Goal: Task Accomplishment & Management: Complete application form

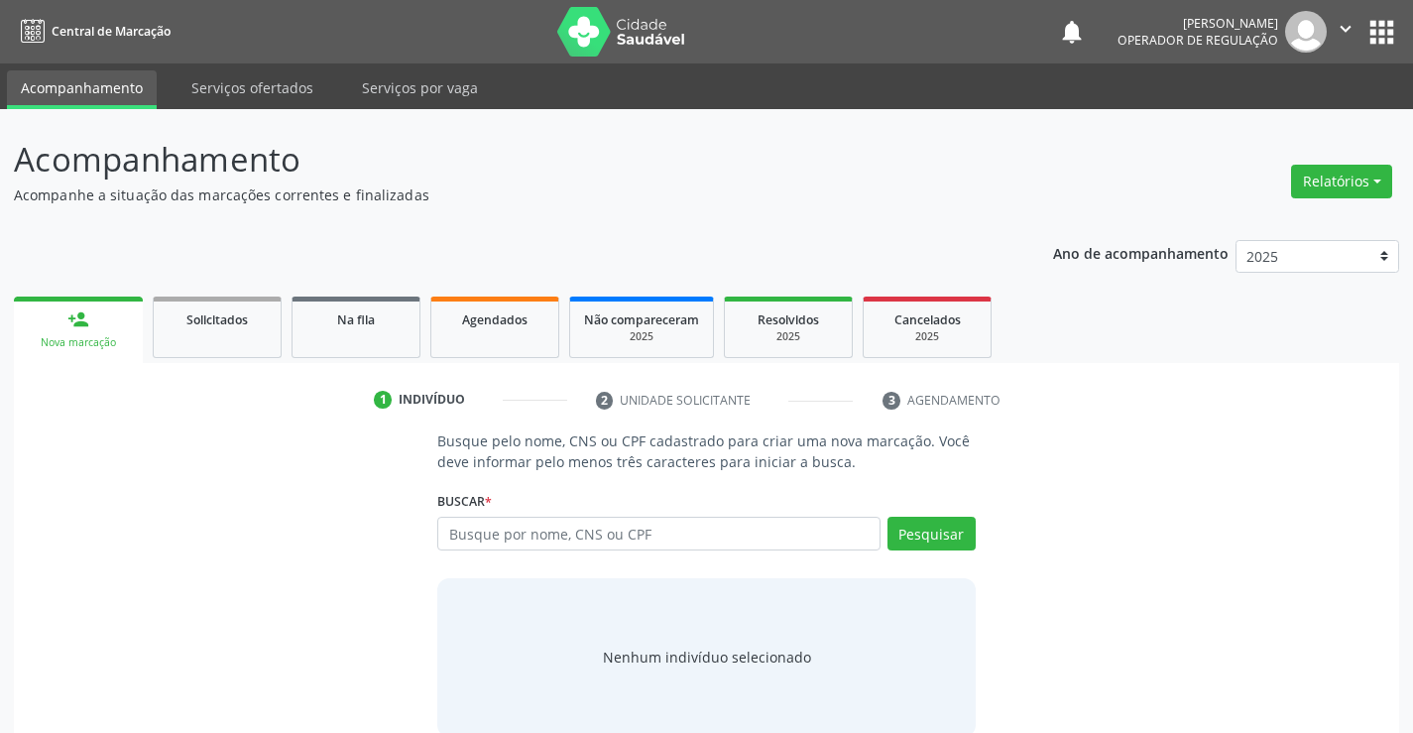
click at [521, 537] on input "text" at bounding box center [658, 534] width 442 height 34
type input "704000334764367"
click at [938, 543] on button "Pesquisar" at bounding box center [931, 534] width 88 height 34
type input "704000334764367"
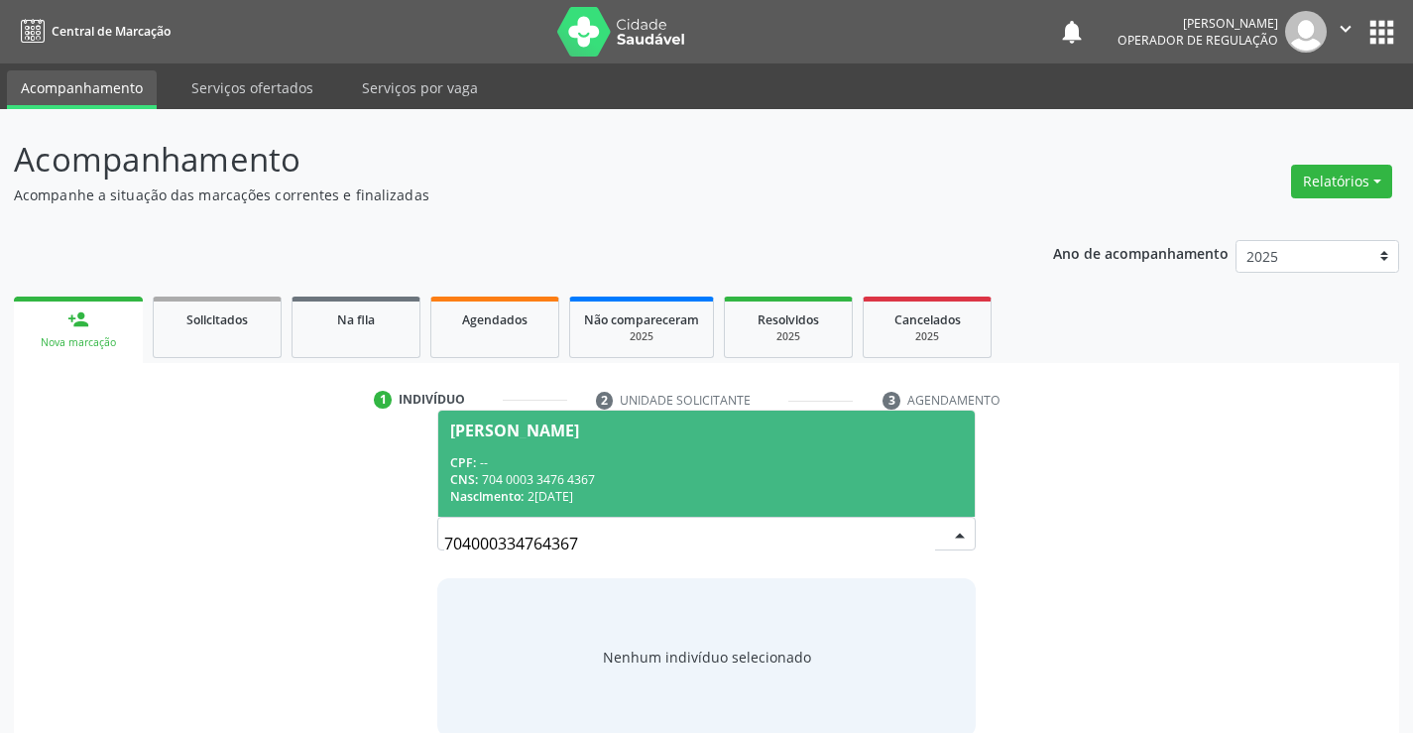
click at [763, 440] on span "Marinalva Bonfim CPF: -- CNS: 704 0003 3476 4367 Nascimento: 24/11/1979" at bounding box center [705, 463] width 535 height 106
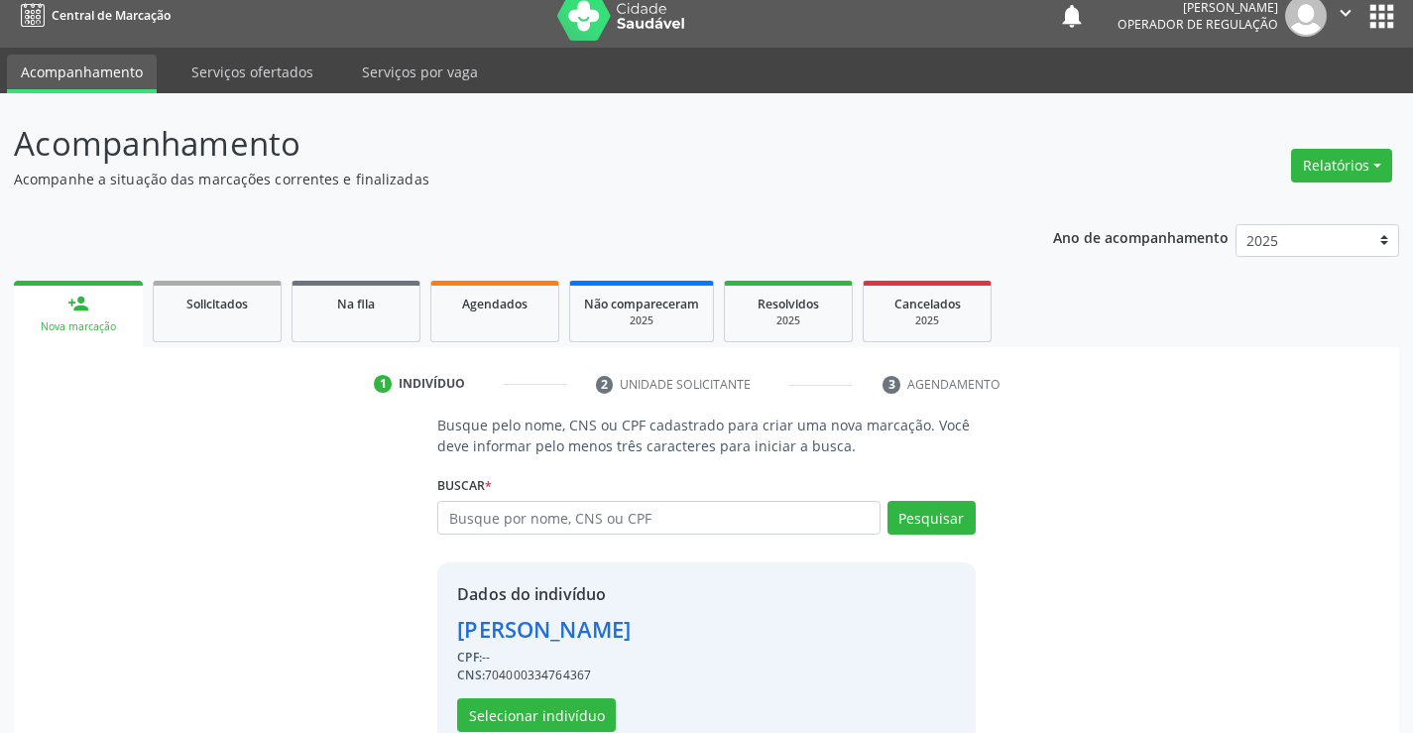
scroll to position [62, 0]
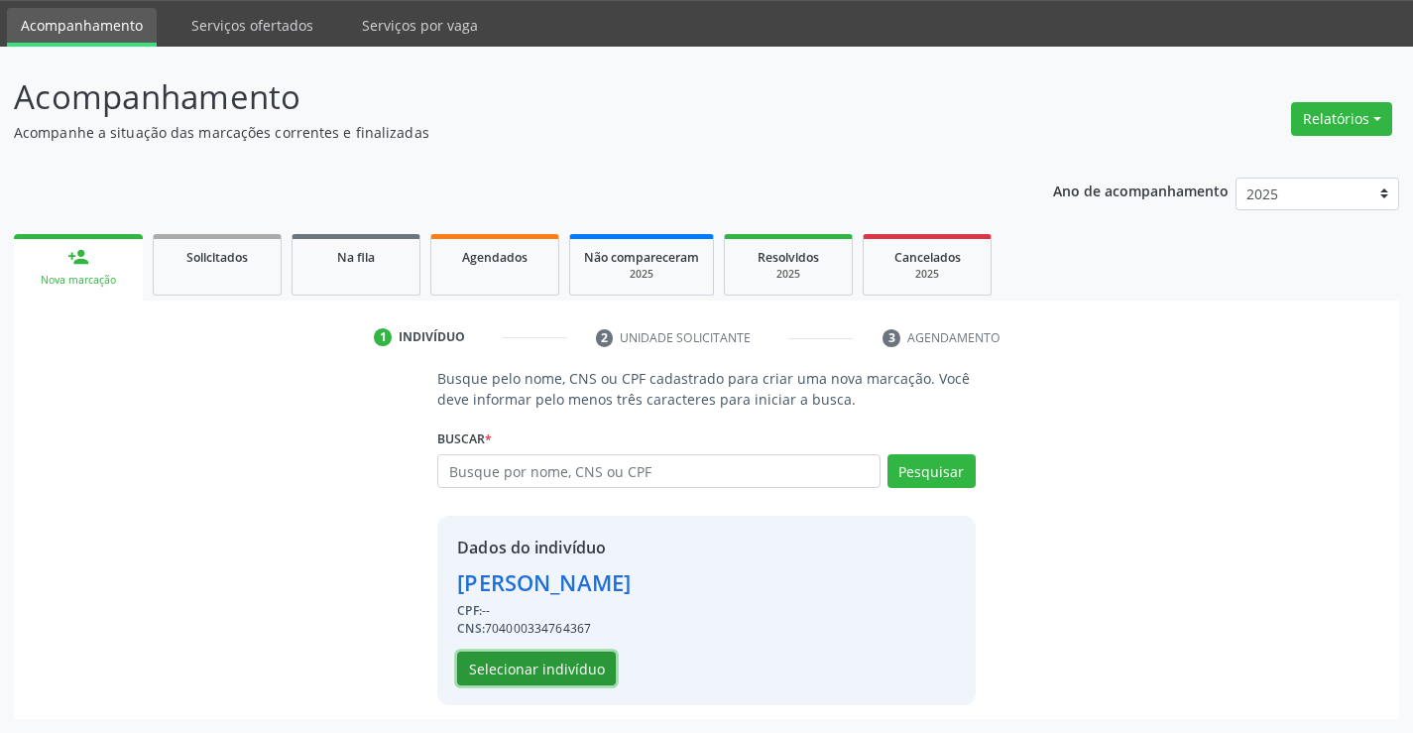
click at [548, 675] on button "Selecionar indivíduo" at bounding box center [536, 668] width 159 height 34
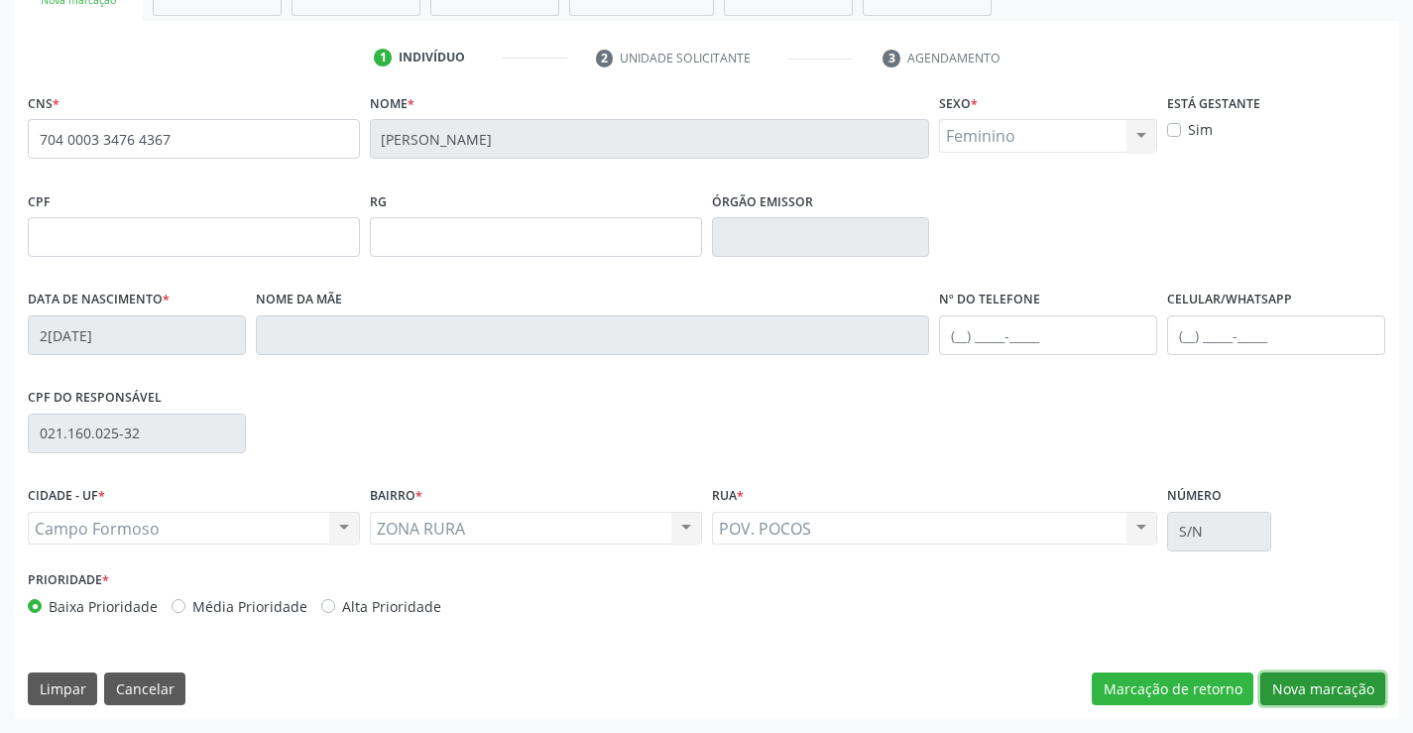
click at [1315, 686] on button "Nova marcação" at bounding box center [1322, 689] width 125 height 34
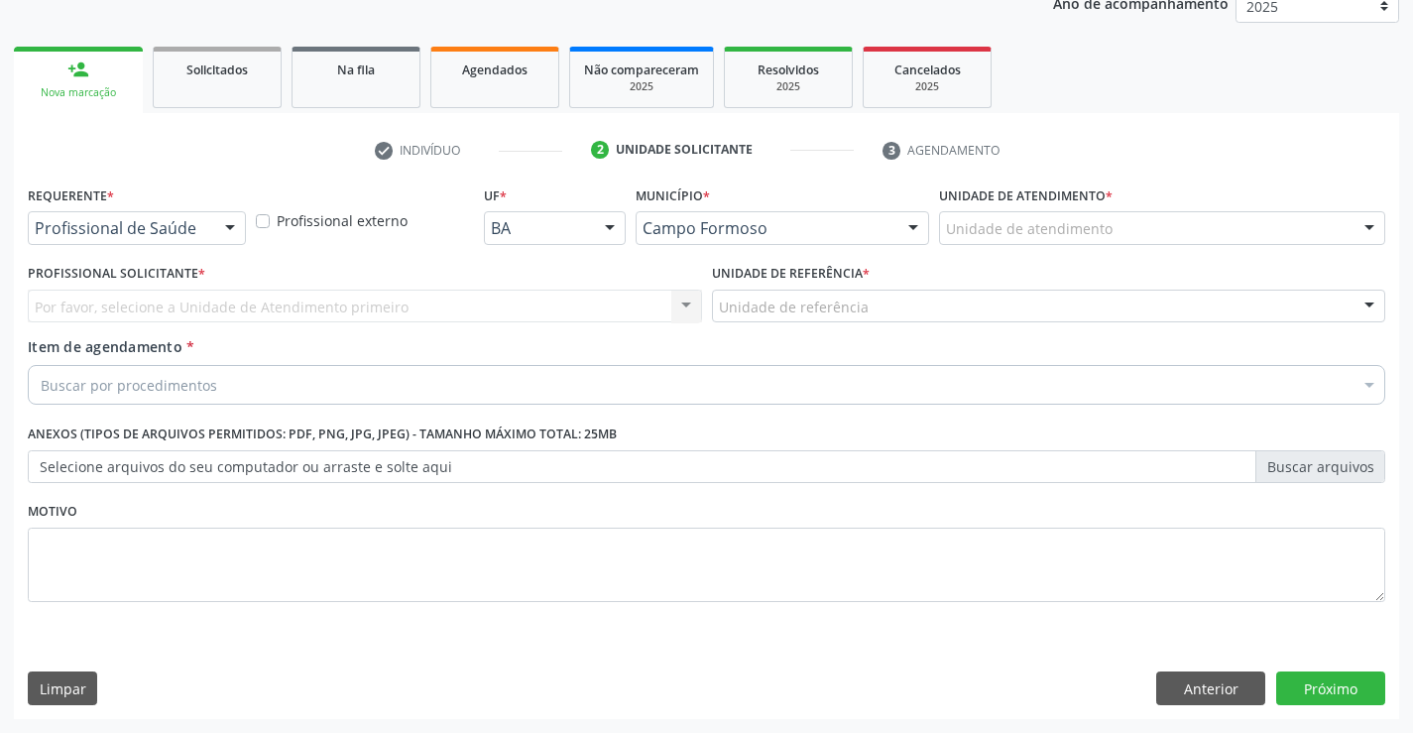
scroll to position [250, 0]
click at [243, 236] on div at bounding box center [230, 229] width 30 height 34
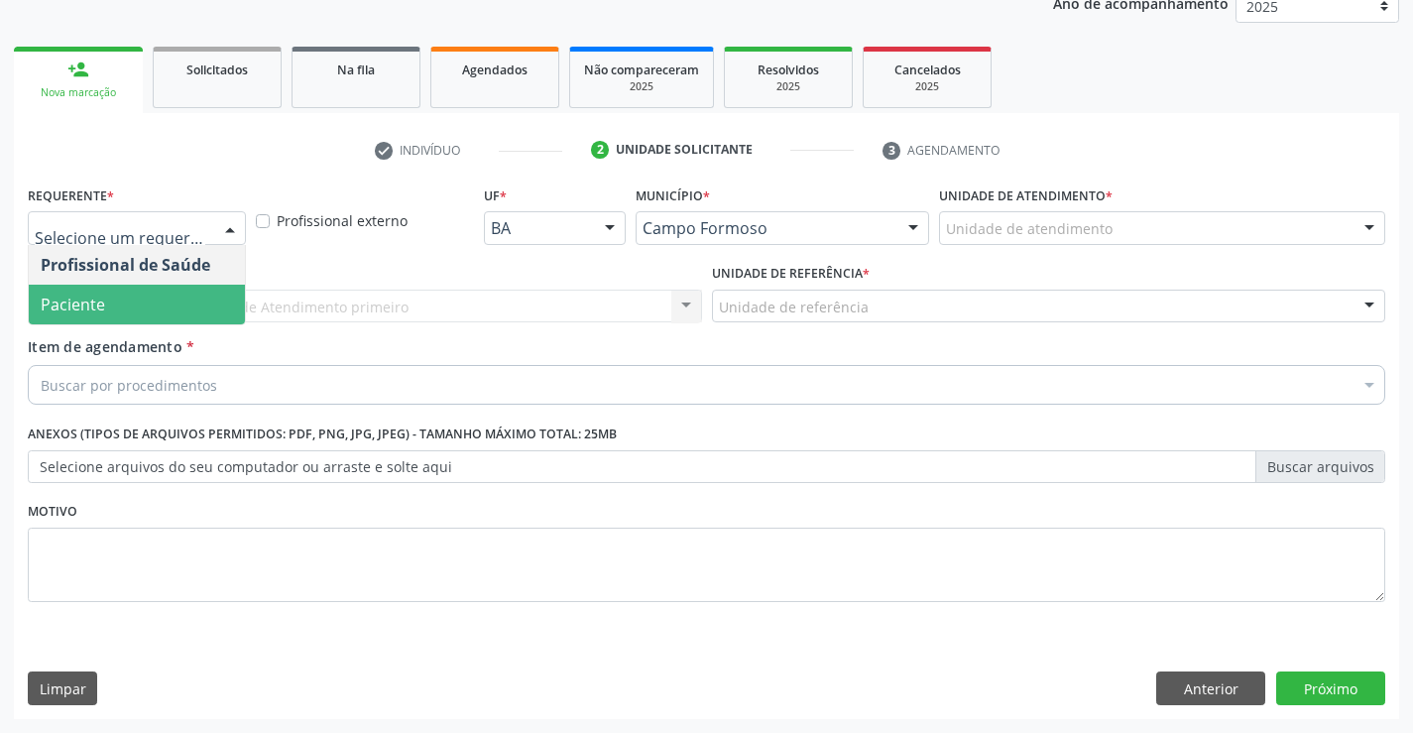
click at [183, 311] on span "Paciente" at bounding box center [137, 305] width 216 height 40
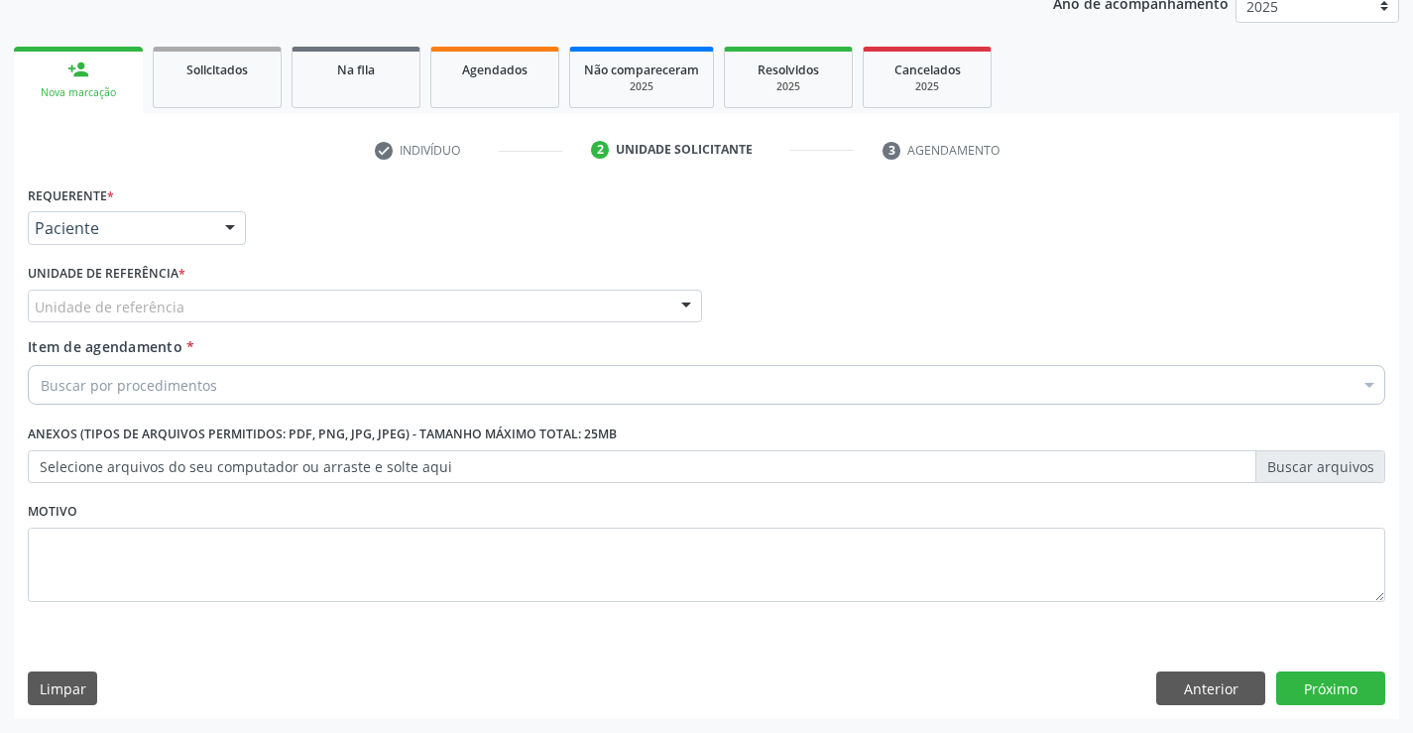
click at [308, 317] on div "Unidade de referência" at bounding box center [365, 306] width 674 height 34
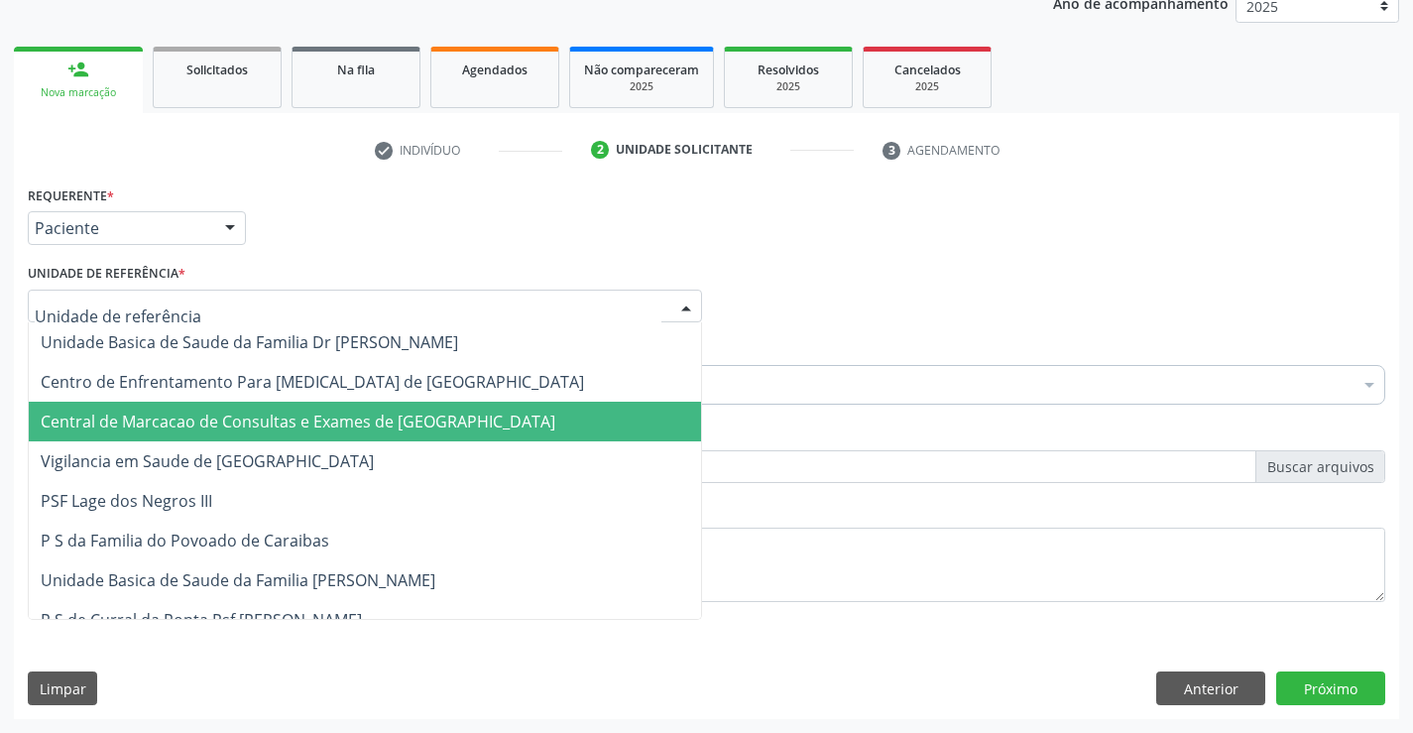
click at [323, 417] on span "Central de Marcacao de Consultas e Exames de Campo Formoso" at bounding box center [298, 421] width 515 height 22
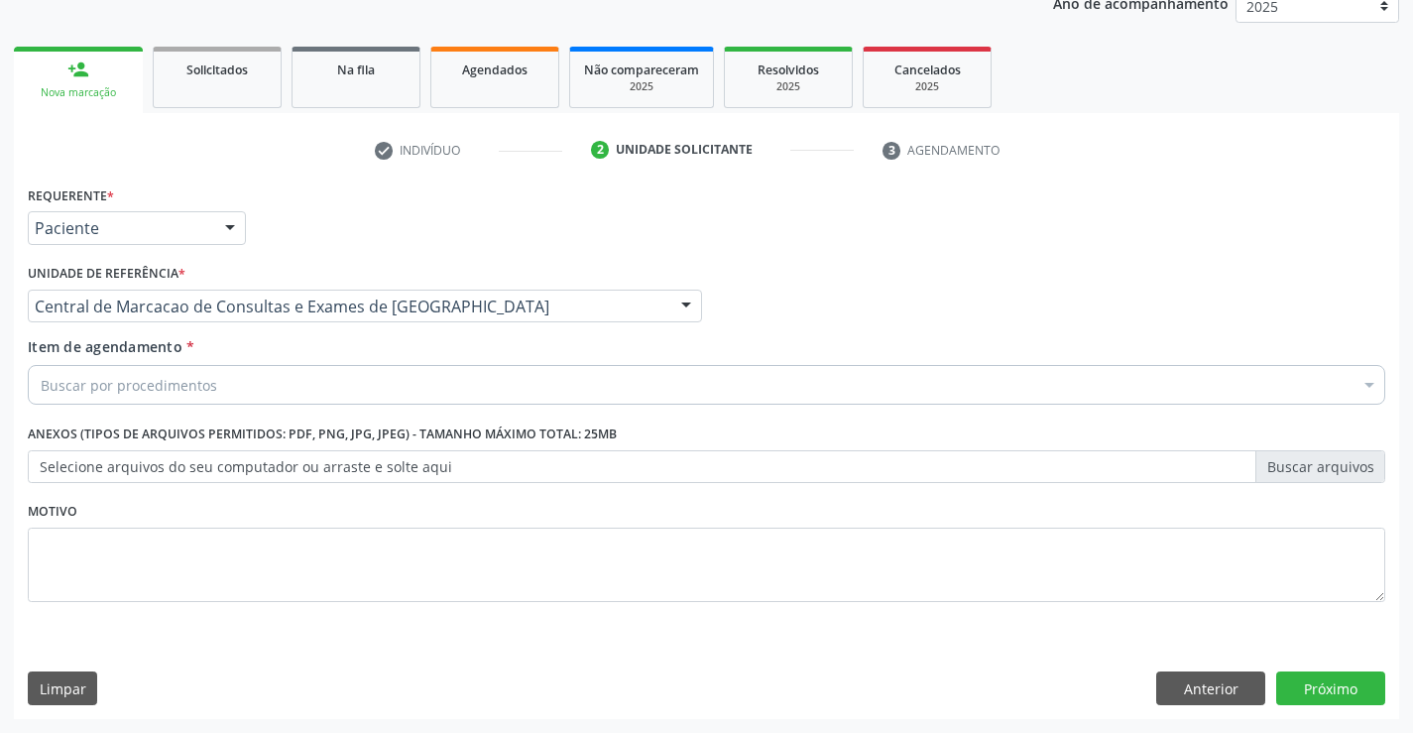
click at [378, 381] on div "Buscar por procedimentos" at bounding box center [706, 385] width 1357 height 40
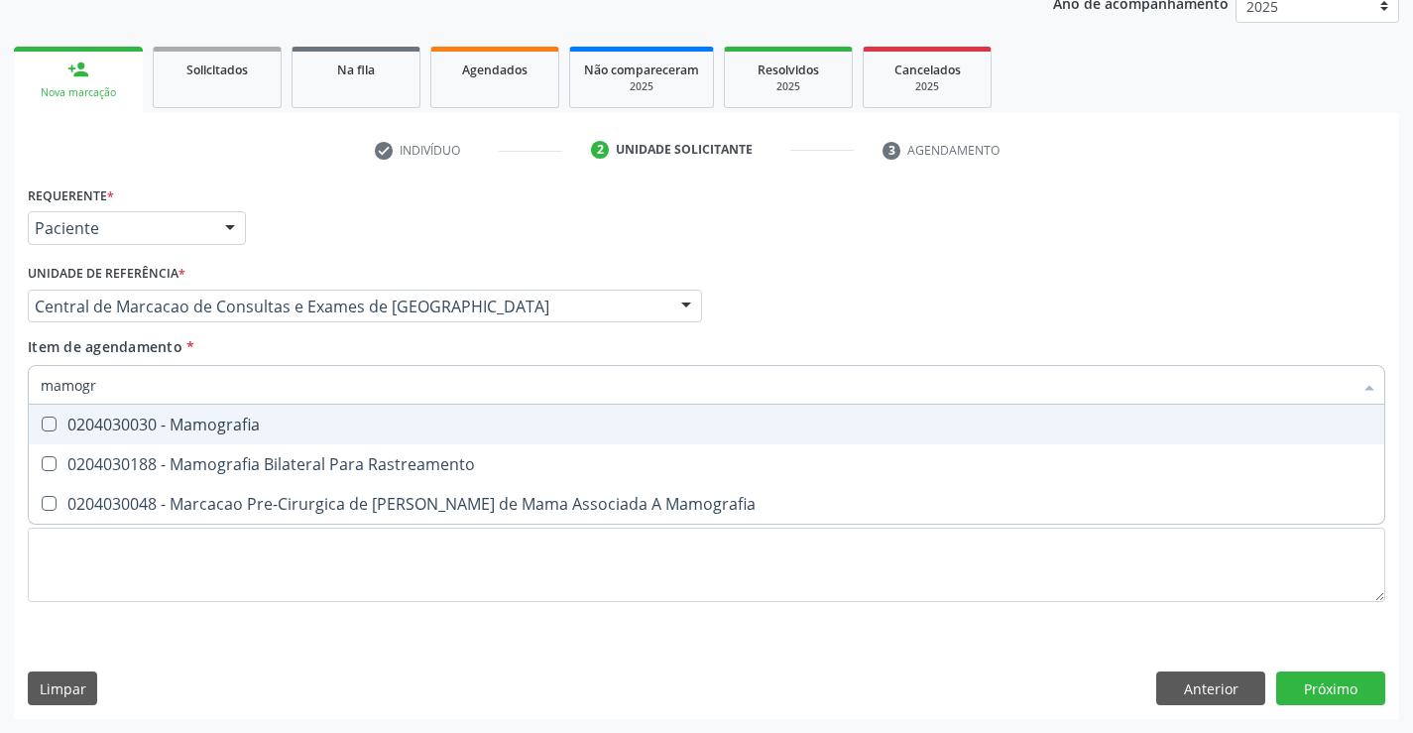
type input "mamogra"
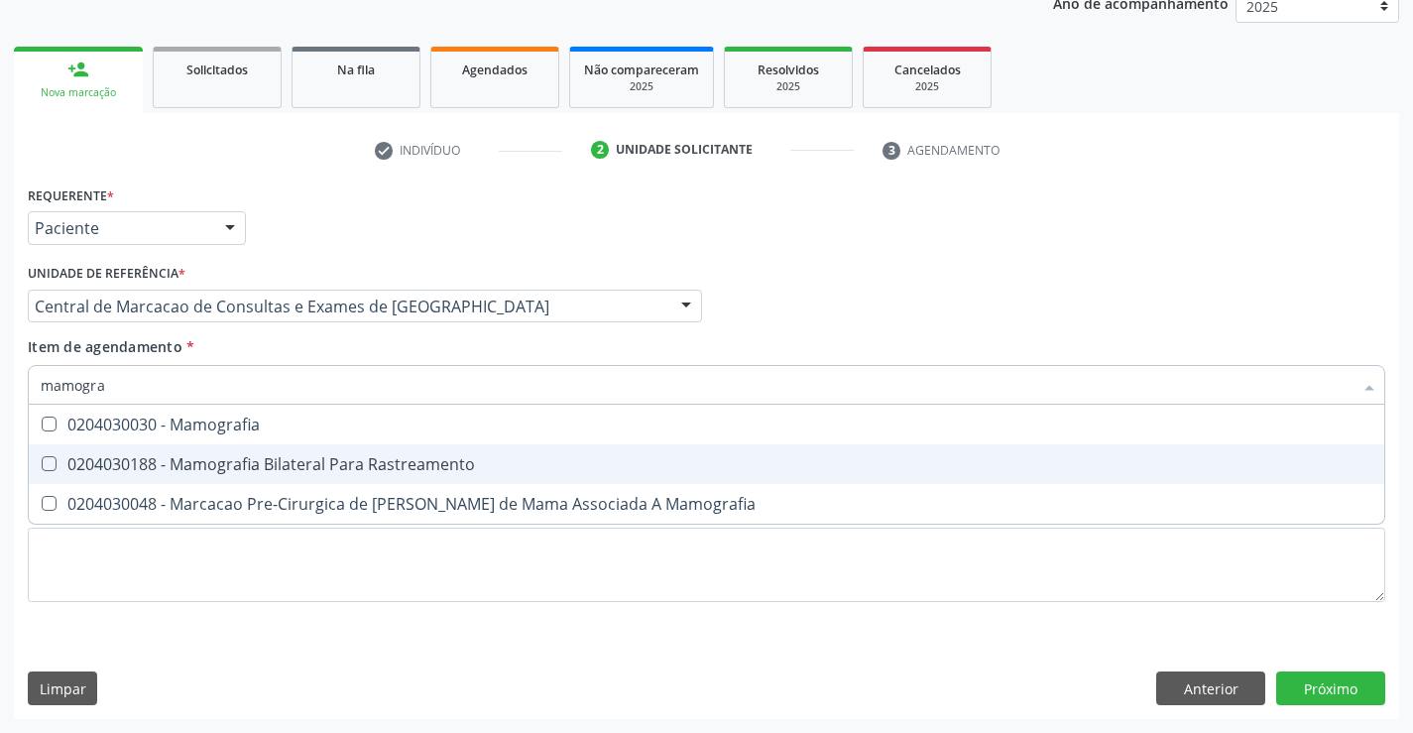
click at [377, 458] on div "0204030188 - Mamografia Bilateral Para Rastreamento" at bounding box center [706, 464] width 1331 height 16
checkbox Rastreamento "true"
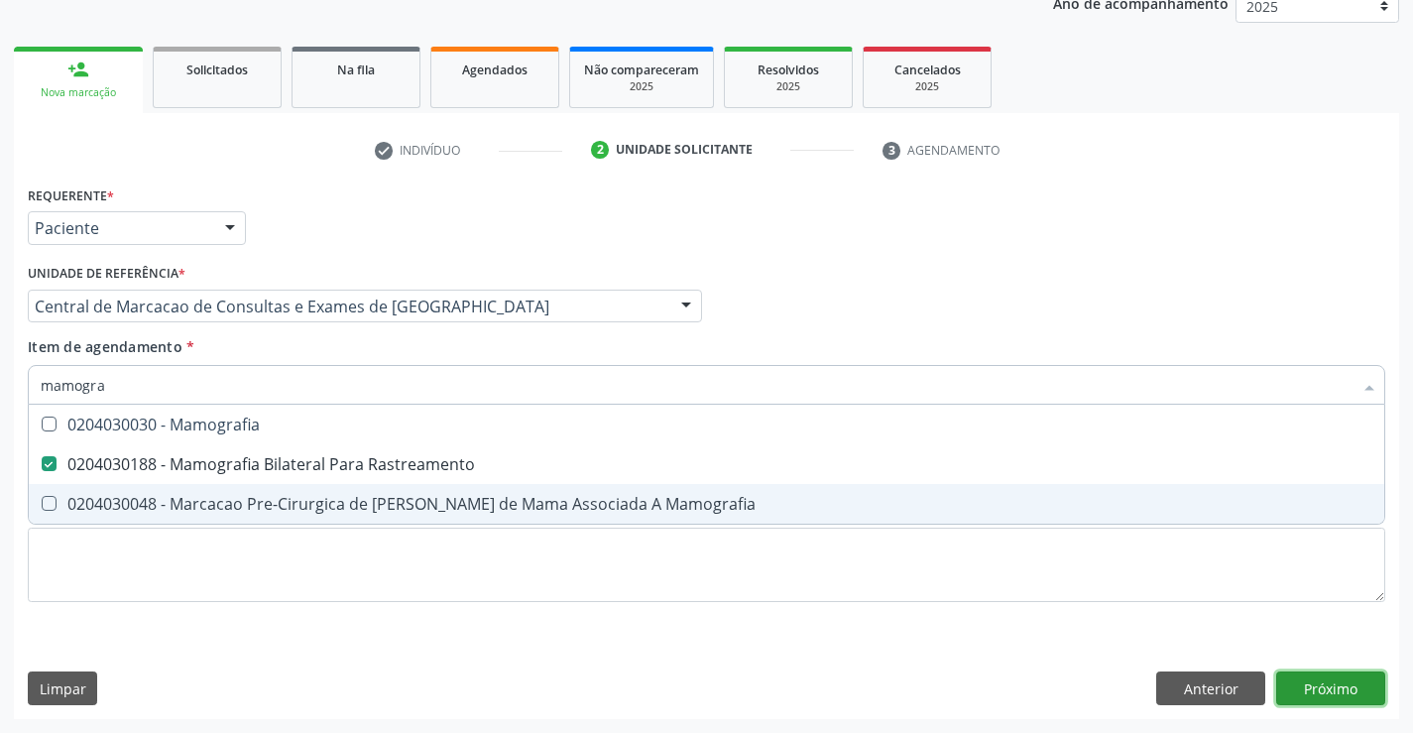
click at [1371, 684] on div "Requerente * Paciente Profissional de Saúde Paciente Nenhum resultado encontrad…" at bounding box center [706, 449] width 1385 height 538
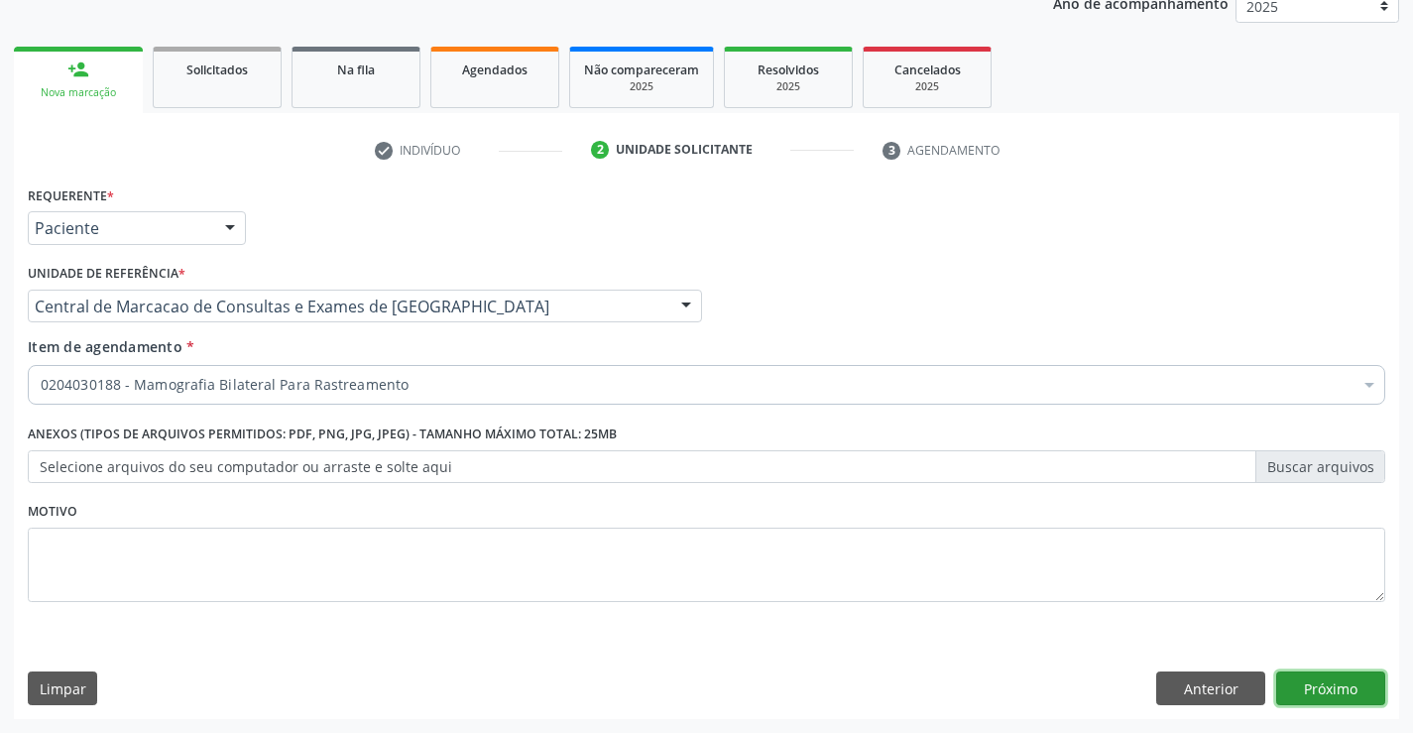
click at [1339, 687] on button "Próximo" at bounding box center [1330, 688] width 109 height 34
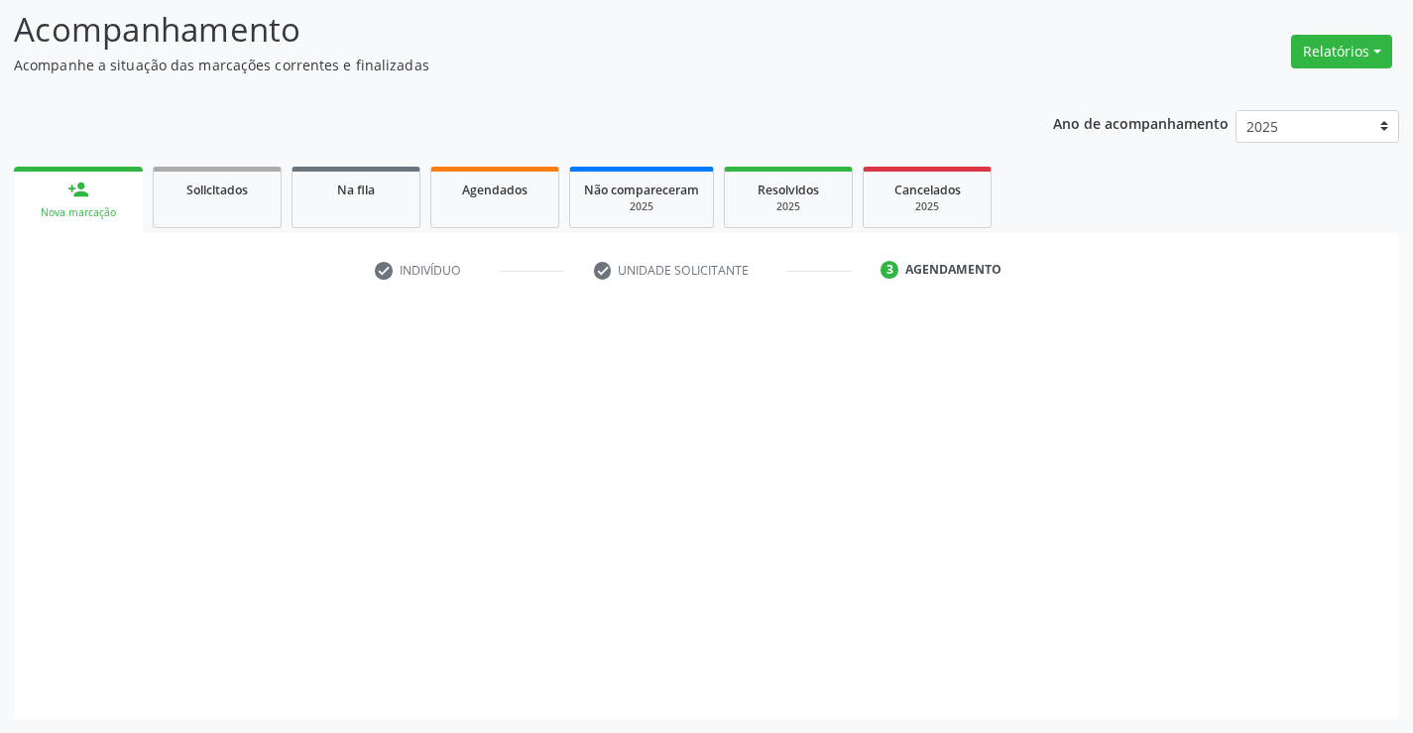
scroll to position [130, 0]
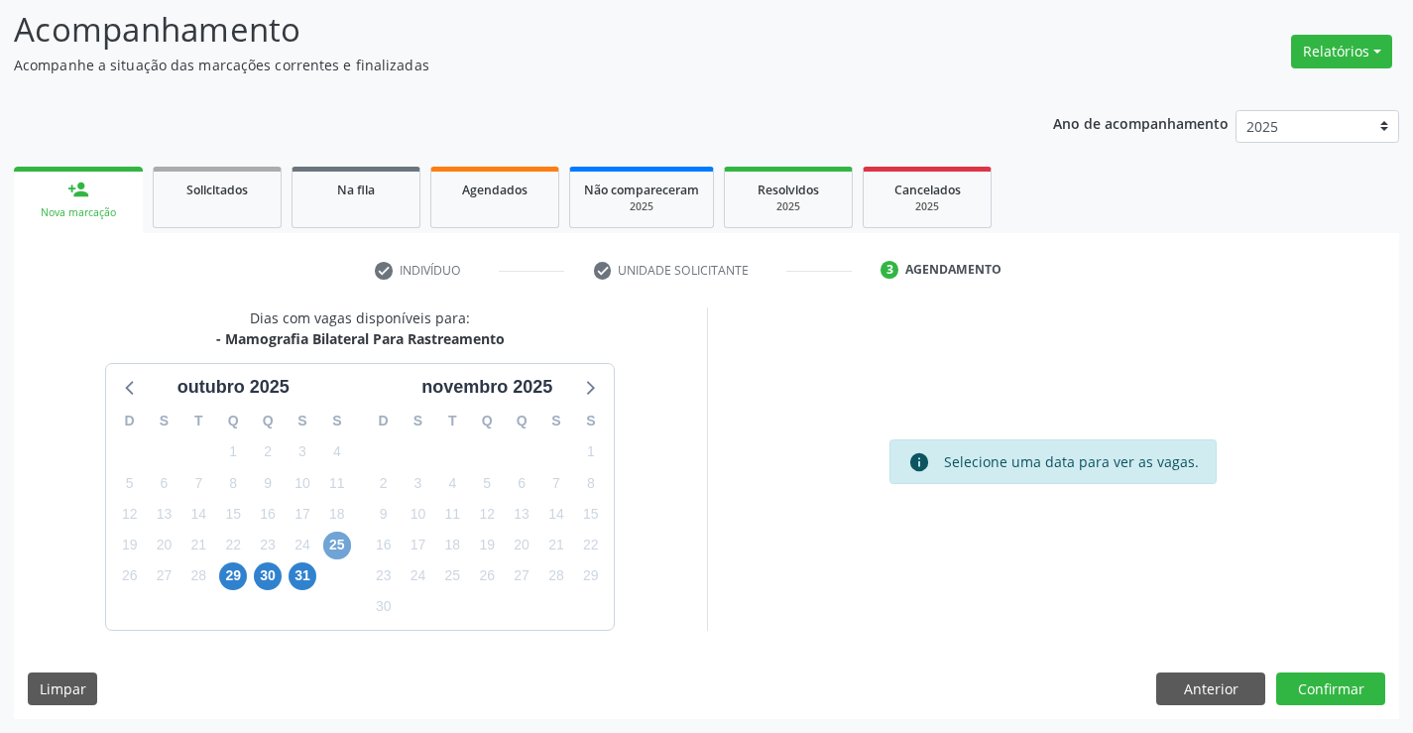
click at [331, 542] on span "25" at bounding box center [337, 545] width 28 height 28
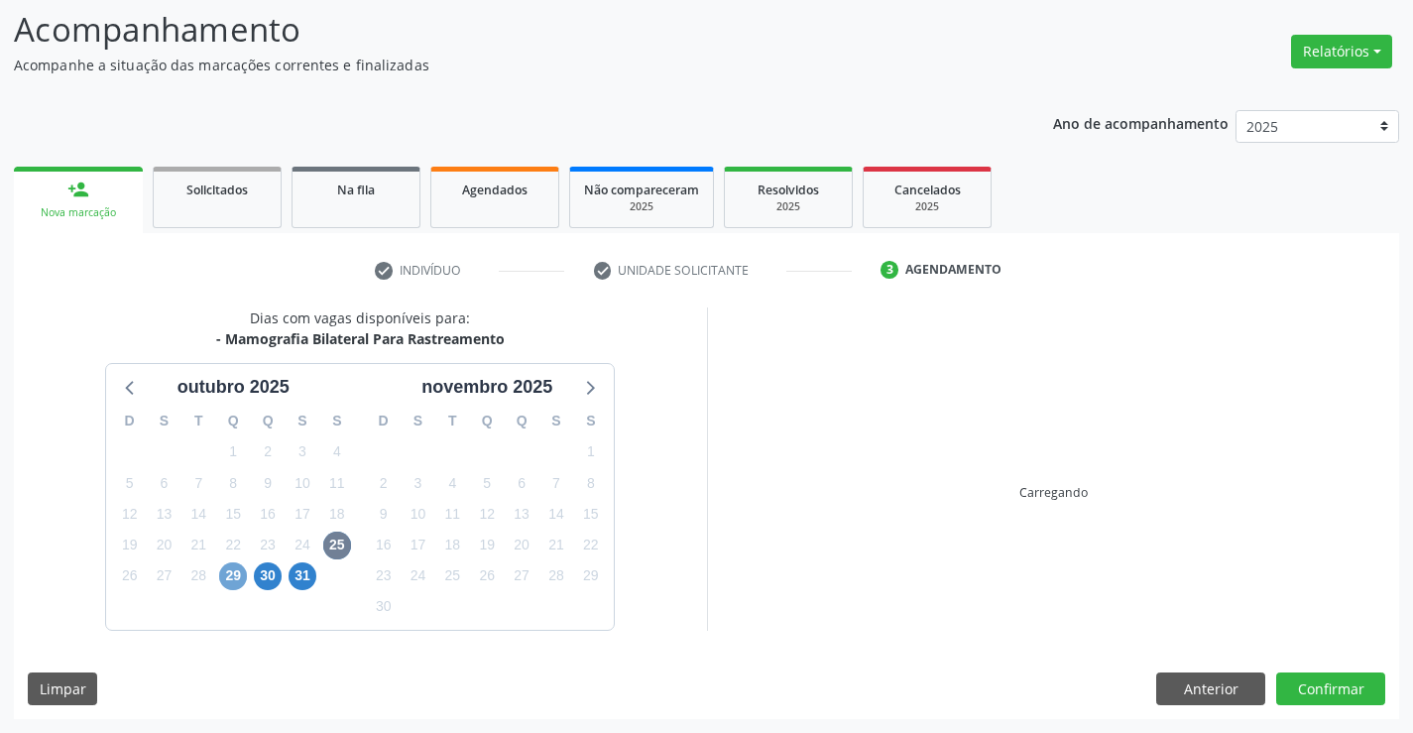
click at [235, 579] on span "29" at bounding box center [233, 576] width 28 height 28
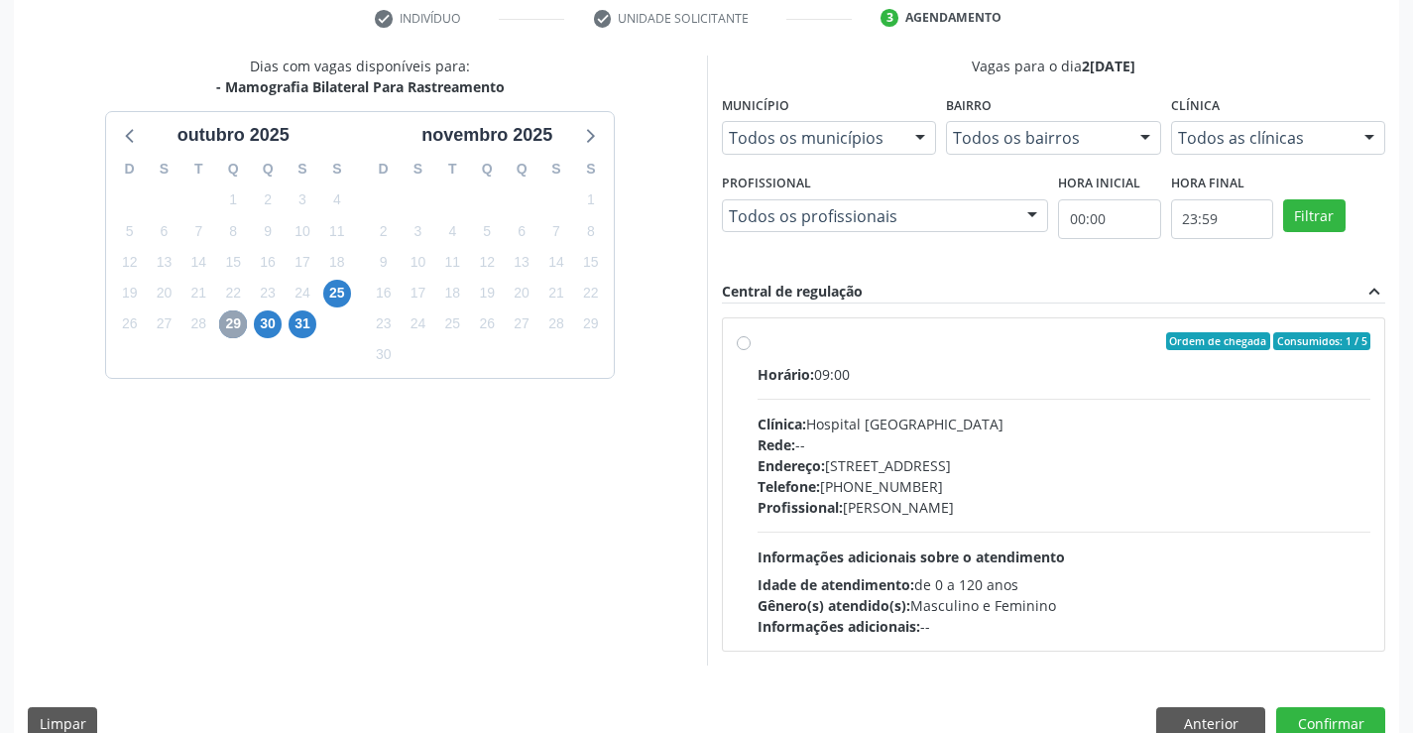
scroll to position [416, 0]
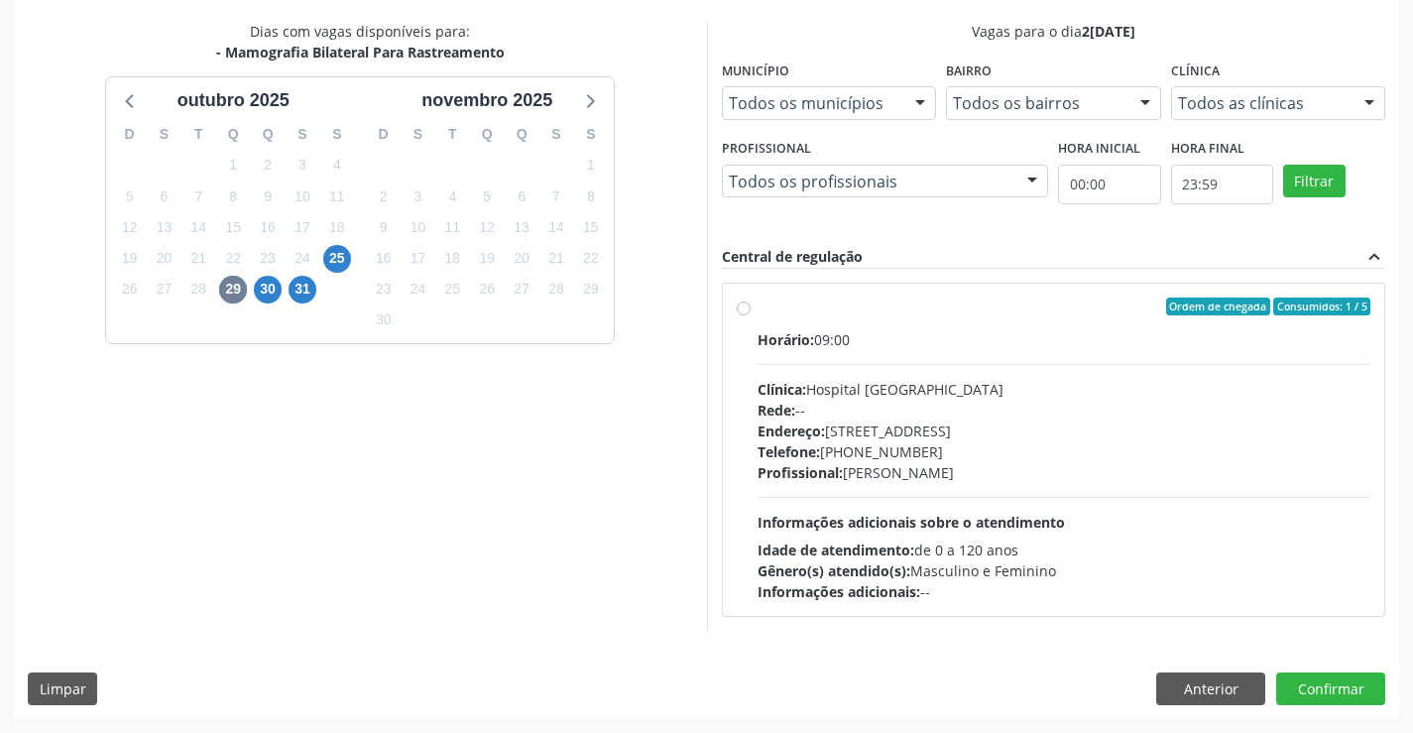
click at [861, 414] on div "Rede: --" at bounding box center [1064, 410] width 614 height 21
click at [750, 315] on input "Ordem de chegada Consumidos: 1 / 5 Horário: 09:00 Clínica: Hospital Sao Francis…" at bounding box center [744, 306] width 14 height 18
radio input "true"
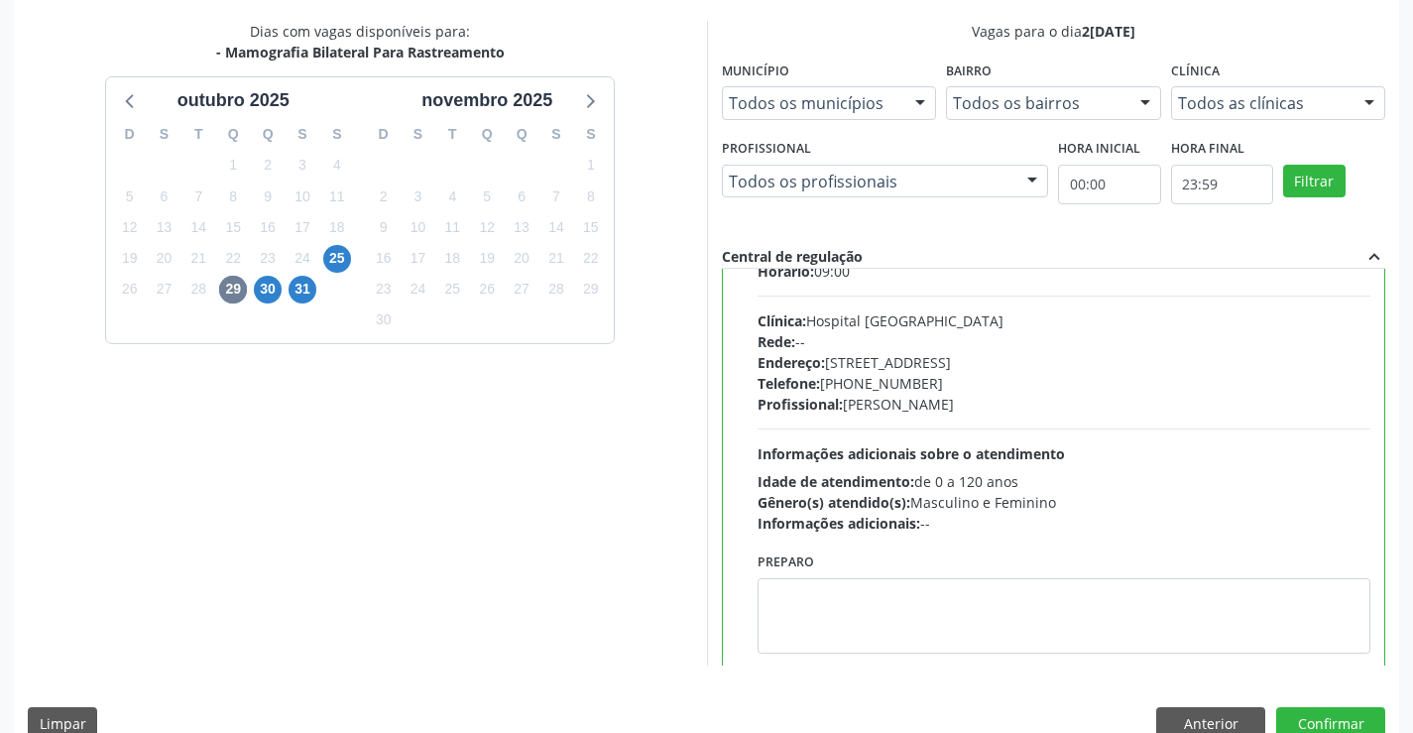
scroll to position [98, 0]
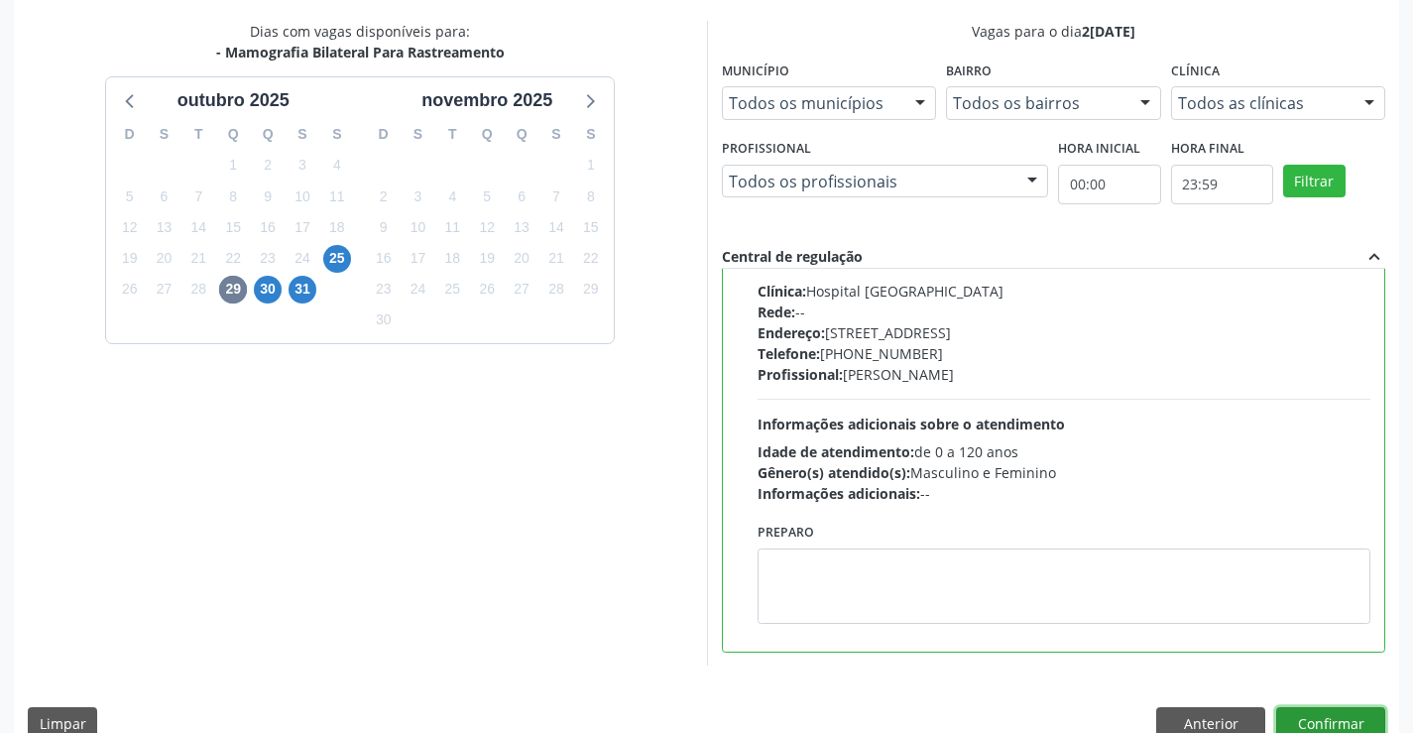
click at [1314, 710] on button "Confirmar" at bounding box center [1330, 724] width 109 height 34
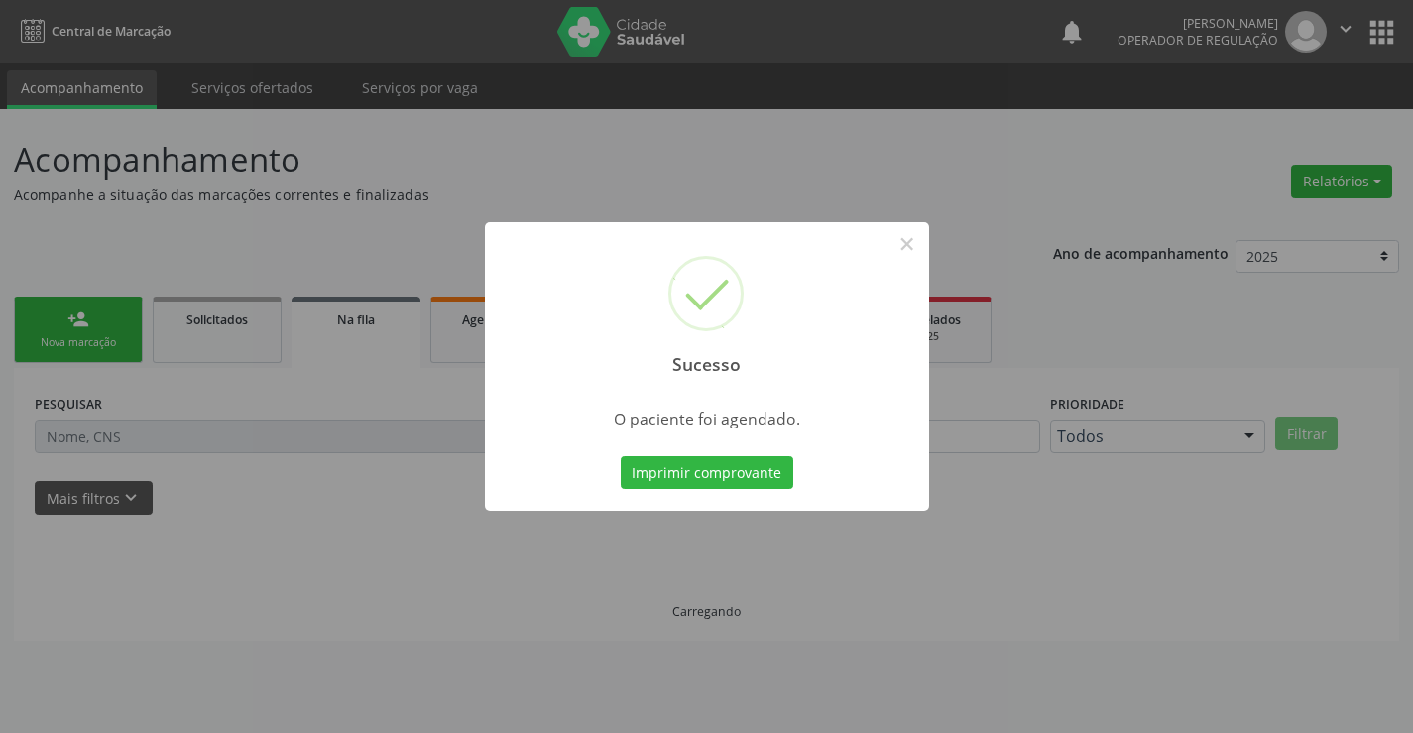
scroll to position [0, 0]
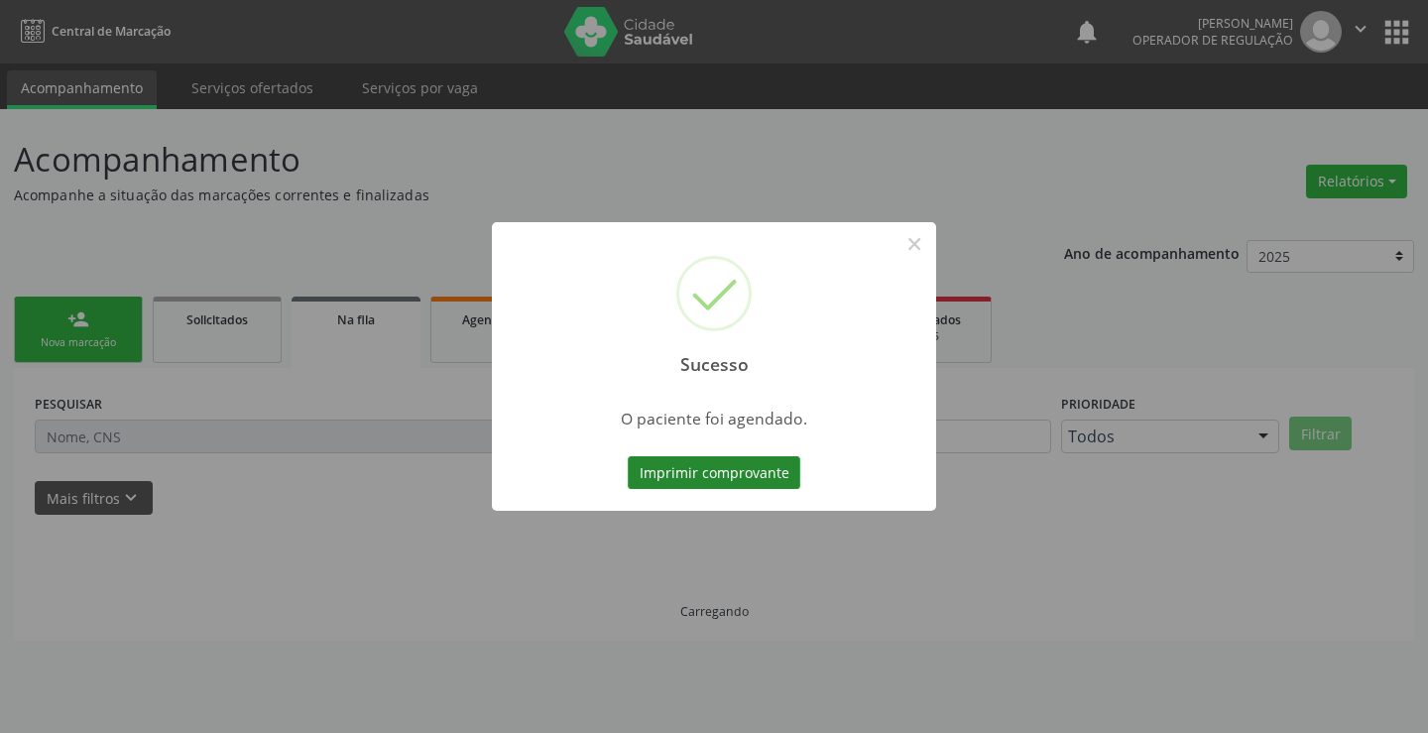
click at [780, 466] on button "Imprimir comprovante" at bounding box center [714, 473] width 173 height 34
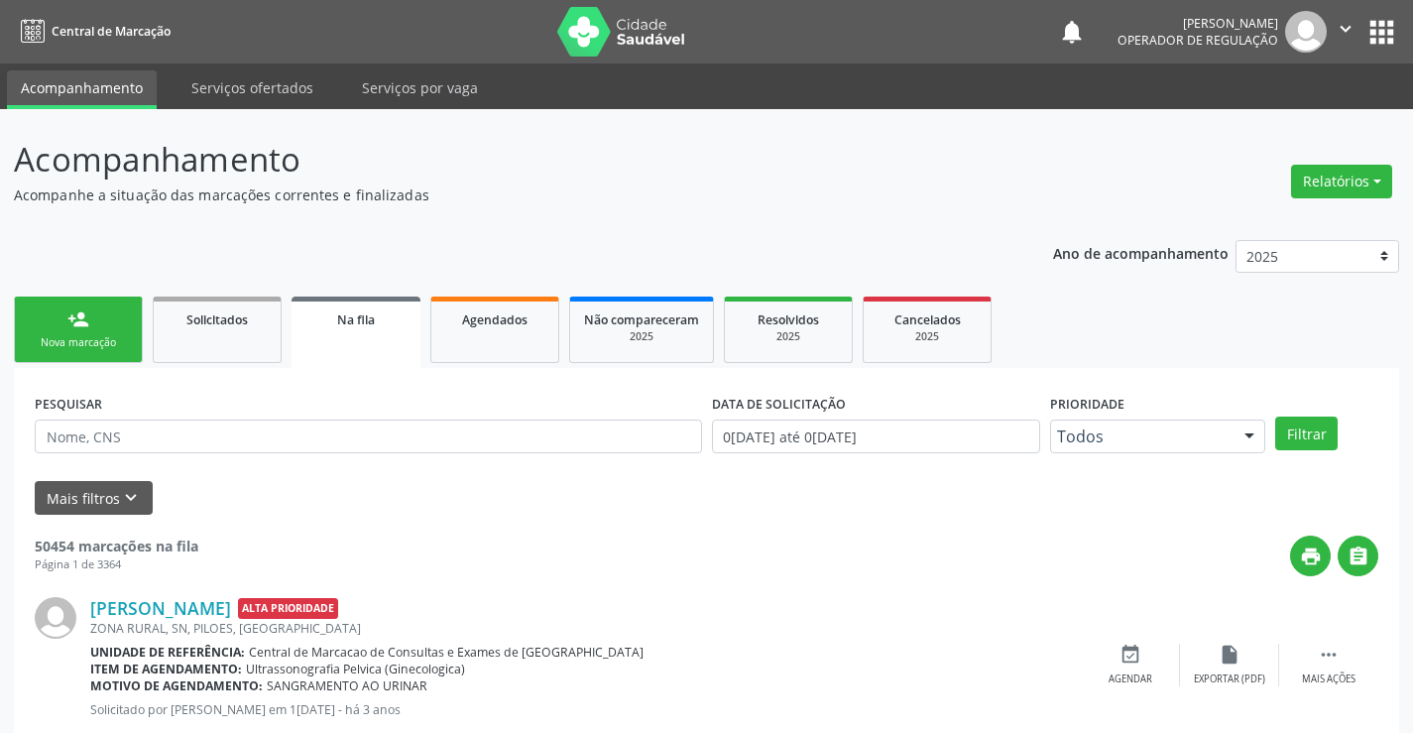
click at [87, 323] on div "person_add" at bounding box center [78, 319] width 22 height 22
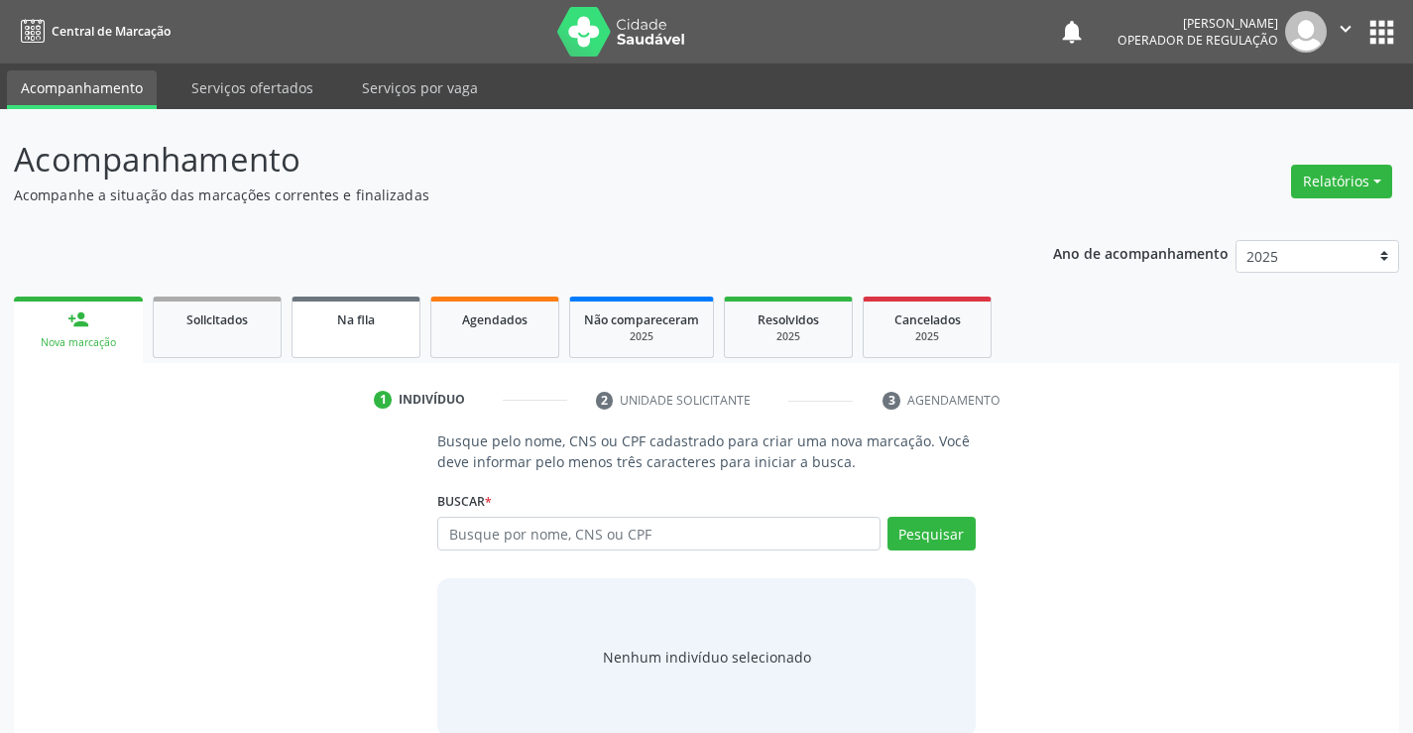
click at [340, 328] on div "Na fila" at bounding box center [355, 318] width 99 height 21
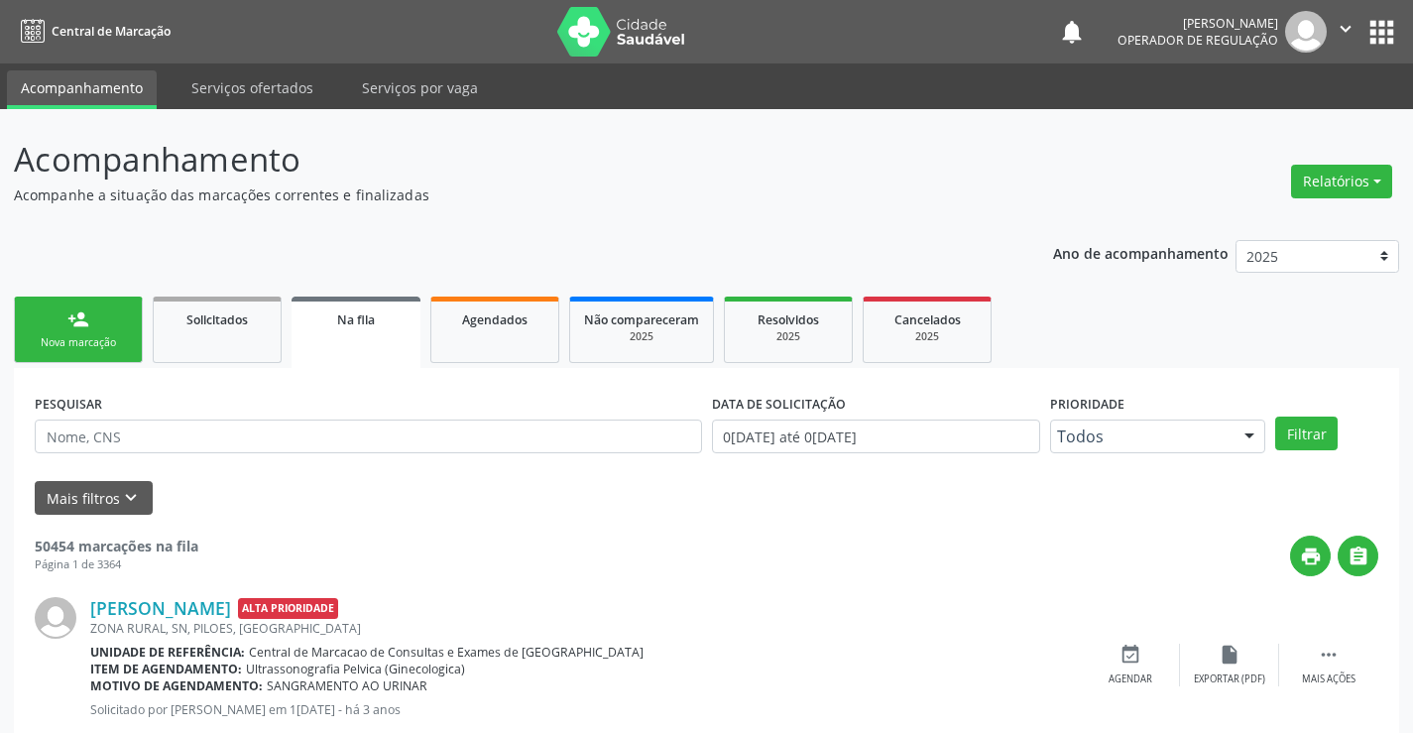
click at [64, 316] on link "person_add Nova marcação" at bounding box center [78, 329] width 129 height 66
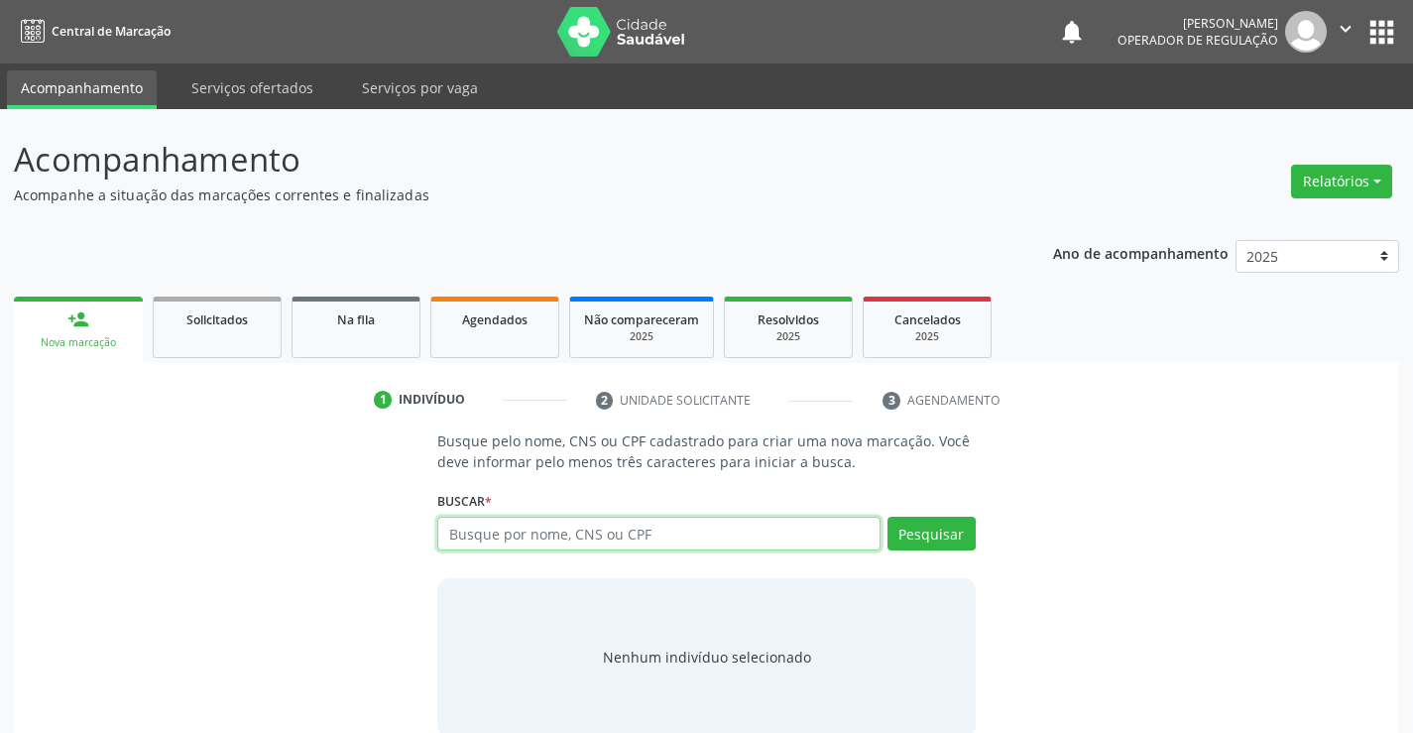
click at [549, 526] on input "text" at bounding box center [658, 534] width 442 height 34
type input "03488572501"
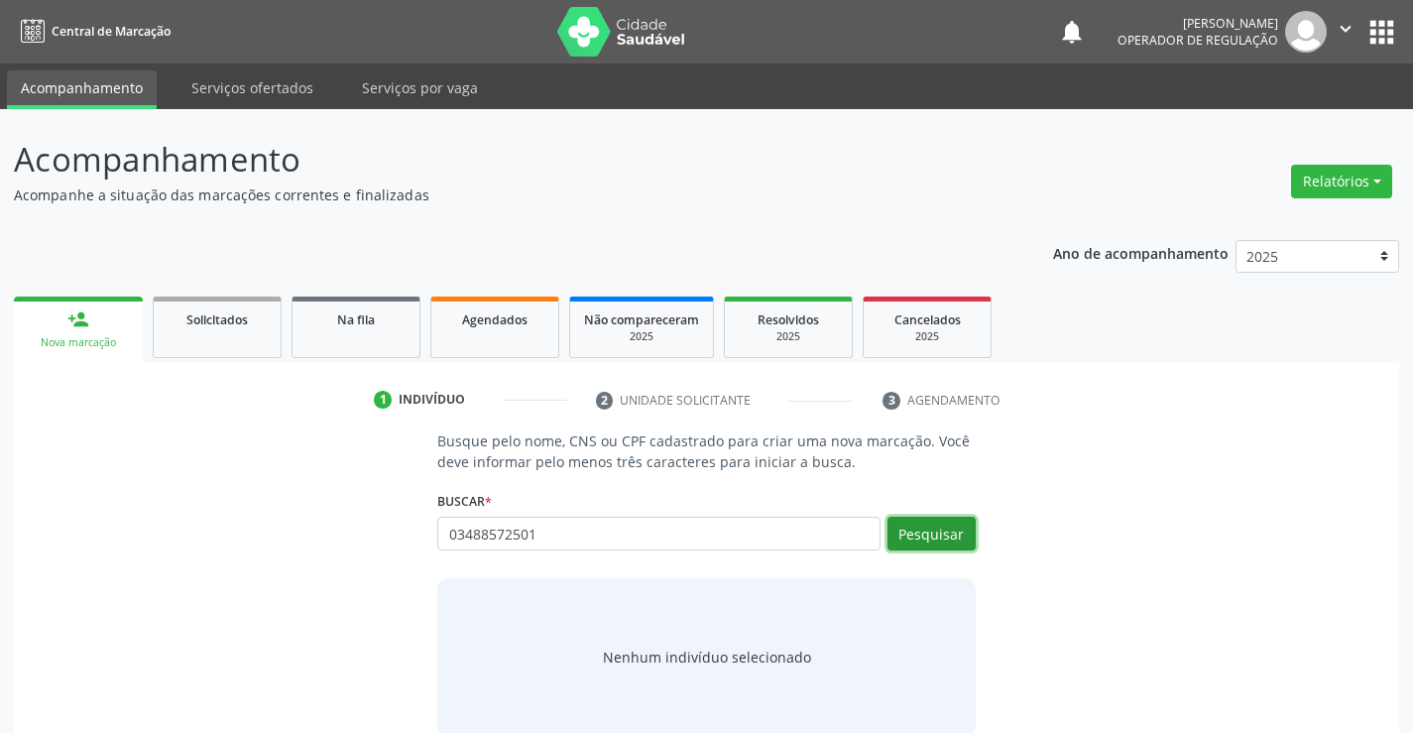
click at [947, 524] on button "Pesquisar" at bounding box center [931, 534] width 88 height 34
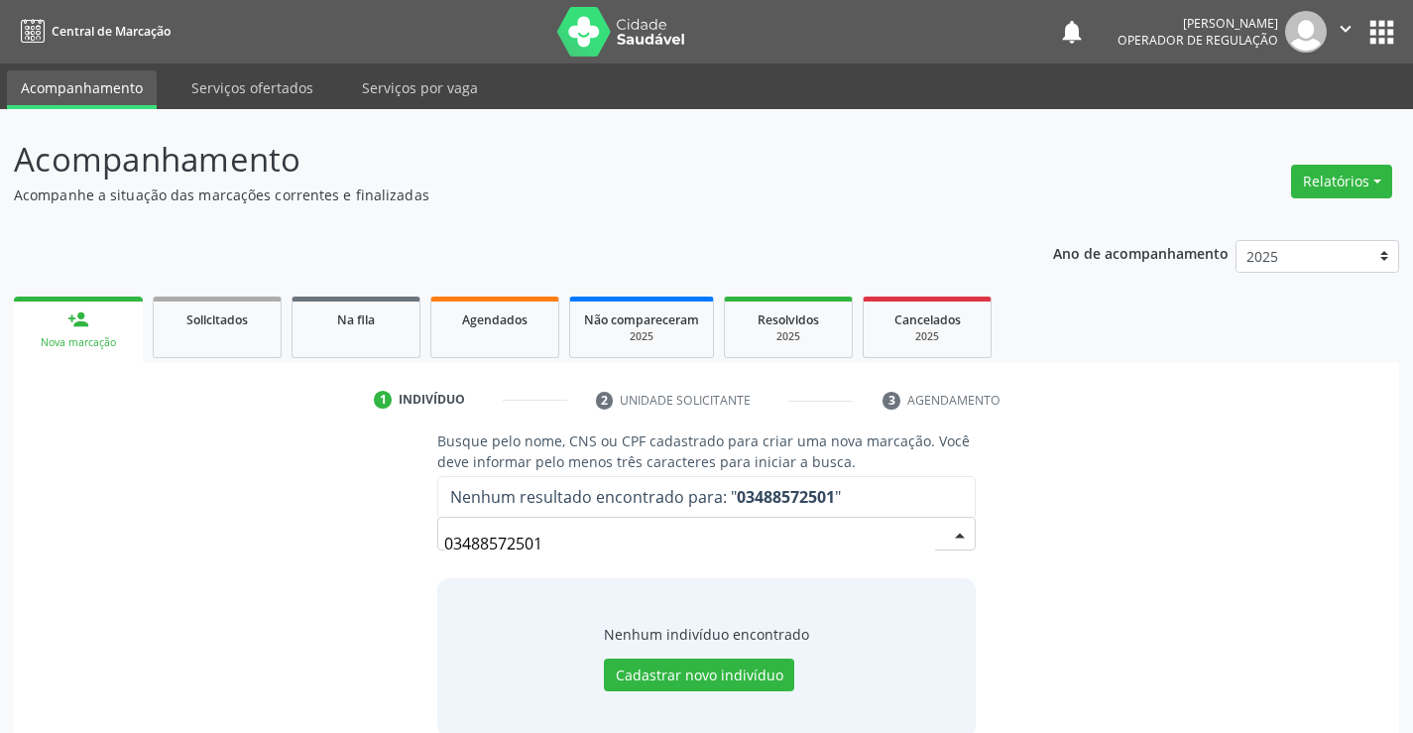
click at [549, 543] on input "03488572501" at bounding box center [689, 543] width 490 height 40
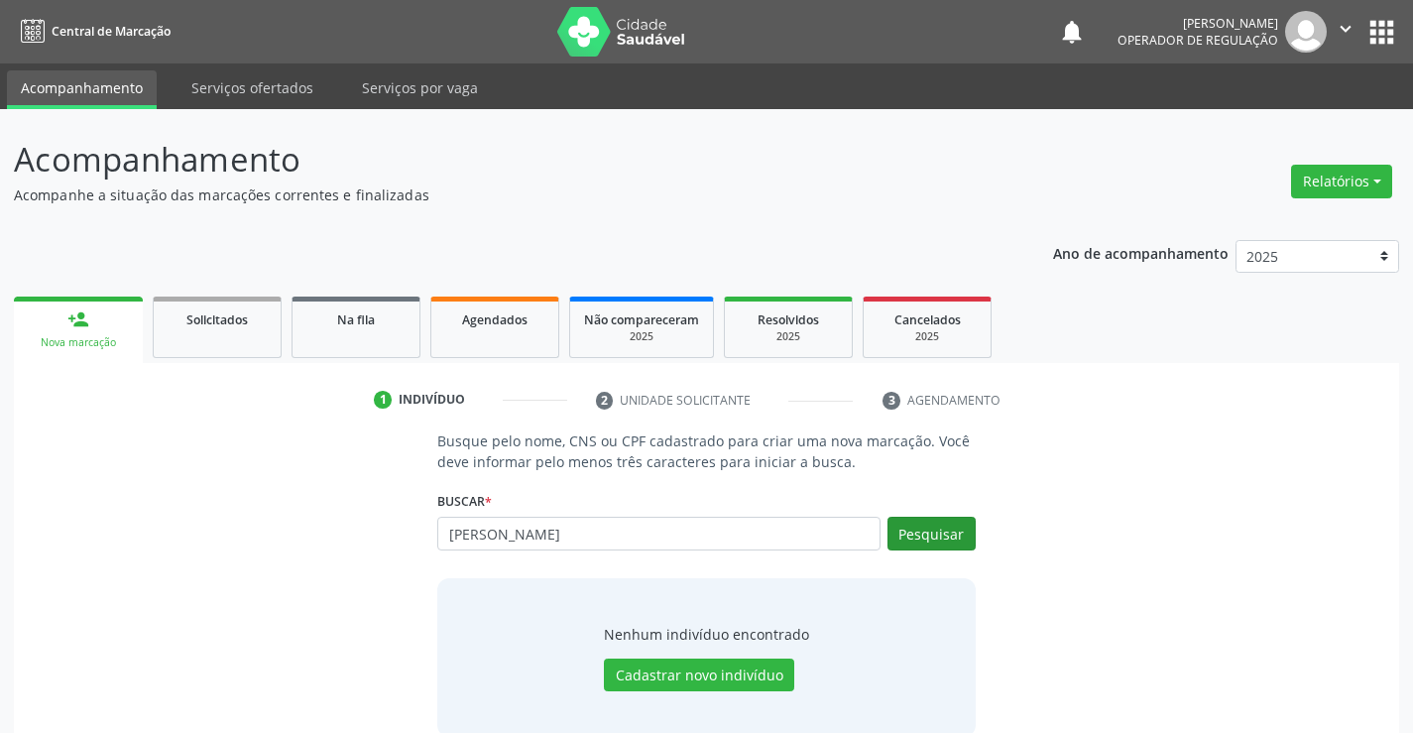
type input "jackson da silva"
click at [962, 533] on button "Pesquisar" at bounding box center [931, 534] width 88 height 34
click at [911, 532] on button "Pesquisar" at bounding box center [931, 534] width 88 height 34
click at [420, 315] on ul "person_add Nova marcação Solicitados Na fila Agendados Não compareceram 2025 Re…" at bounding box center [706, 326] width 1385 height 71
click at [405, 332] on link "Na fila" at bounding box center [355, 326] width 129 height 61
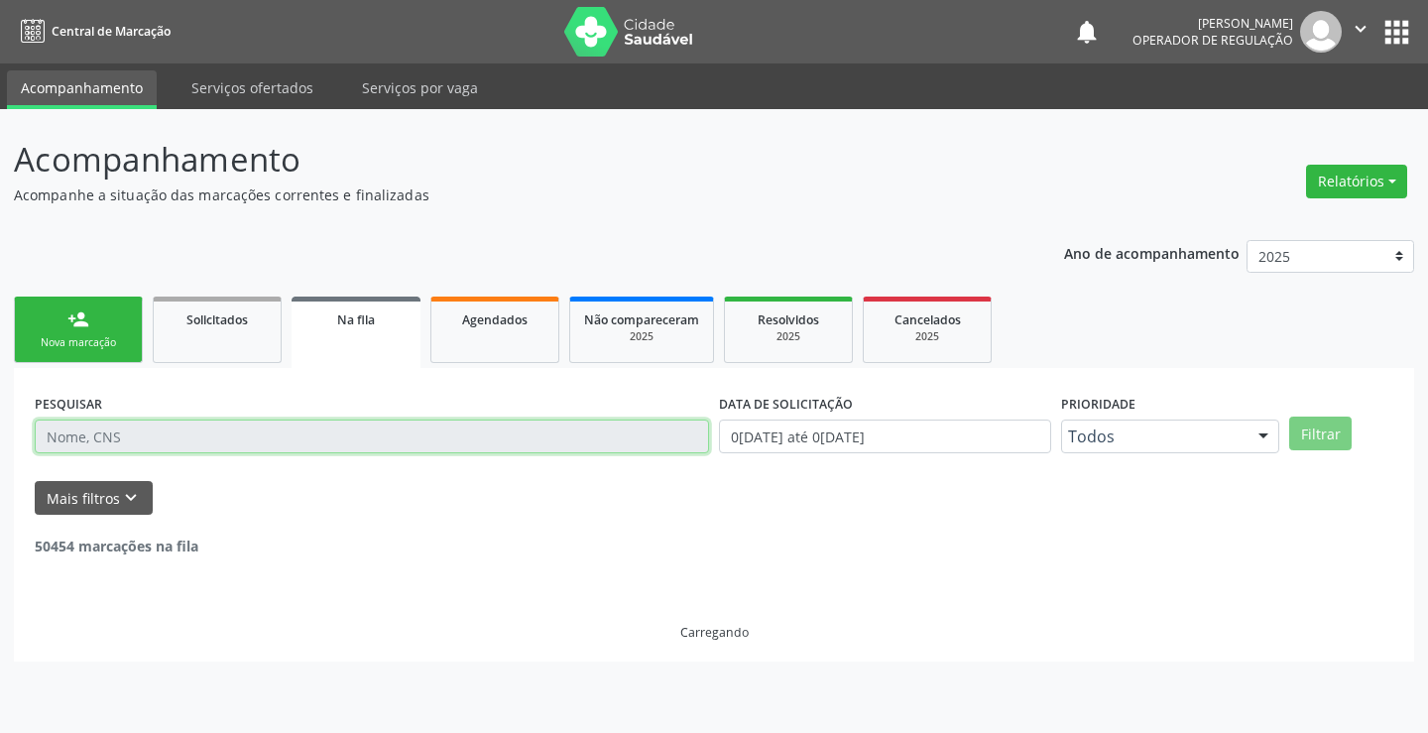
click at [372, 426] on input "text" at bounding box center [372, 436] width 674 height 34
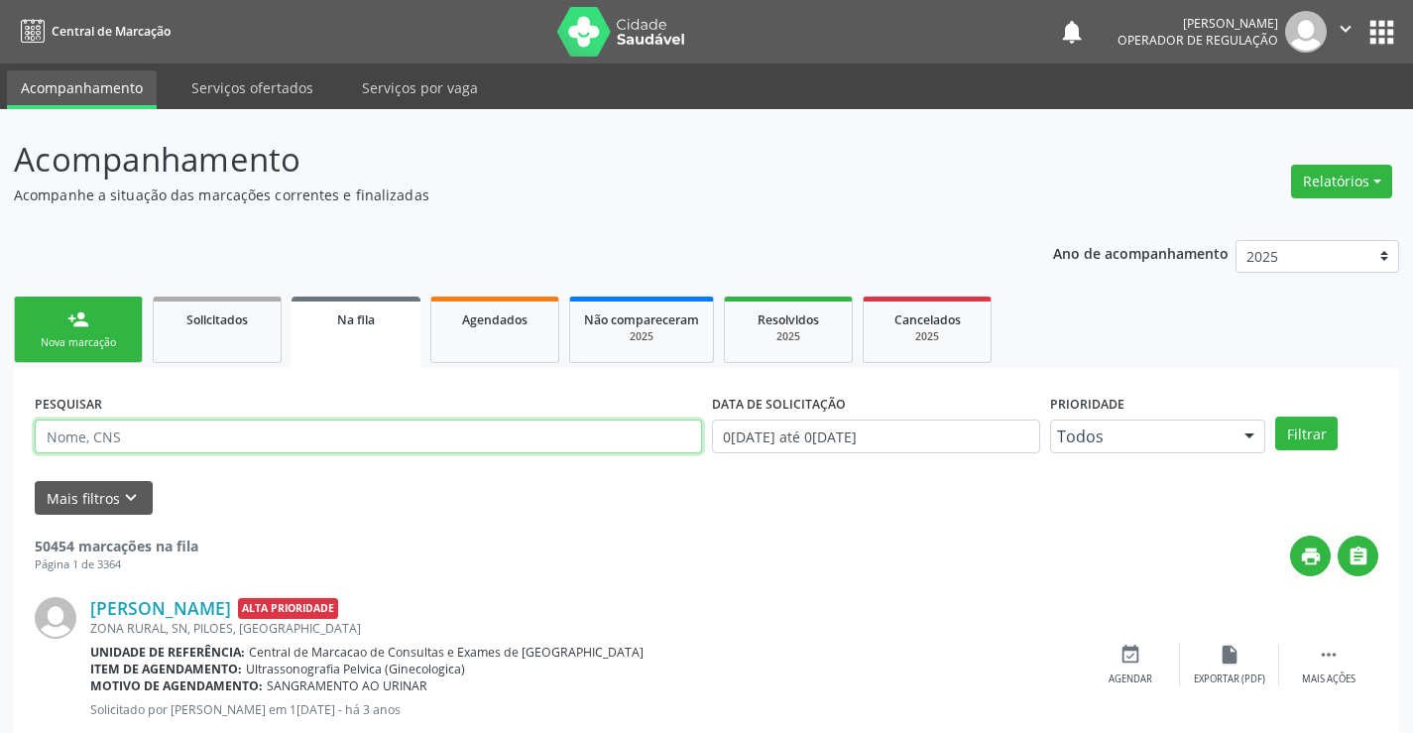
click at [389, 439] on input "text" at bounding box center [368, 436] width 667 height 34
type input "jackson da silva araujo"
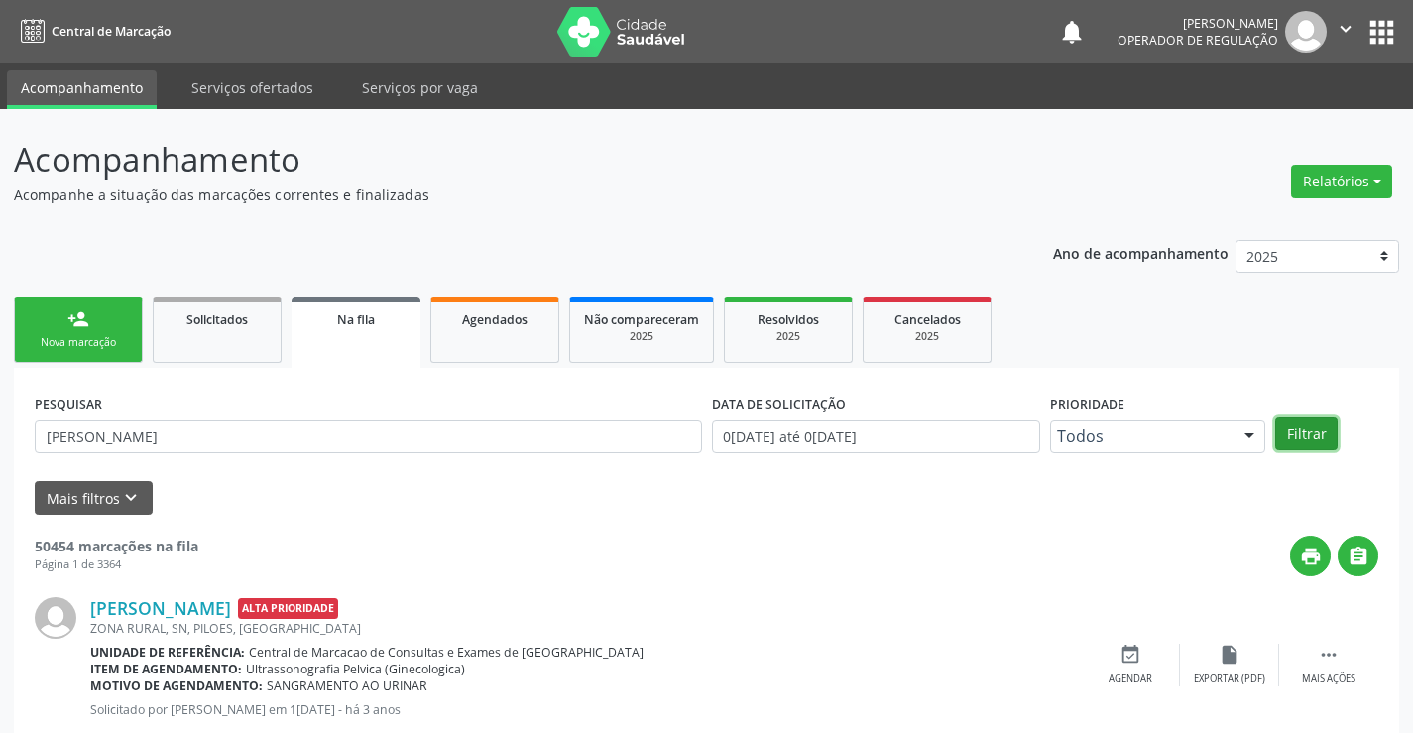
click at [1287, 428] on button "Filtrar" at bounding box center [1306, 433] width 62 height 34
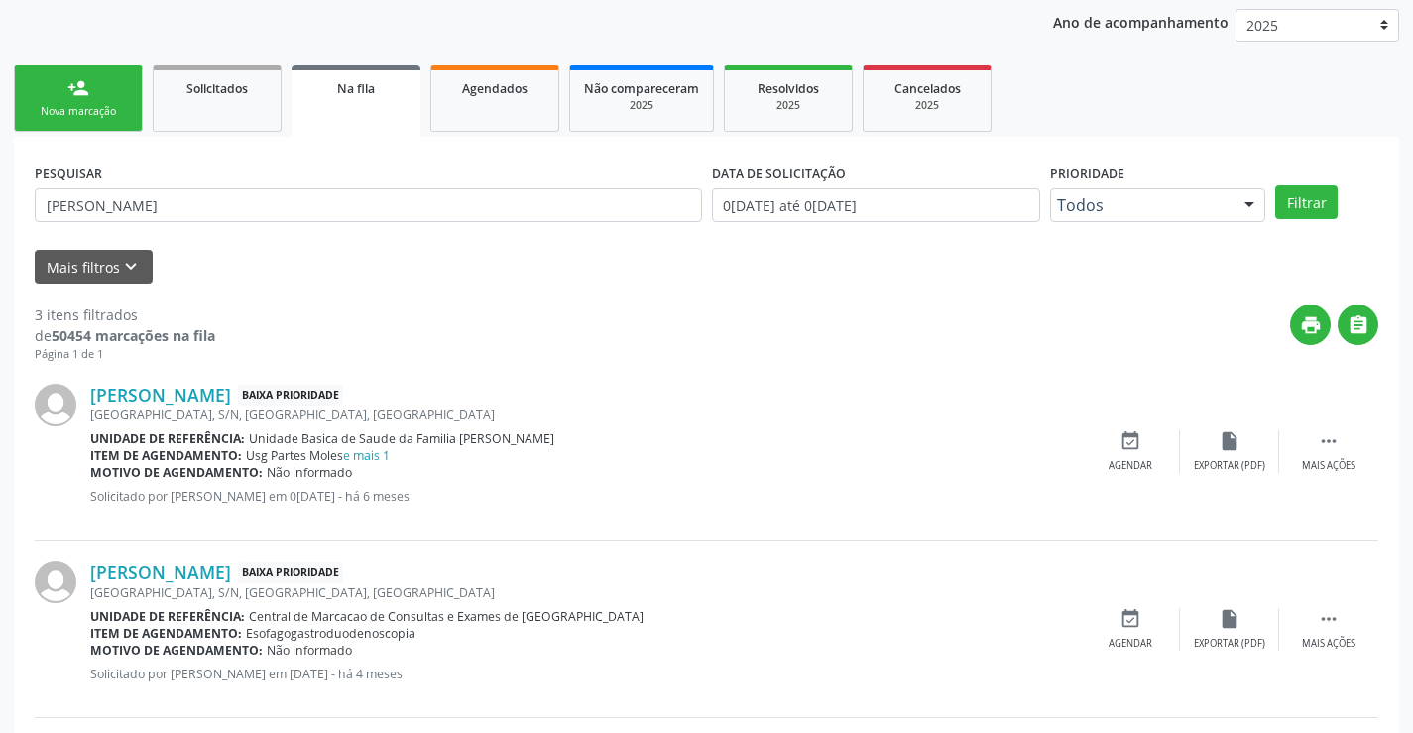
scroll to position [32, 0]
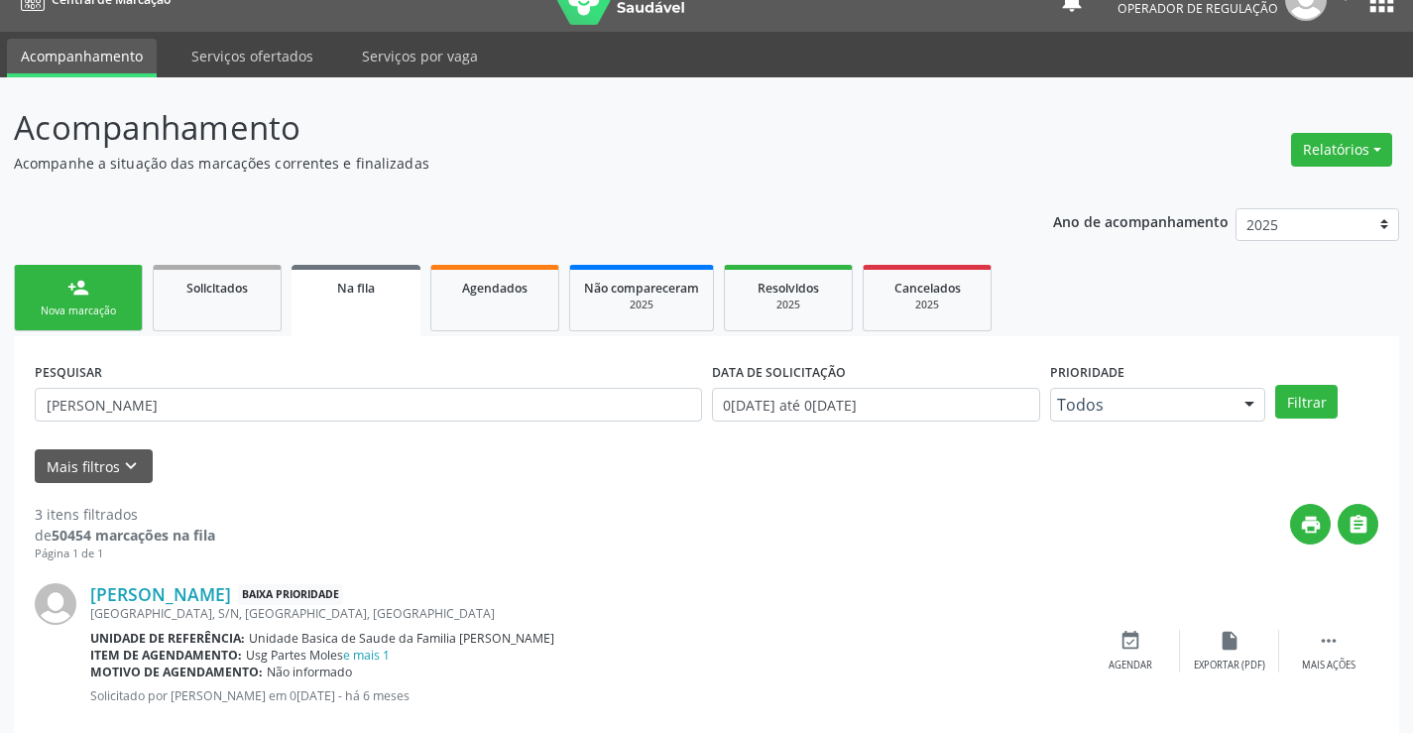
click at [120, 292] on link "person_add Nova marcação" at bounding box center [78, 298] width 129 height 66
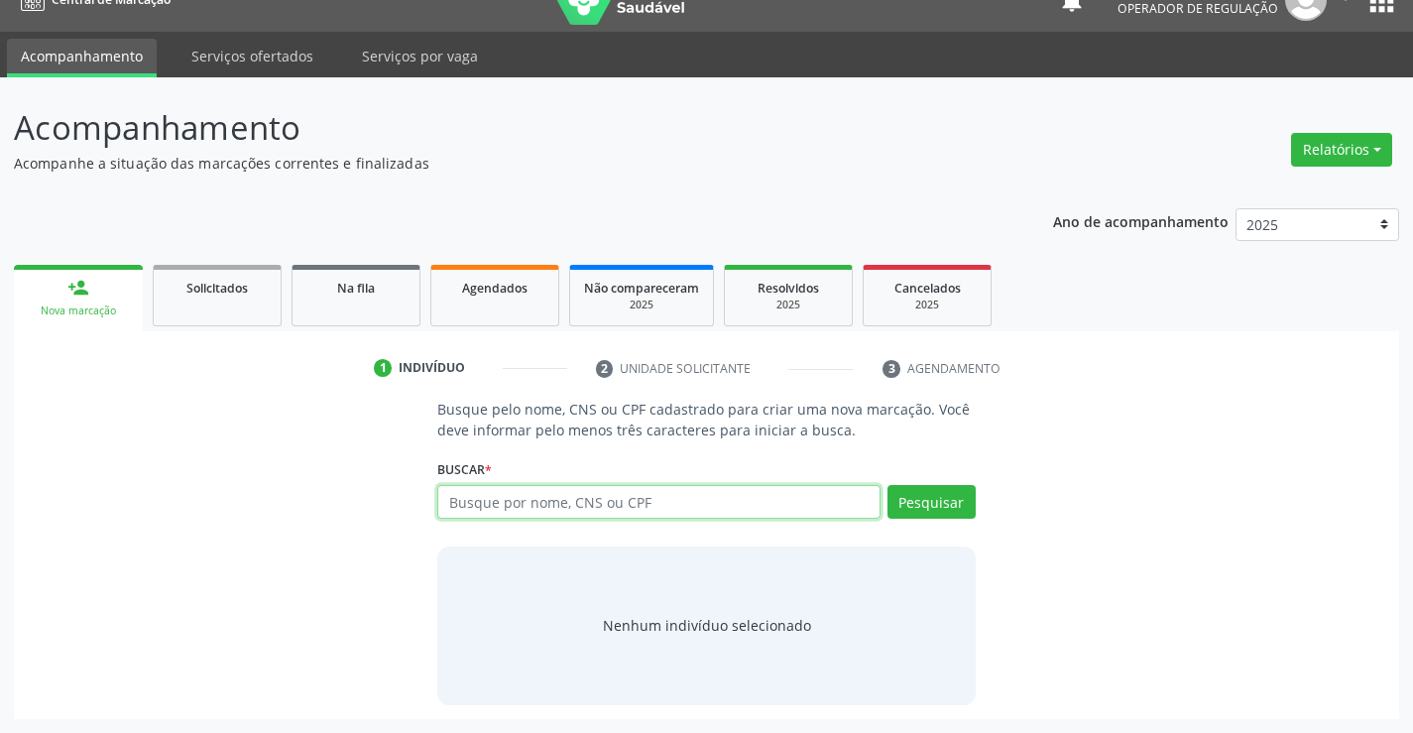
click at [477, 502] on input "text" at bounding box center [658, 502] width 442 height 34
type input "706307761063878"
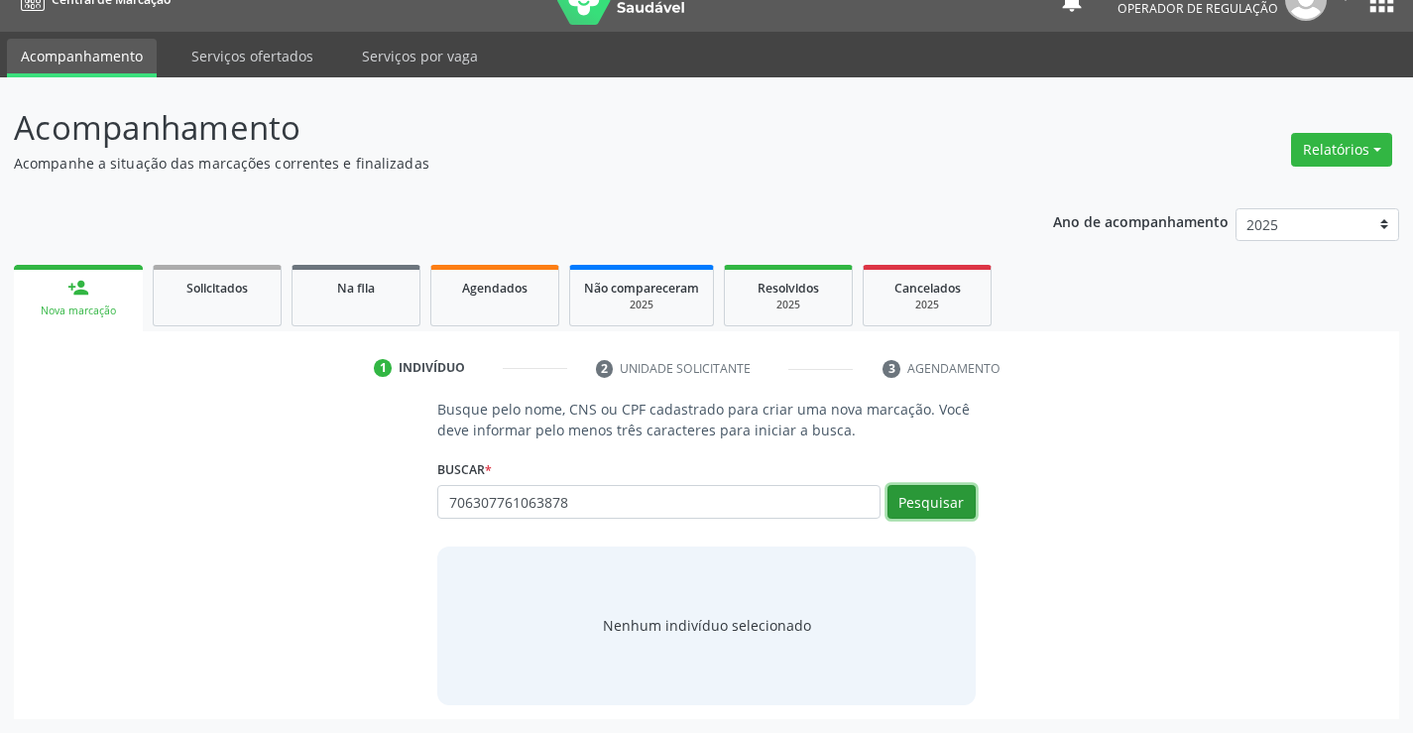
click at [923, 498] on button "Pesquisar" at bounding box center [931, 502] width 88 height 34
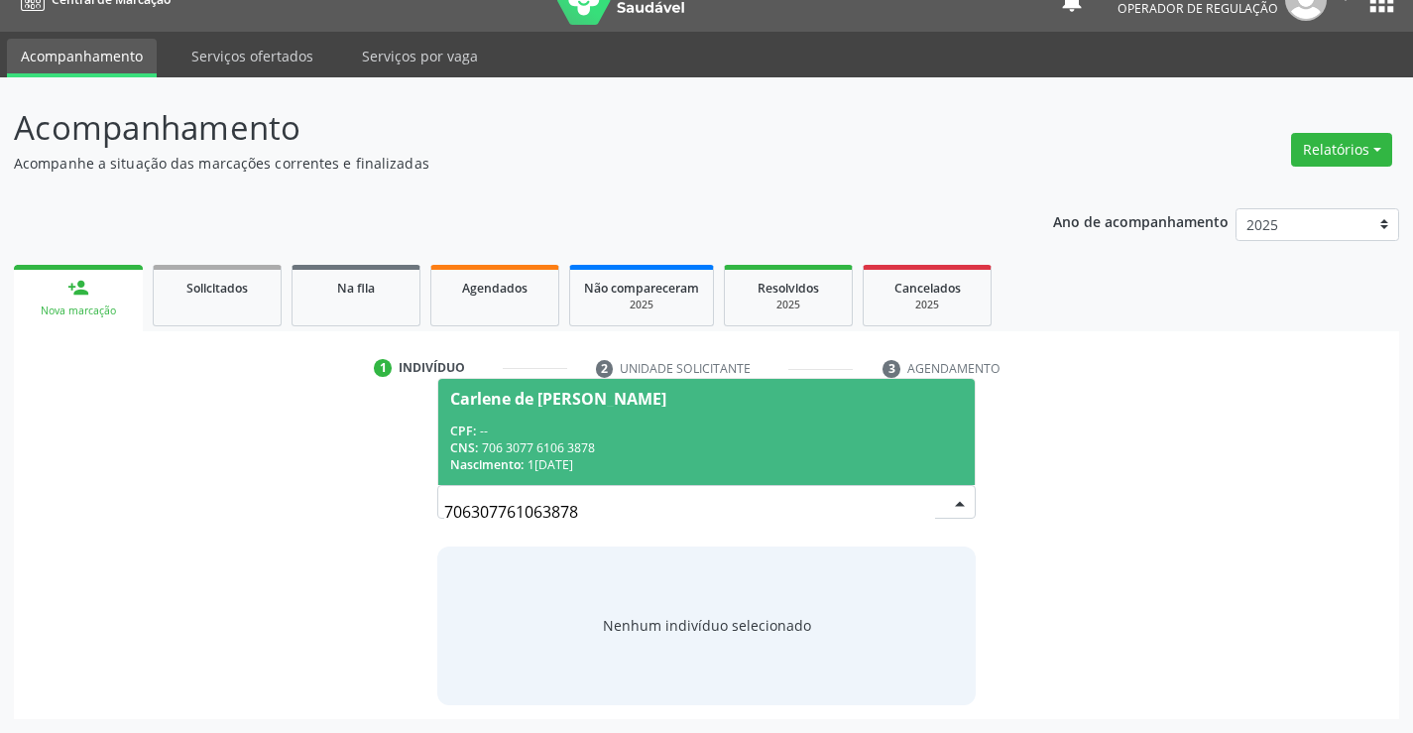
click at [451, 412] on span "Carlene de Jesus Carvalho Lopes CPF: -- CNS: 706 3077 6106 3878 Nascimento: 17/…" at bounding box center [705, 432] width 535 height 106
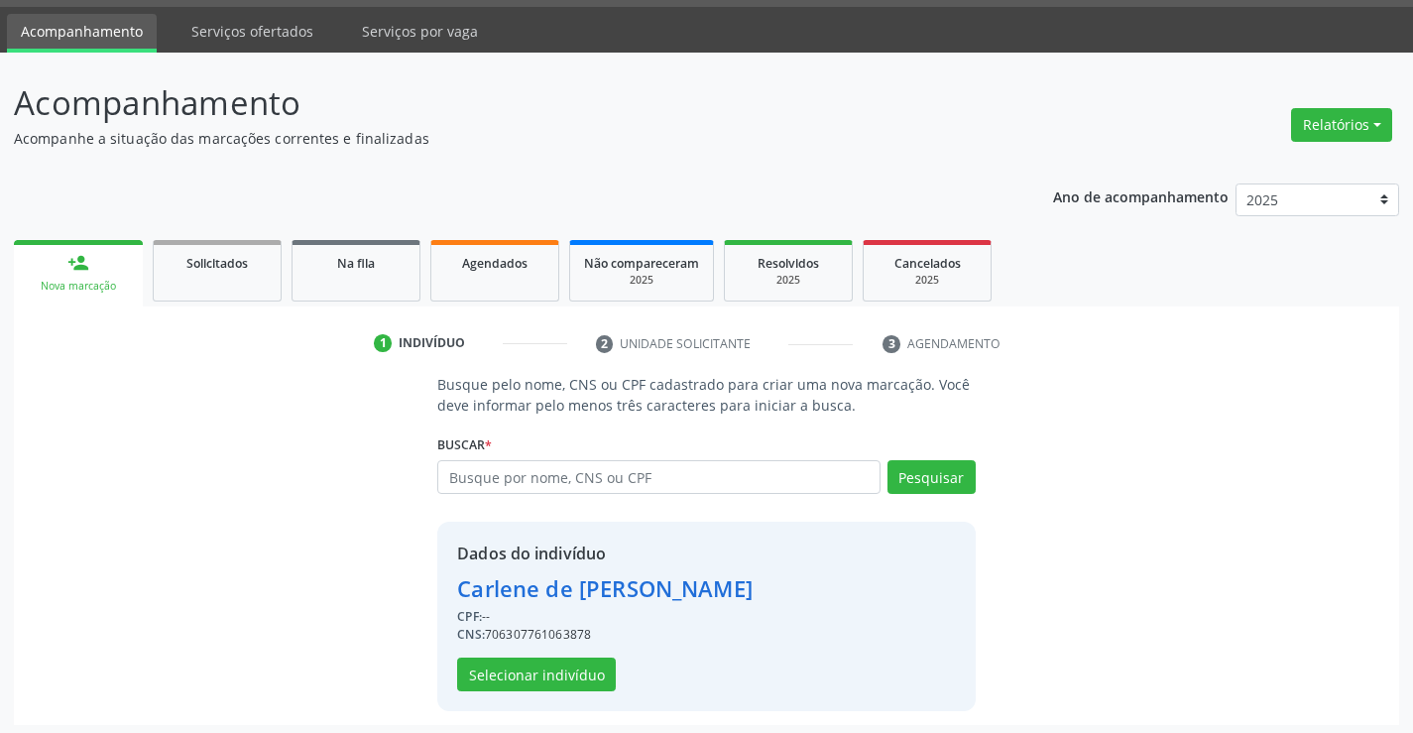
scroll to position [62, 0]
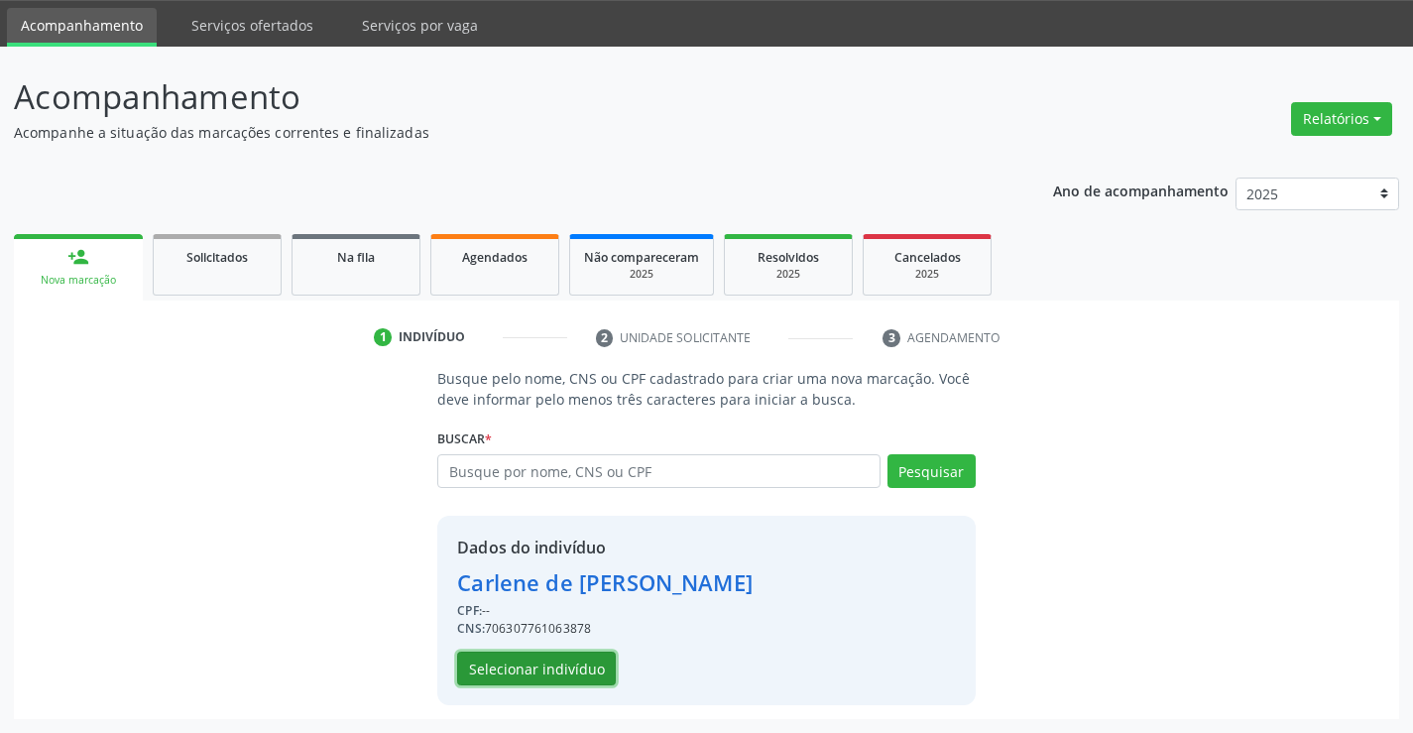
click at [543, 674] on button "Selecionar indivíduo" at bounding box center [536, 668] width 159 height 34
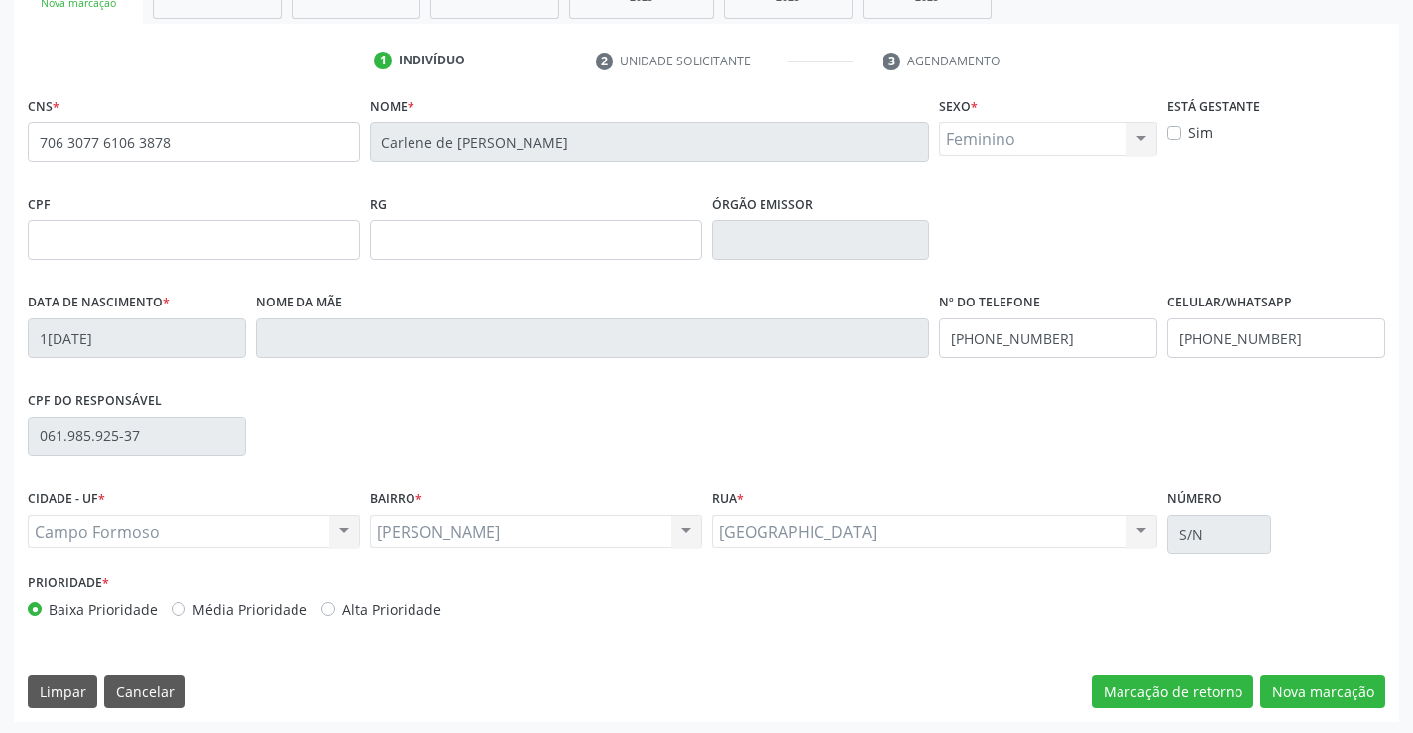
scroll to position [342, 0]
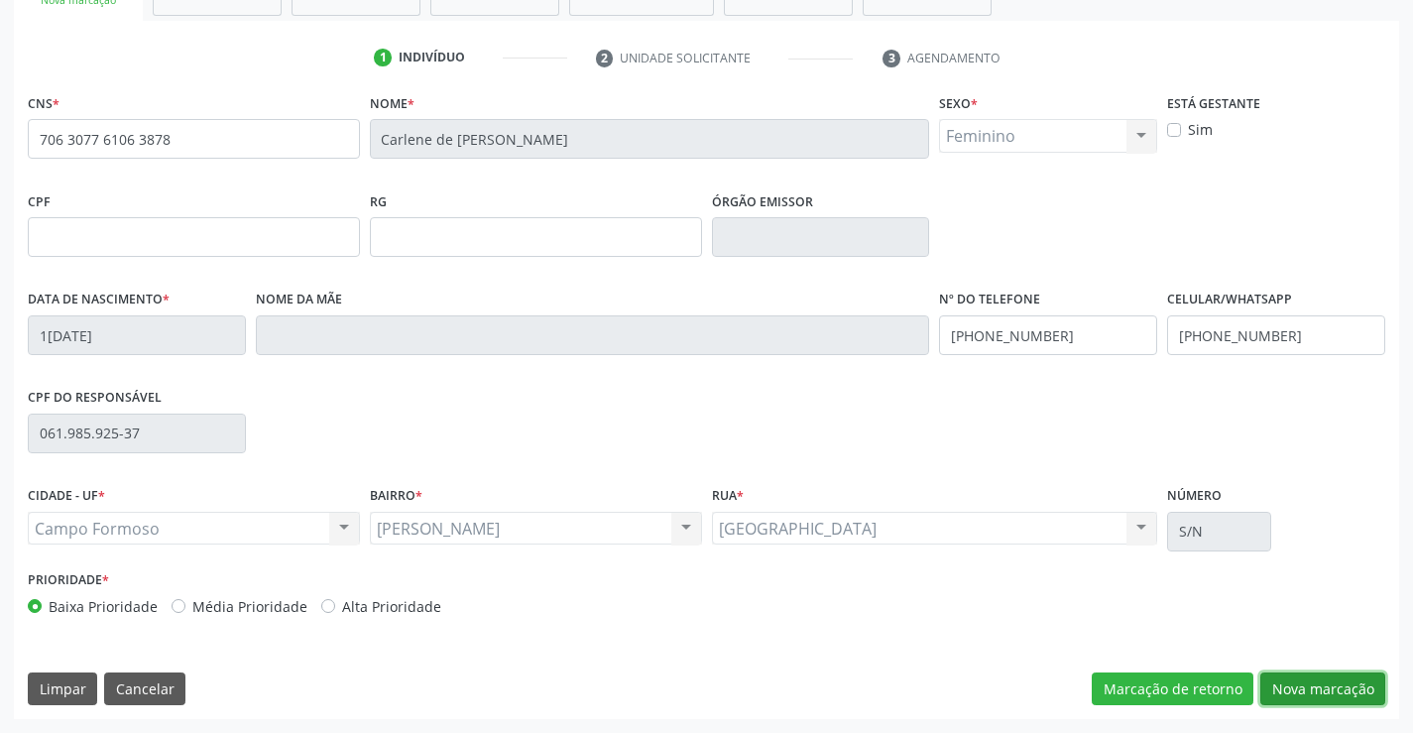
click at [1289, 692] on button "Nova marcação" at bounding box center [1322, 689] width 125 height 34
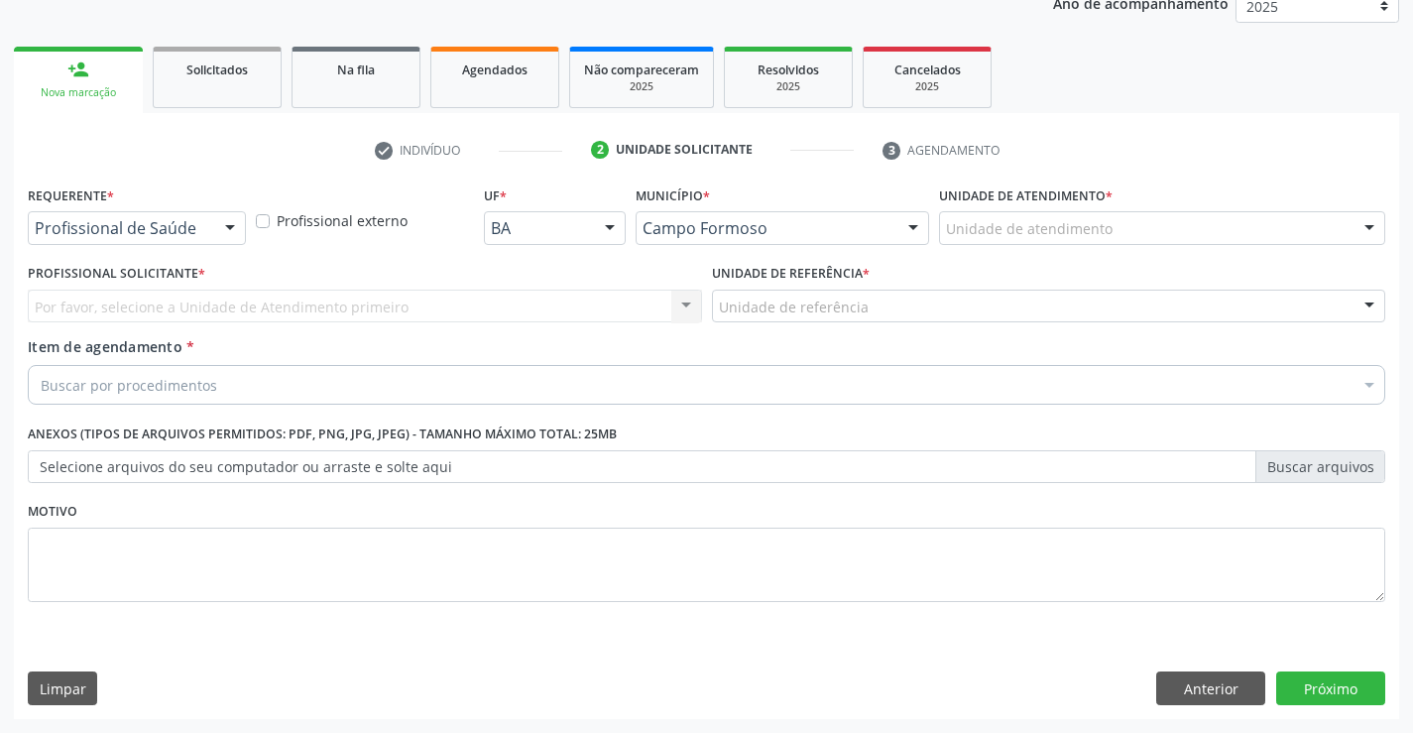
click at [233, 243] on div at bounding box center [230, 229] width 30 height 34
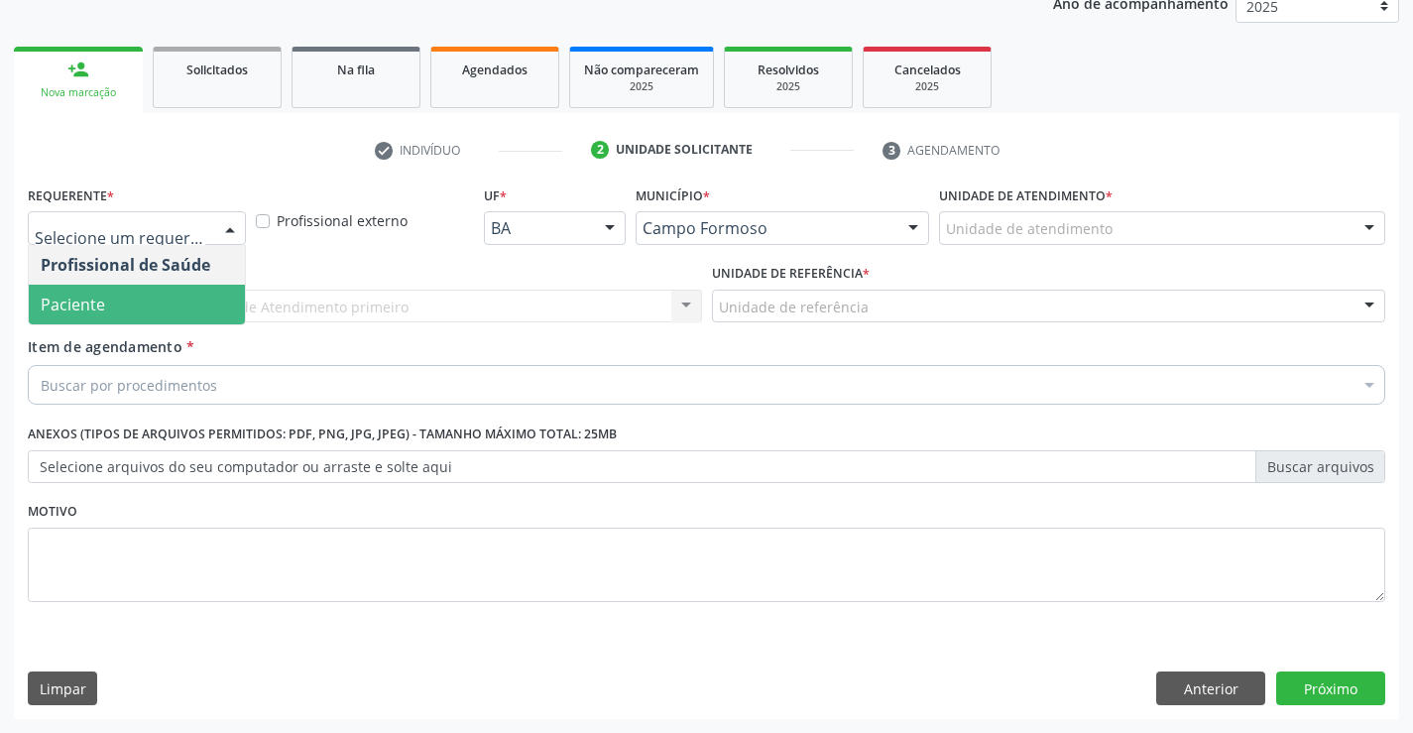
click at [189, 293] on span "Paciente" at bounding box center [137, 305] width 216 height 40
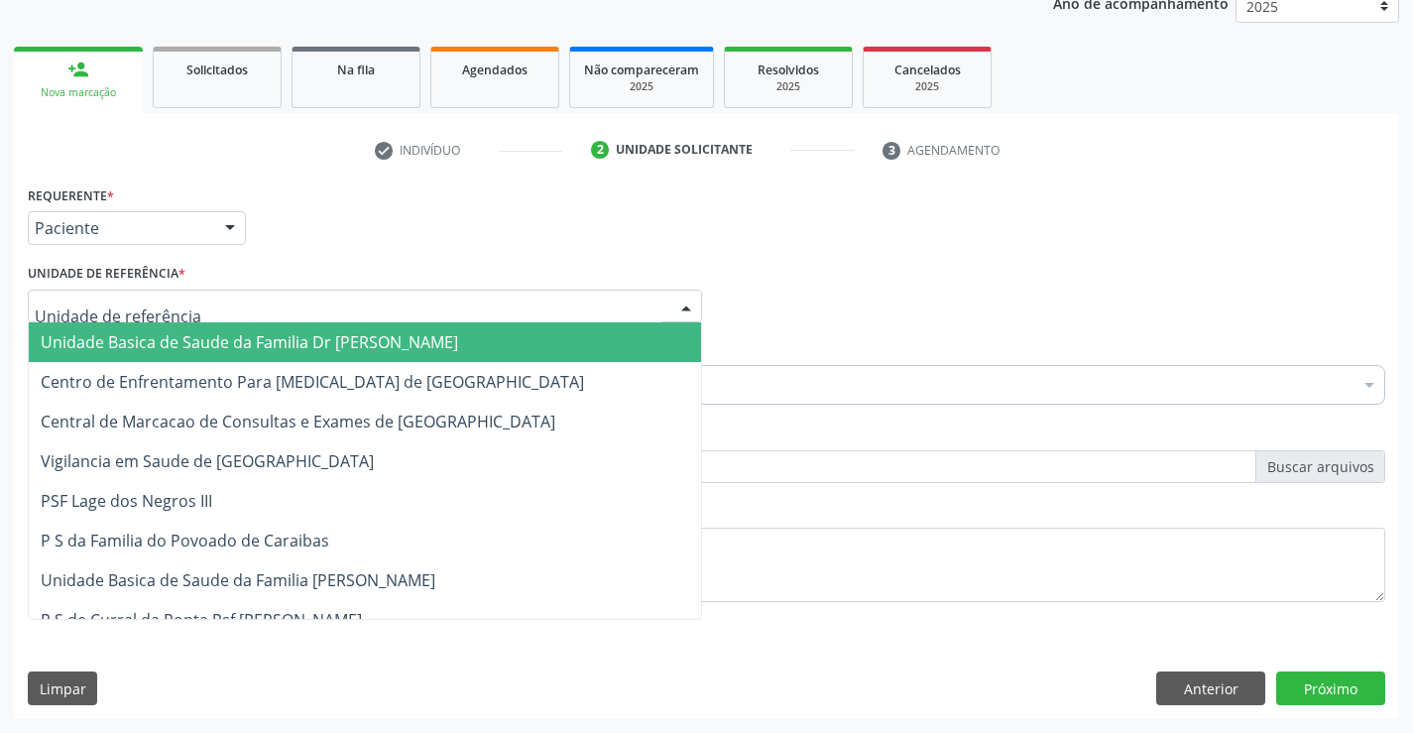
click at [269, 293] on div at bounding box center [365, 306] width 674 height 34
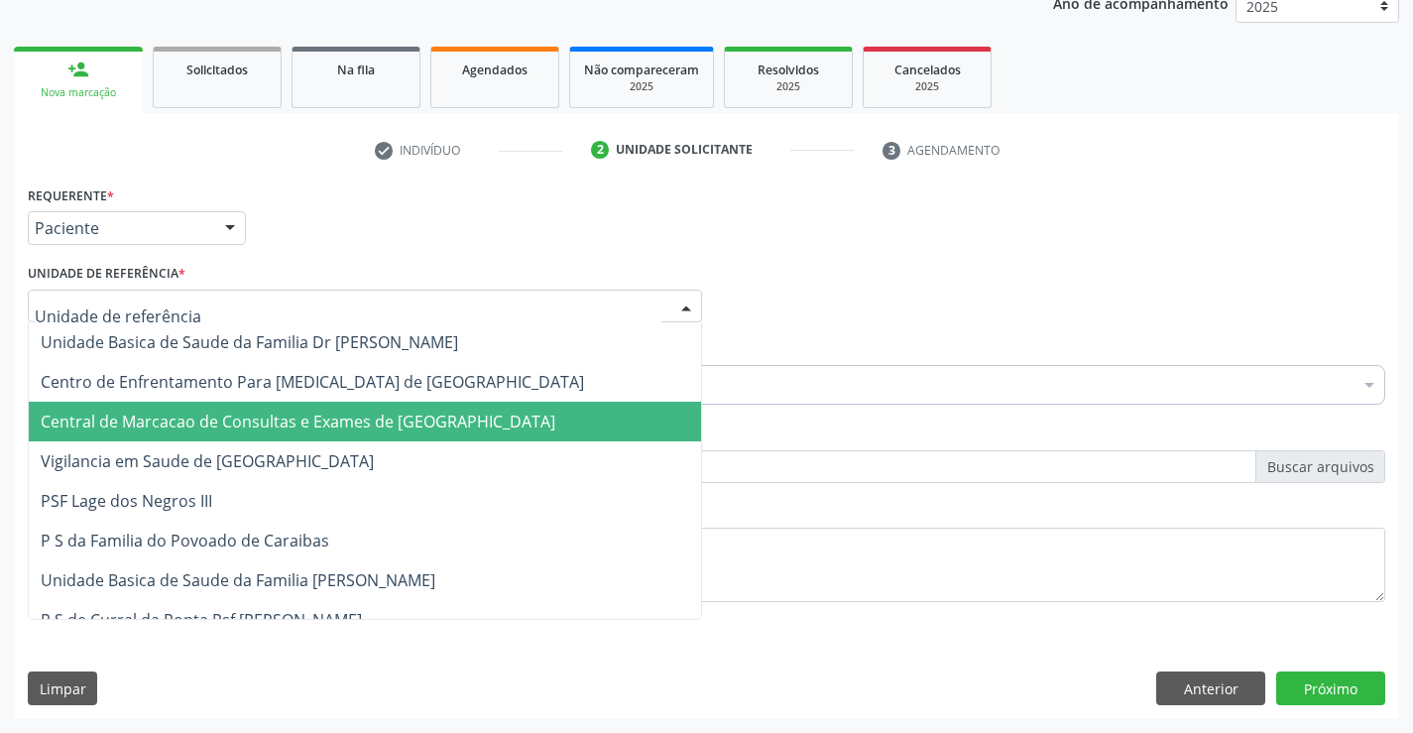
click at [281, 418] on span "Central de Marcacao de Consultas e Exames de Campo Formoso" at bounding box center [298, 421] width 515 height 22
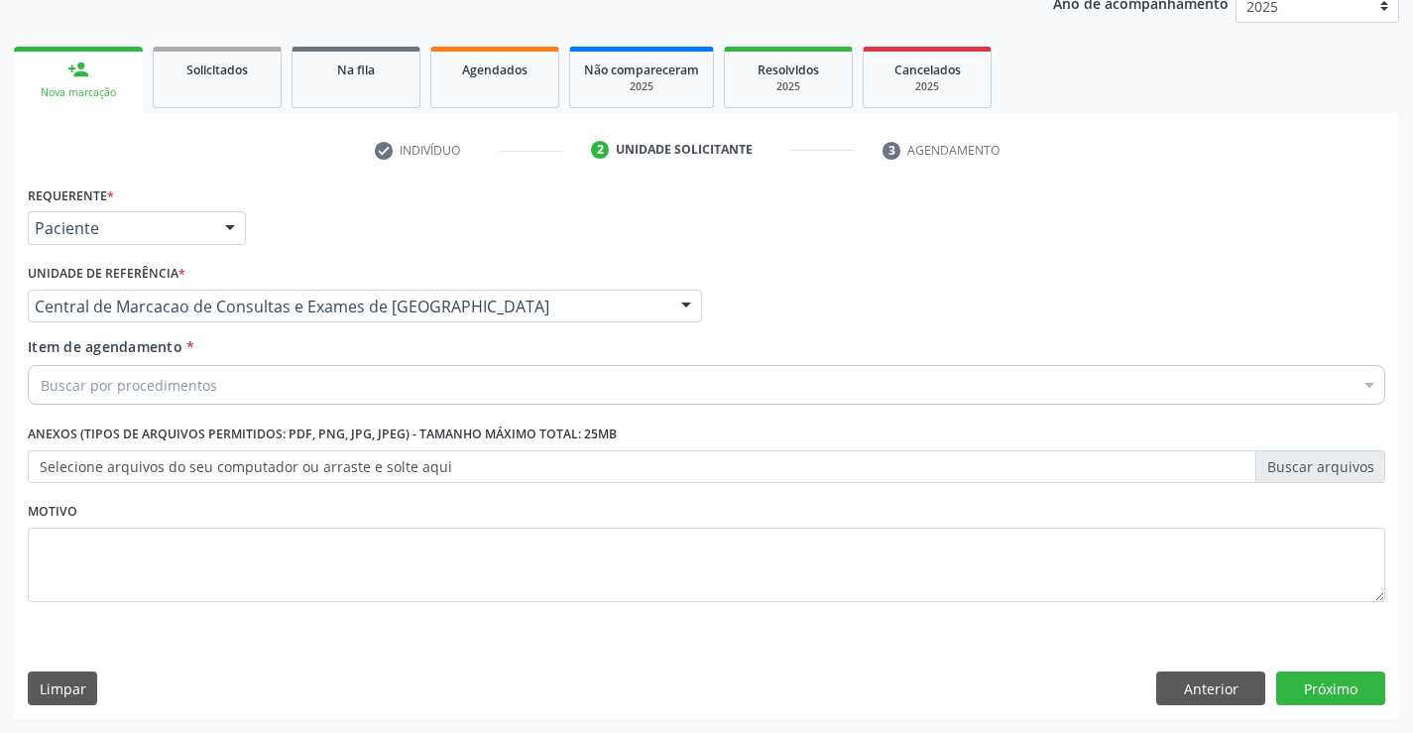
click at [315, 394] on div "Buscar por procedimentos" at bounding box center [706, 385] width 1357 height 40
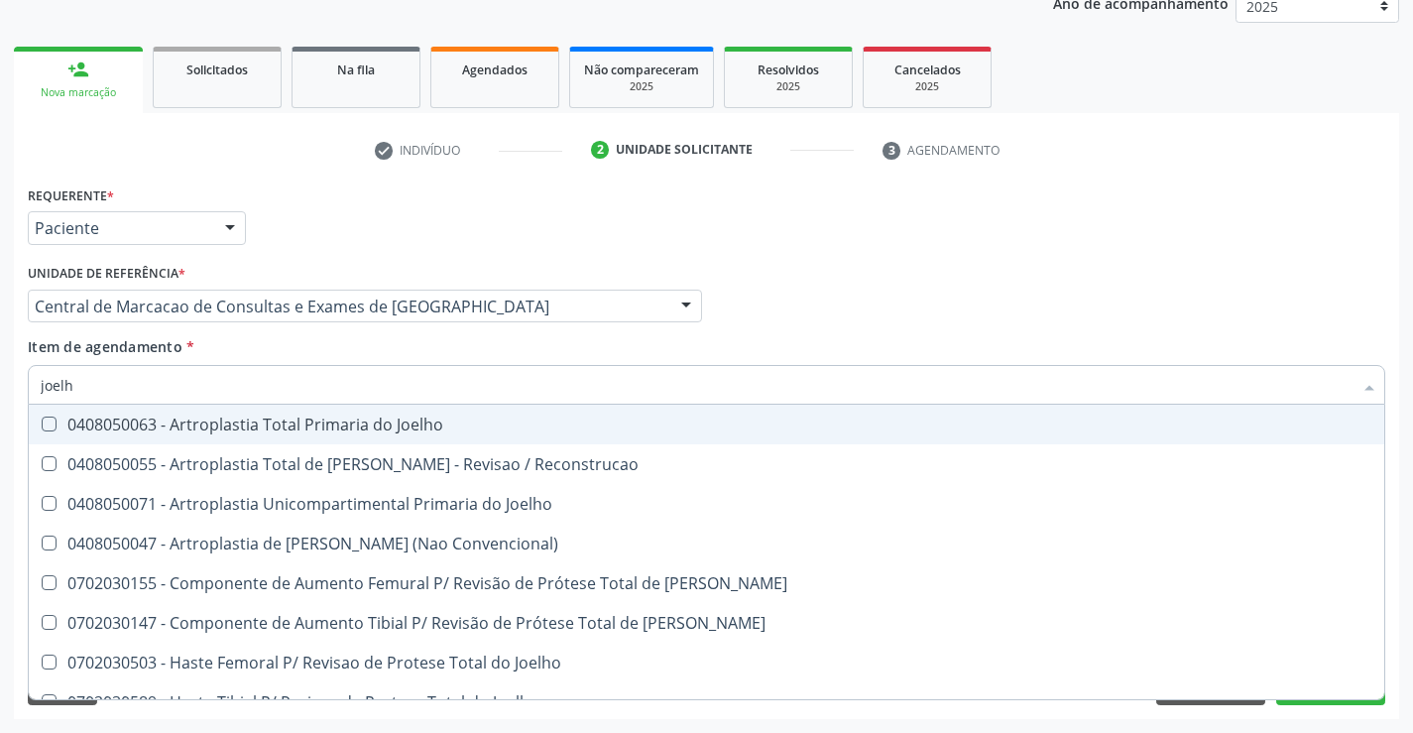
type input "joelho"
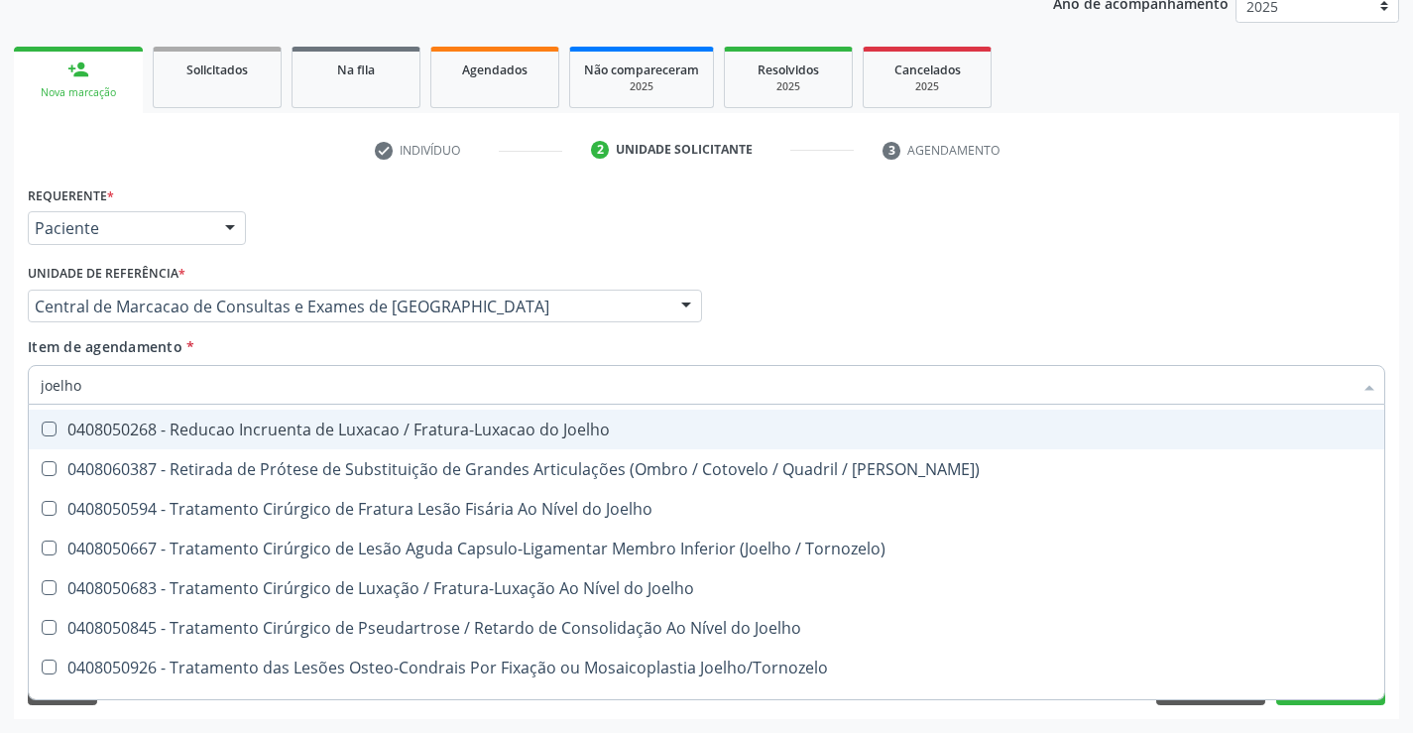
scroll to position [856, 0]
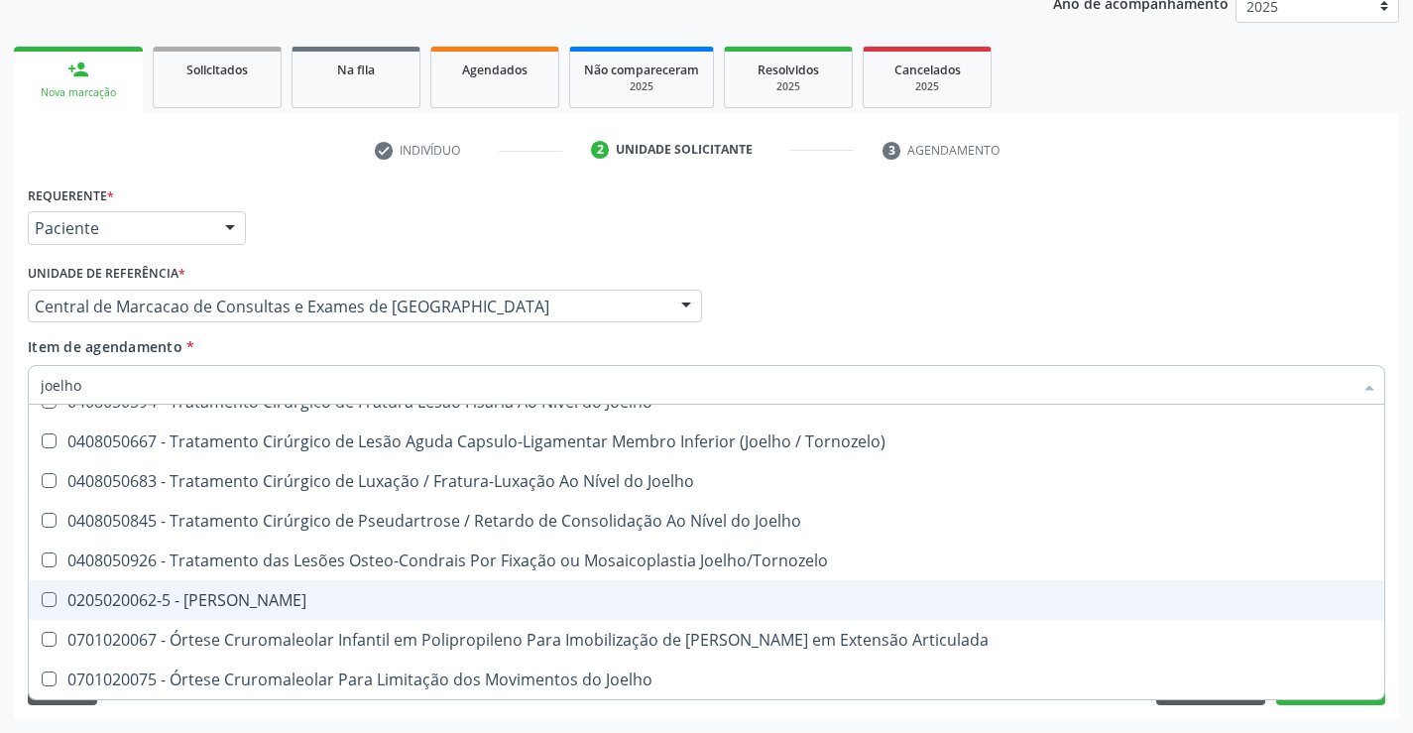
click at [282, 598] on div "0205020062-5 - Usg Joelho" at bounding box center [706, 600] width 1331 height 16
checkbox Joelho "true"
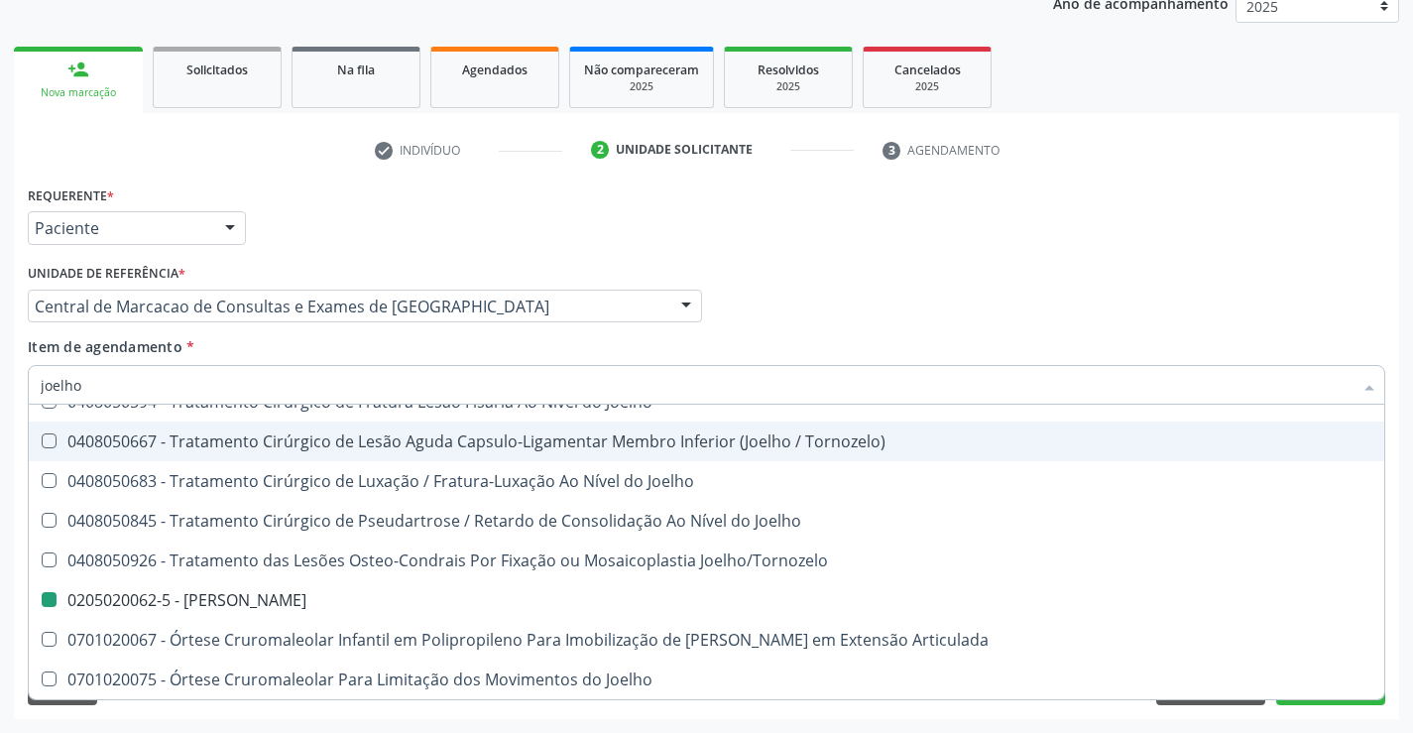
click at [958, 289] on div "Profissional Solicitante Por favor, selecione a Unidade de Atendimento primeiro…" at bounding box center [706, 297] width 1367 height 77
checkbox Reconstrucao "true"
checkbox Joelho "false"
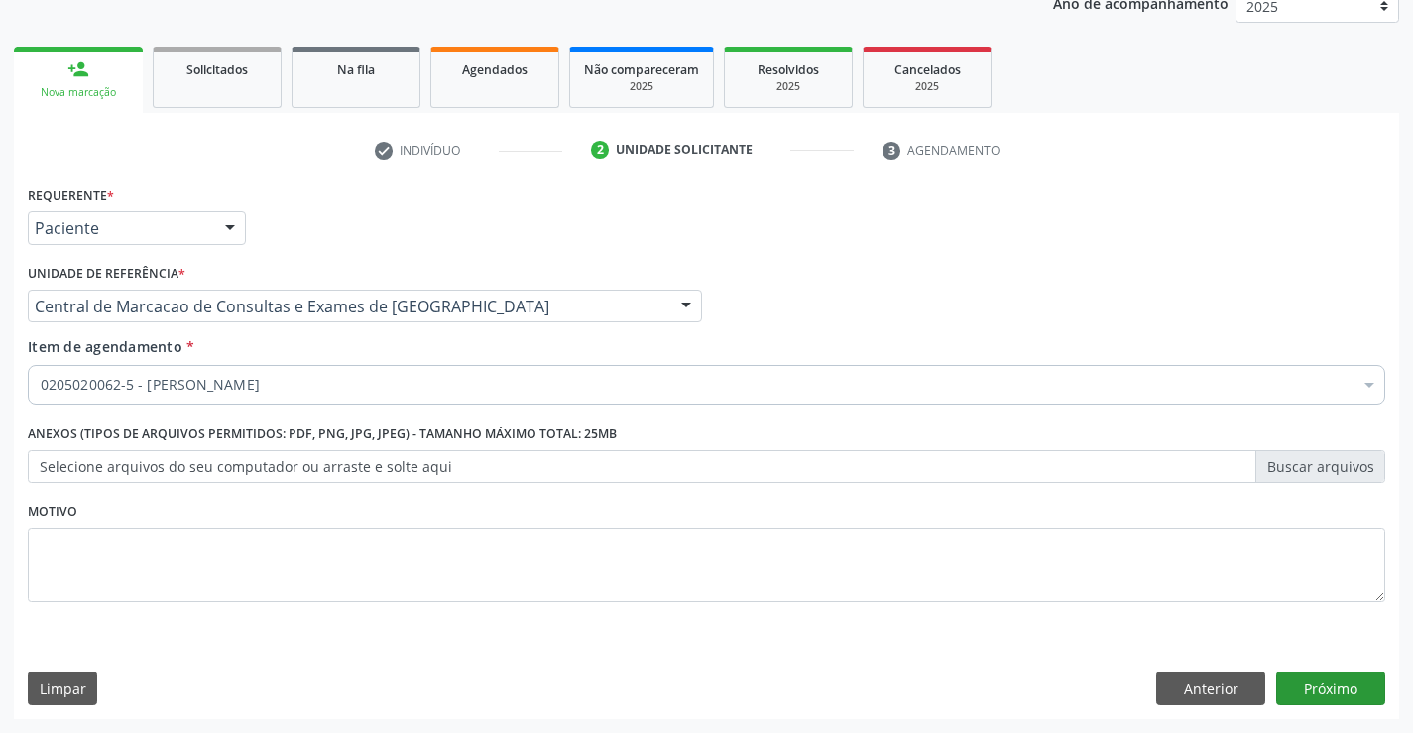
scroll to position [0, 0]
click at [1325, 693] on button "Próximo" at bounding box center [1330, 688] width 109 height 34
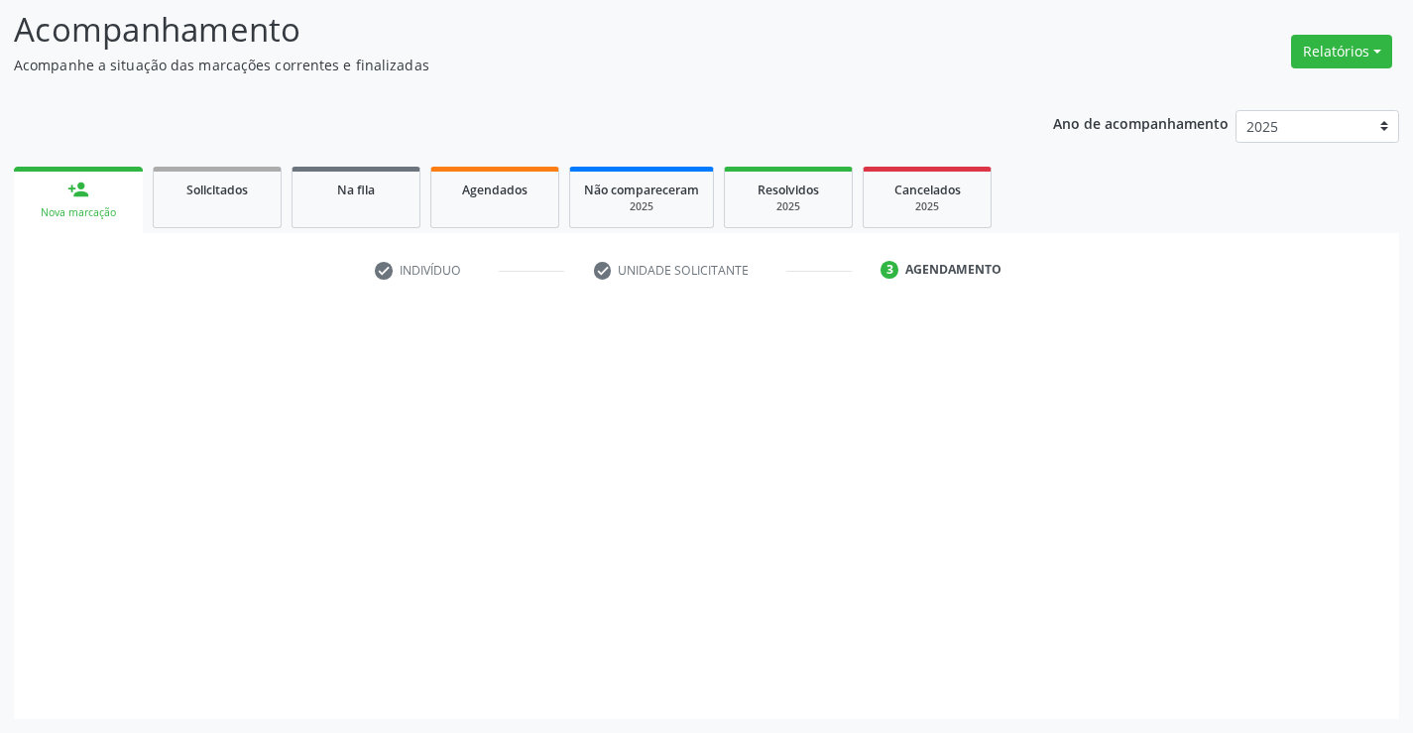
scroll to position [130, 0]
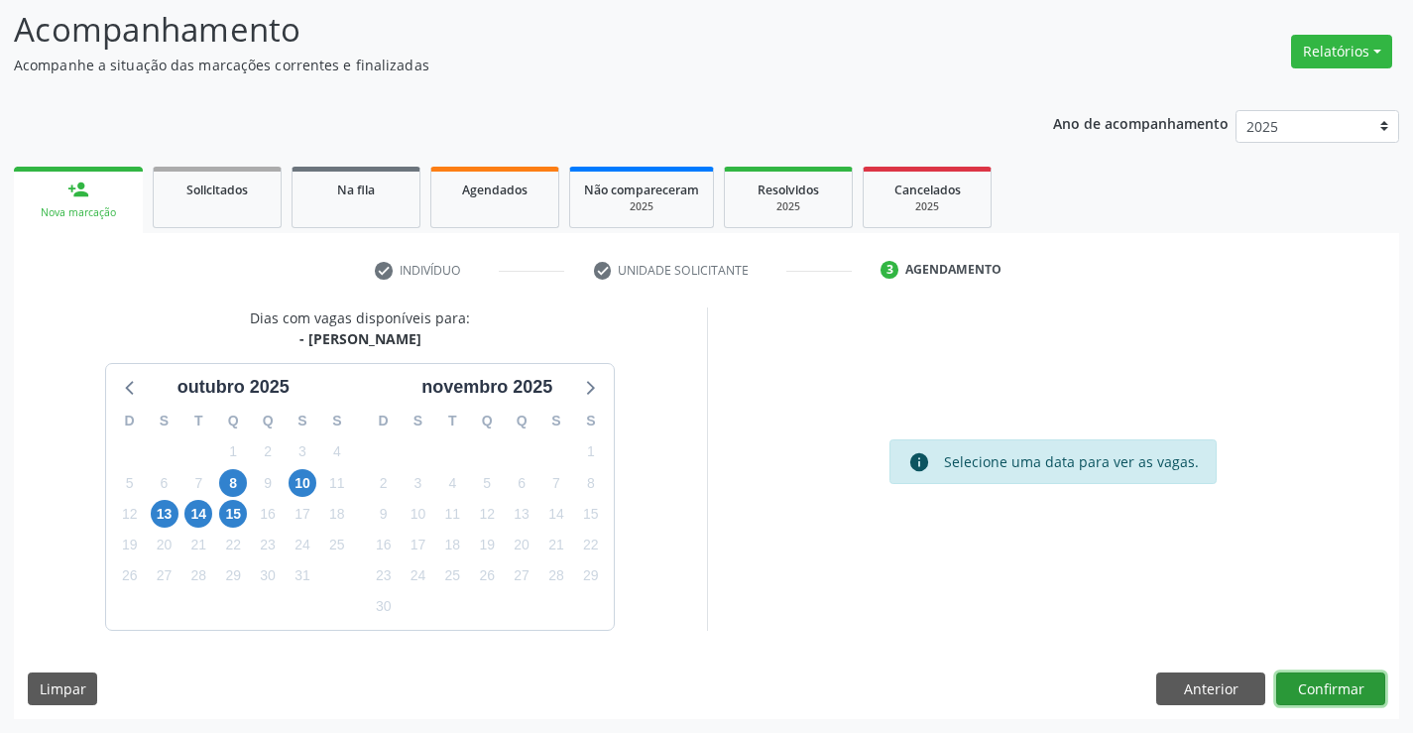
click at [1333, 688] on button "Confirmar" at bounding box center [1330, 689] width 109 height 34
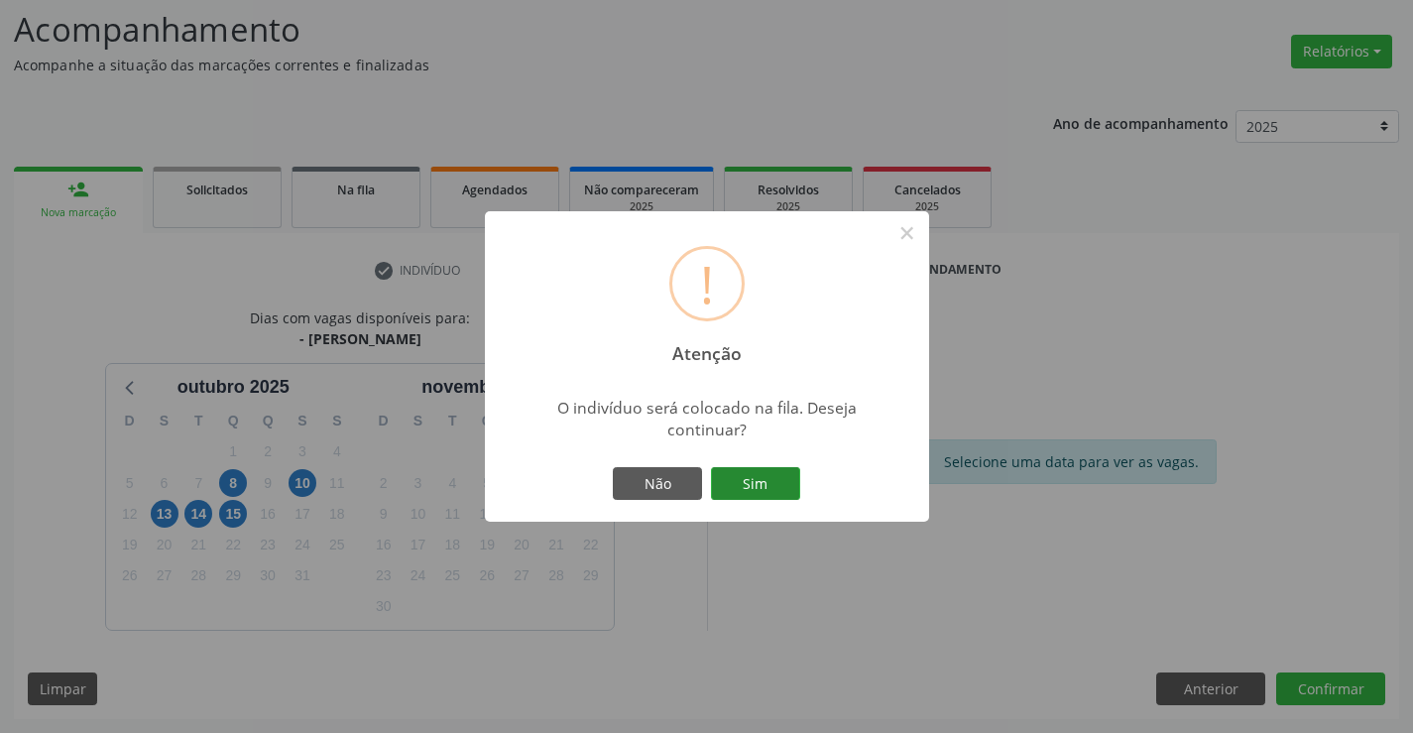
click at [776, 476] on button "Sim" at bounding box center [755, 484] width 89 height 34
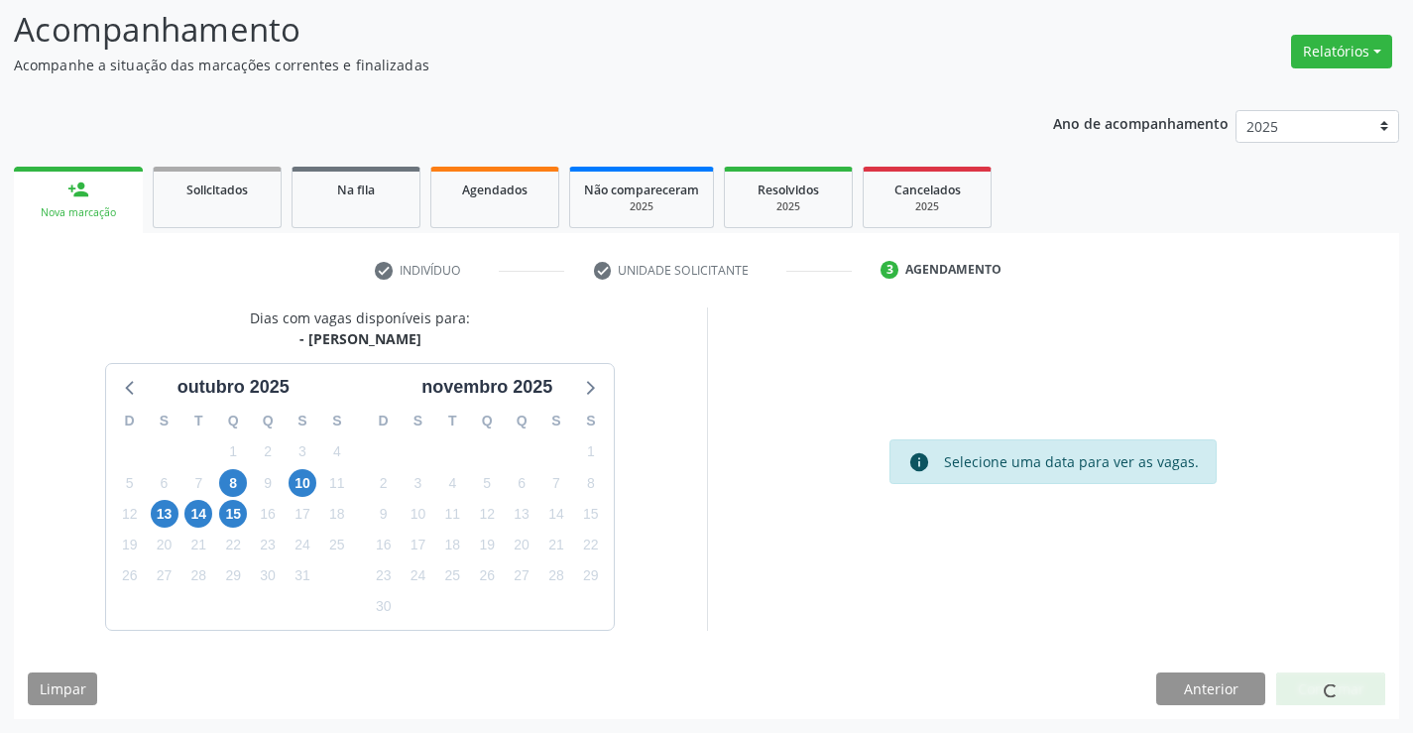
scroll to position [0, 0]
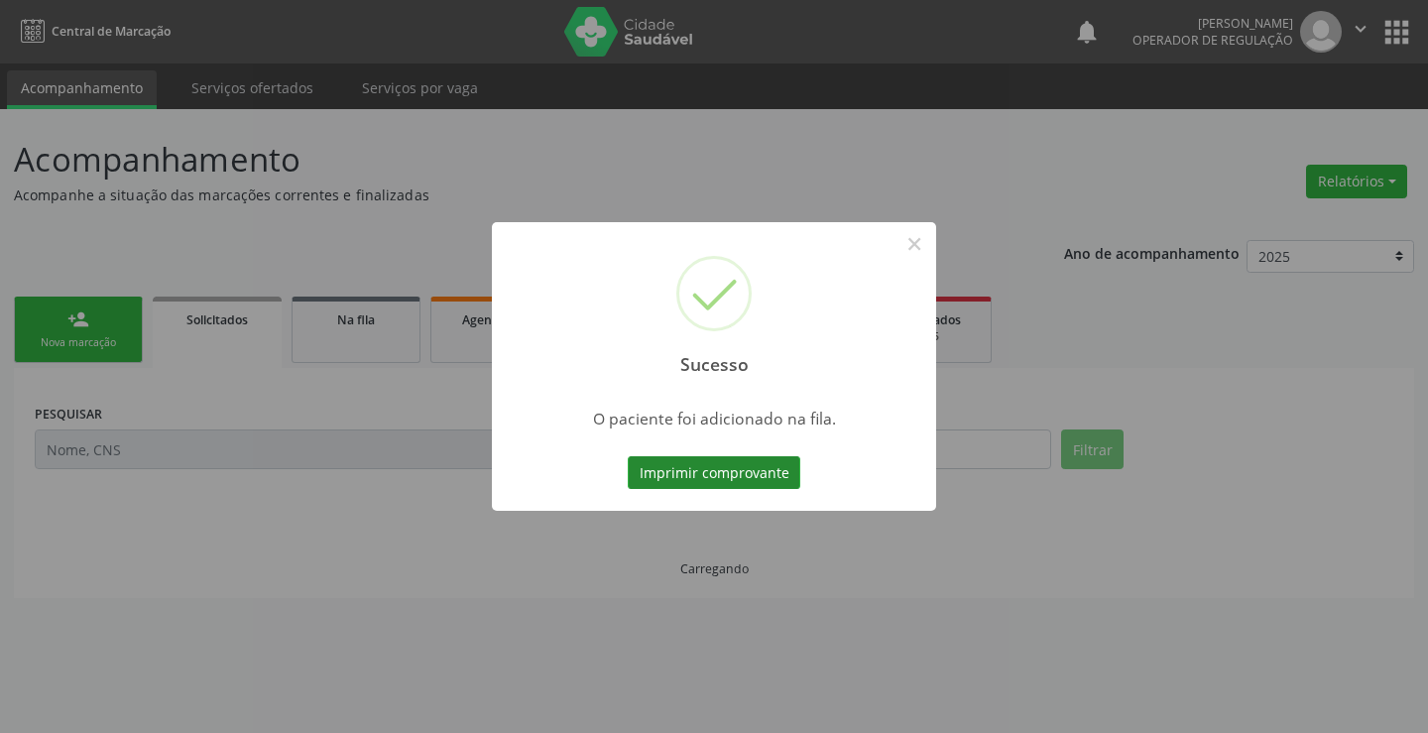
click at [768, 464] on button "Imprimir comprovante" at bounding box center [714, 473] width 173 height 34
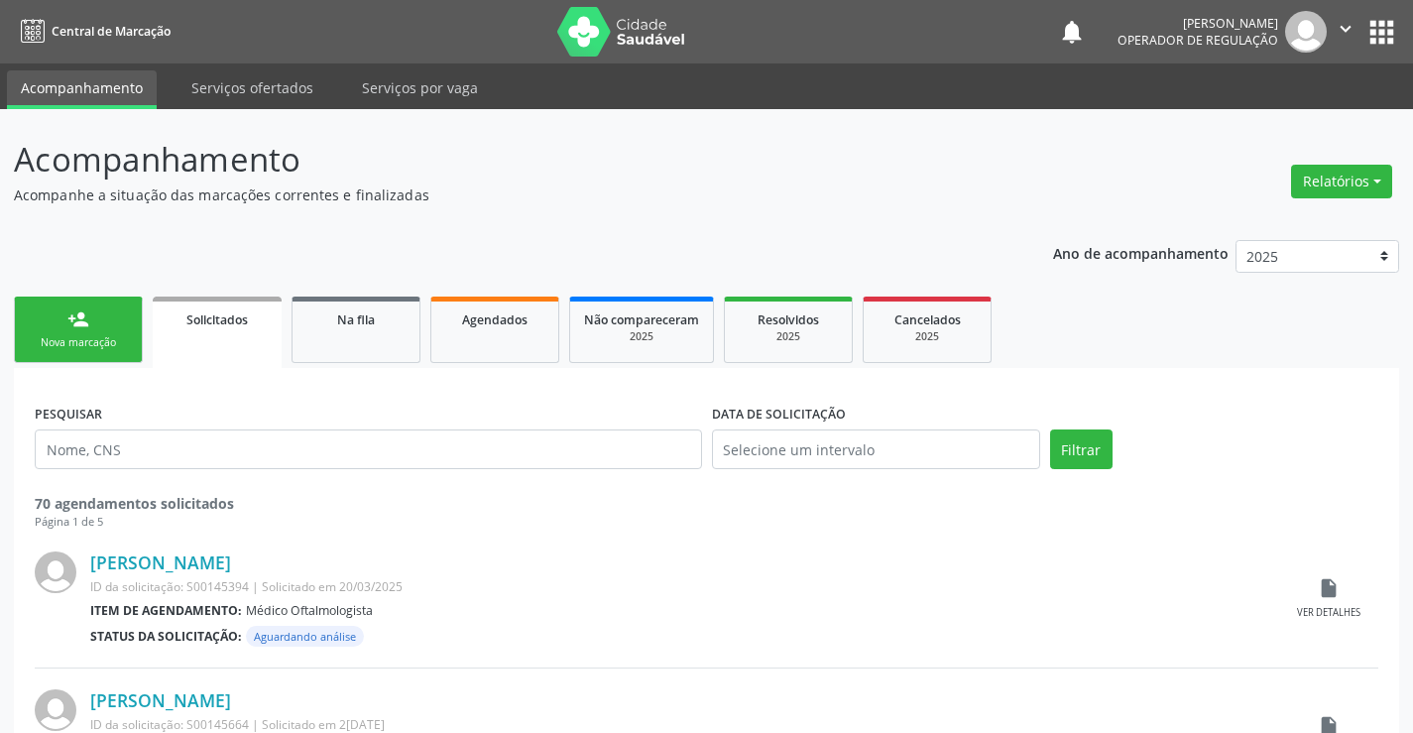
click at [118, 316] on link "person_add Nova marcação" at bounding box center [78, 329] width 129 height 66
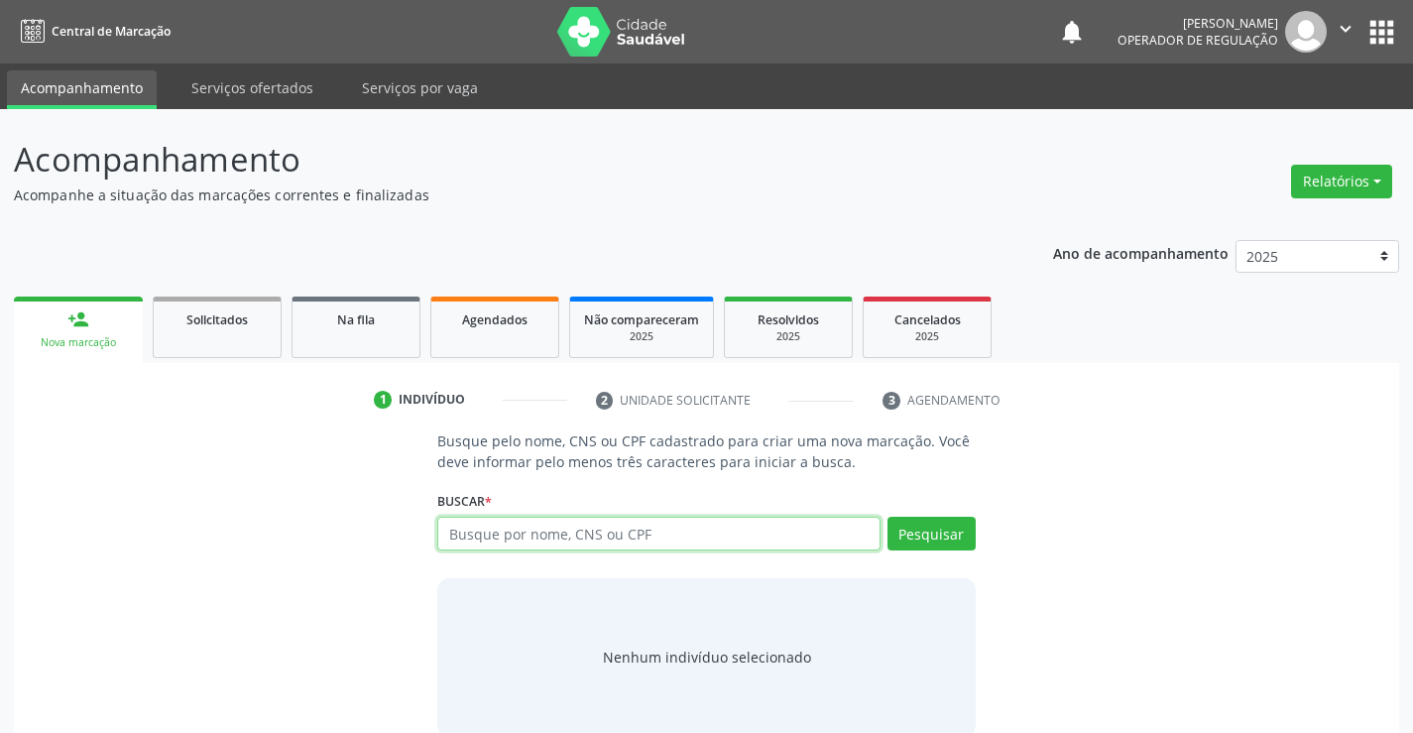
click at [514, 541] on input "text" at bounding box center [658, 534] width 442 height 34
click at [624, 543] on input "text" at bounding box center [658, 534] width 442 height 34
click at [613, 546] on input "text" at bounding box center [658, 534] width 442 height 34
type input "708602523929382"
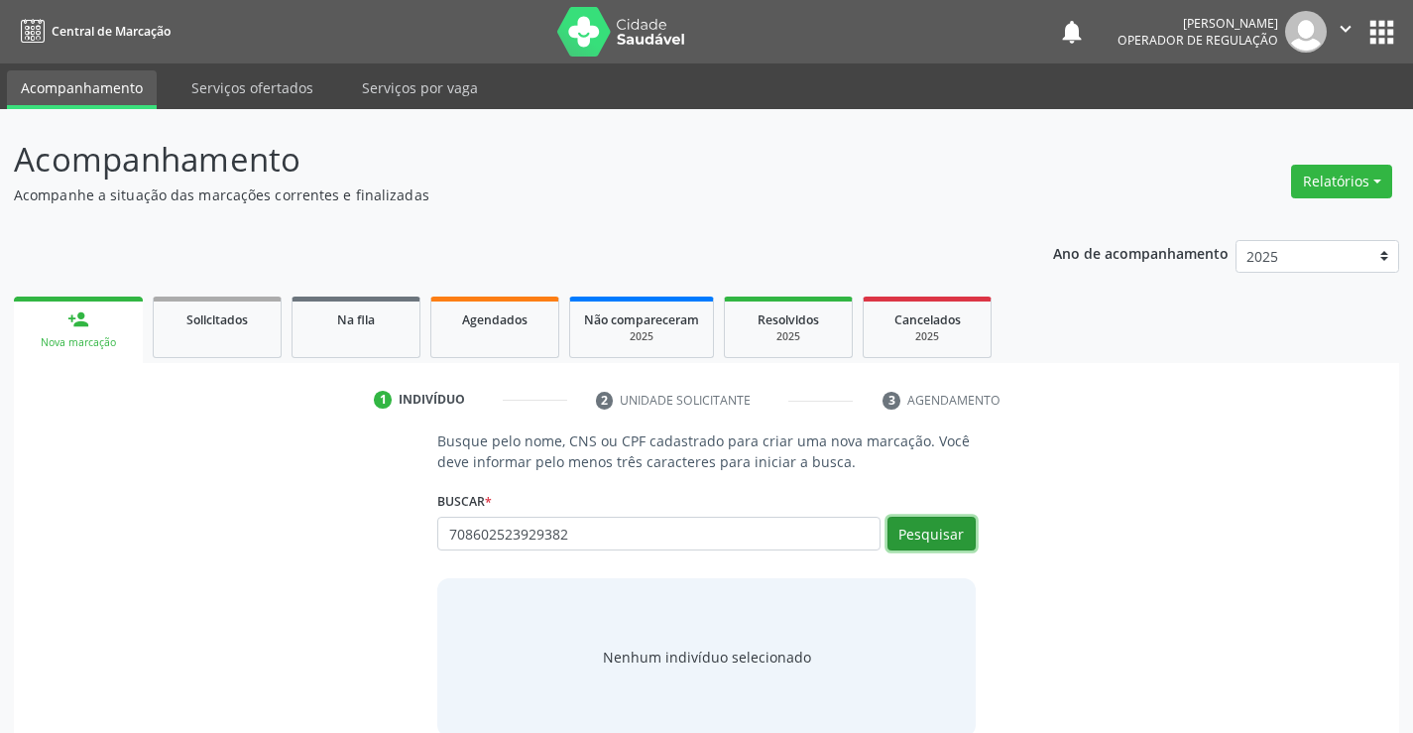
click at [907, 531] on button "Pesquisar" at bounding box center [931, 534] width 88 height 34
type input "708602523929382"
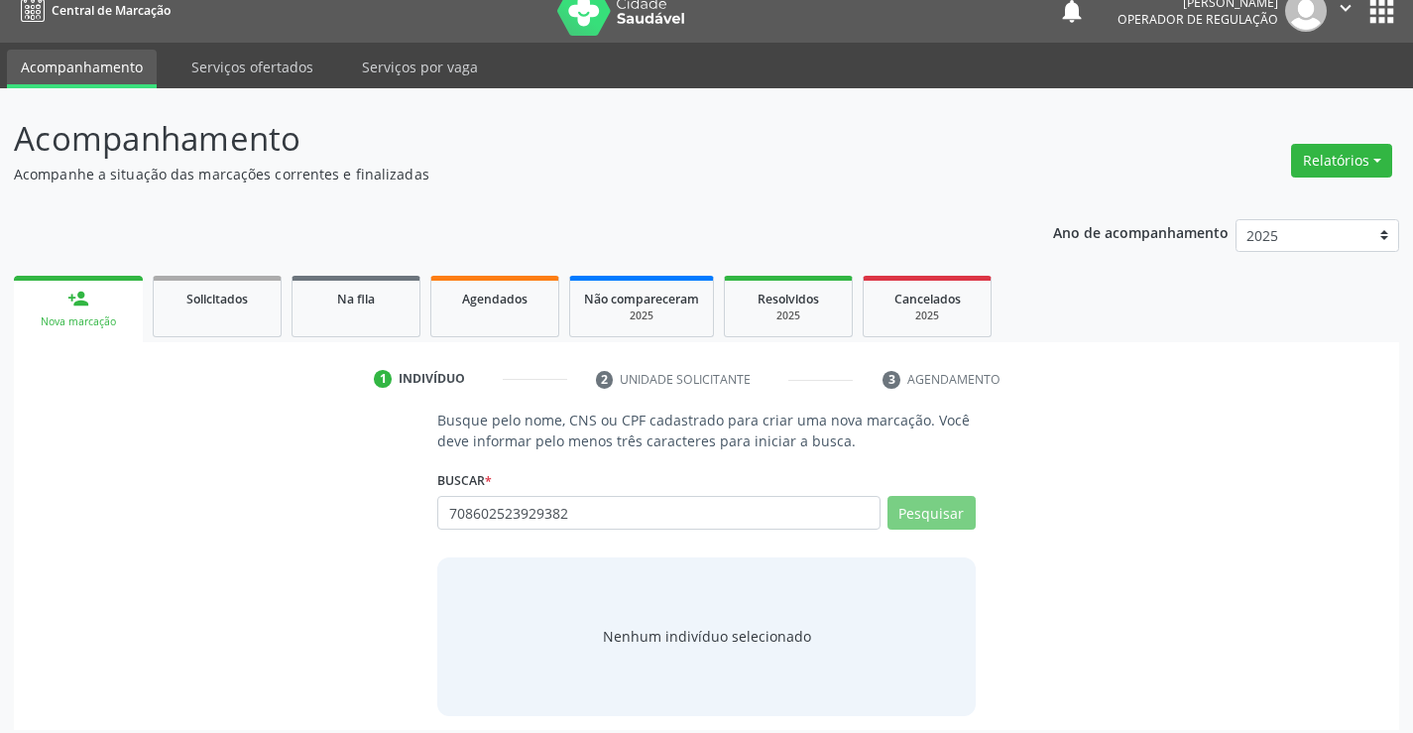
scroll to position [32, 0]
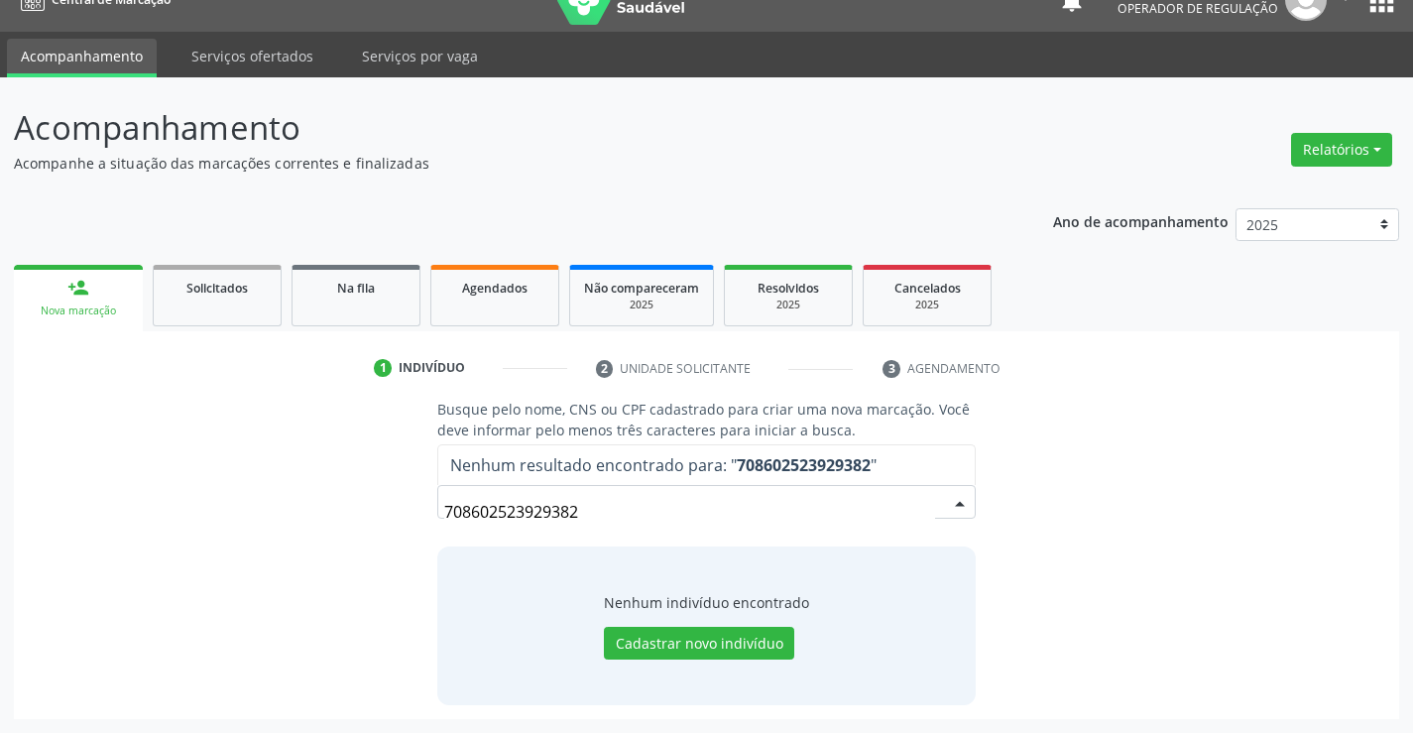
click at [649, 515] on input "708602523929382" at bounding box center [689, 512] width 490 height 40
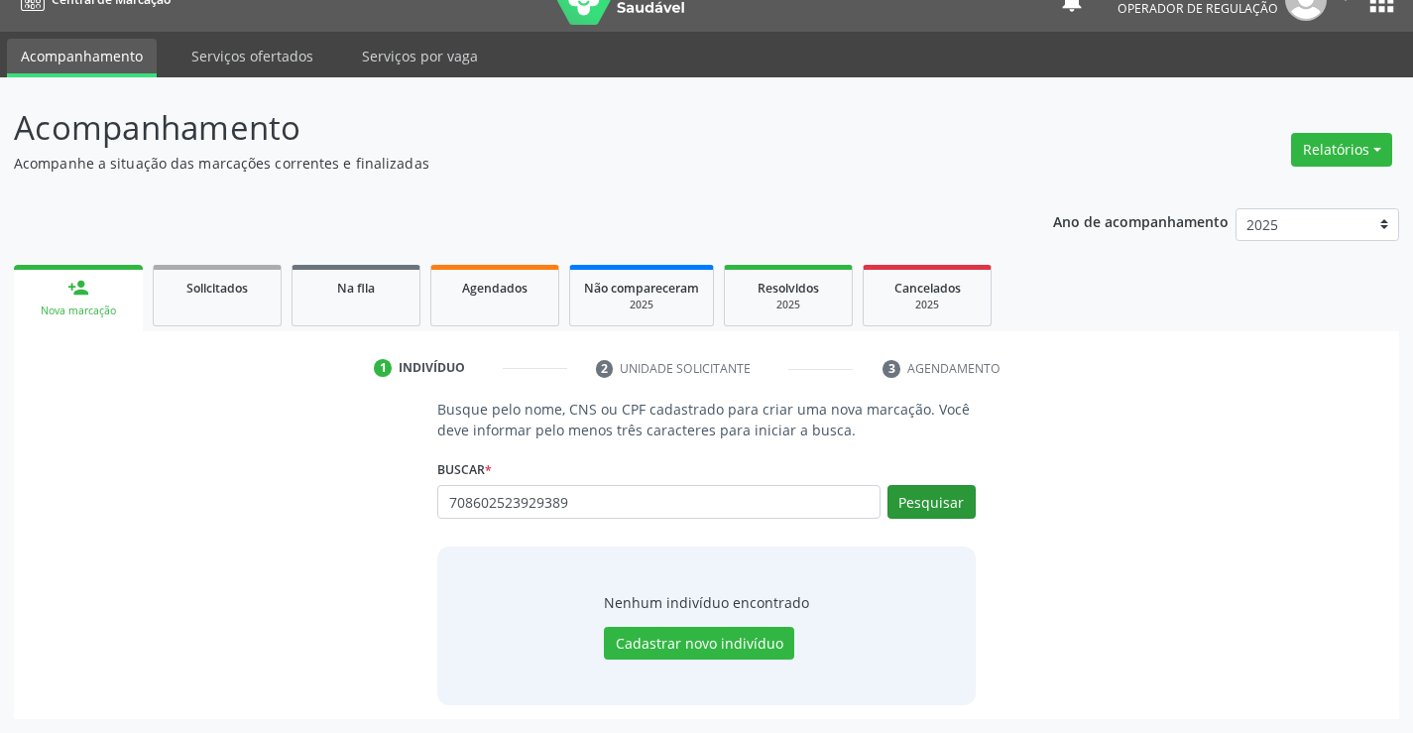
type input "708602523929389"
click at [927, 494] on button "Pesquisar" at bounding box center [931, 502] width 88 height 34
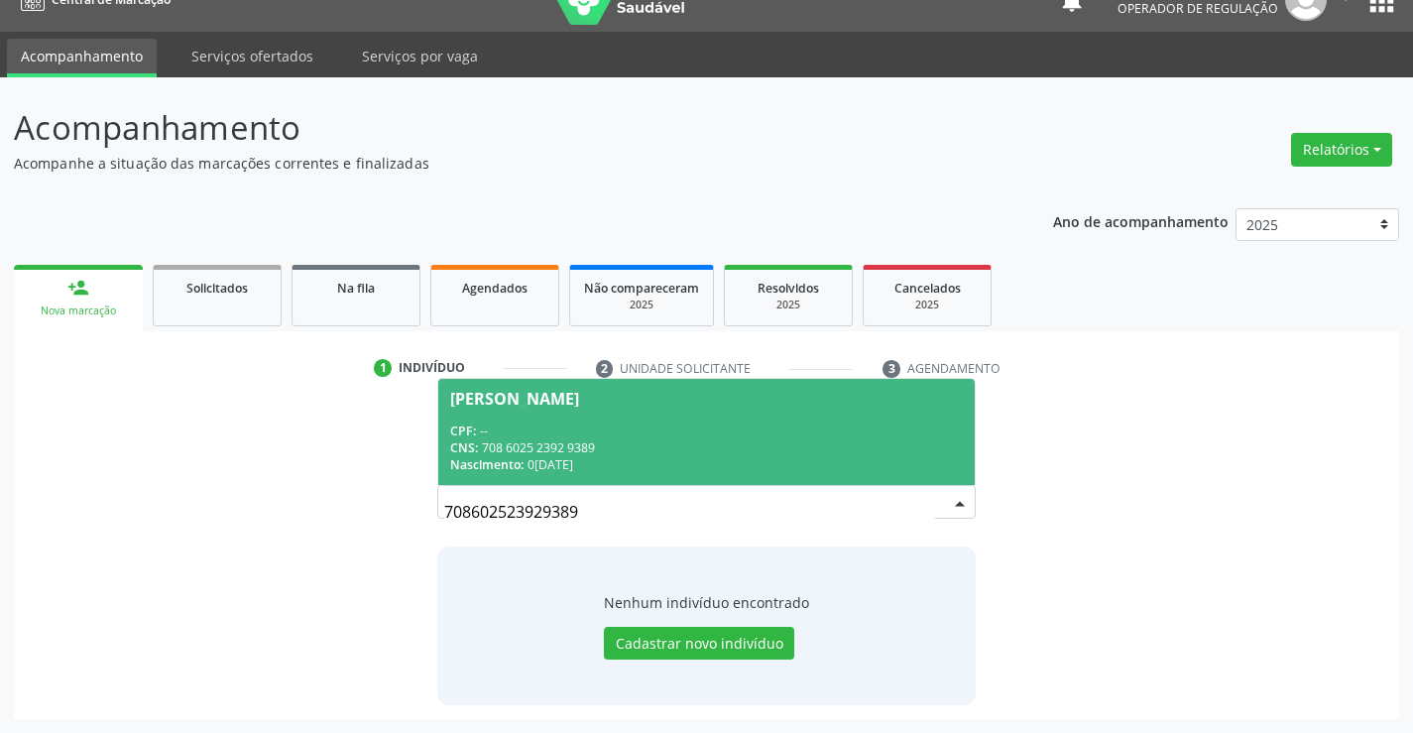
click at [646, 439] on div "CNS: 708 6025 2392 9389" at bounding box center [706, 447] width 512 height 17
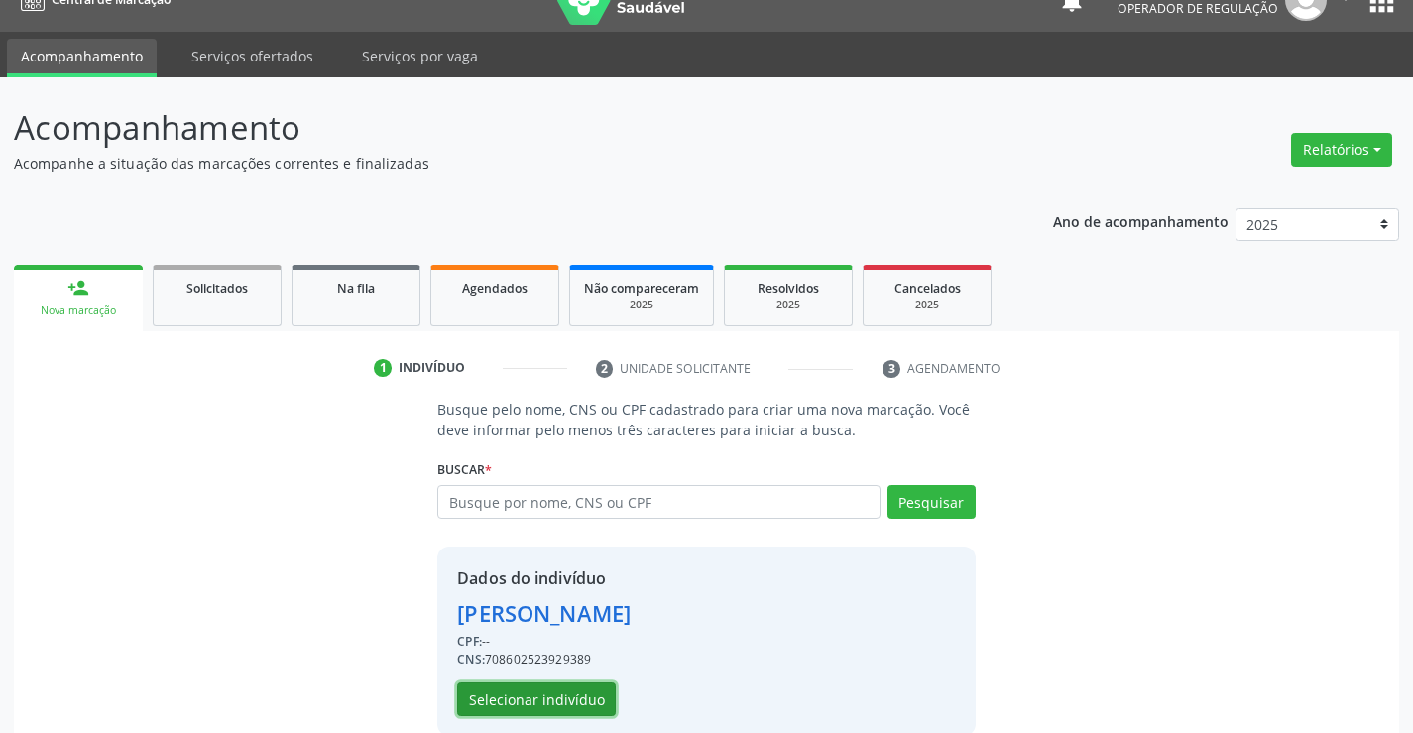
click at [591, 698] on button "Selecionar indivíduo" at bounding box center [536, 699] width 159 height 34
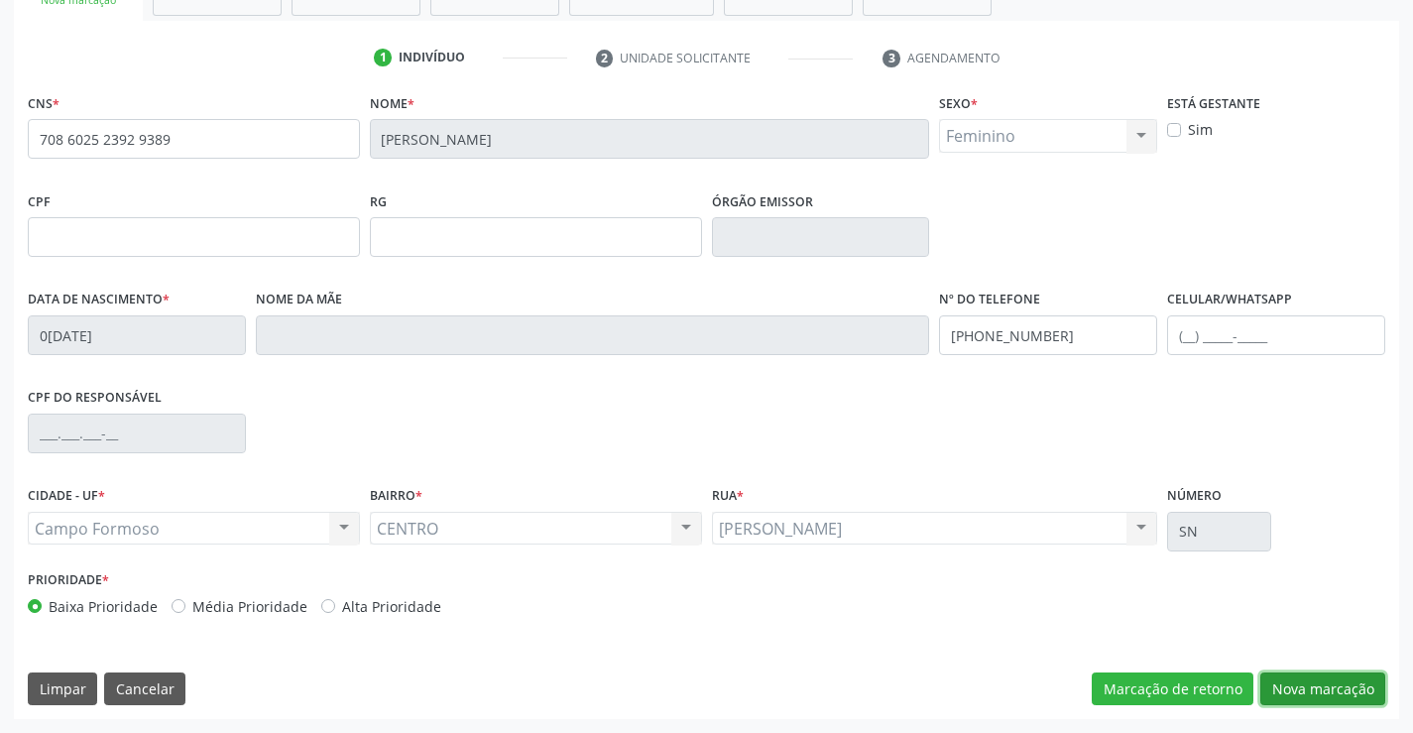
drag, startPoint x: 1339, startPoint y: 678, endPoint x: 1133, endPoint y: 625, distance: 213.0
click at [1331, 680] on button "Nova marcação" at bounding box center [1322, 689] width 125 height 34
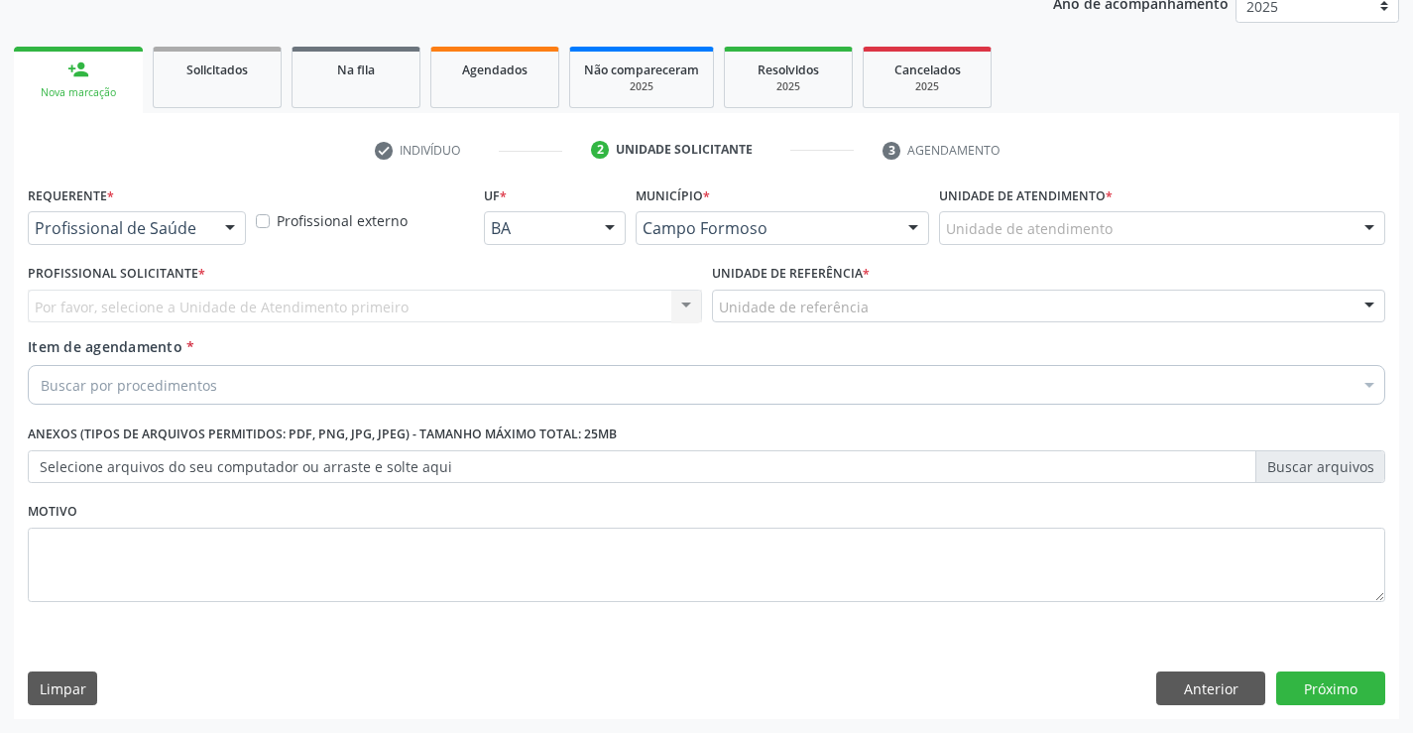
scroll to position [250, 0]
click at [213, 222] on div "Profissional de Saúde Profissional de Saúde Paciente Nenhum resultado encontrad…" at bounding box center [137, 228] width 218 height 34
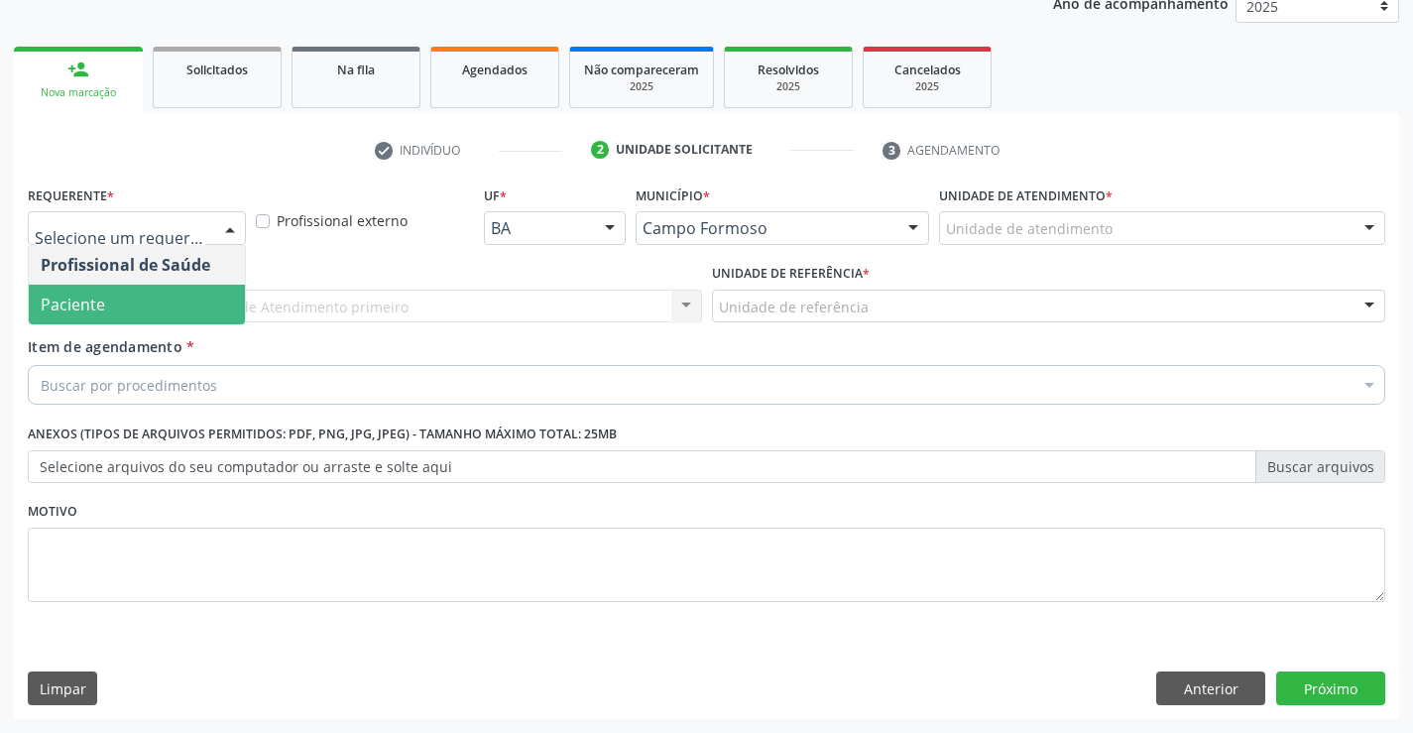
click at [180, 287] on span "Paciente" at bounding box center [137, 305] width 216 height 40
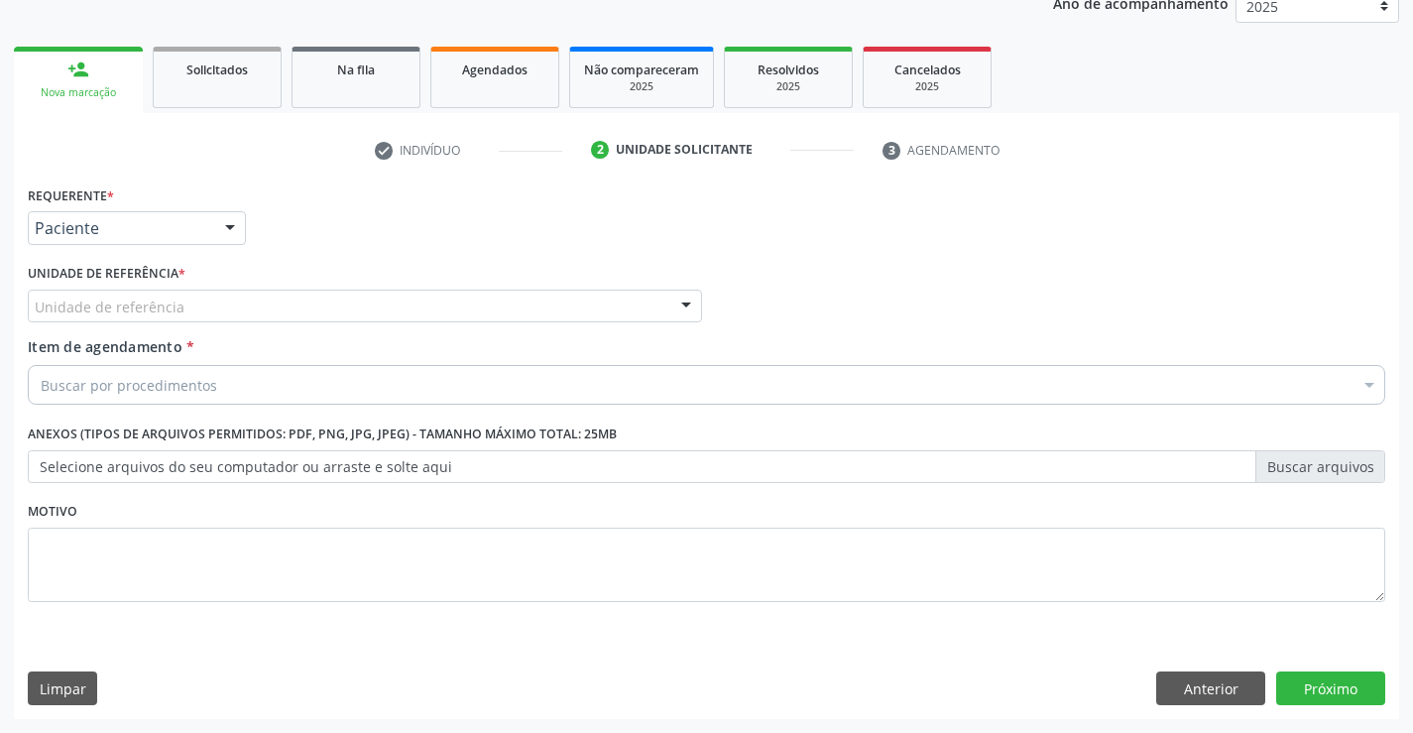
click at [300, 300] on div "Unidade de referência" at bounding box center [365, 306] width 674 height 34
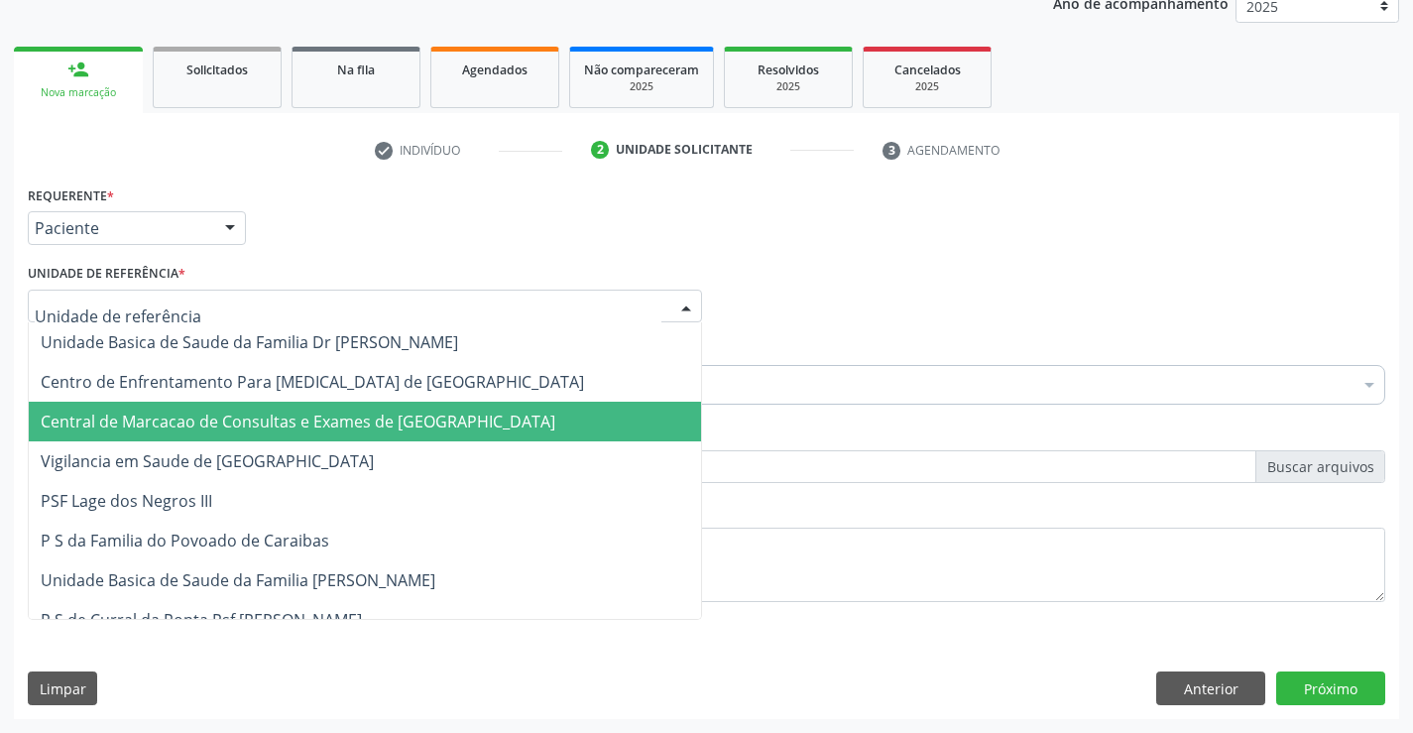
click at [316, 415] on span "Central de Marcacao de Consultas e Exames de Campo Formoso" at bounding box center [298, 421] width 515 height 22
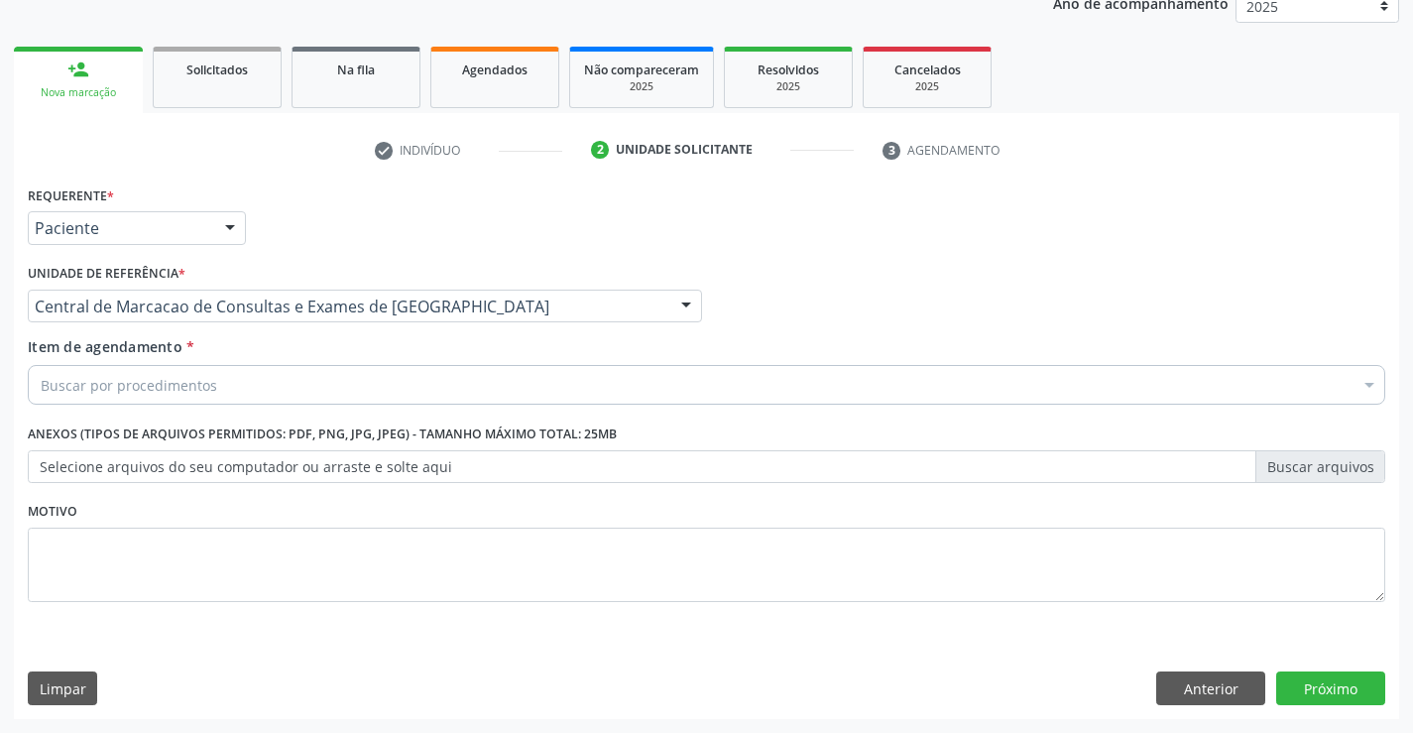
click at [343, 381] on div "Buscar por procedimentos" at bounding box center [706, 385] width 1357 height 40
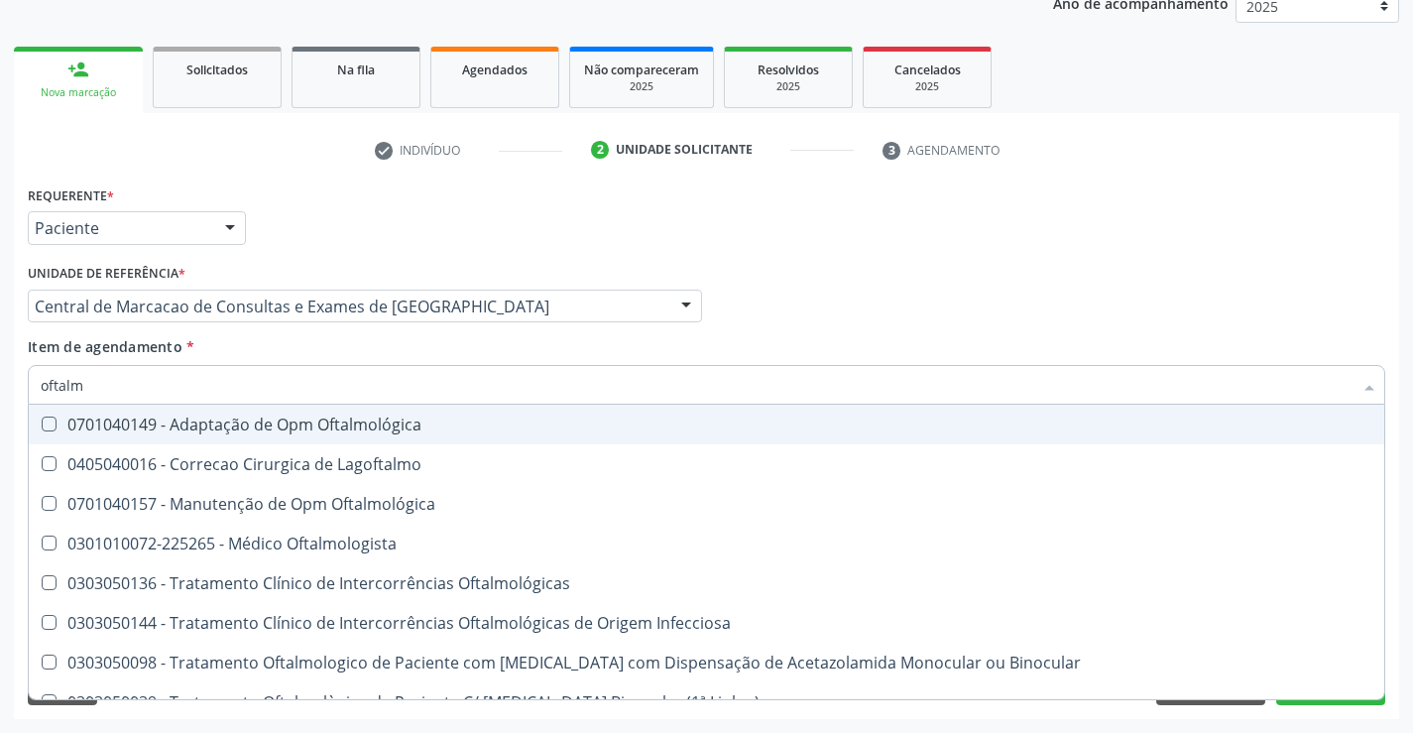
type input "oftalmo"
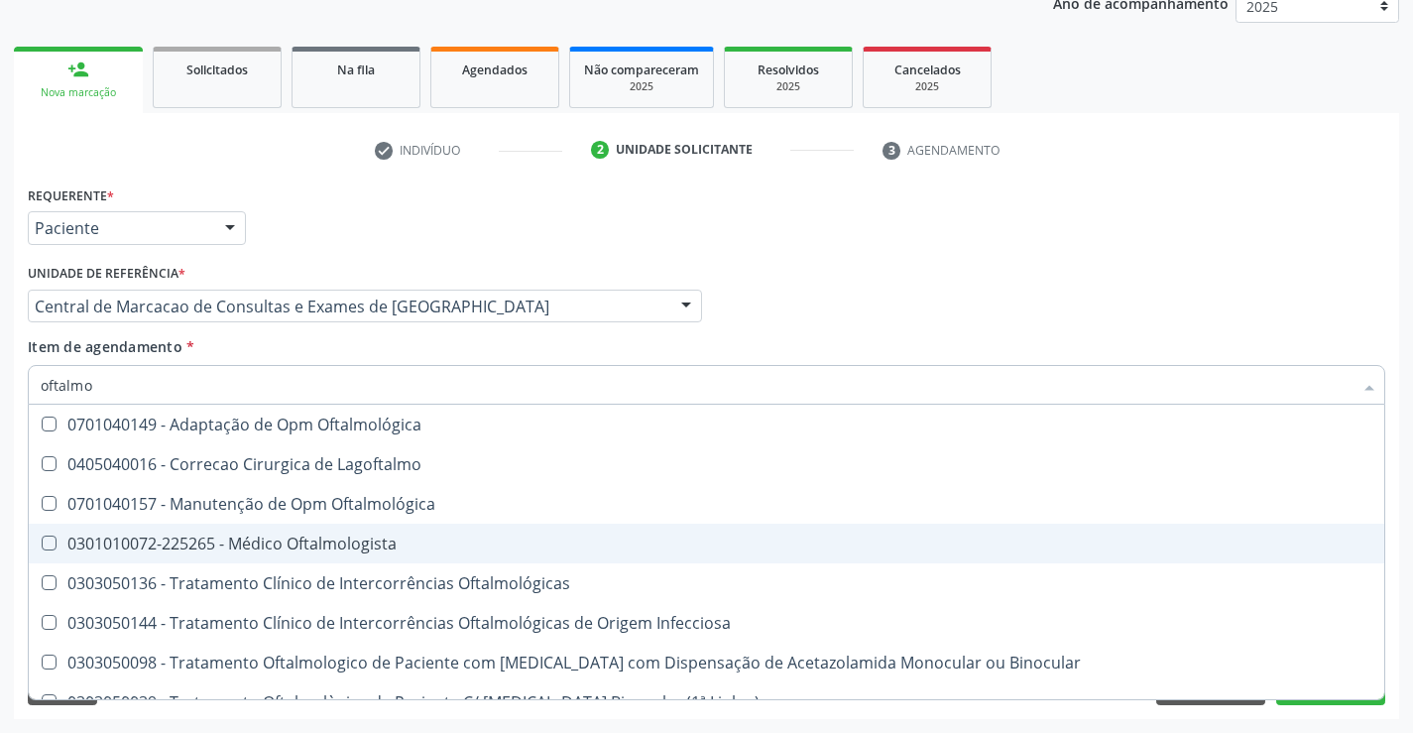
click at [379, 539] on div "0301010072-225265 - Médico Oftalmologista" at bounding box center [706, 543] width 1331 height 16
checkbox Oftalmologista "true"
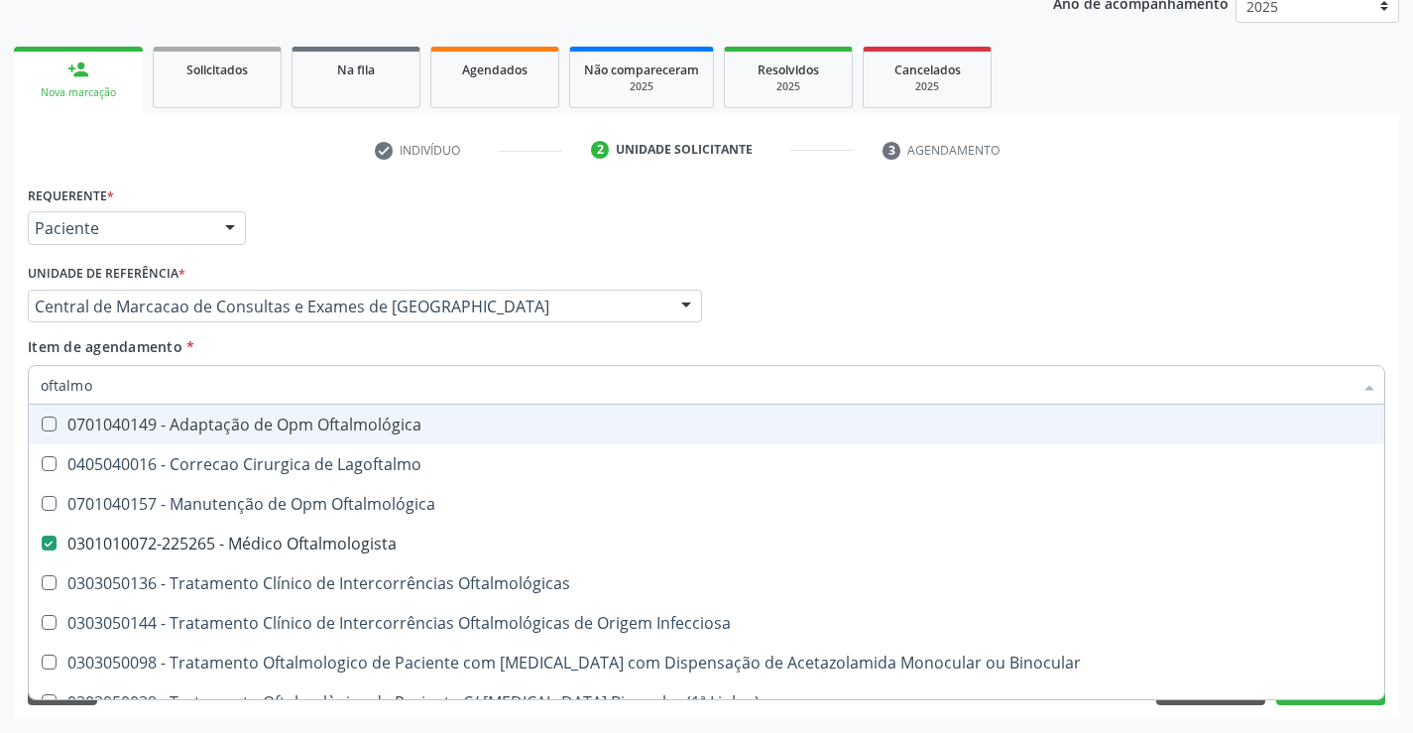
click at [915, 286] on div "Profissional Solicitante Por favor, selecione a Unidade de Atendimento primeiro…" at bounding box center [706, 297] width 1367 height 77
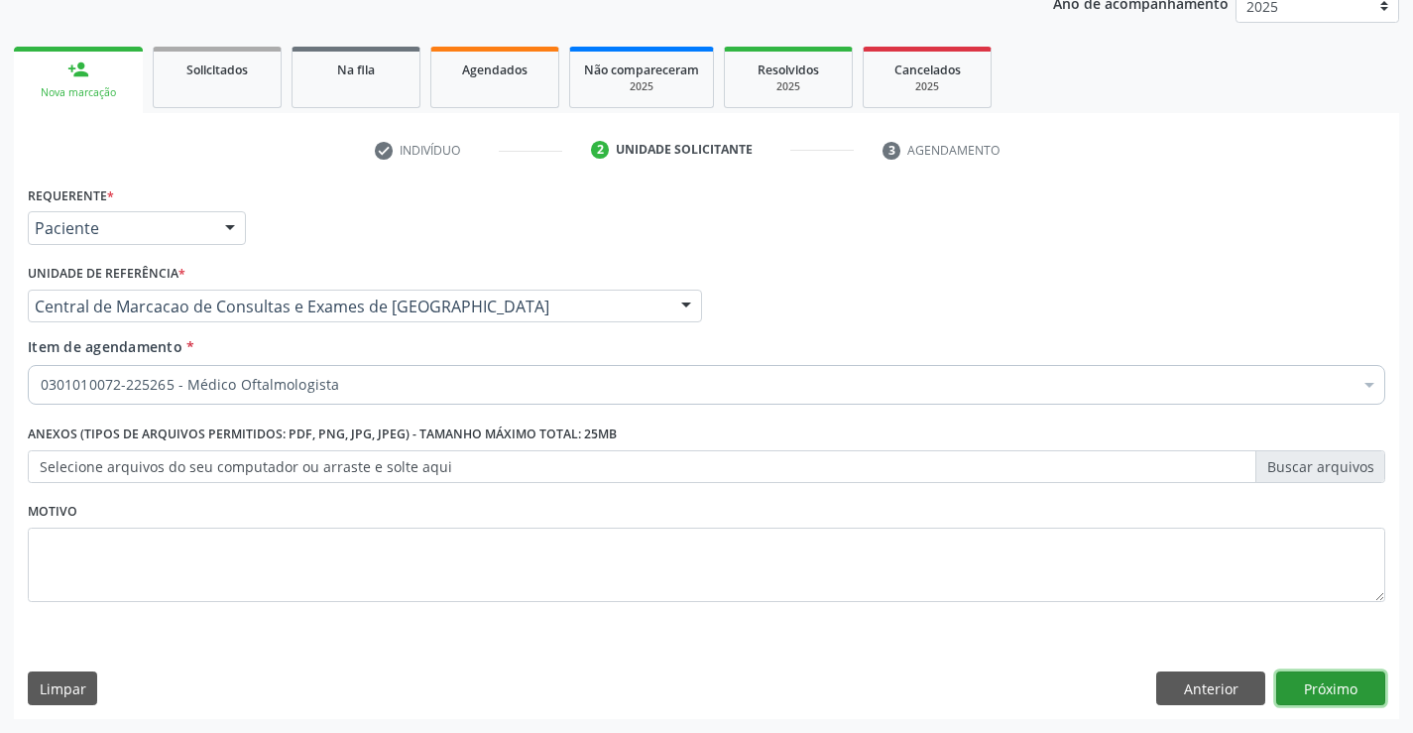
click at [1326, 683] on button "Próximo" at bounding box center [1330, 688] width 109 height 34
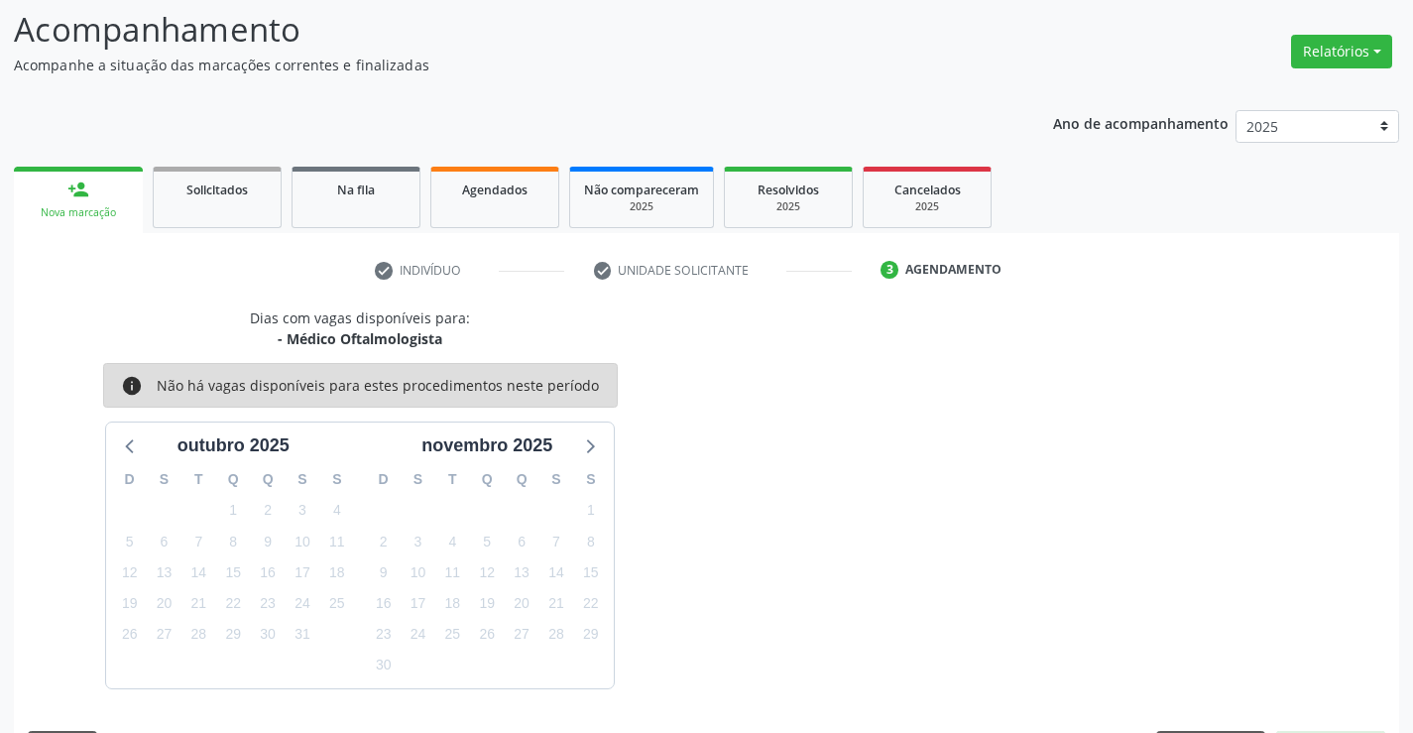
scroll to position [188, 0]
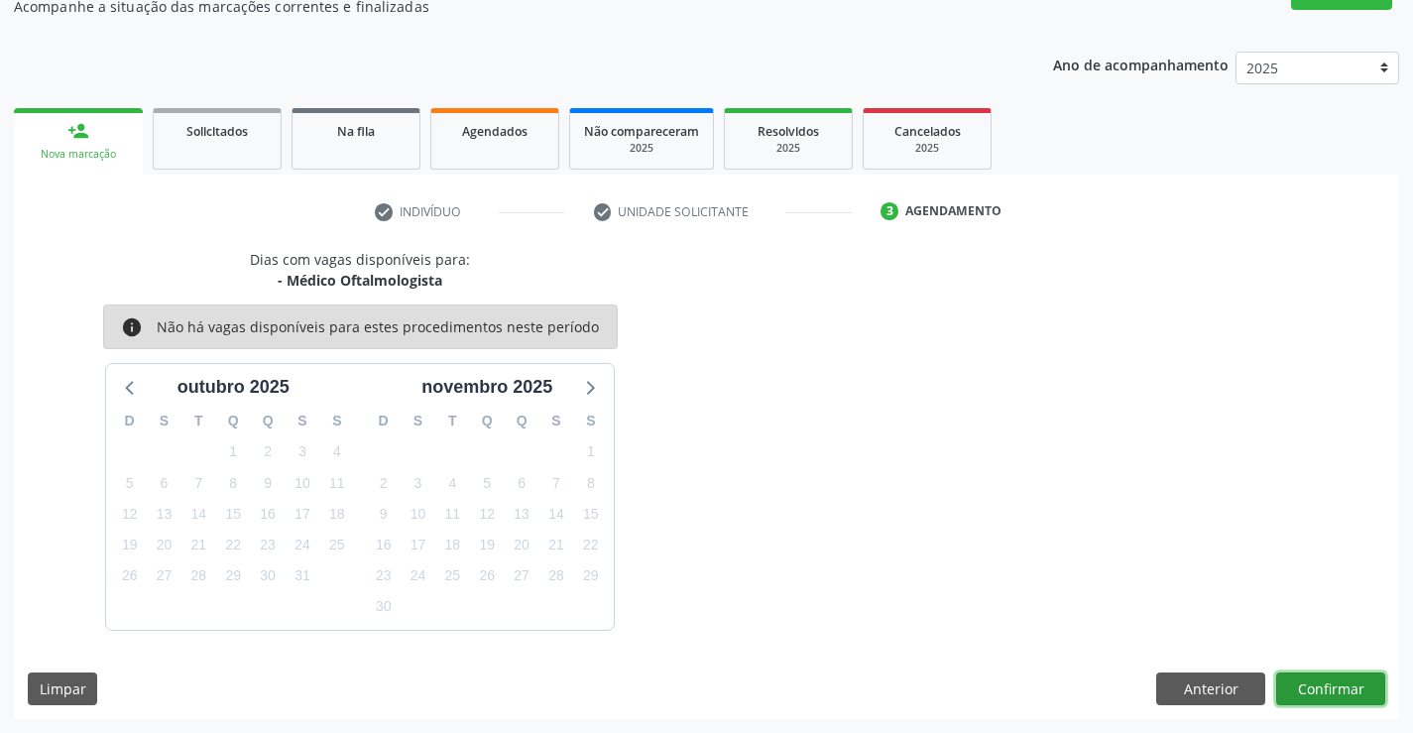
click at [1326, 688] on button "Confirmar" at bounding box center [1330, 689] width 109 height 34
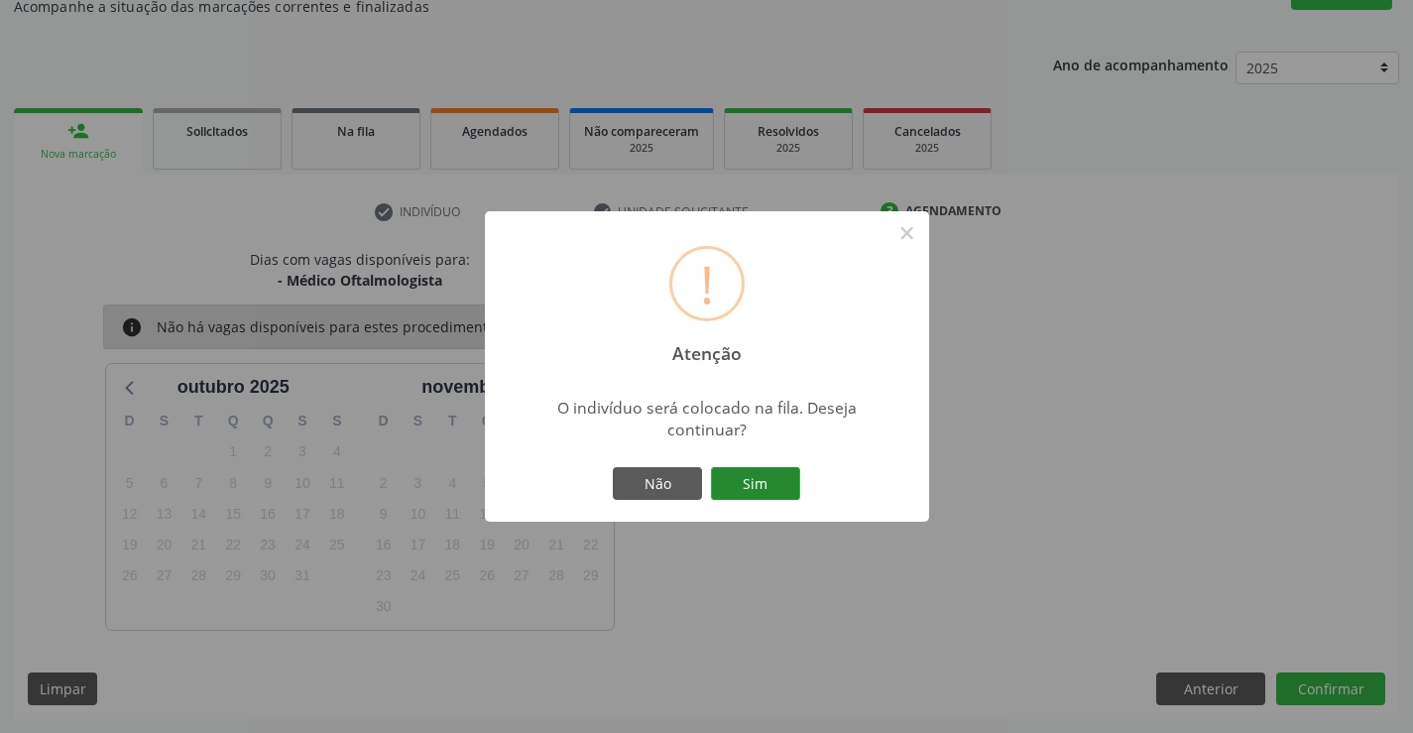
click at [780, 489] on button "Sim" at bounding box center [755, 484] width 89 height 34
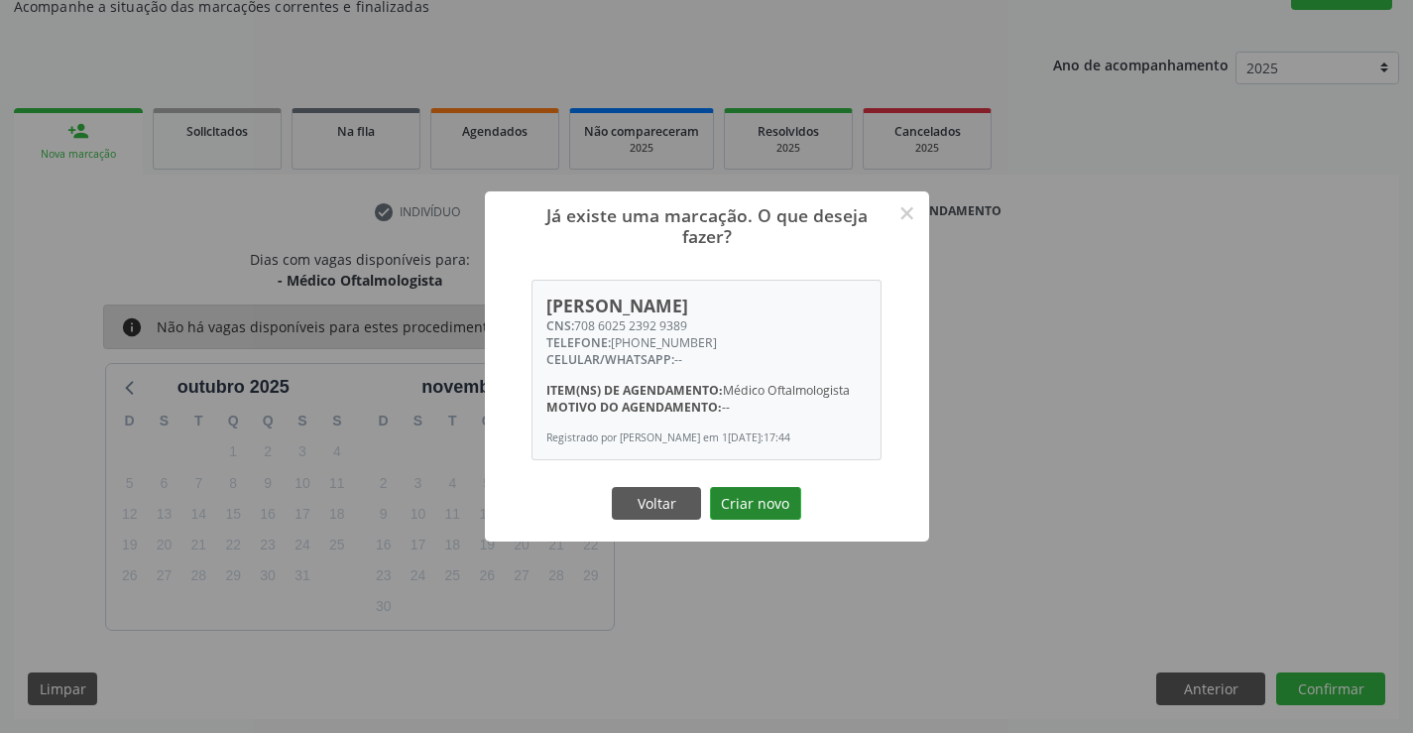
click at [771, 513] on button "Criar novo" at bounding box center [755, 504] width 91 height 34
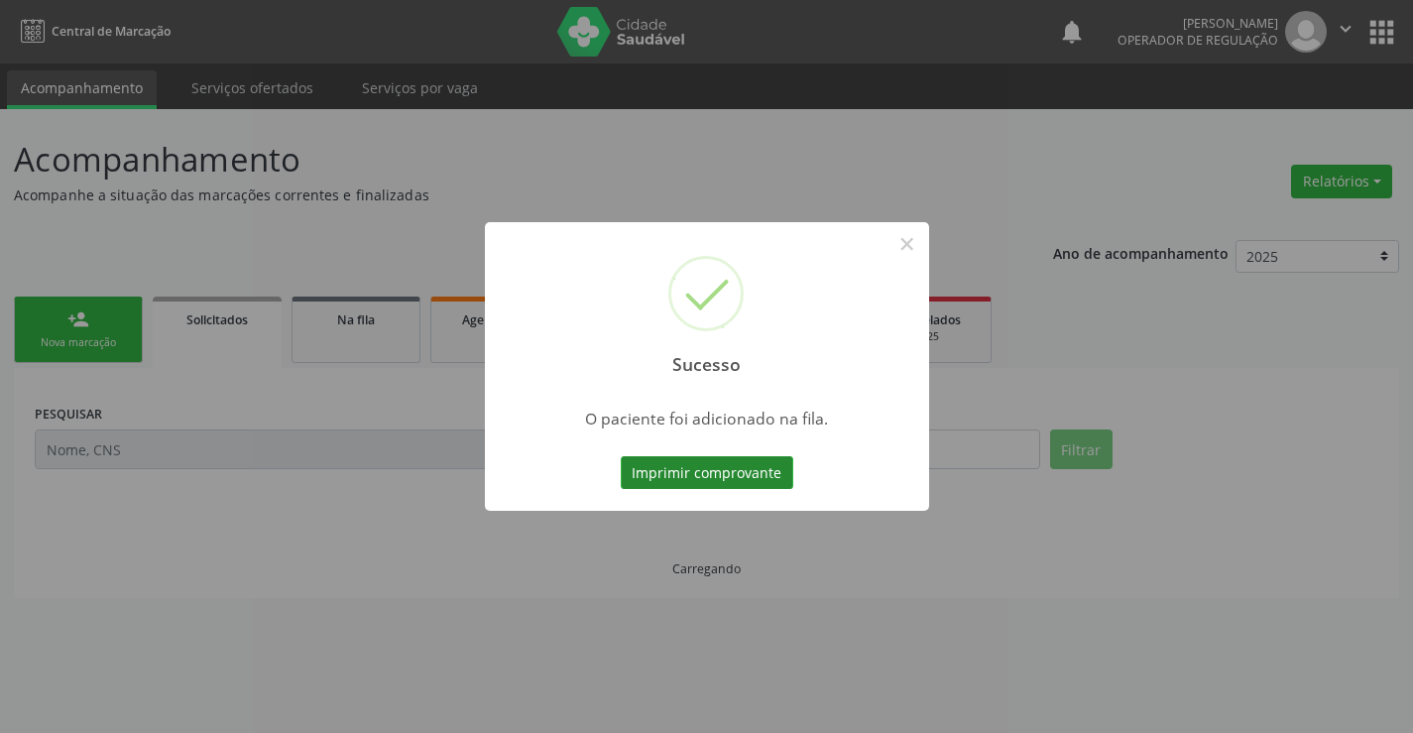
scroll to position [0, 0]
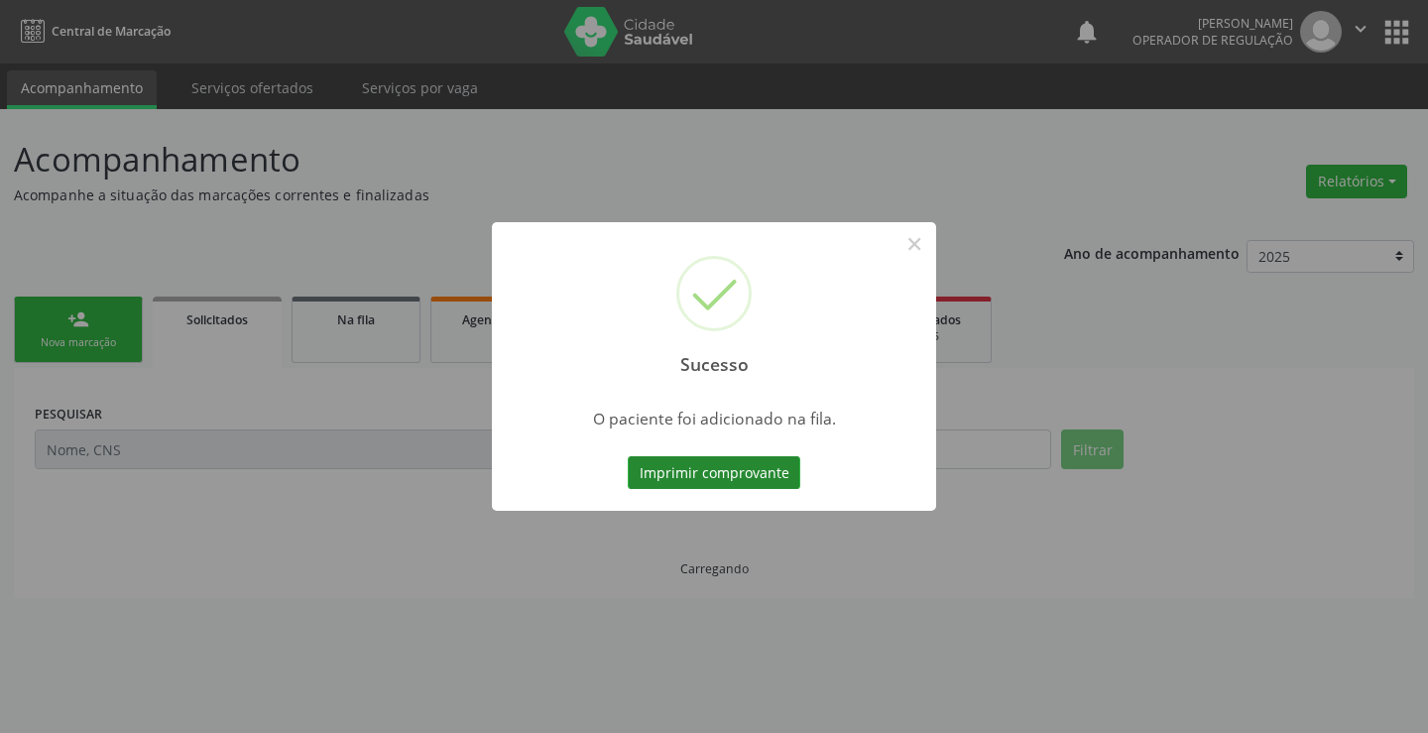
click at [771, 468] on button "Imprimir comprovante" at bounding box center [714, 473] width 173 height 34
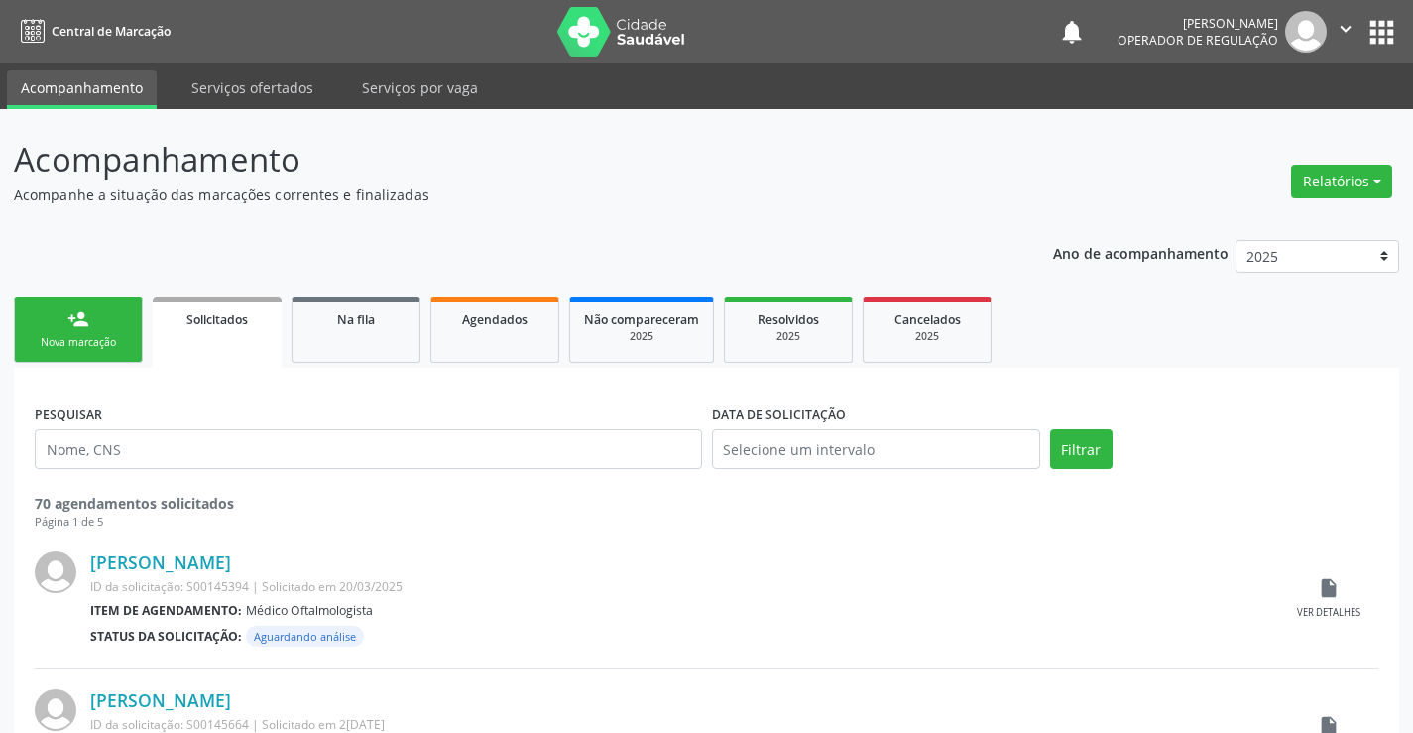
click at [76, 331] on link "person_add Nova marcação" at bounding box center [78, 329] width 129 height 66
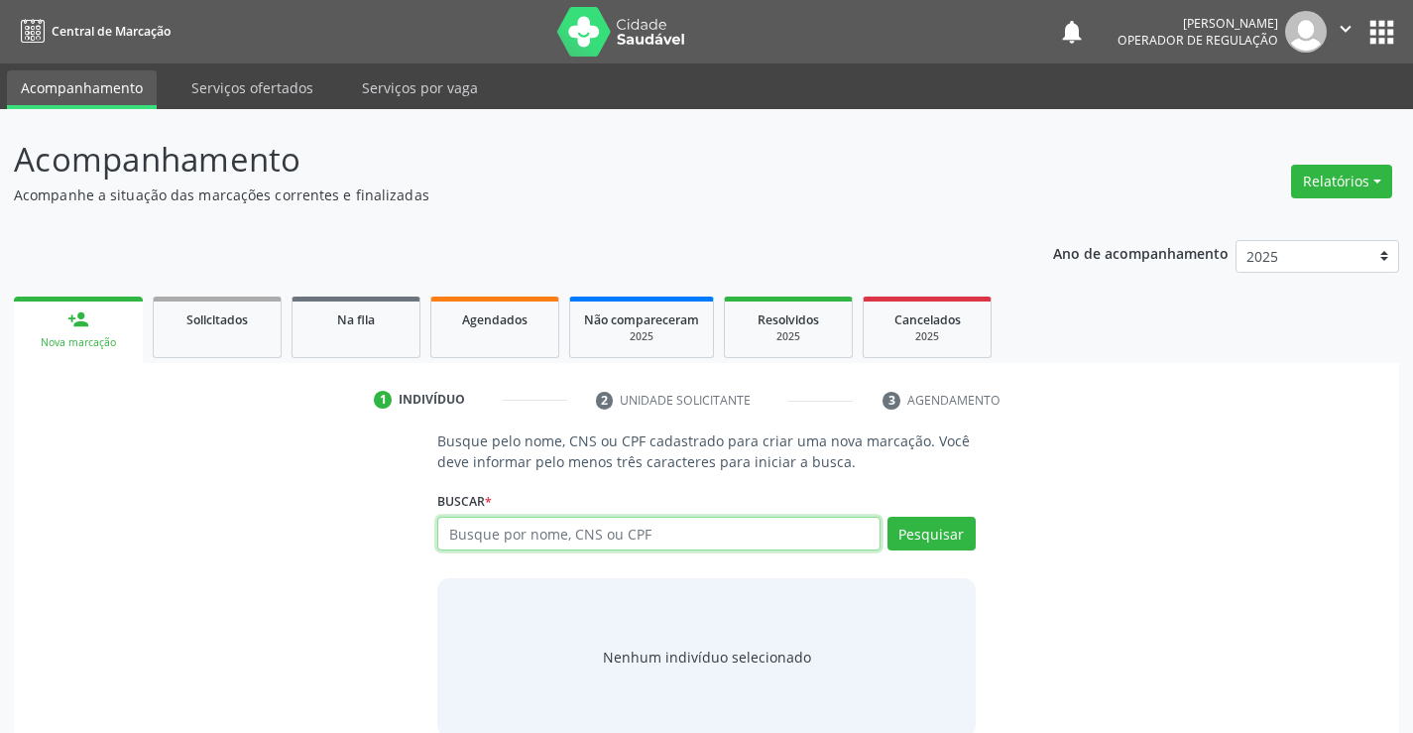
click at [492, 531] on input "text" at bounding box center [658, 534] width 442 height 34
click at [497, 539] on input "text" at bounding box center [658, 534] width 442 height 34
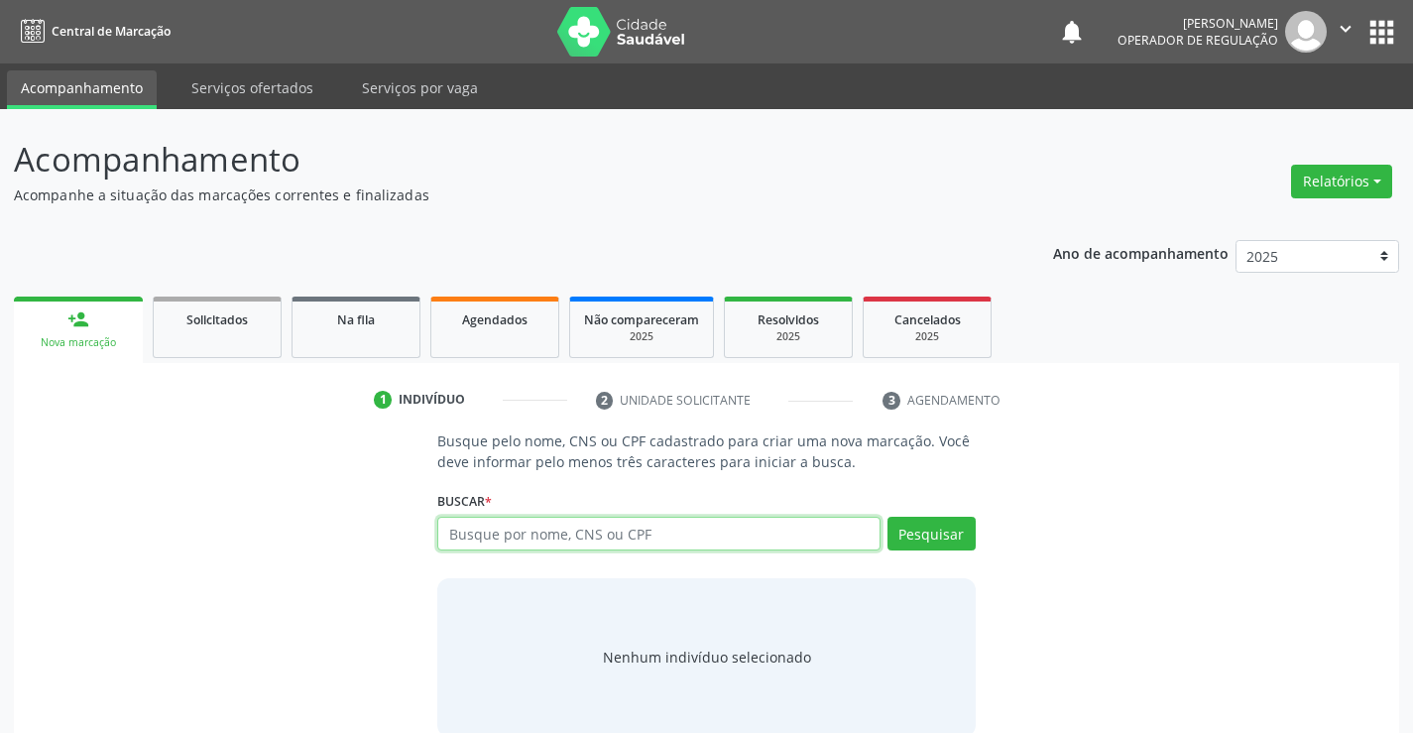
click at [479, 534] on input "text" at bounding box center [658, 534] width 442 height 34
type input "emilly micaella"
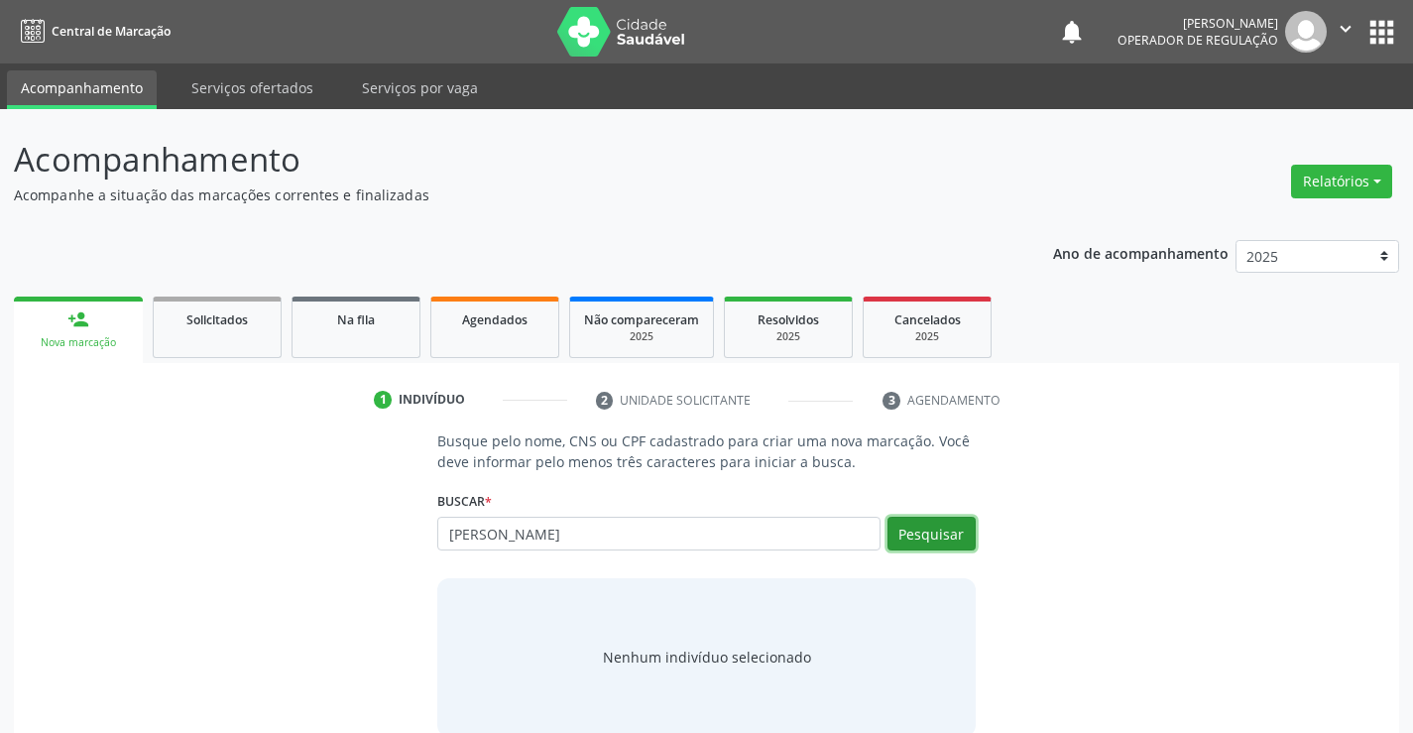
click at [927, 528] on button "Pesquisar" at bounding box center [931, 534] width 88 height 34
click at [919, 528] on button "Pesquisar" at bounding box center [931, 534] width 88 height 34
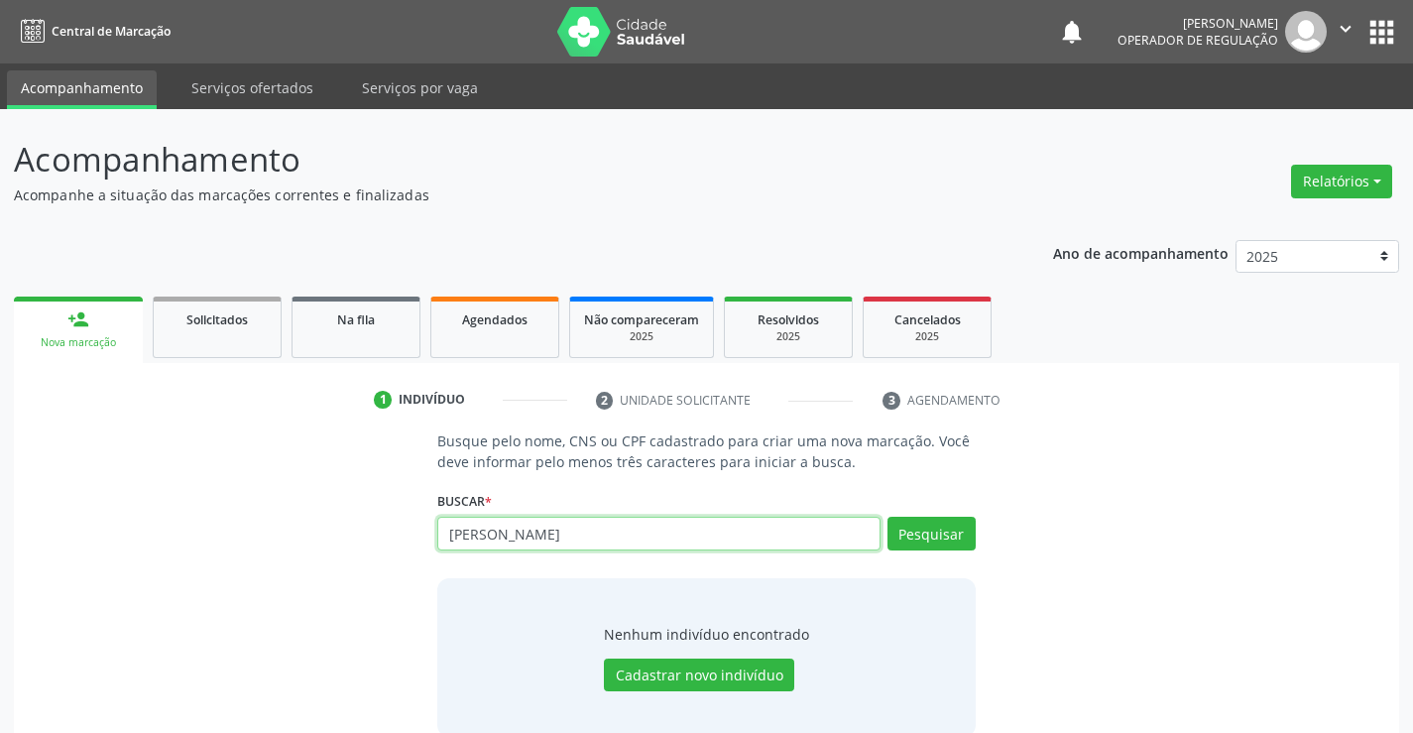
click at [701, 540] on input "emilly micaella" at bounding box center [658, 534] width 442 height 34
type input "86446433557"
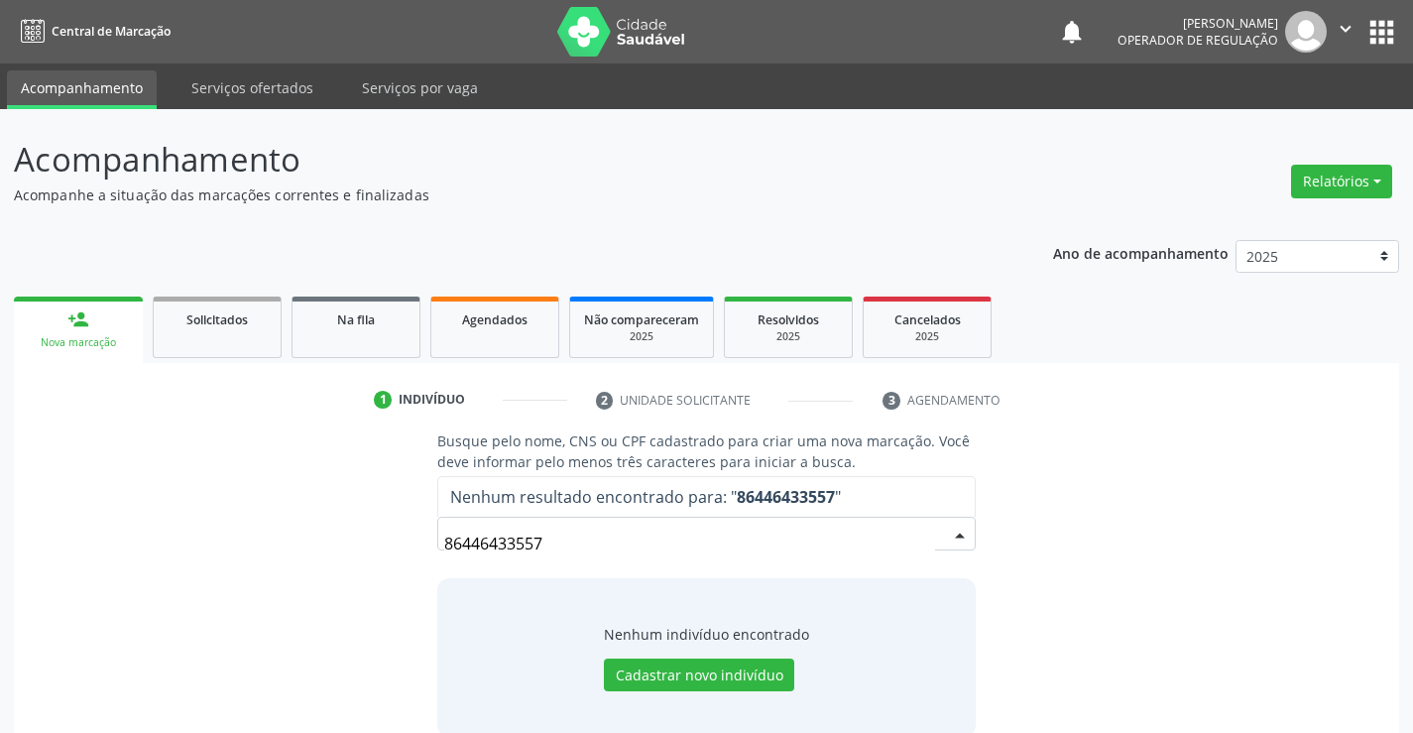
click at [740, 547] on input "86446433557" at bounding box center [689, 543] width 490 height 40
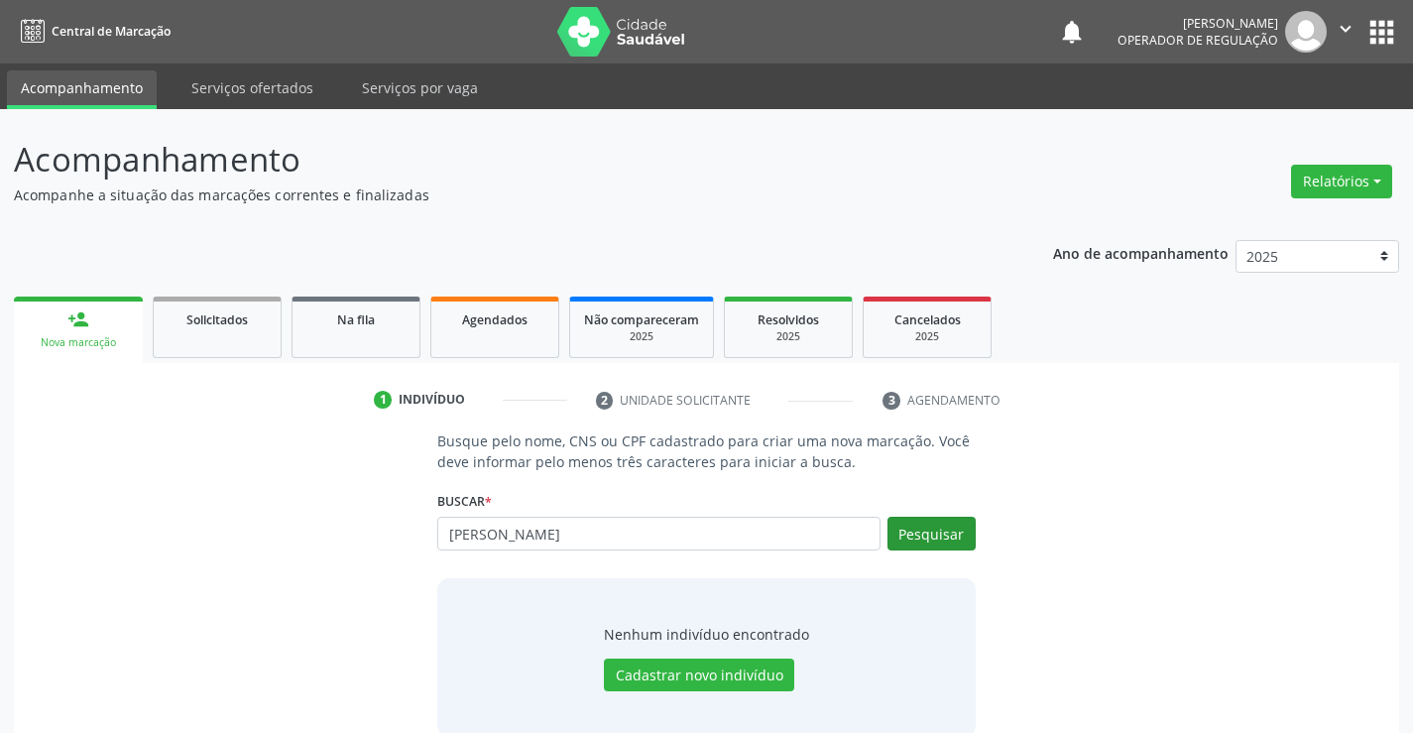
type input "ester silva de sena"
click at [957, 534] on button "Pesquisar" at bounding box center [931, 534] width 88 height 34
click at [951, 532] on button "Pesquisar" at bounding box center [931, 534] width 88 height 34
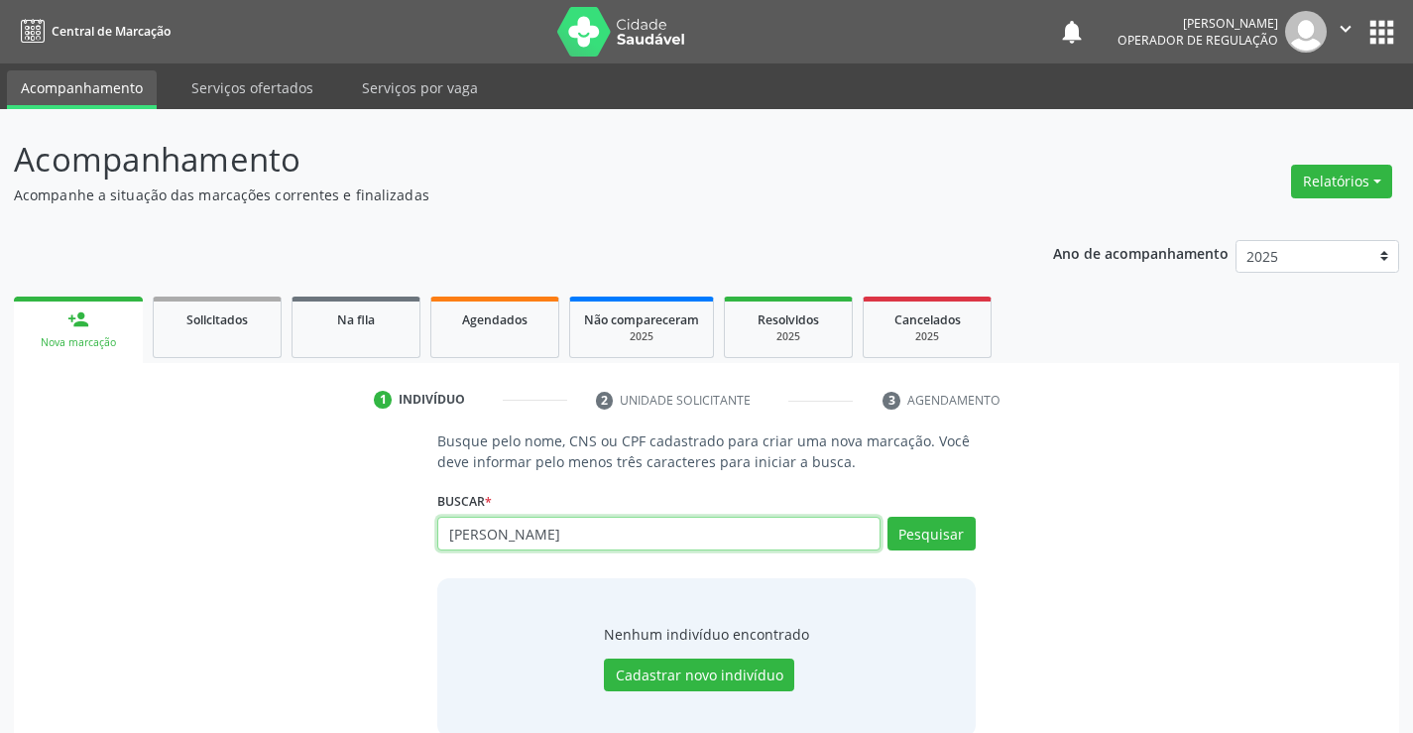
click at [649, 541] on input "ester silva de sena" at bounding box center [658, 534] width 442 height 34
click at [333, 325] on div "Na fila" at bounding box center [355, 318] width 99 height 21
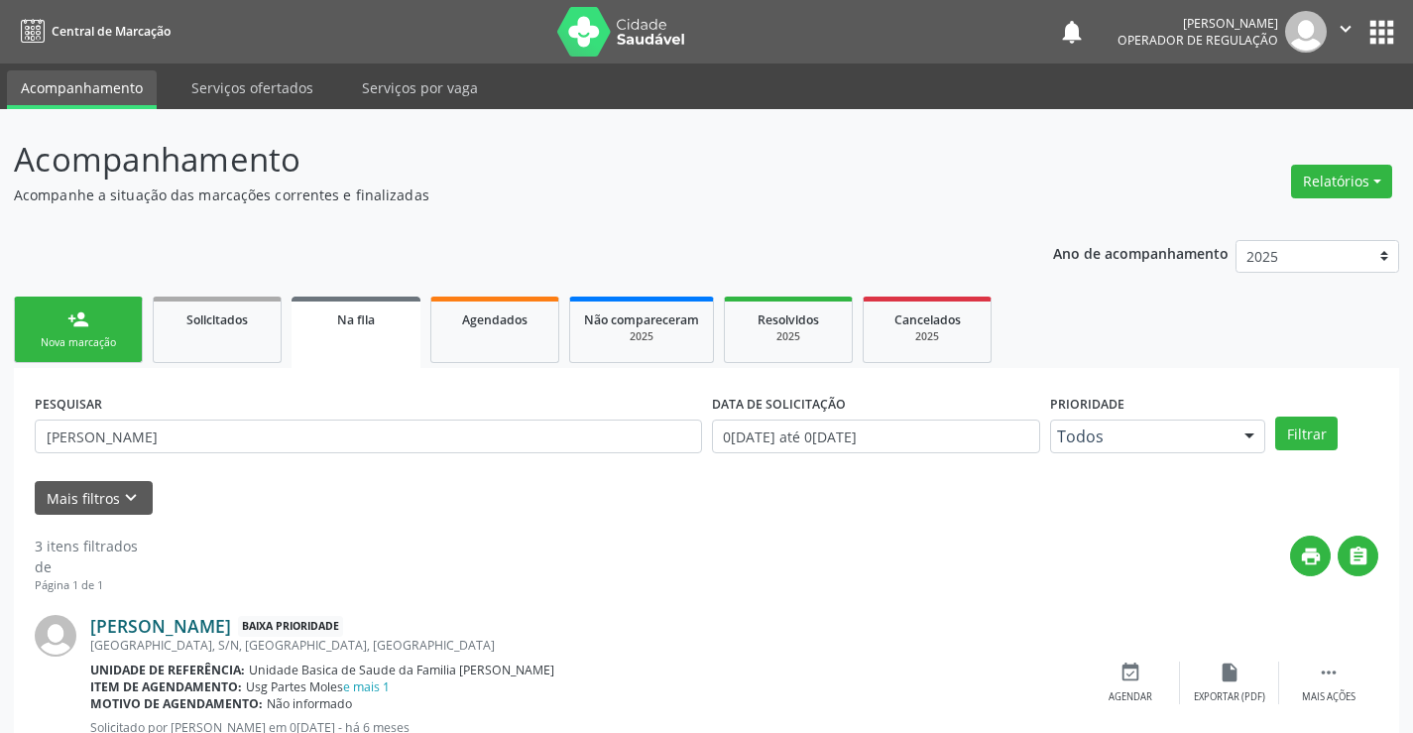
click at [150, 630] on link "Jackson da Silva Araujo" at bounding box center [160, 626] width 141 height 22
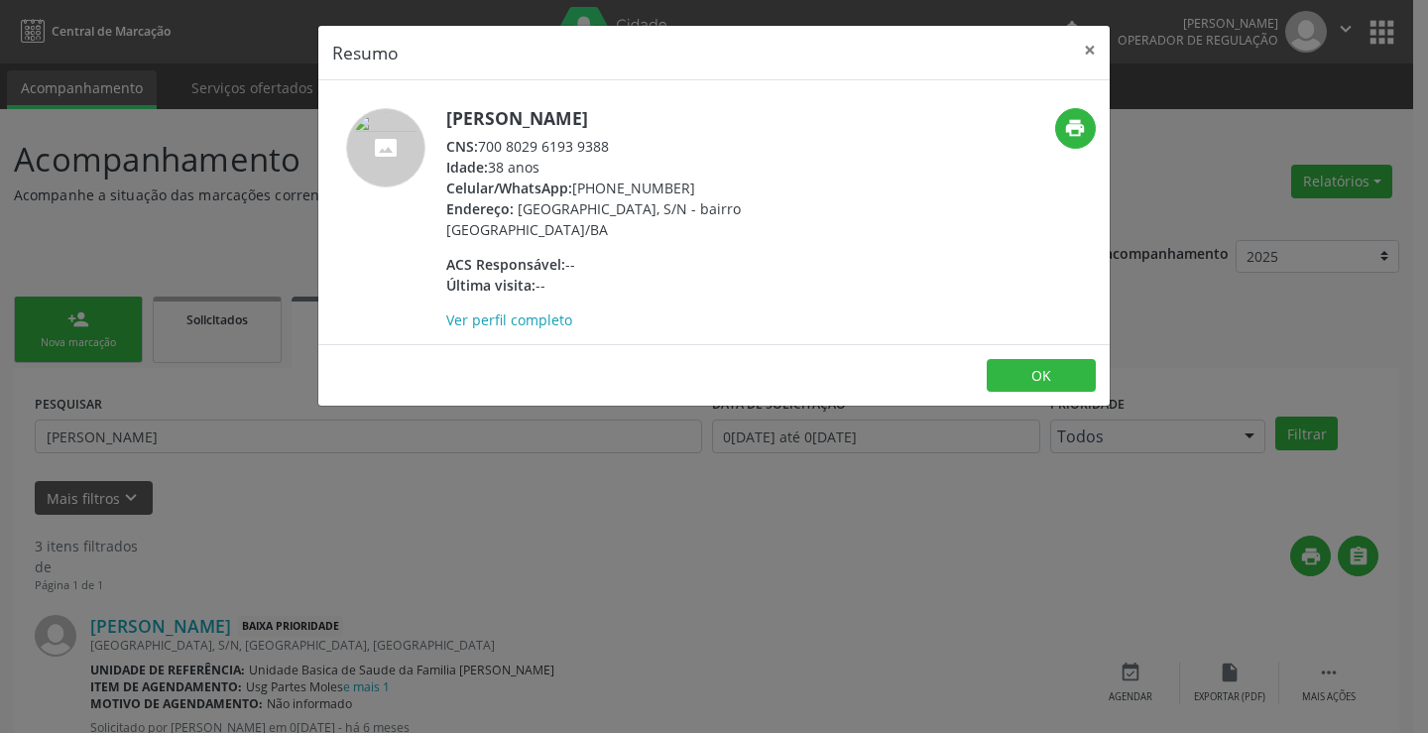
drag, startPoint x: 486, startPoint y: 145, endPoint x: 619, endPoint y: 135, distance: 133.2
click at [619, 136] on div "CNS: 700 8029 6193 9388" at bounding box center [639, 146] width 386 height 21
copy div "700 8029 6193 9388"
drag, startPoint x: 1098, startPoint y: 44, endPoint x: 611, endPoint y: 173, distance: 504.8
click at [1096, 44] on button "×" at bounding box center [1090, 50] width 40 height 49
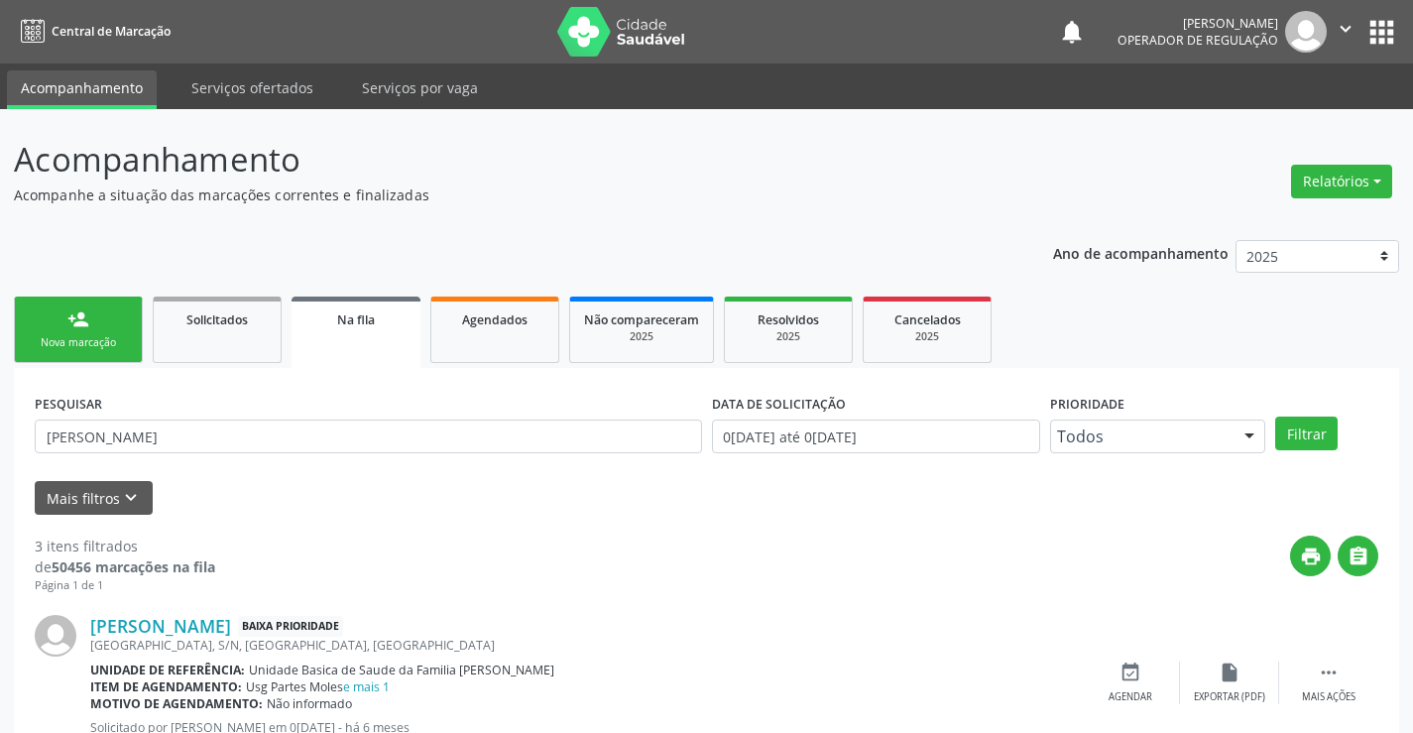
click at [76, 332] on link "person_add Nova marcação" at bounding box center [78, 329] width 129 height 66
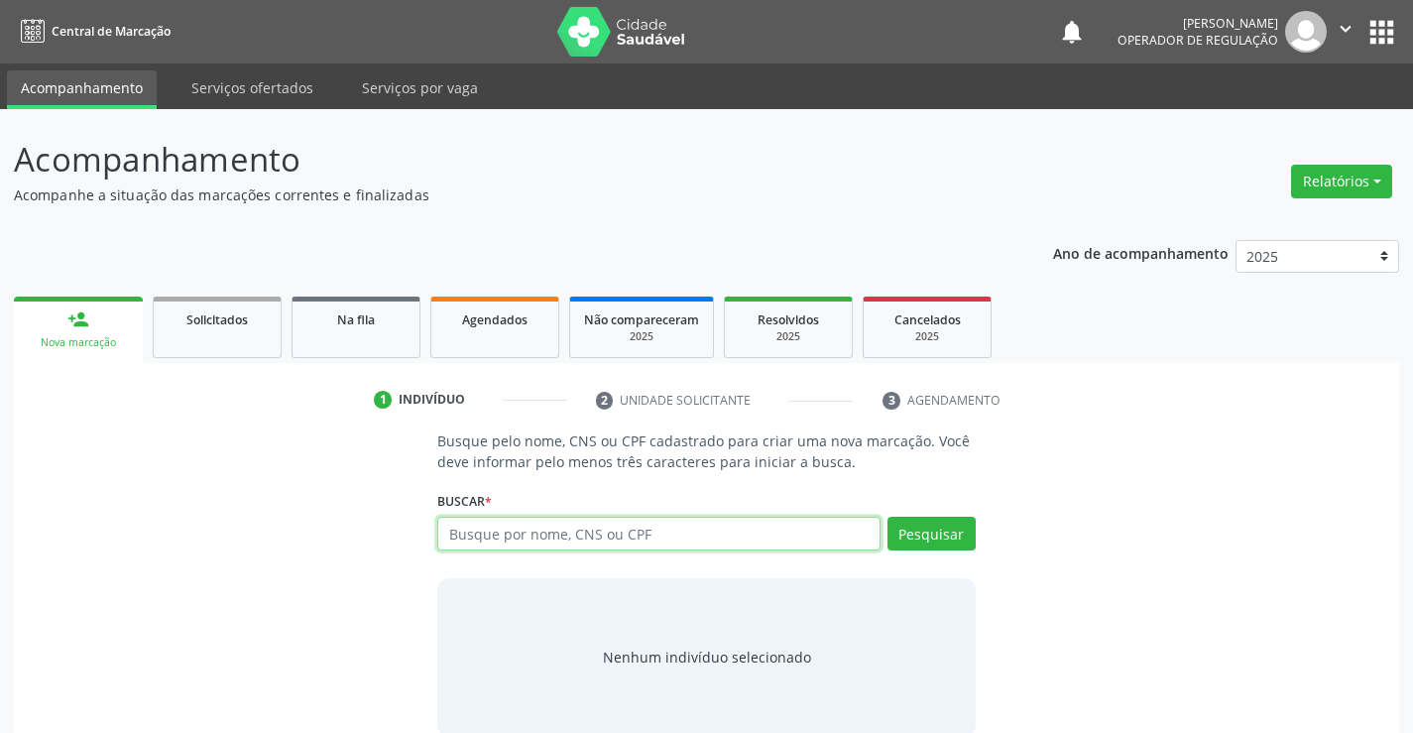
click at [497, 532] on input "text" at bounding box center [658, 534] width 442 height 34
paste input "700 8029 6193 9388"
type input "700 8029 6193 9388"
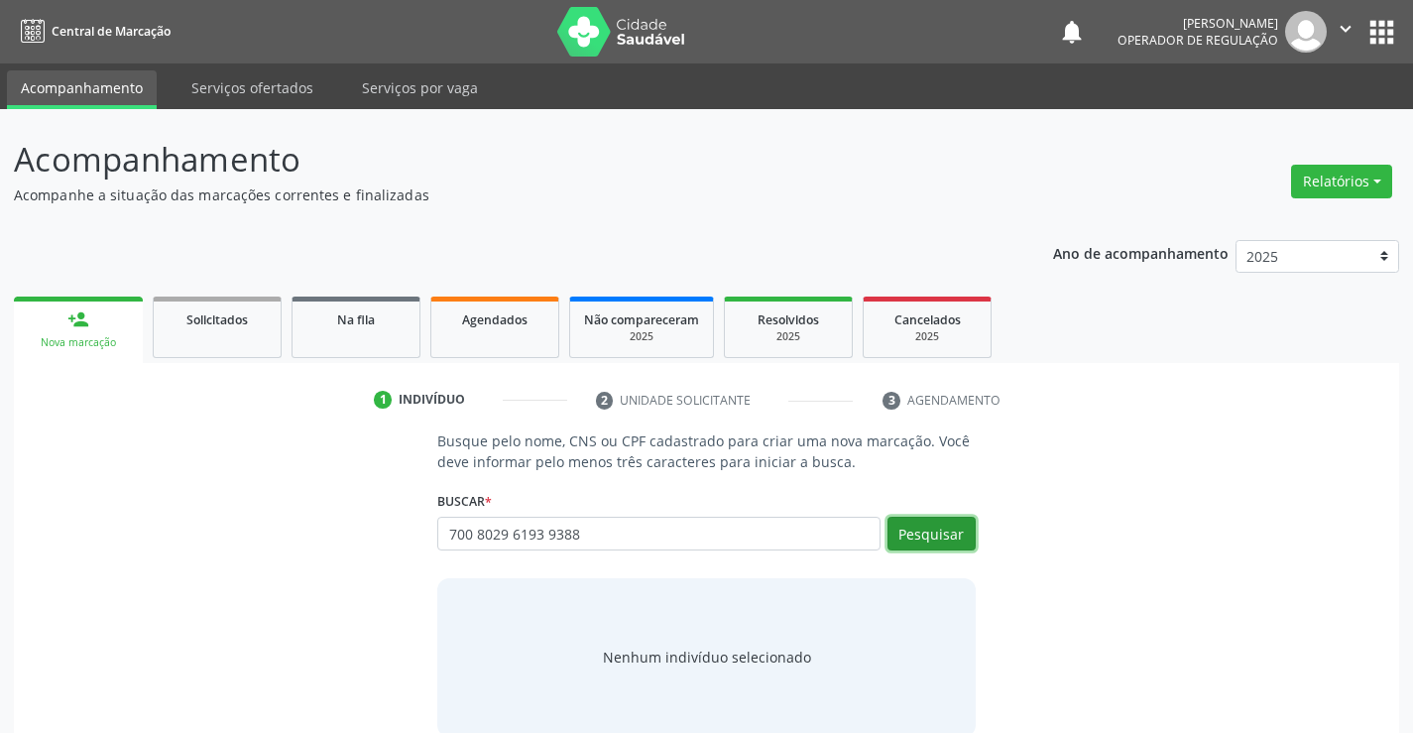
click at [904, 536] on button "Pesquisar" at bounding box center [931, 534] width 88 height 34
type input "700 8029 6193 9388"
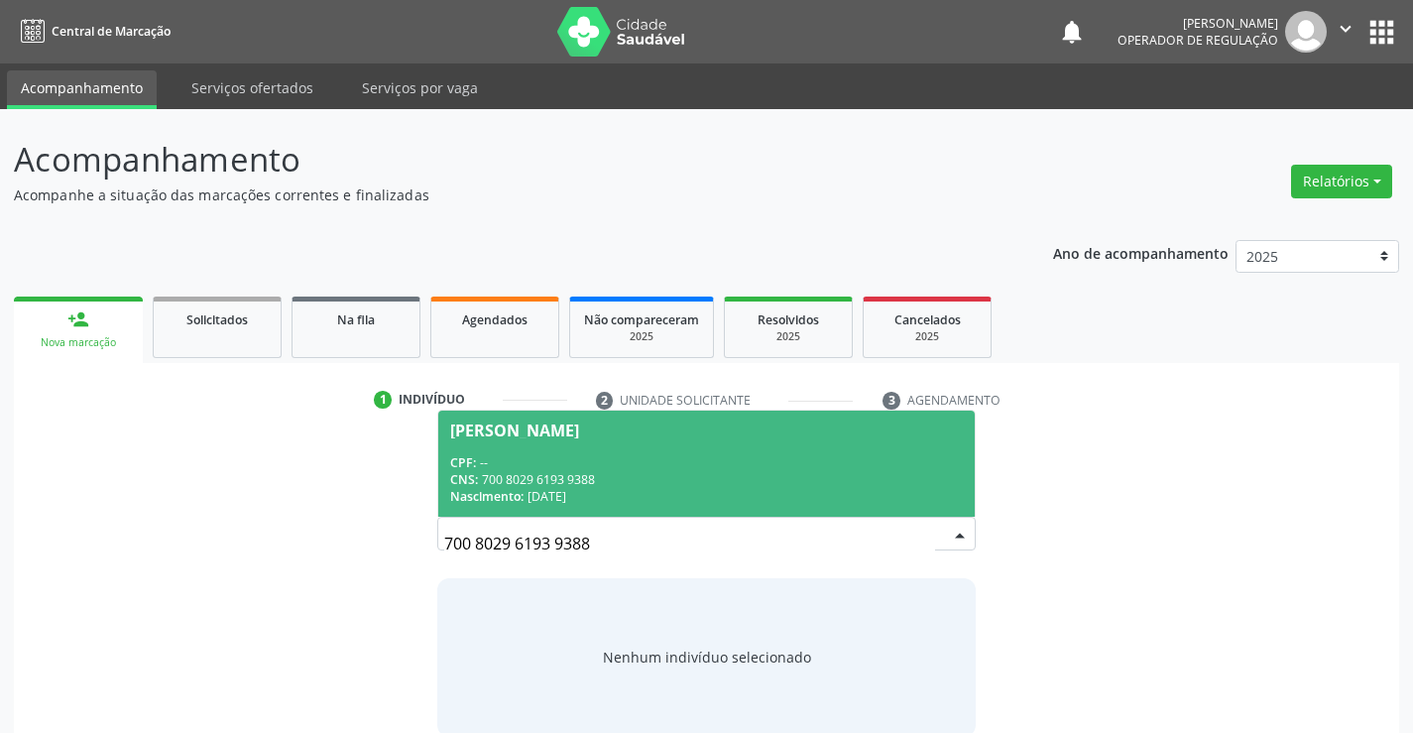
click at [632, 465] on div "CPF: --" at bounding box center [706, 462] width 512 height 17
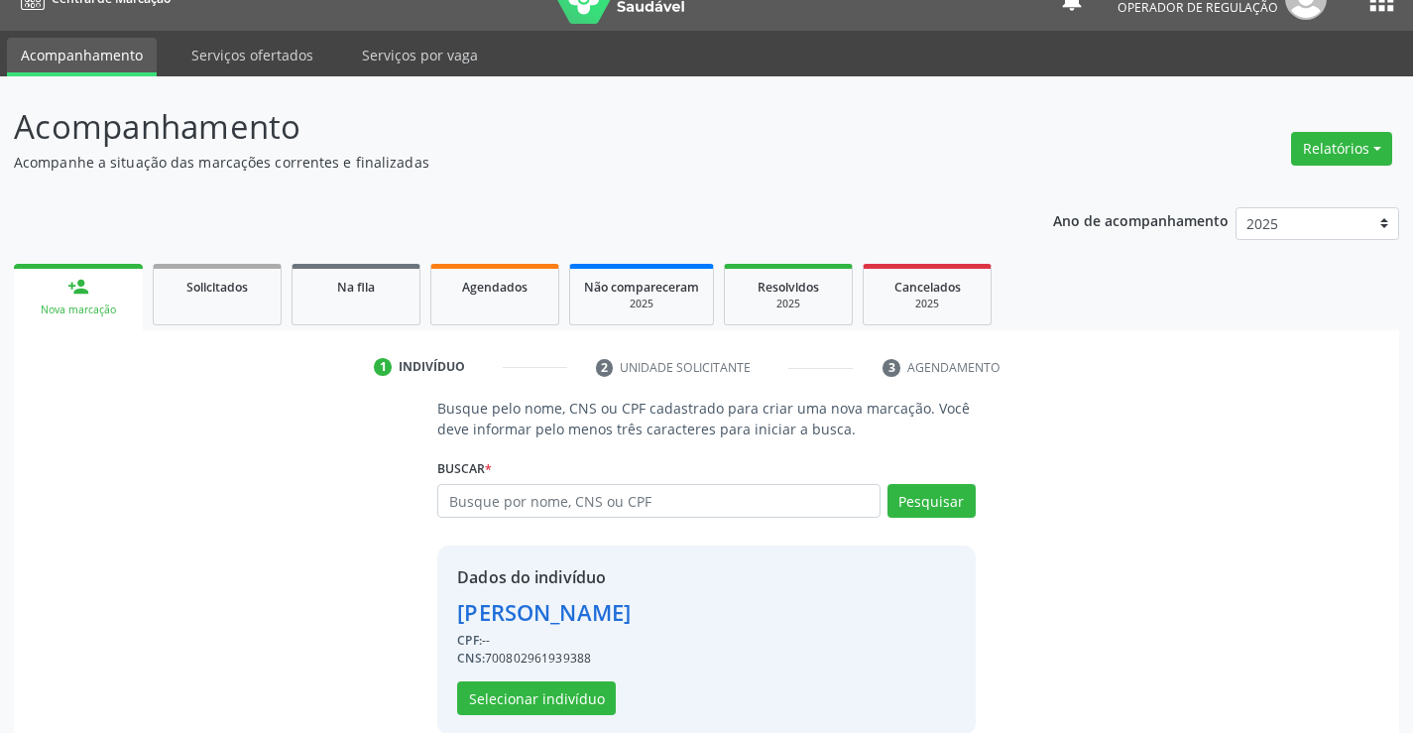
scroll to position [62, 0]
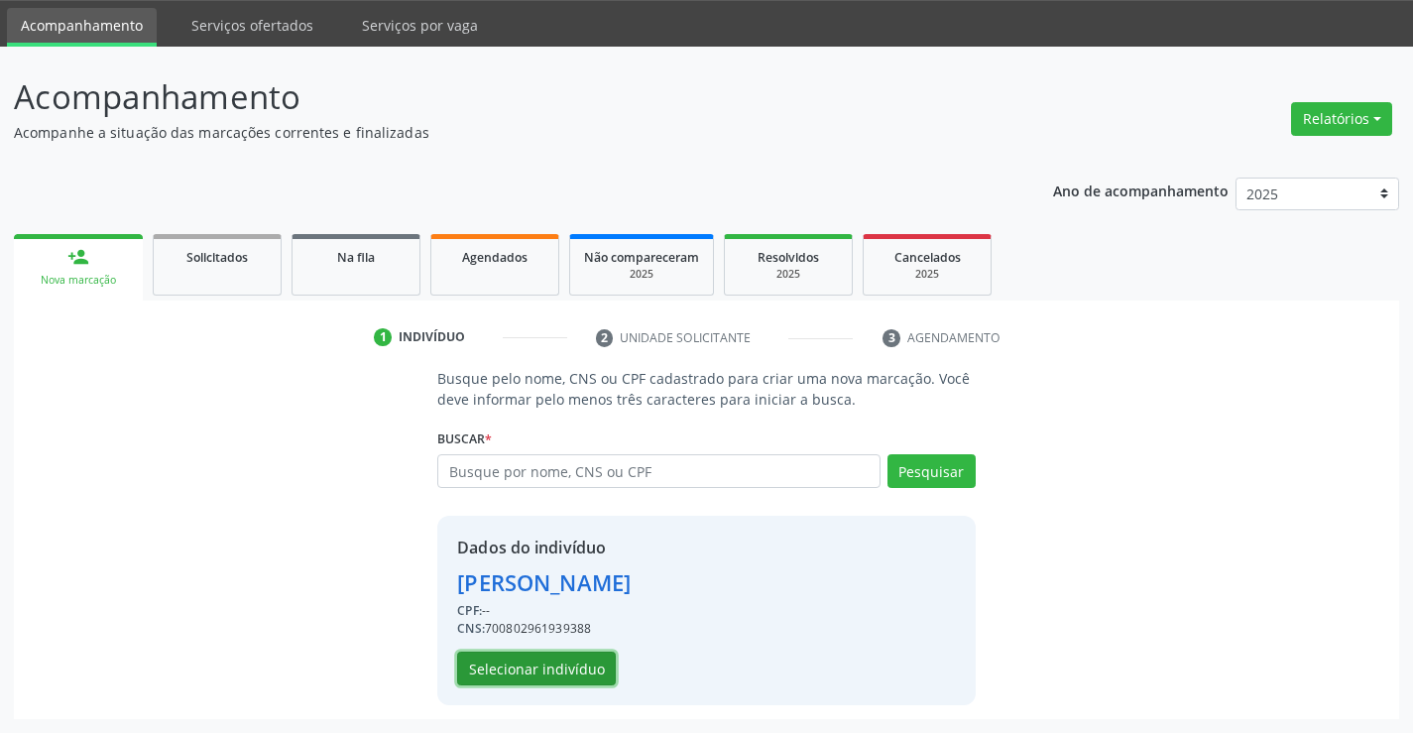
click at [562, 664] on button "Selecionar indivíduo" at bounding box center [536, 668] width 159 height 34
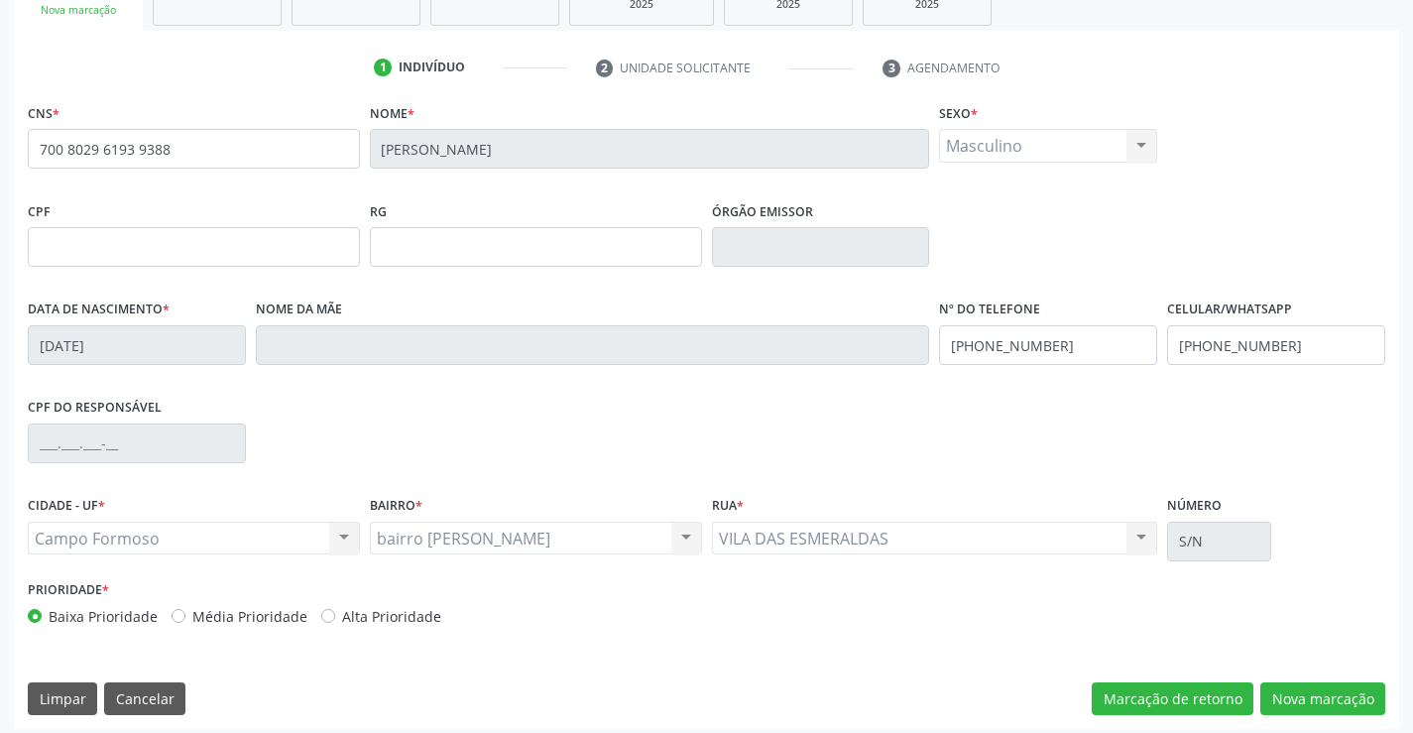
scroll to position [342, 0]
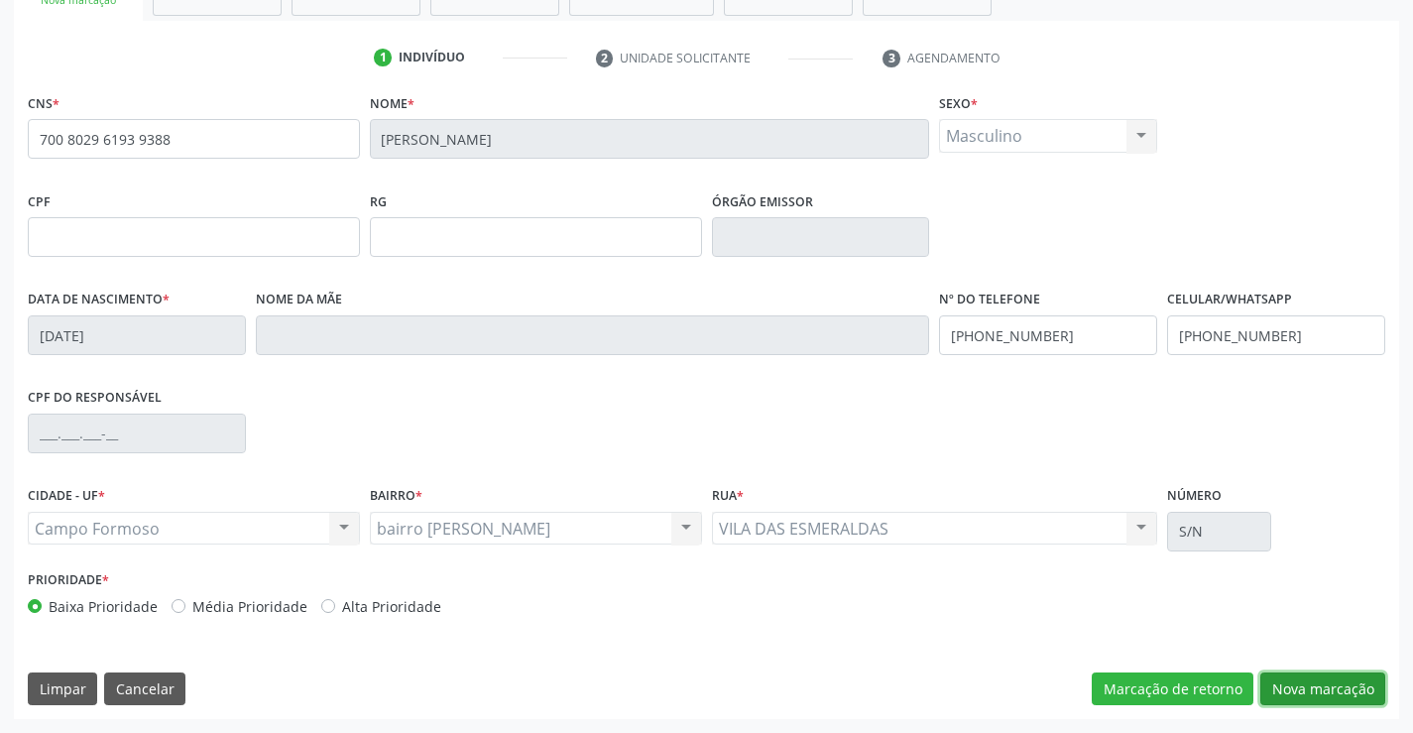
click at [1350, 696] on button "Nova marcação" at bounding box center [1322, 689] width 125 height 34
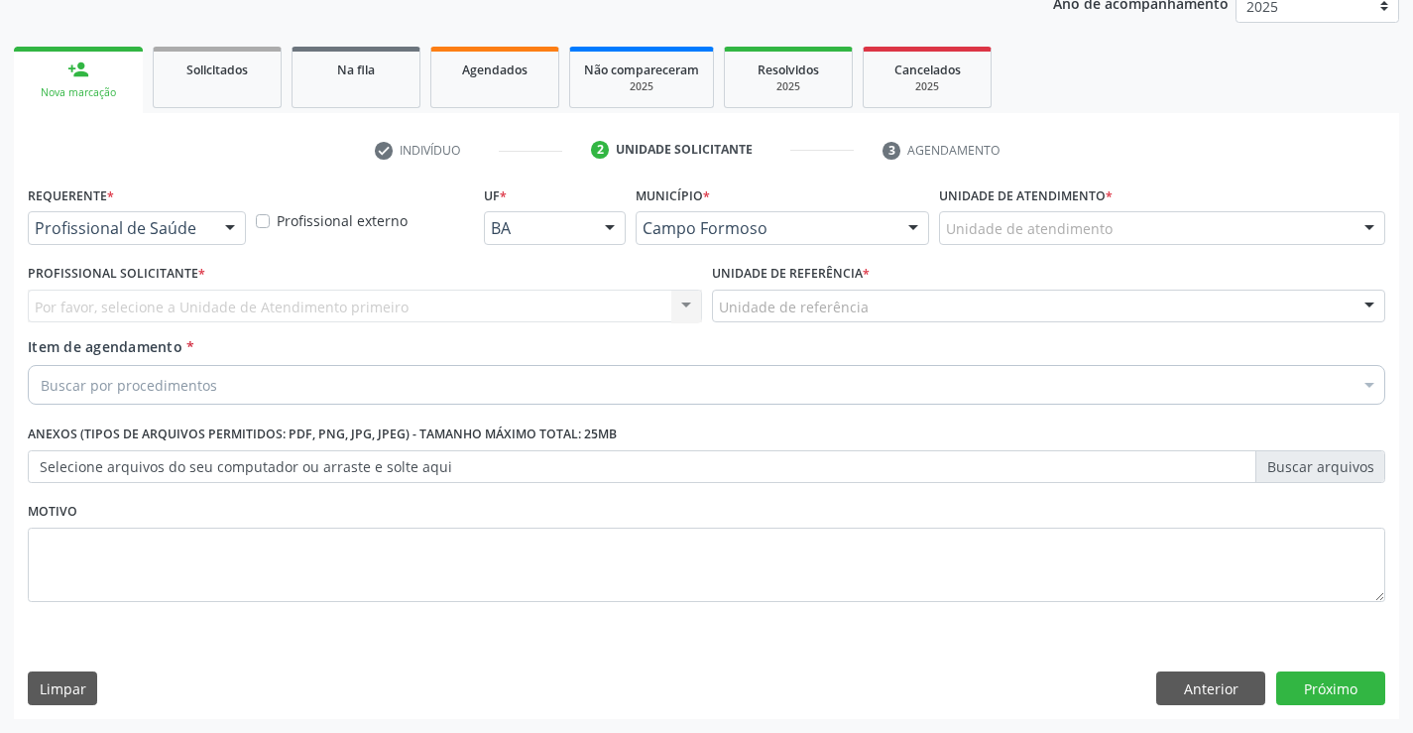
scroll to position [250, 0]
click at [217, 230] on div at bounding box center [230, 229] width 30 height 34
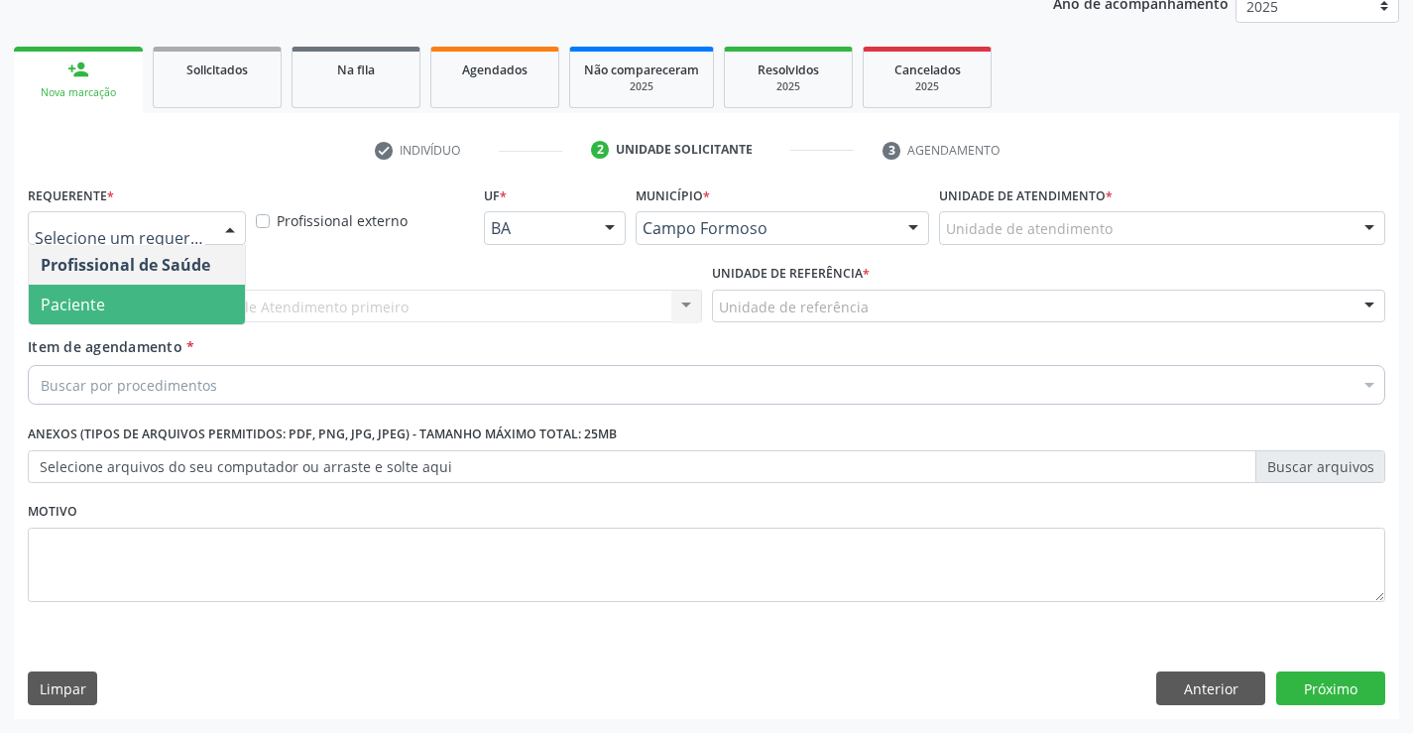
click at [161, 295] on span "Paciente" at bounding box center [137, 305] width 216 height 40
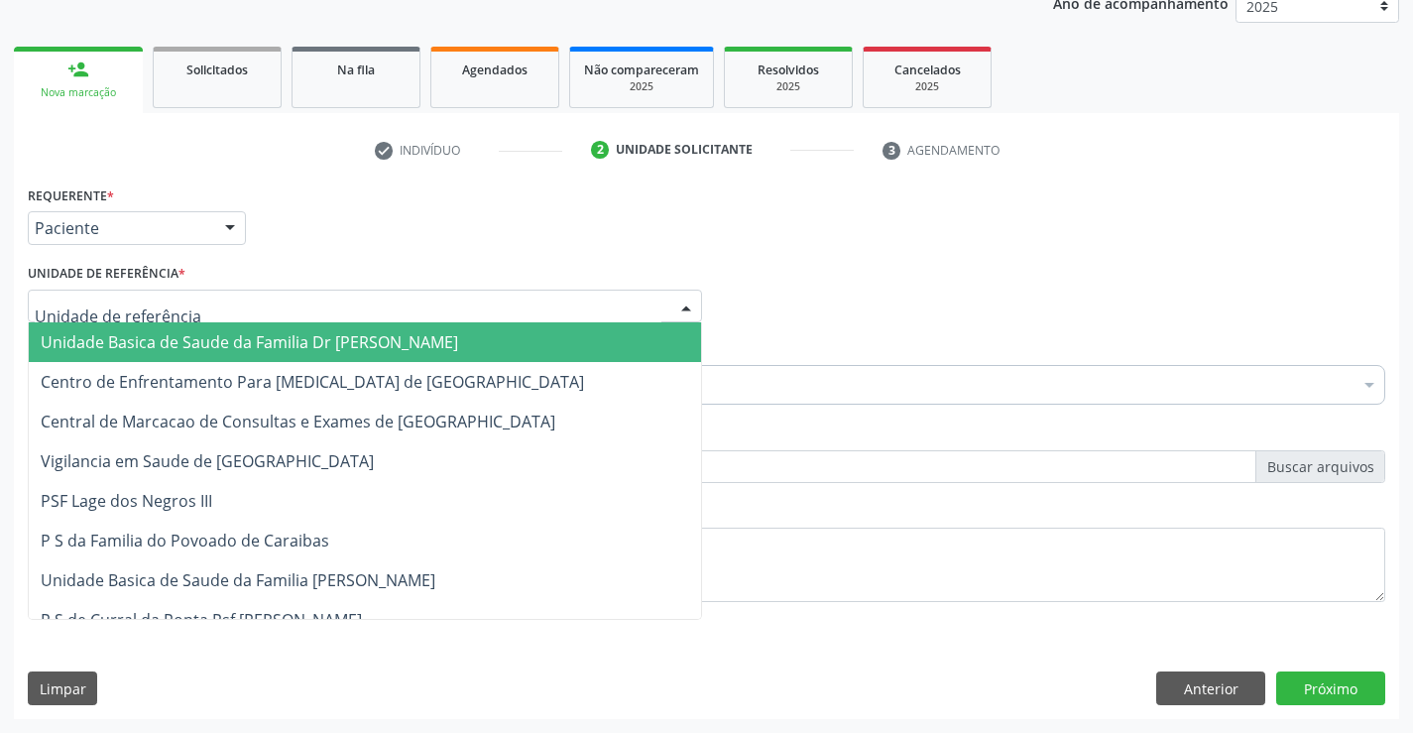
click at [378, 290] on div at bounding box center [365, 306] width 674 height 34
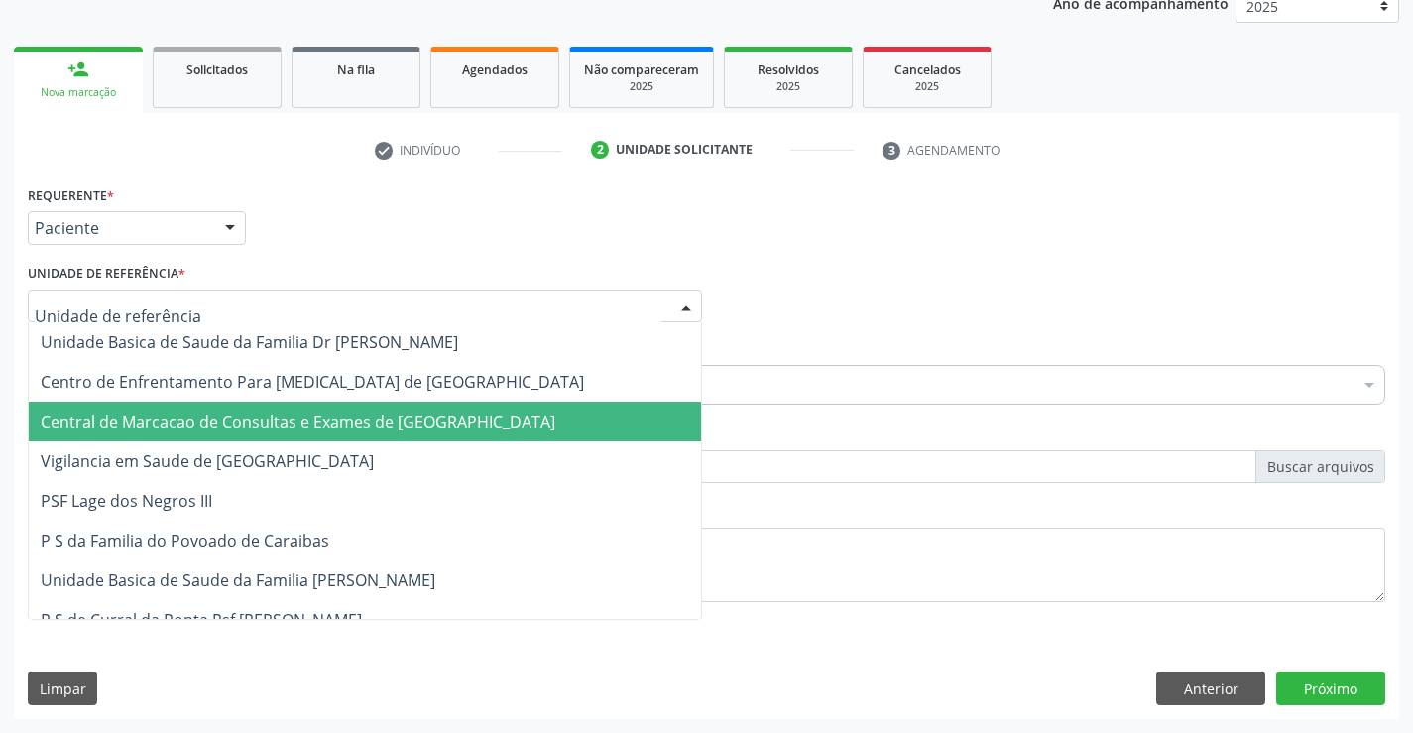
click at [329, 403] on span "Central de Marcacao de Consultas e Exames de Campo Formoso" at bounding box center [365, 422] width 672 height 40
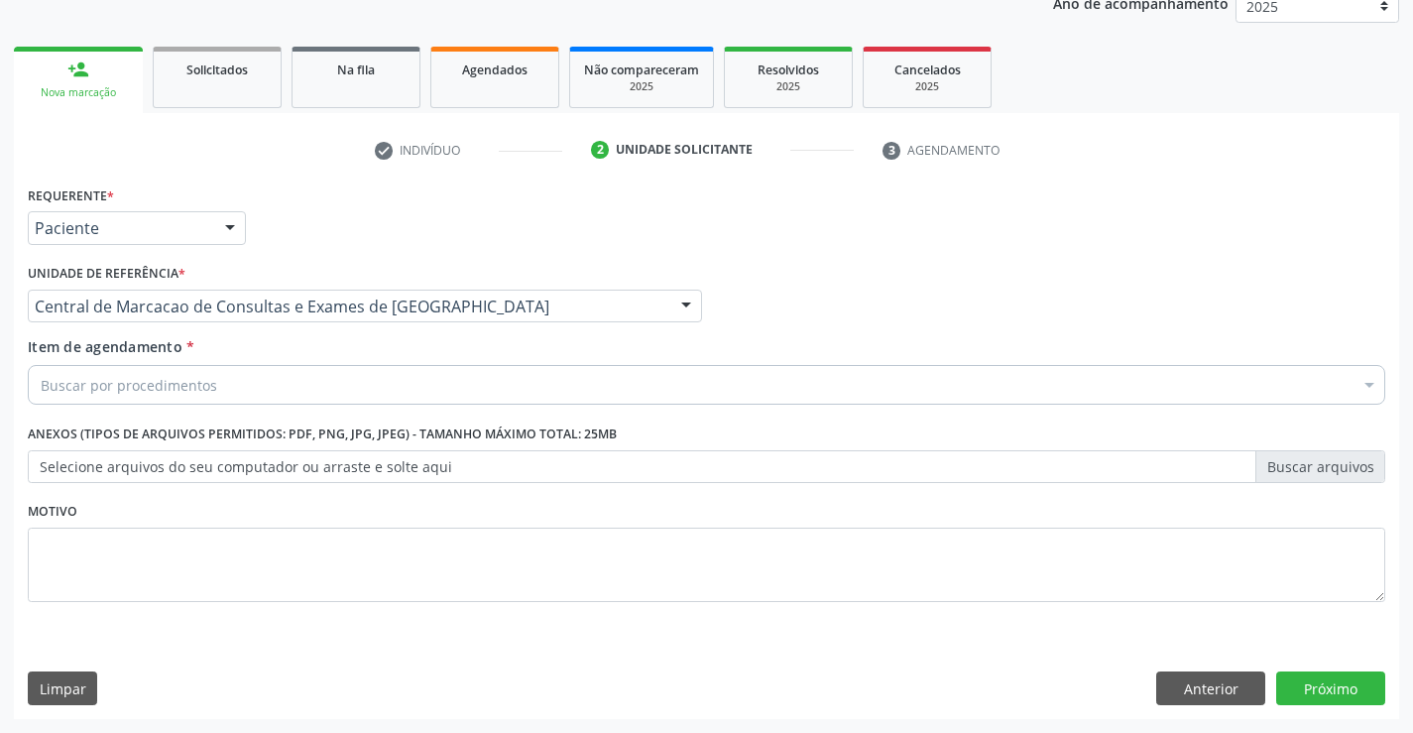
click at [338, 399] on div "Buscar por procedimentos" at bounding box center [706, 385] width 1357 height 40
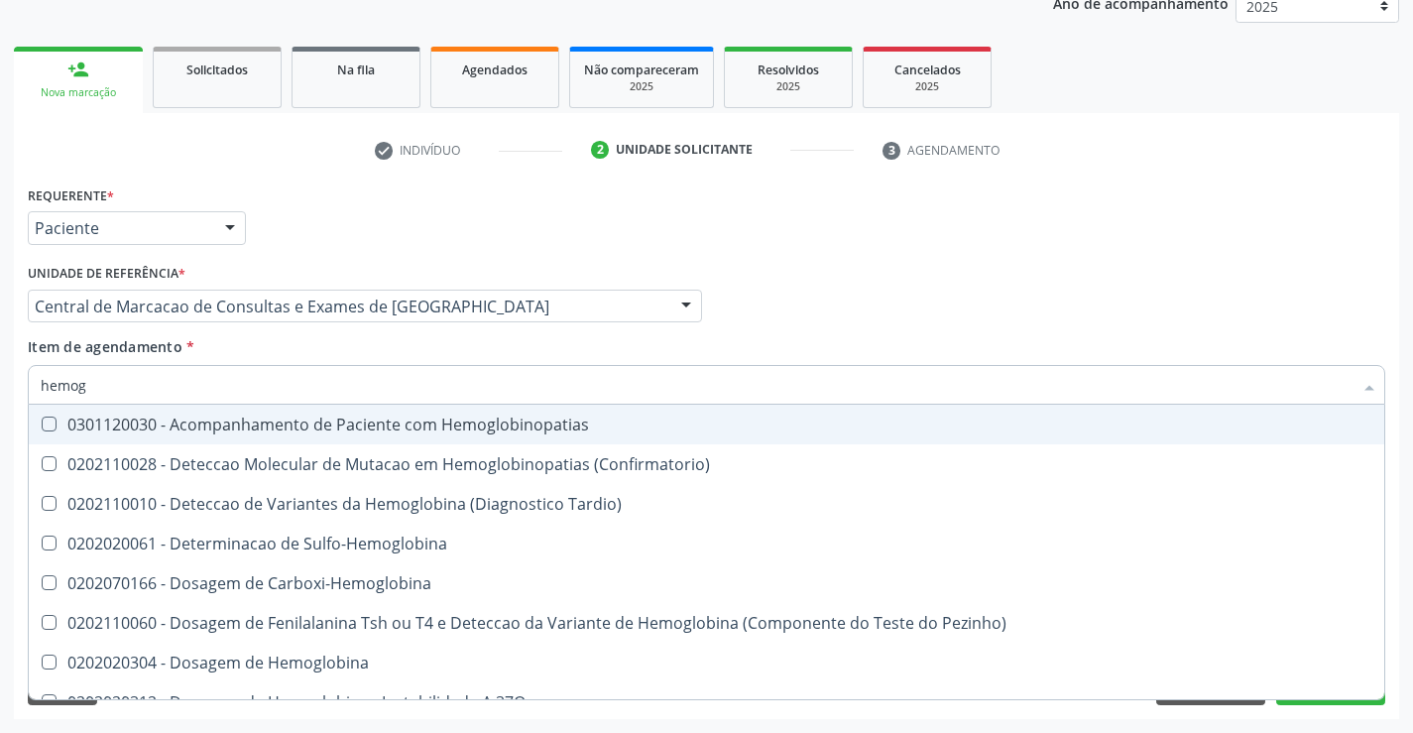
type input "hemogr"
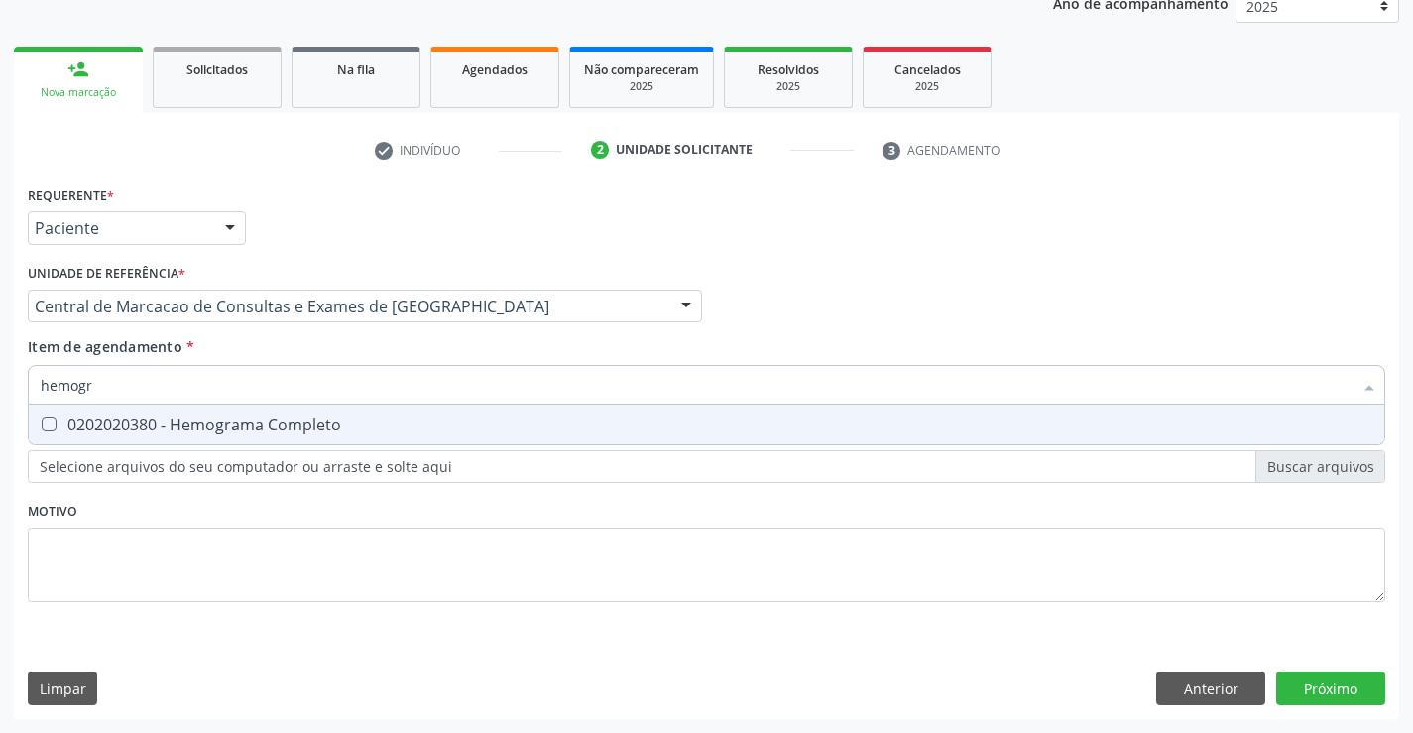
click at [338, 420] on div "0202020380 - Hemograma Completo" at bounding box center [706, 424] width 1331 height 16
checkbox Completo "true"
click at [1320, 688] on div "Requerente * Paciente Profissional de Saúde Paciente Nenhum resultado encontrad…" at bounding box center [706, 449] width 1385 height 538
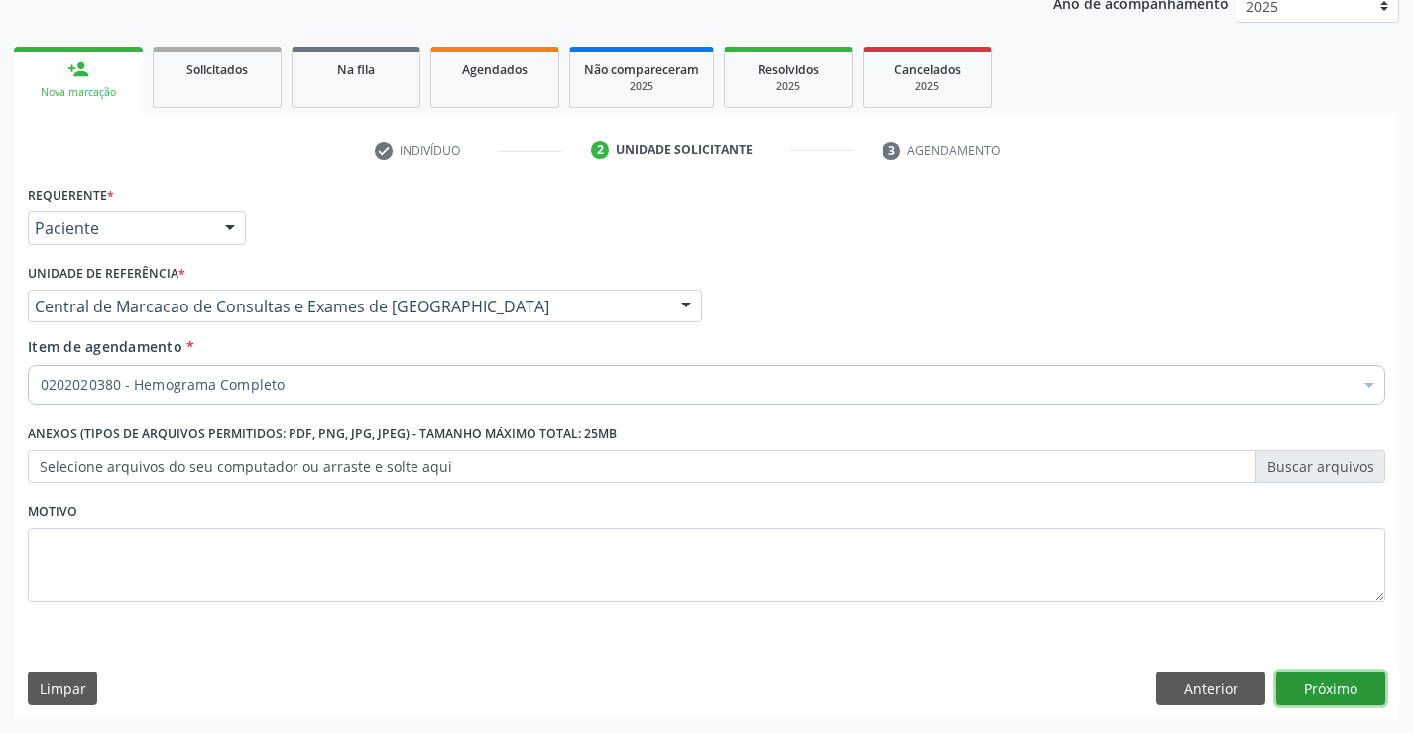
click at [1339, 695] on button "Próximo" at bounding box center [1330, 688] width 109 height 34
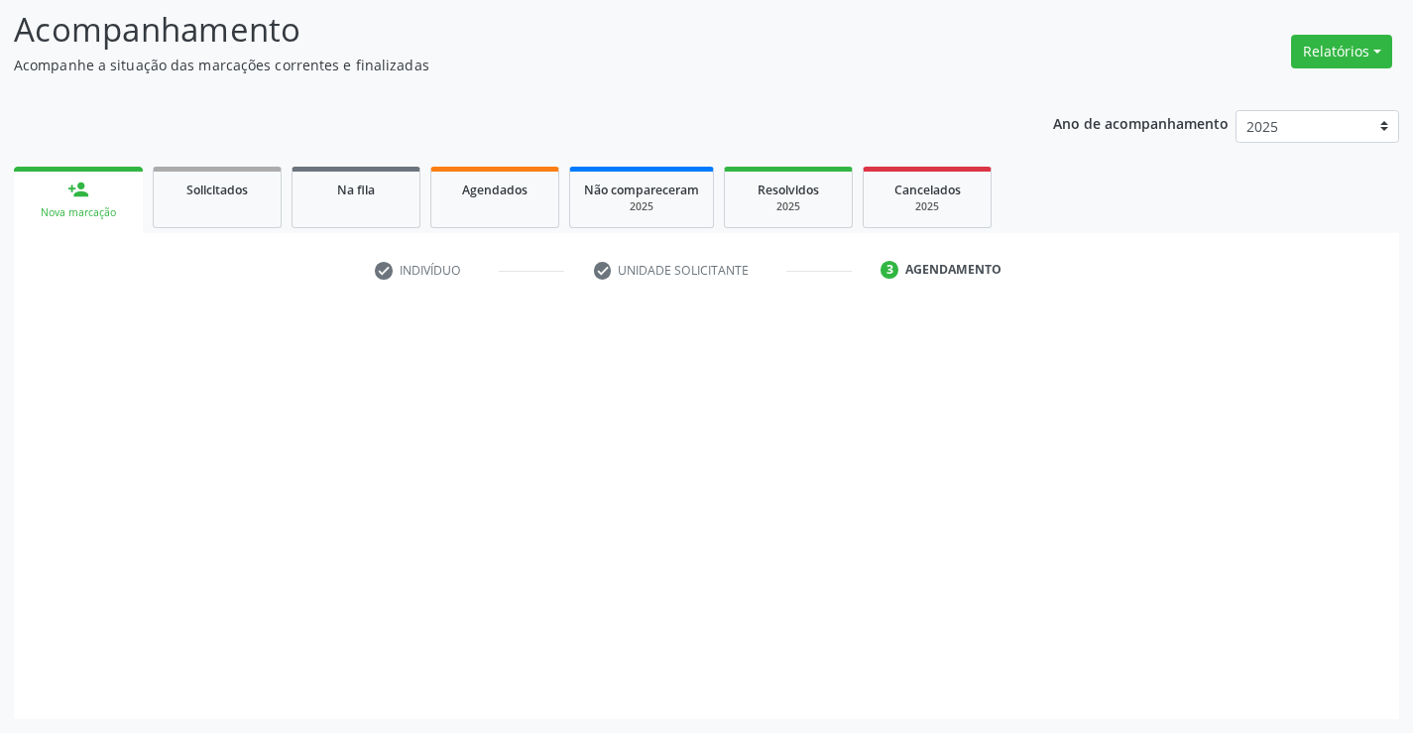
scroll to position [130, 0]
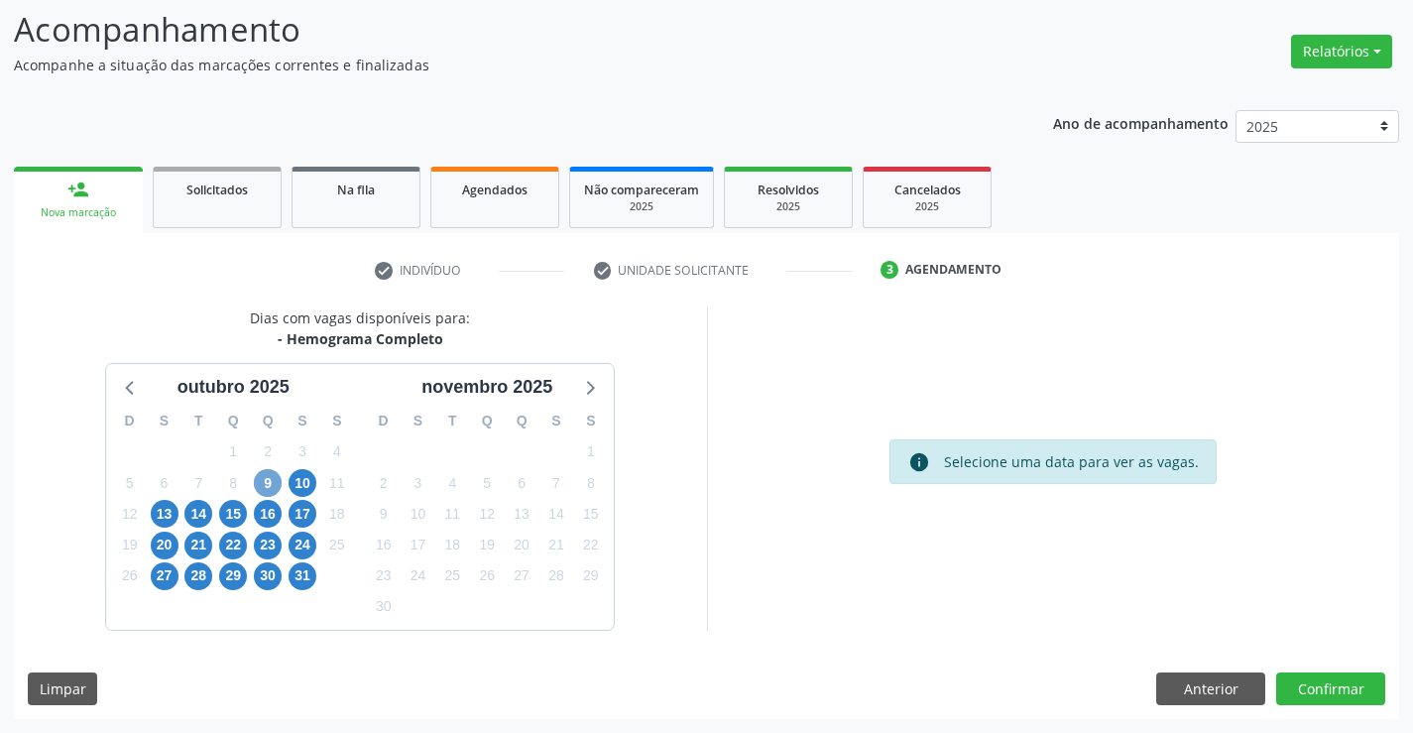
click at [273, 486] on span "9" at bounding box center [268, 483] width 28 height 28
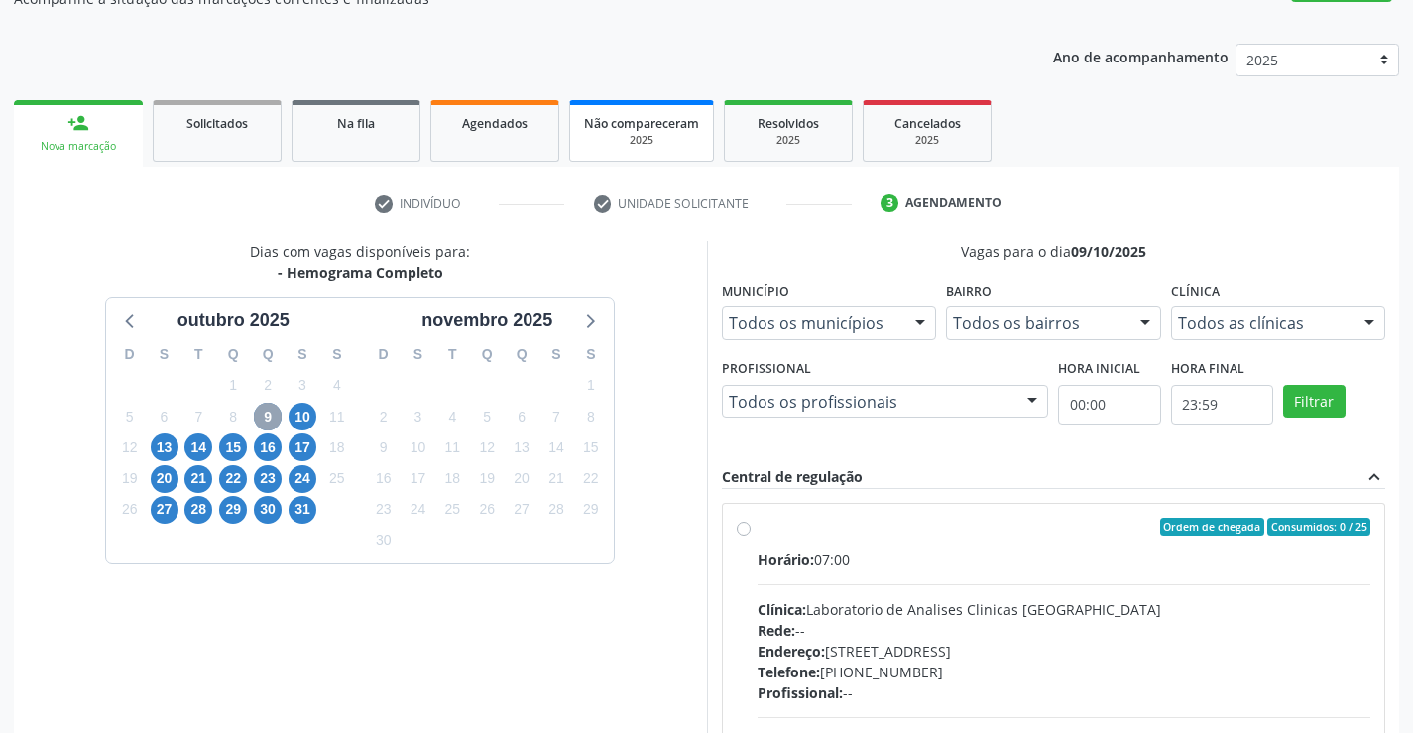
scroll to position [31, 0]
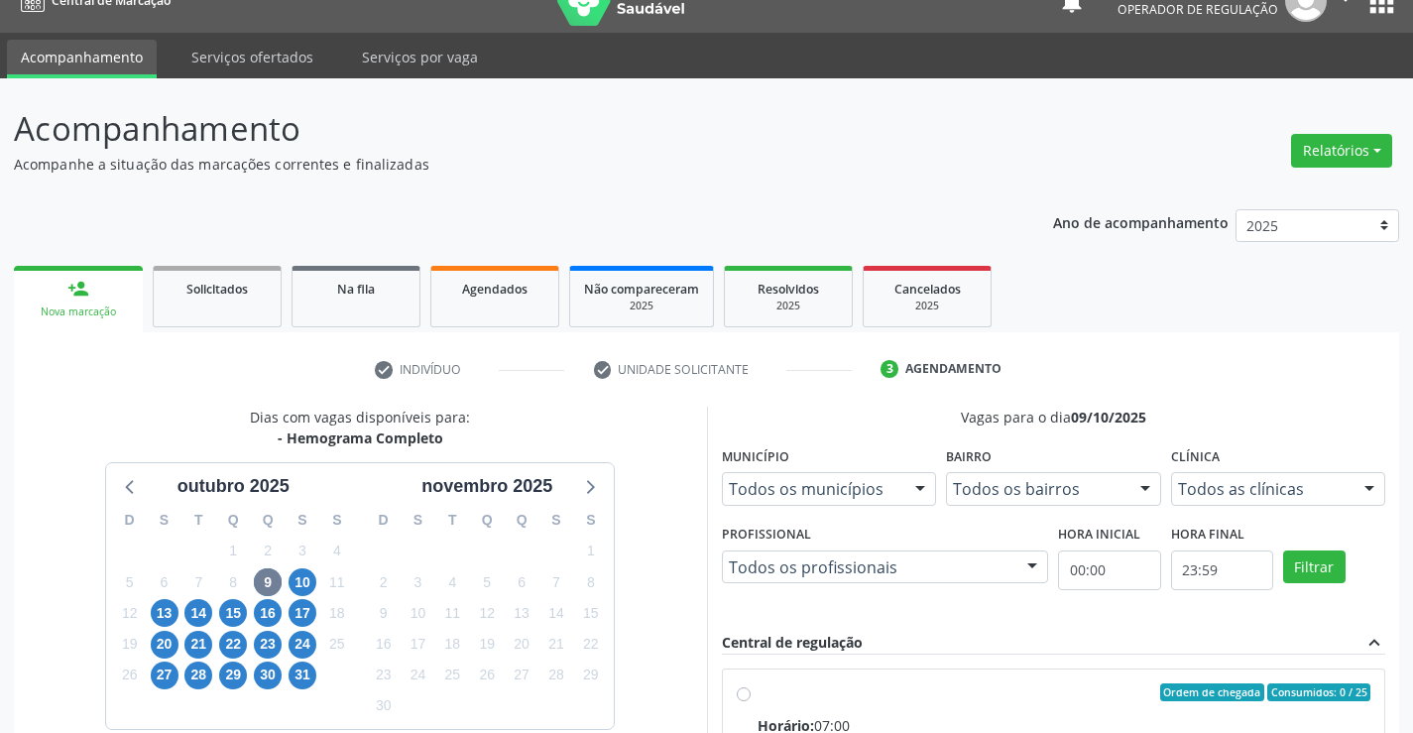
click at [126, 292] on link "person_add Nova marcação" at bounding box center [78, 299] width 129 height 66
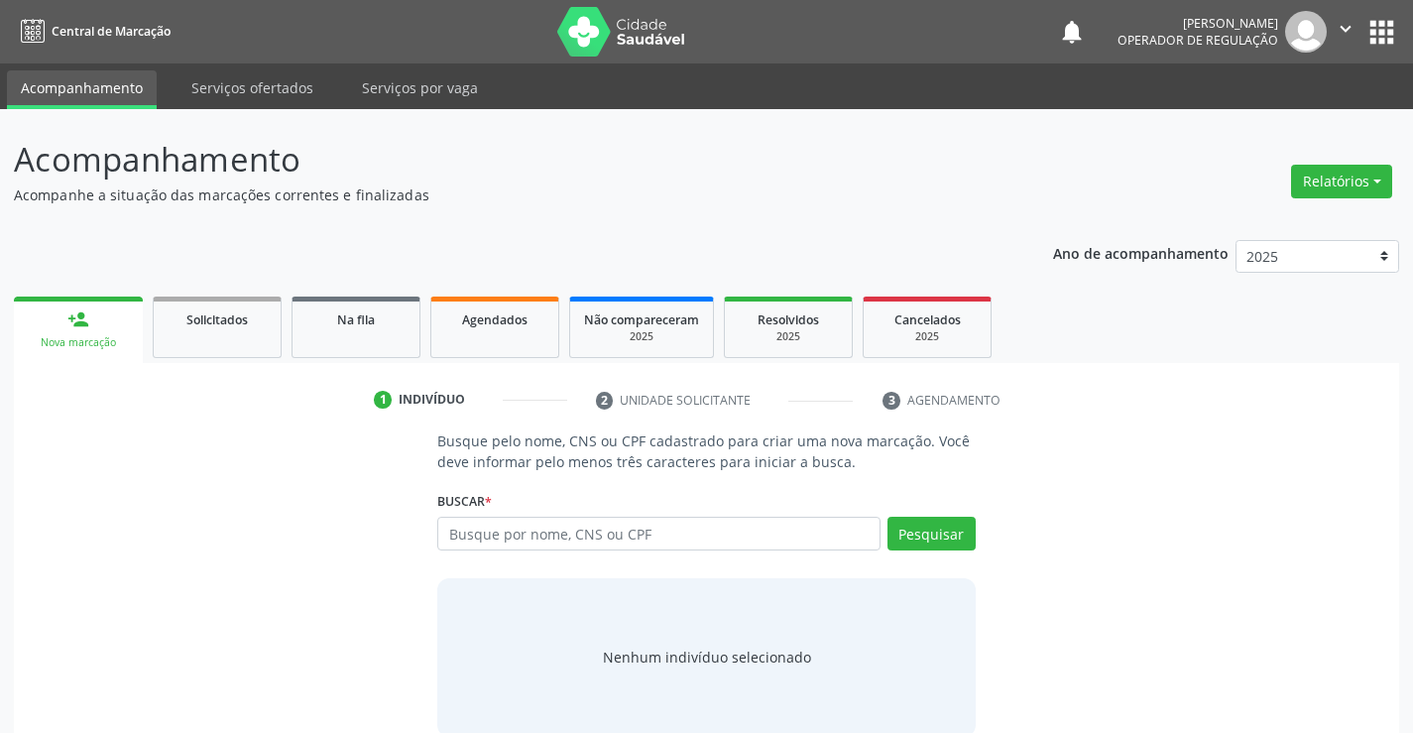
click at [645, 230] on div "Ano de acompanhamento 2025 2024 2023 person_add Nova marcação Solicitados Na fi…" at bounding box center [706, 488] width 1385 height 524
click at [512, 540] on input "text" at bounding box center [658, 534] width 442 height 34
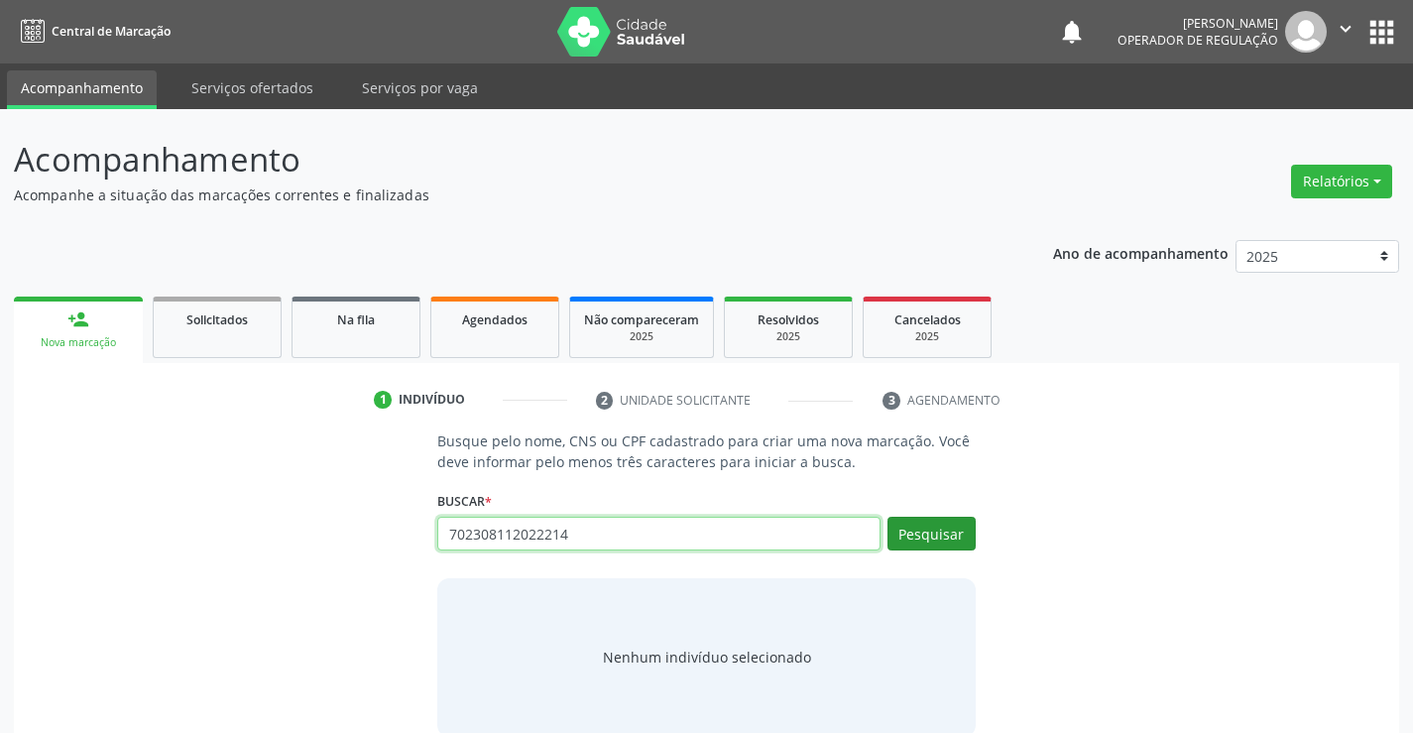
type input "702308112022214"
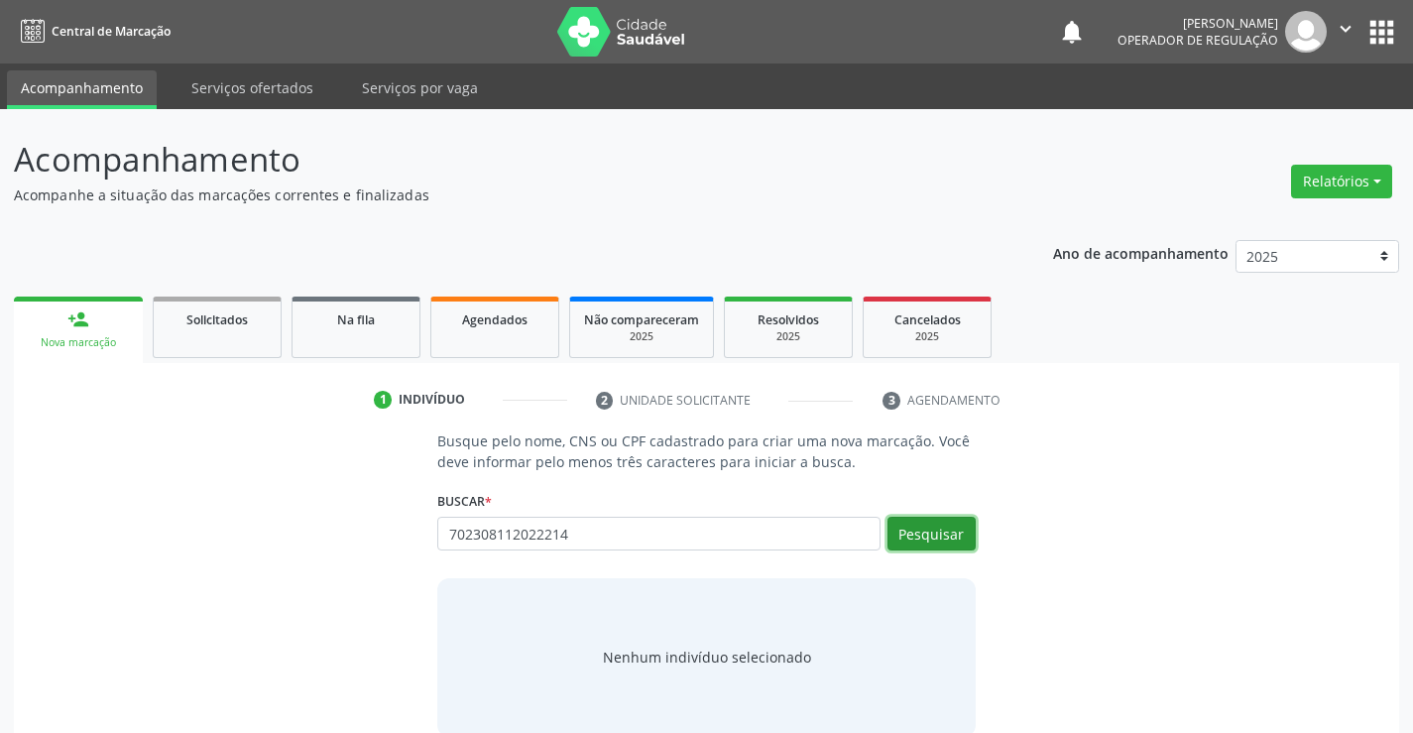
click at [942, 535] on button "Pesquisar" at bounding box center [931, 534] width 88 height 34
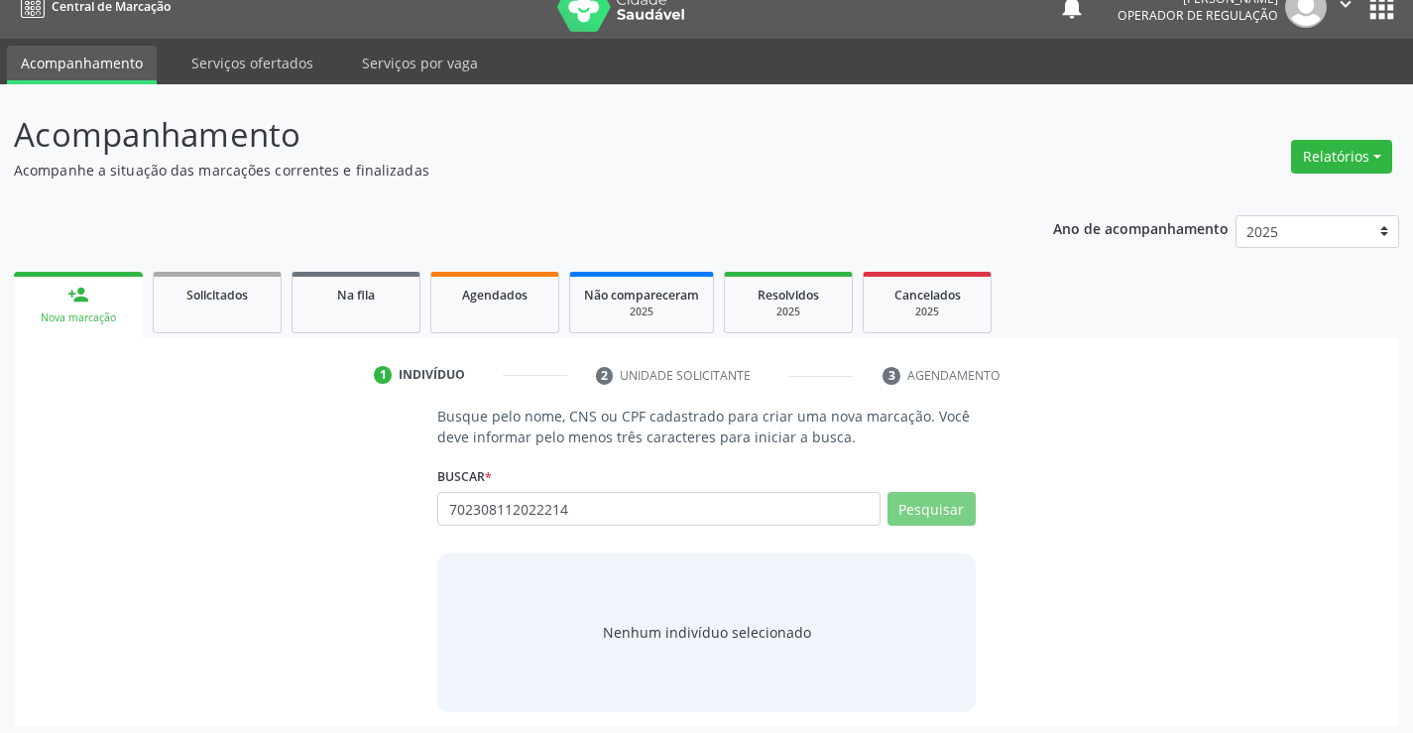
scroll to position [32, 0]
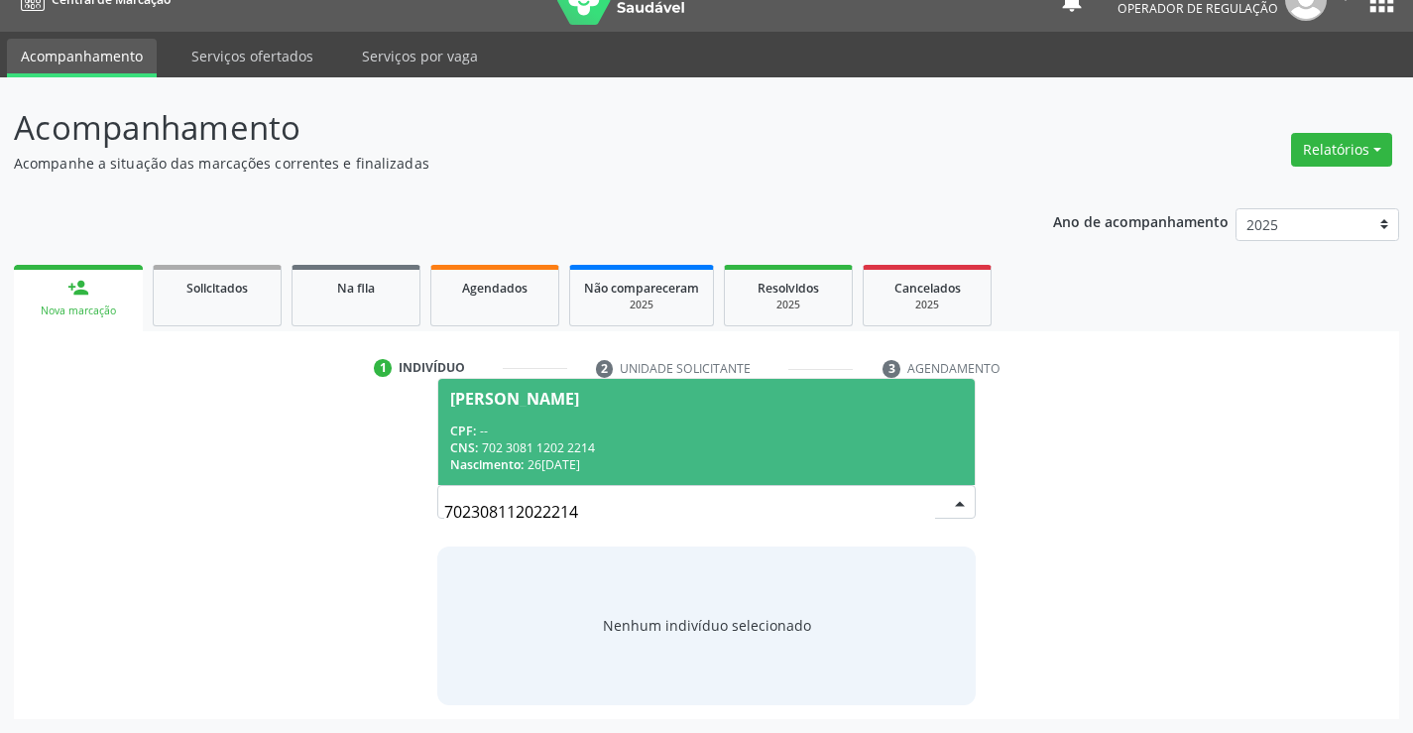
click at [716, 426] on div "CPF: --" at bounding box center [706, 430] width 512 height 17
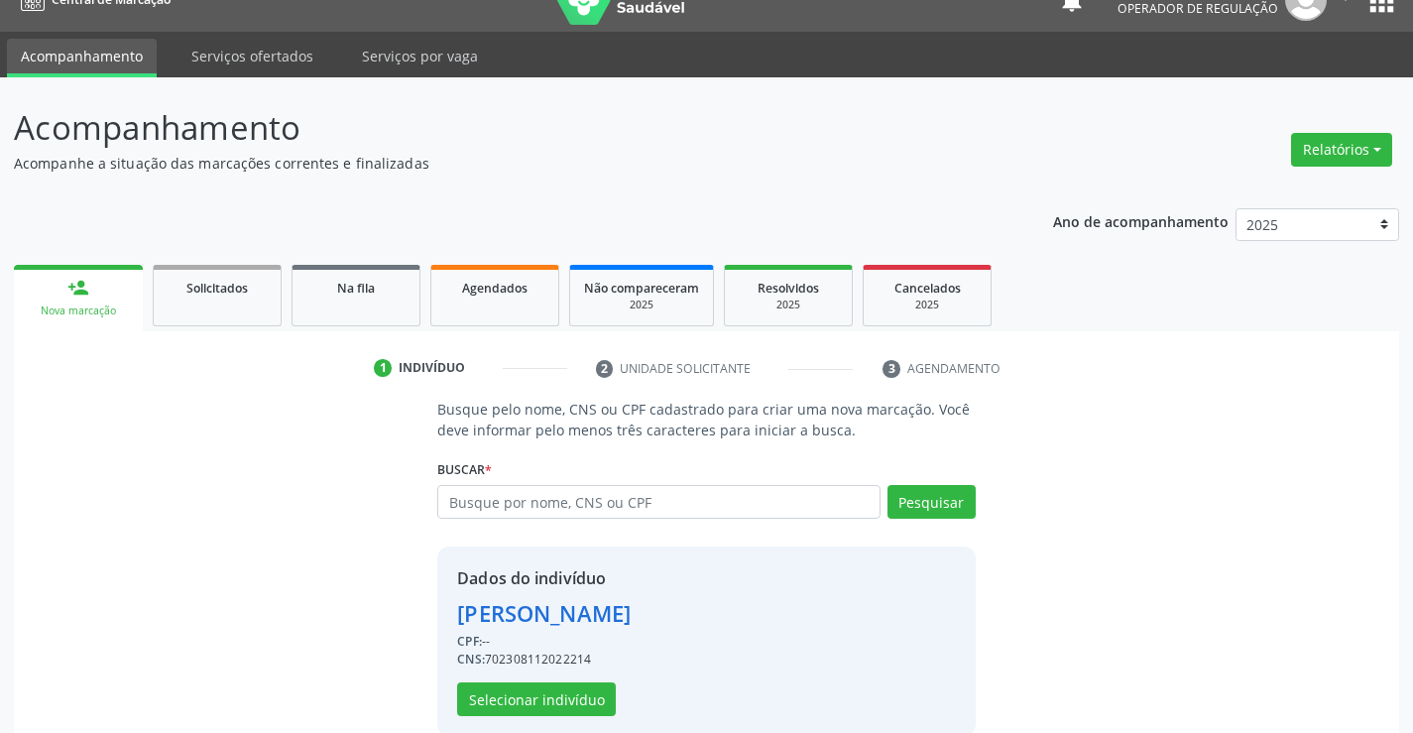
scroll to position [62, 0]
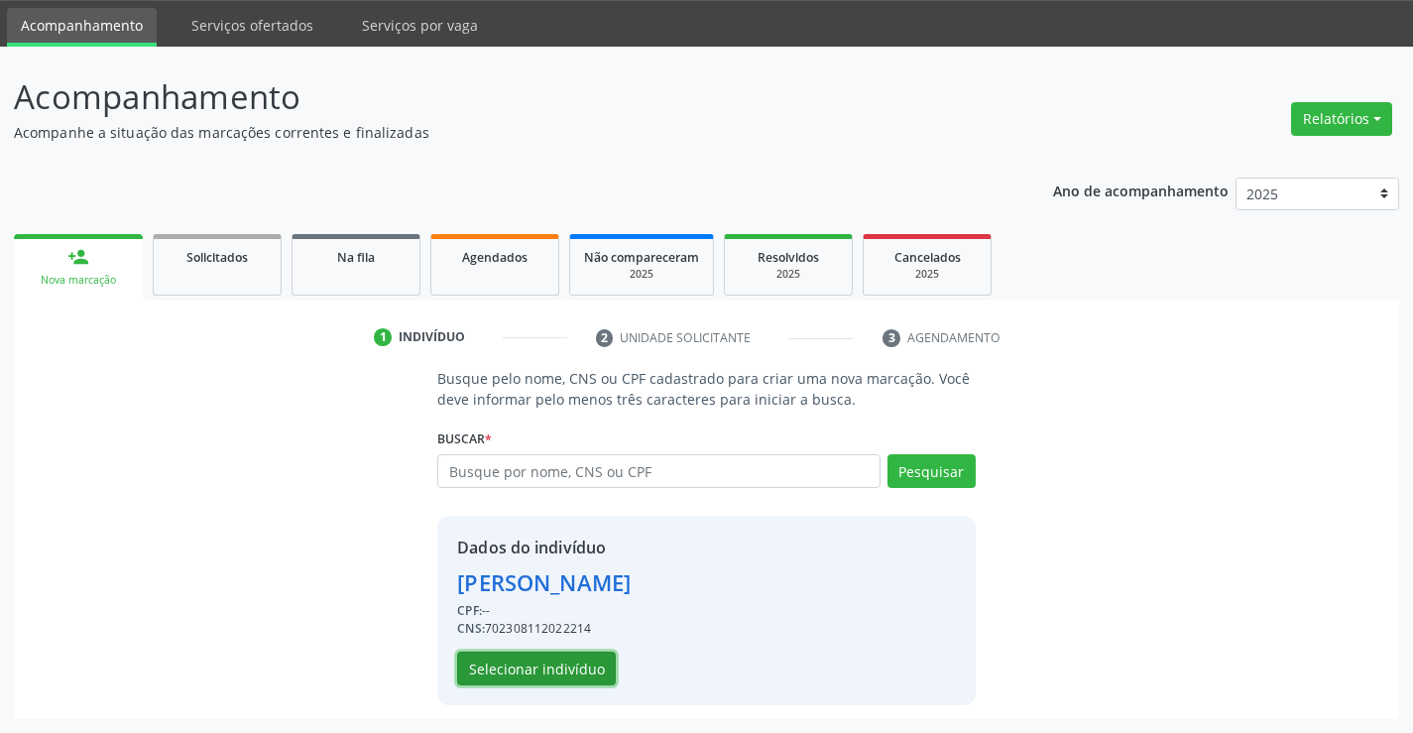
click at [503, 679] on button "Selecionar indivíduo" at bounding box center [536, 668] width 159 height 34
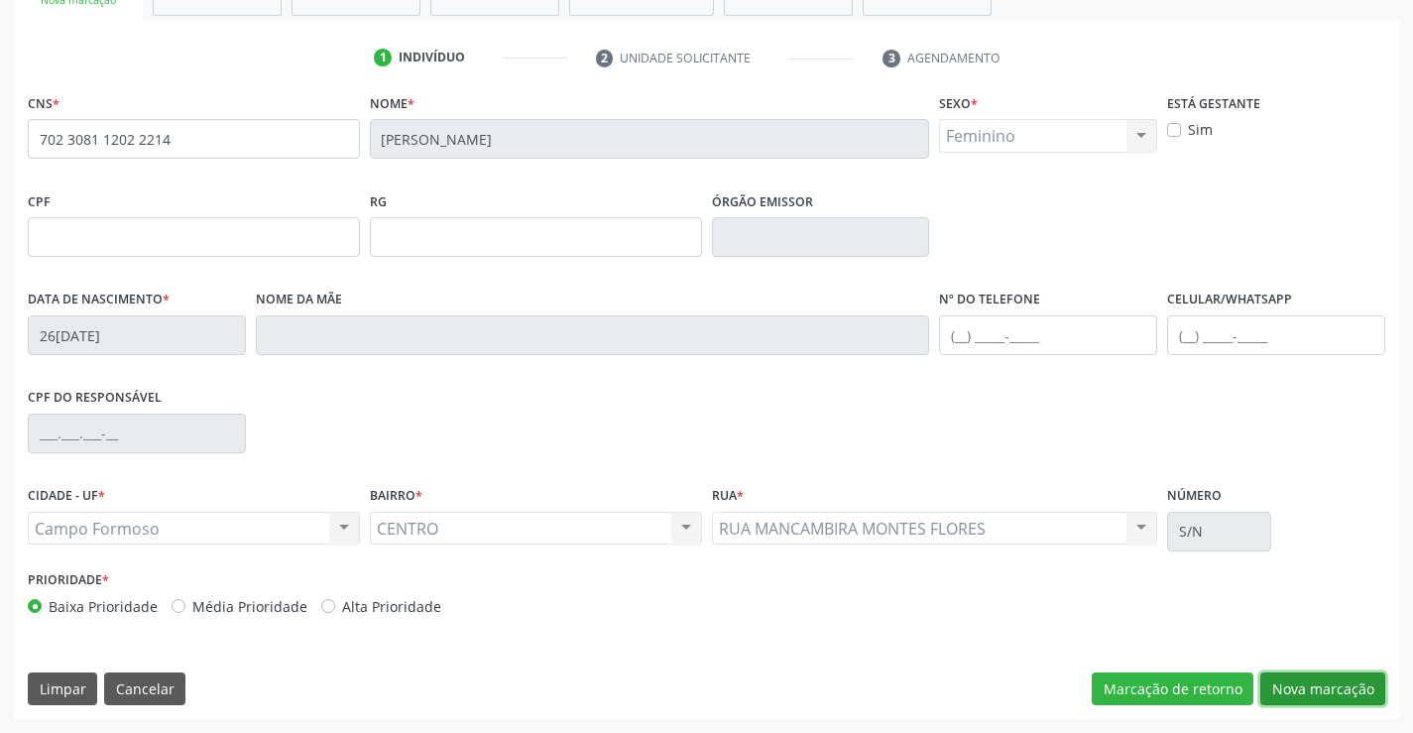
click at [1320, 684] on button "Nova marcação" at bounding box center [1322, 689] width 125 height 34
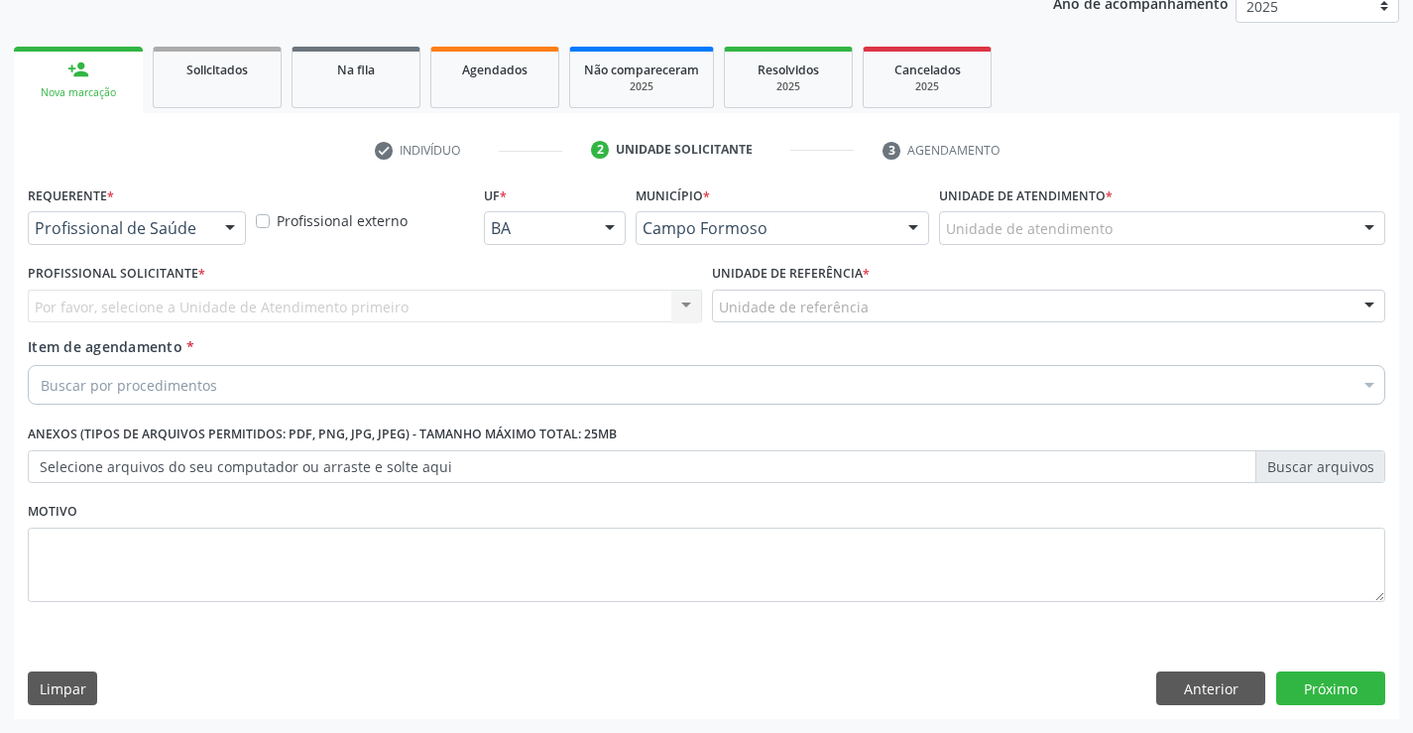
scroll to position [250, 0]
click at [235, 219] on div at bounding box center [230, 229] width 30 height 34
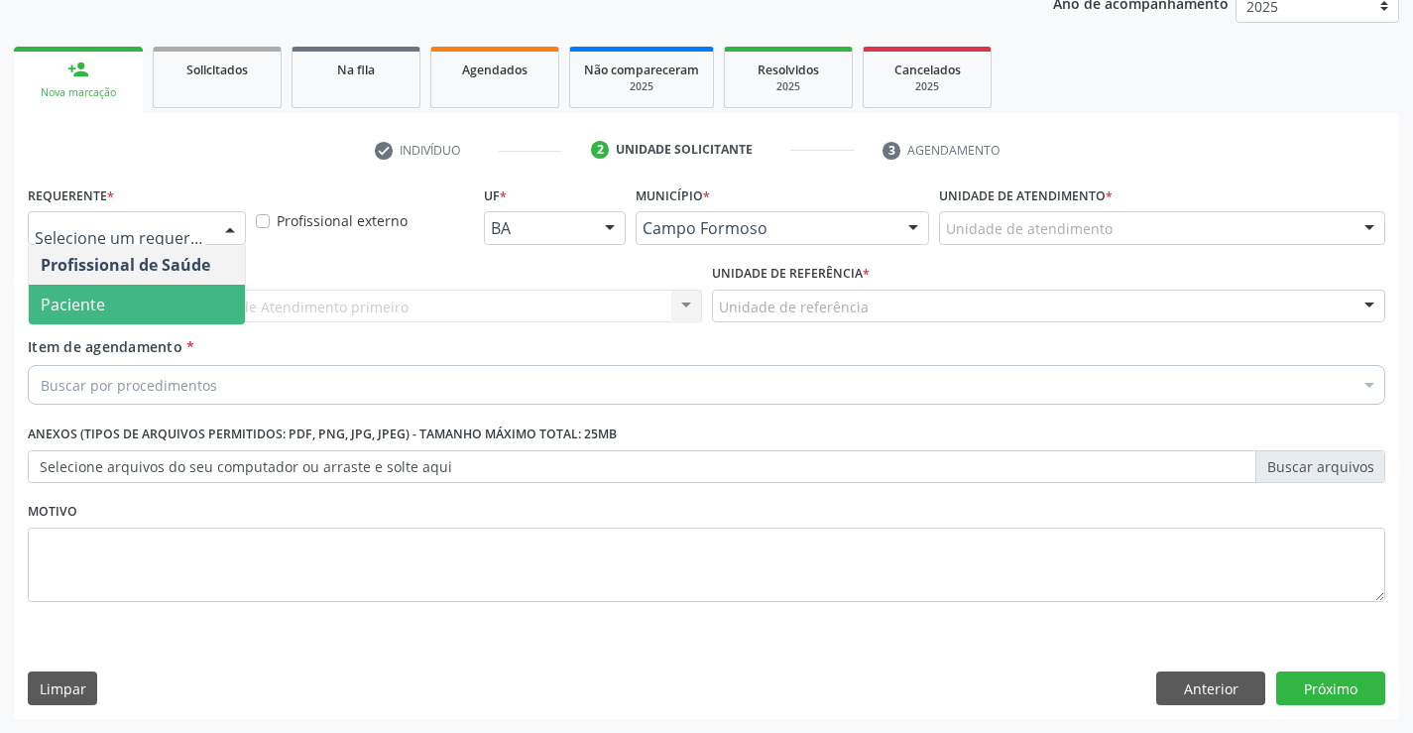
click at [192, 310] on span "Paciente" at bounding box center [137, 305] width 216 height 40
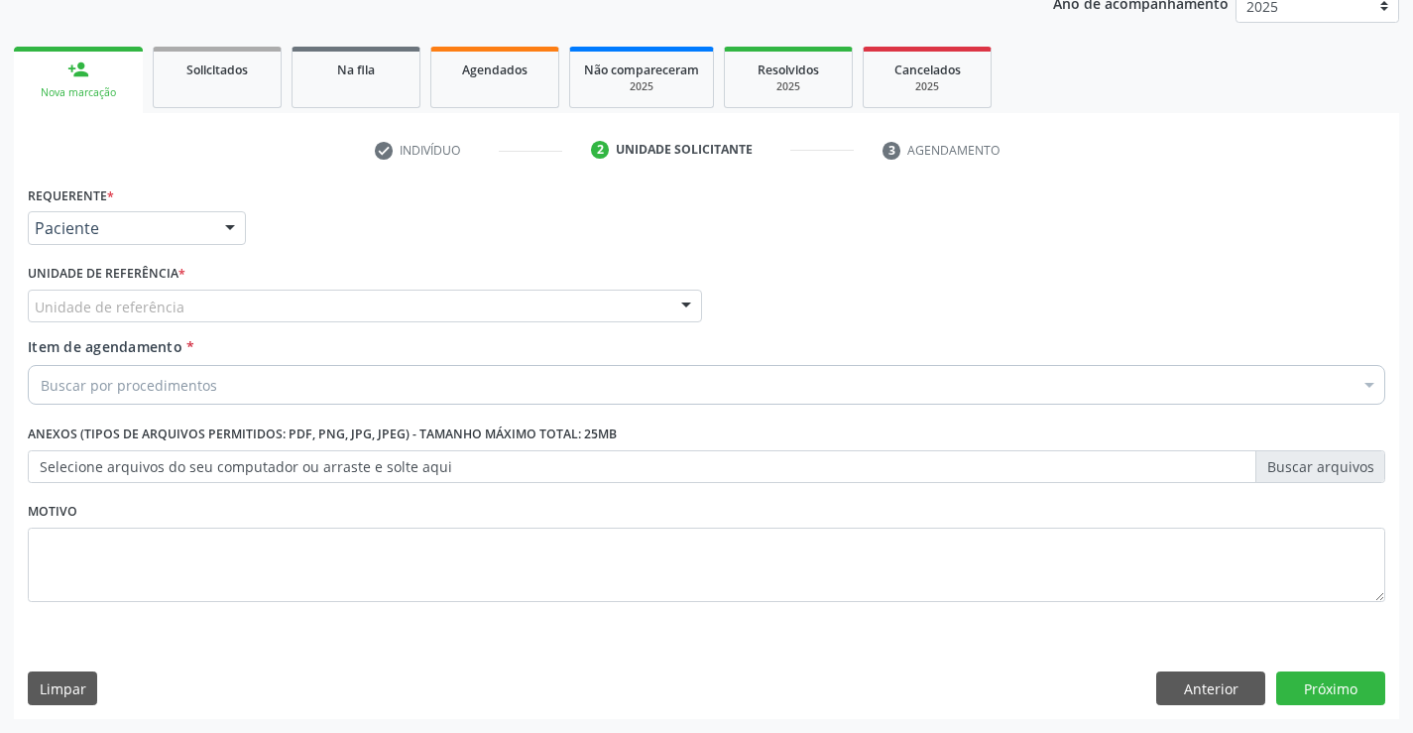
drag, startPoint x: 325, startPoint y: 295, endPoint x: 325, endPoint y: 352, distance: 56.5
click at [325, 305] on div "Unidade de referência" at bounding box center [365, 306] width 674 height 34
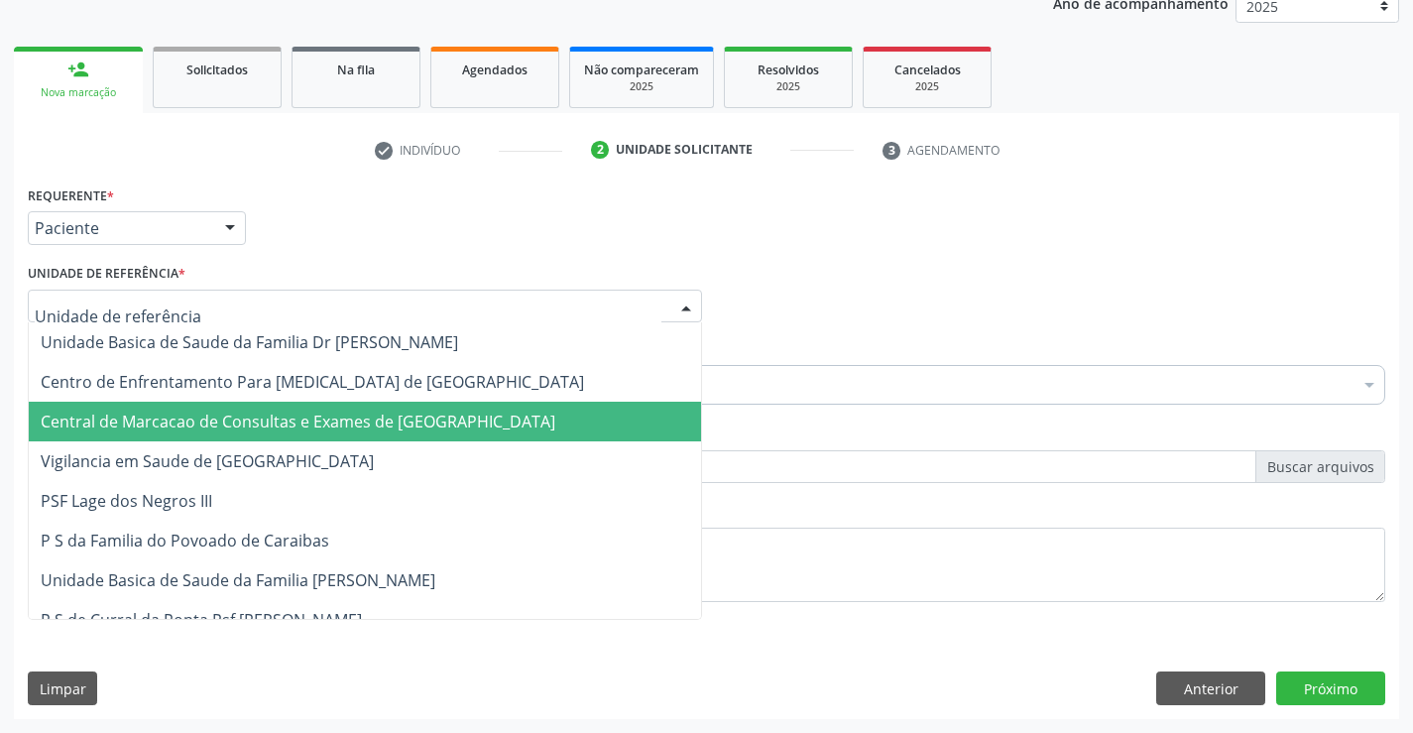
click at [337, 433] on span "Central de Marcacao de Consultas e Exames de Campo Formoso" at bounding box center [365, 422] width 672 height 40
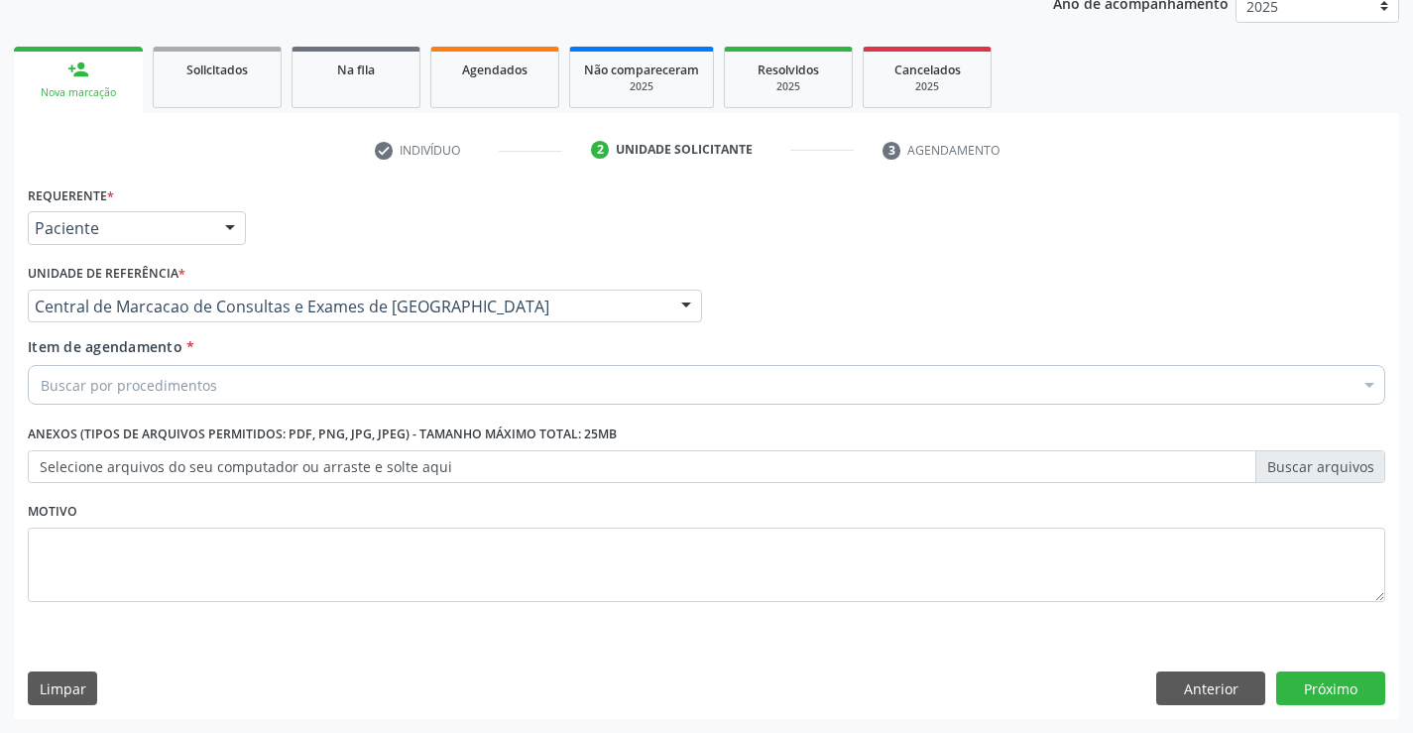
click at [401, 389] on div "Buscar por procedimentos" at bounding box center [706, 385] width 1357 height 40
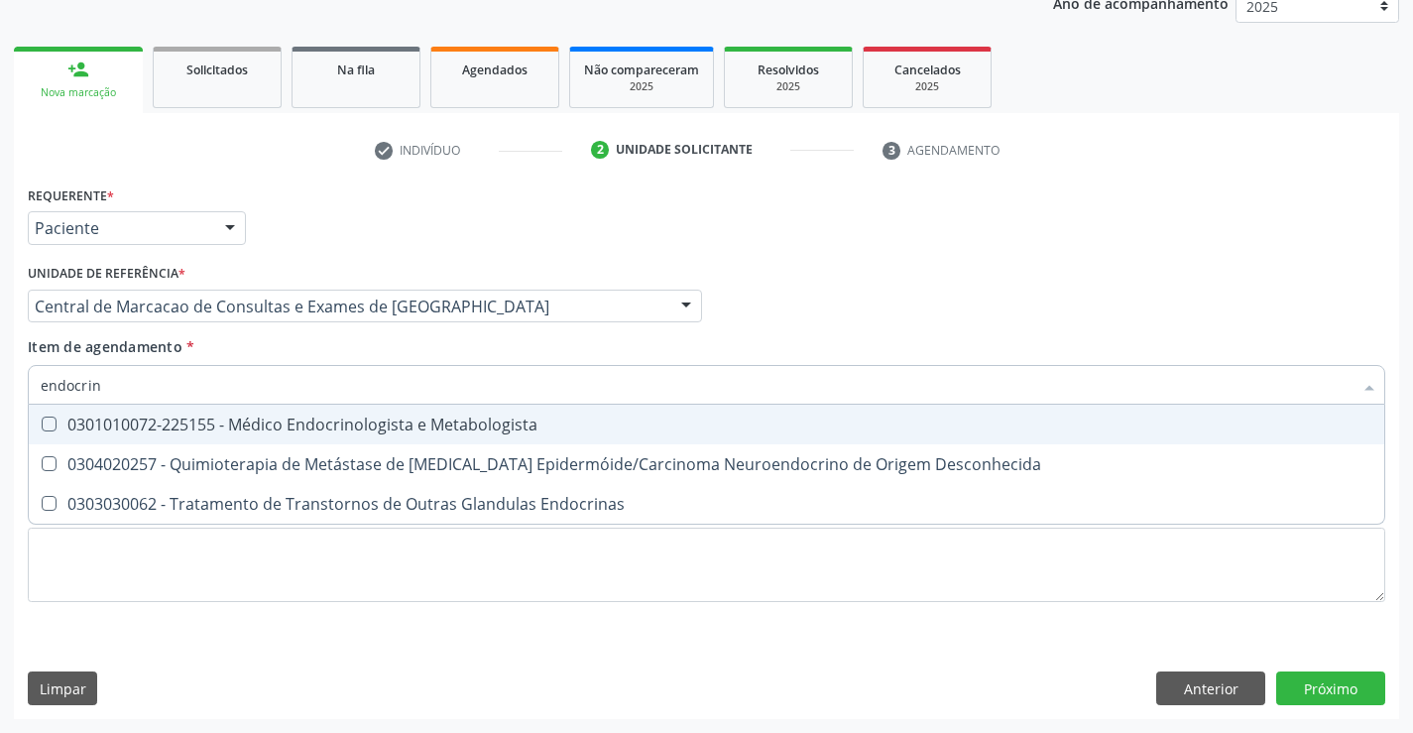
type input "endocrino"
click at [421, 416] on div "0301010072-225155 - Médico Endocrinologista e Metabologista" at bounding box center [706, 424] width 1331 height 16
checkbox Metabologista "true"
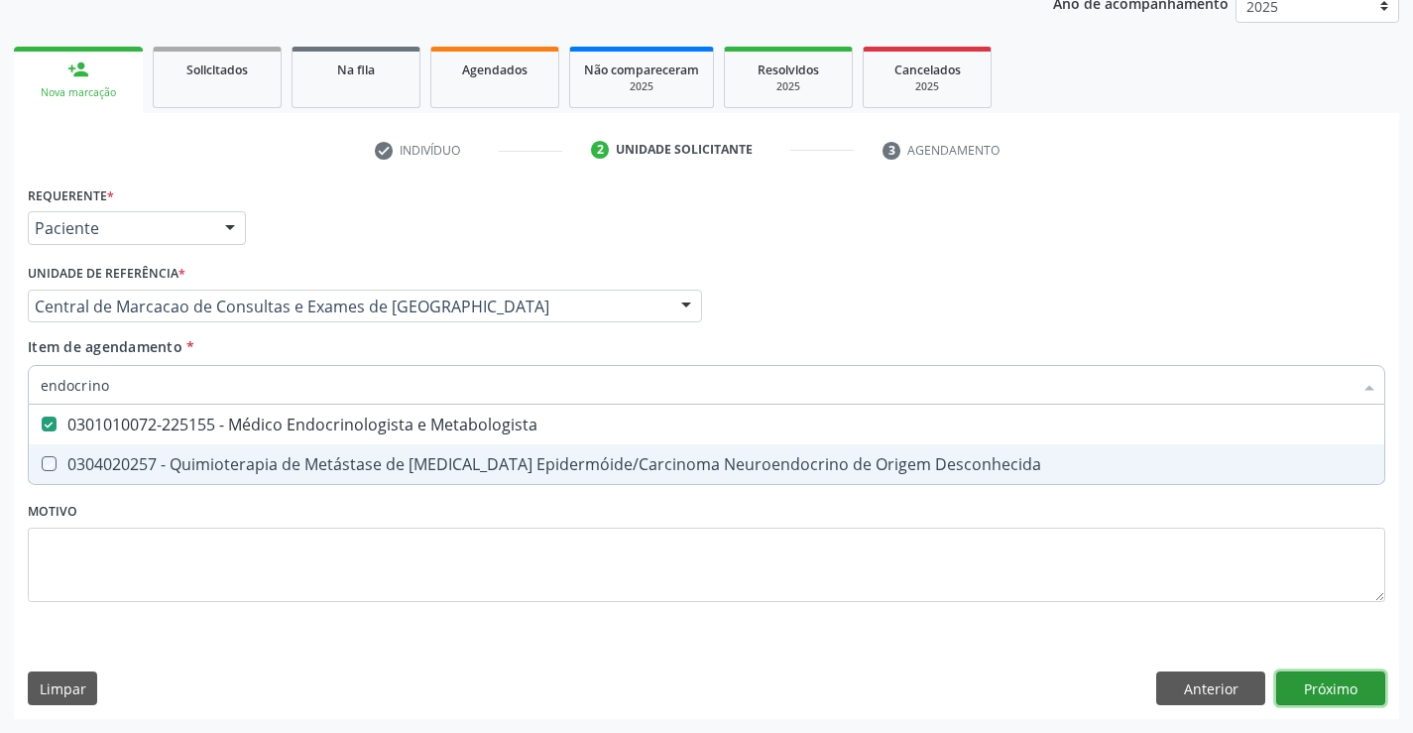
click at [1347, 691] on div "Requerente * Paciente Profissional de Saúde Paciente Nenhum resultado encontrad…" at bounding box center [706, 449] width 1385 height 538
checkbox Desconhecida "true"
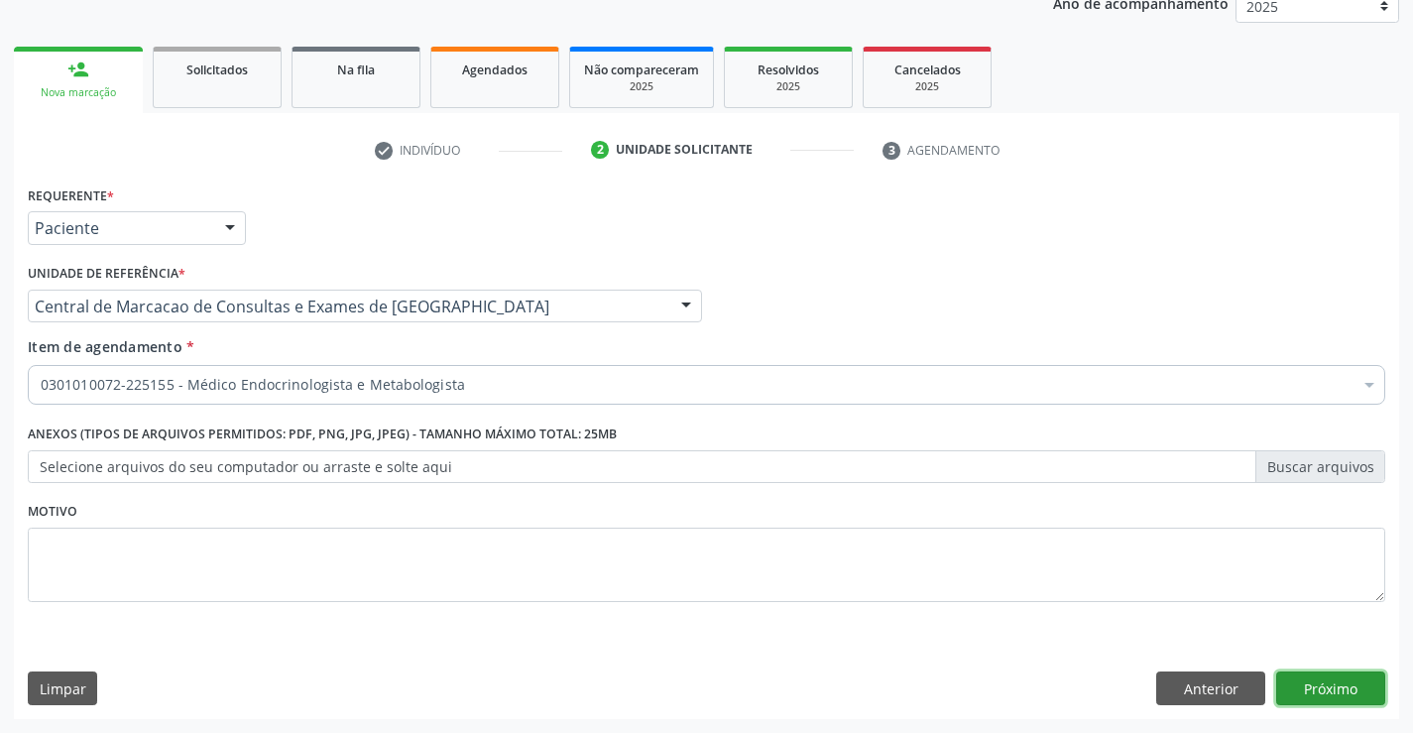
click at [1365, 698] on button "Próximo" at bounding box center [1330, 688] width 109 height 34
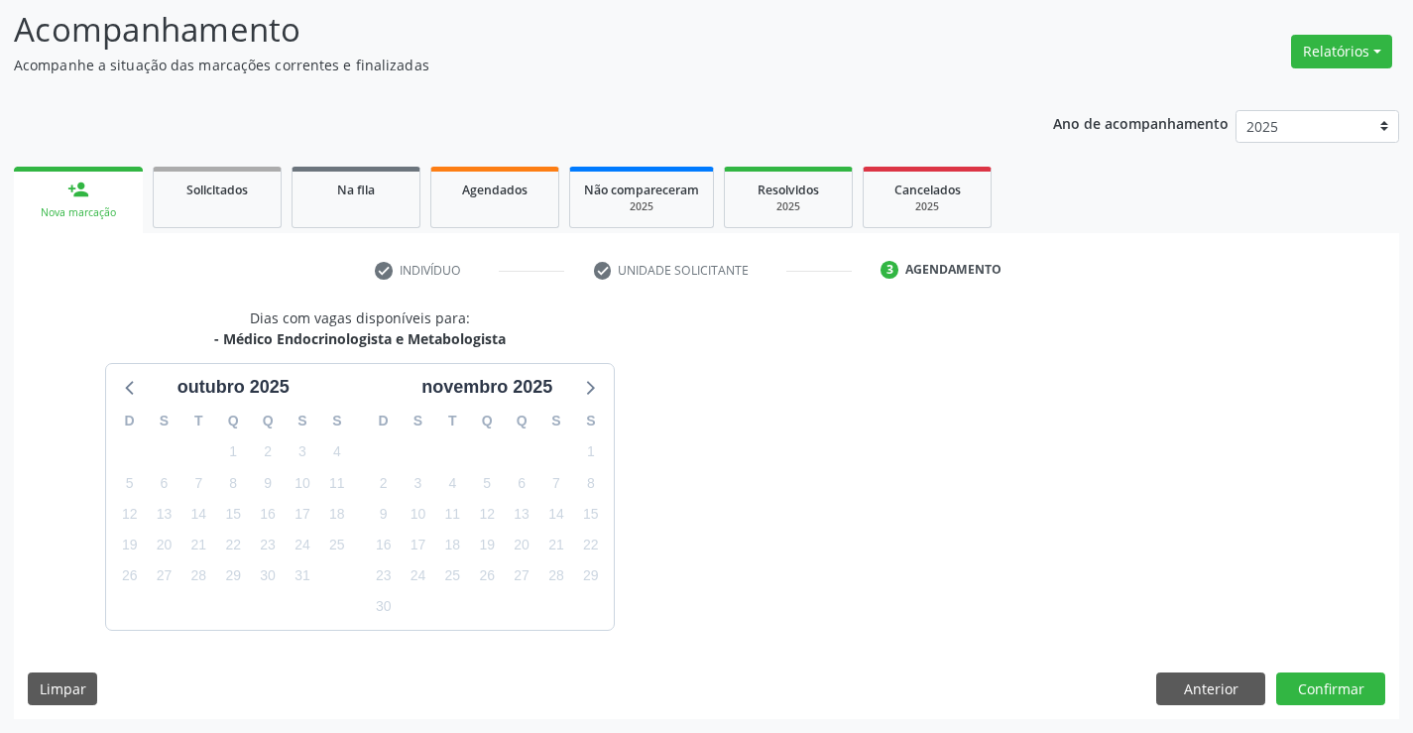
scroll to position [188, 0]
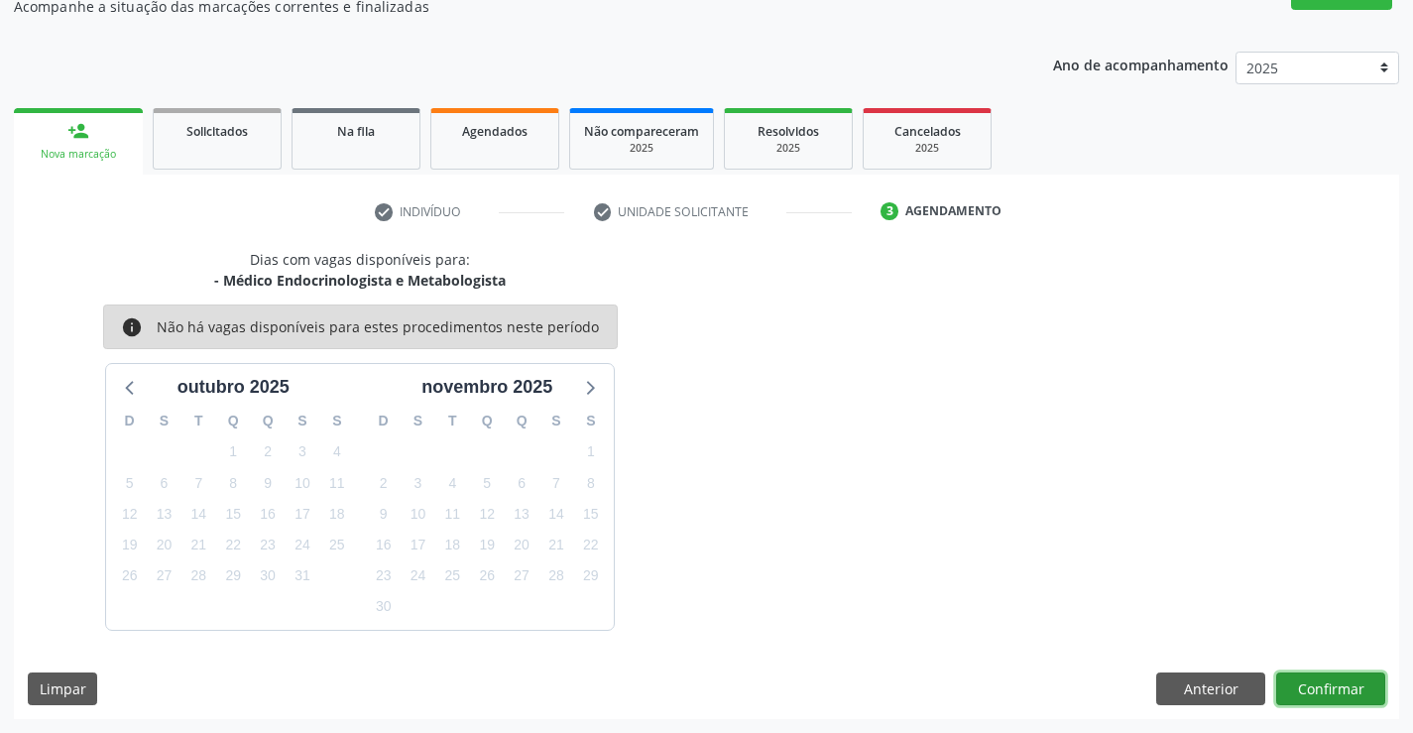
click at [1295, 695] on button "Confirmar" at bounding box center [1330, 689] width 109 height 34
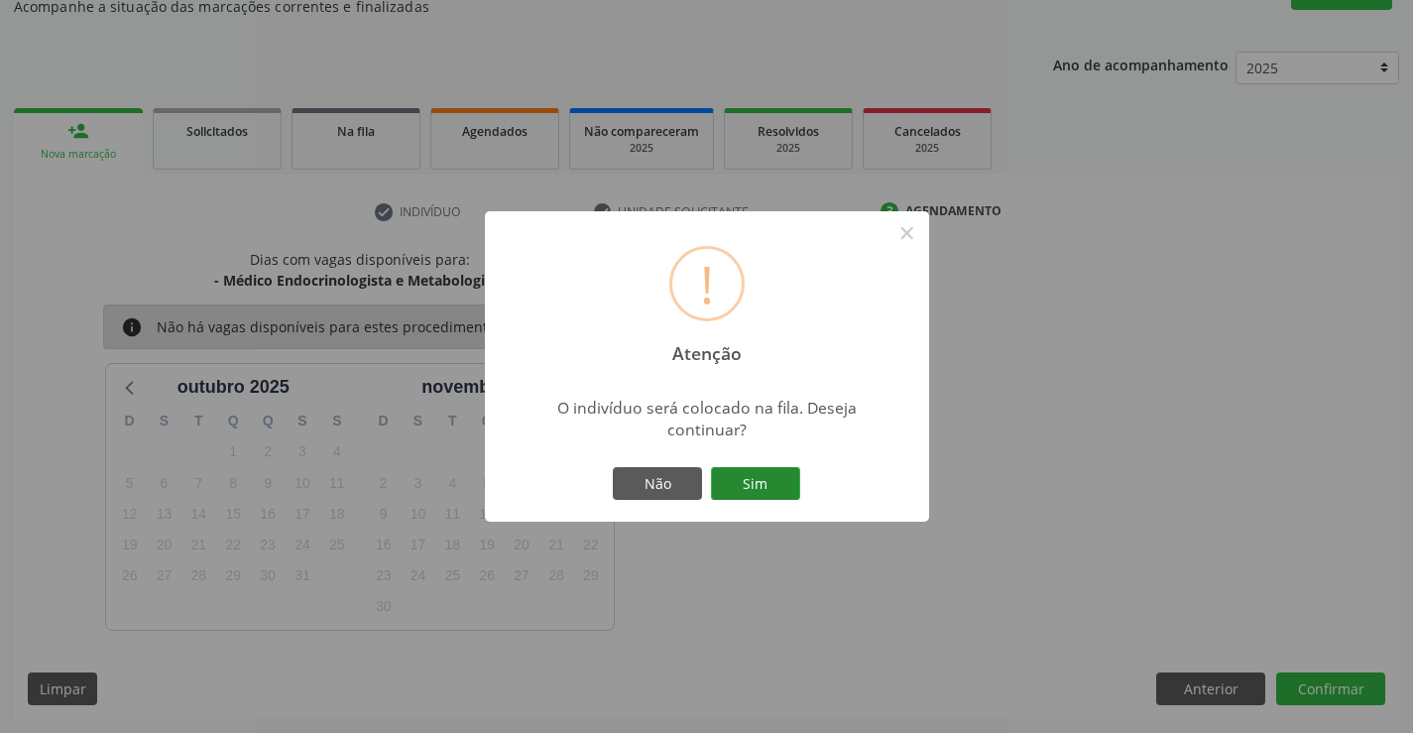
click at [768, 481] on button "Sim" at bounding box center [755, 484] width 89 height 34
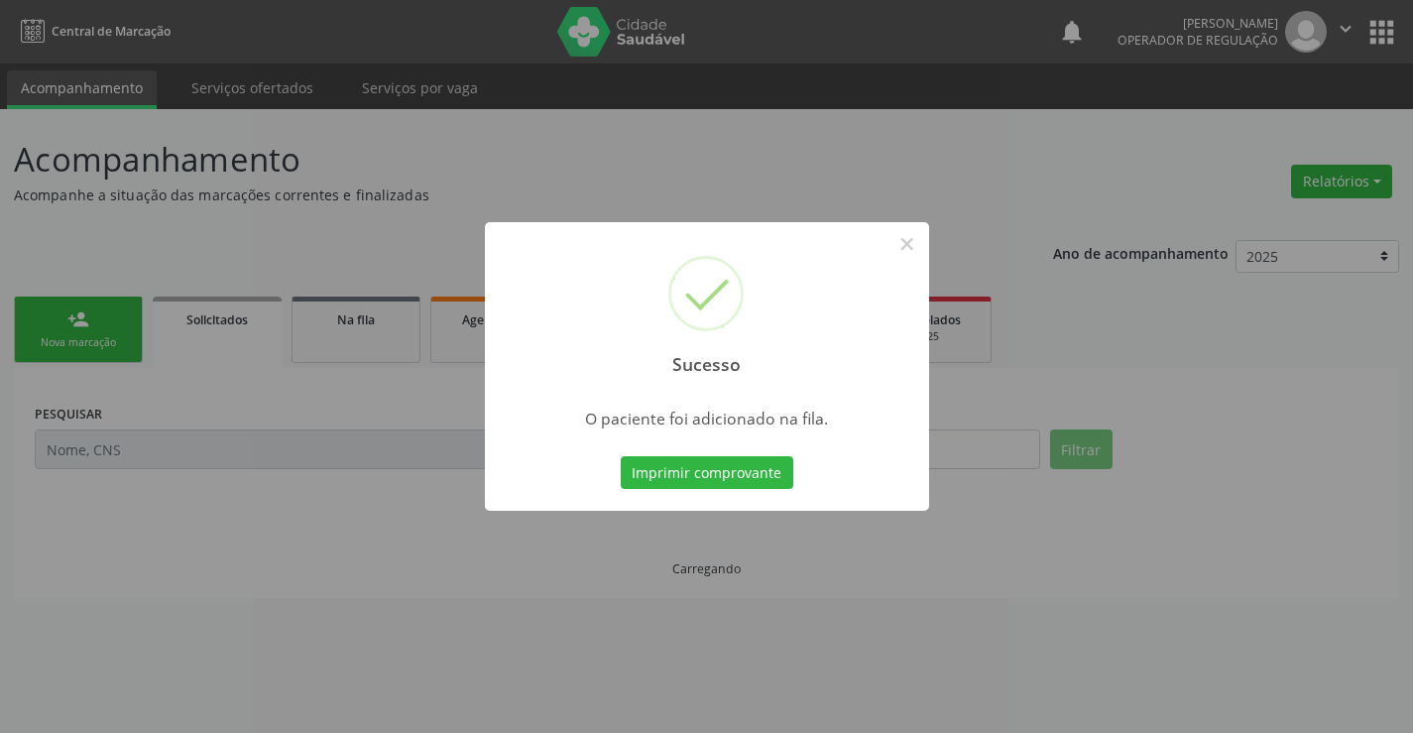
scroll to position [0, 0]
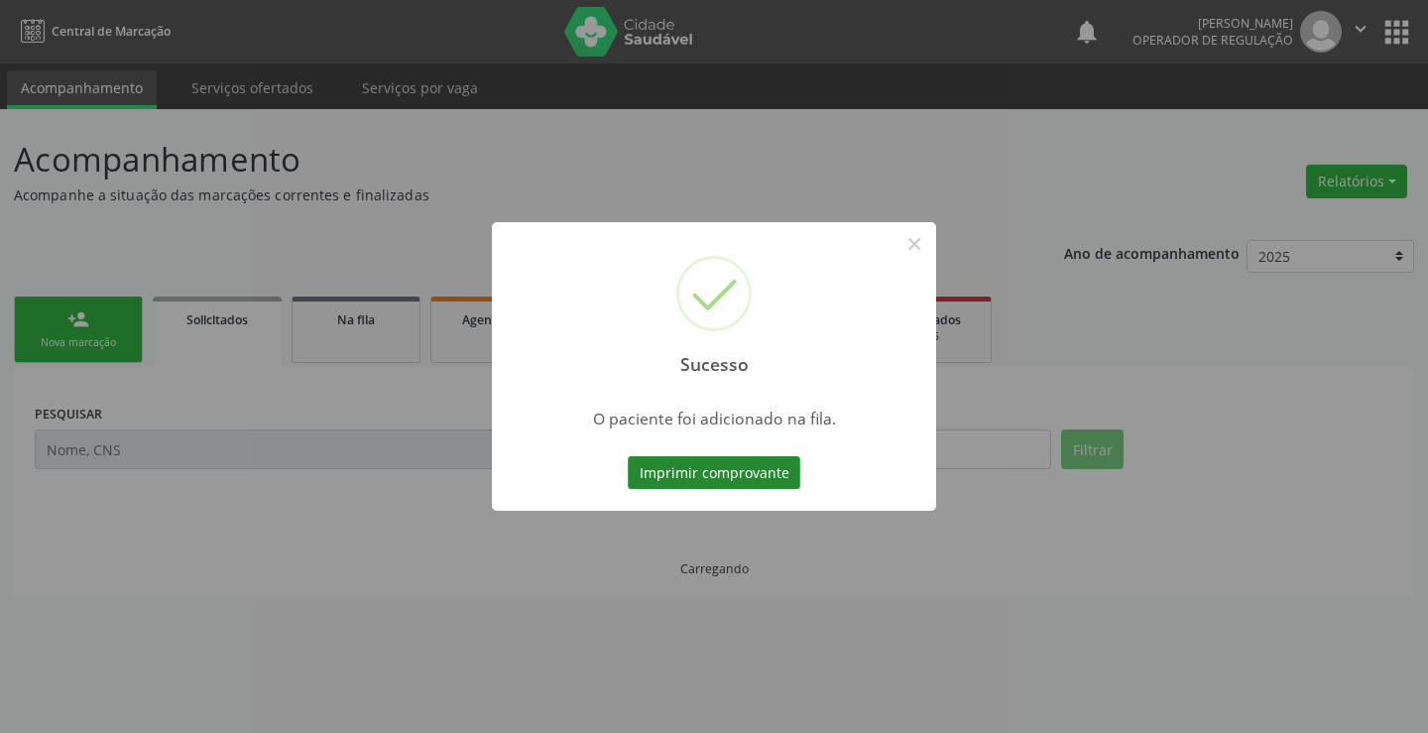
click at [776, 468] on button "Imprimir comprovante" at bounding box center [714, 473] width 173 height 34
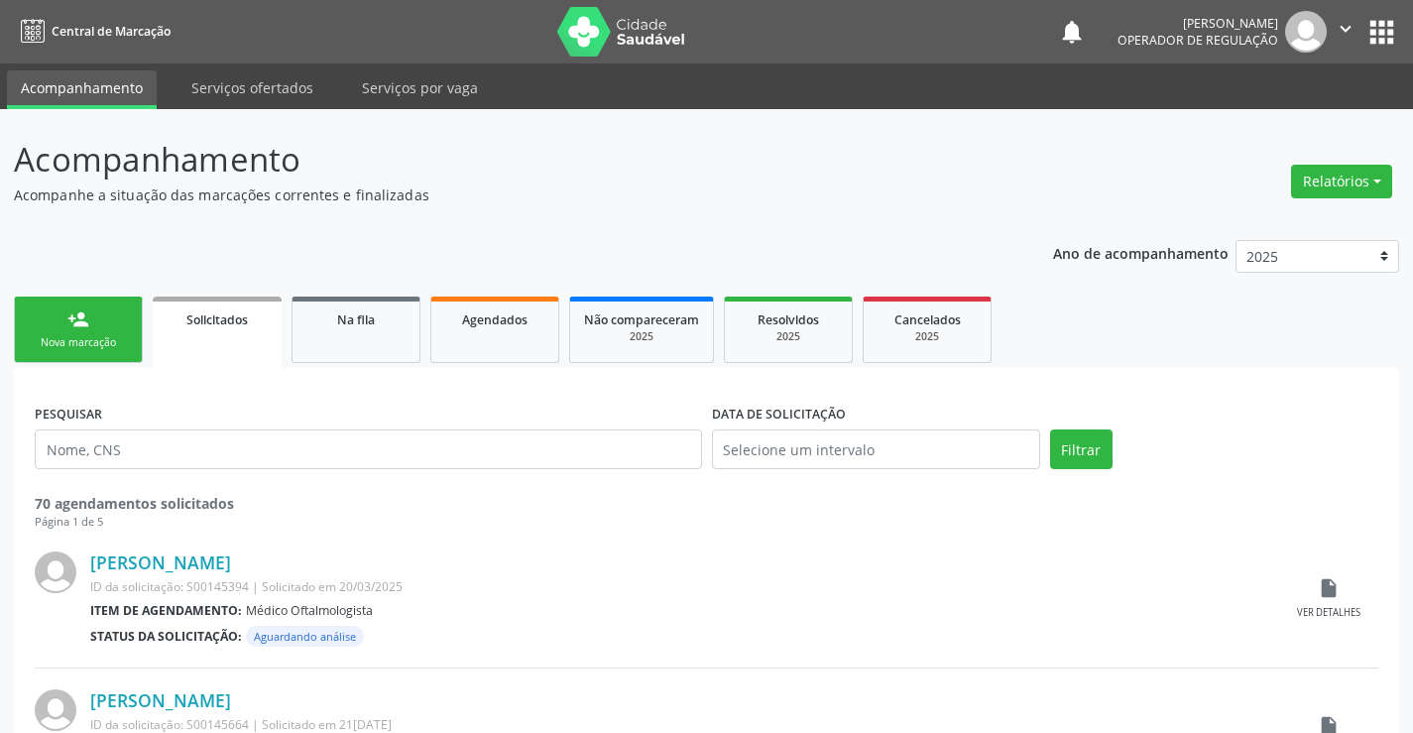
click at [78, 330] on link "person_add Nova marcação" at bounding box center [78, 329] width 129 height 66
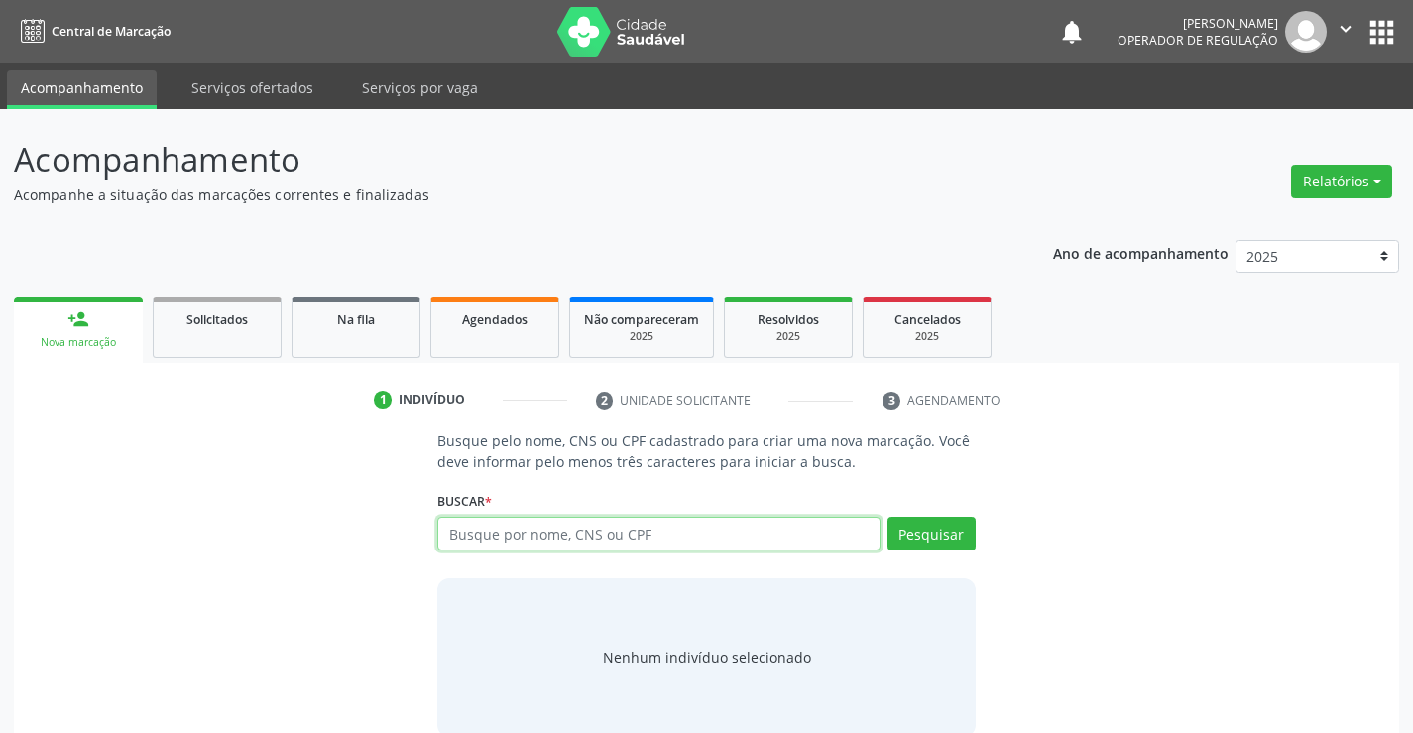
click at [462, 531] on input "text" at bounding box center [658, 534] width 442 height 34
type input "703006813089373"
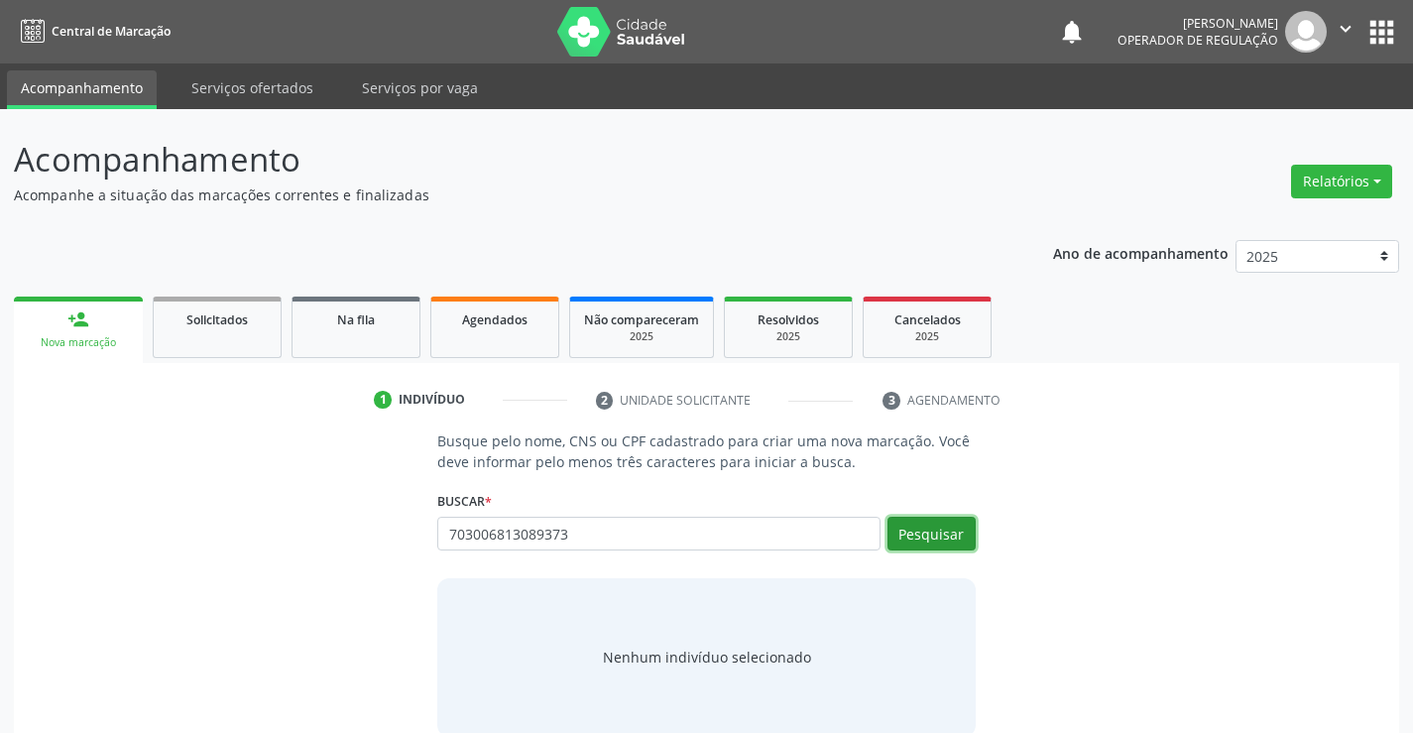
click at [928, 520] on button "Pesquisar" at bounding box center [931, 534] width 88 height 34
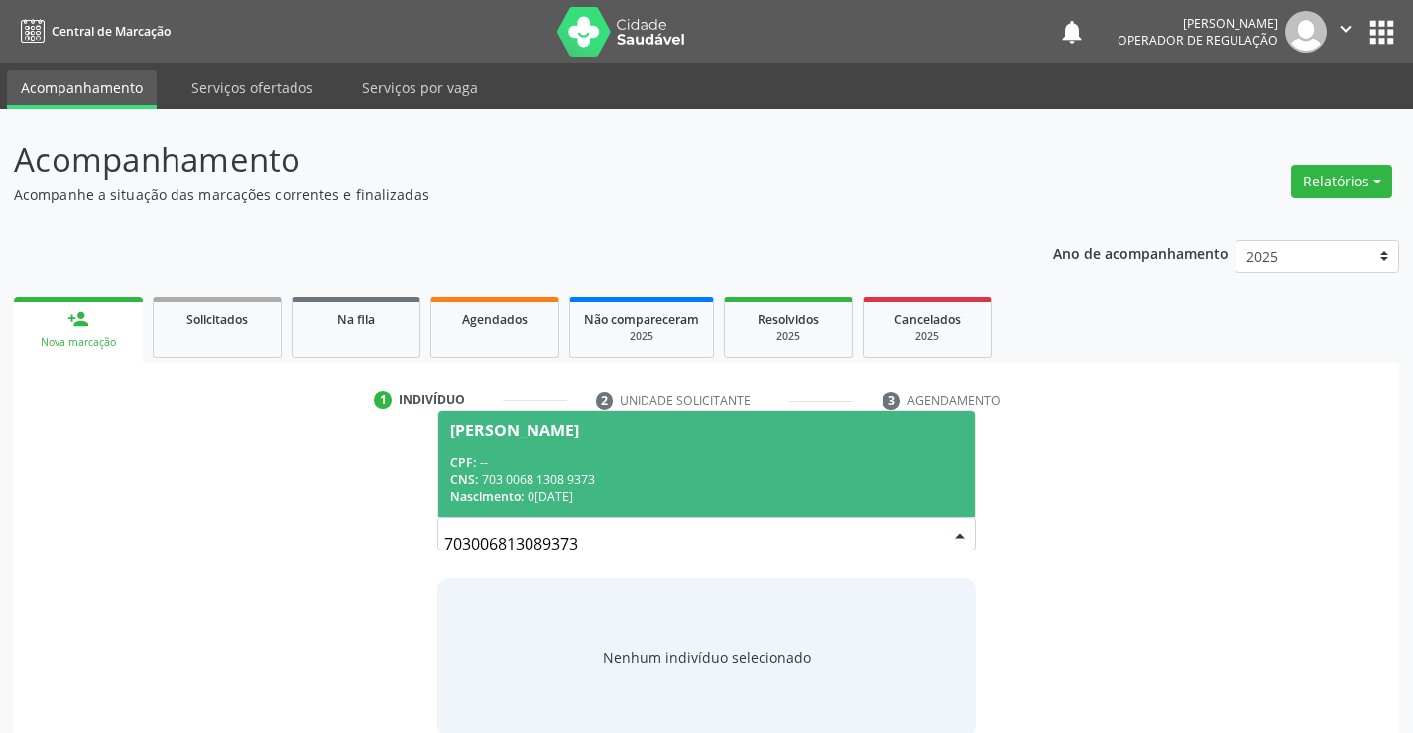
click at [654, 490] on div "Nascimento: 03/07/1972" at bounding box center [706, 496] width 512 height 17
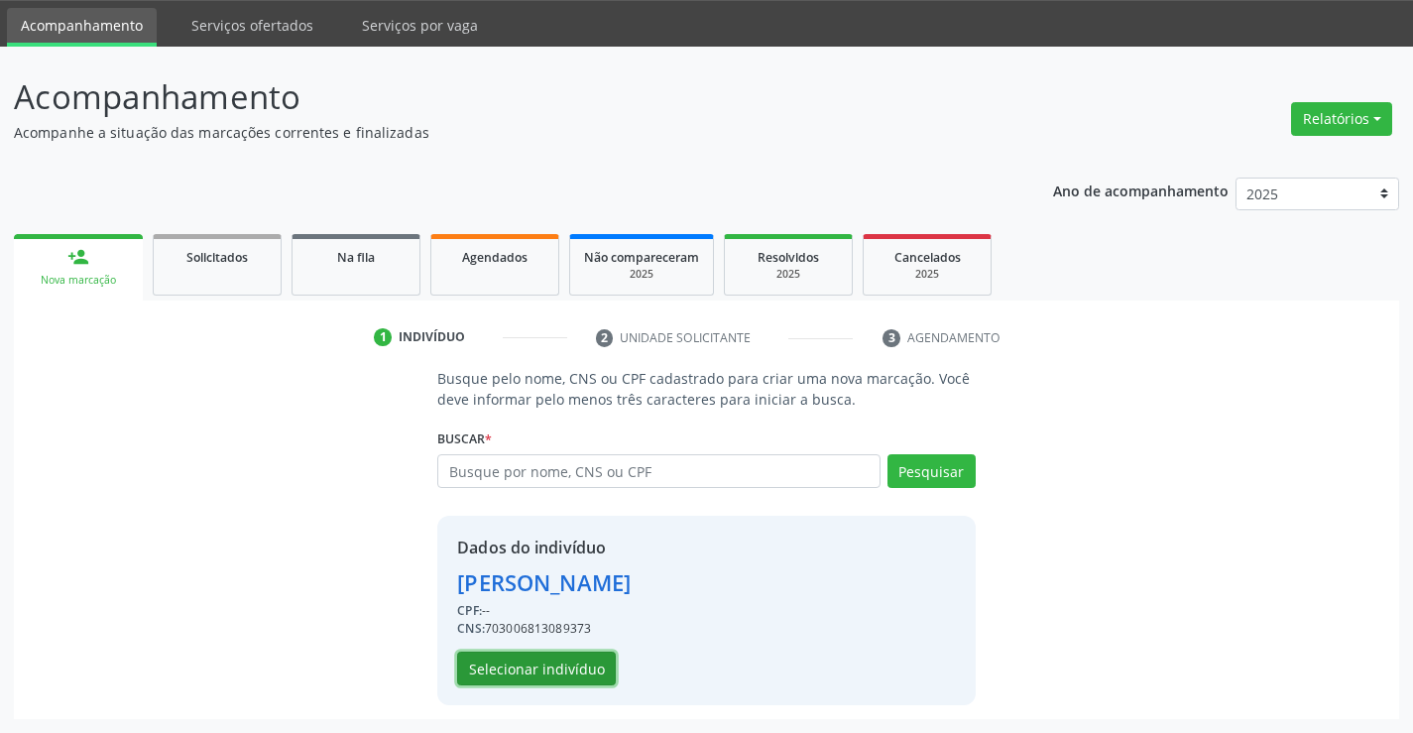
click at [539, 665] on button "Selecionar indivíduo" at bounding box center [536, 668] width 159 height 34
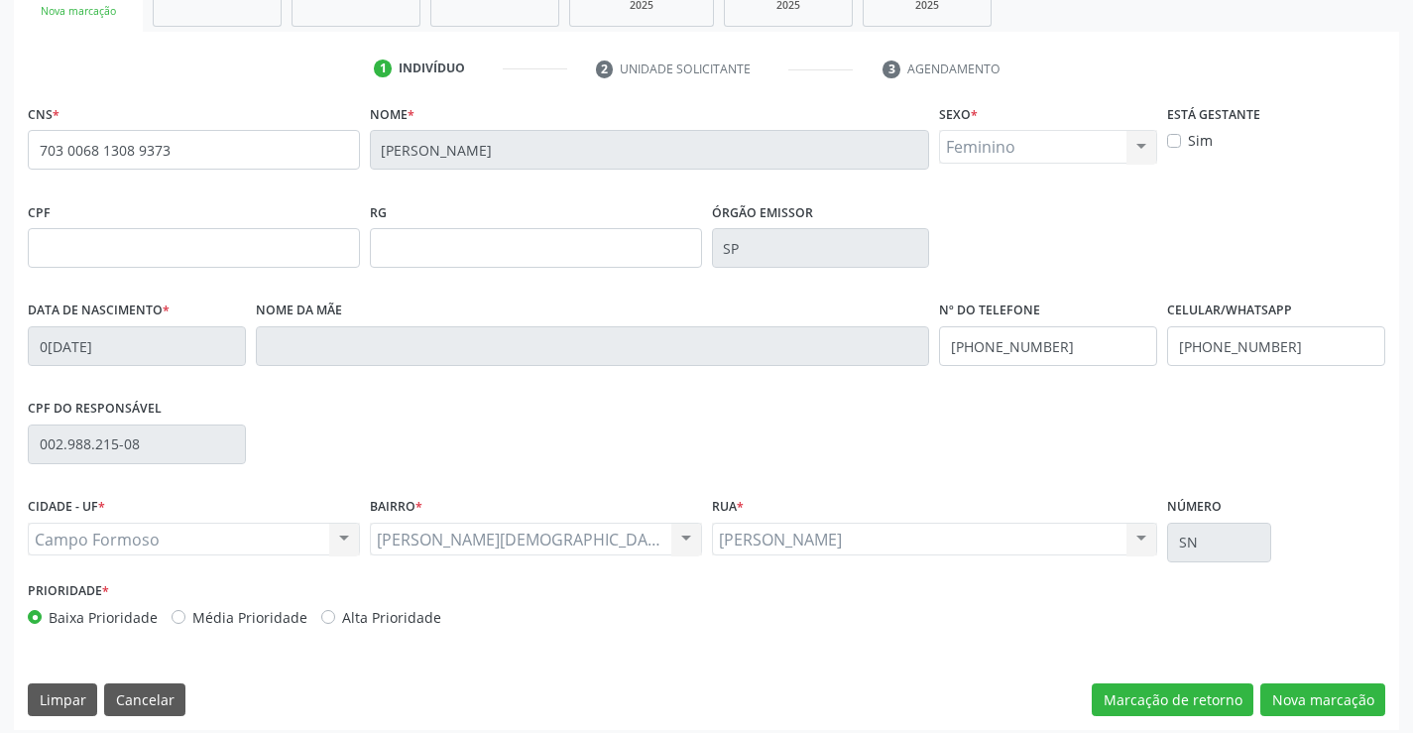
scroll to position [342, 0]
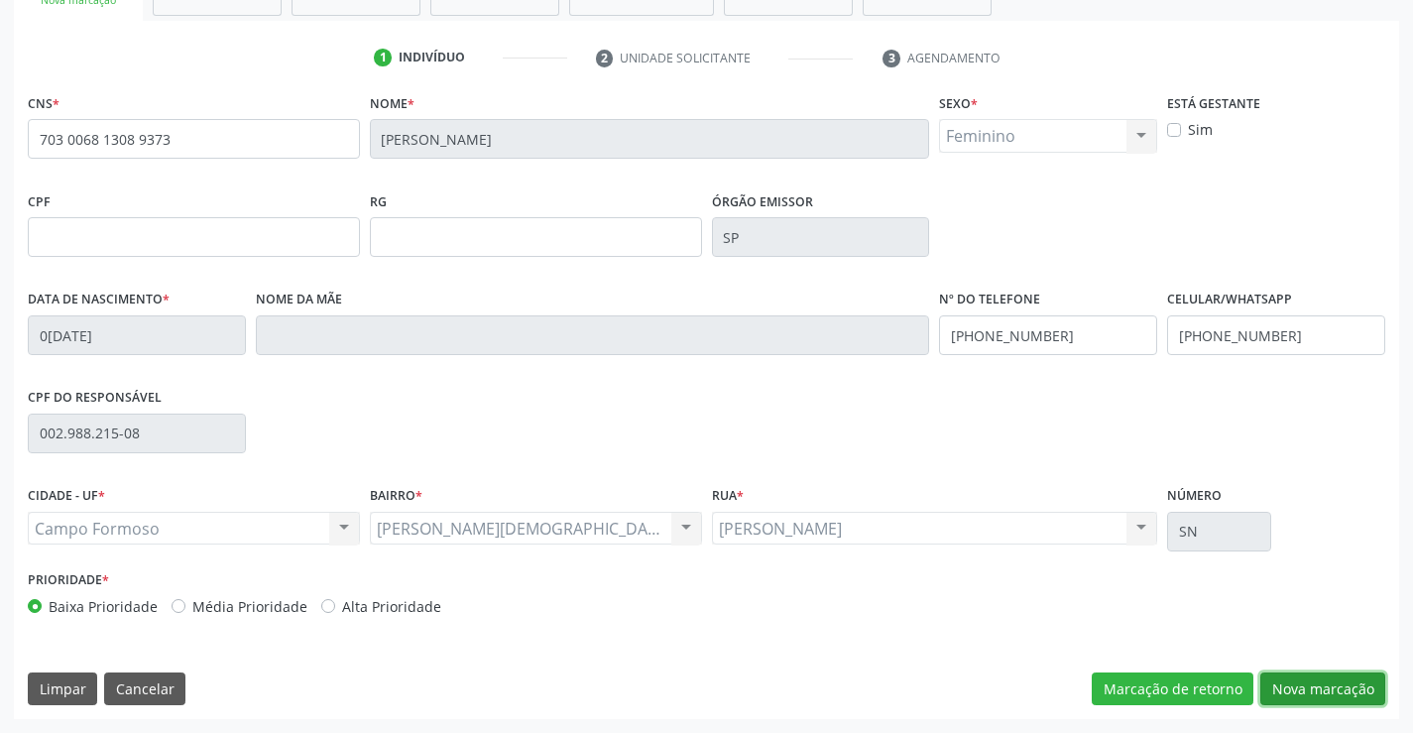
drag, startPoint x: 1302, startPoint y: 686, endPoint x: 399, endPoint y: 465, distance: 929.8
click at [1290, 685] on button "Nova marcação" at bounding box center [1322, 689] width 125 height 34
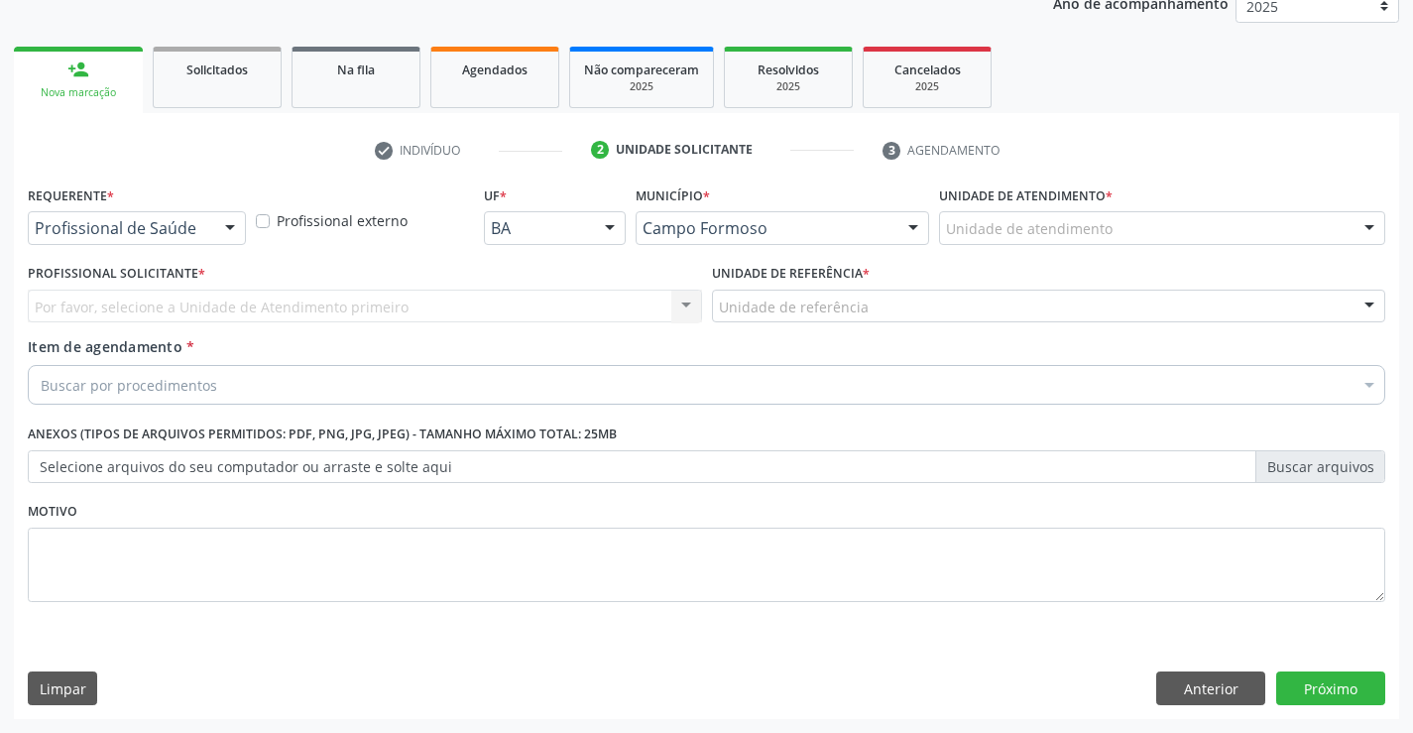
scroll to position [250, 0]
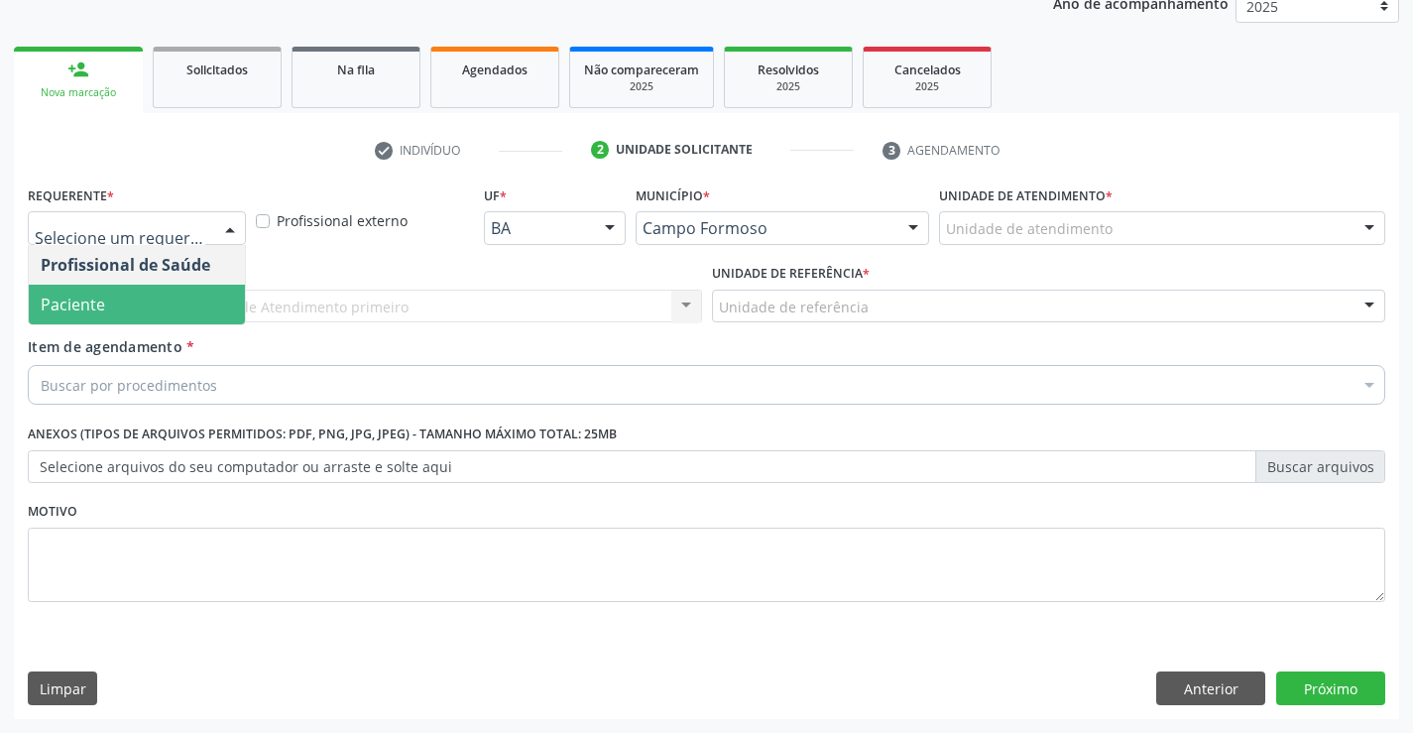
click at [130, 299] on span "Paciente" at bounding box center [137, 305] width 216 height 40
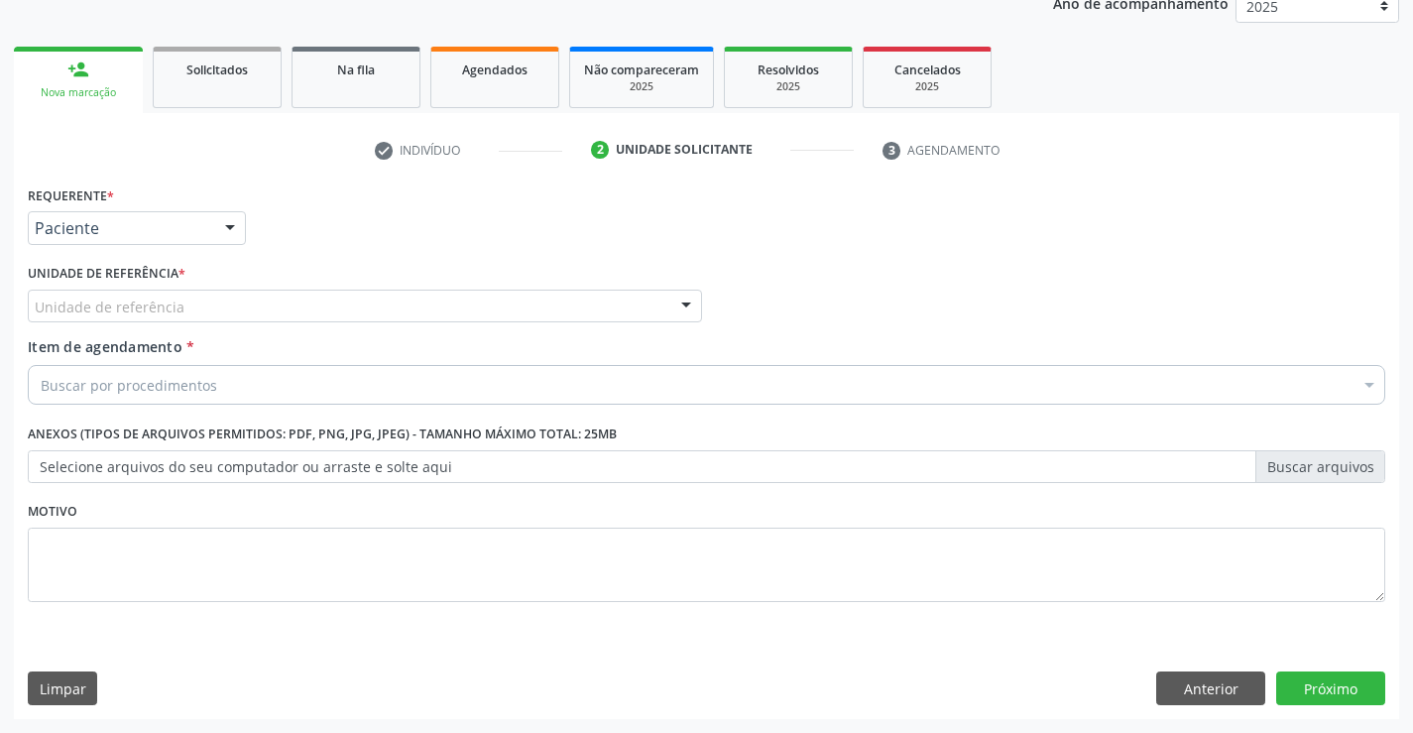
drag, startPoint x: 279, startPoint y: 310, endPoint x: 292, endPoint y: 408, distance: 99.1
click at [281, 316] on div "Unidade de referência" at bounding box center [365, 306] width 674 height 34
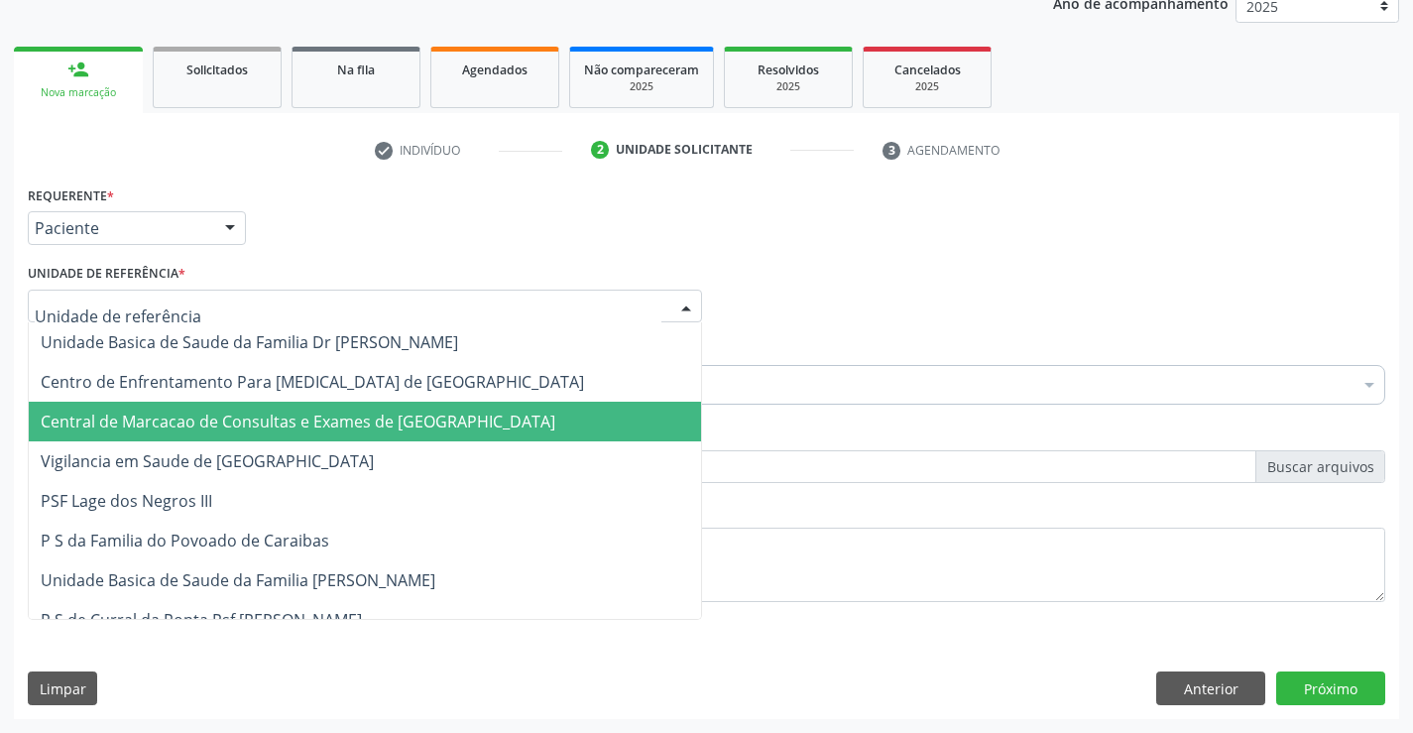
click at [292, 412] on span "Central de Marcacao de Consultas e Exames de Campo Formoso" at bounding box center [298, 421] width 515 height 22
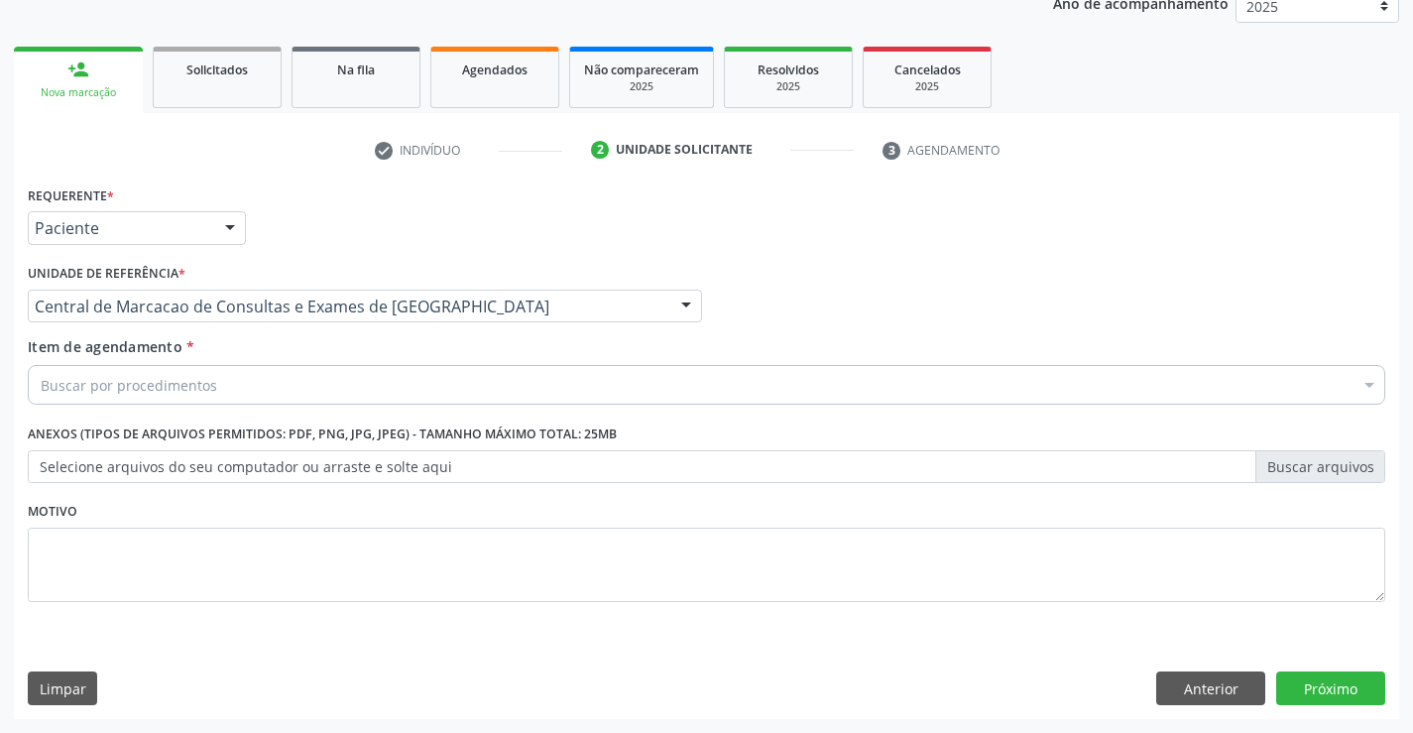
click at [329, 390] on div "Buscar por procedimentos" at bounding box center [706, 385] width 1357 height 40
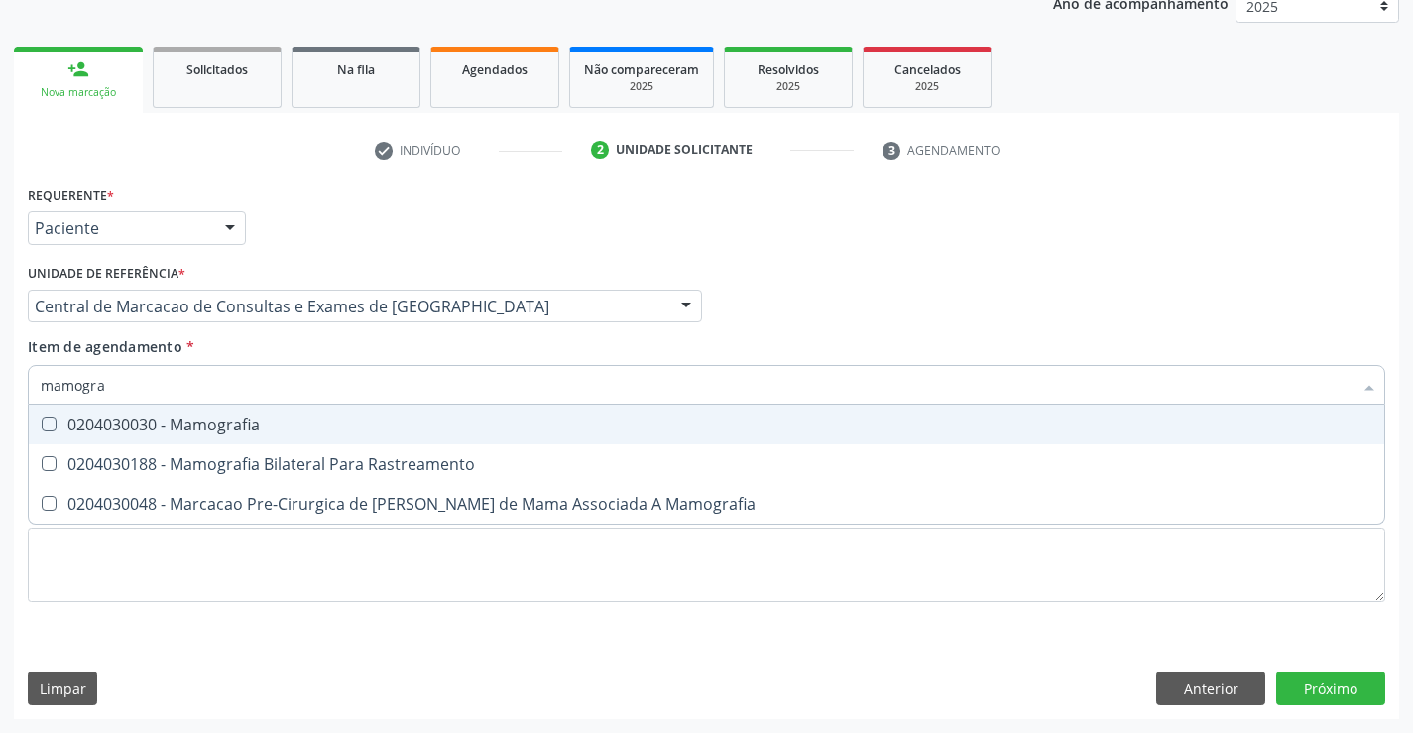
type input "mamograf"
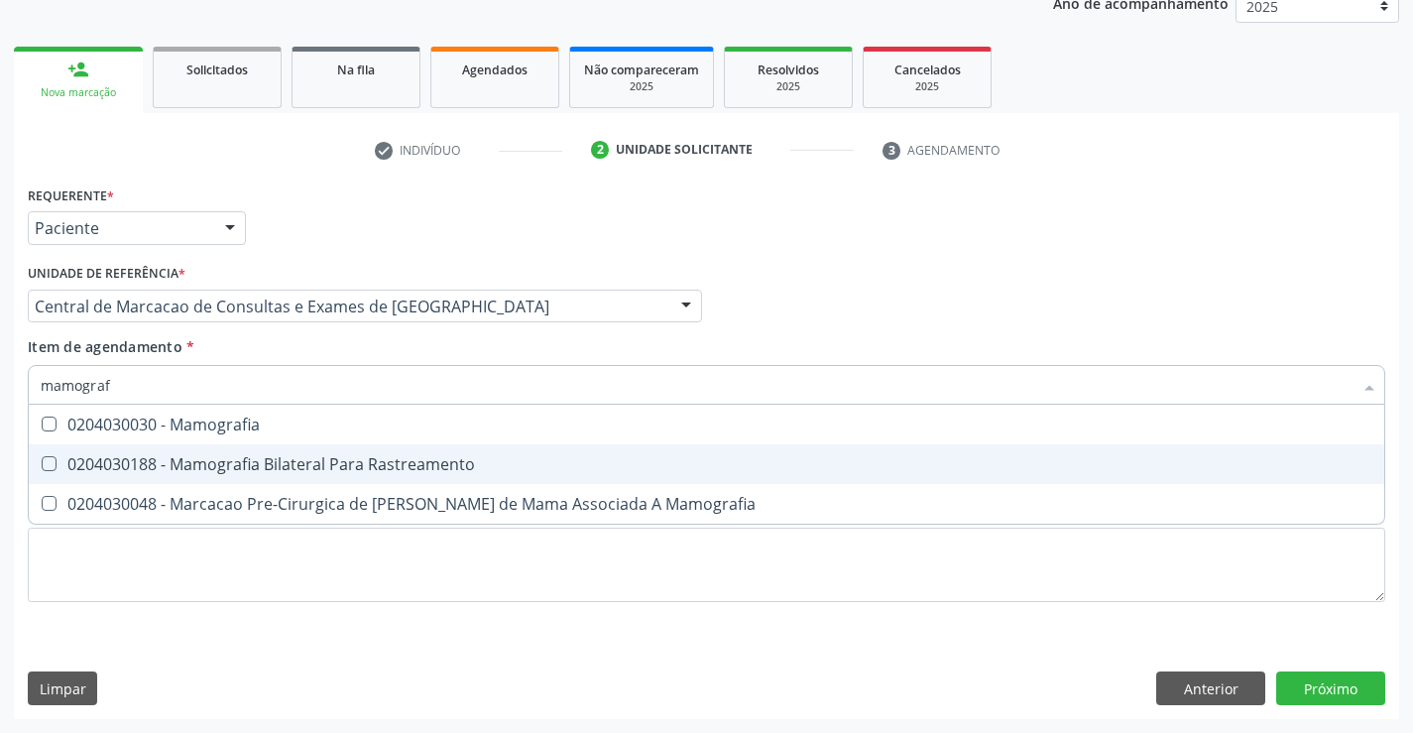
click at [349, 467] on div "0204030188 - Mamografia Bilateral Para Rastreamento" at bounding box center [706, 464] width 1331 height 16
checkbox Rastreamento "true"
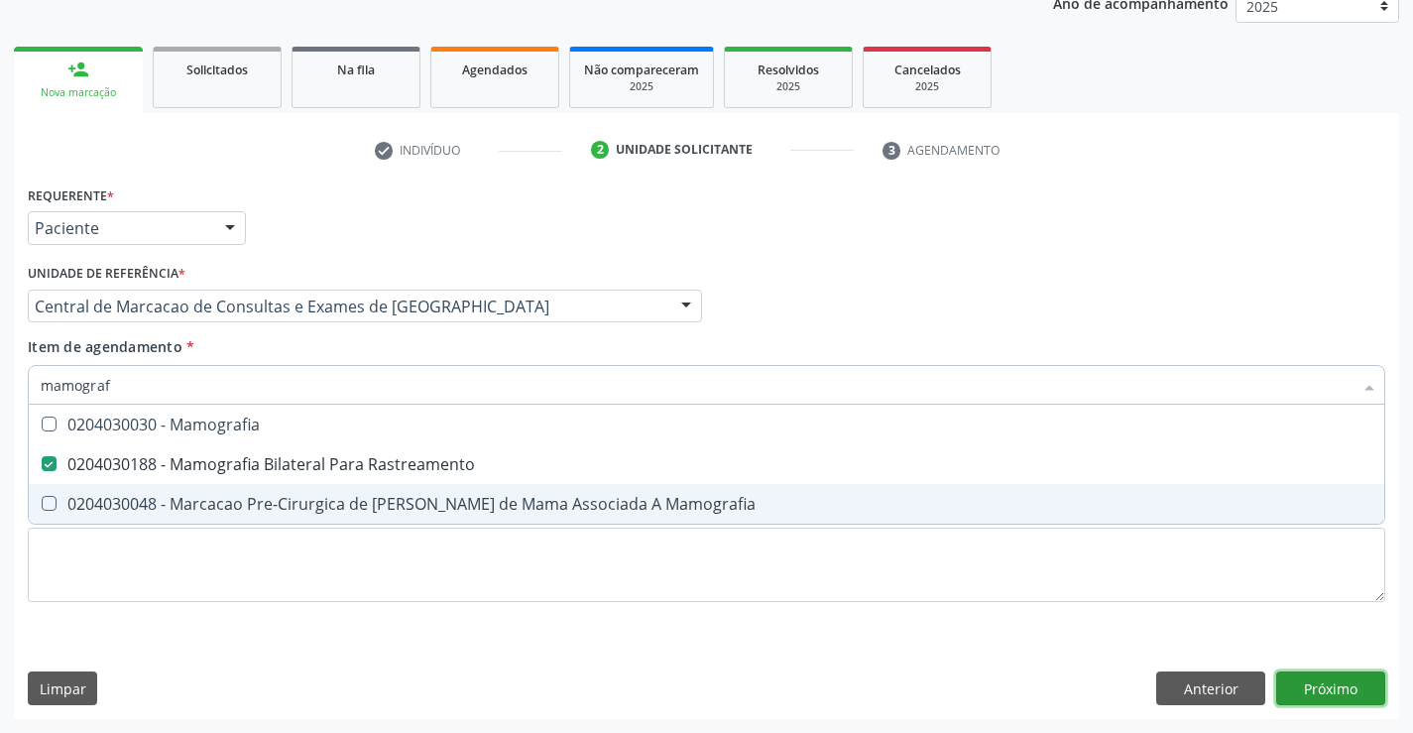
click at [1371, 691] on div "Requerente * Paciente Profissional de Saúde Paciente Nenhum resultado encontrad…" at bounding box center [706, 449] width 1385 height 538
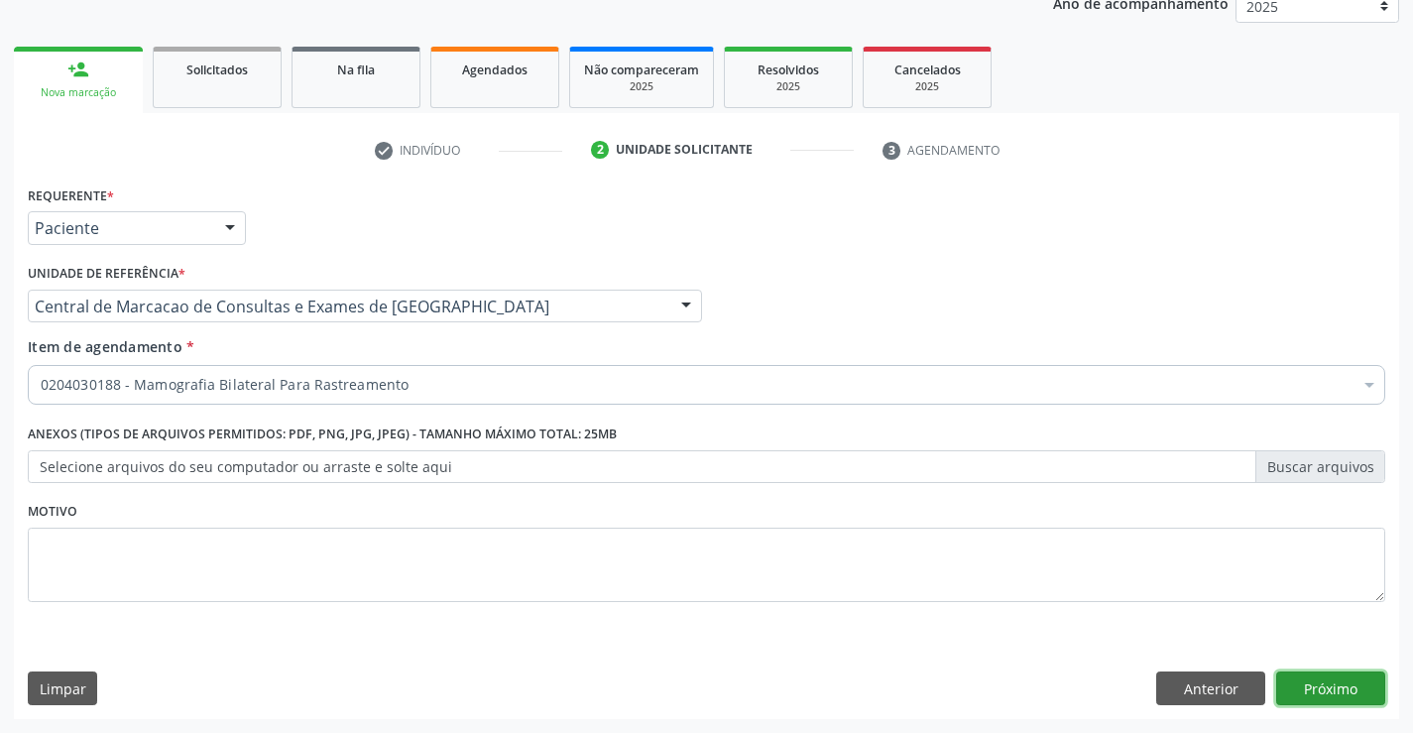
click at [1348, 693] on button "Próximo" at bounding box center [1330, 688] width 109 height 34
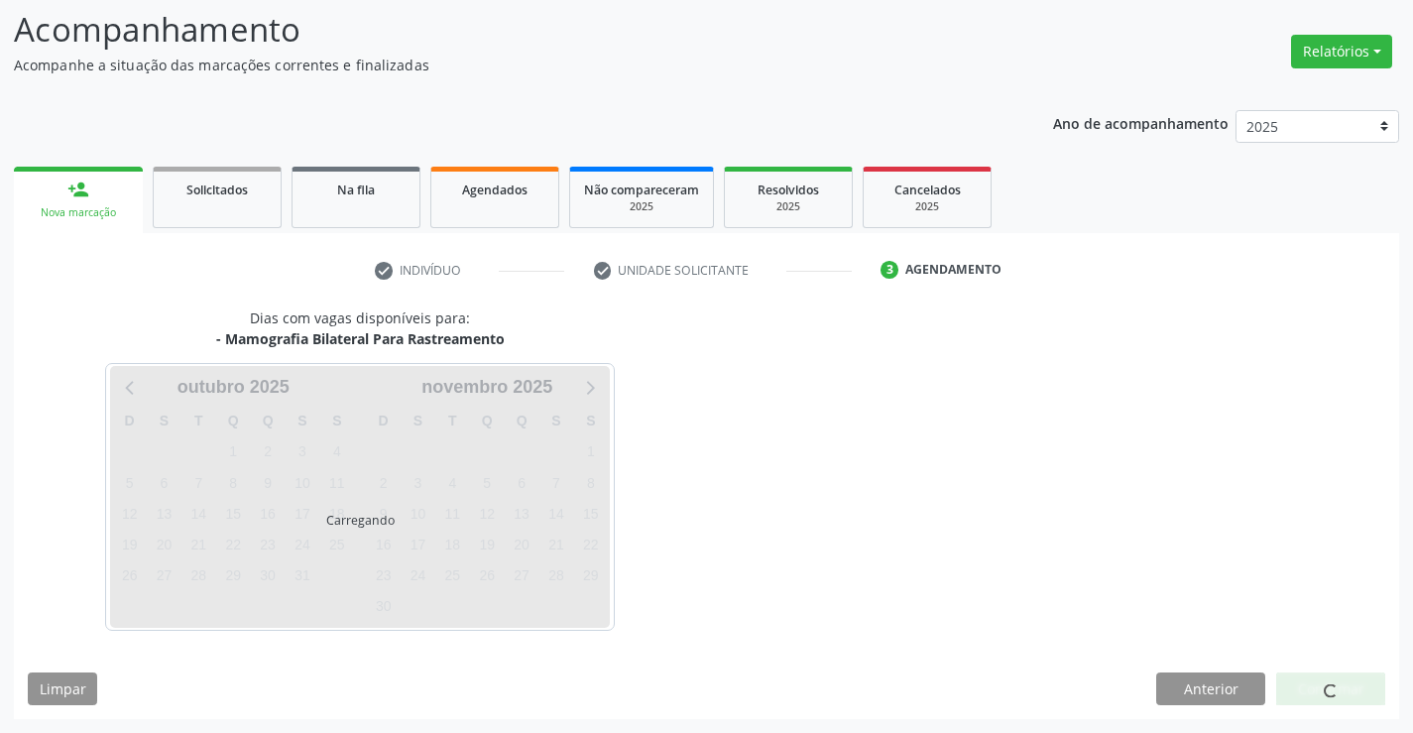
scroll to position [130, 0]
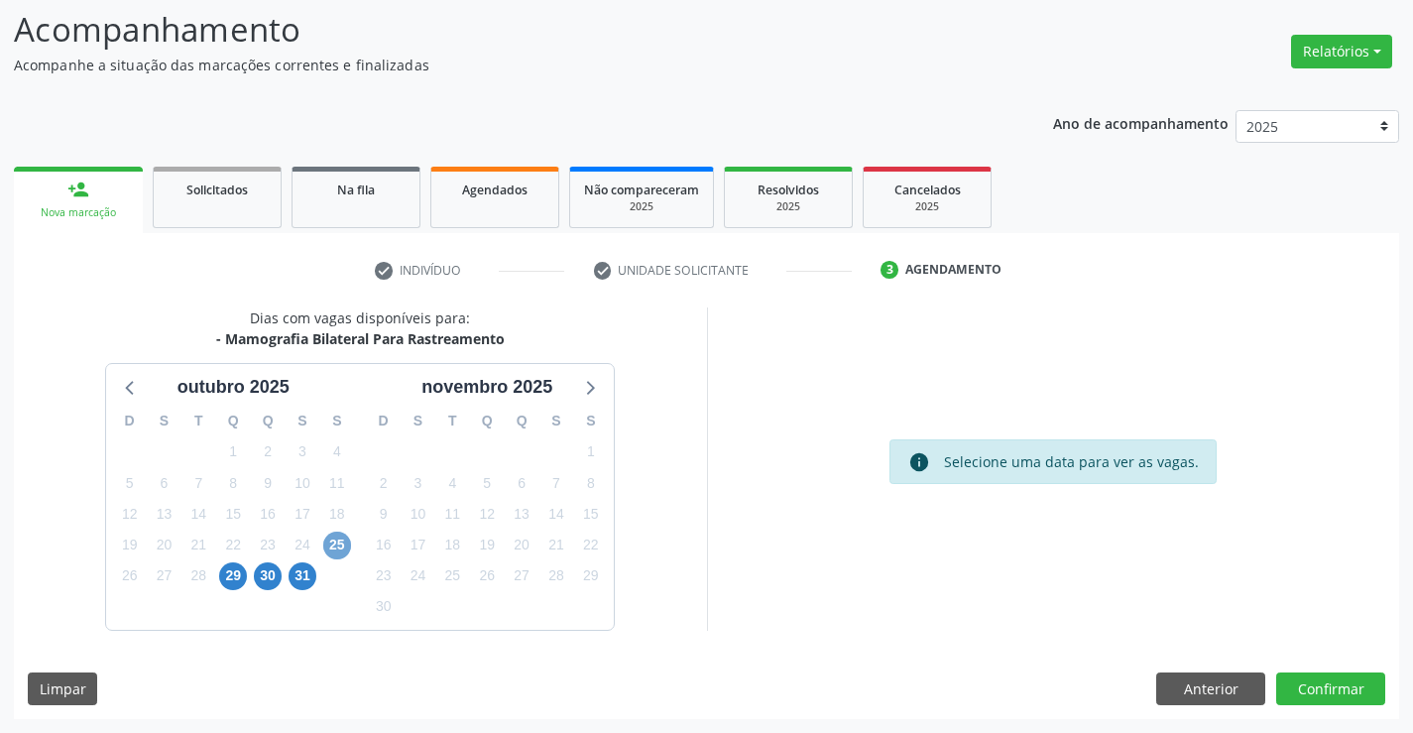
click at [343, 538] on span "25" at bounding box center [337, 545] width 28 height 28
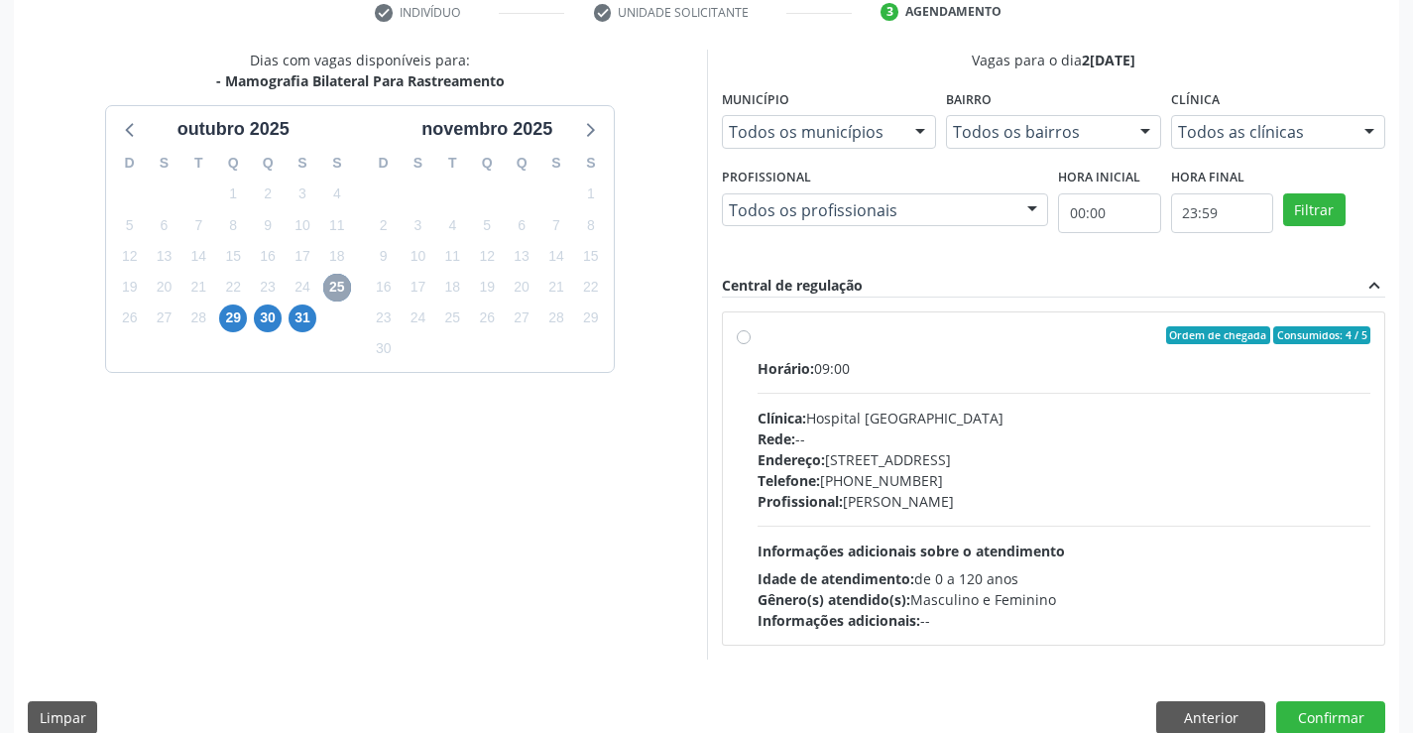
scroll to position [416, 0]
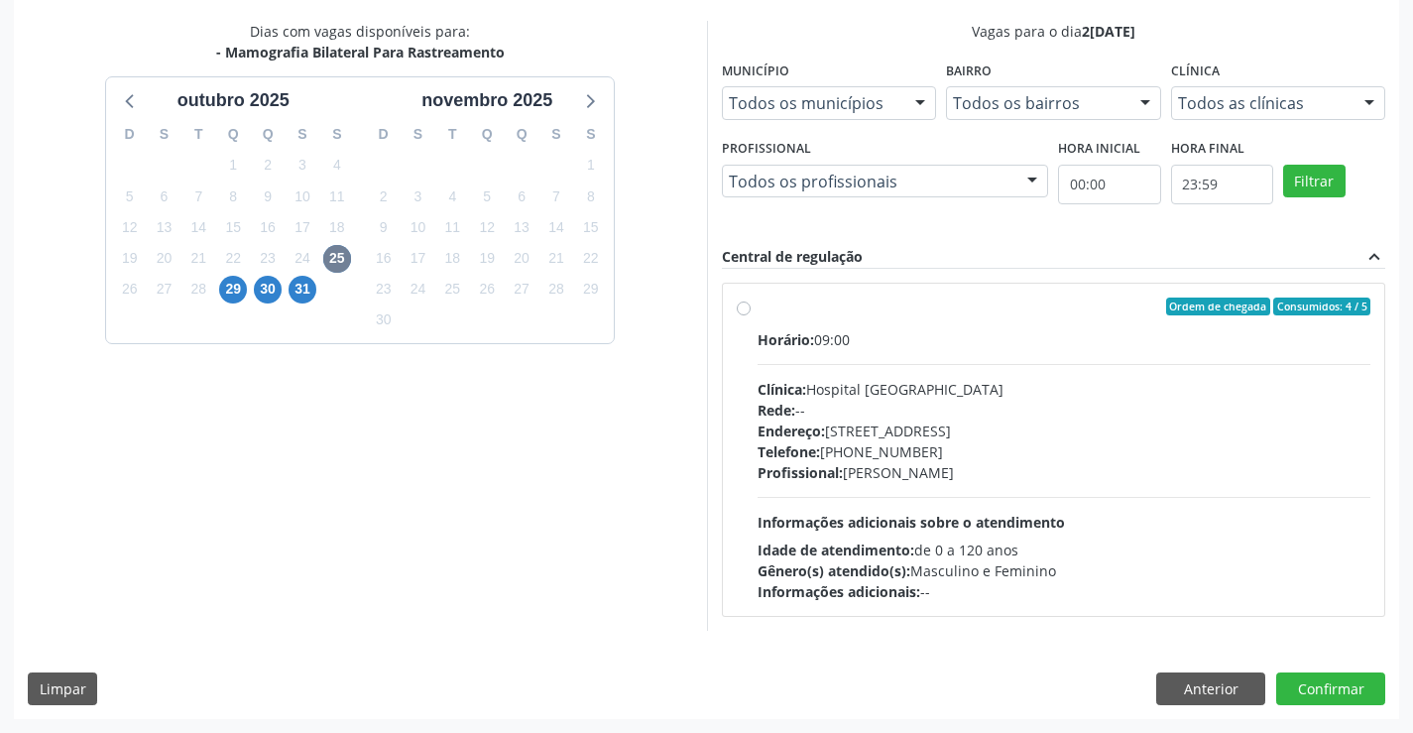
click at [897, 504] on div "Horário: 09:00 Clínica: Hospital Sao Francisco Rede: -- Endereço: Blocos, nº 25…" at bounding box center [1064, 465] width 614 height 273
click at [750, 315] on input "Ordem de chegada Consumidos: 4 / 5 Horário: 09:00 Clínica: Hospital Sao Francis…" at bounding box center [744, 306] width 14 height 18
radio input "true"
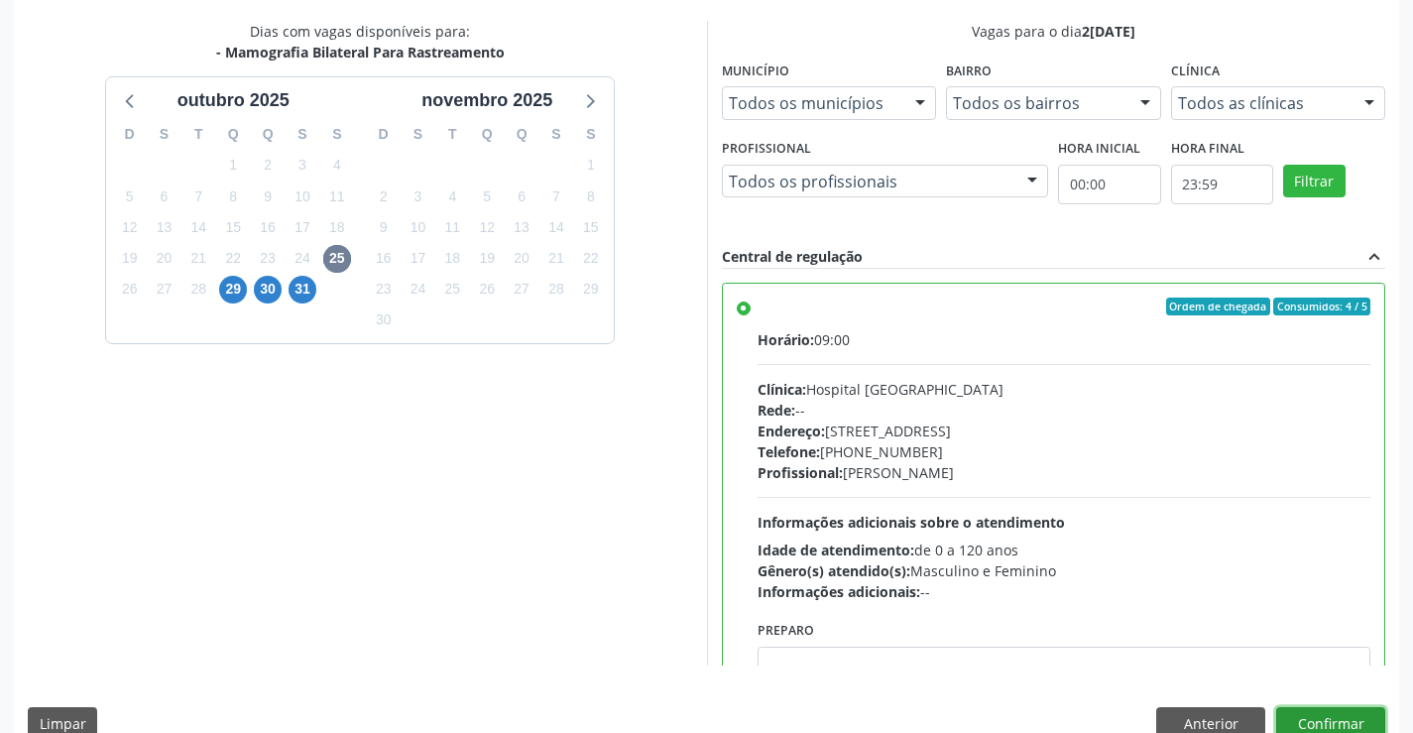
click at [1352, 712] on button "Confirmar" at bounding box center [1330, 724] width 109 height 34
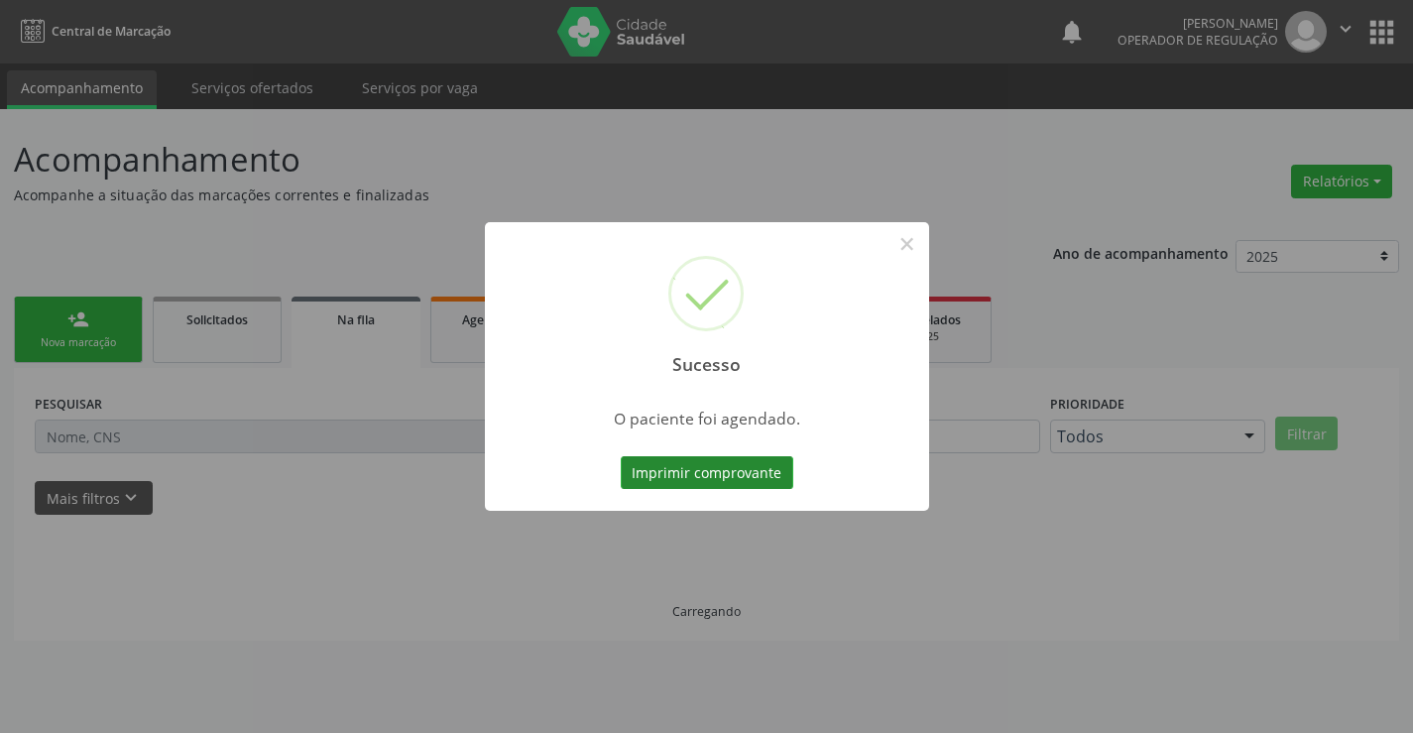
scroll to position [0, 0]
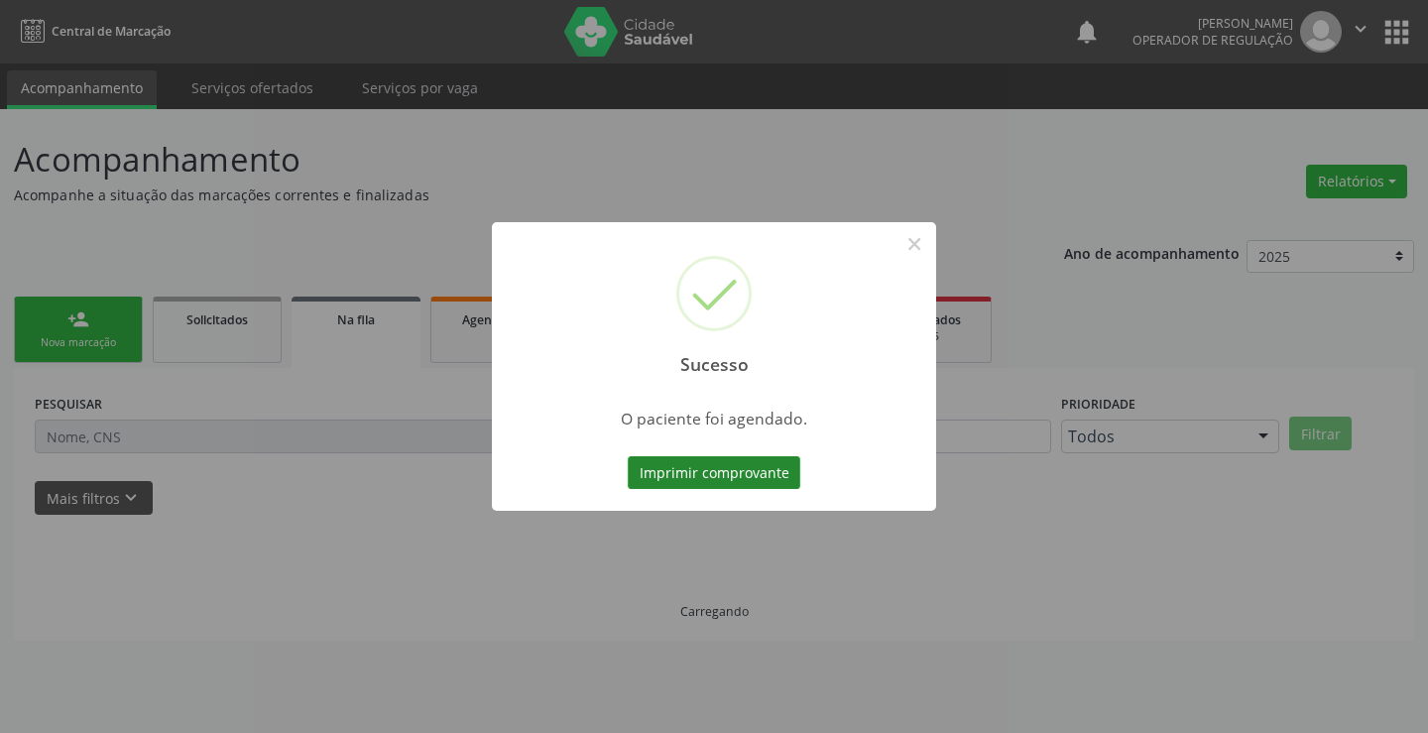
click at [781, 478] on button "Imprimir comprovante" at bounding box center [714, 473] width 173 height 34
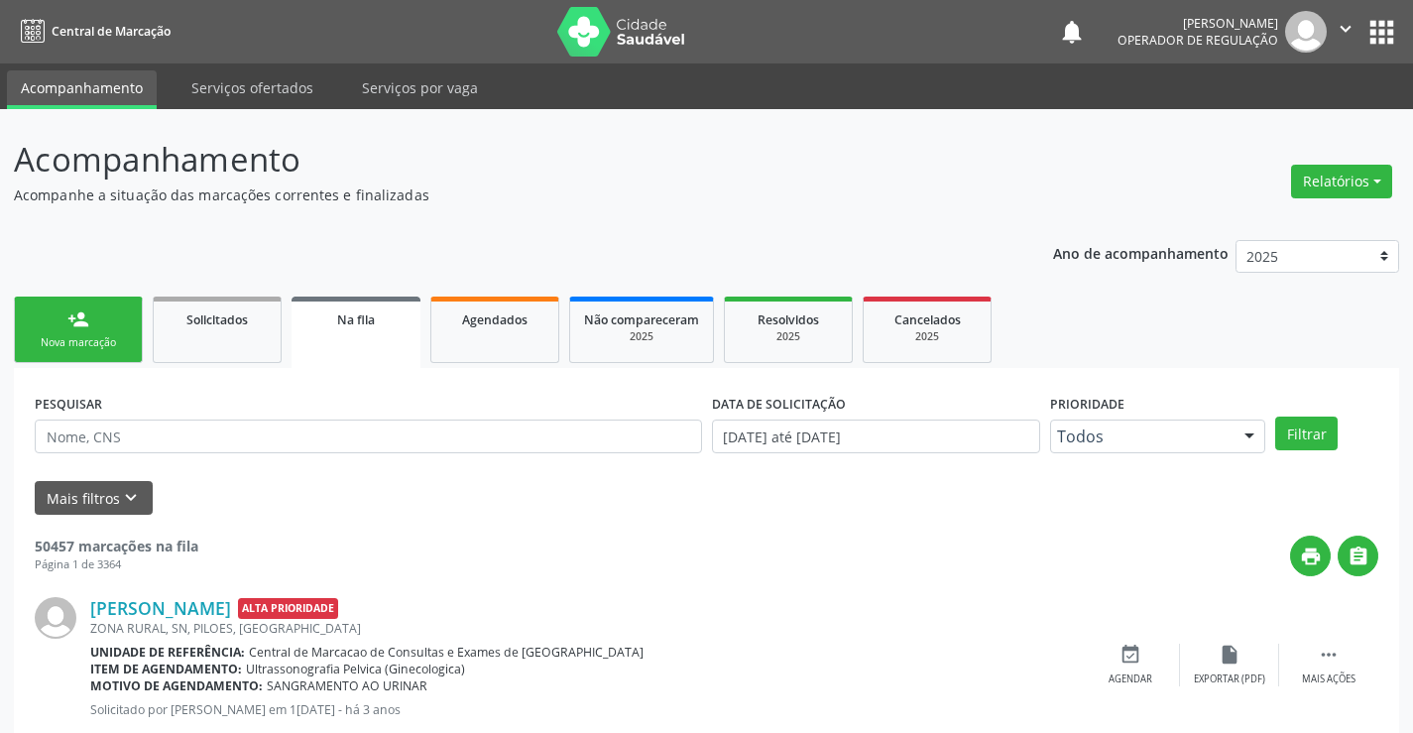
click at [110, 339] on div "Nova marcação" at bounding box center [78, 342] width 99 height 15
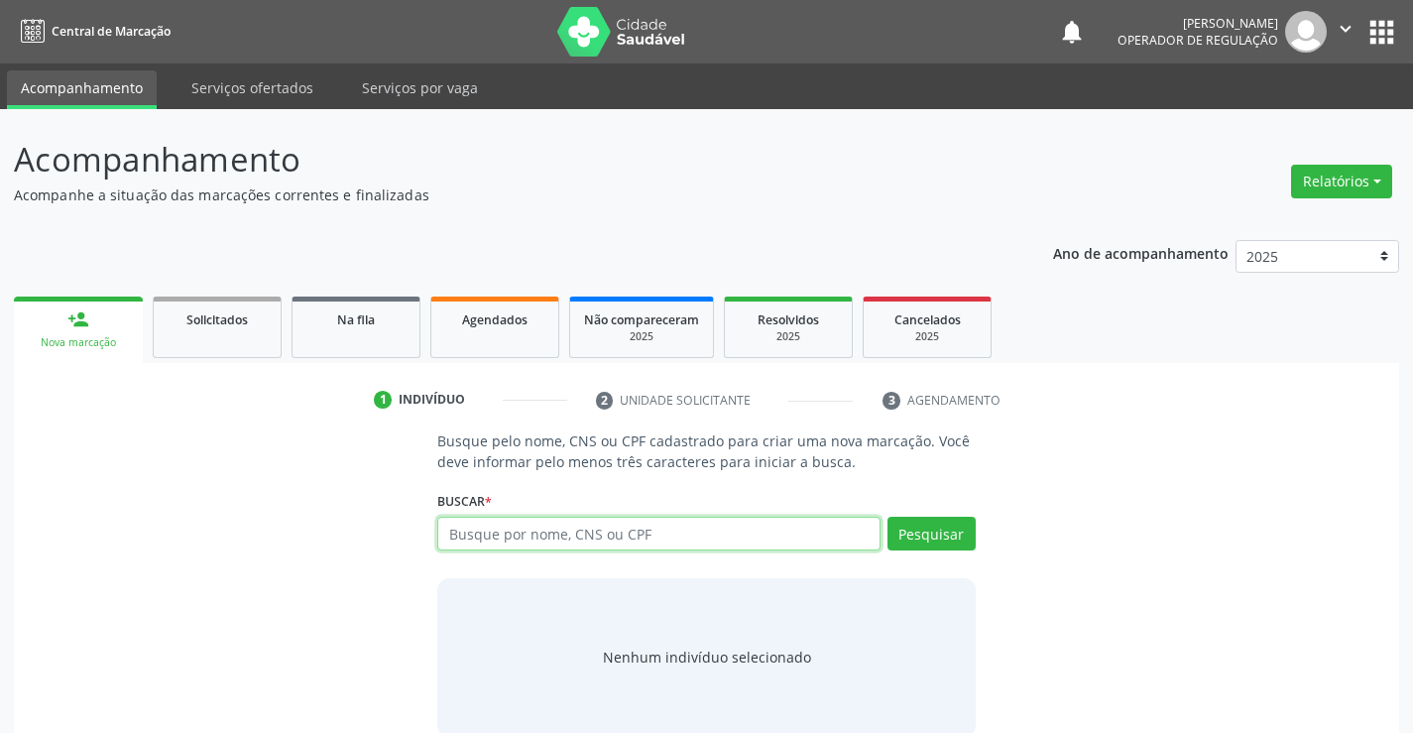
click at [634, 549] on input "text" at bounding box center [658, 534] width 442 height 34
type input "701005865140496"
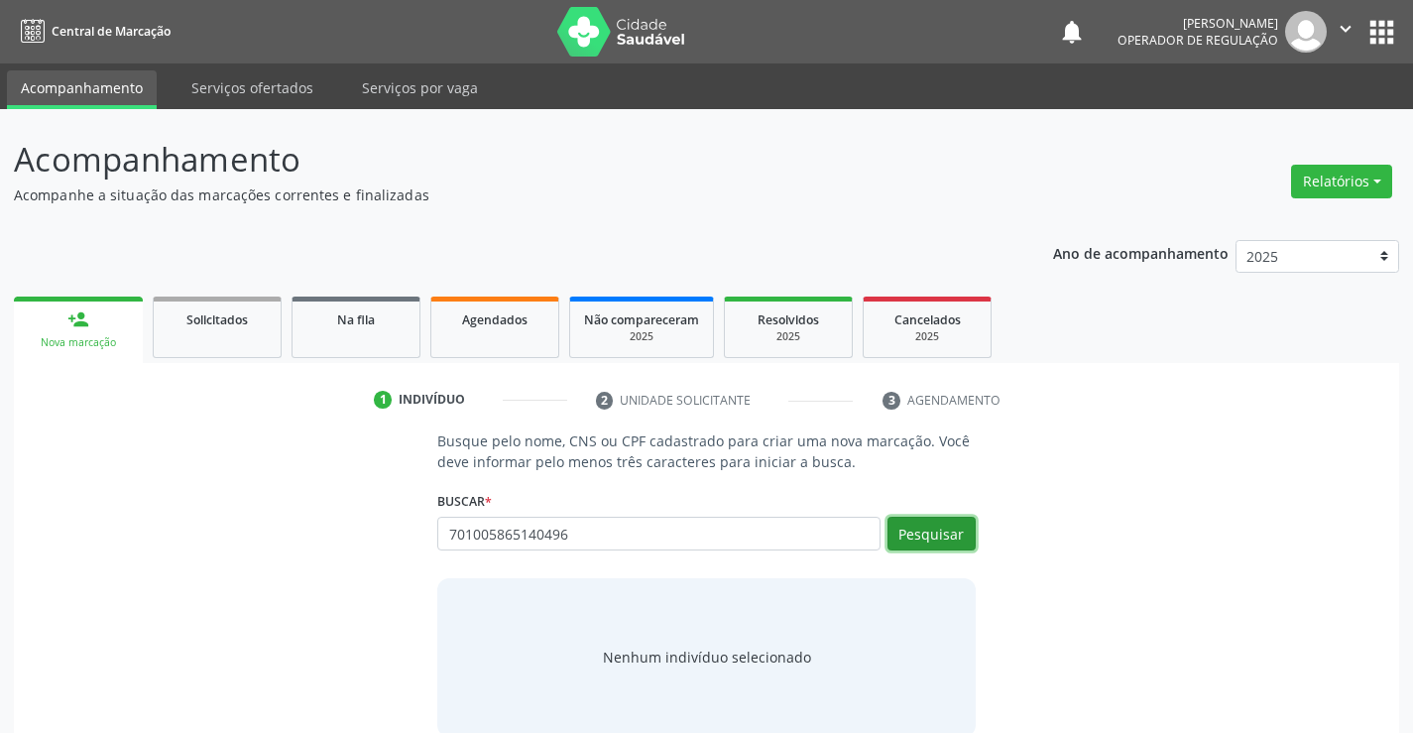
click at [949, 544] on button "Pesquisar" at bounding box center [931, 534] width 88 height 34
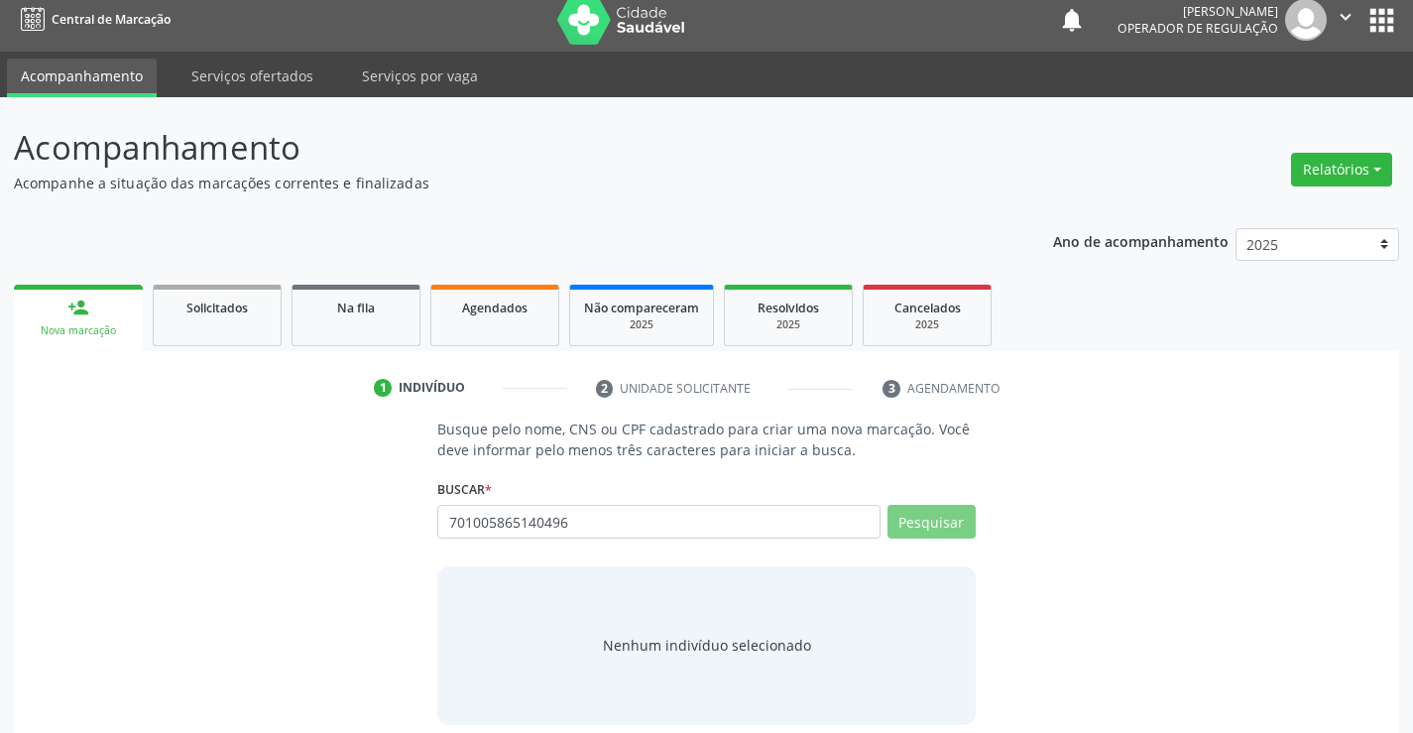
scroll to position [32, 0]
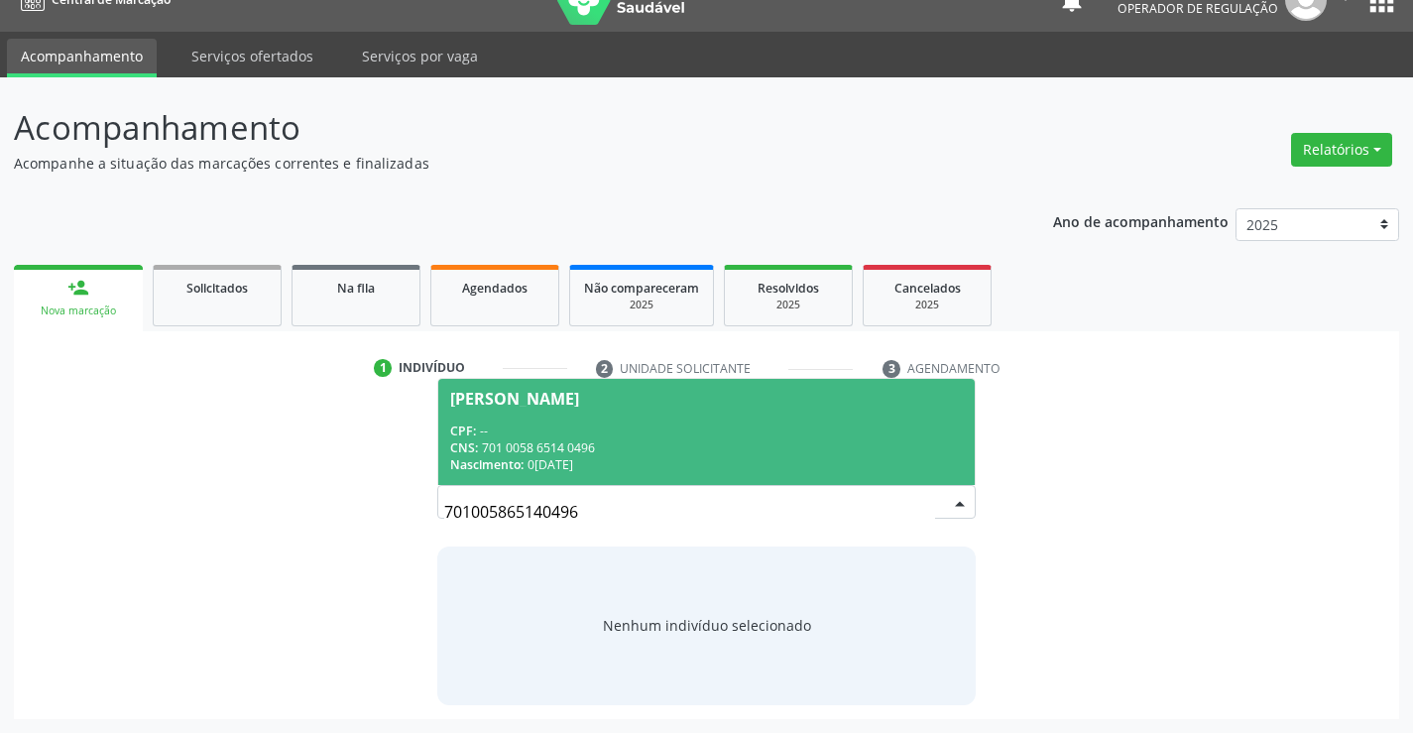
click at [609, 449] on div "CNS: 701 0058 6514 0496" at bounding box center [706, 447] width 512 height 17
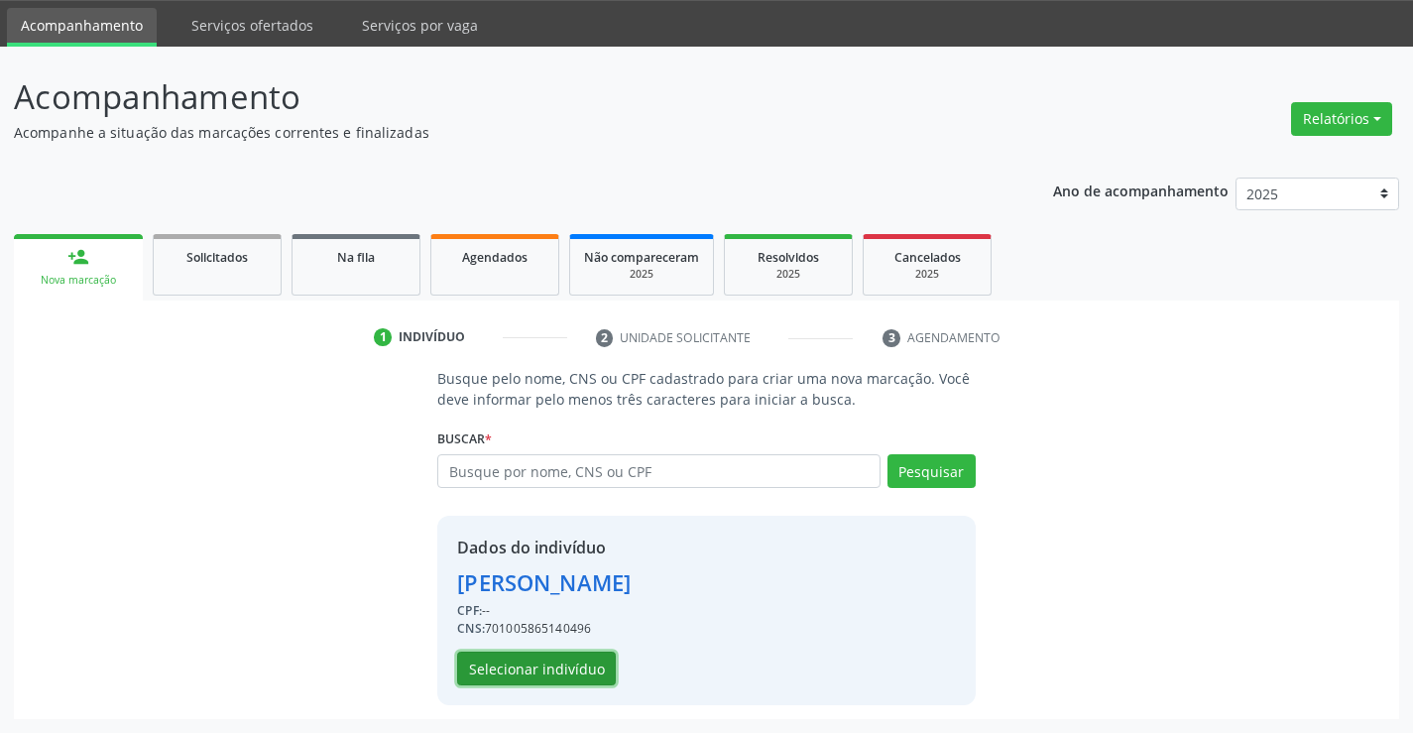
click at [569, 661] on button "Selecionar indivíduo" at bounding box center [536, 668] width 159 height 34
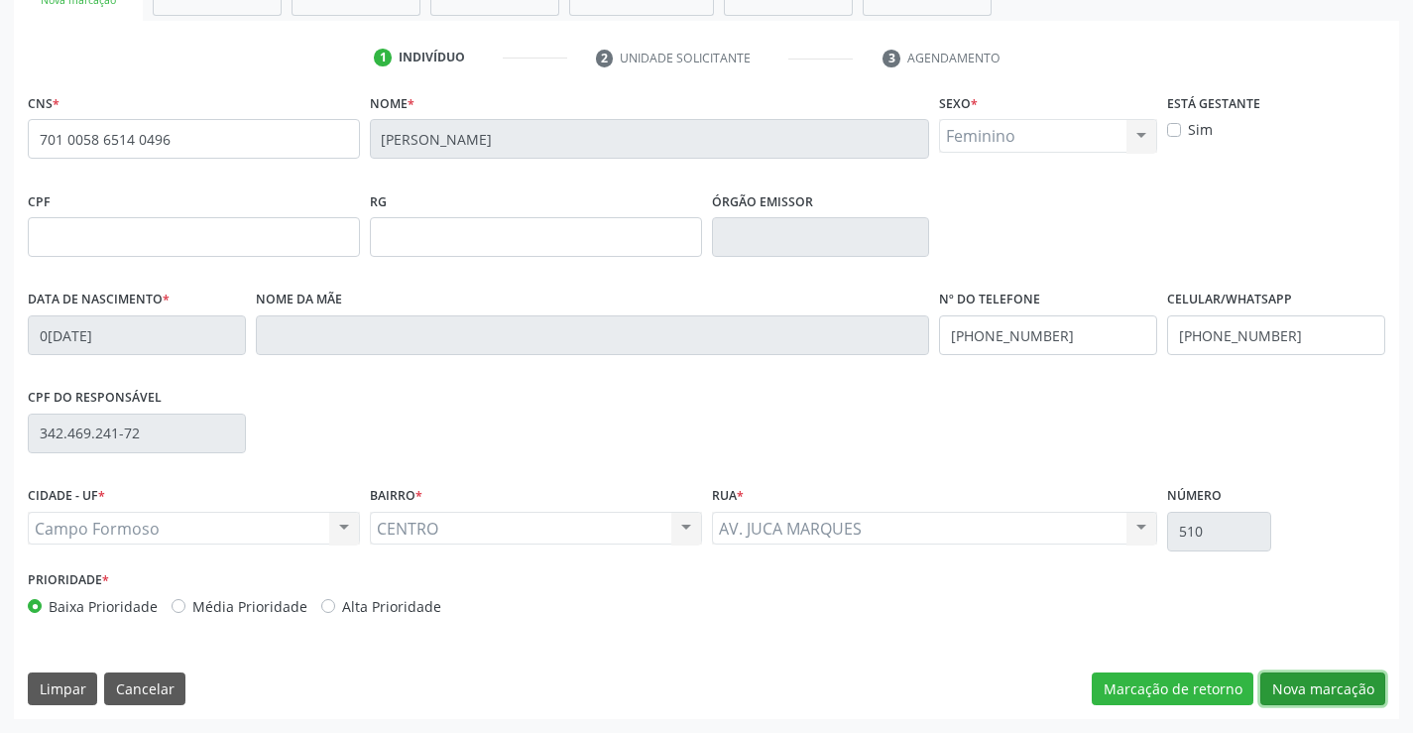
click at [1327, 691] on button "Nova marcação" at bounding box center [1322, 689] width 125 height 34
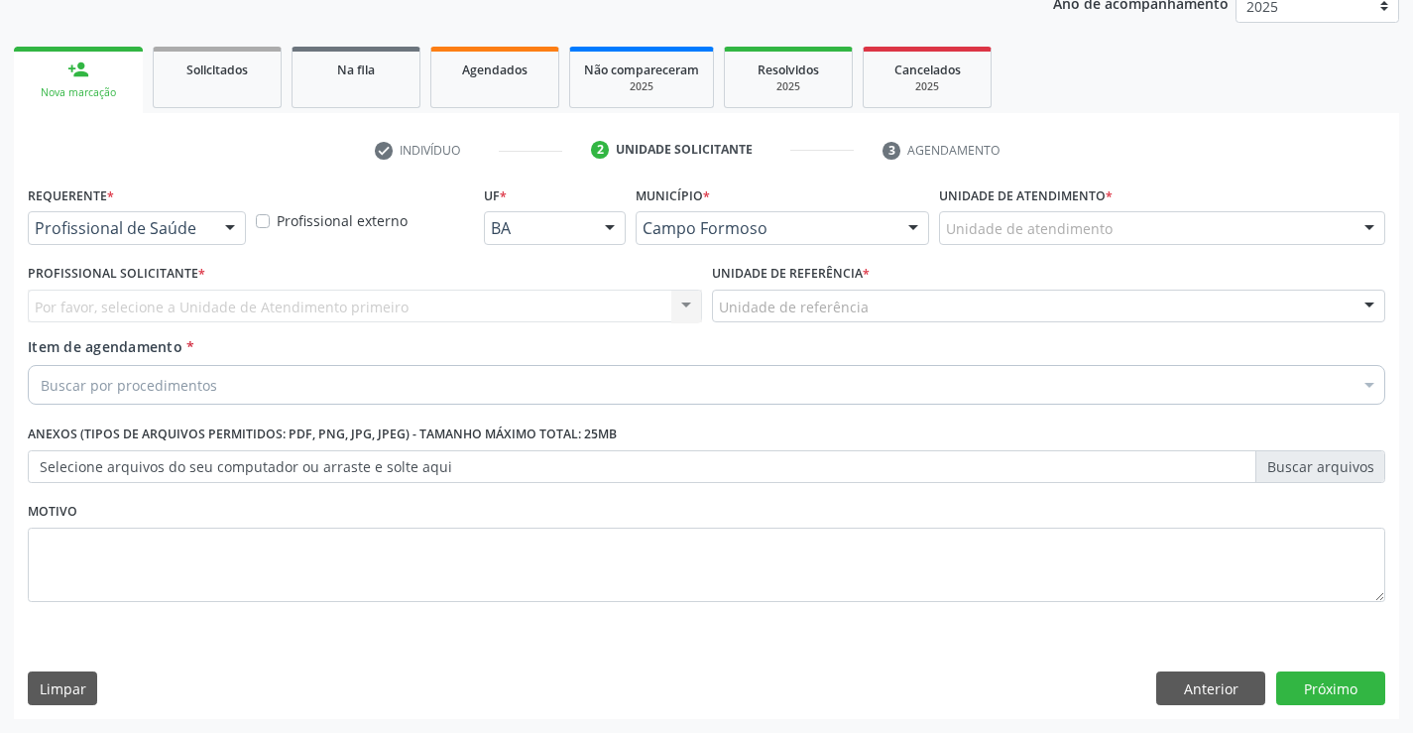
click at [210, 231] on div "Profissional de Saúde" at bounding box center [137, 228] width 218 height 34
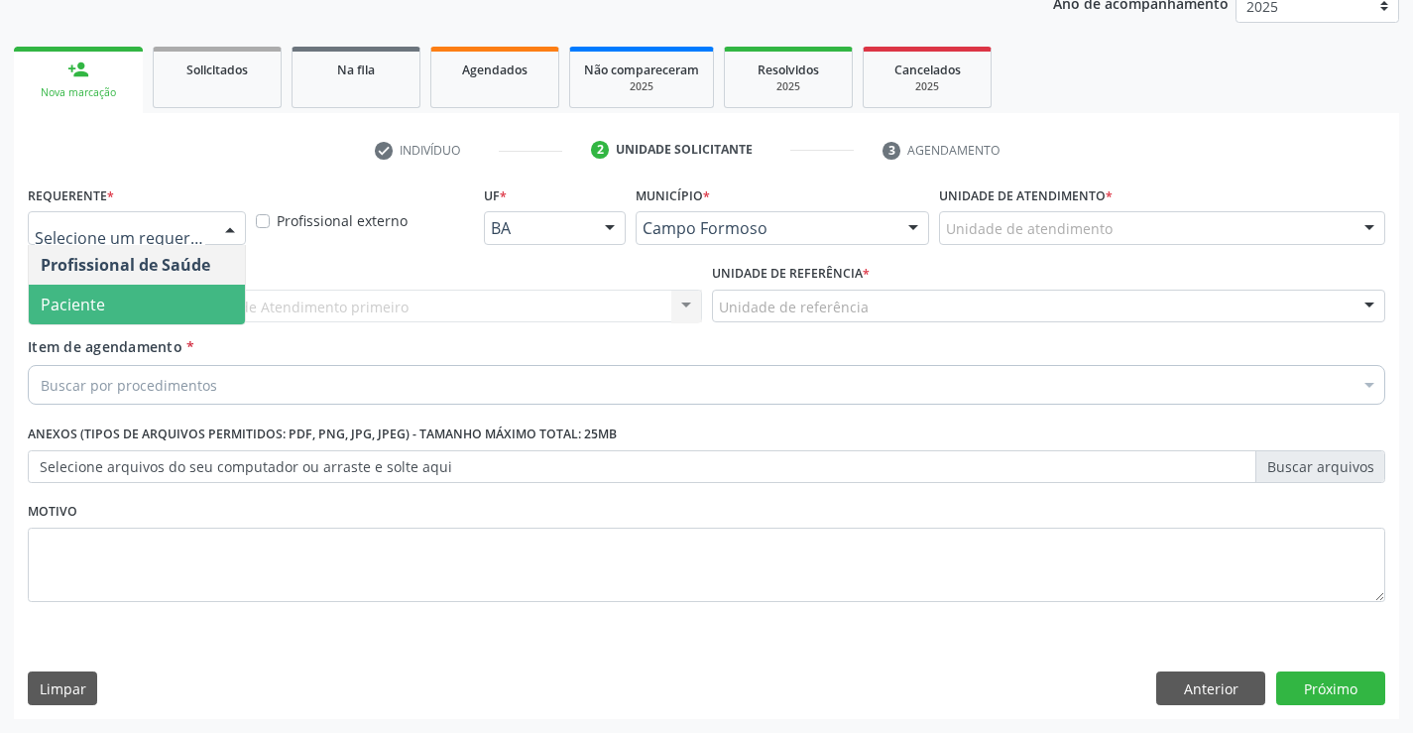
click at [159, 305] on span "Paciente" at bounding box center [137, 305] width 216 height 40
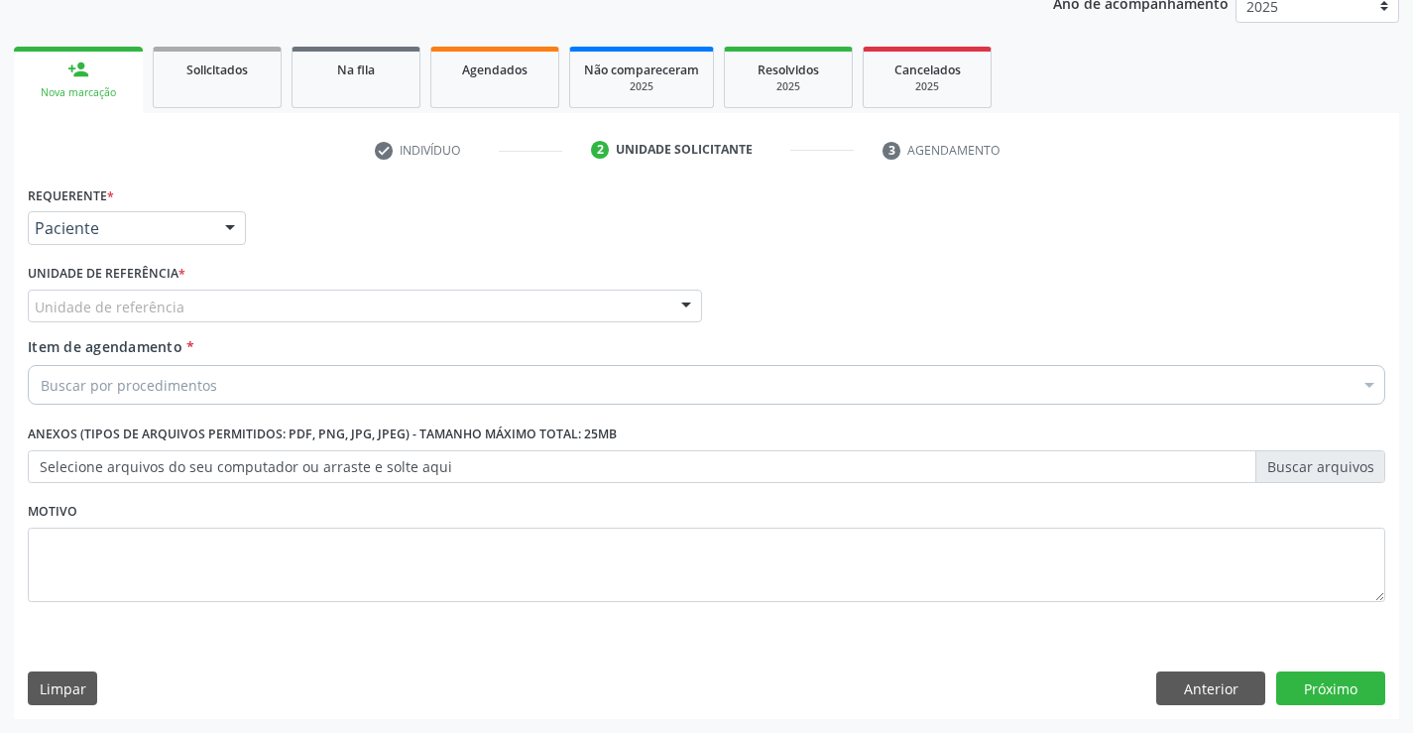
click at [314, 289] on div "Unidade de referência" at bounding box center [365, 306] width 674 height 34
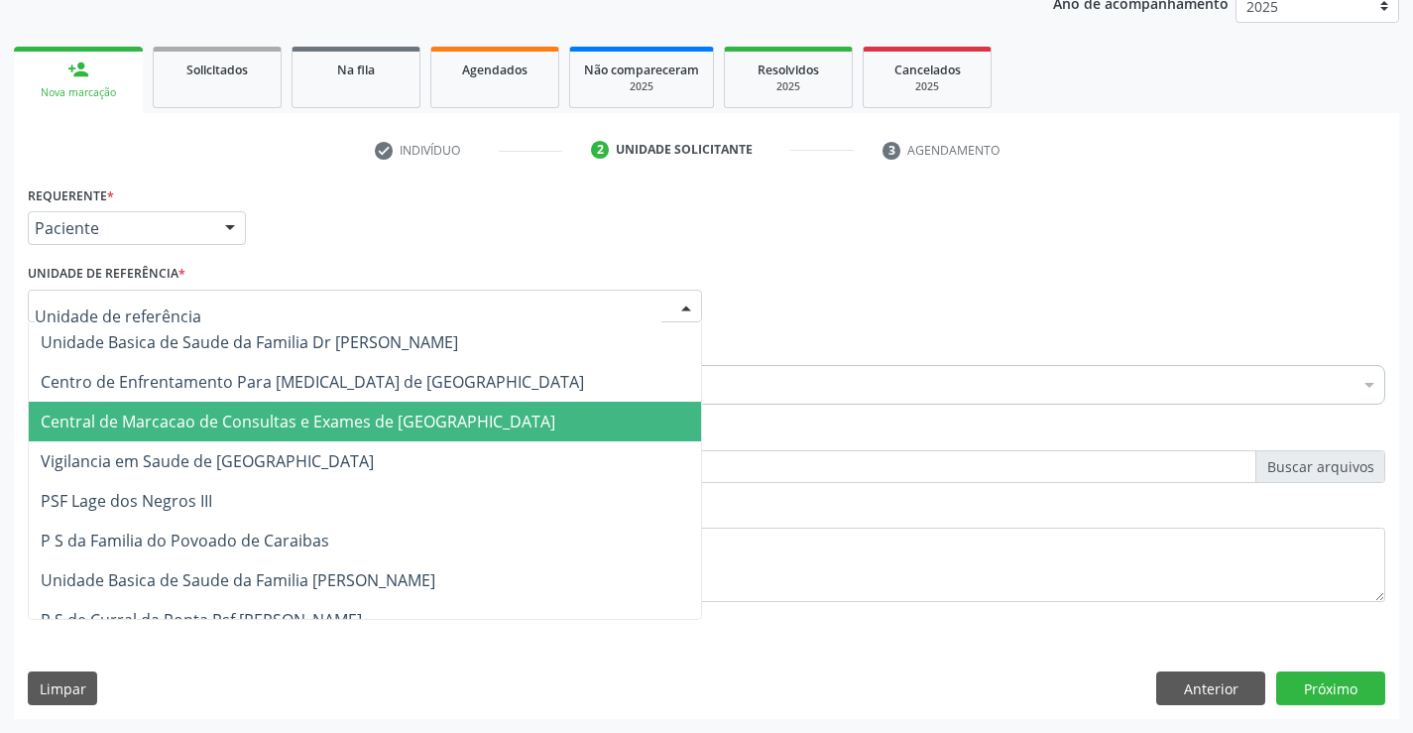
click at [325, 407] on span "Central de Marcacao de Consultas e Exames de Campo Formoso" at bounding box center [365, 422] width 672 height 40
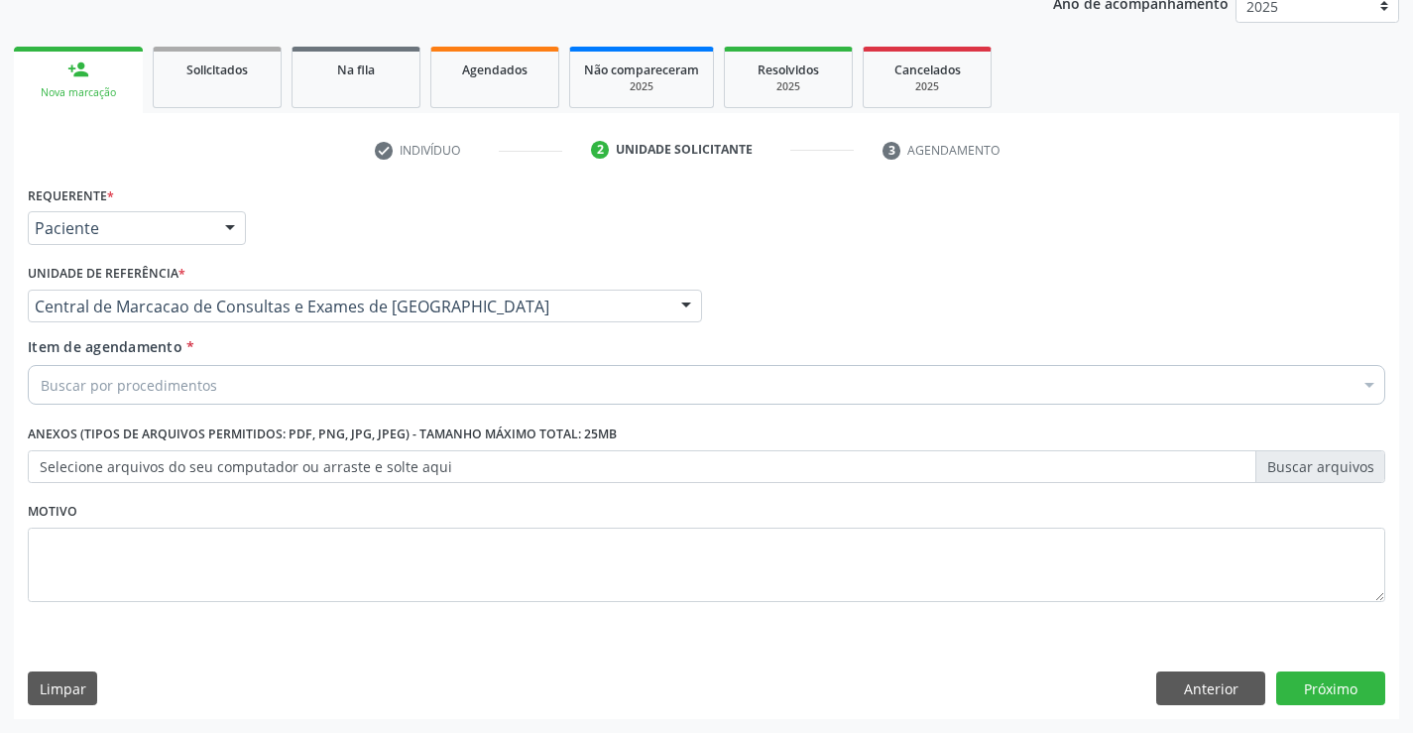
click at [361, 391] on div "Buscar por procedimentos" at bounding box center [706, 385] width 1357 height 40
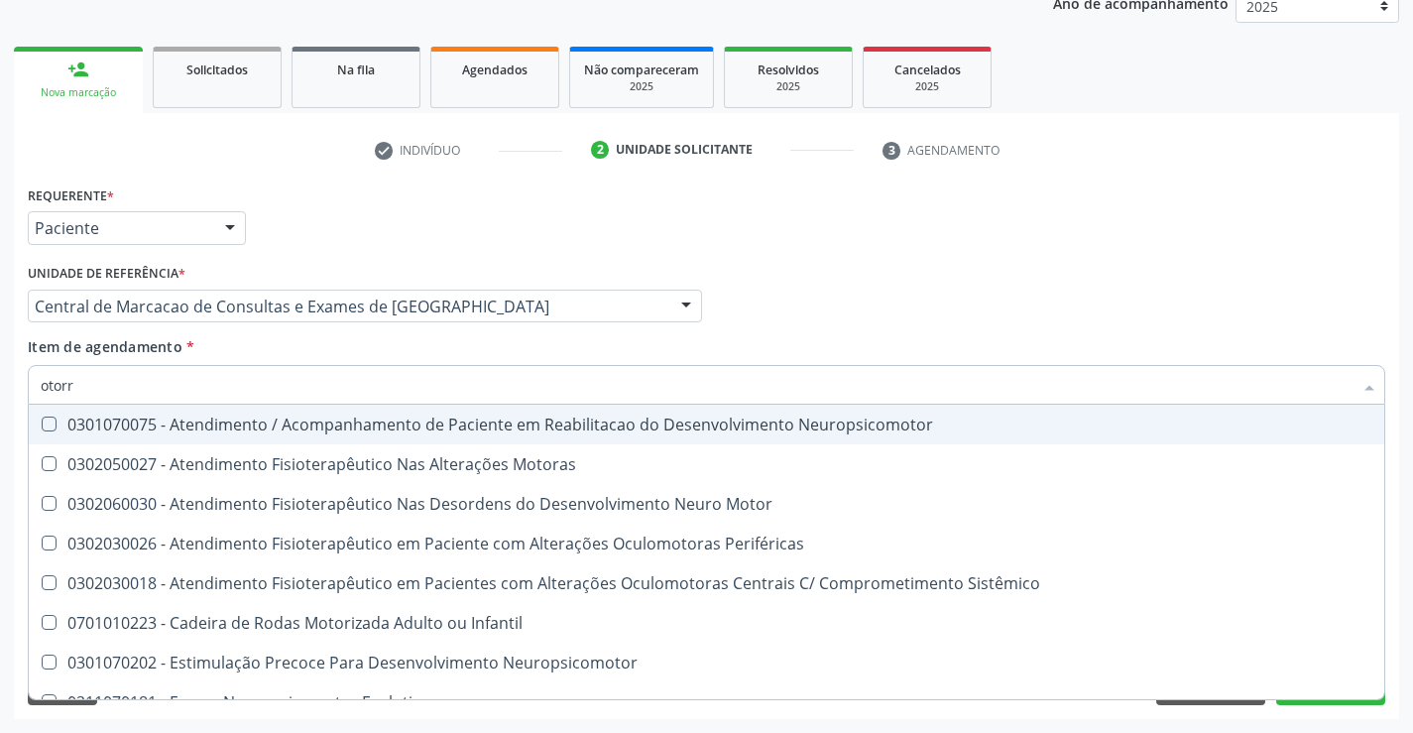
type input "otorri"
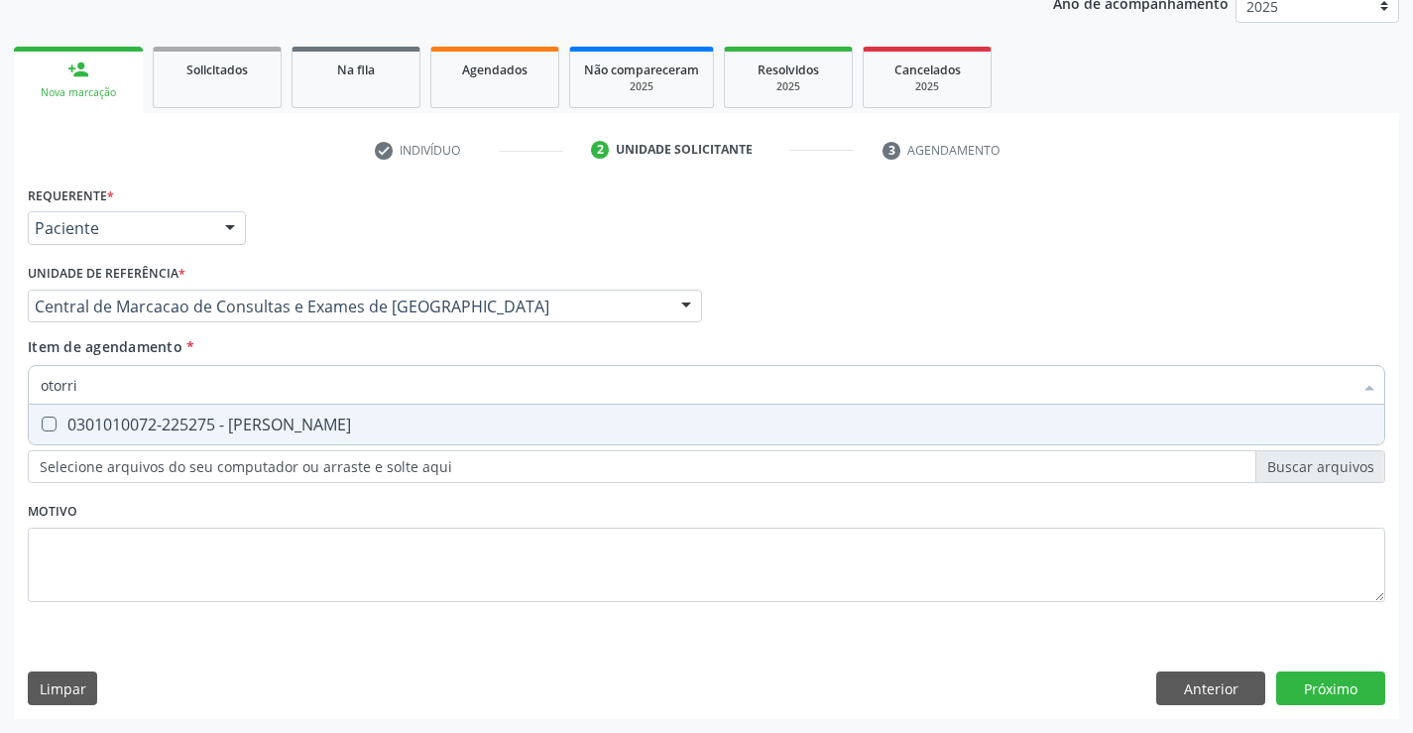
click at [388, 431] on div "0301010072-225275 - Médico Otorrinolaringologista" at bounding box center [706, 424] width 1331 height 16
click at [371, 410] on span "0301010072-225275 - Médico Otorrinolaringologista" at bounding box center [706, 424] width 1355 height 40
checkbox Otorrinolaringologista "false"
click at [372, 381] on input "otorri" at bounding box center [697, 385] width 1312 height 40
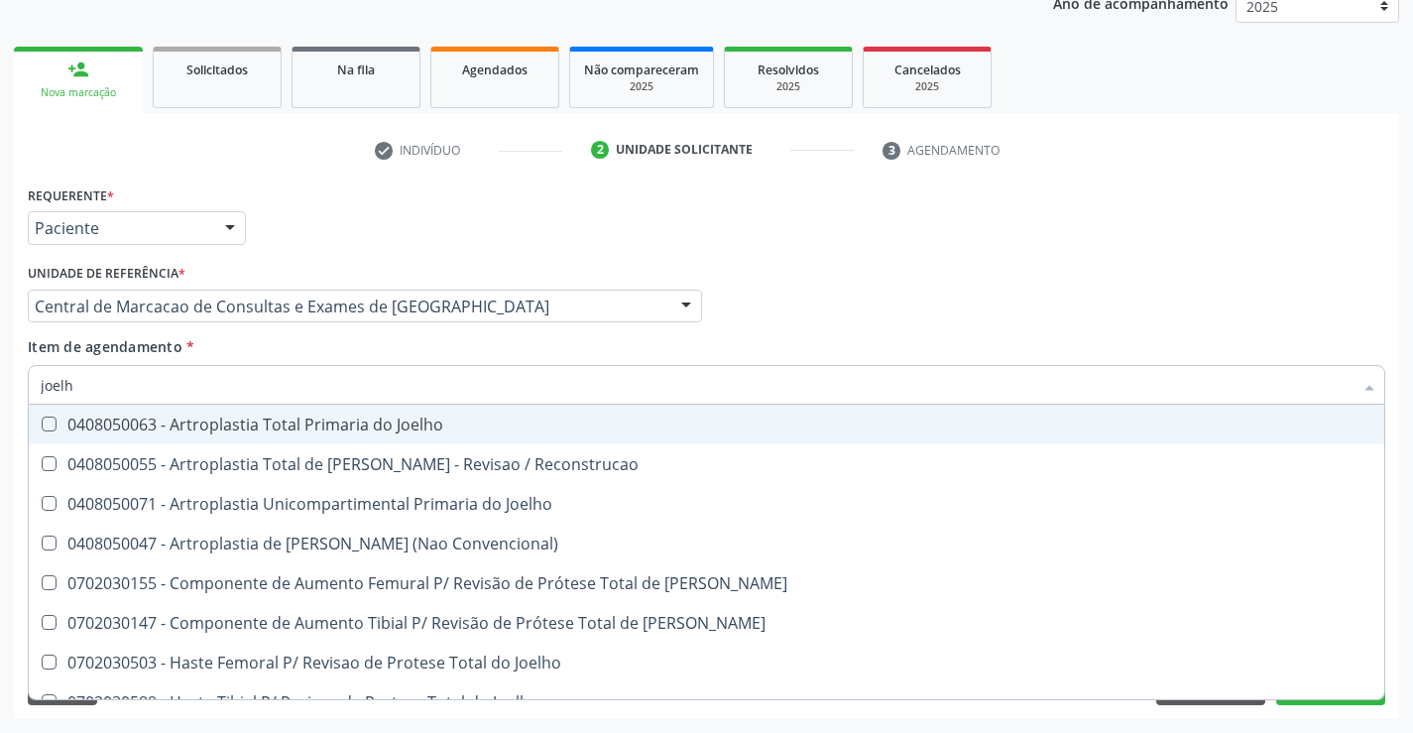
type input "joelho"
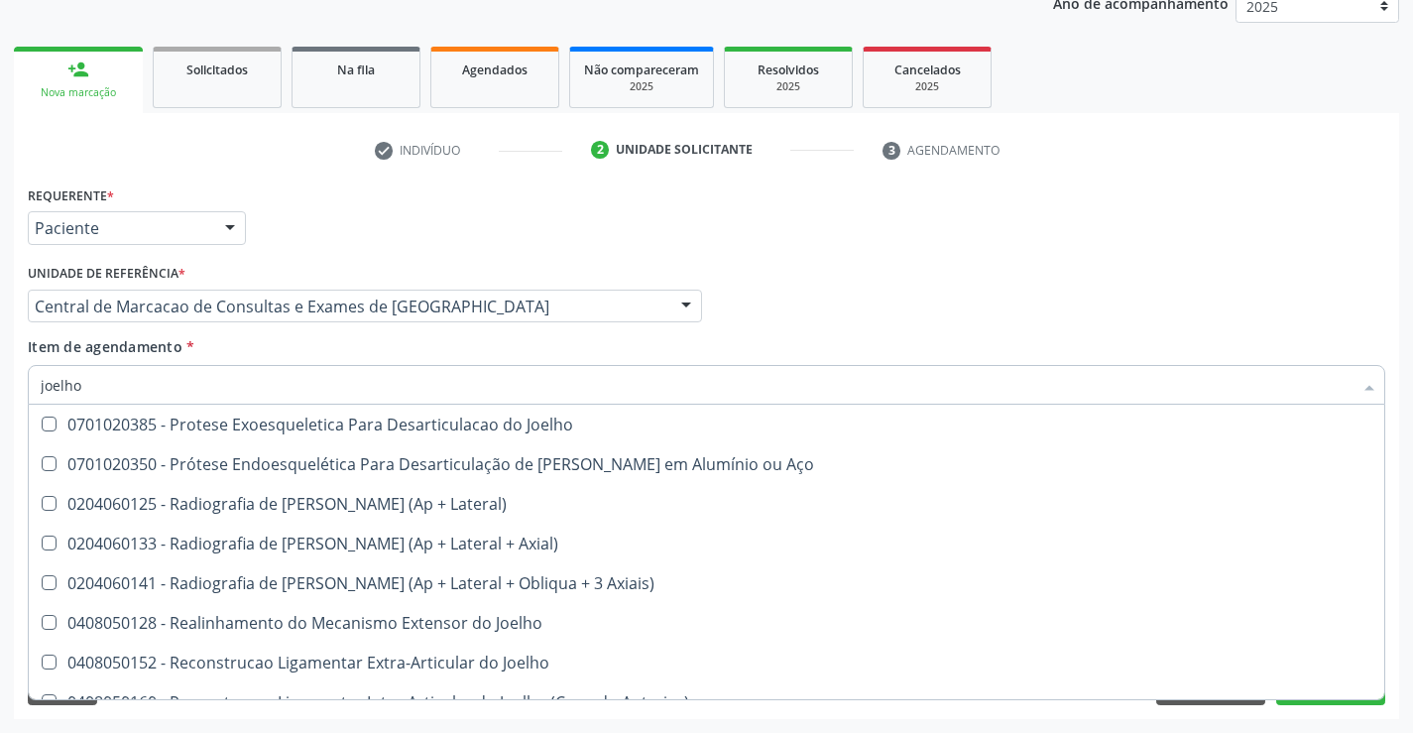
scroll to position [397, 0]
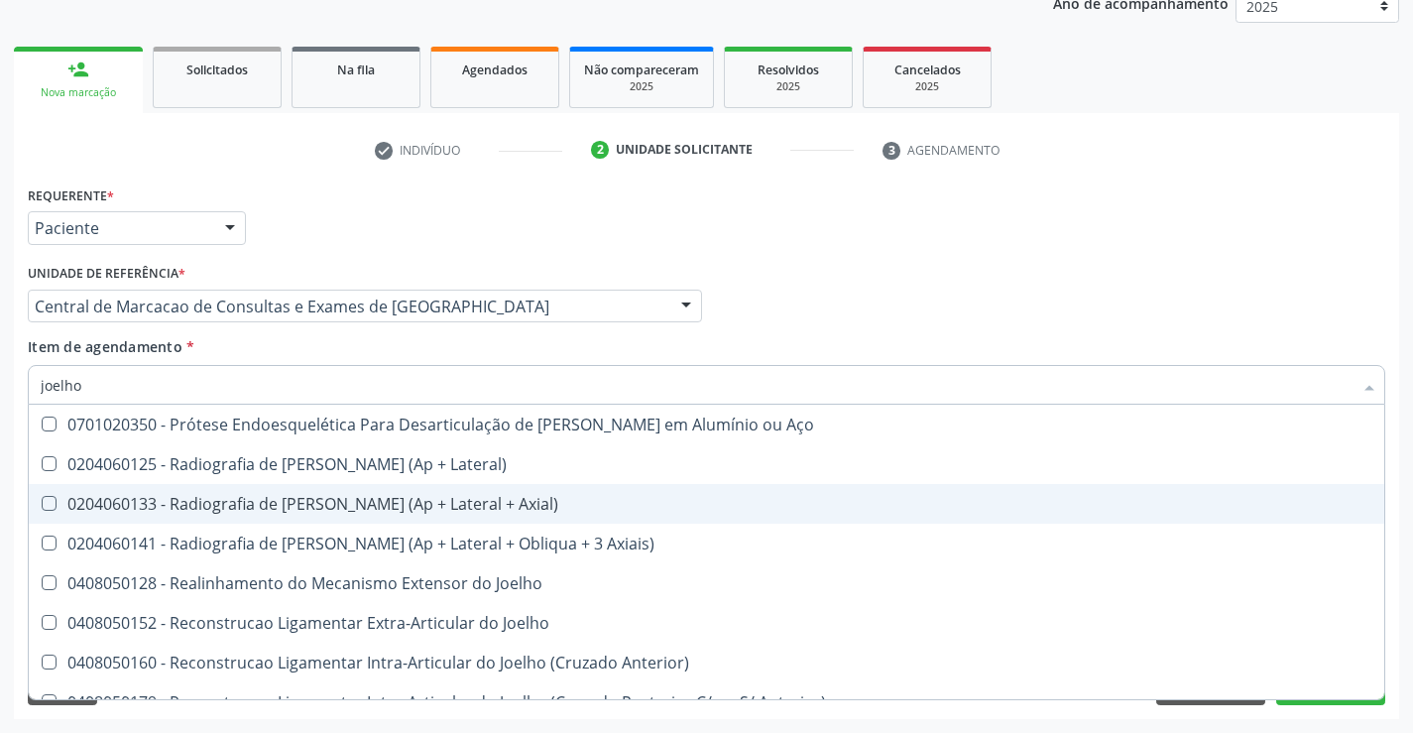
click at [376, 504] on div "0204060133 - Radiografia de Joelho ou Patela (Ap + Lateral + Axial)" at bounding box center [706, 504] width 1331 height 16
checkbox Axial\) "true"
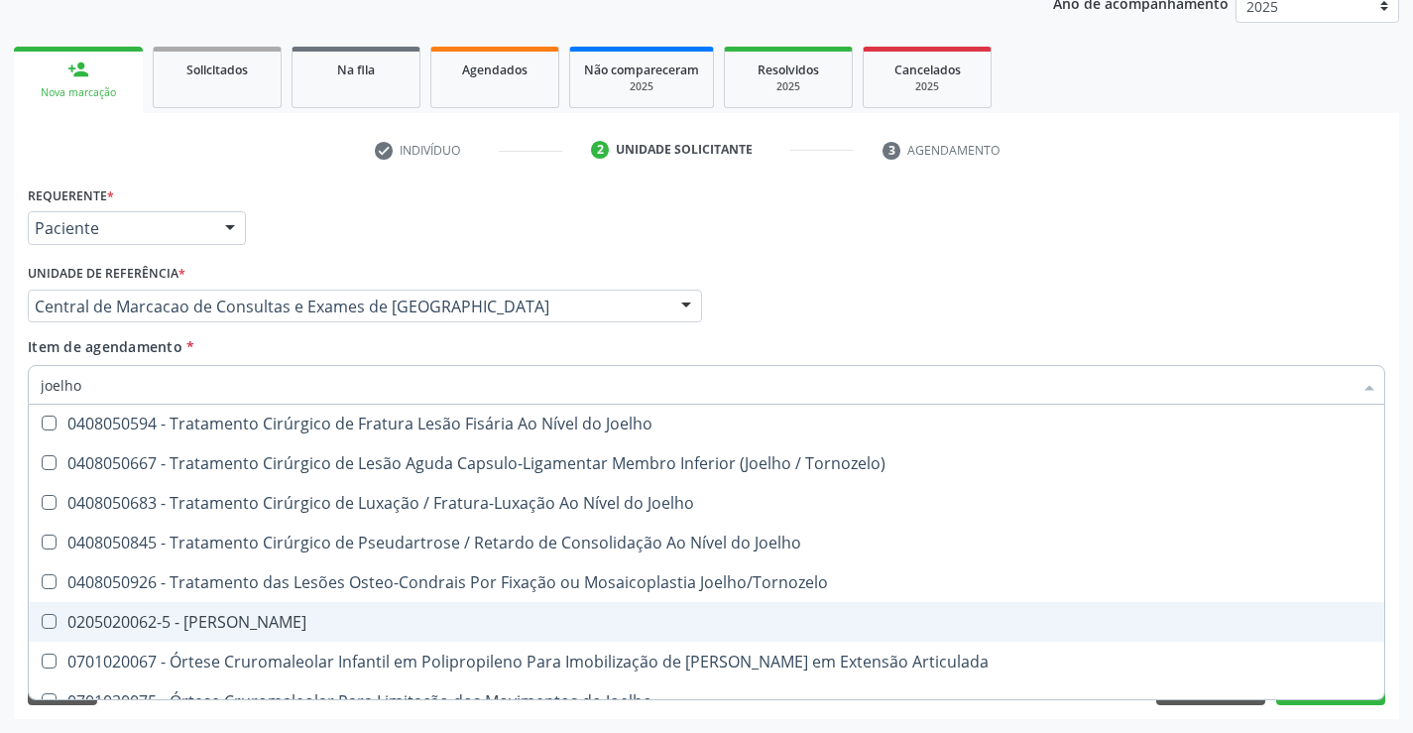
scroll to position [856, 0]
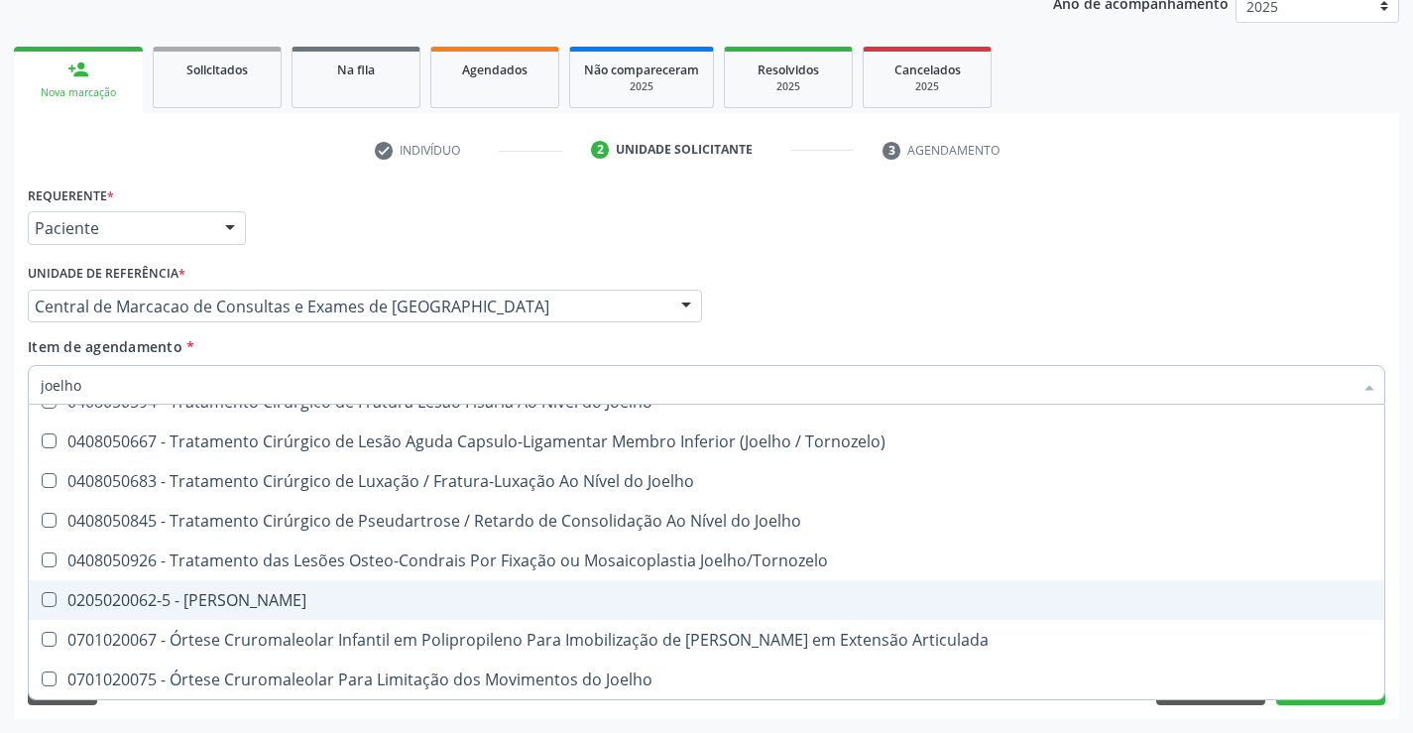
drag, startPoint x: 255, startPoint y: 598, endPoint x: 584, endPoint y: 508, distance: 341.3
click at [256, 596] on div "0205020062-5 - Usg Joelho" at bounding box center [706, 600] width 1331 height 16
checkbox Joelho "true"
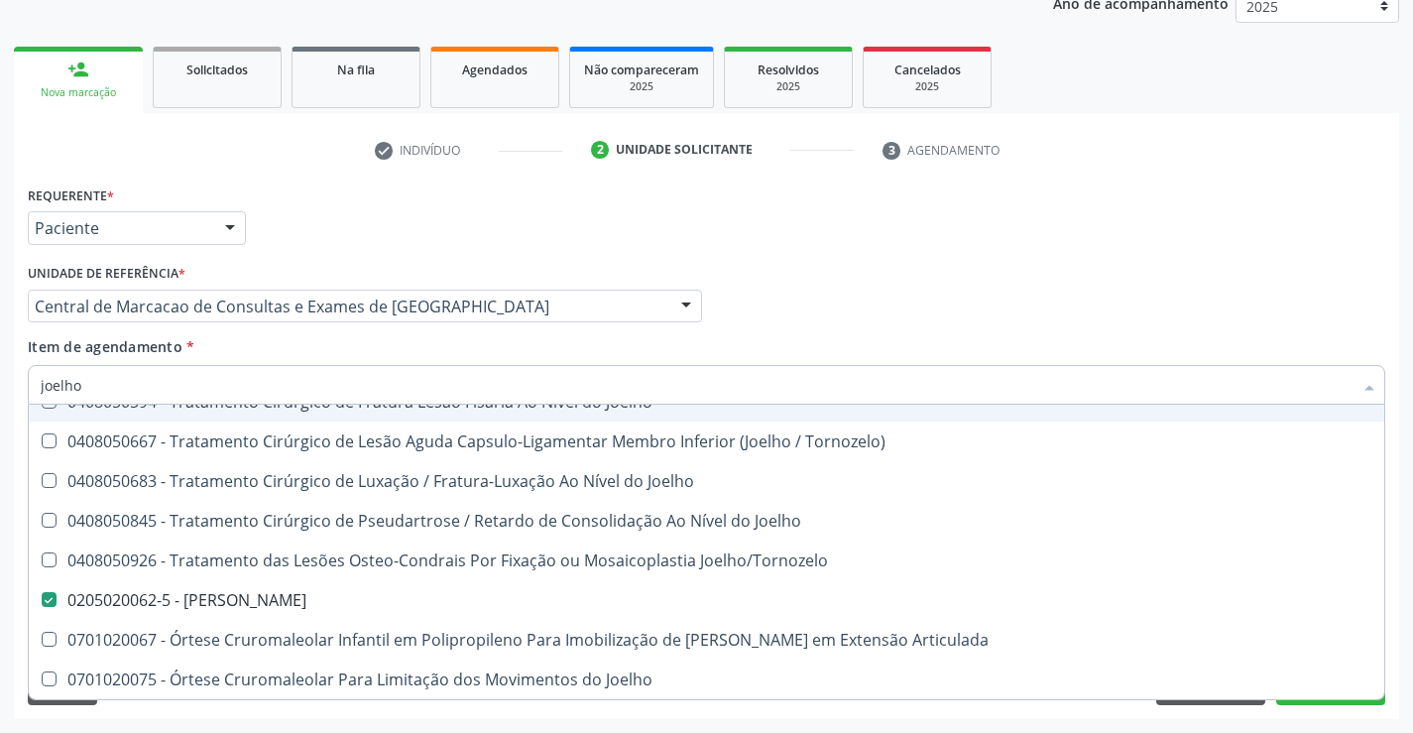
click at [958, 214] on div "Requerente * Paciente Profissional de Saúde Paciente Nenhum resultado encontrad…" at bounding box center [706, 218] width 1367 height 77
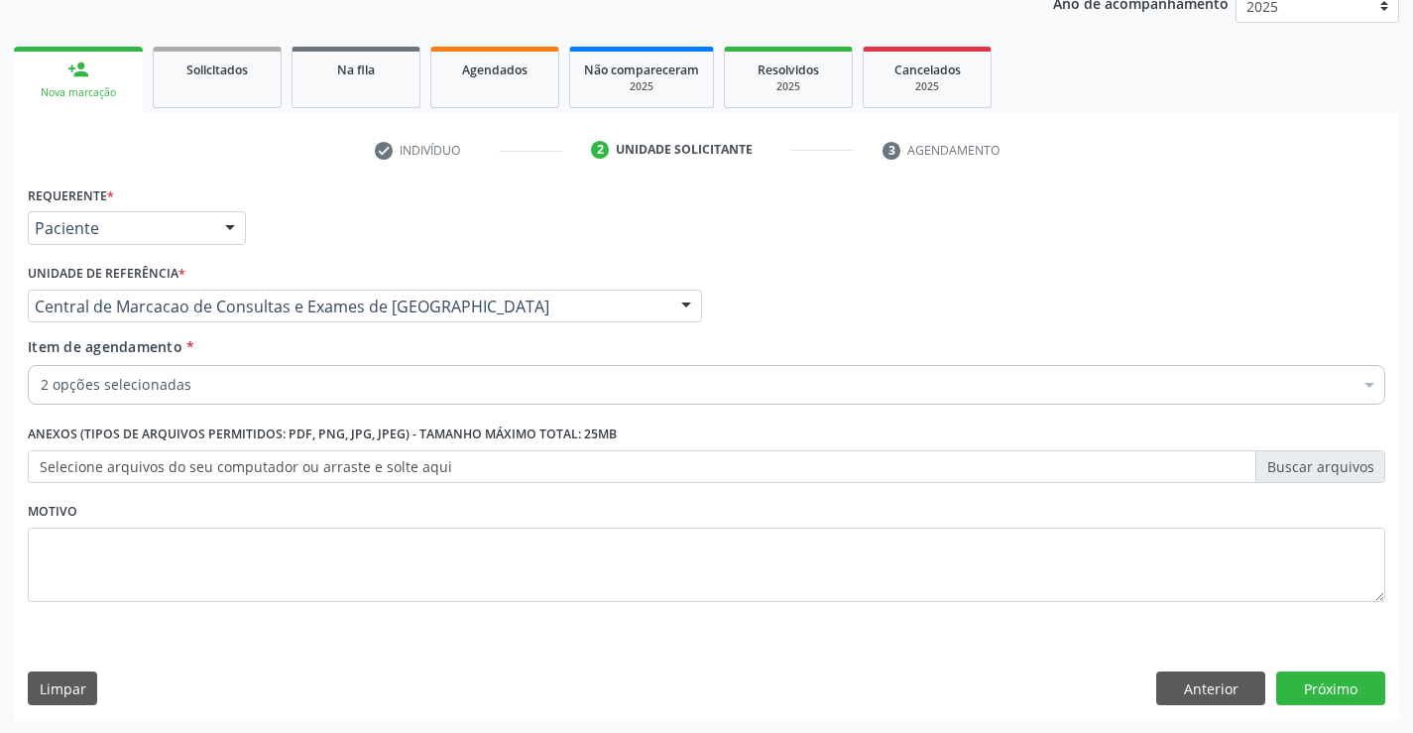
scroll to position [0, 0]
click at [1325, 686] on button "Próximo" at bounding box center [1330, 688] width 109 height 34
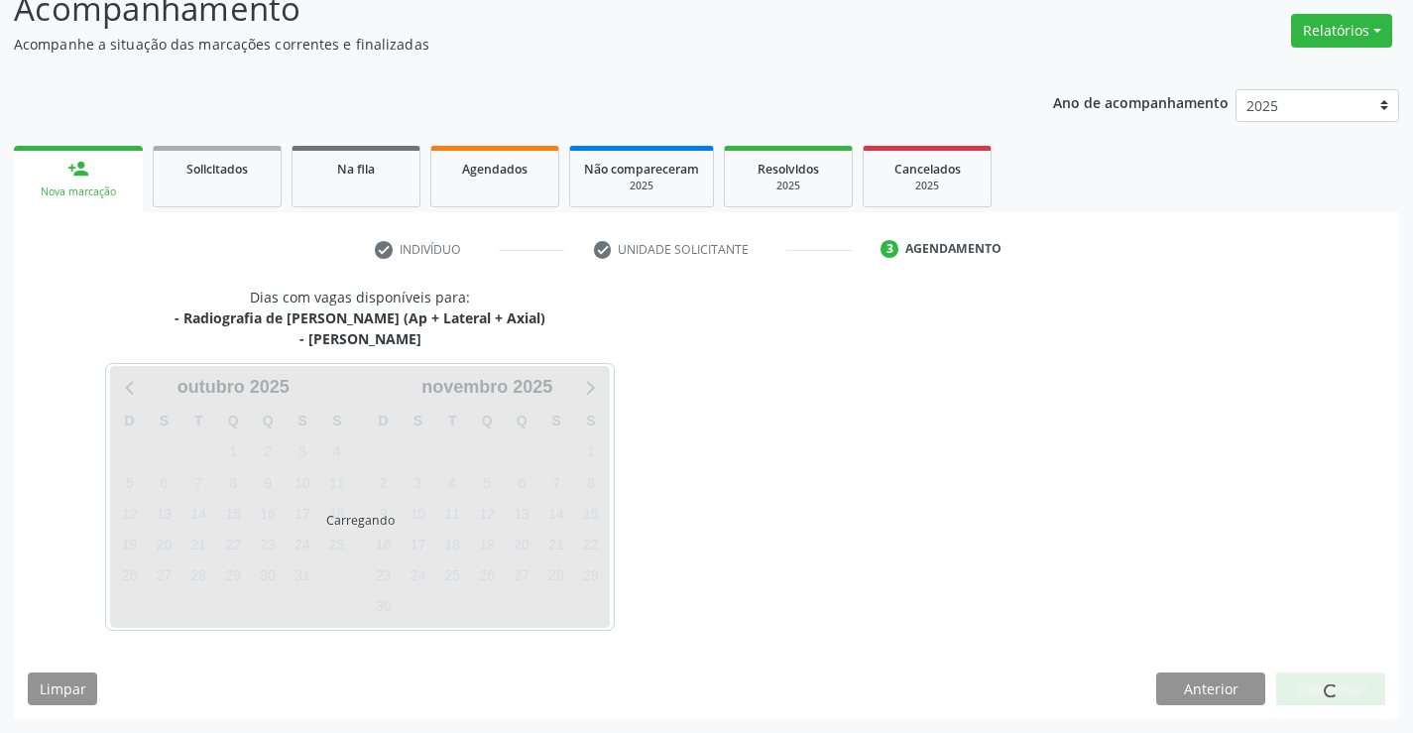
scroll to position [209, 0]
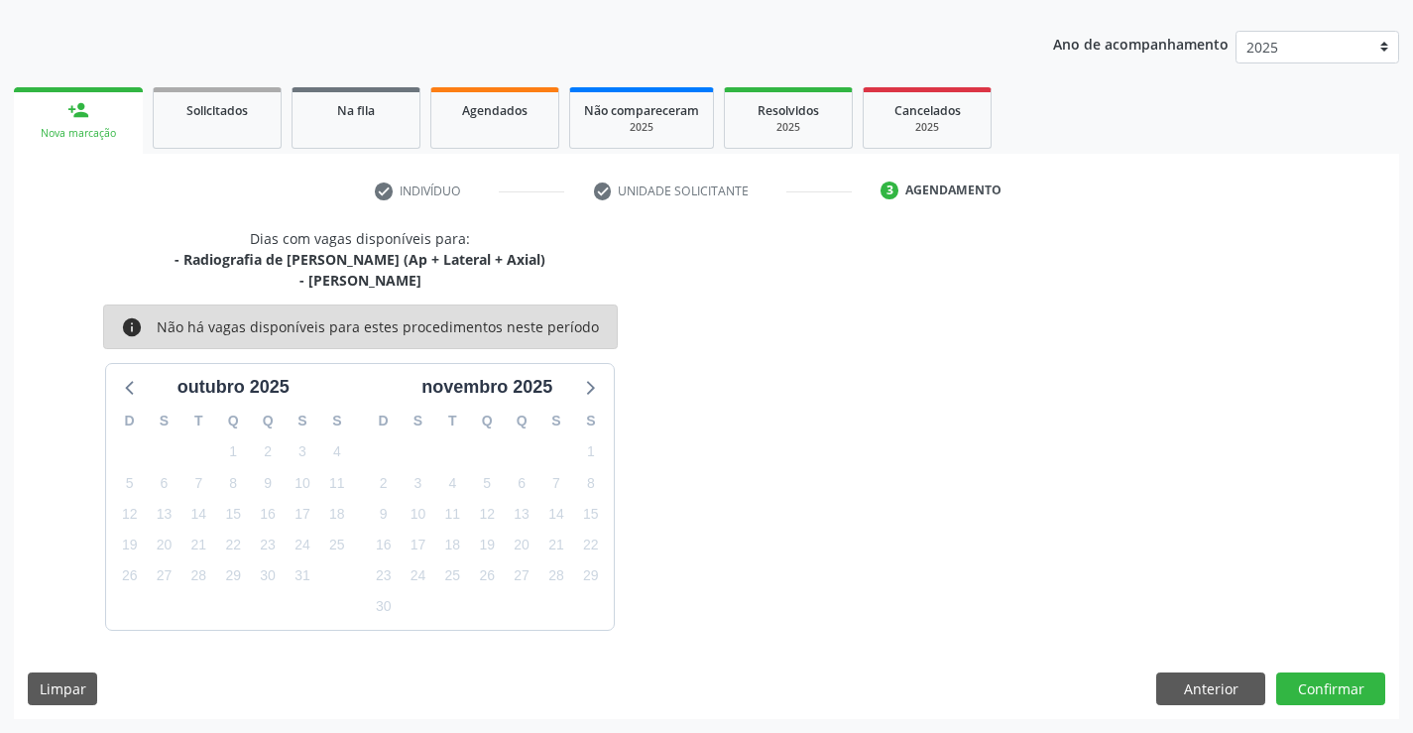
click at [1297, 668] on div "Dias com vagas disponíveis para: - Radiografia de Joelho ou Patela (Ap + Latera…" at bounding box center [706, 473] width 1385 height 491
click at [1333, 679] on button "Confirmar" at bounding box center [1330, 689] width 109 height 34
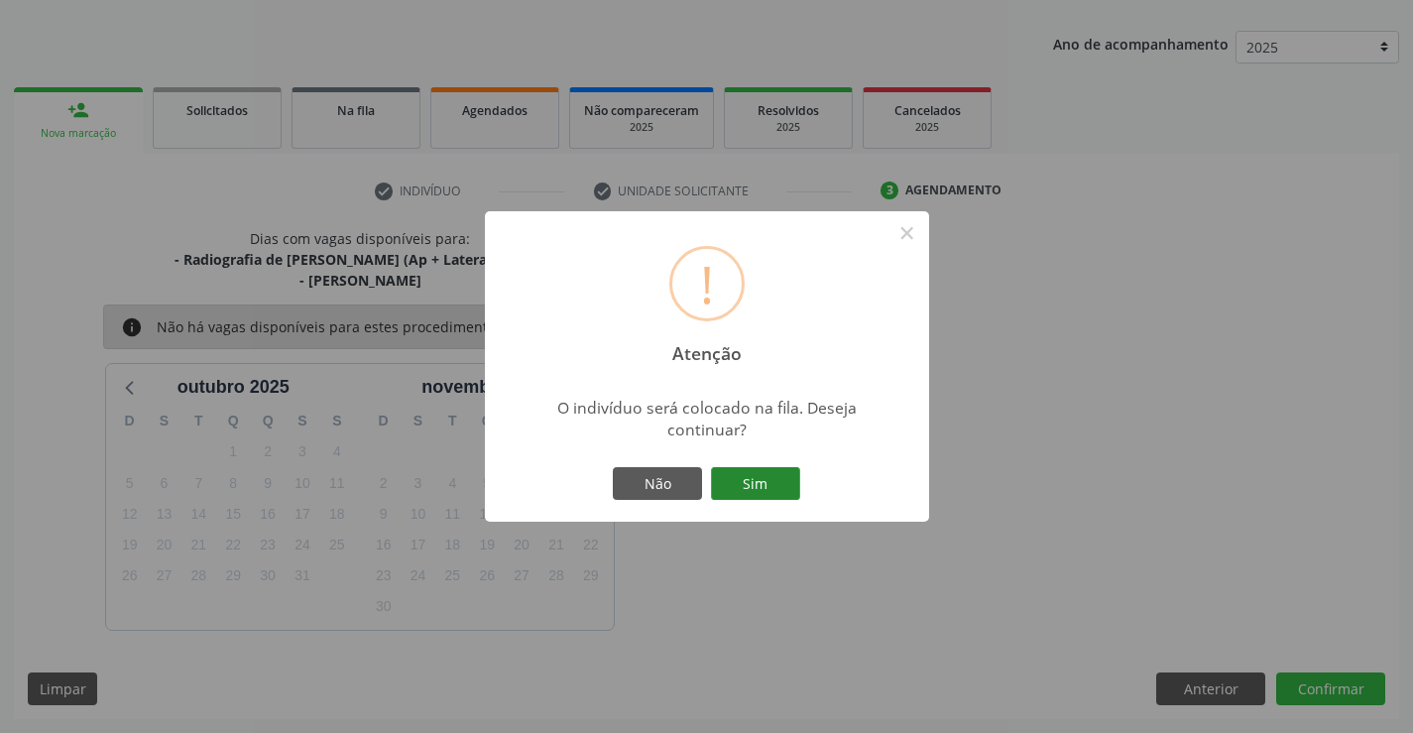
click at [728, 484] on button "Sim" at bounding box center [755, 484] width 89 height 34
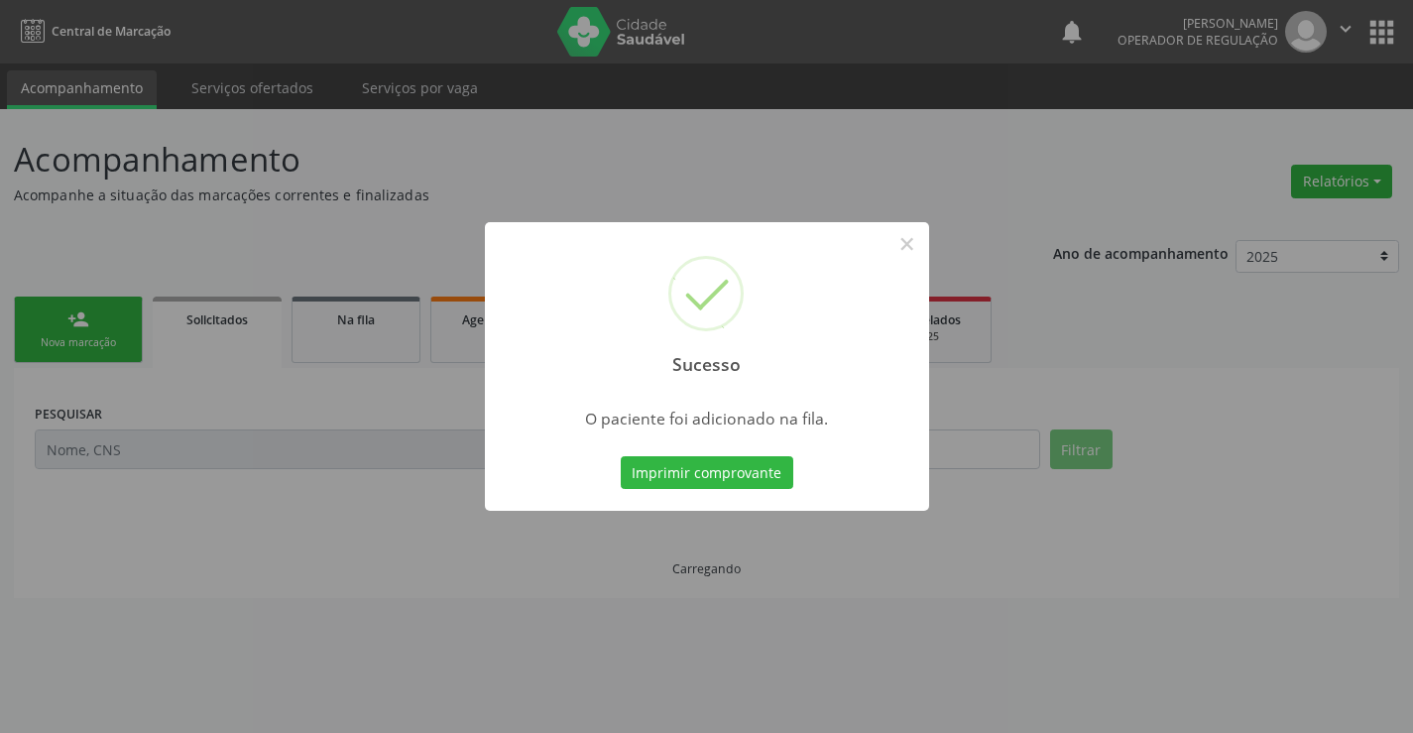
scroll to position [0, 0]
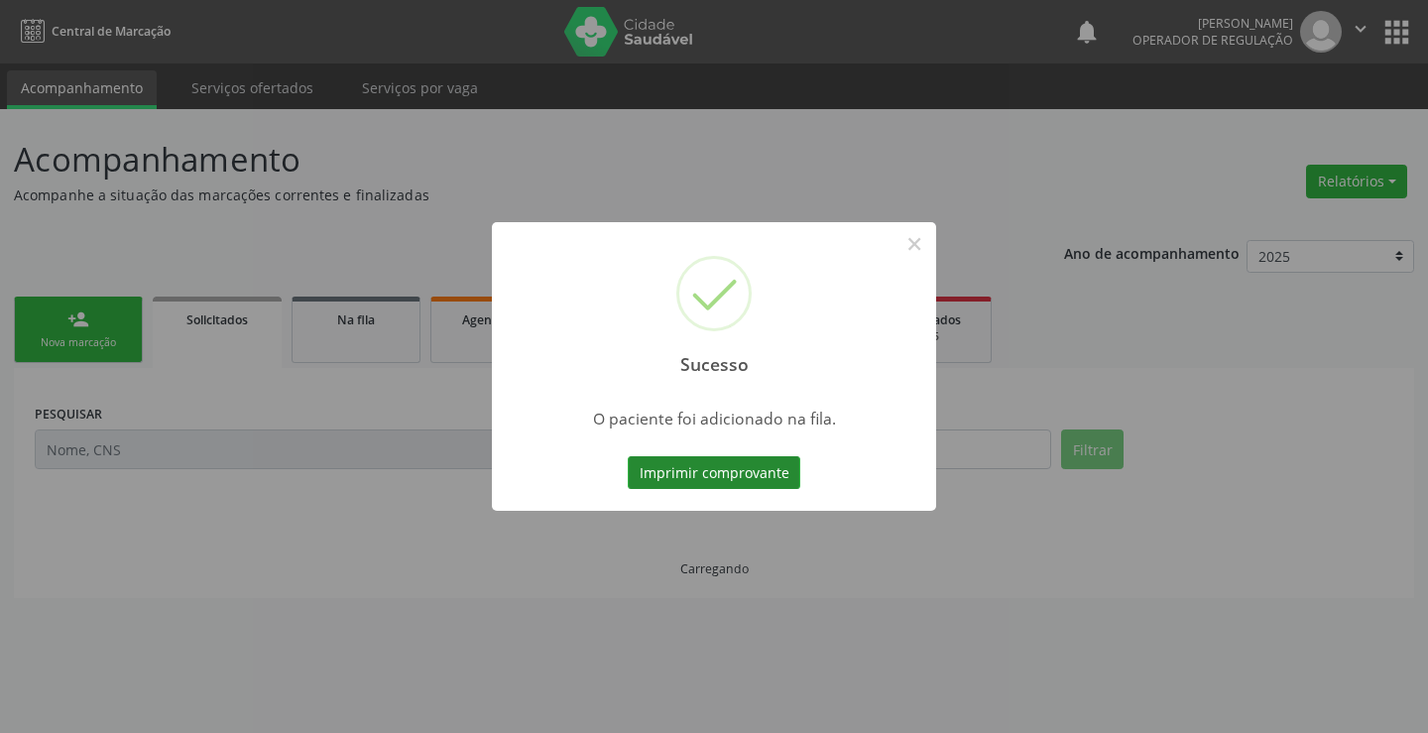
click at [769, 479] on button "Imprimir comprovante" at bounding box center [714, 473] width 173 height 34
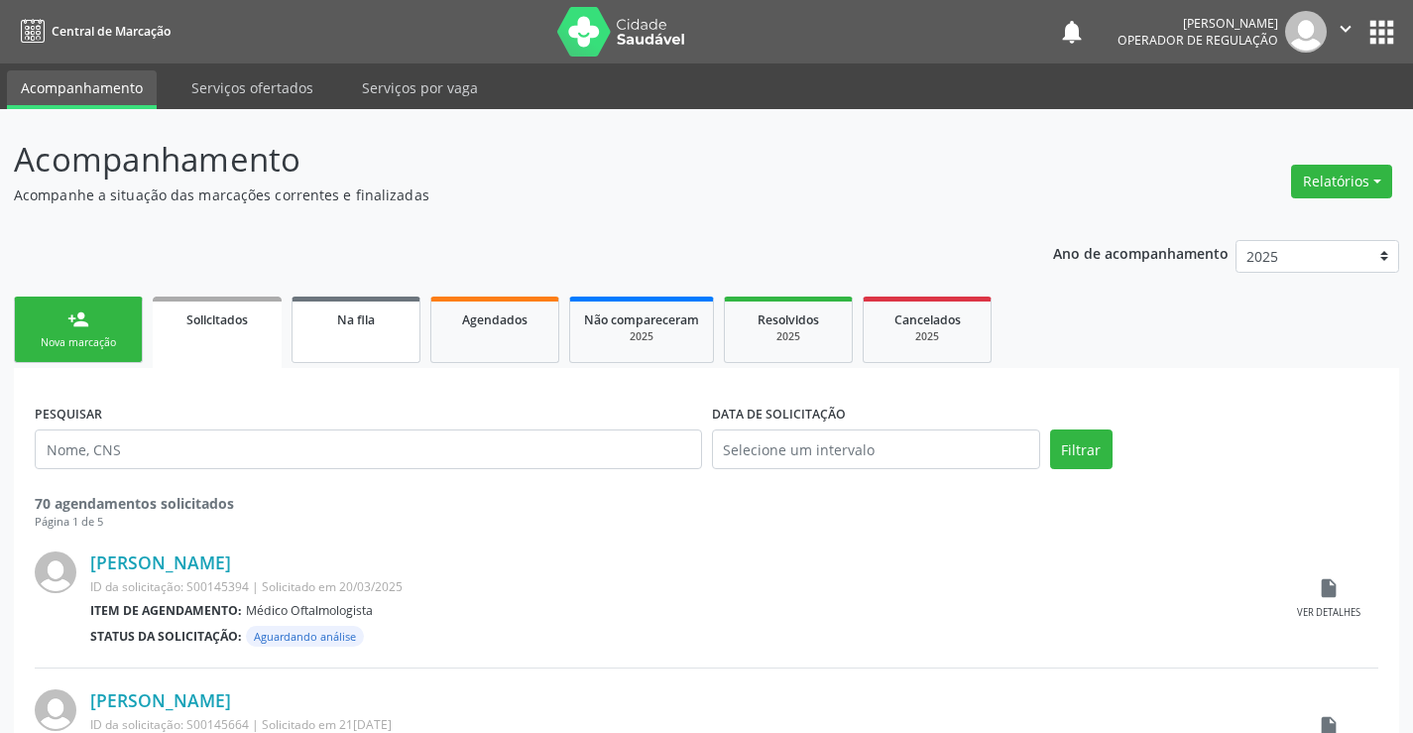
click at [388, 307] on link "Na fila" at bounding box center [355, 329] width 129 height 66
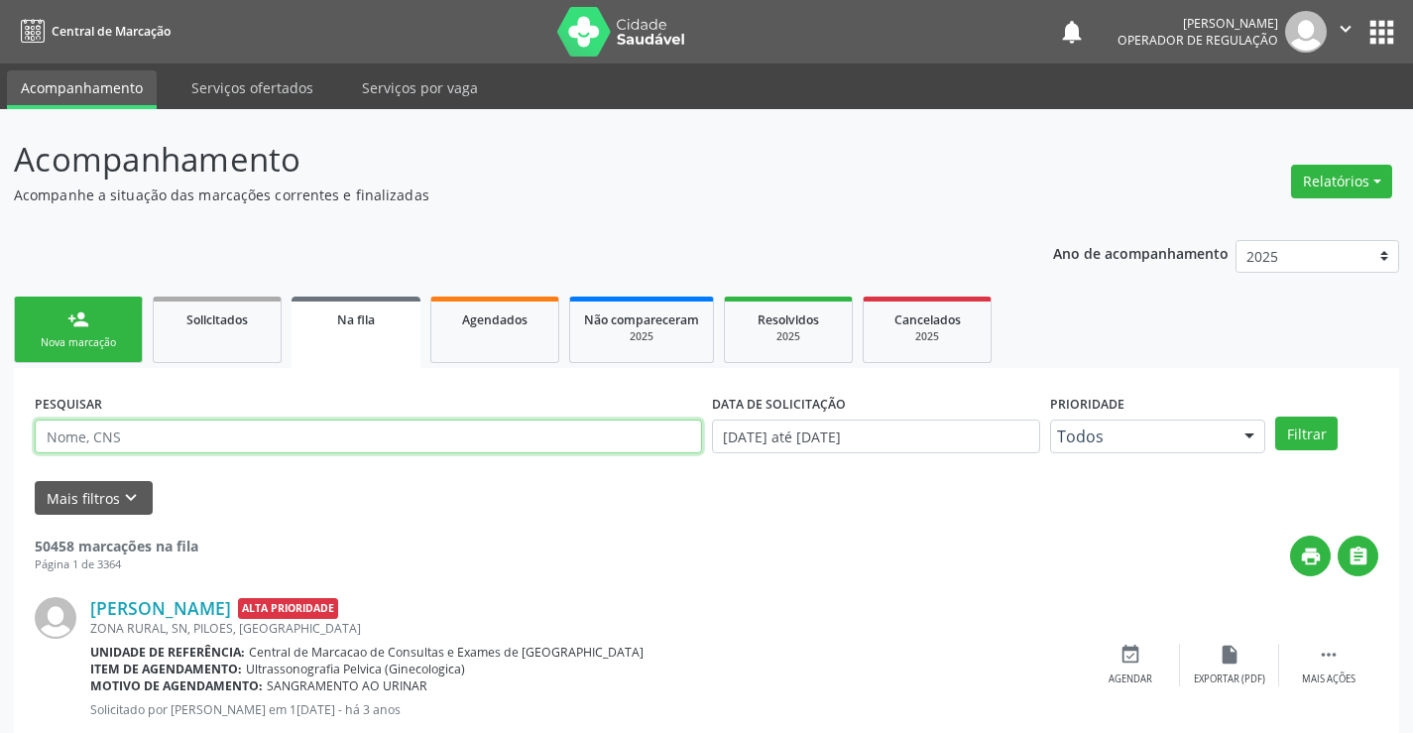
click at [523, 442] on input "text" at bounding box center [368, 436] width 667 height 34
type input "705003218603159"
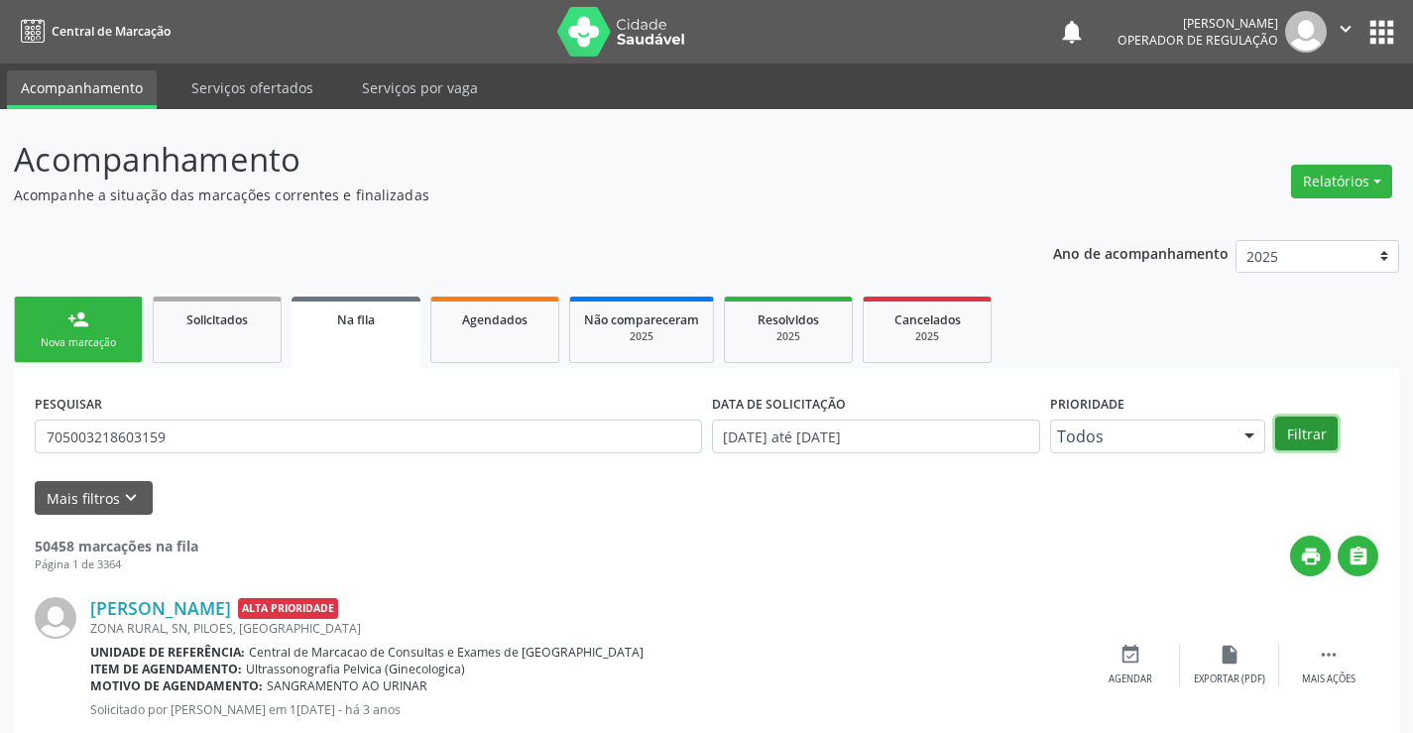
click at [1311, 424] on button "Filtrar" at bounding box center [1306, 433] width 62 height 34
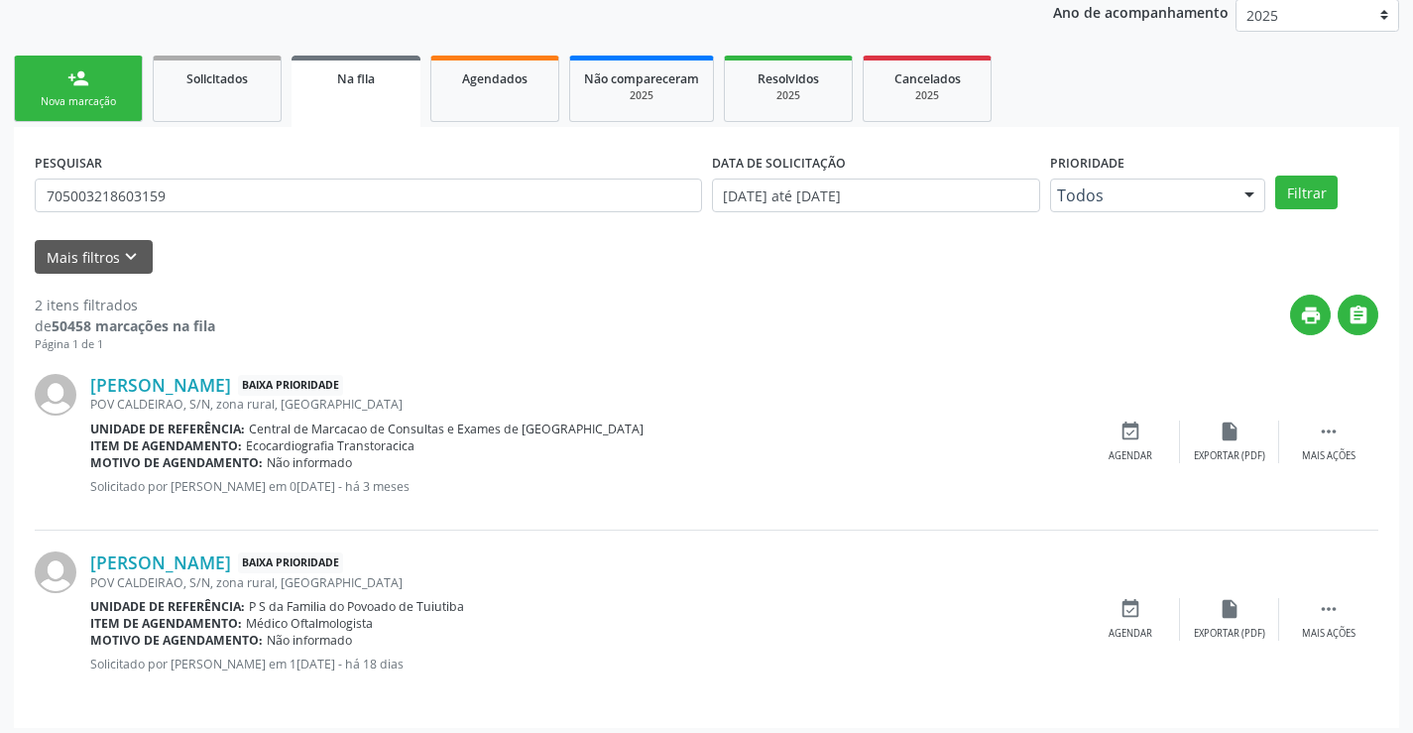
scroll to position [250, 0]
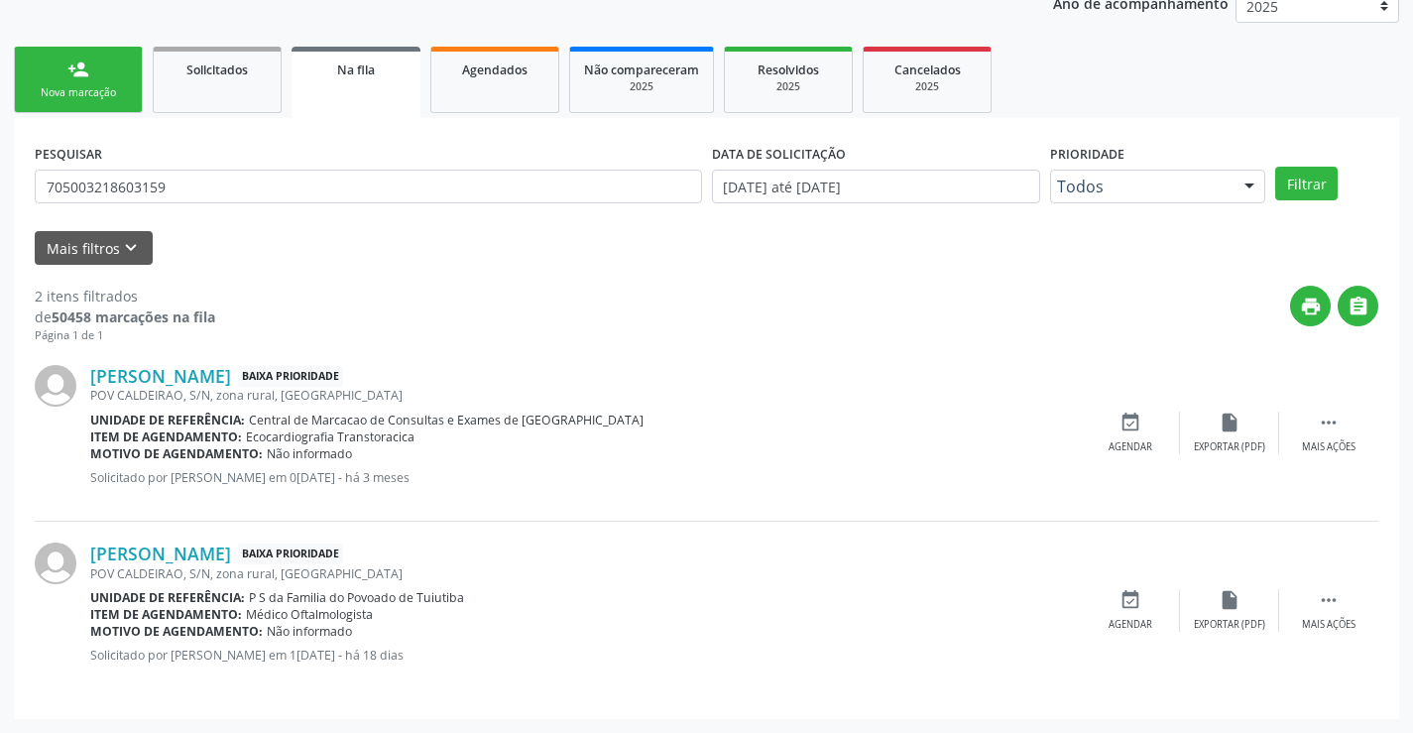
click at [122, 74] on link "person_add Nova marcação" at bounding box center [78, 80] width 129 height 66
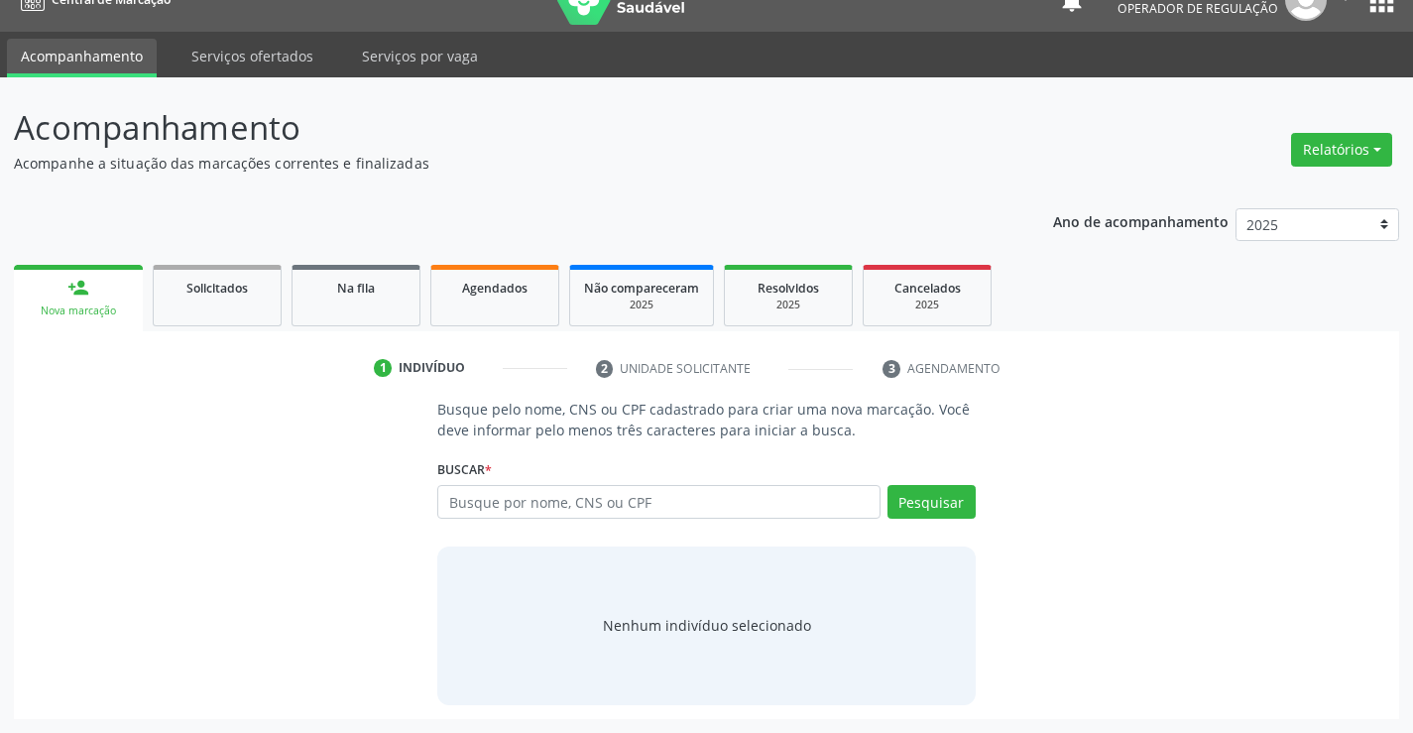
scroll to position [32, 0]
click at [348, 304] on link "Na fila" at bounding box center [355, 295] width 129 height 61
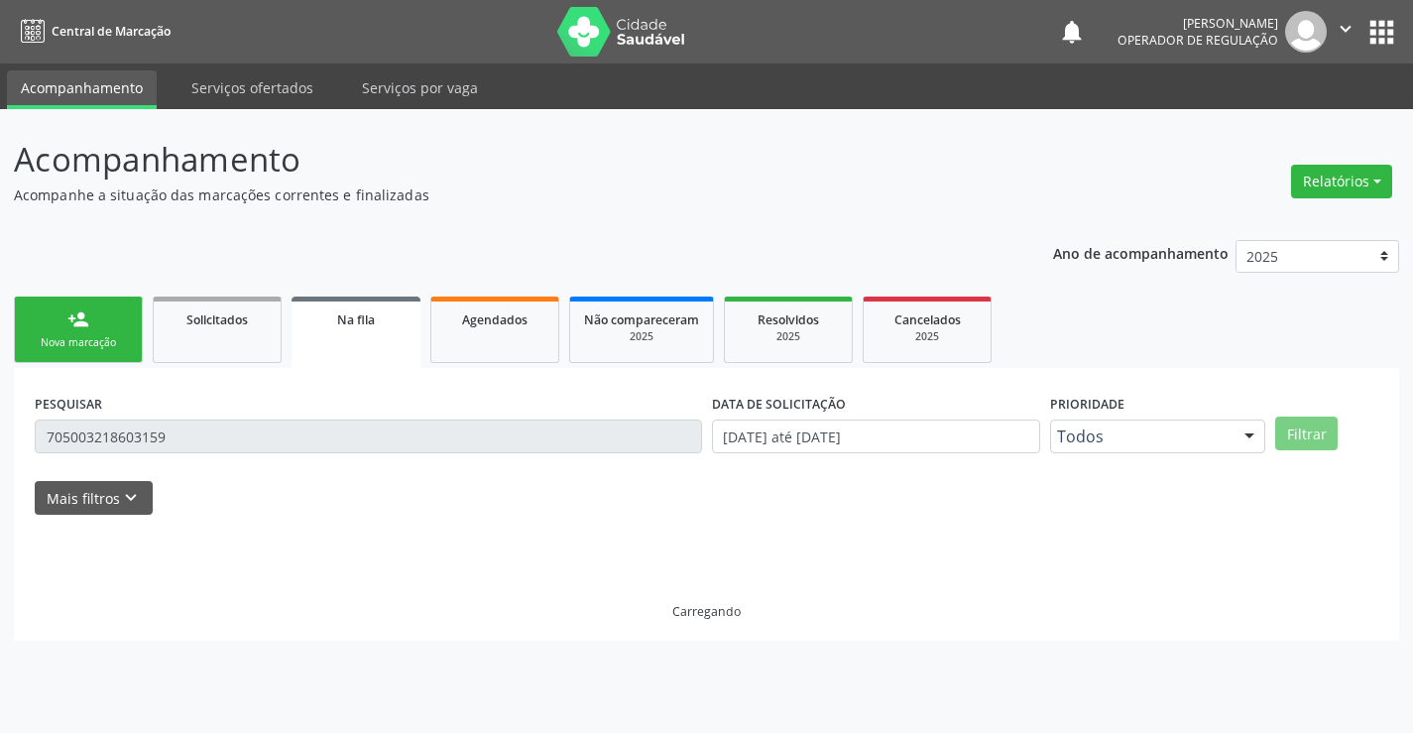
scroll to position [0, 0]
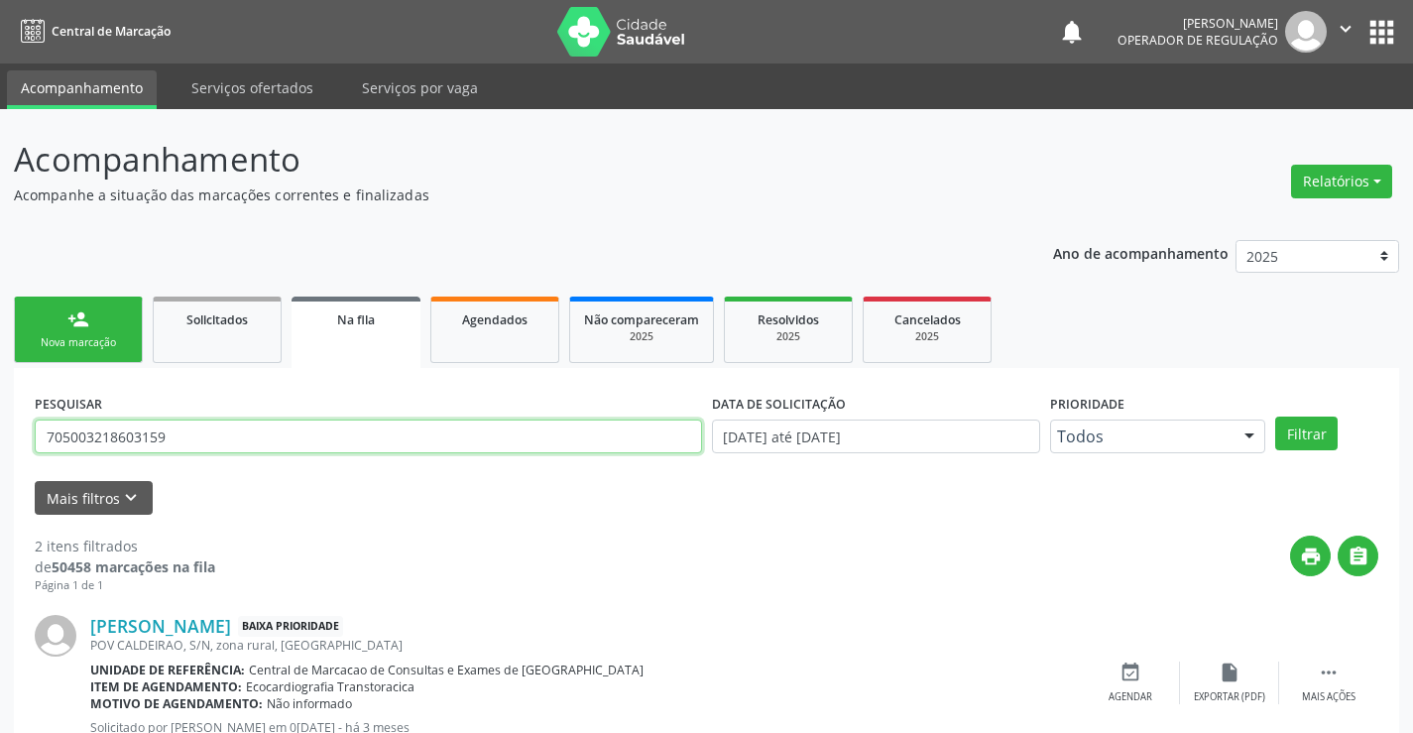
click at [246, 439] on input "705003218603159" at bounding box center [368, 436] width 667 height 34
type input "709009887244919"
click at [1279, 419] on button "Filtrar" at bounding box center [1306, 433] width 62 height 34
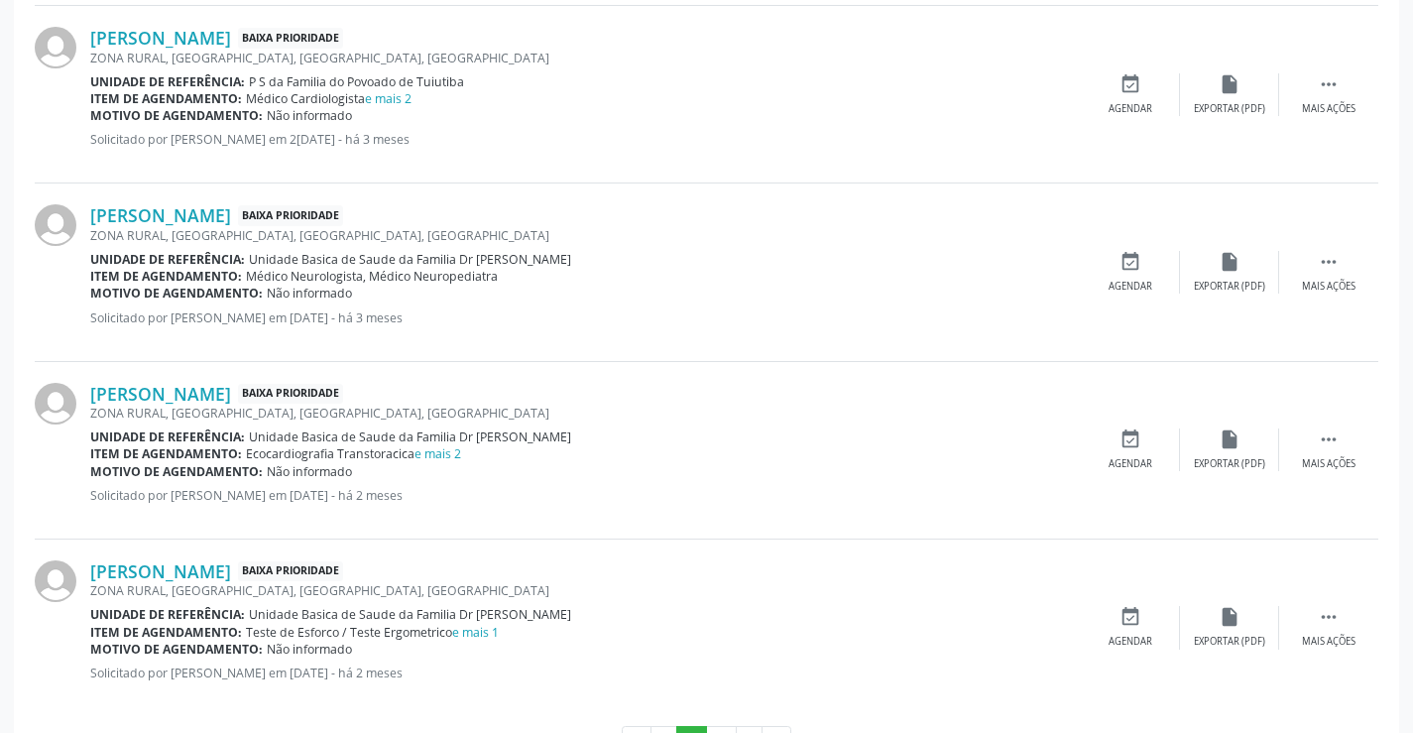
scroll to position [2634, 0]
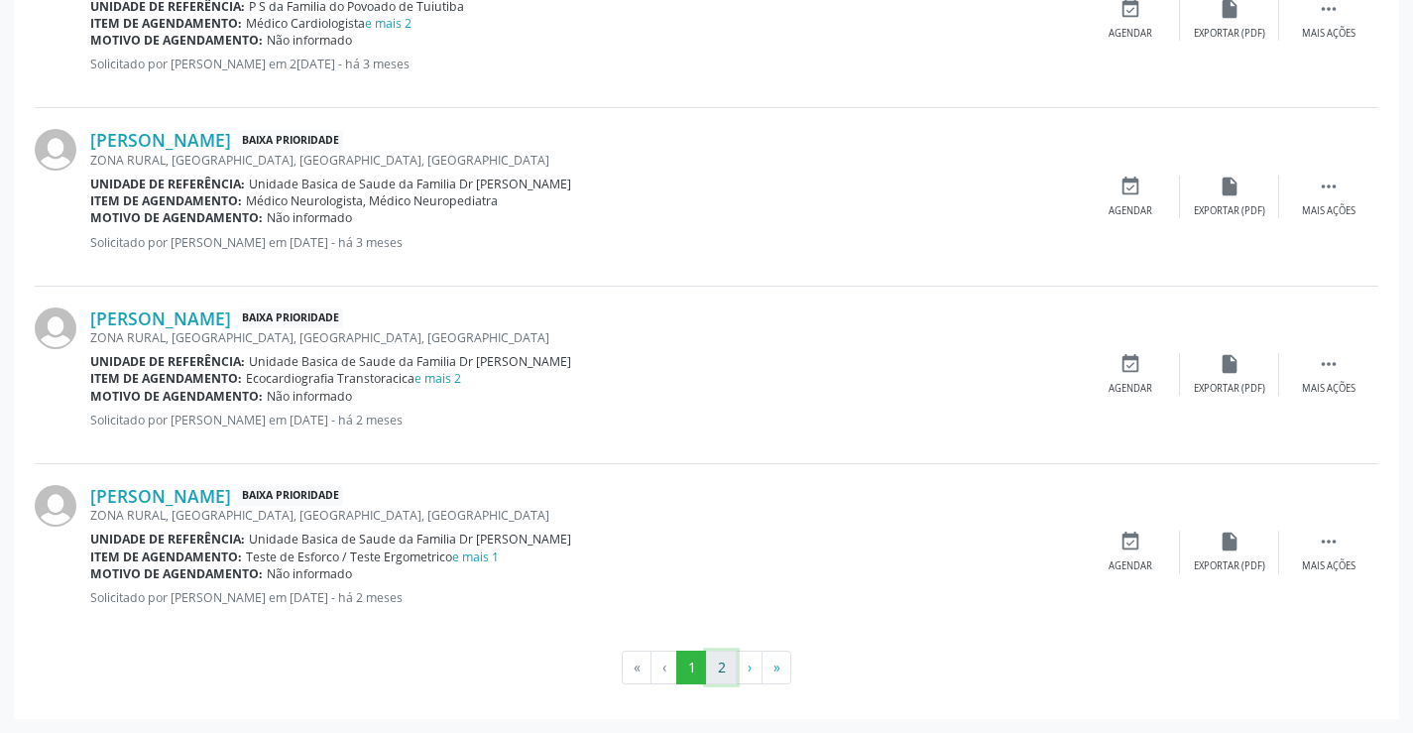
click at [712, 666] on button "2" at bounding box center [721, 667] width 31 height 34
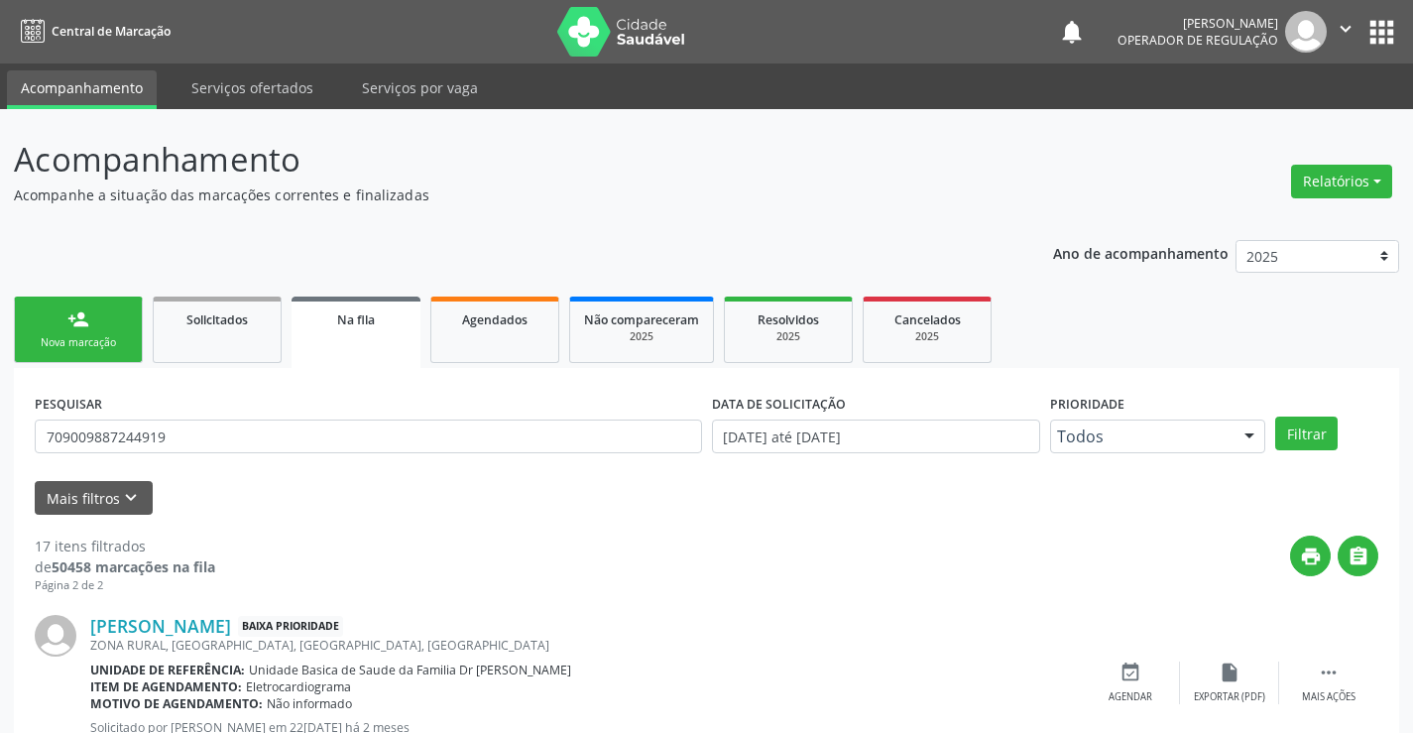
scroll to position [307, 0]
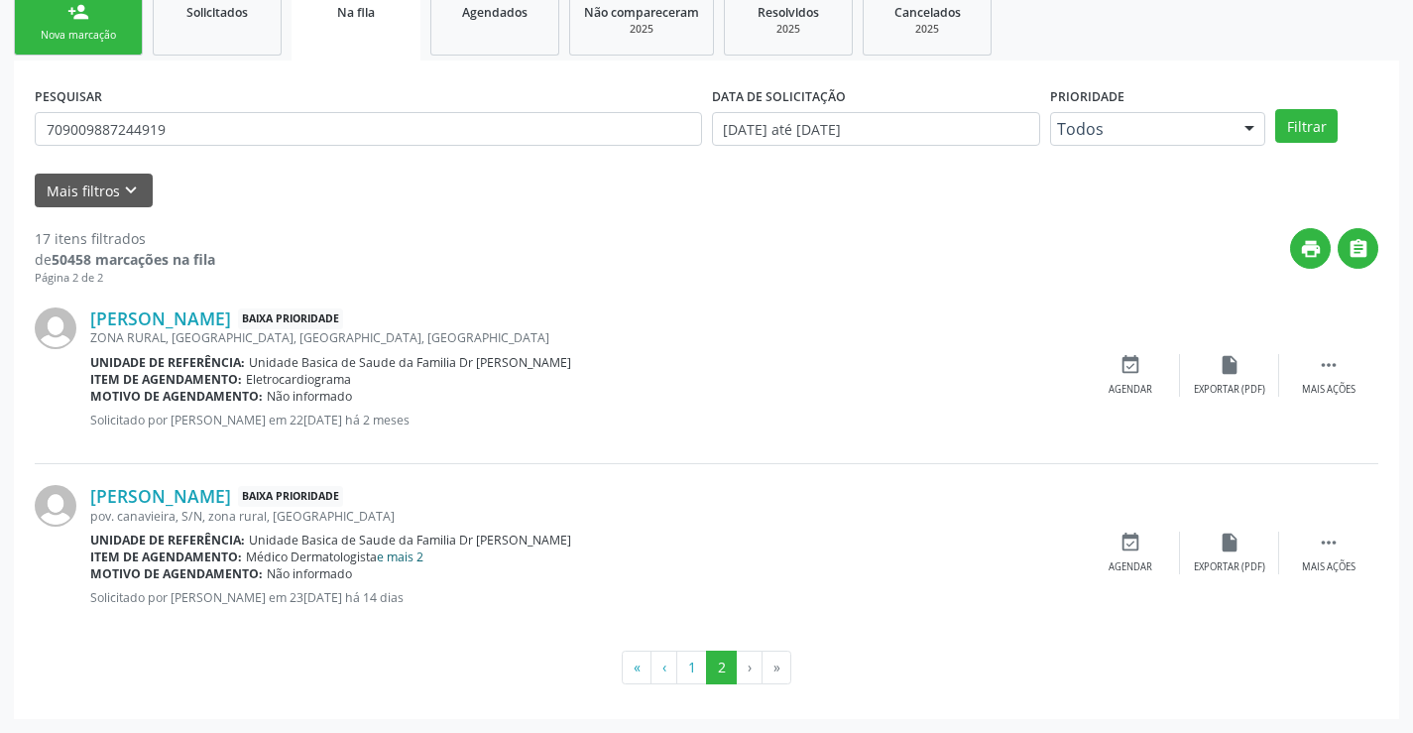
click at [423, 557] on link "e mais 2" at bounding box center [400, 556] width 47 height 17
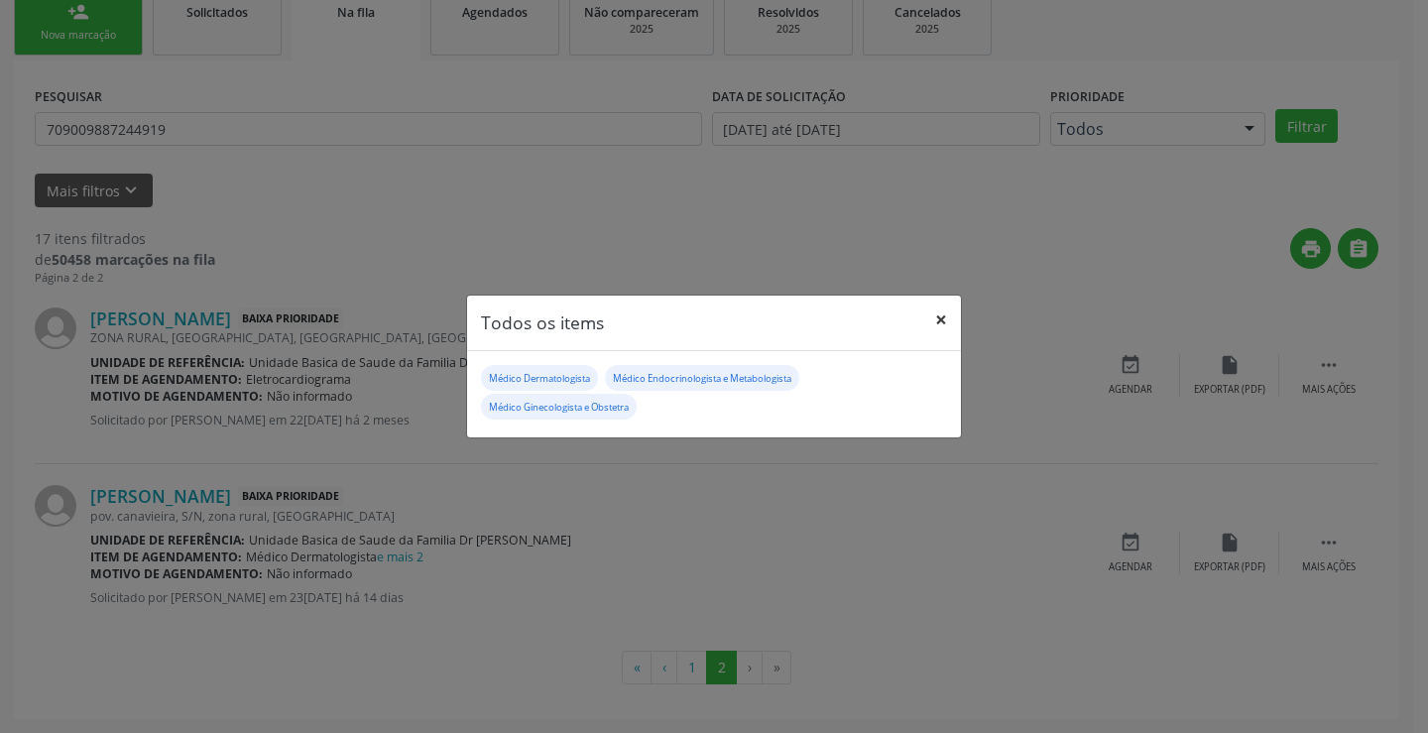
click at [940, 306] on button "×" at bounding box center [941, 319] width 40 height 49
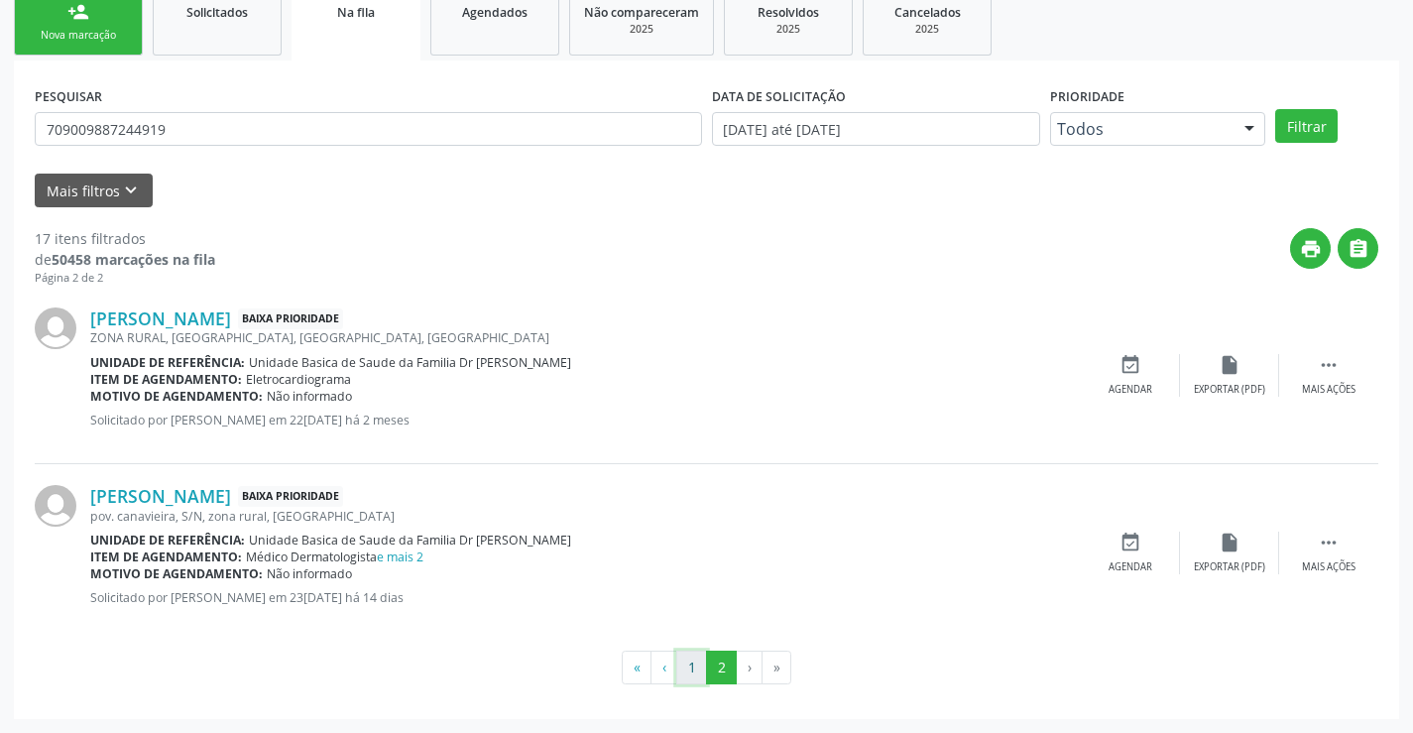
click at [689, 659] on button "1" at bounding box center [691, 667] width 31 height 34
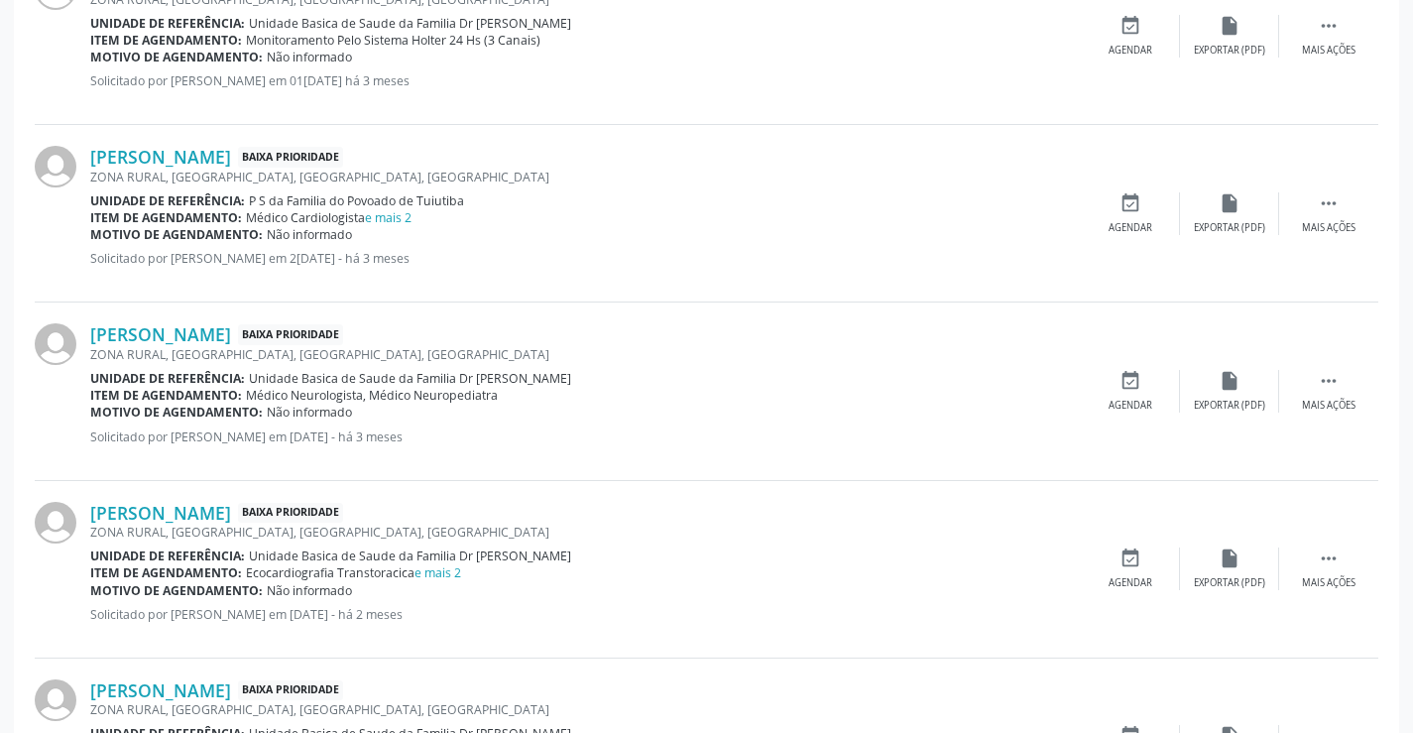
scroll to position [2634, 0]
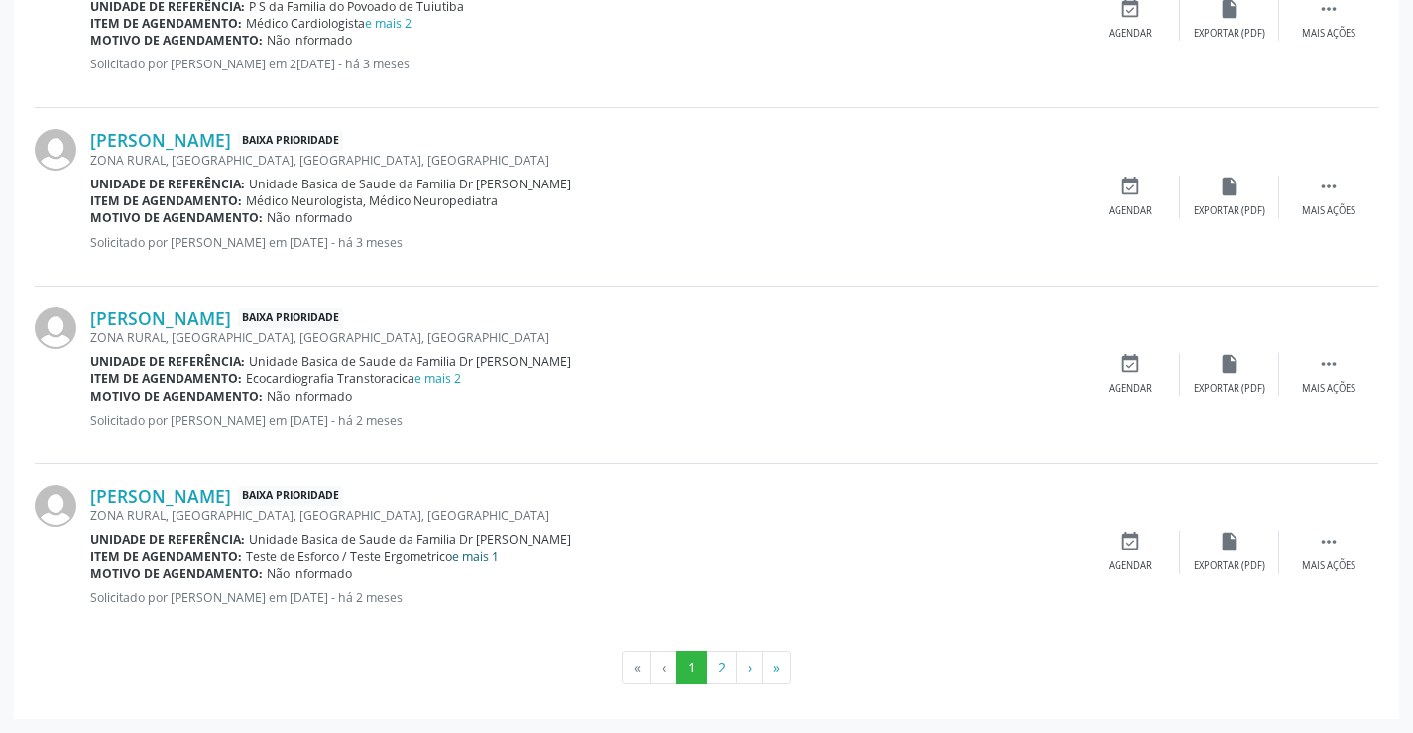
click at [477, 557] on link "e mais 1" at bounding box center [475, 556] width 47 height 17
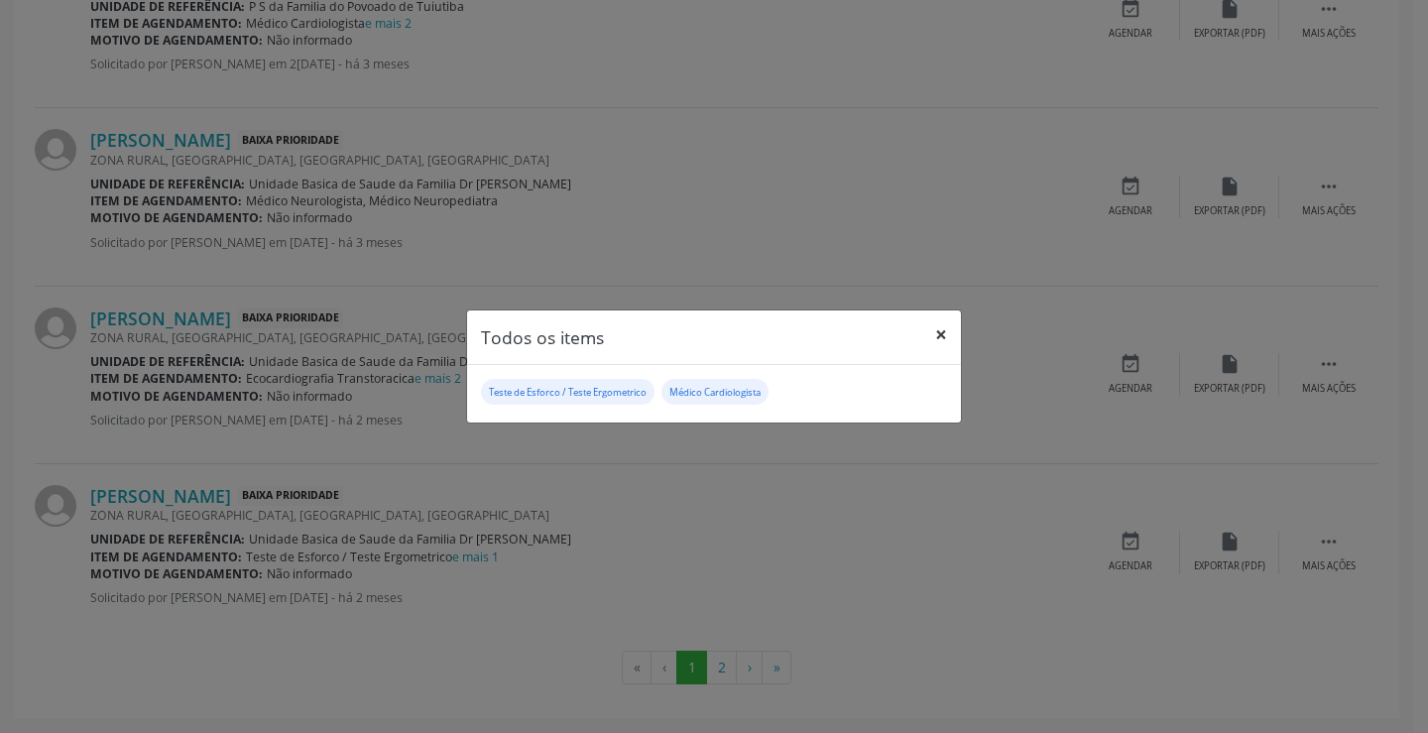
click at [939, 332] on button "×" at bounding box center [941, 334] width 40 height 49
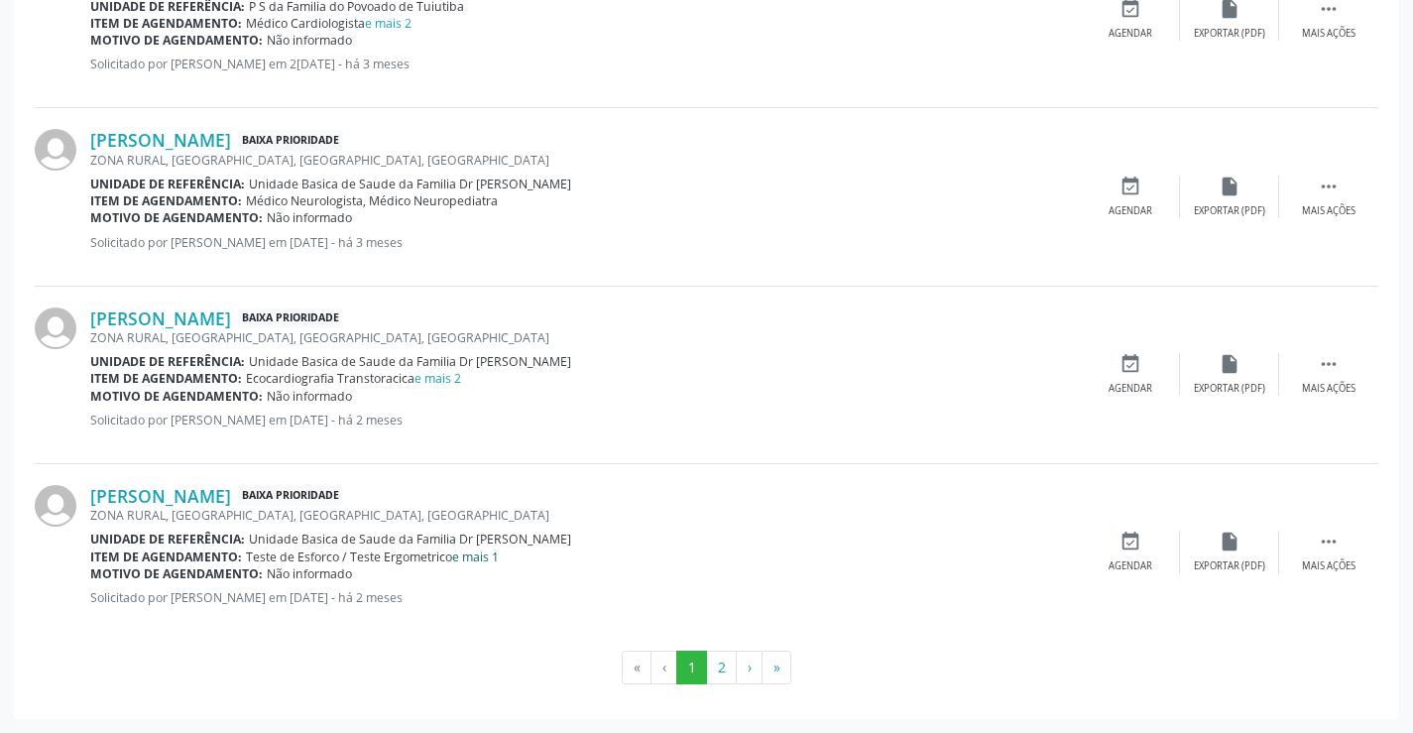
click at [475, 564] on link "e mais 1" at bounding box center [475, 556] width 47 height 17
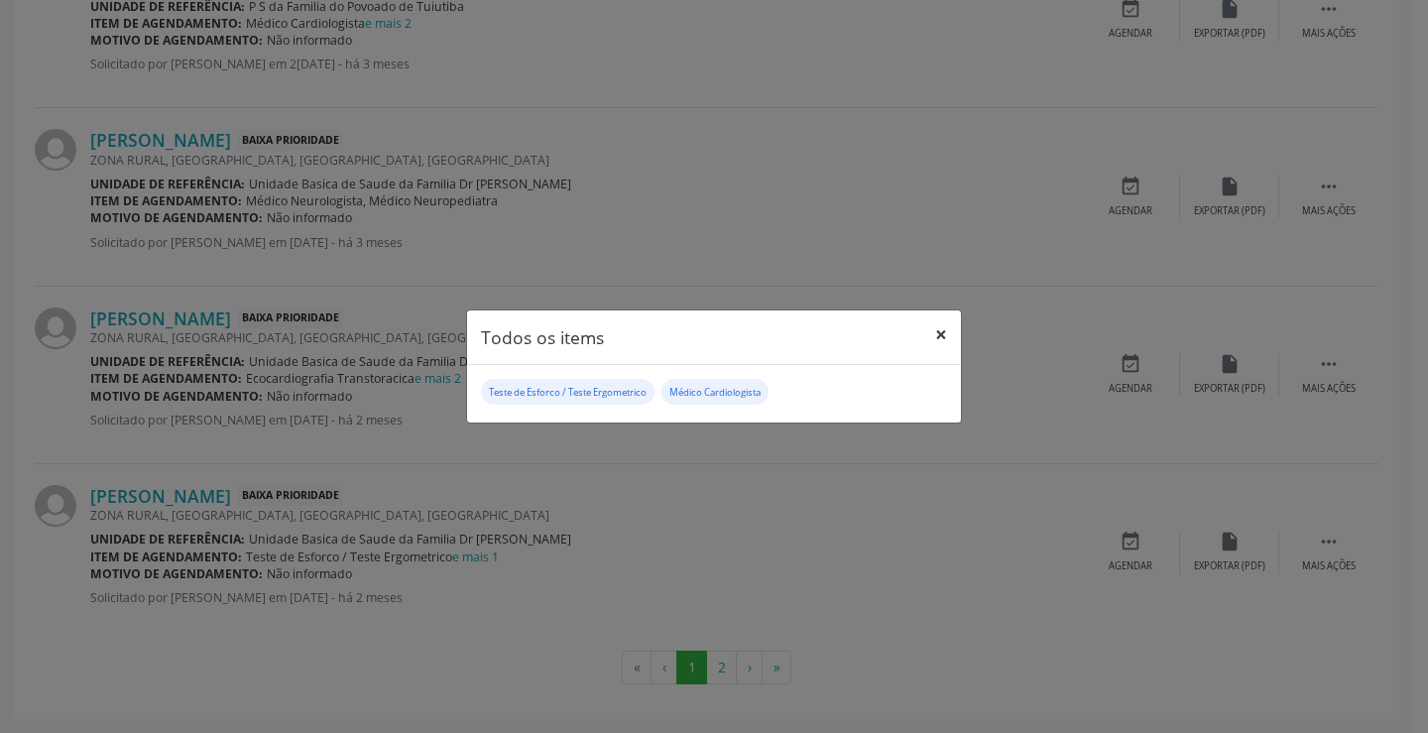
click at [938, 333] on button "×" at bounding box center [941, 334] width 40 height 49
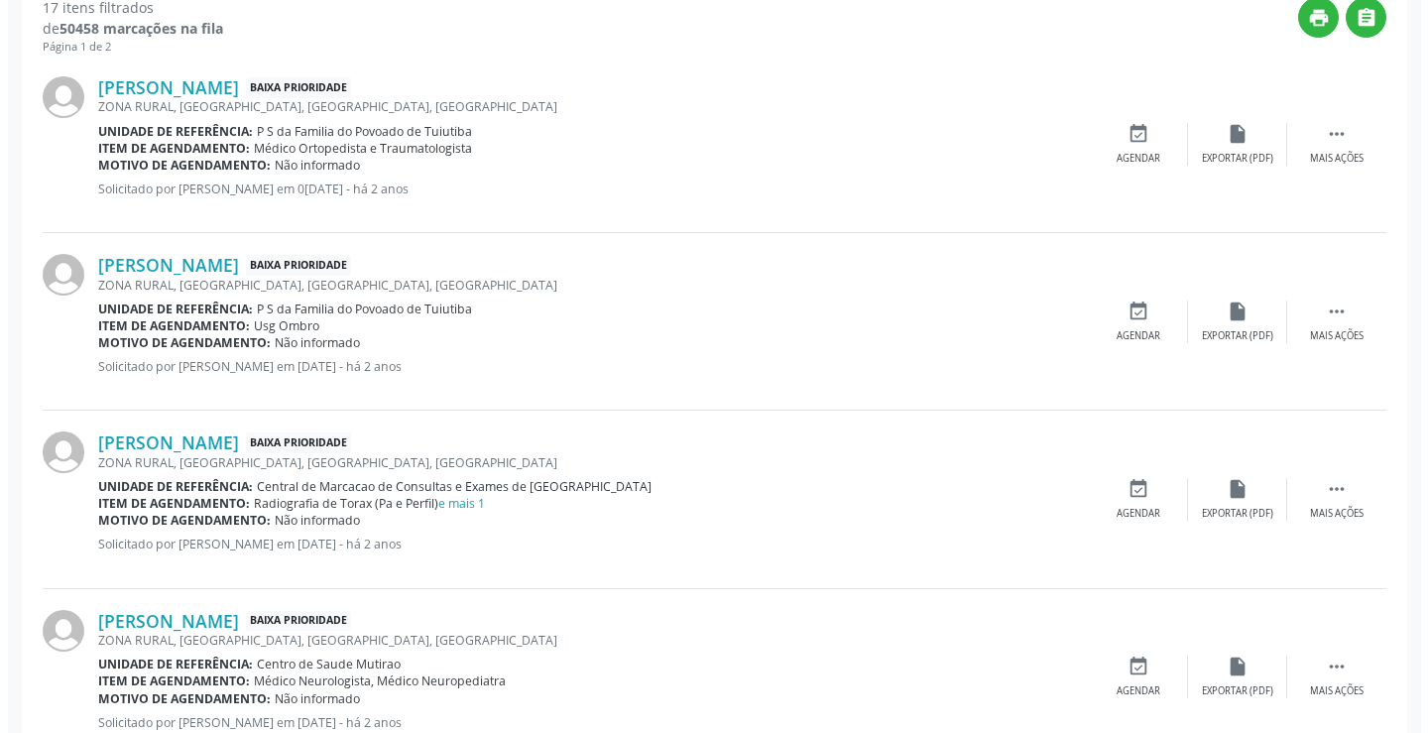
scroll to position [552, 0]
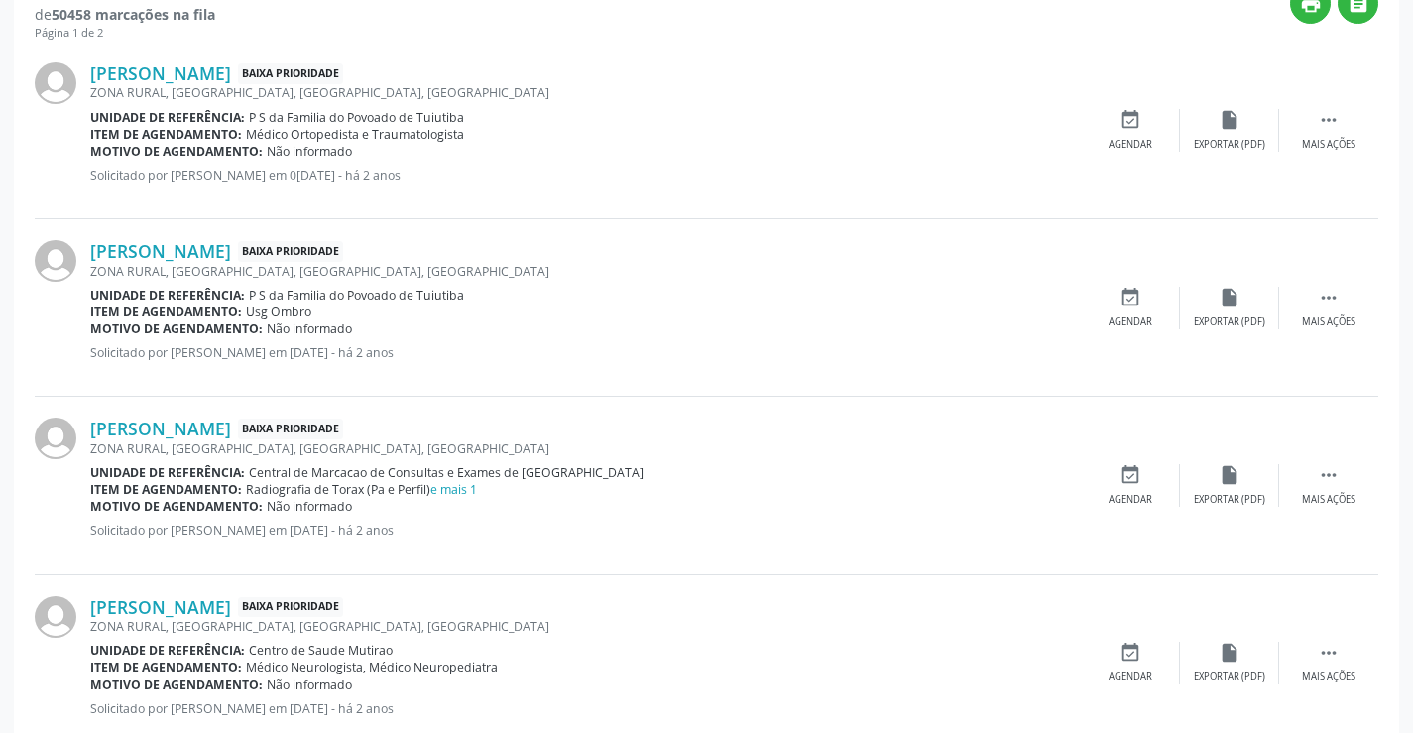
click at [462, 470] on span "Central de Marcacao de Consultas e Exames de Campo Formoso" at bounding box center [446, 472] width 395 height 17
click at [462, 496] on link "e mais 1" at bounding box center [453, 489] width 47 height 17
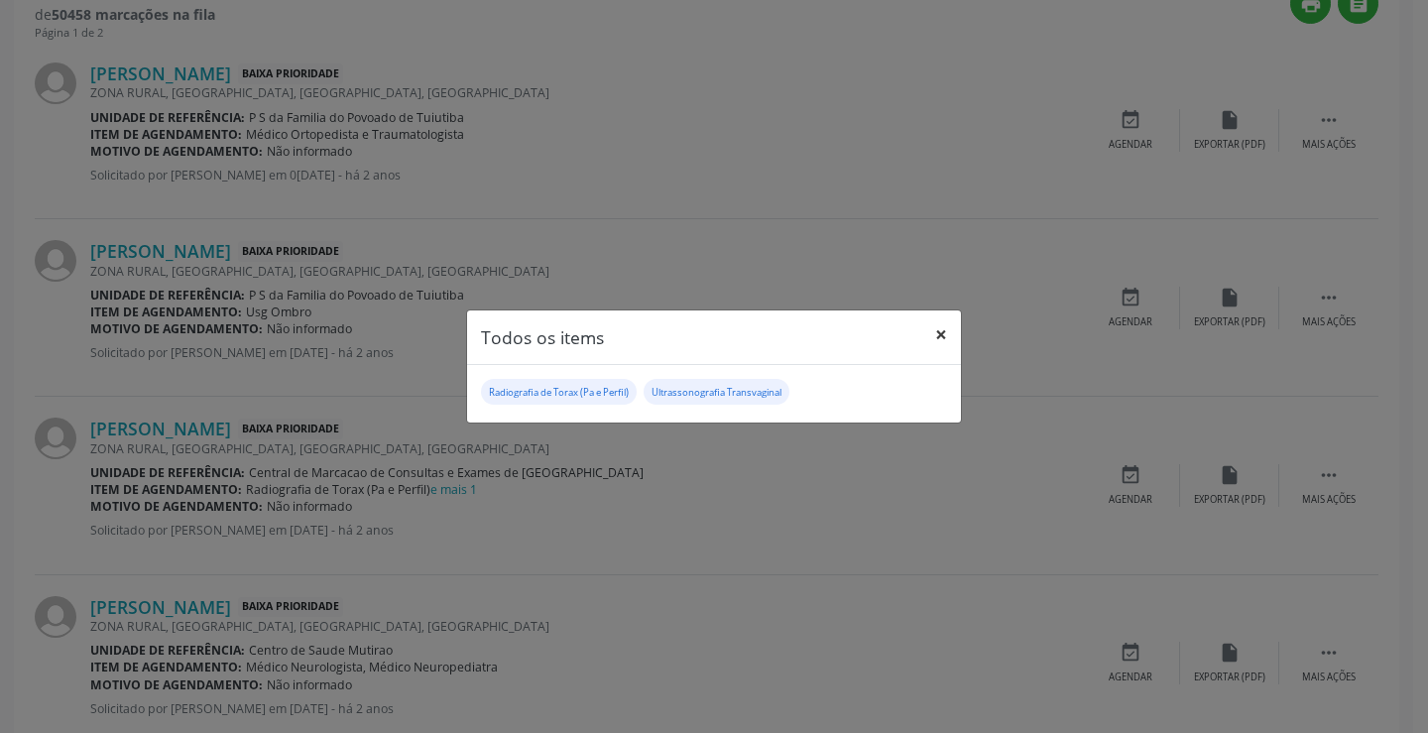
click at [931, 331] on button "×" at bounding box center [941, 334] width 40 height 49
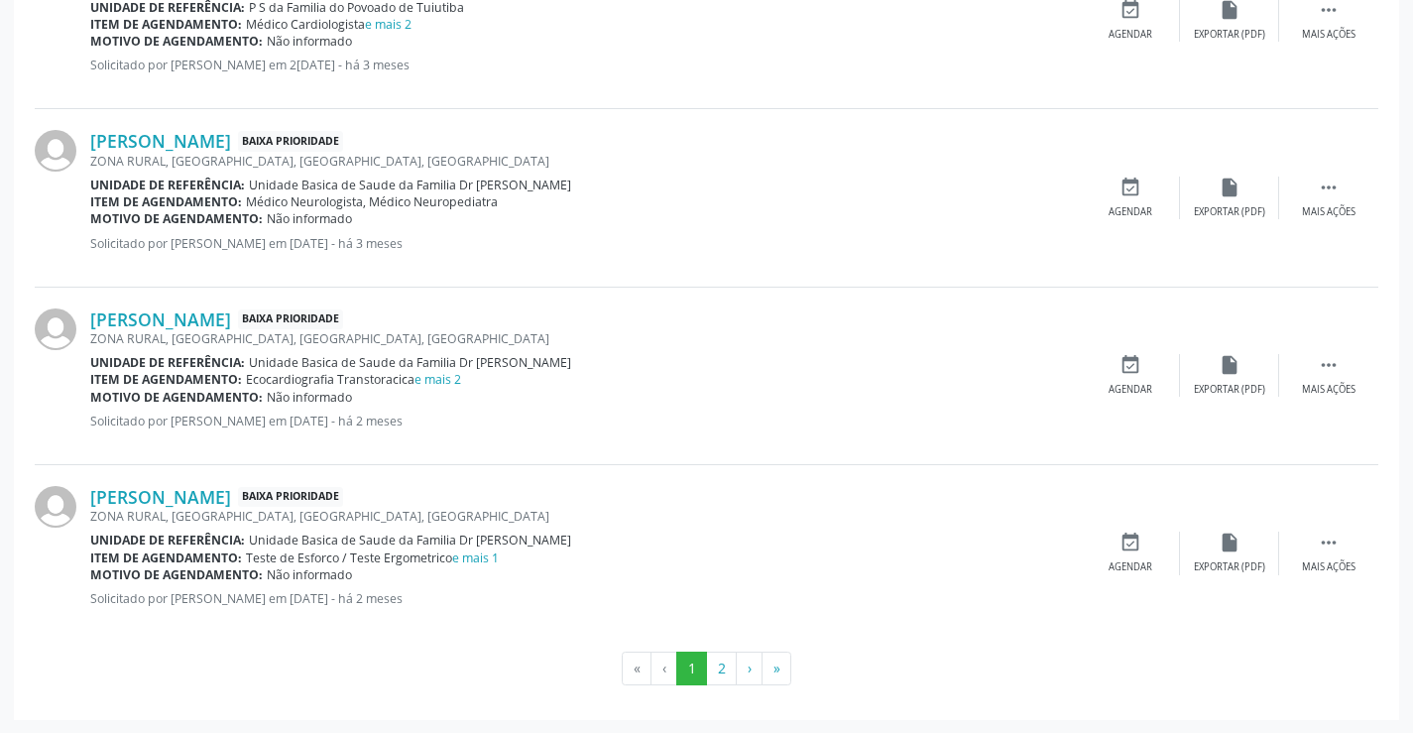
scroll to position [2634, 0]
click at [425, 375] on link "e mais 2" at bounding box center [437, 378] width 47 height 17
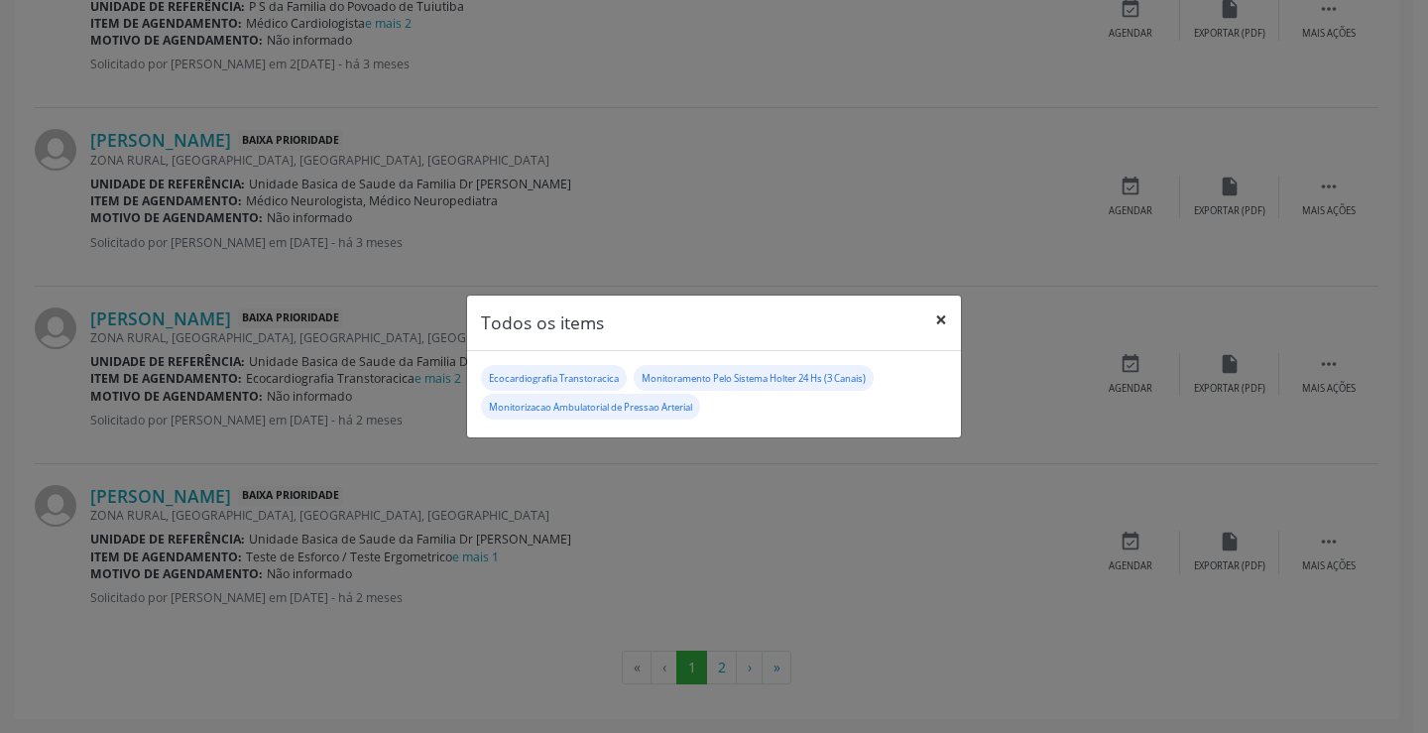
click at [945, 315] on button "×" at bounding box center [941, 319] width 40 height 49
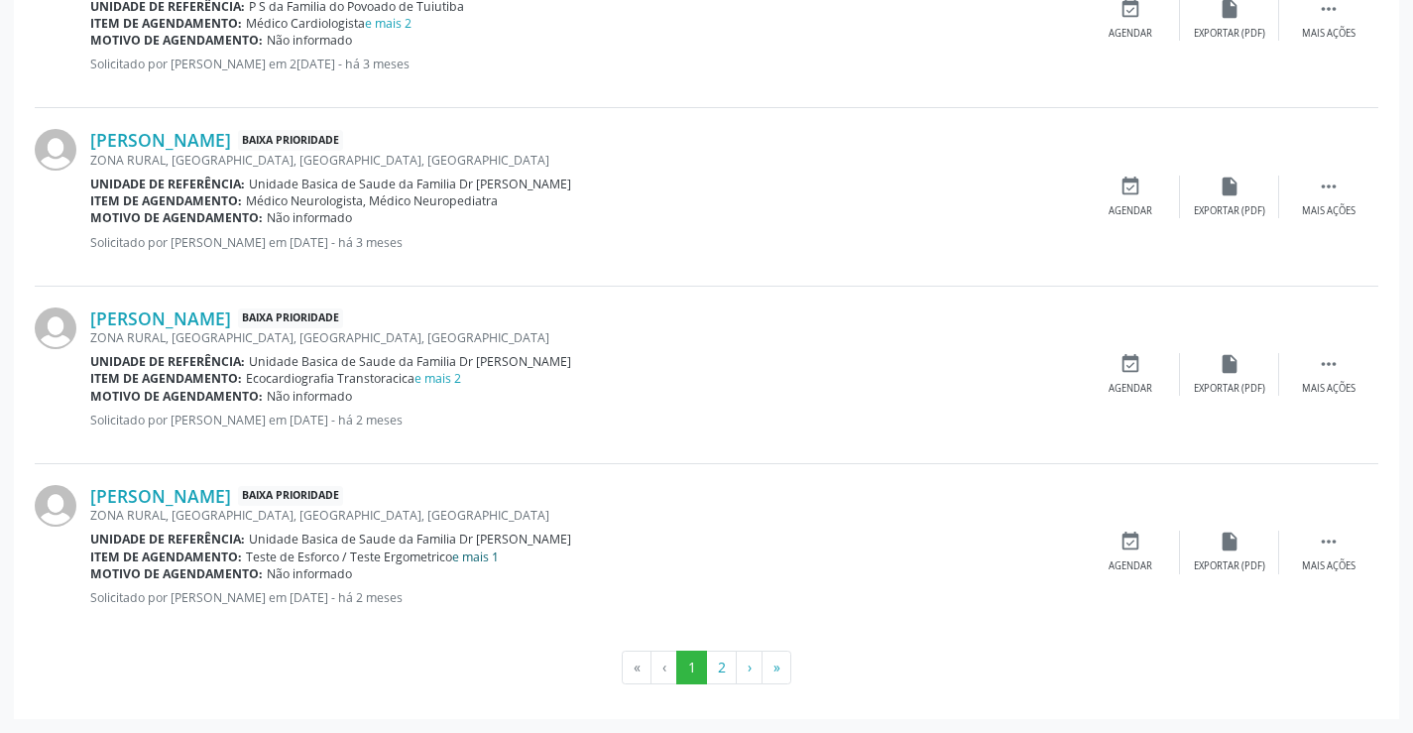
click at [476, 556] on link "e mais 1" at bounding box center [475, 556] width 47 height 17
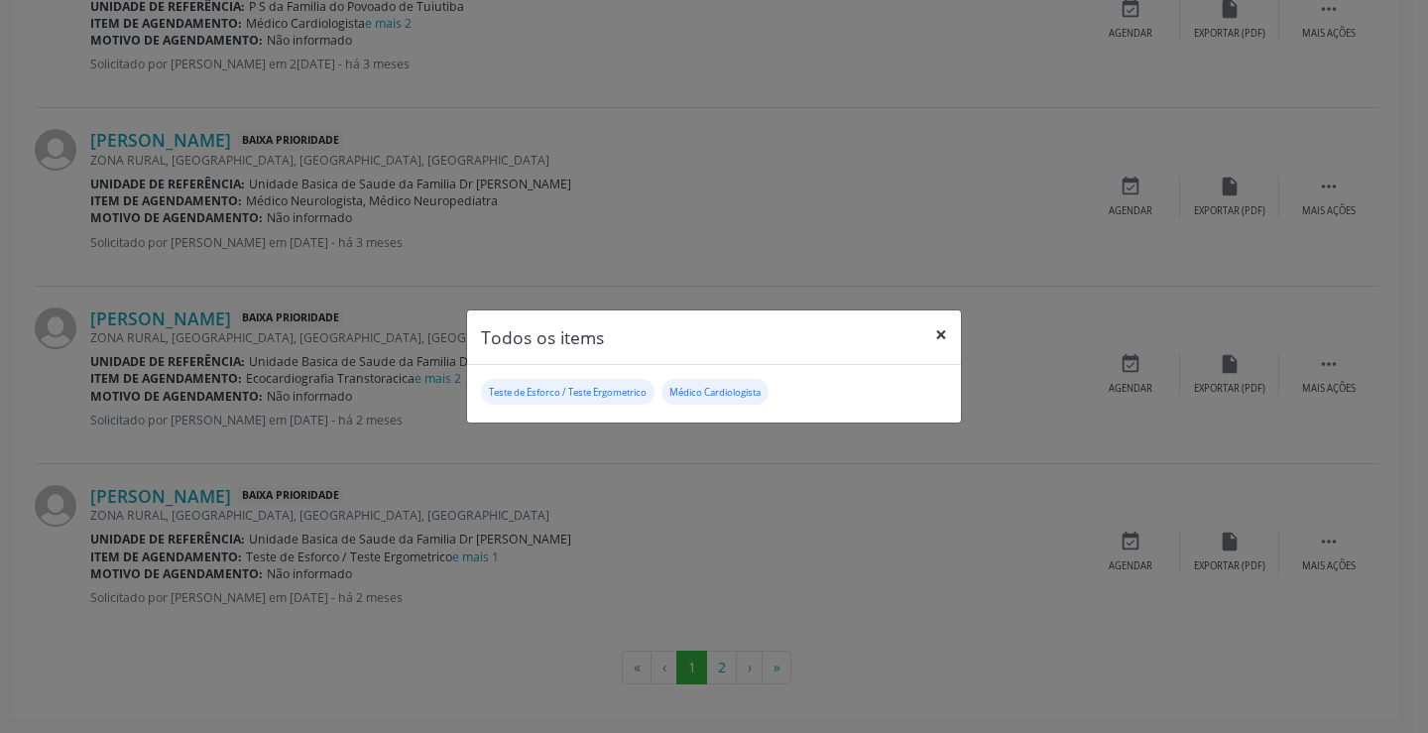
click at [942, 326] on button "×" at bounding box center [941, 334] width 40 height 49
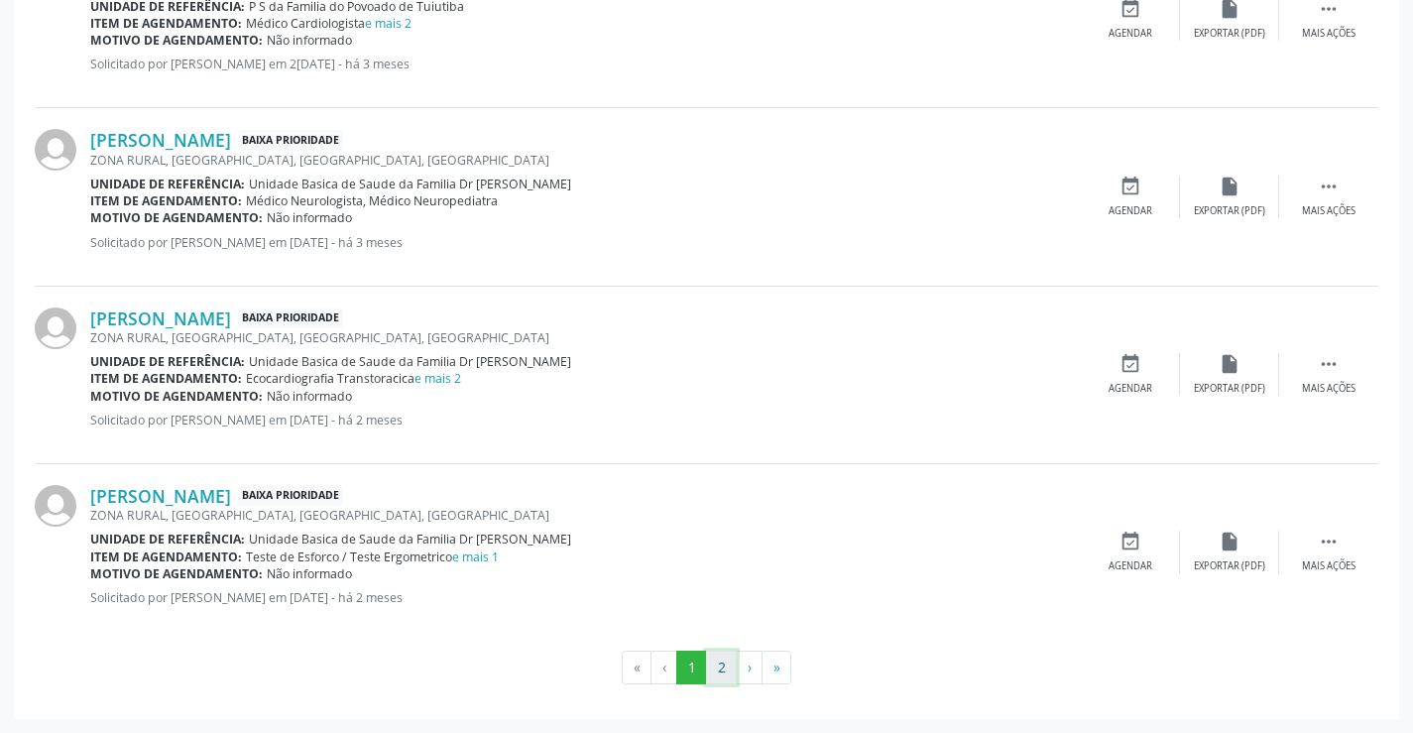
click at [711, 677] on button "2" at bounding box center [721, 667] width 31 height 34
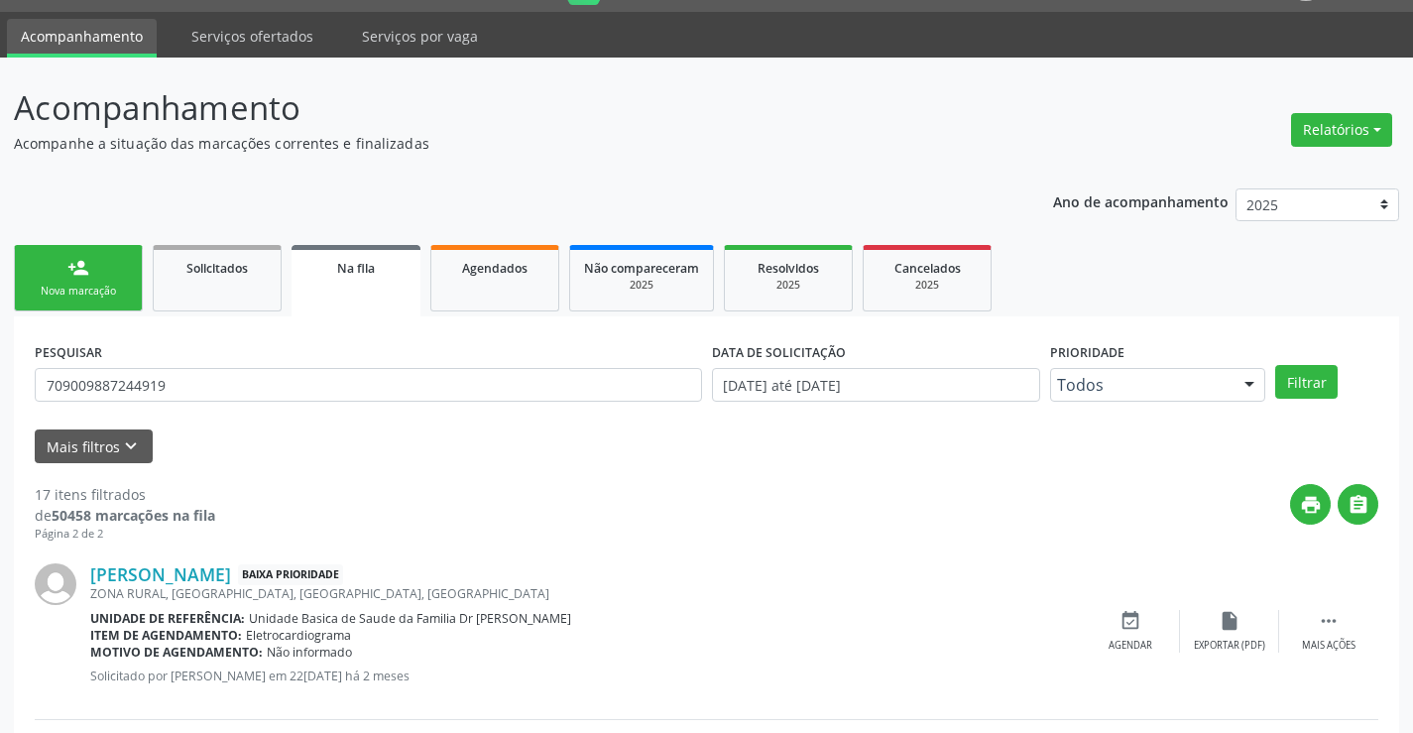
scroll to position [307, 0]
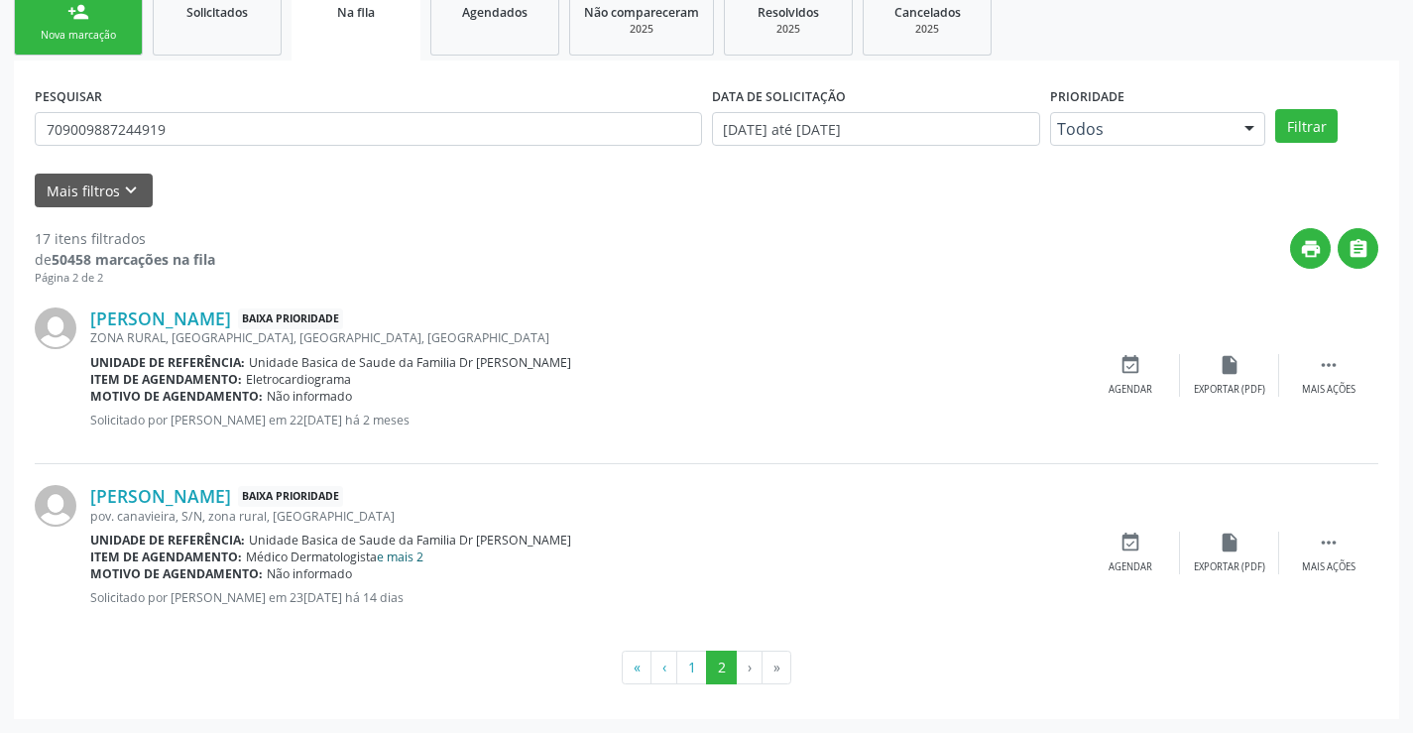
click at [410, 561] on link "e mais 2" at bounding box center [400, 556] width 47 height 17
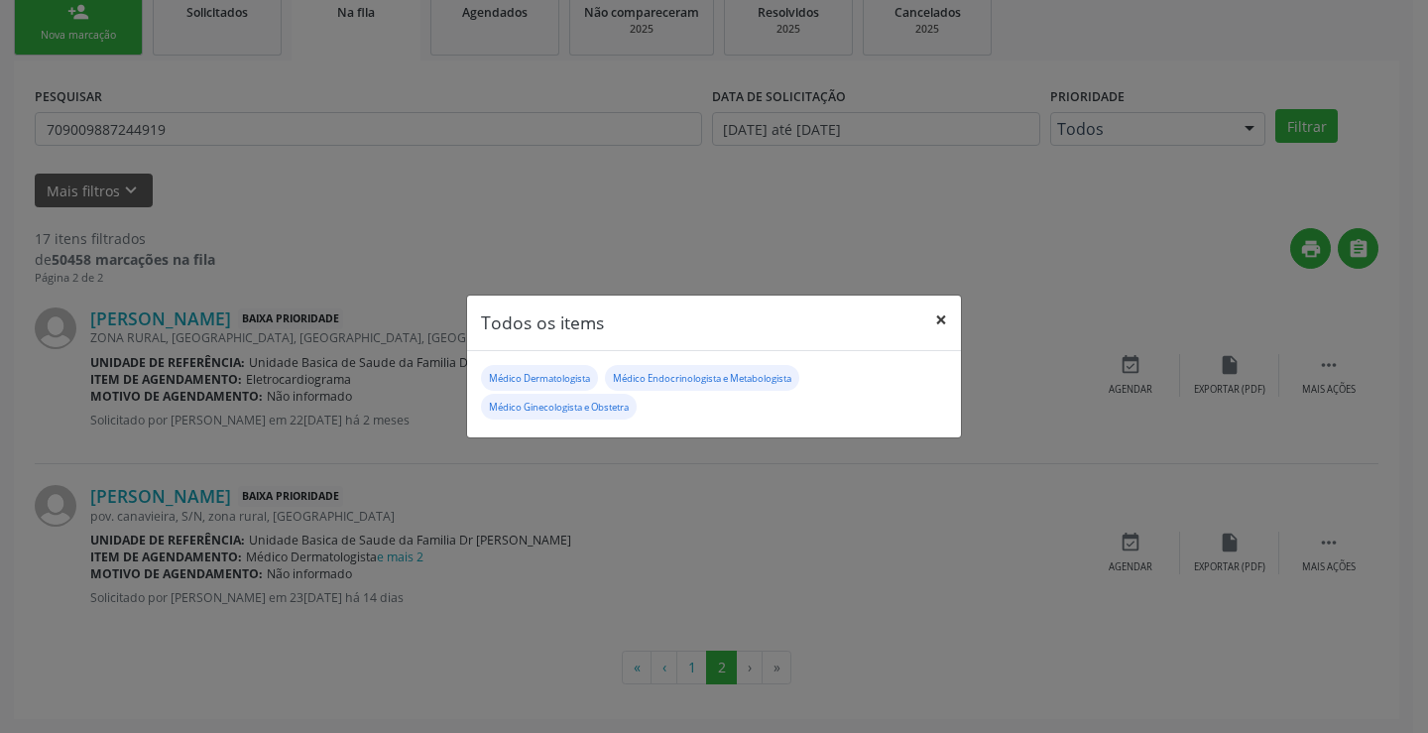
click at [933, 317] on button "×" at bounding box center [941, 319] width 40 height 49
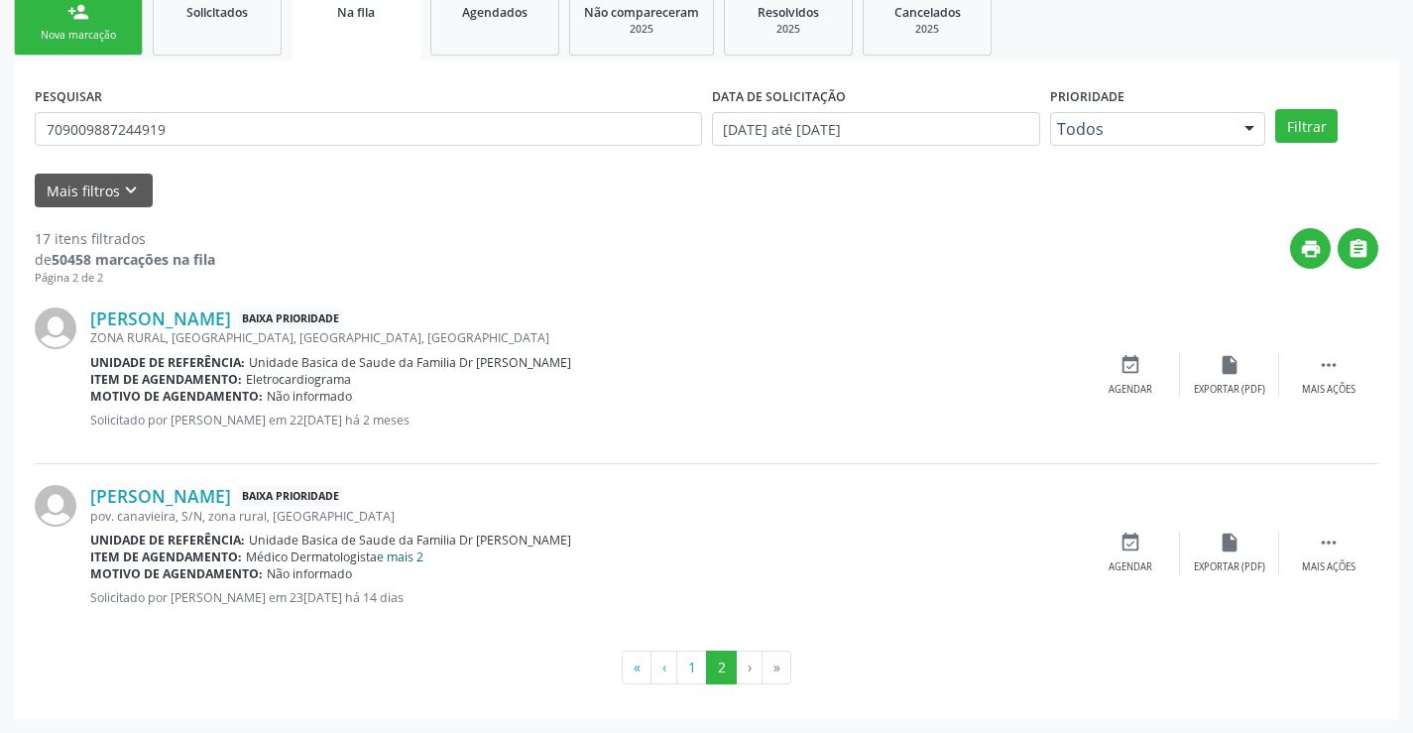
click at [423, 560] on link "e mais 2" at bounding box center [400, 556] width 47 height 17
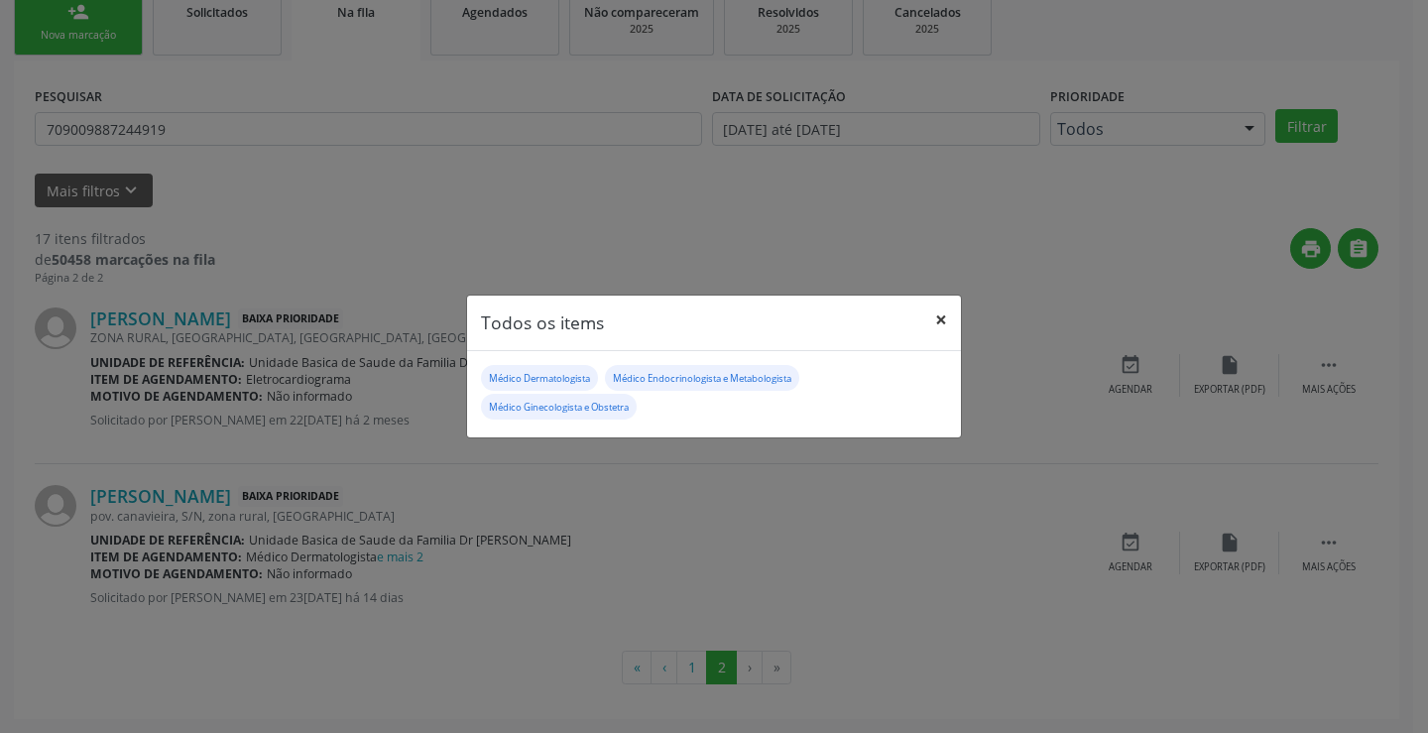
click at [932, 318] on button "×" at bounding box center [941, 319] width 40 height 49
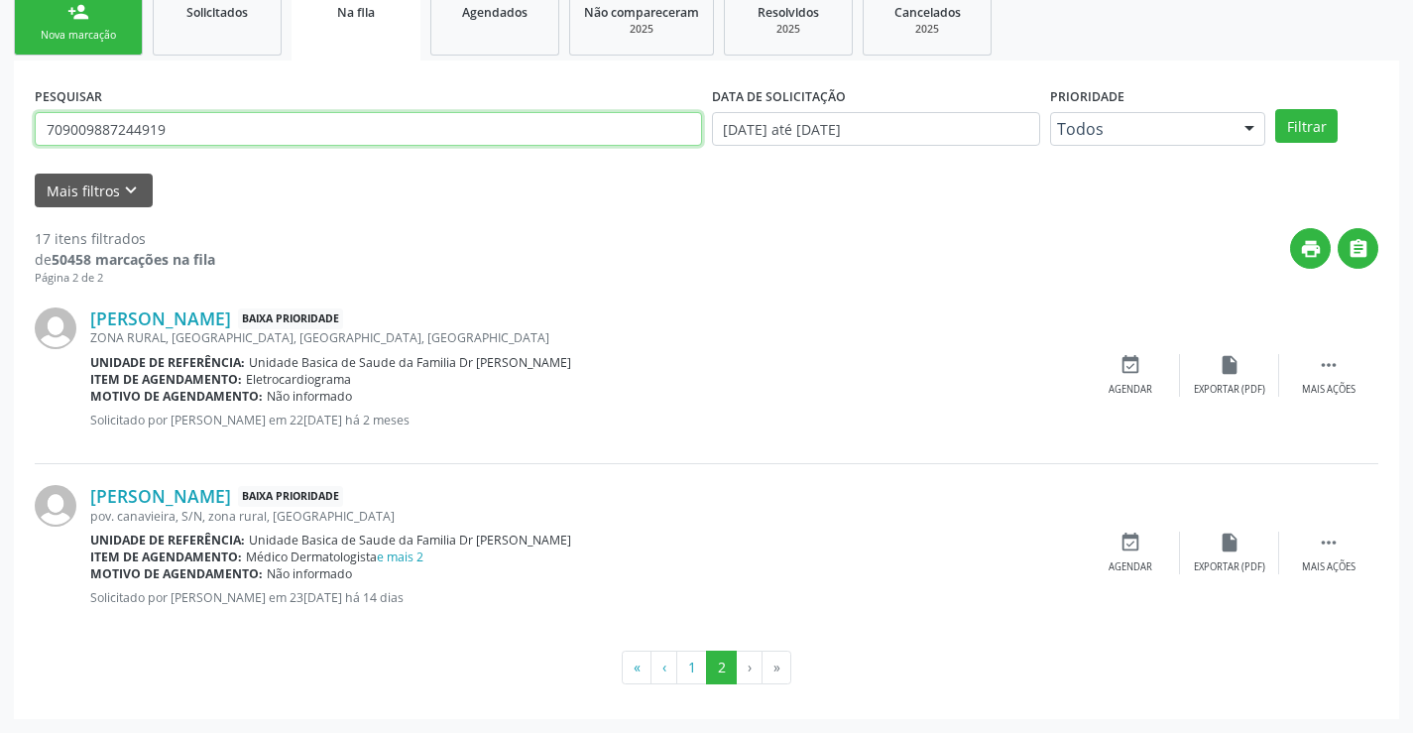
click at [212, 126] on input "709009887244919" at bounding box center [368, 129] width 667 height 34
click at [212, 126] on input "text" at bounding box center [368, 129] width 667 height 34
type input "703507032797630"
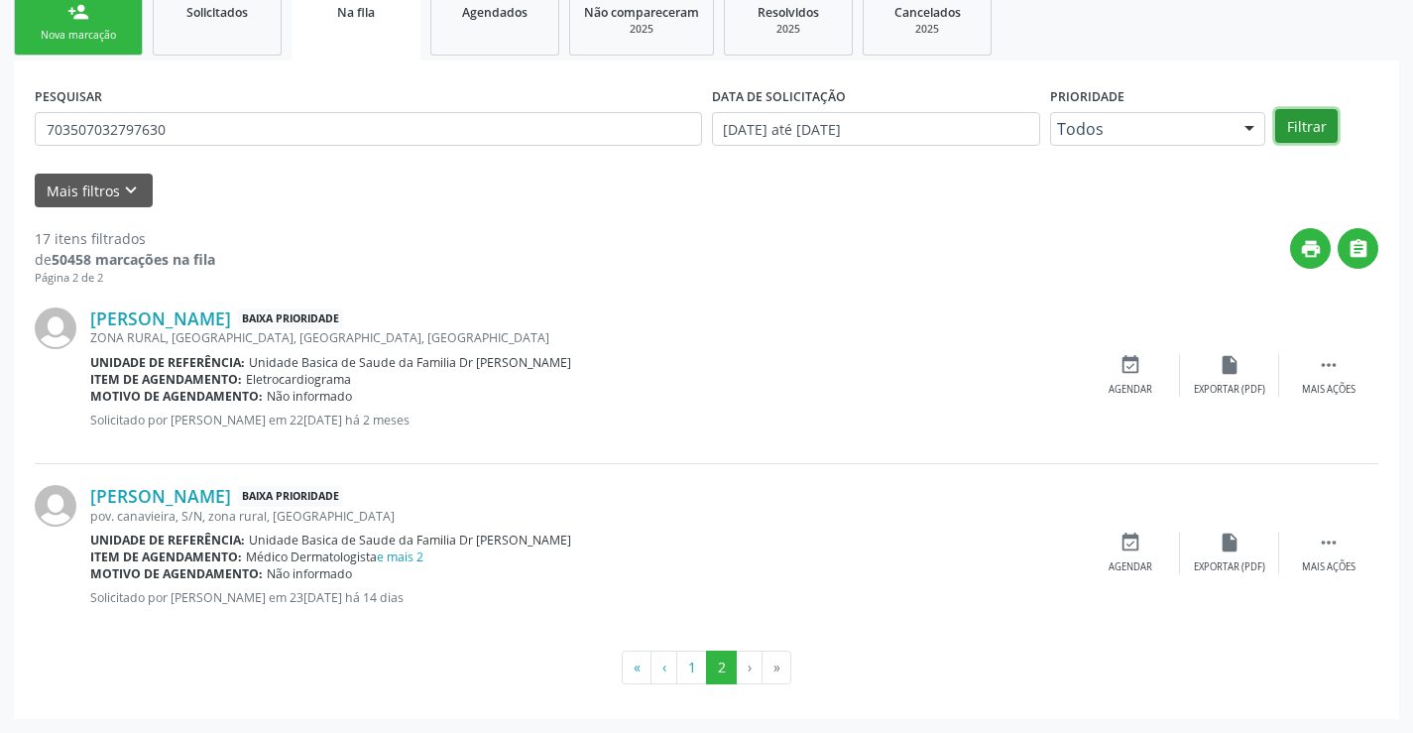
click at [1312, 125] on button "Filtrar" at bounding box center [1306, 126] width 62 height 34
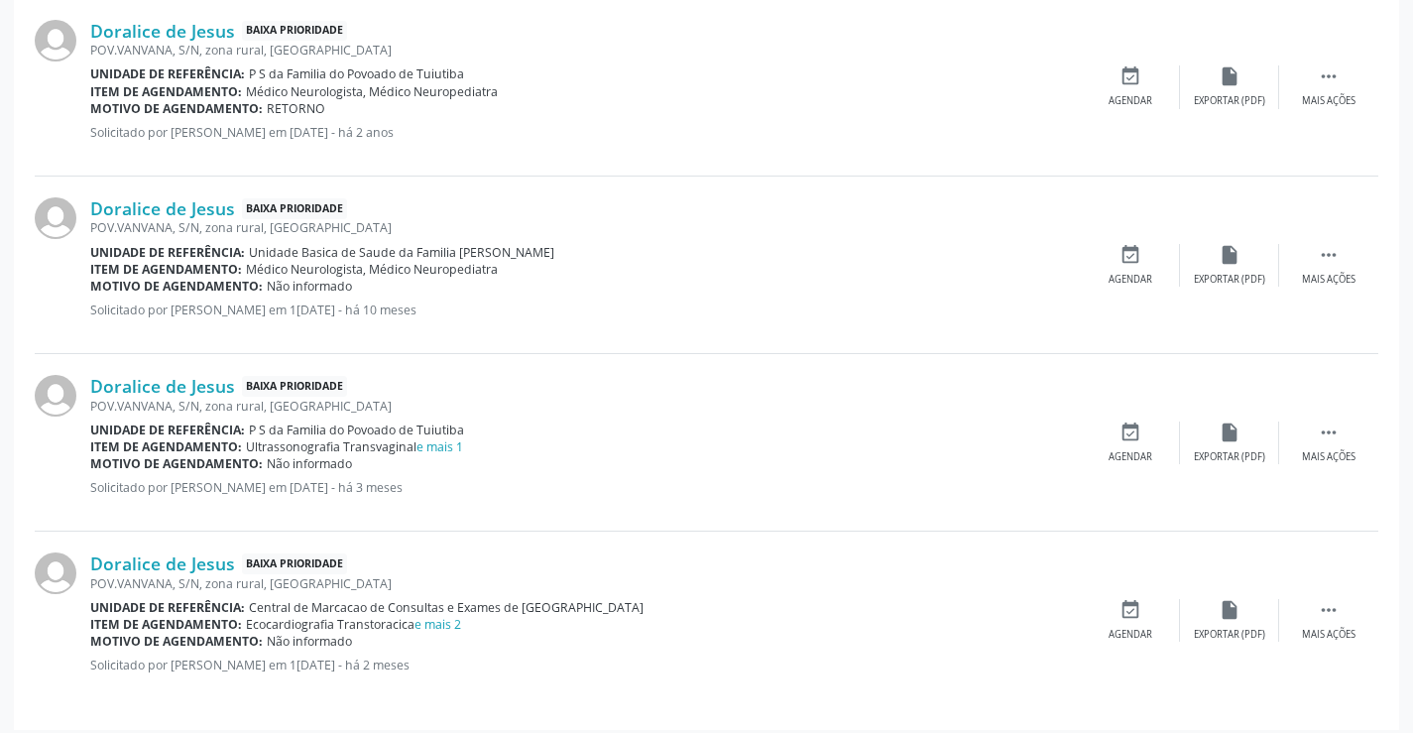
scroll to position [1317, 0]
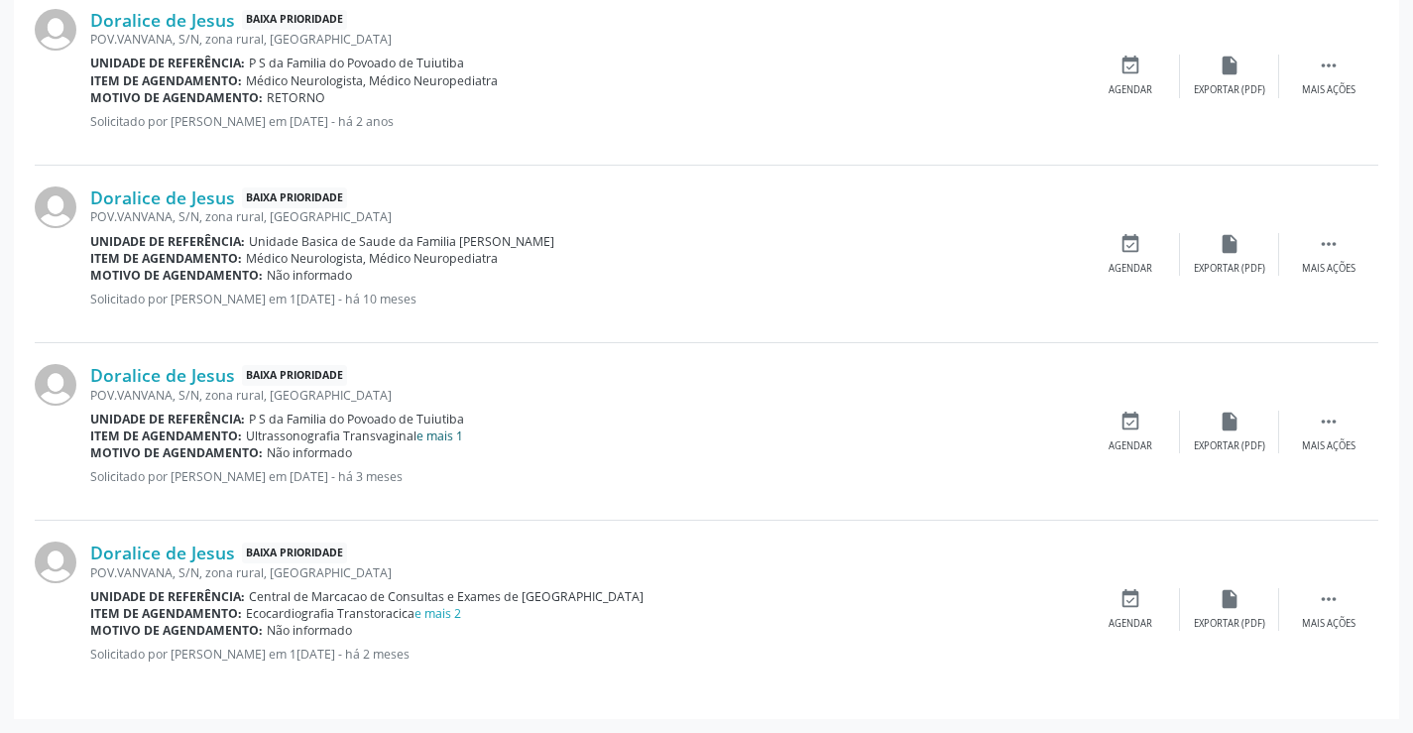
click at [447, 434] on link "e mais 1" at bounding box center [439, 435] width 47 height 17
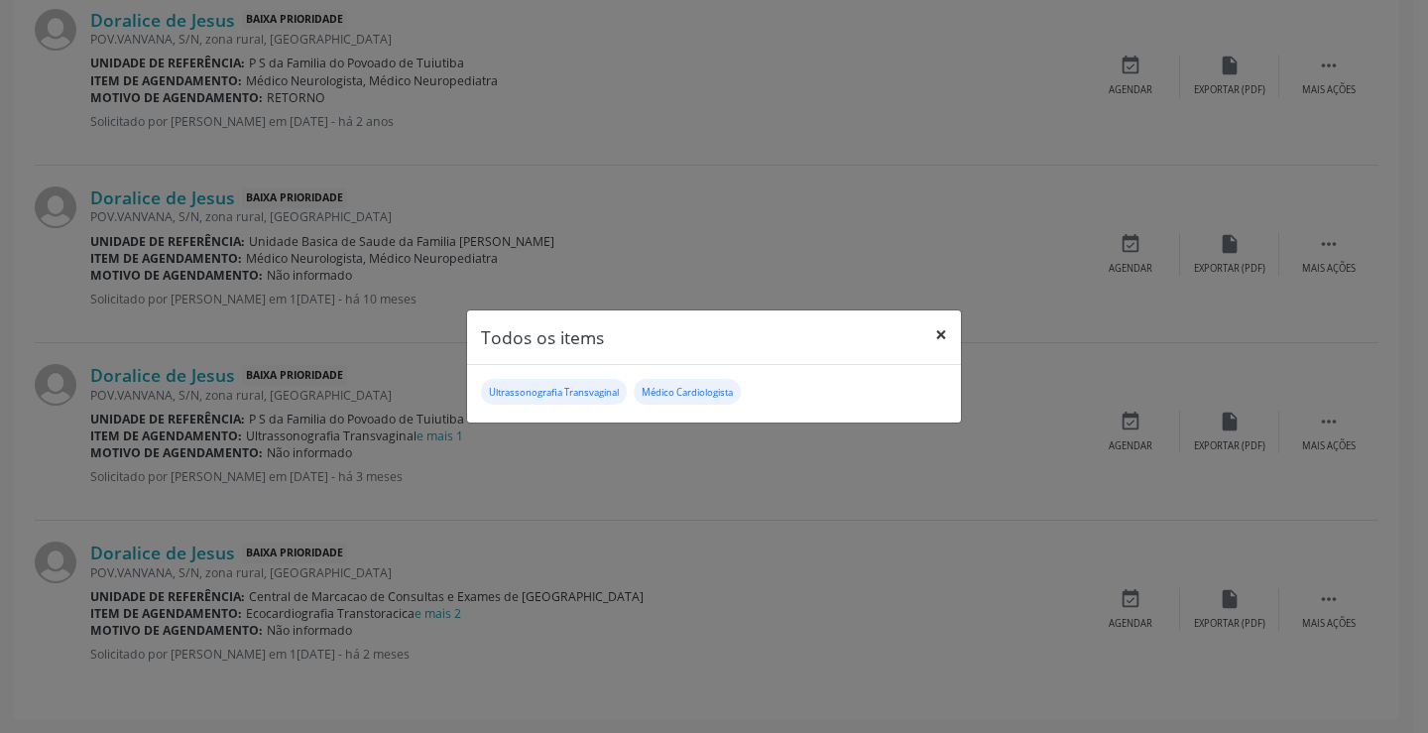
click at [938, 334] on button "×" at bounding box center [941, 334] width 40 height 49
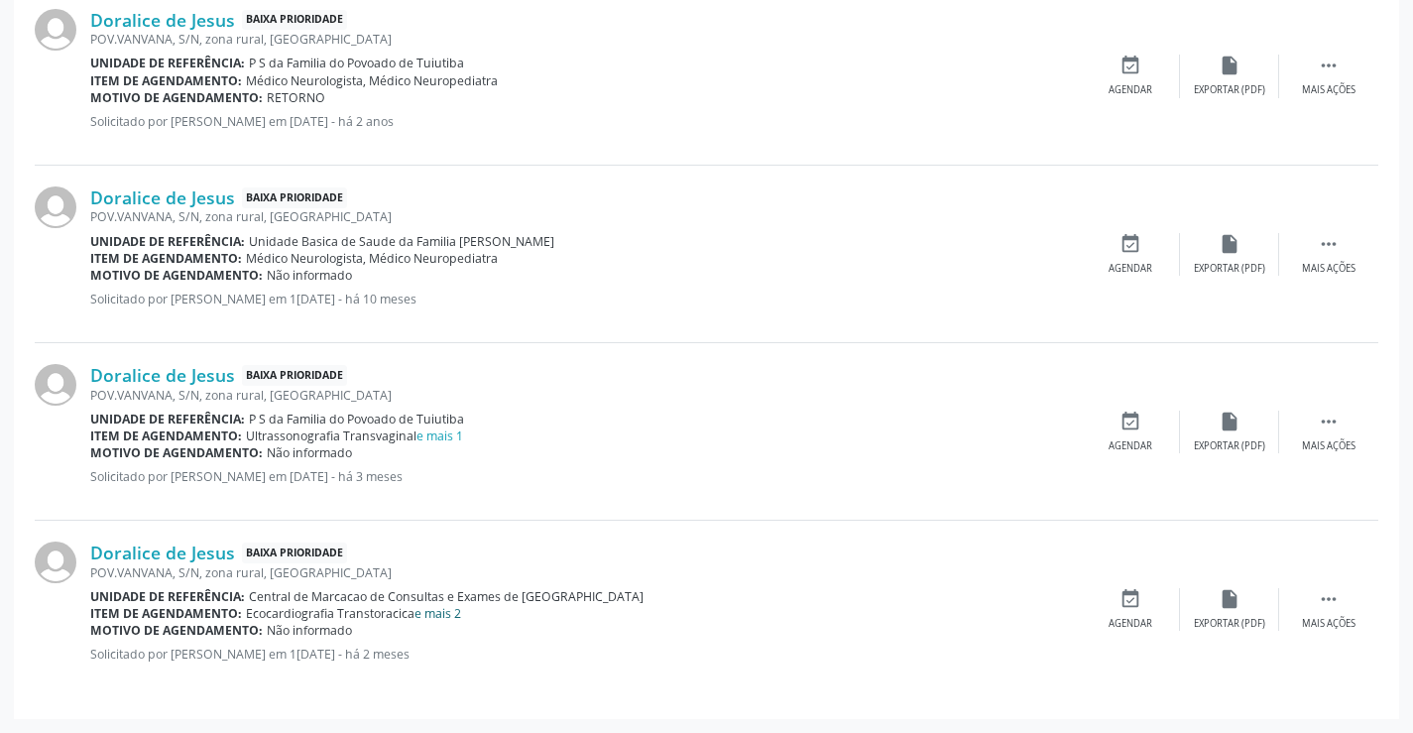
click at [452, 609] on link "e mais 2" at bounding box center [437, 613] width 47 height 17
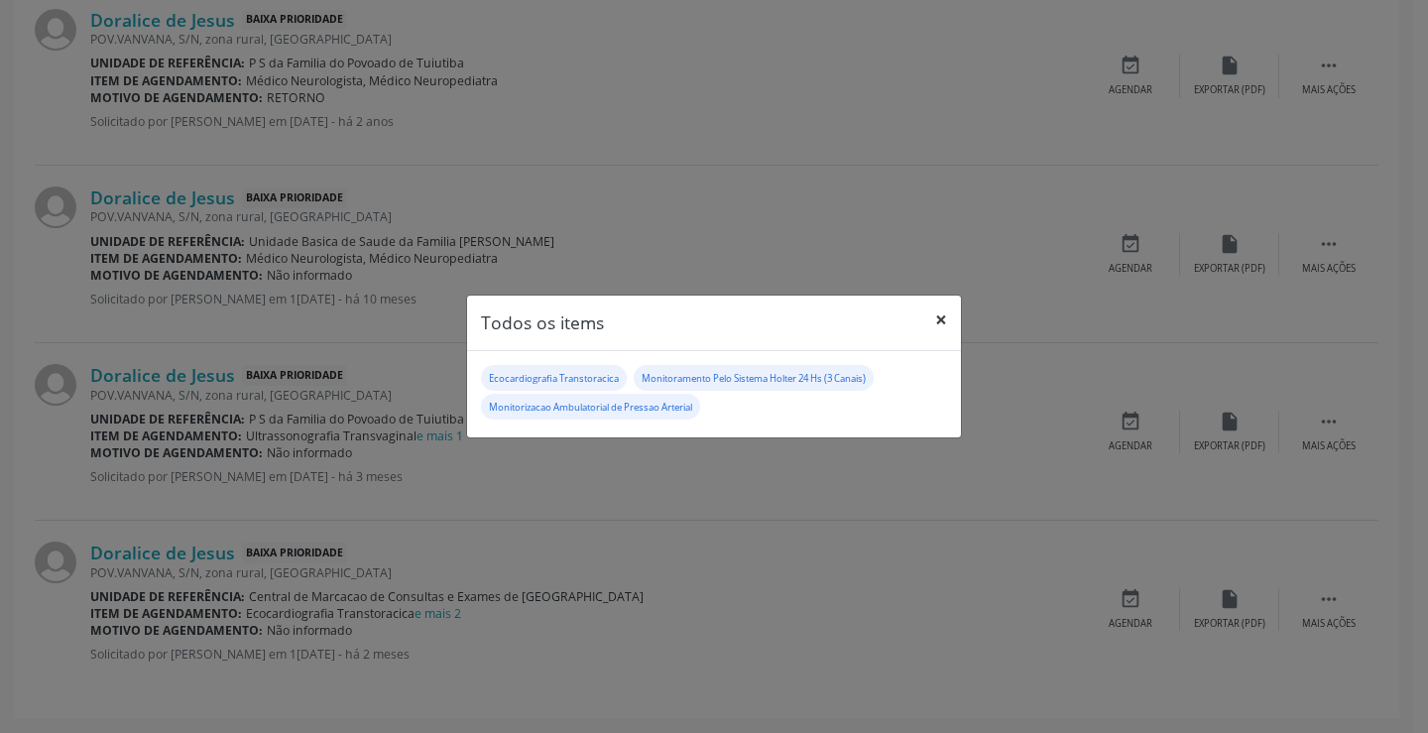
click at [935, 321] on button "×" at bounding box center [941, 319] width 40 height 49
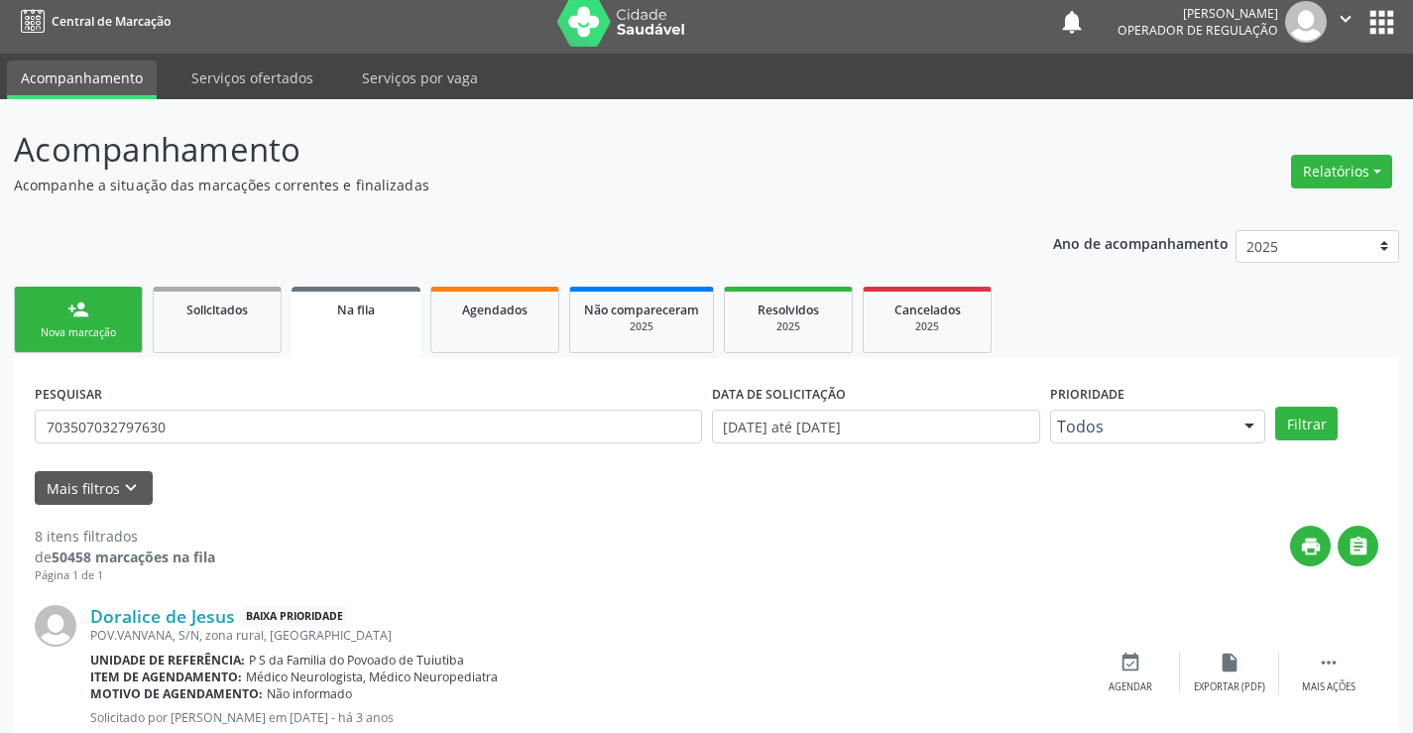
scroll to position [0, 0]
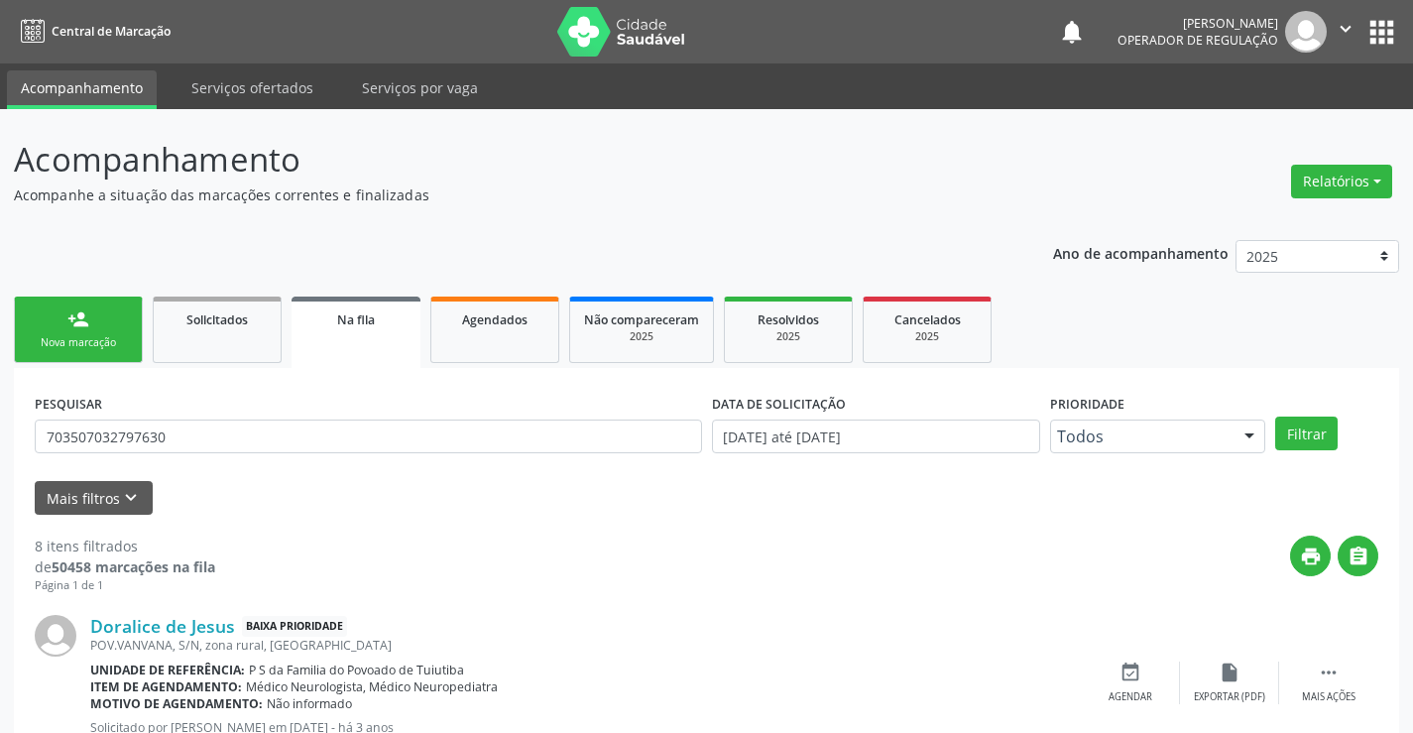
click at [85, 324] on div "person_add" at bounding box center [78, 319] width 22 height 22
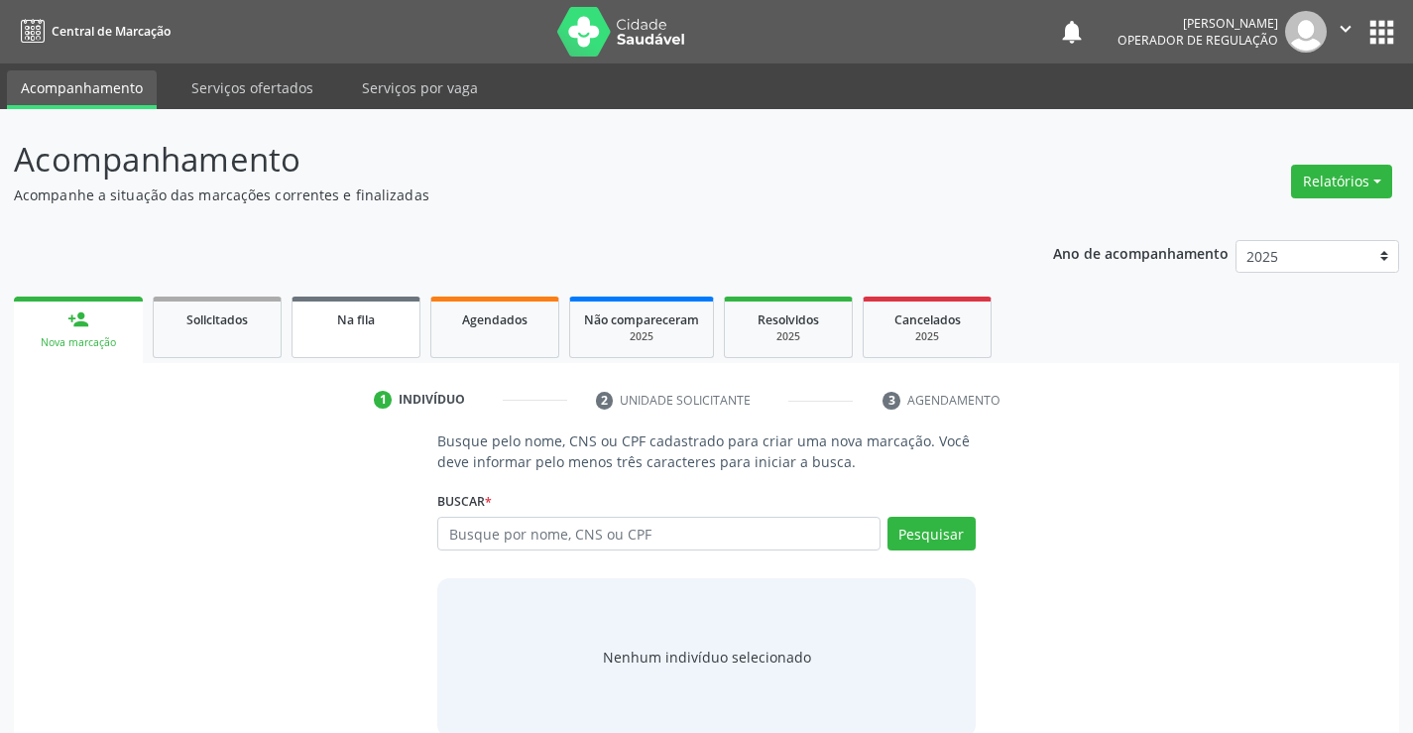
click at [371, 333] on link "Na fila" at bounding box center [355, 326] width 129 height 61
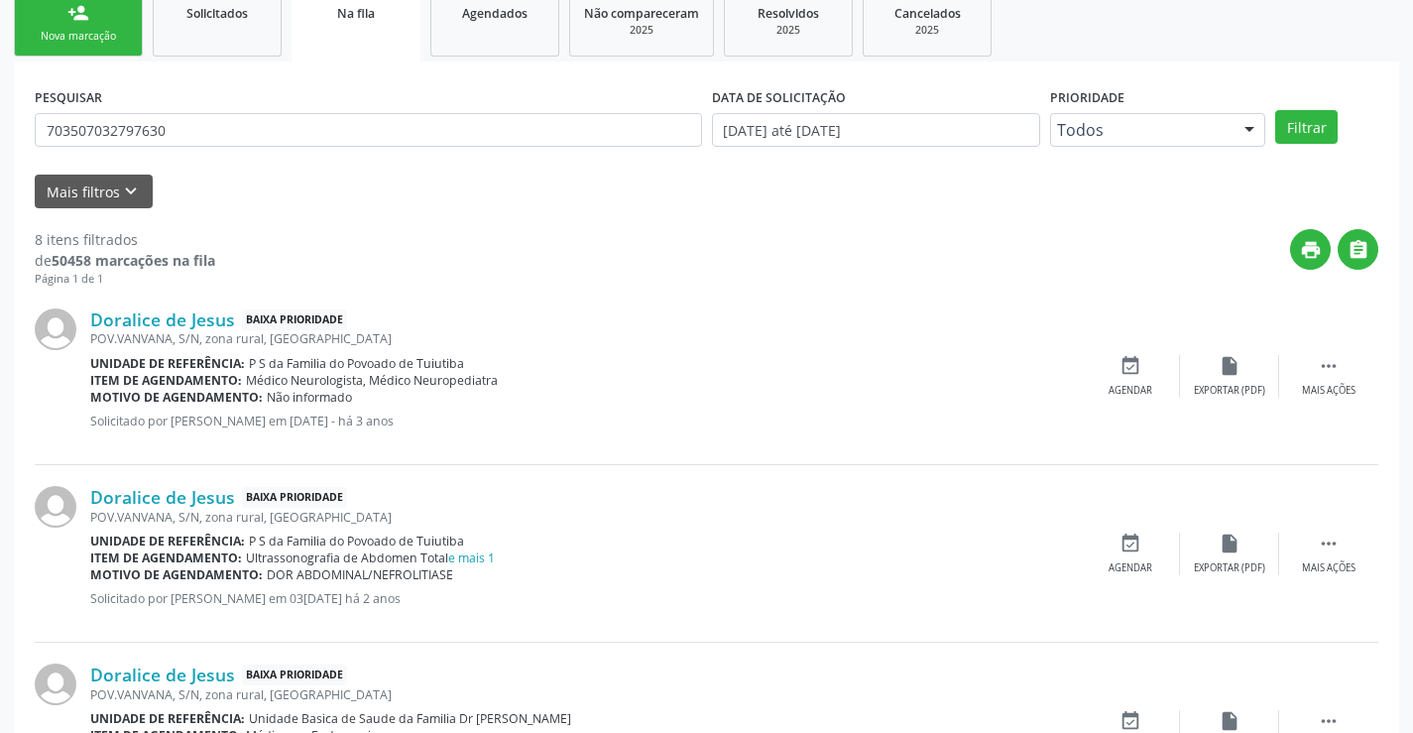
scroll to position [397, 0]
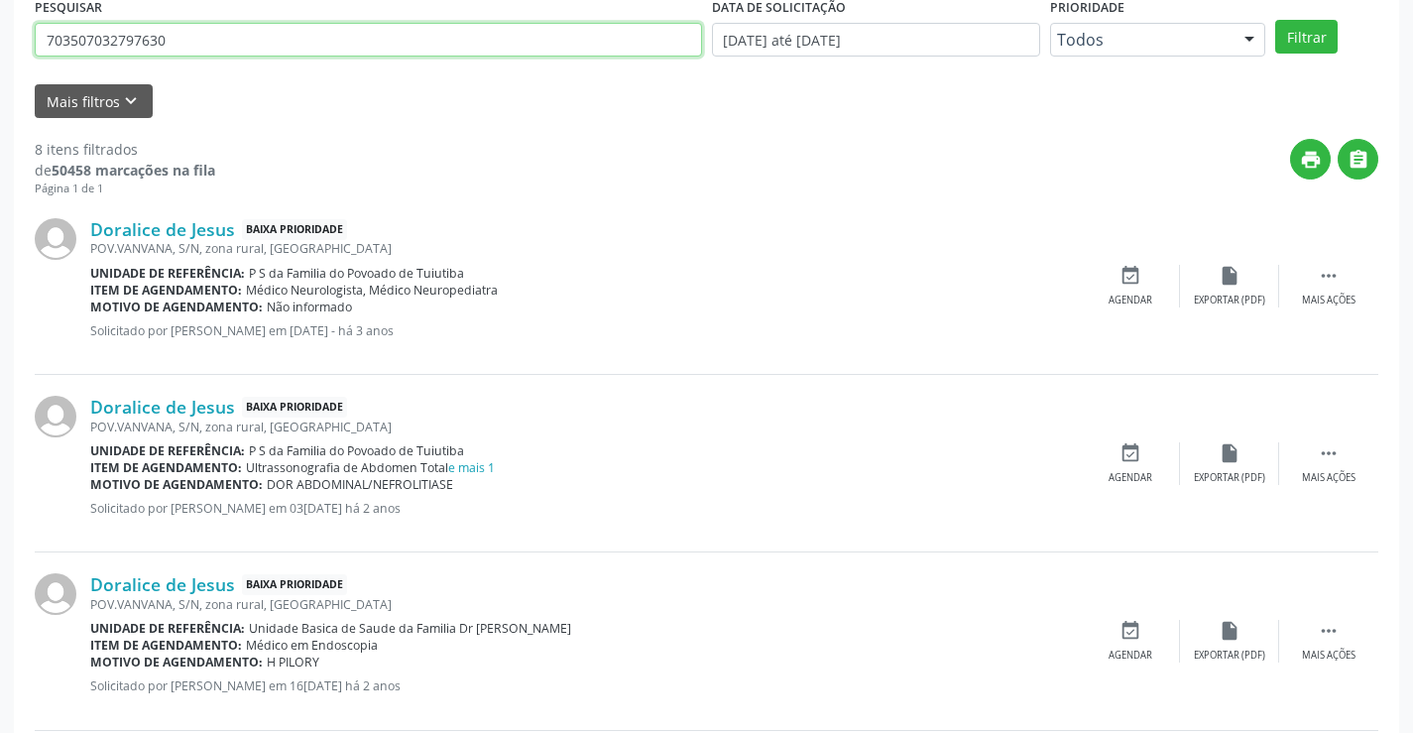
click at [281, 44] on input "703507032797630" at bounding box center [368, 40] width 667 height 34
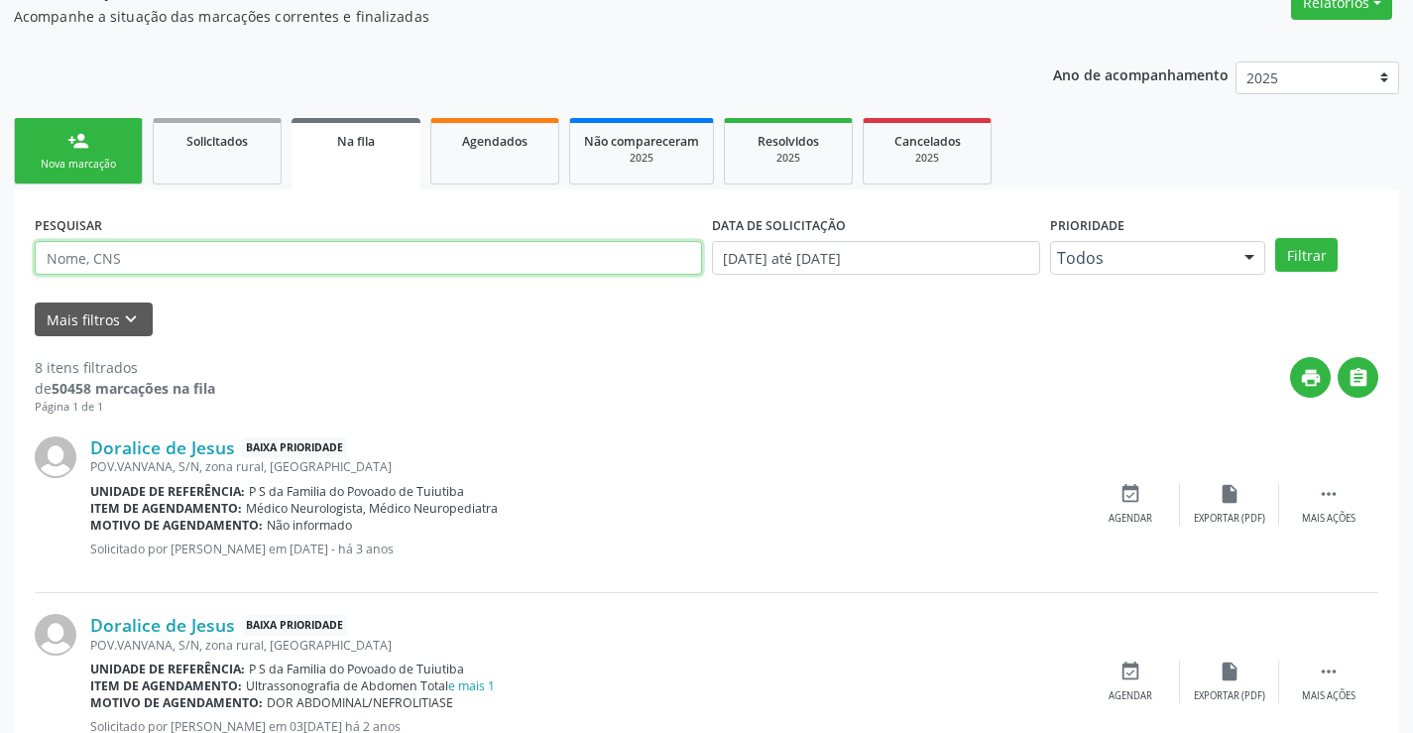
scroll to position [99, 0]
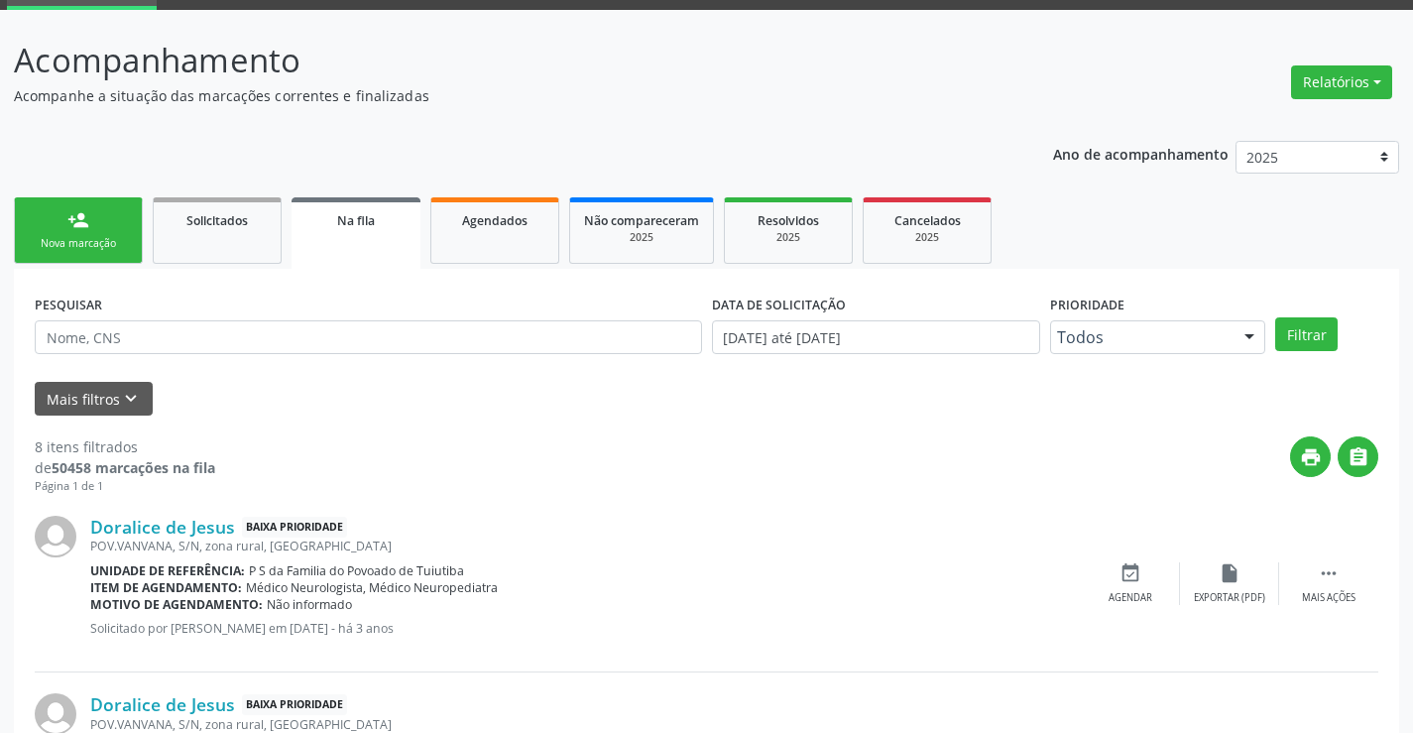
click at [67, 210] on div "person_add" at bounding box center [78, 220] width 22 height 22
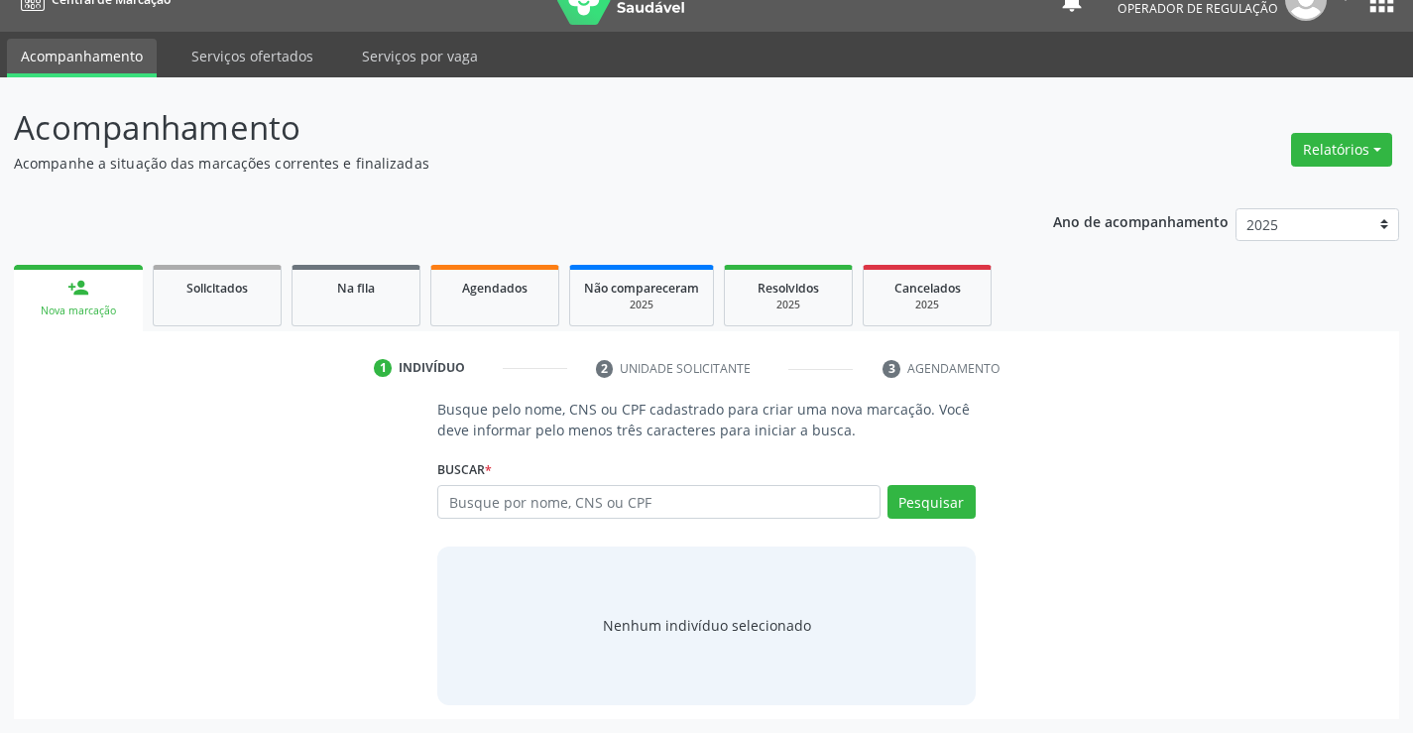
scroll to position [32, 0]
click at [700, 488] on input "text" at bounding box center [658, 502] width 442 height 34
click at [700, 489] on input "text" at bounding box center [658, 502] width 442 height 34
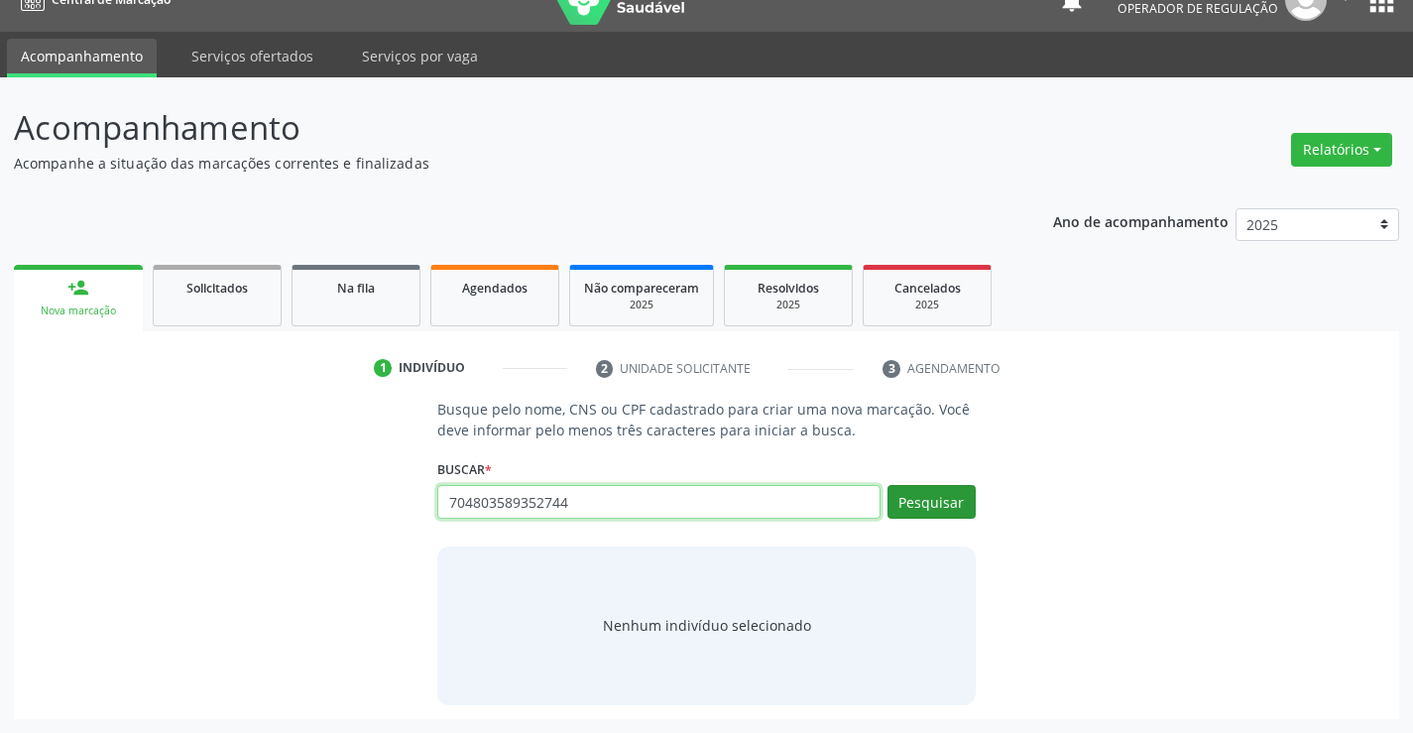
type input "704803589352744"
click at [965, 501] on button "Pesquisar" at bounding box center [931, 502] width 88 height 34
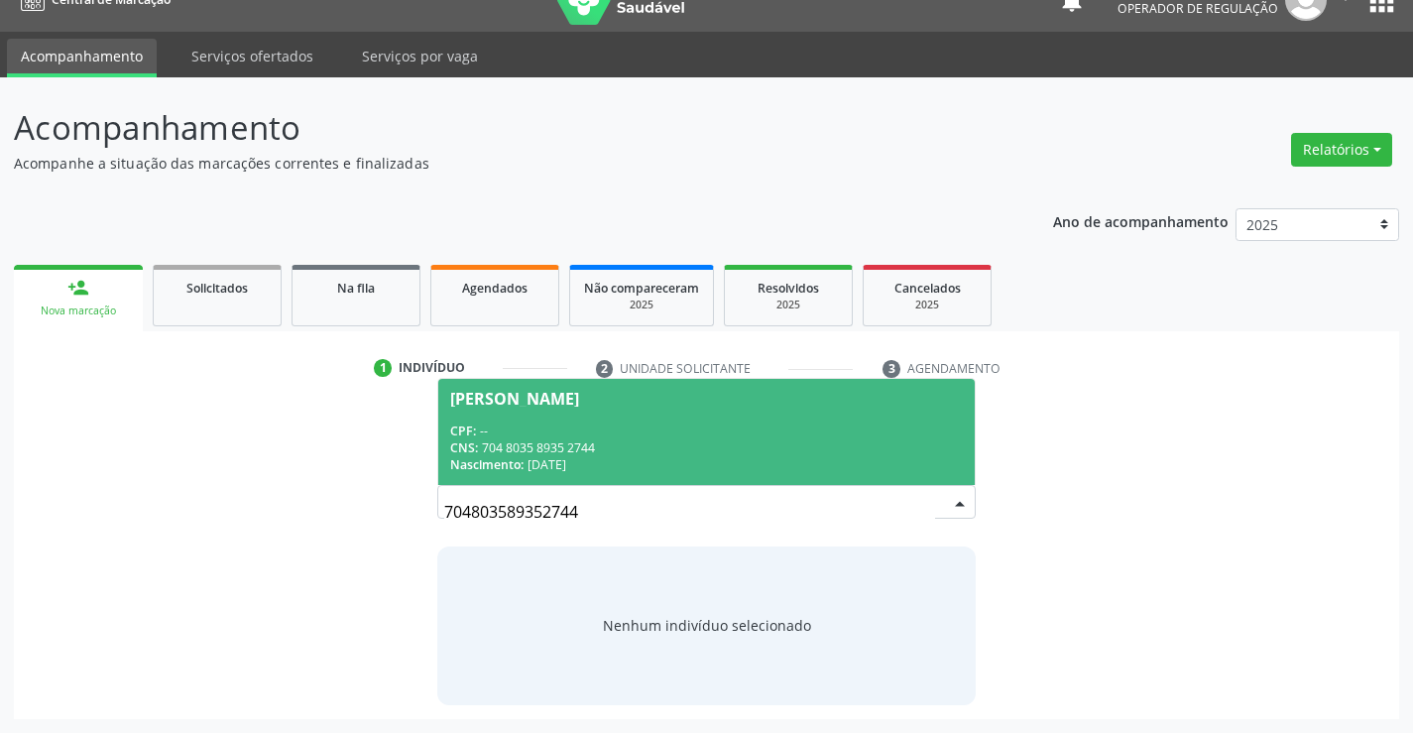
click at [584, 453] on div "CNS: 704 8035 8935 2744" at bounding box center [706, 447] width 512 height 17
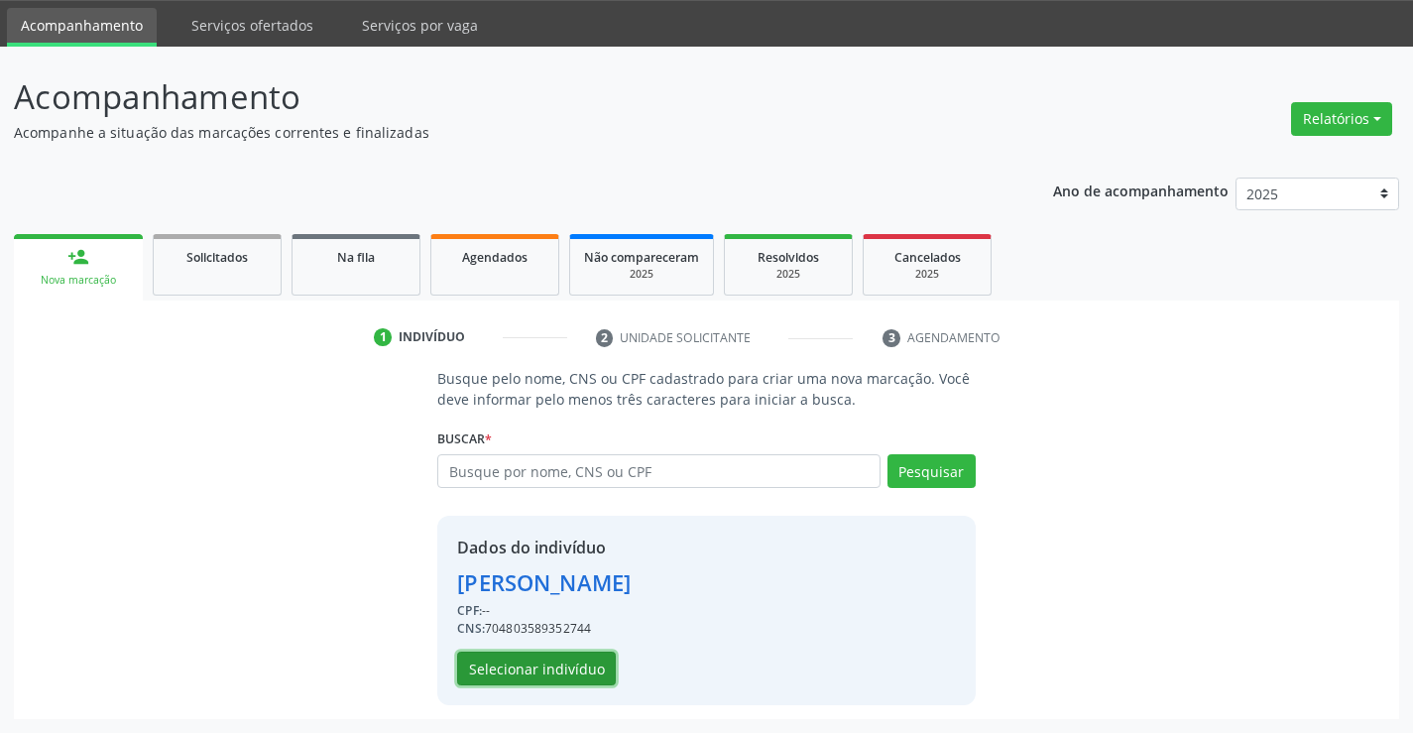
click at [498, 665] on button "Selecionar indivíduo" at bounding box center [536, 668] width 159 height 34
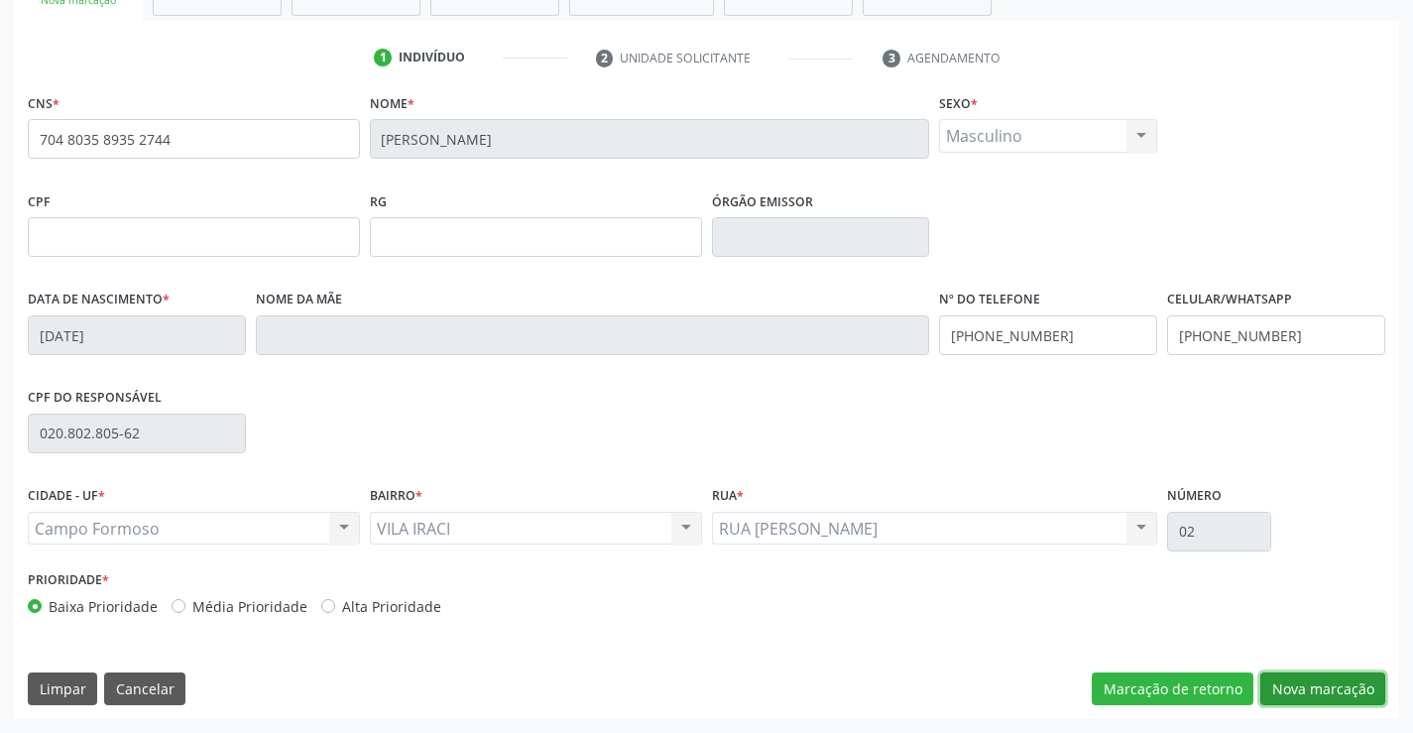
click at [1317, 672] on button "Nova marcação" at bounding box center [1322, 689] width 125 height 34
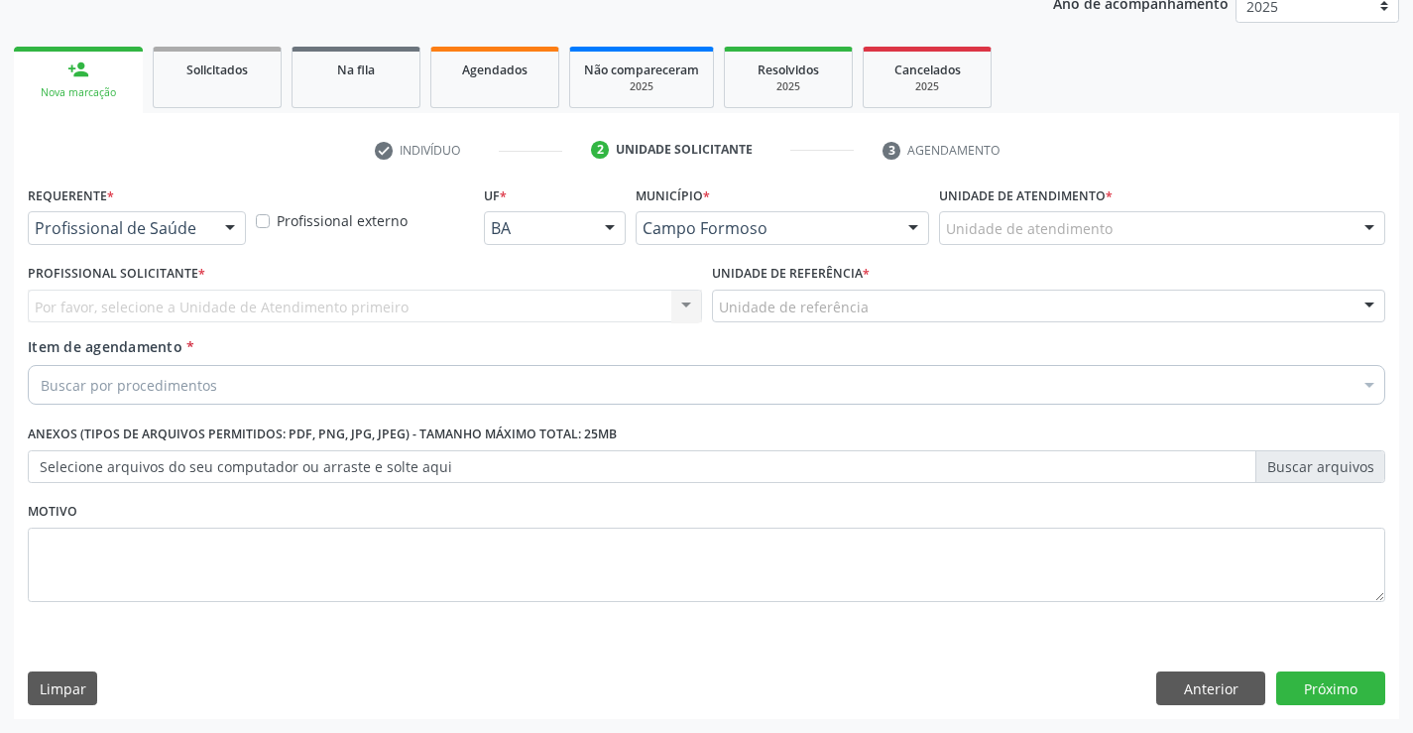
scroll to position [250, 0]
click at [165, 215] on div "Profissional de Saúde" at bounding box center [137, 228] width 218 height 34
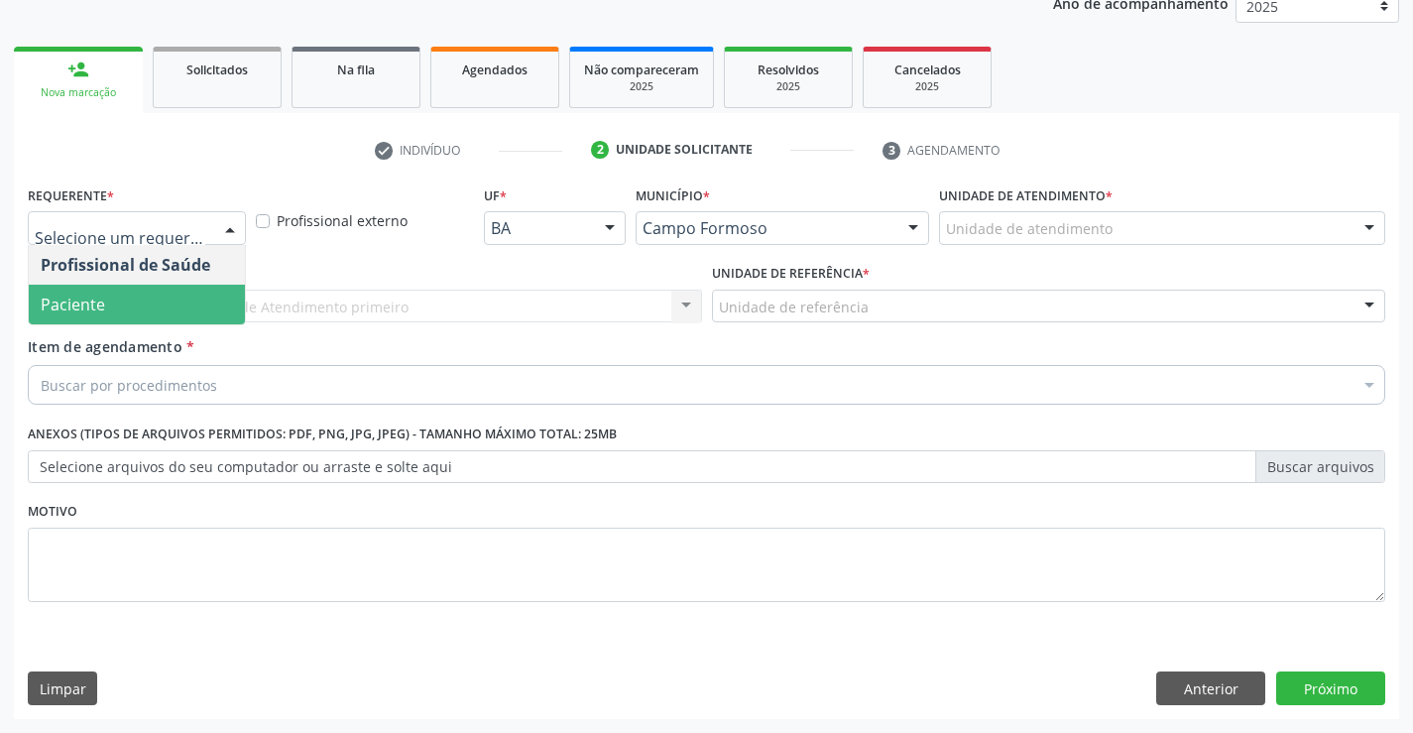
drag, startPoint x: 108, startPoint y: 314, endPoint x: 269, endPoint y: 301, distance: 161.1
click at [109, 313] on span "Paciente" at bounding box center [137, 305] width 216 height 40
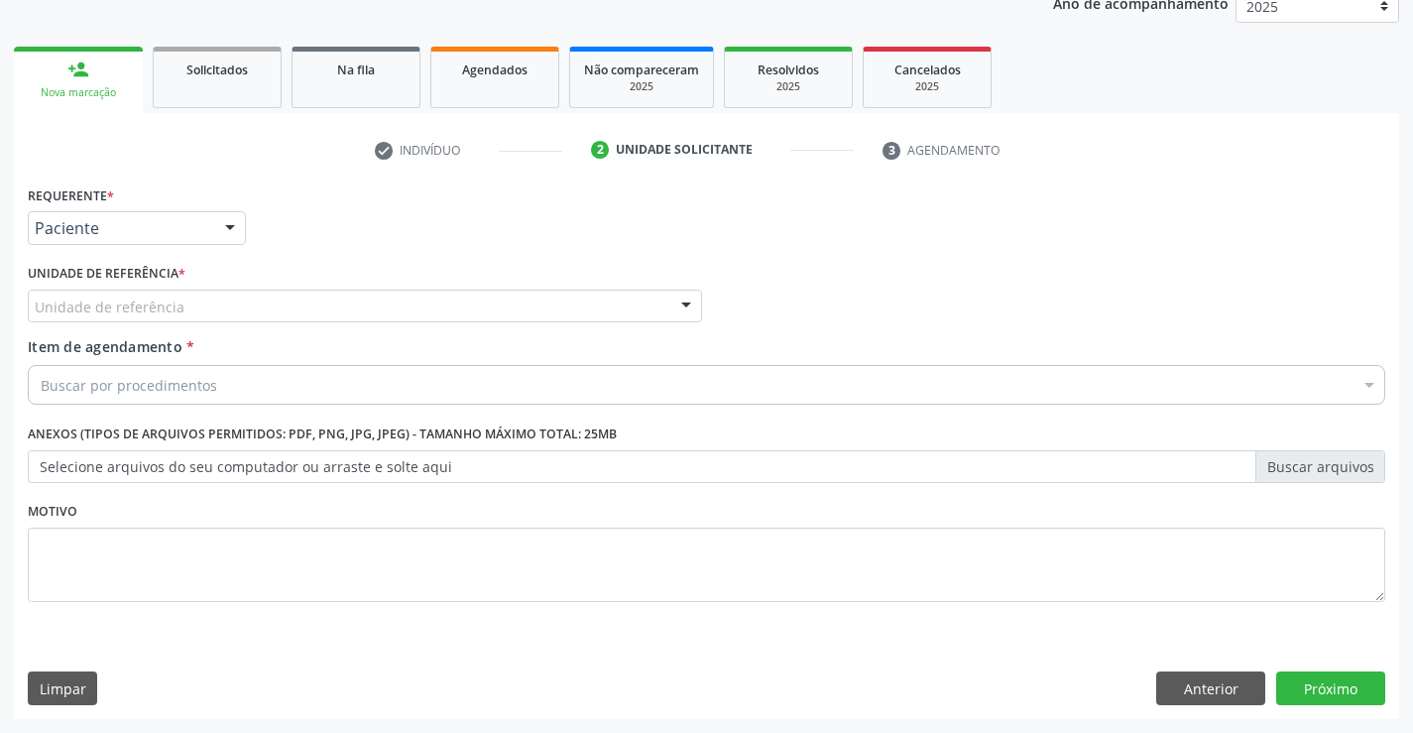
click at [287, 301] on div "Unidade de referência" at bounding box center [365, 306] width 674 height 34
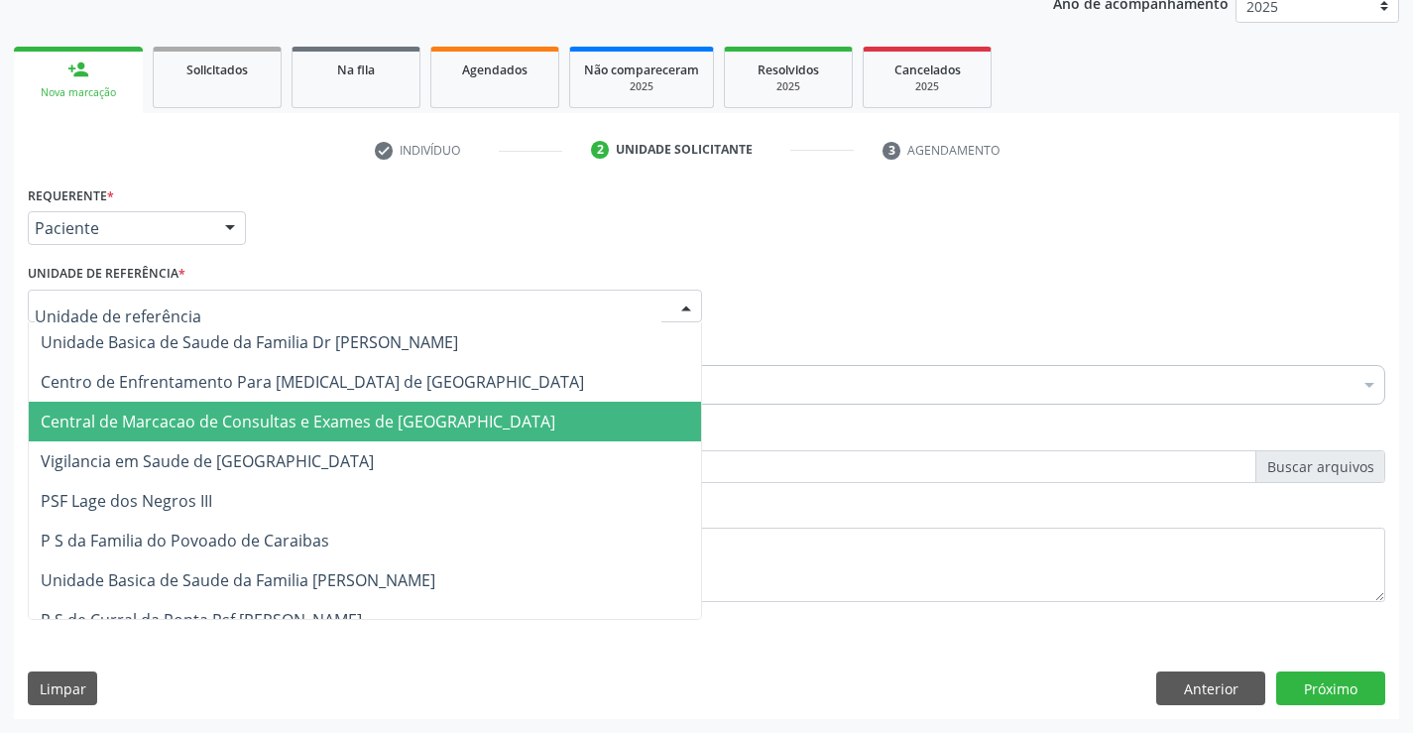
click at [289, 433] on span "Central de Marcacao de Consultas e Exames de Campo Formoso" at bounding box center [365, 422] width 672 height 40
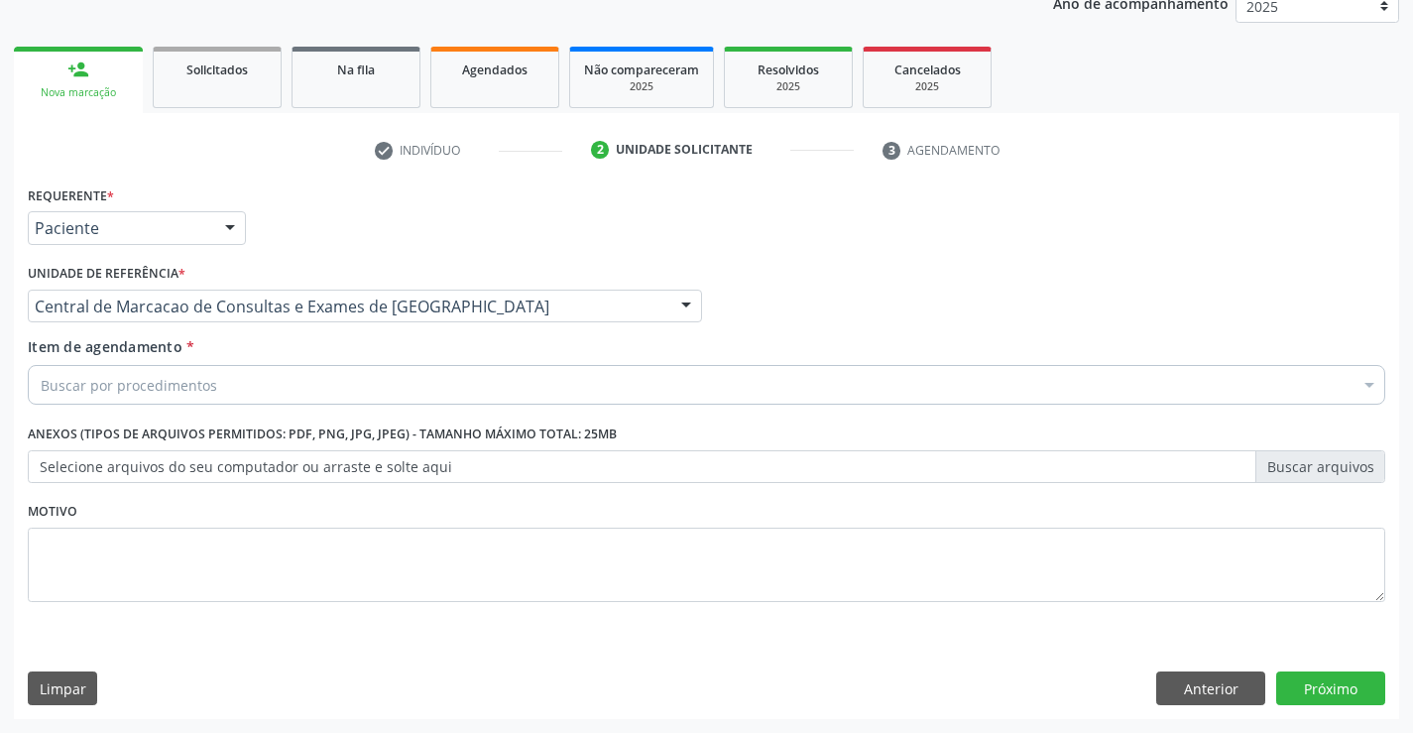
click at [317, 380] on div "Buscar por procedimentos" at bounding box center [706, 385] width 1357 height 40
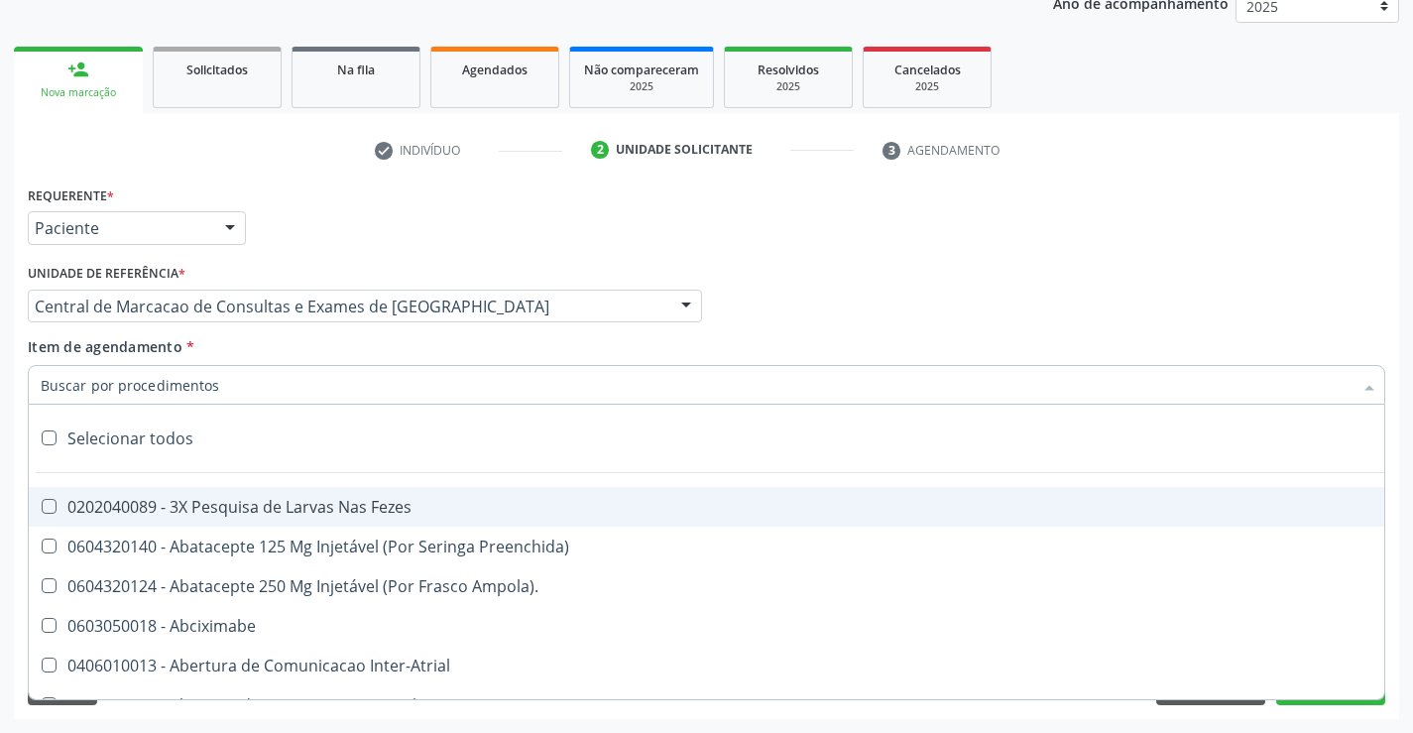
type input "r"
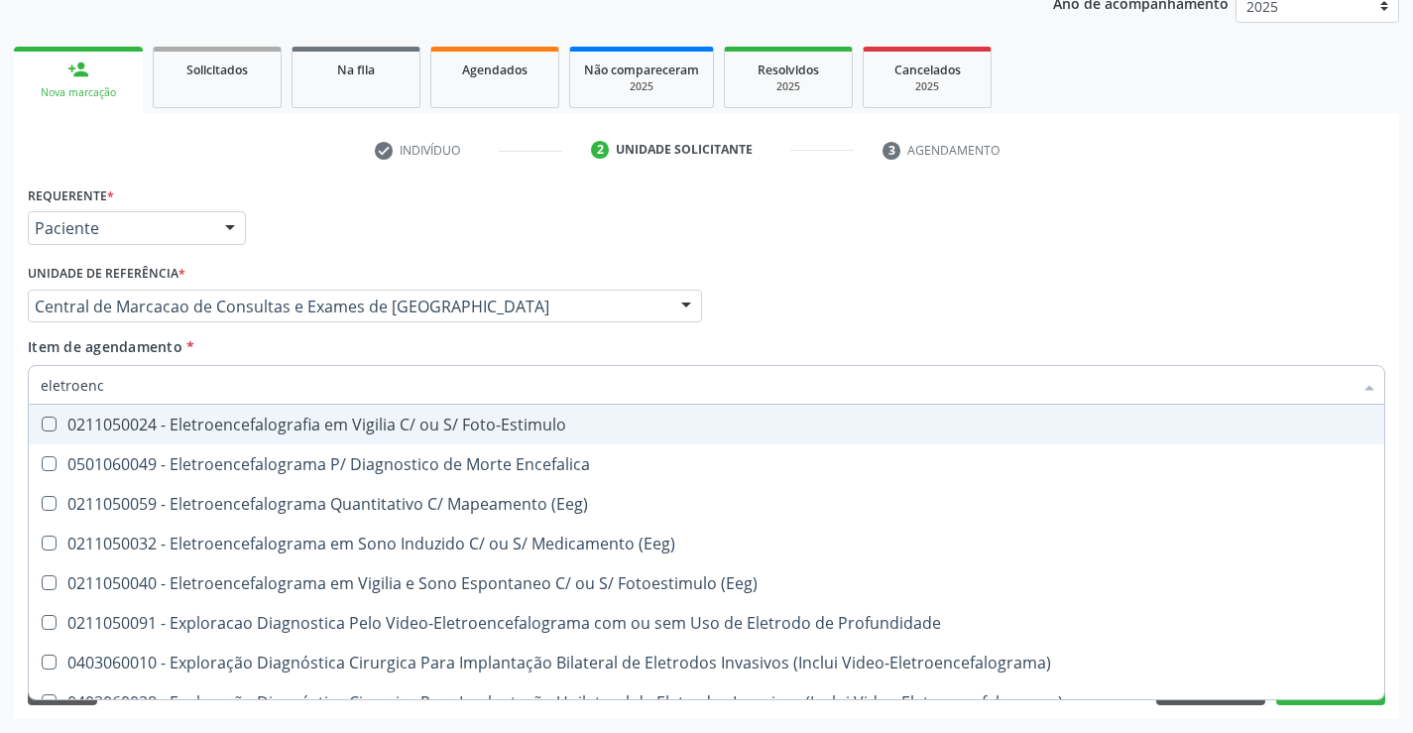
type input "eletroence"
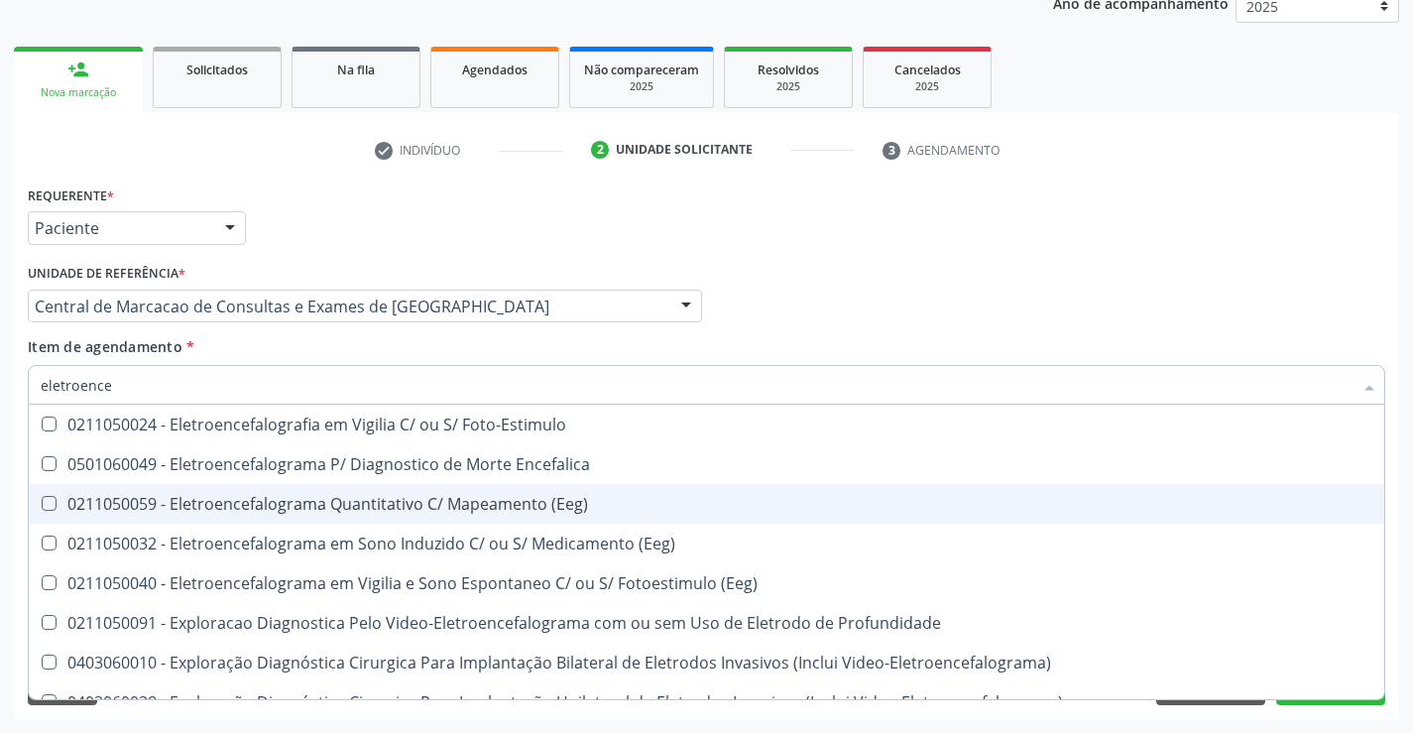
click at [326, 511] on div "0211050059 - Eletroencefalograma Quantitativo C/ Mapeamento (Eeg)" at bounding box center [706, 504] width 1331 height 16
checkbox \(Eeg\) "true"
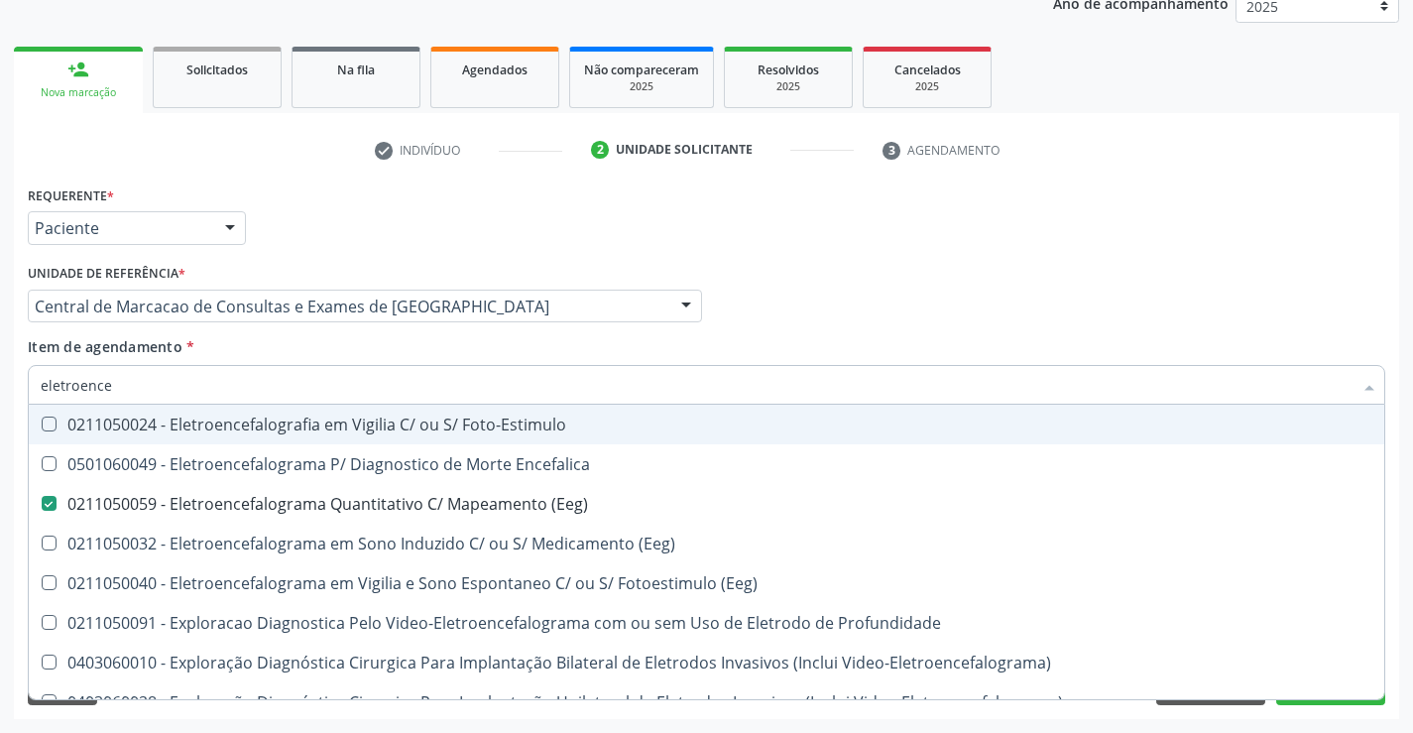
click at [786, 340] on div "Item de agendamento * eletroence Desfazer seleção 0211050024 - Eletroencefalogr…" at bounding box center [706, 367] width 1357 height 62
checkbox Encefalica "true"
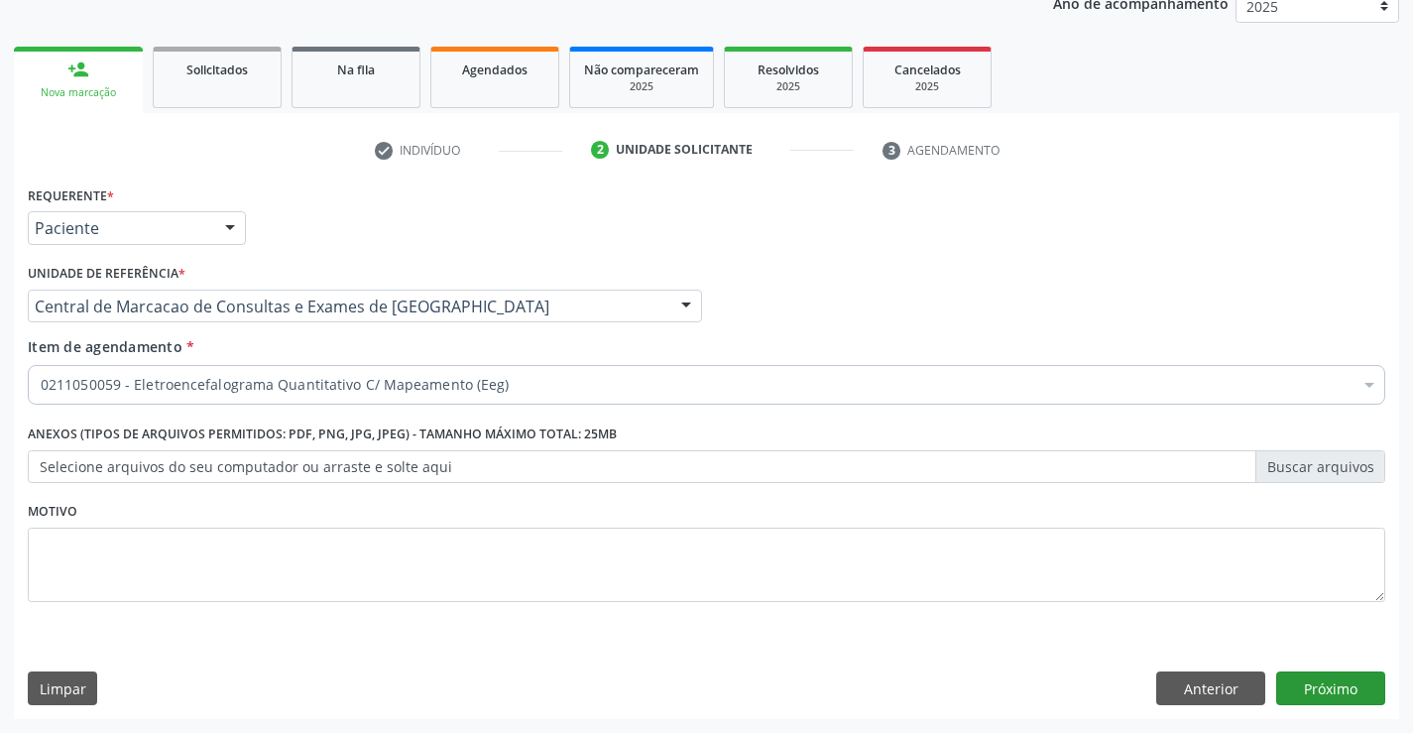
drag, startPoint x: 1273, startPoint y: 691, endPoint x: 1316, endPoint y: 688, distance: 42.7
click at [1276, 688] on div "Anterior Próximo" at bounding box center [1270, 688] width 229 height 34
click at [1317, 688] on button "Próximo" at bounding box center [1330, 688] width 109 height 34
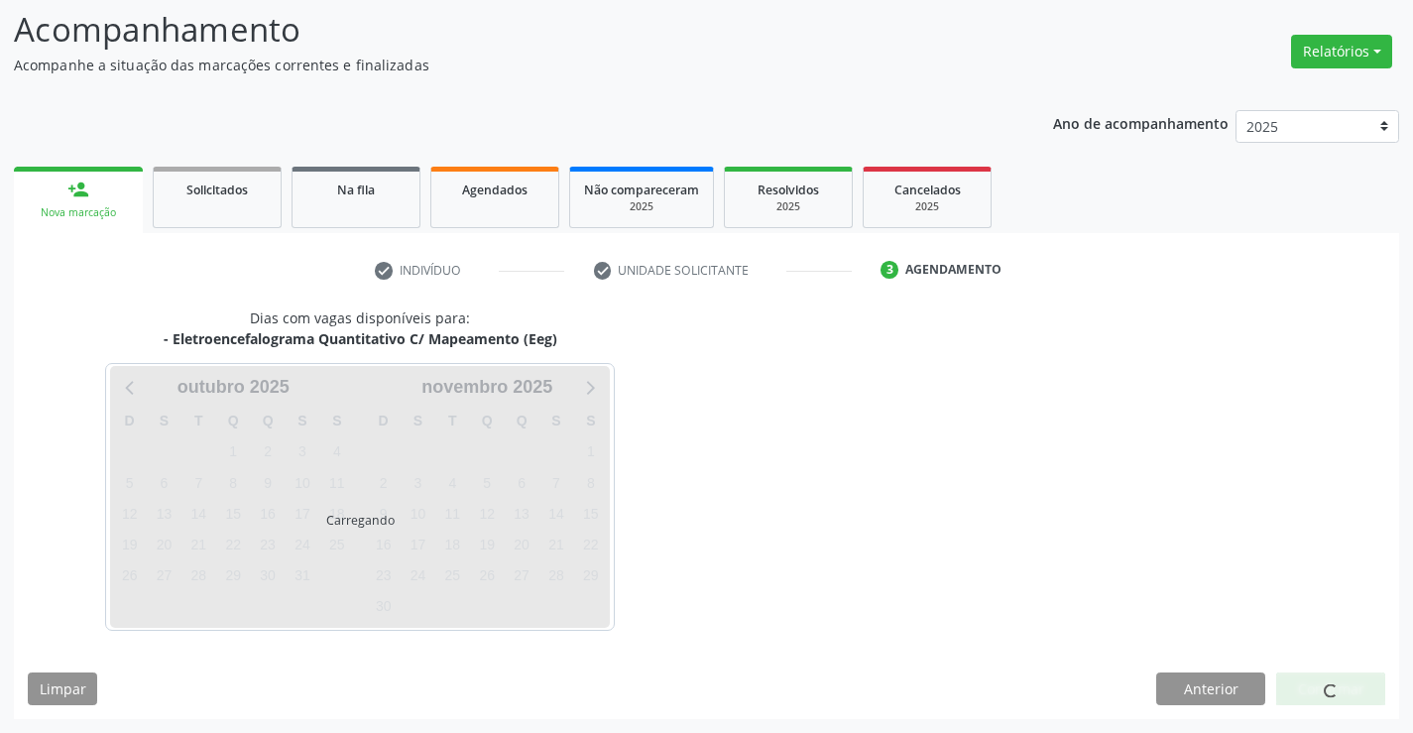
scroll to position [188, 0]
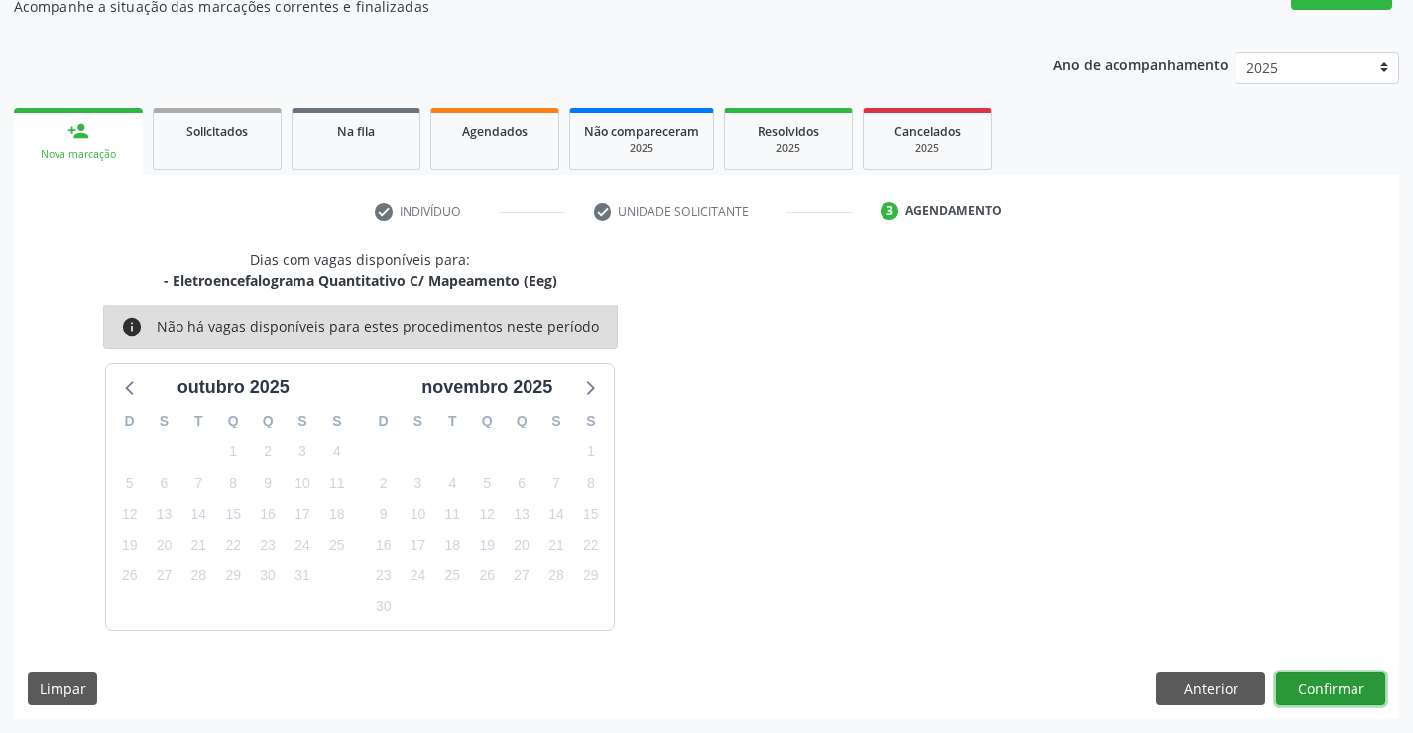
click at [1317, 678] on button "Confirmar" at bounding box center [1330, 689] width 109 height 34
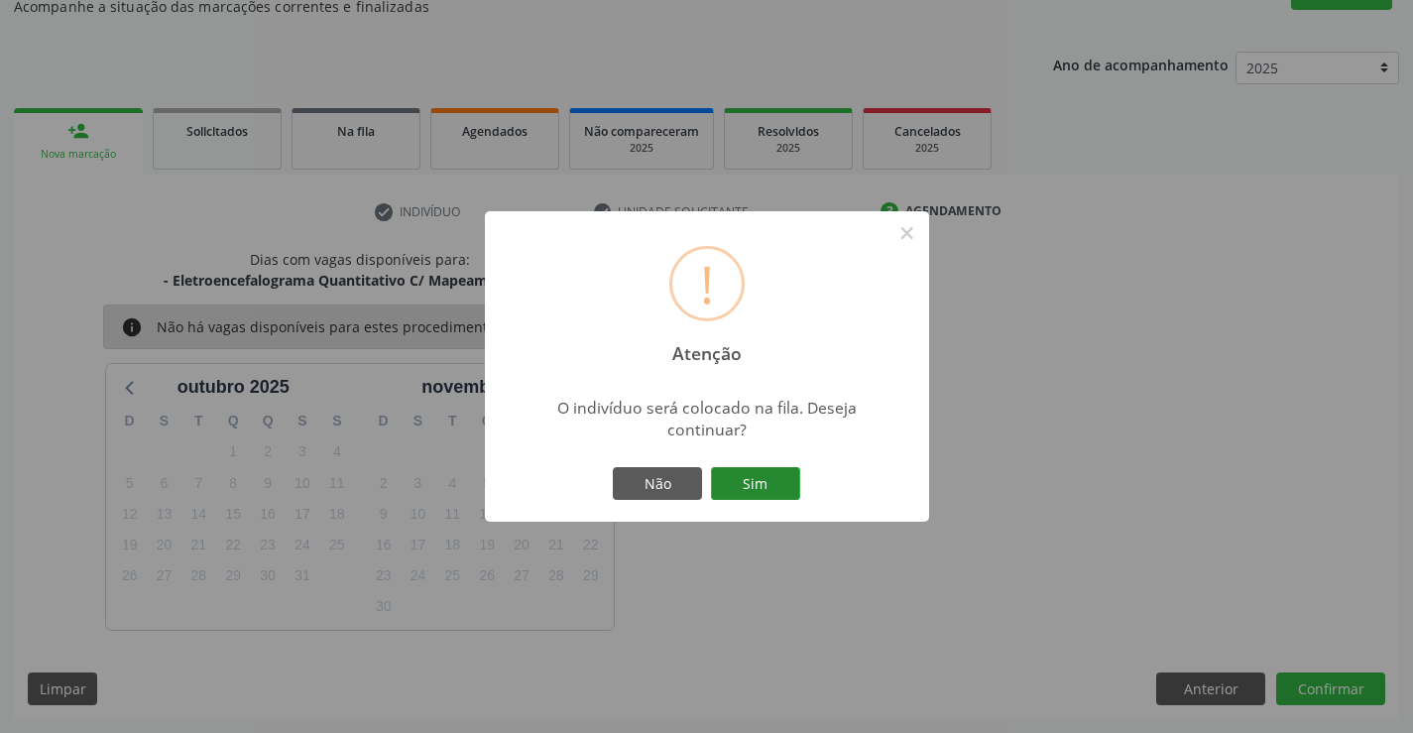
click at [758, 474] on button "Sim" at bounding box center [755, 484] width 89 height 34
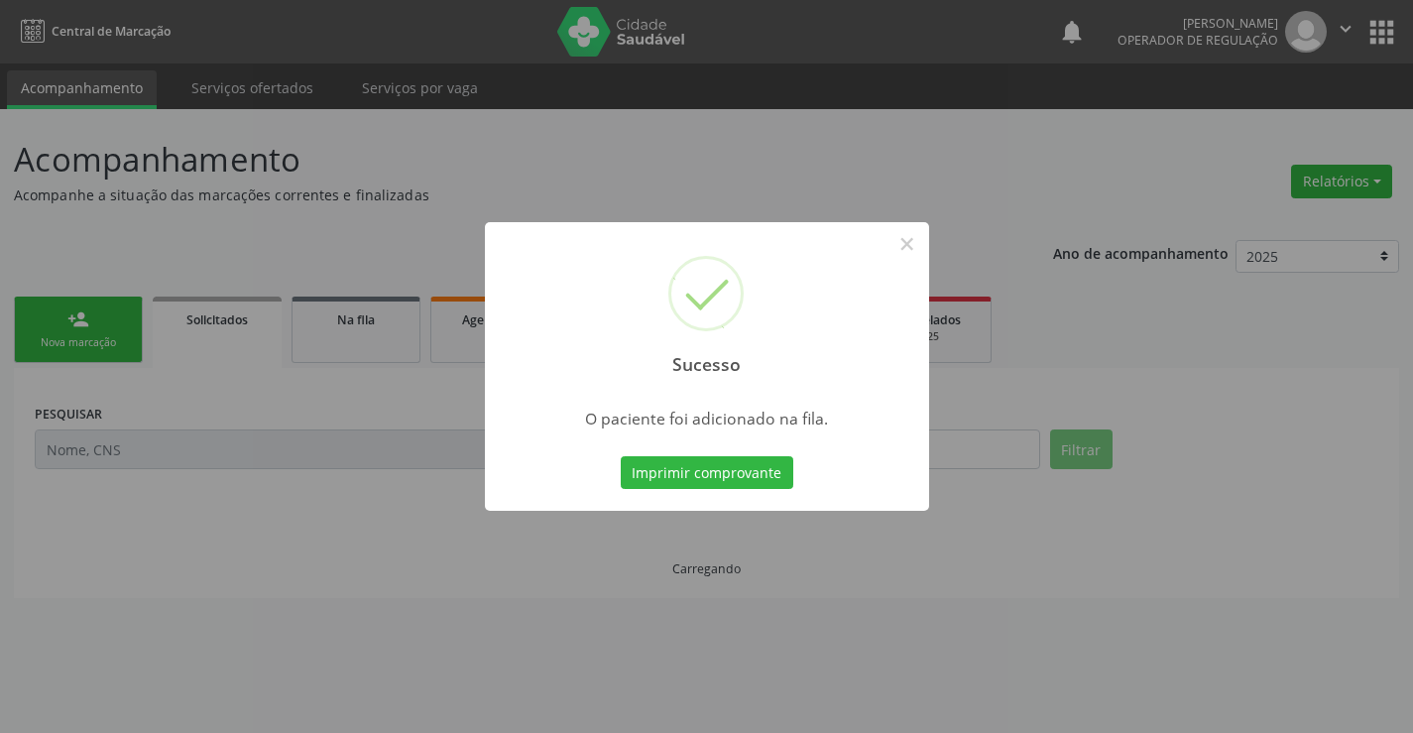
scroll to position [0, 0]
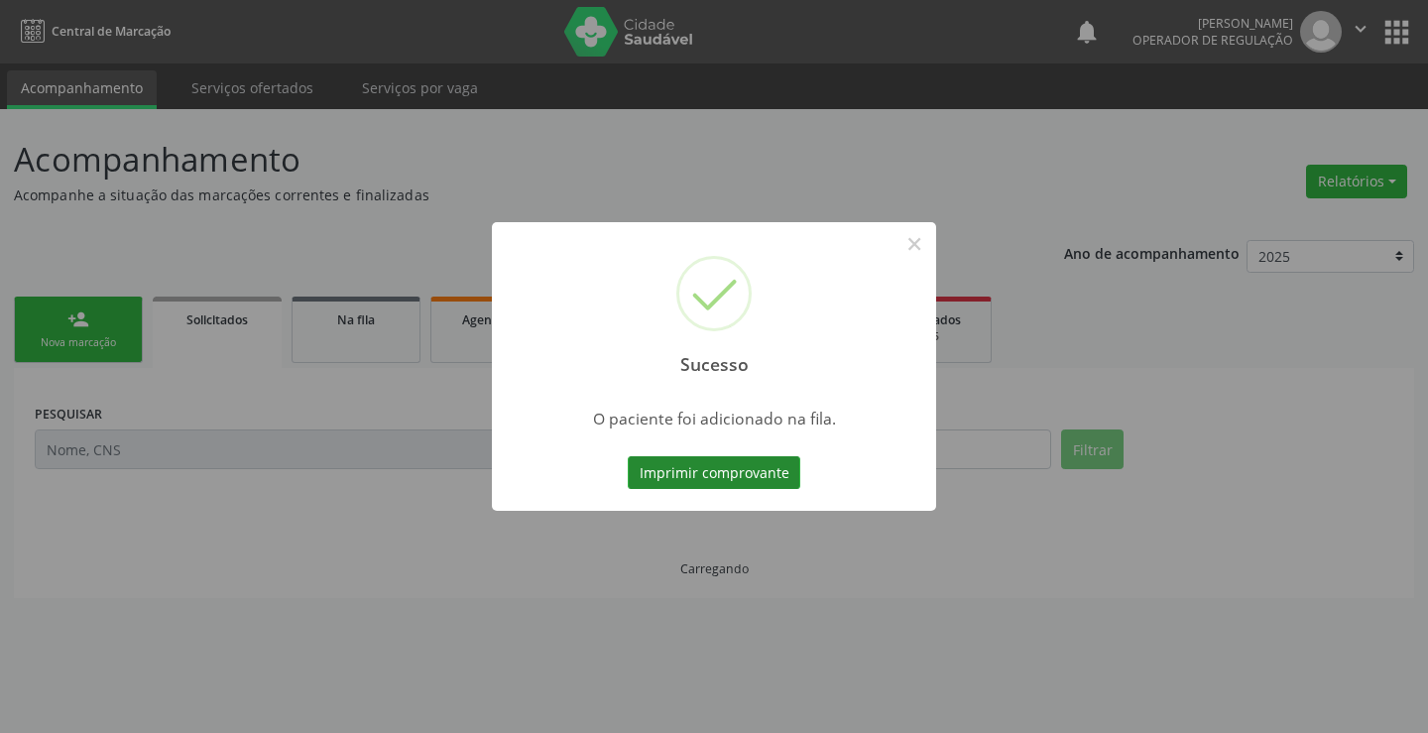
click at [691, 472] on button "Imprimir comprovante" at bounding box center [714, 473] width 173 height 34
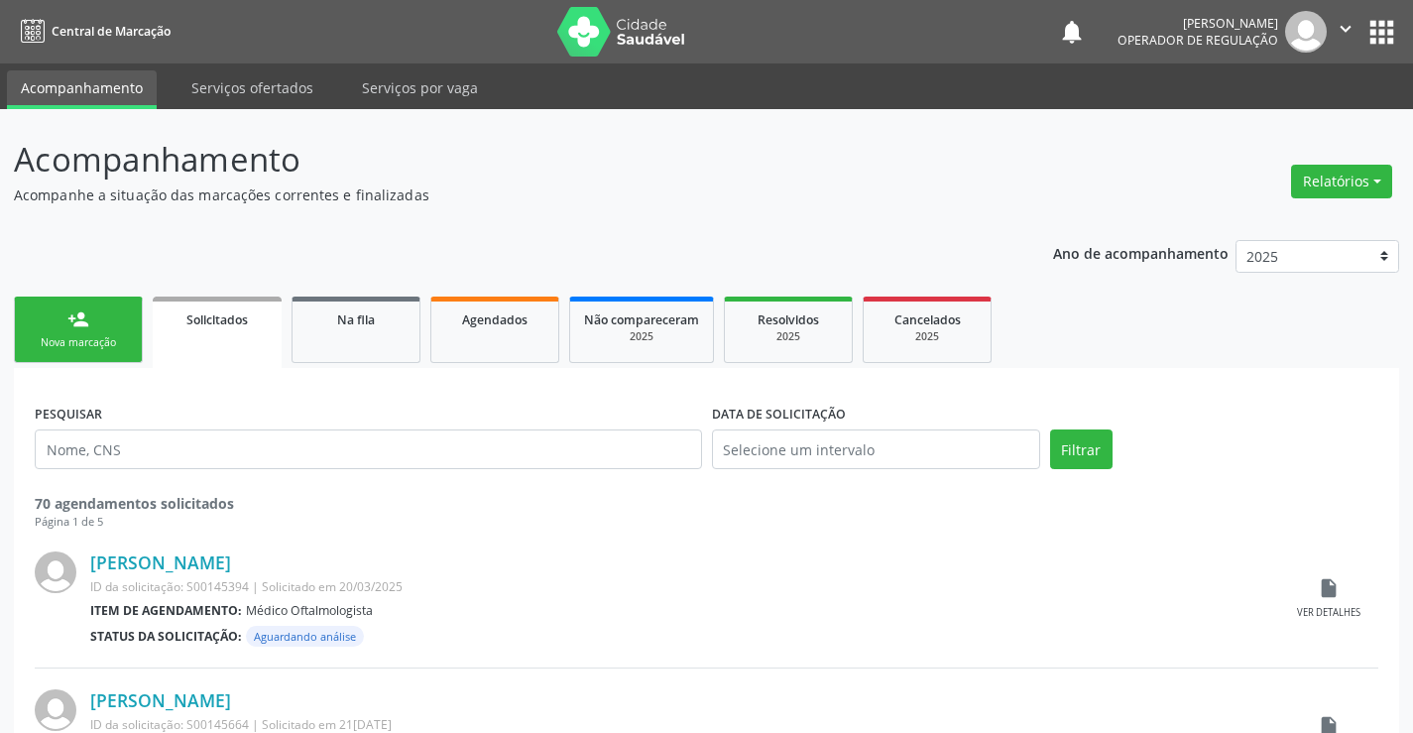
click at [420, 321] on ul "person_add Nova marcação Solicitados Na fila Agendados Não compareceram 2025 Re…" at bounding box center [706, 329] width 1385 height 76
click at [408, 335] on link "Na fila" at bounding box center [355, 329] width 129 height 66
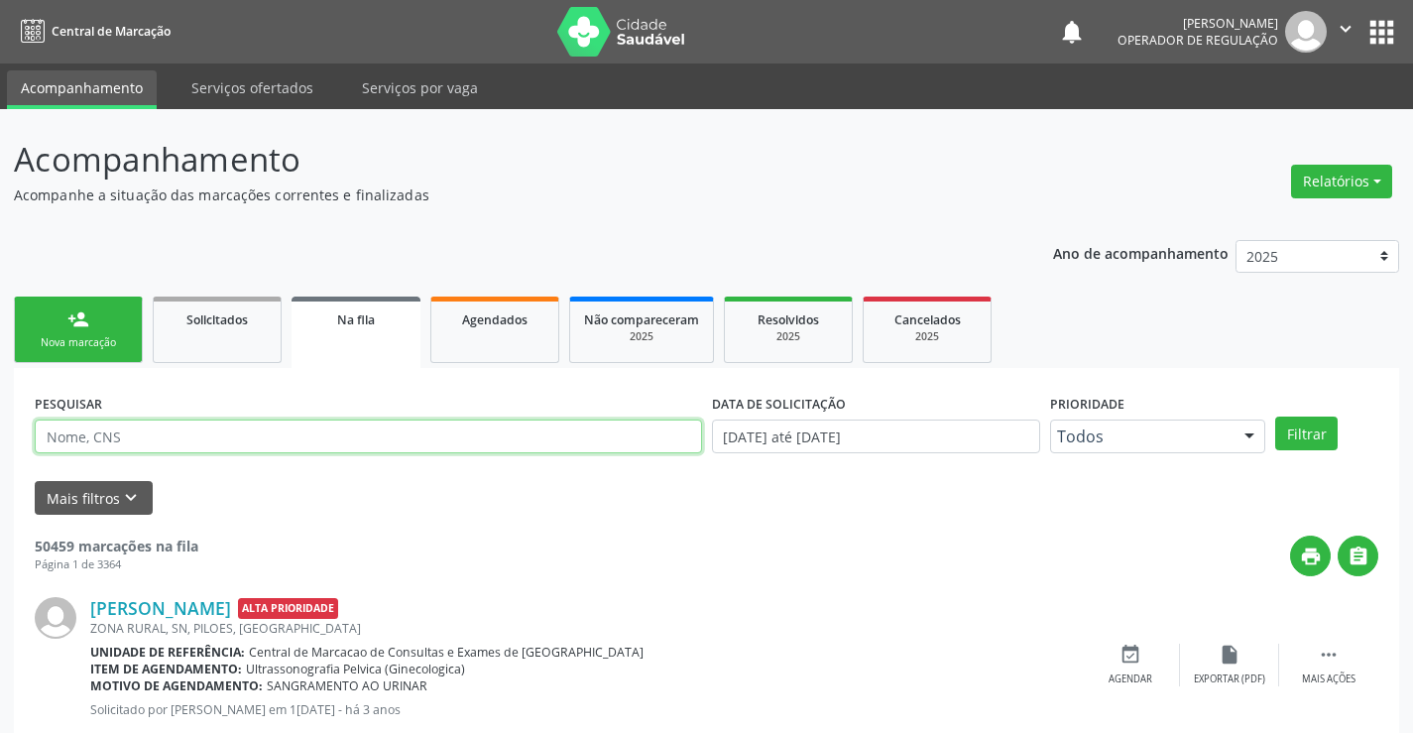
click at [119, 452] on input "text" at bounding box center [368, 436] width 667 height 34
click at [364, 440] on input "text" at bounding box center [368, 436] width 667 height 34
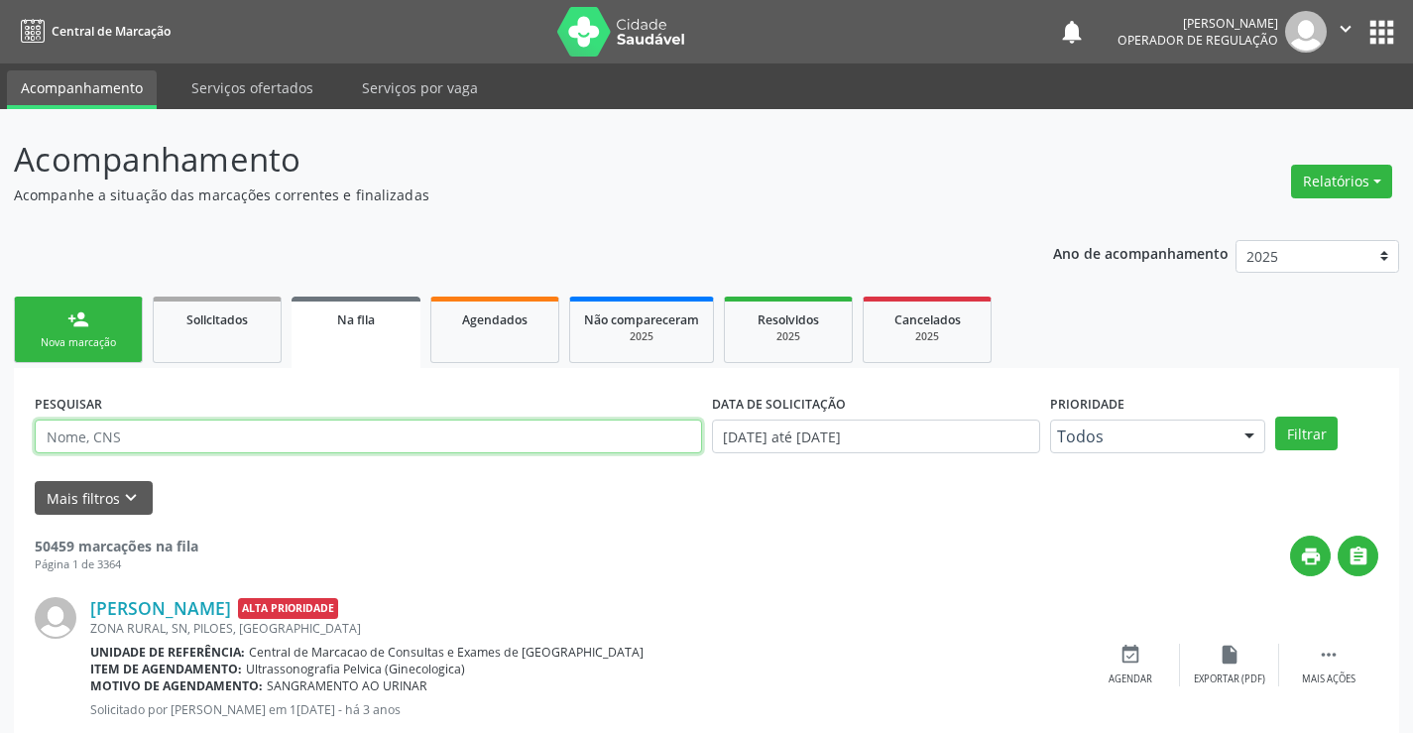
click at [364, 440] on input "text" at bounding box center [368, 436] width 667 height 34
click at [96, 321] on link "person_add Nova marcação" at bounding box center [78, 329] width 129 height 66
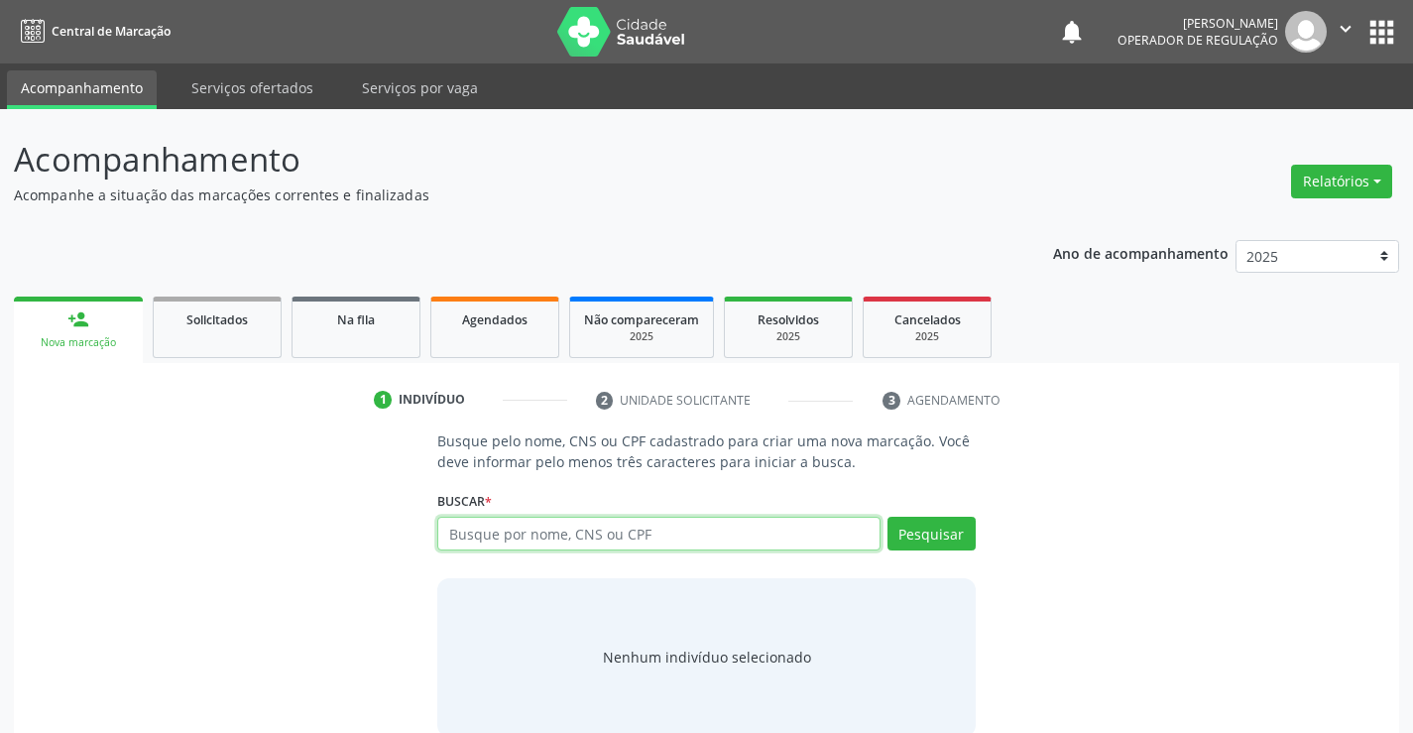
click at [600, 542] on input "text" at bounding box center [658, 534] width 442 height 34
type input "709606632471474"
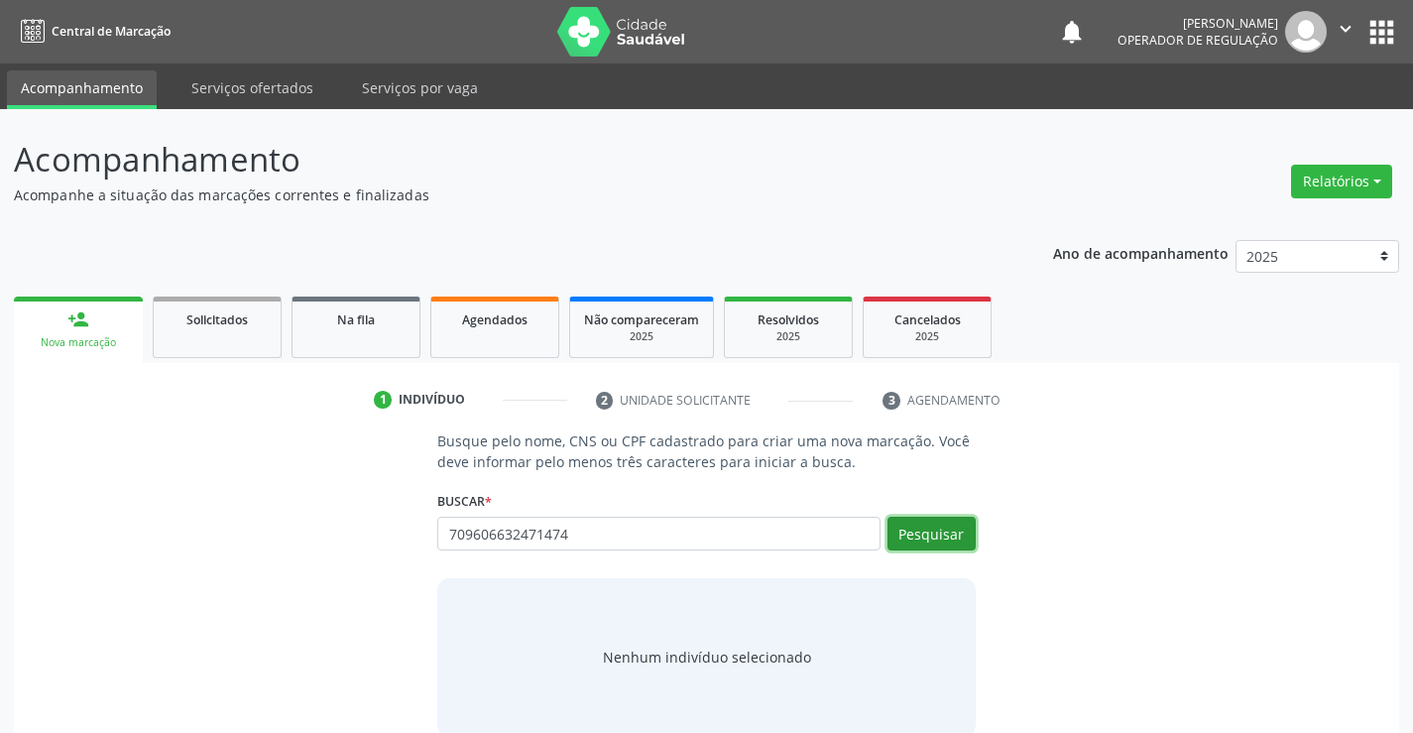
click at [949, 536] on button "Pesquisar" at bounding box center [931, 534] width 88 height 34
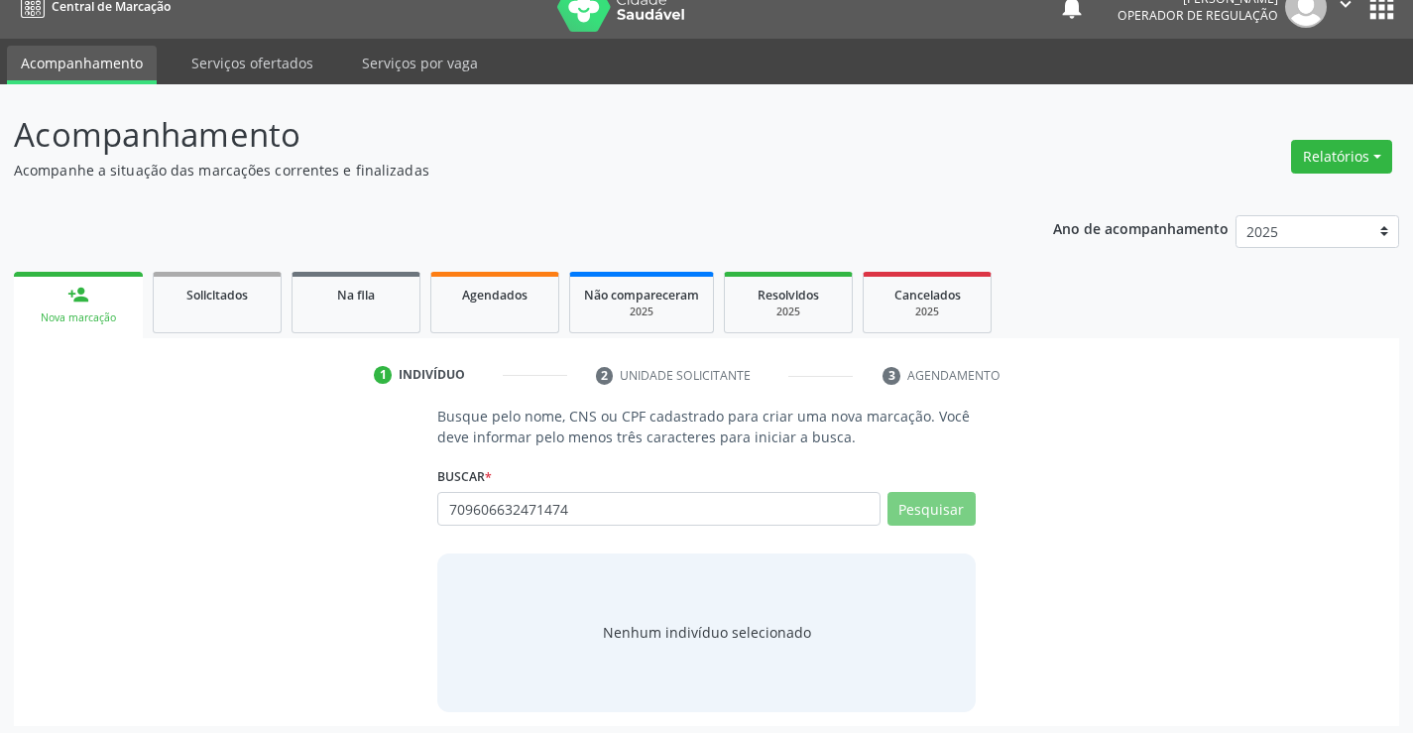
scroll to position [32, 0]
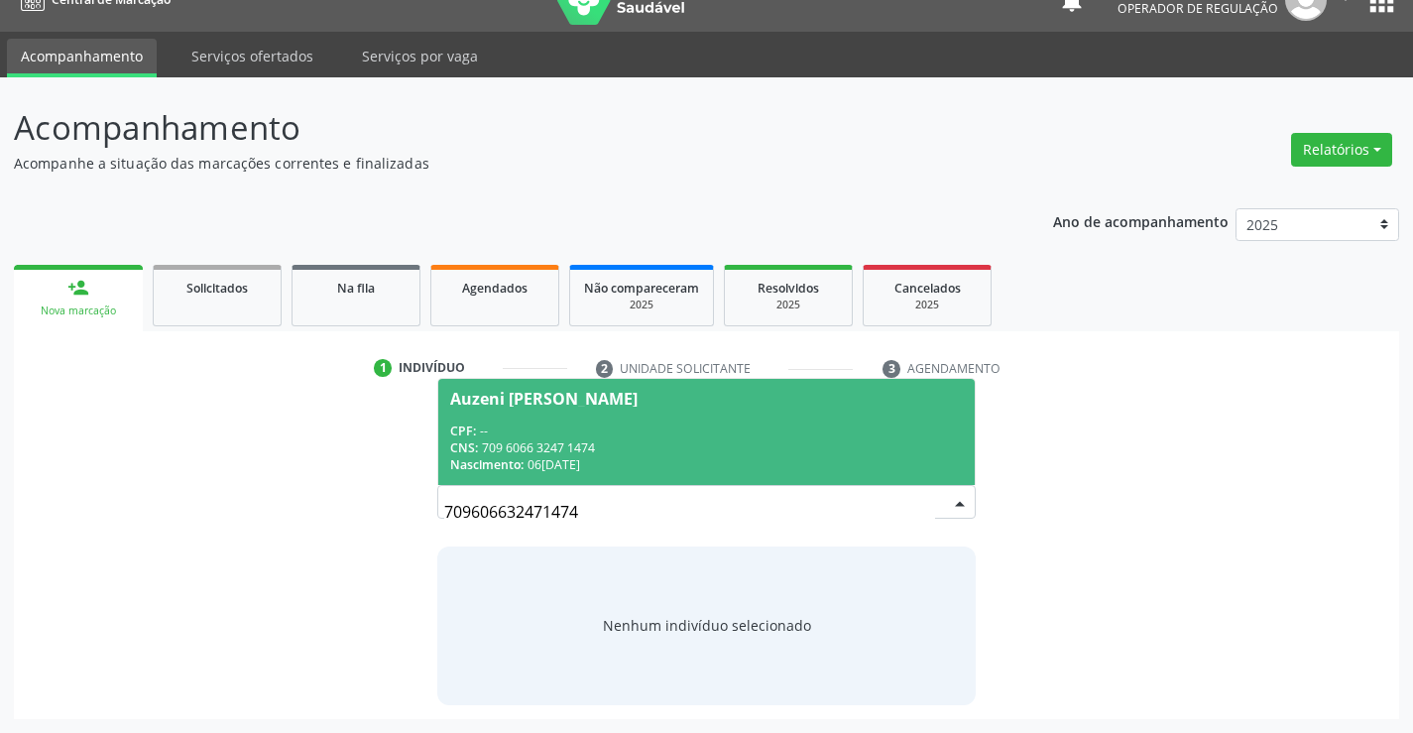
click at [620, 460] on div "Nascimento: 06/04/1964" at bounding box center [706, 464] width 512 height 17
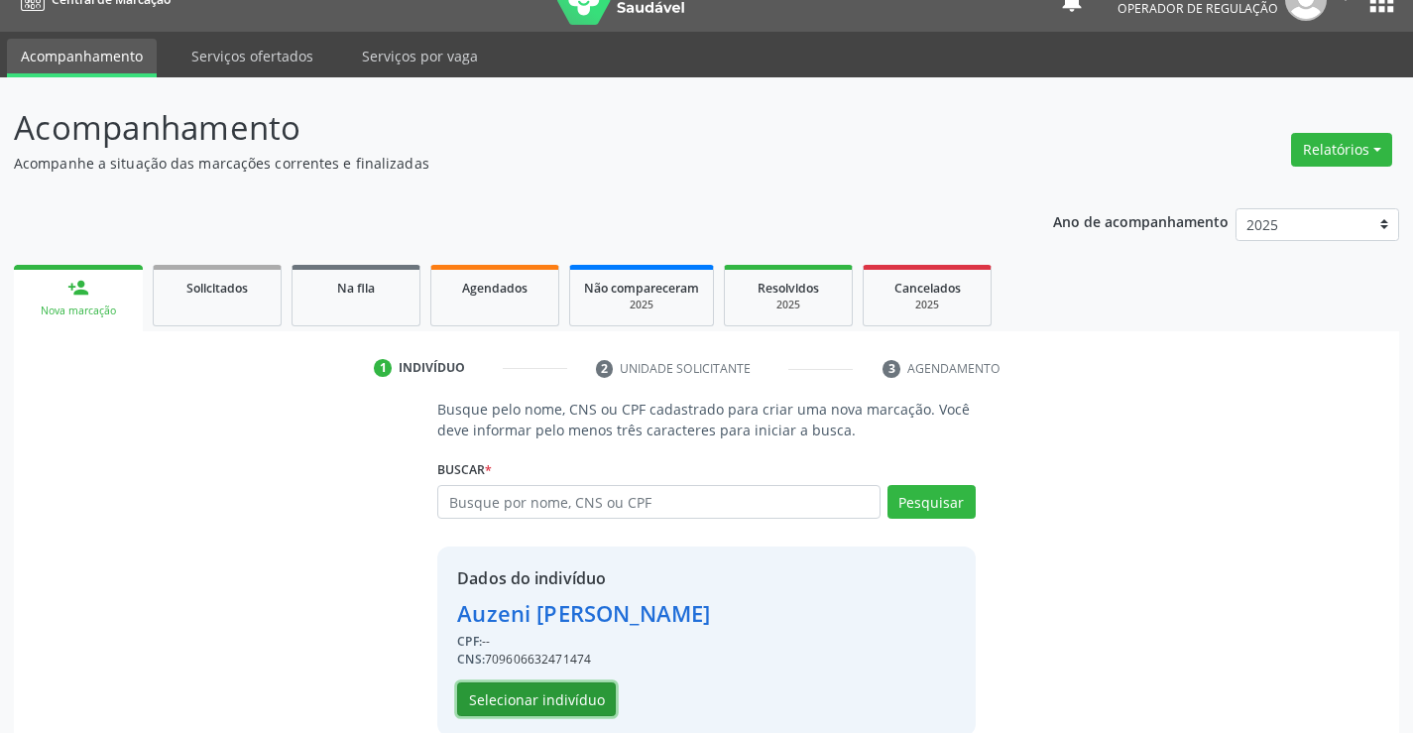
click at [573, 690] on button "Selecionar indivíduo" at bounding box center [536, 699] width 159 height 34
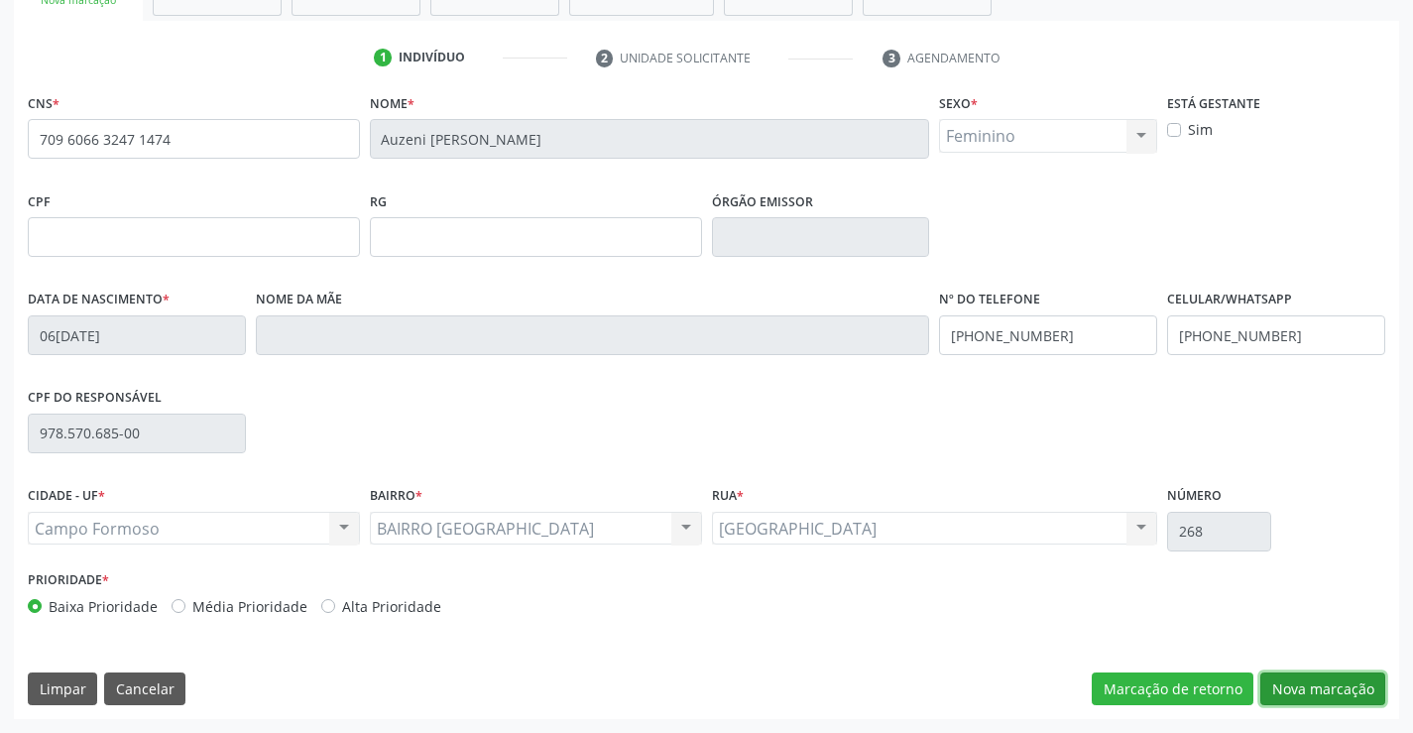
click at [1302, 685] on button "Nova marcação" at bounding box center [1322, 689] width 125 height 34
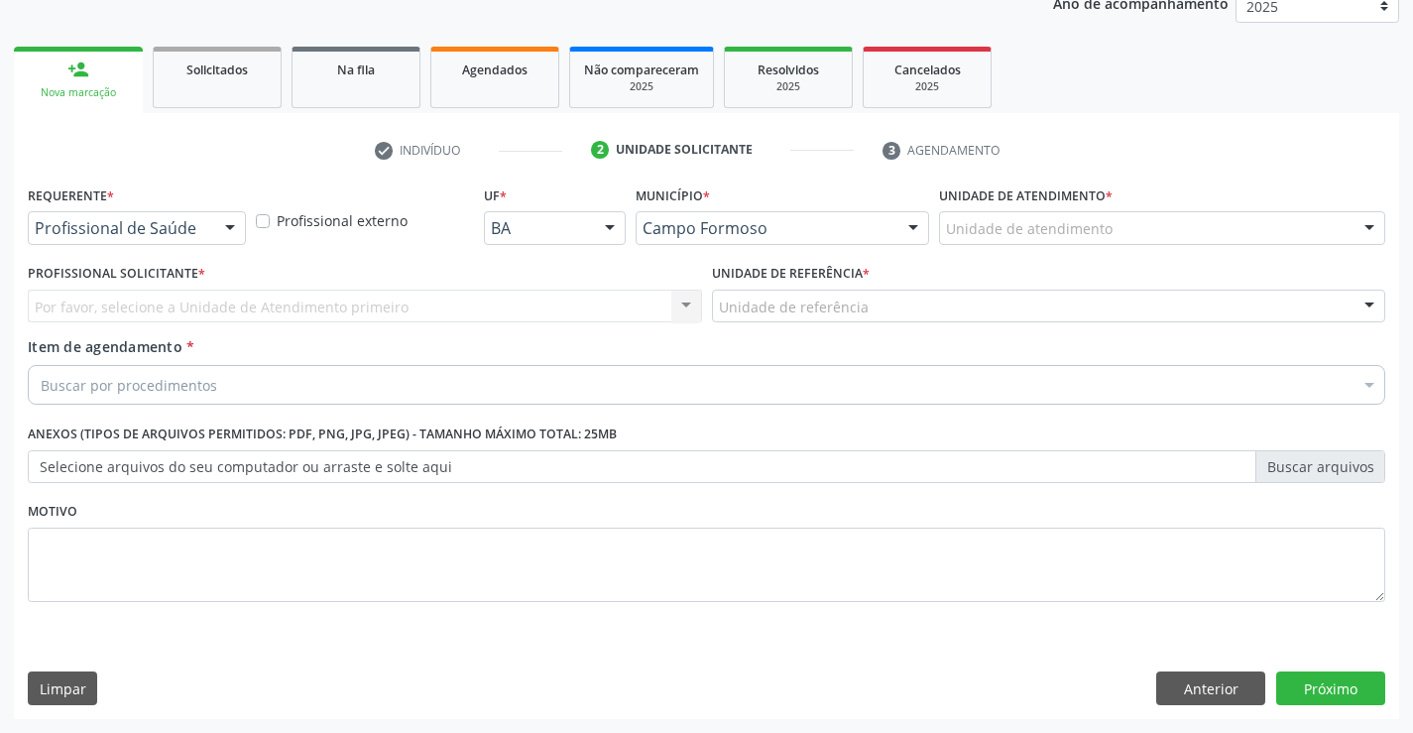
scroll to position [250, 0]
click at [223, 227] on div at bounding box center [230, 229] width 30 height 34
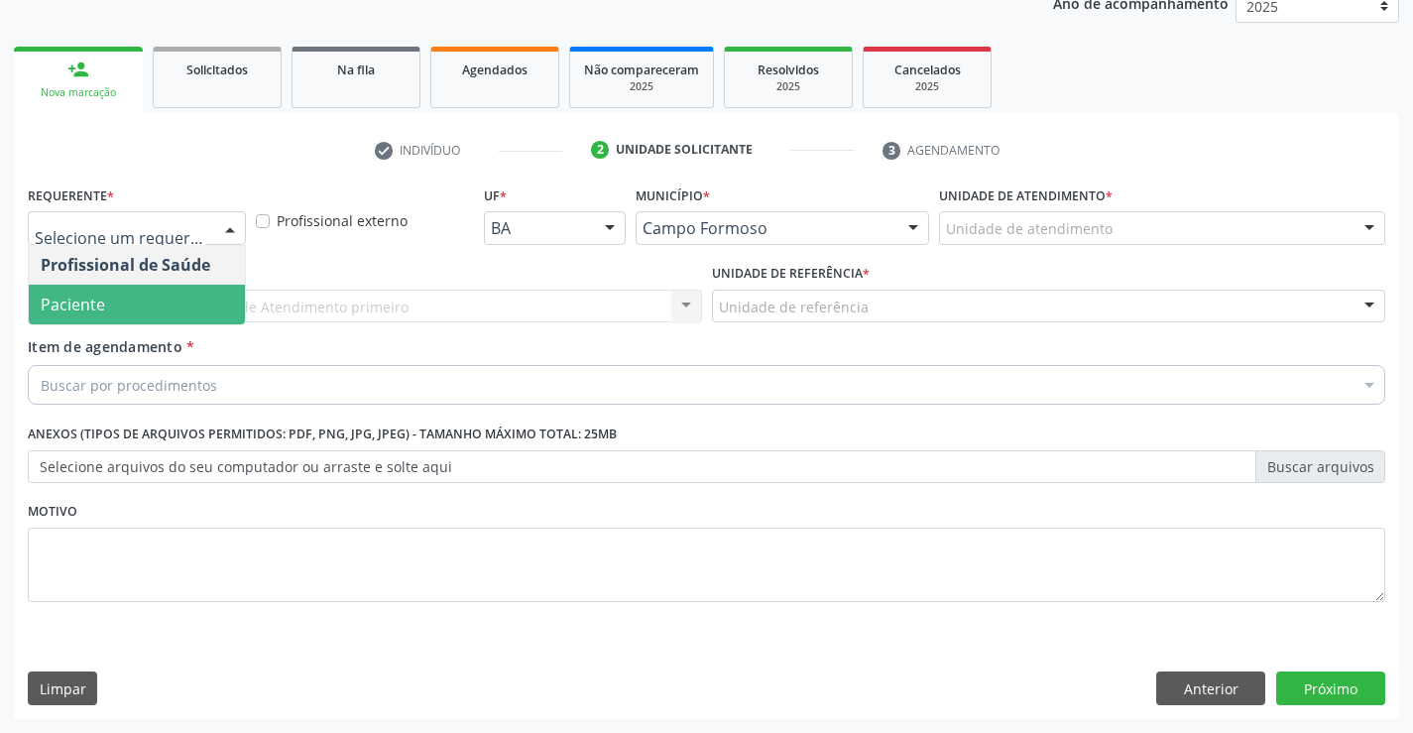
click at [166, 297] on span "Paciente" at bounding box center [137, 305] width 216 height 40
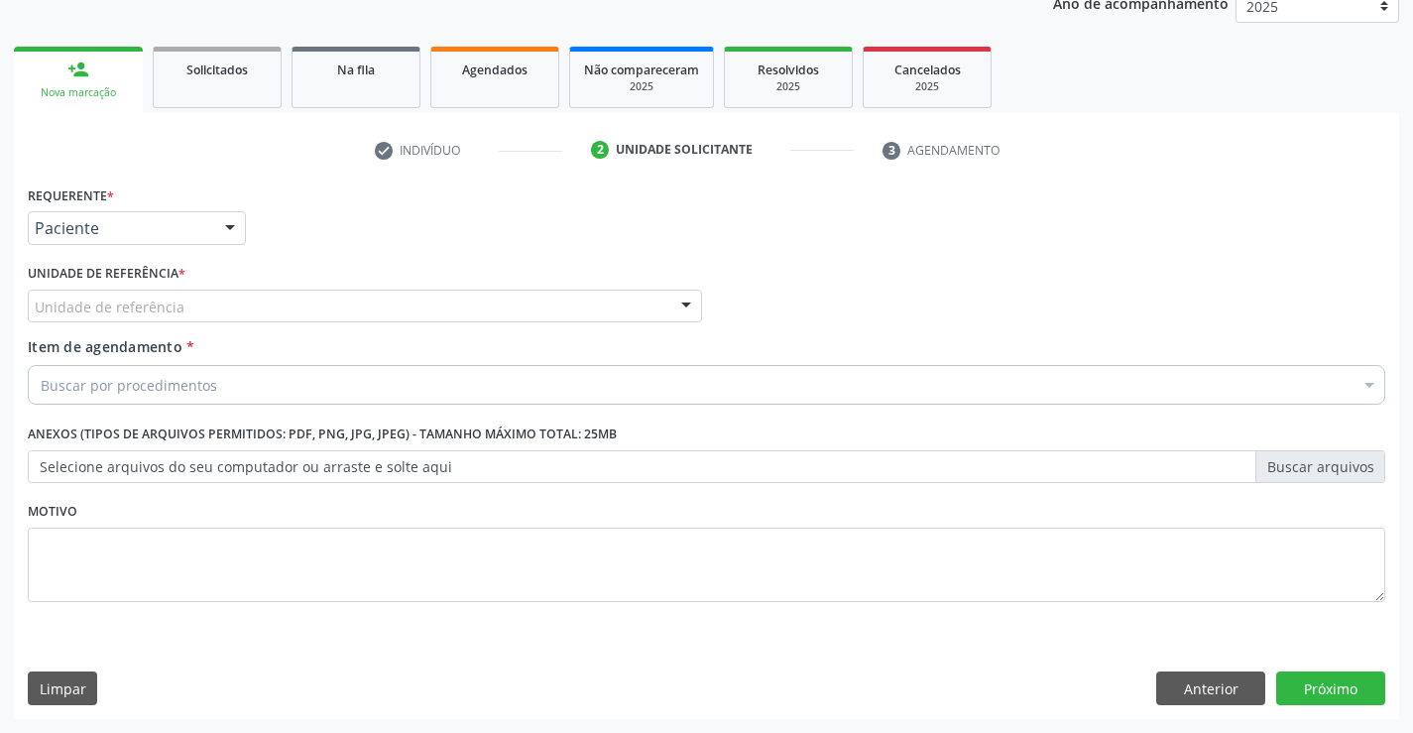
click at [314, 311] on div "Unidade de referência" at bounding box center [365, 306] width 674 height 34
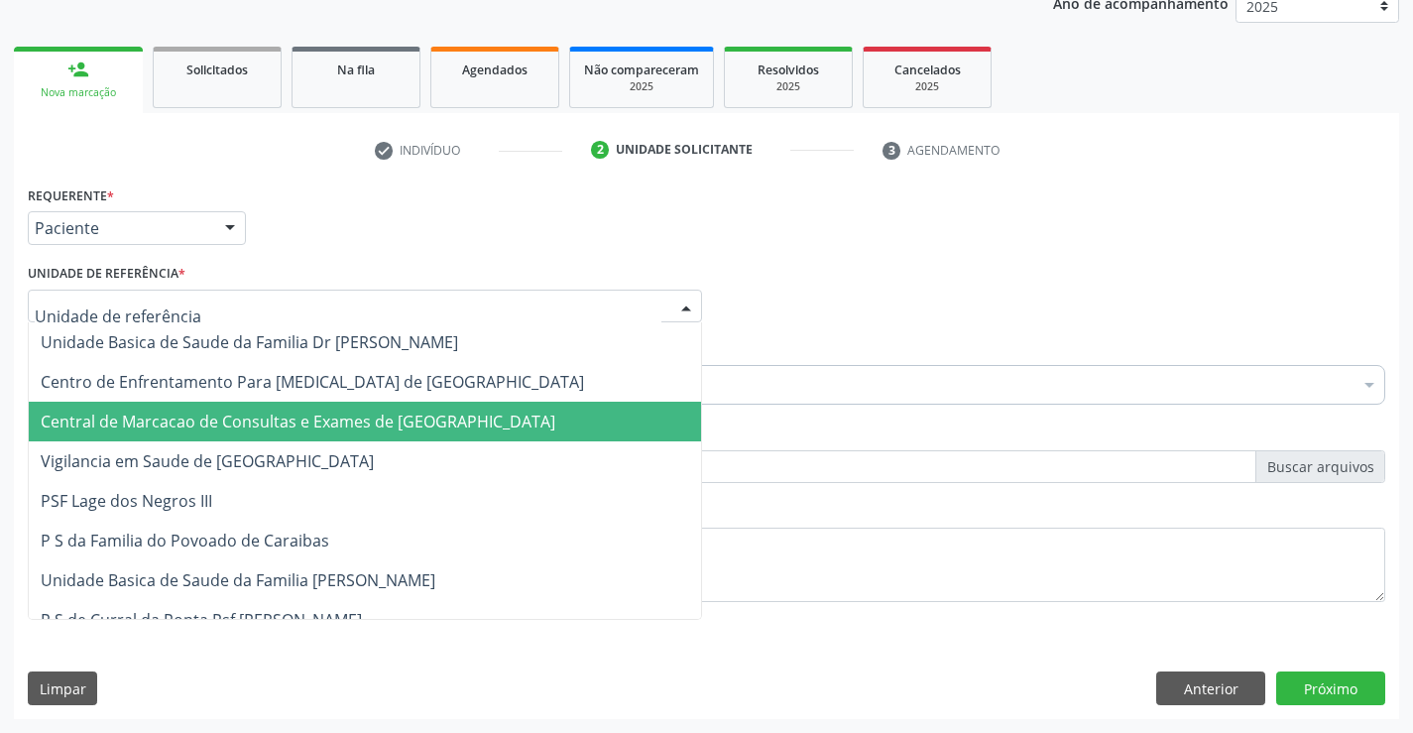
click at [328, 414] on span "Central de Marcacao de Consultas e Exames de Campo Formoso" at bounding box center [298, 421] width 515 height 22
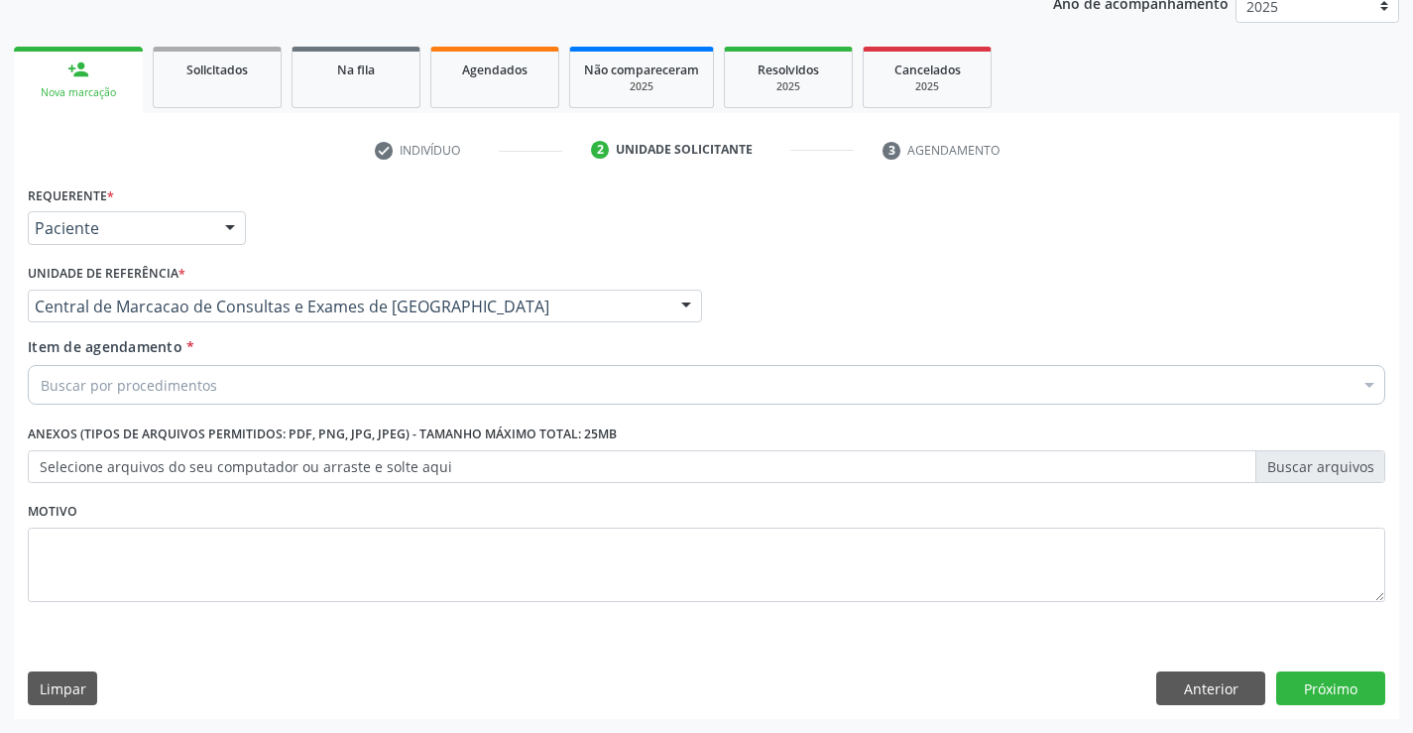
click at [367, 391] on div "Buscar por procedimentos" at bounding box center [706, 385] width 1357 height 40
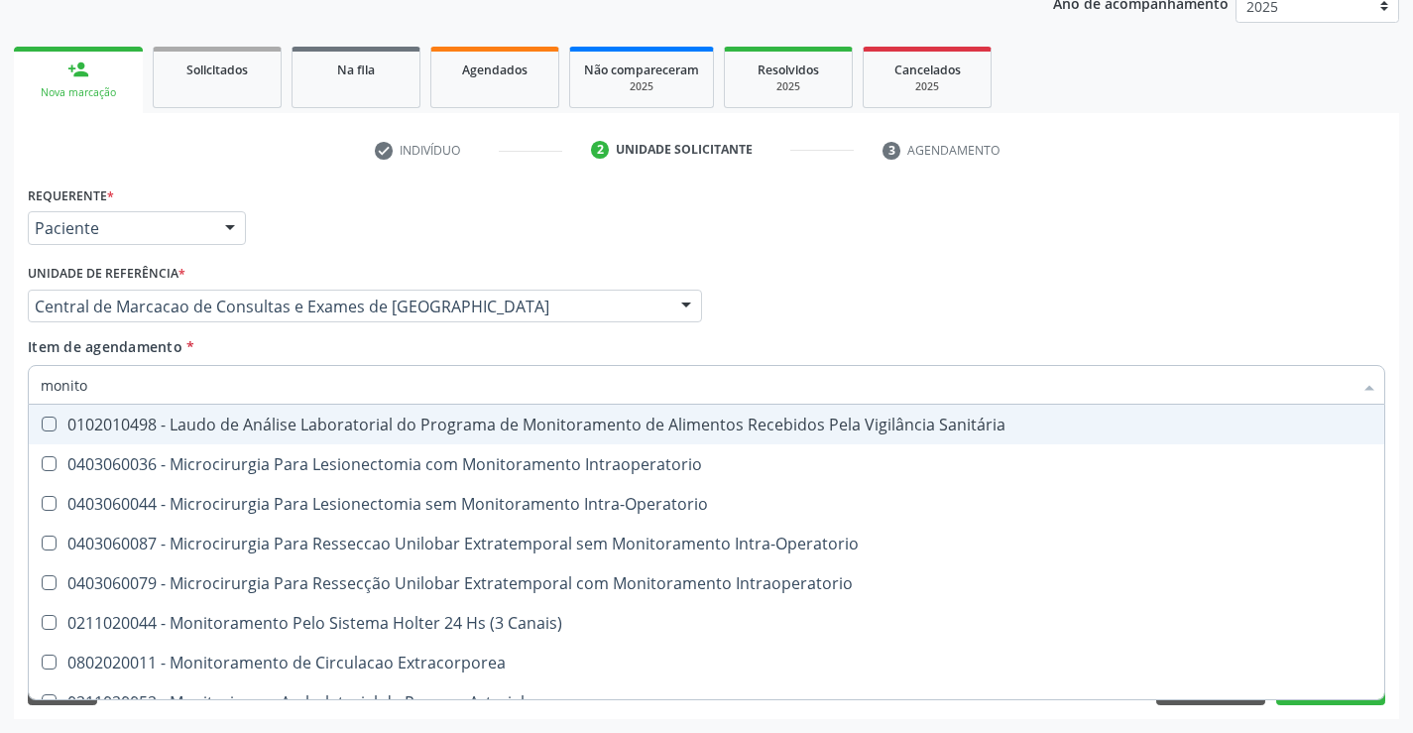
type input "monitor"
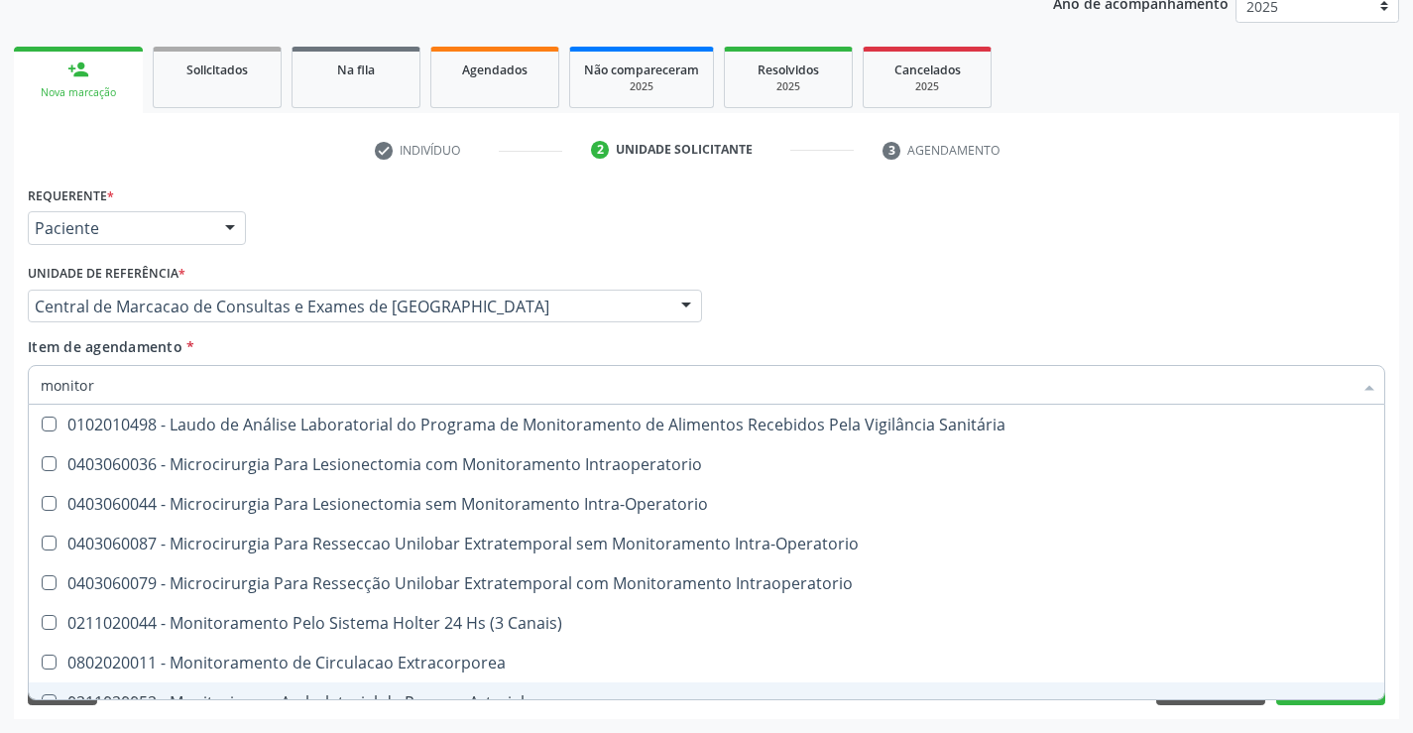
scroll to position [62, 0]
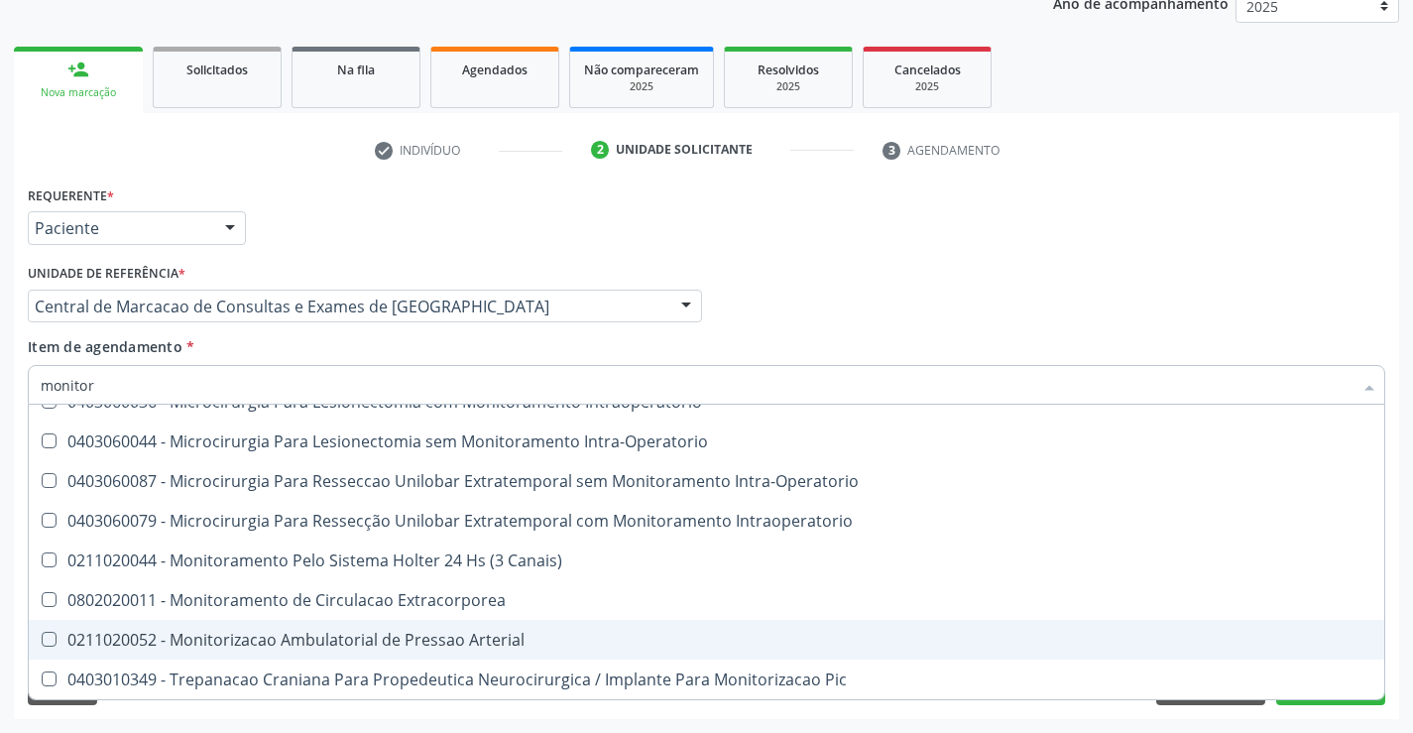
click at [366, 637] on div "0211020052 - Monitorizacao Ambulatorial de Pressao Arterial" at bounding box center [706, 640] width 1331 height 16
checkbox Arterial "true"
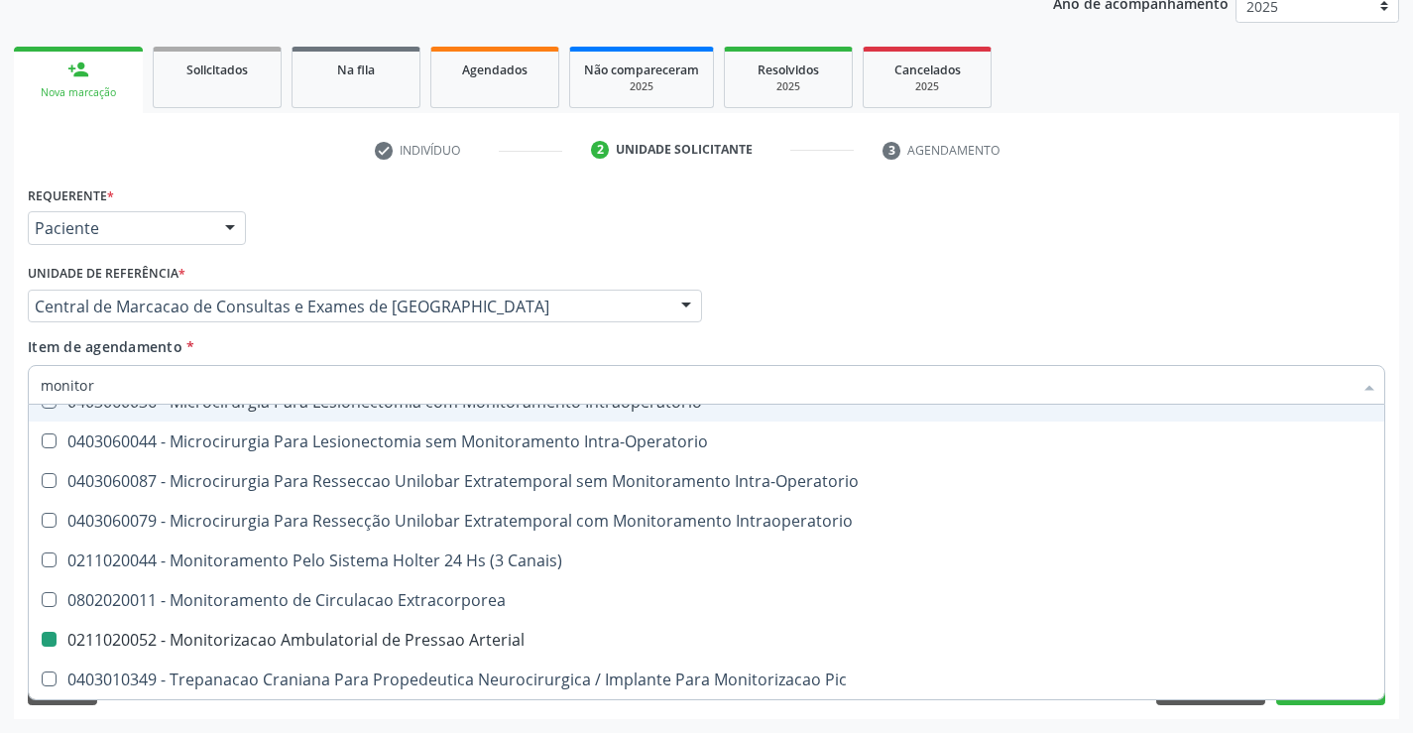
click at [910, 284] on div "Profissional Solicitante Por favor, selecione a Unidade de Atendimento primeiro…" at bounding box center [706, 297] width 1367 height 77
checkbox Intraoperatorio "true"
checkbox Arterial "false"
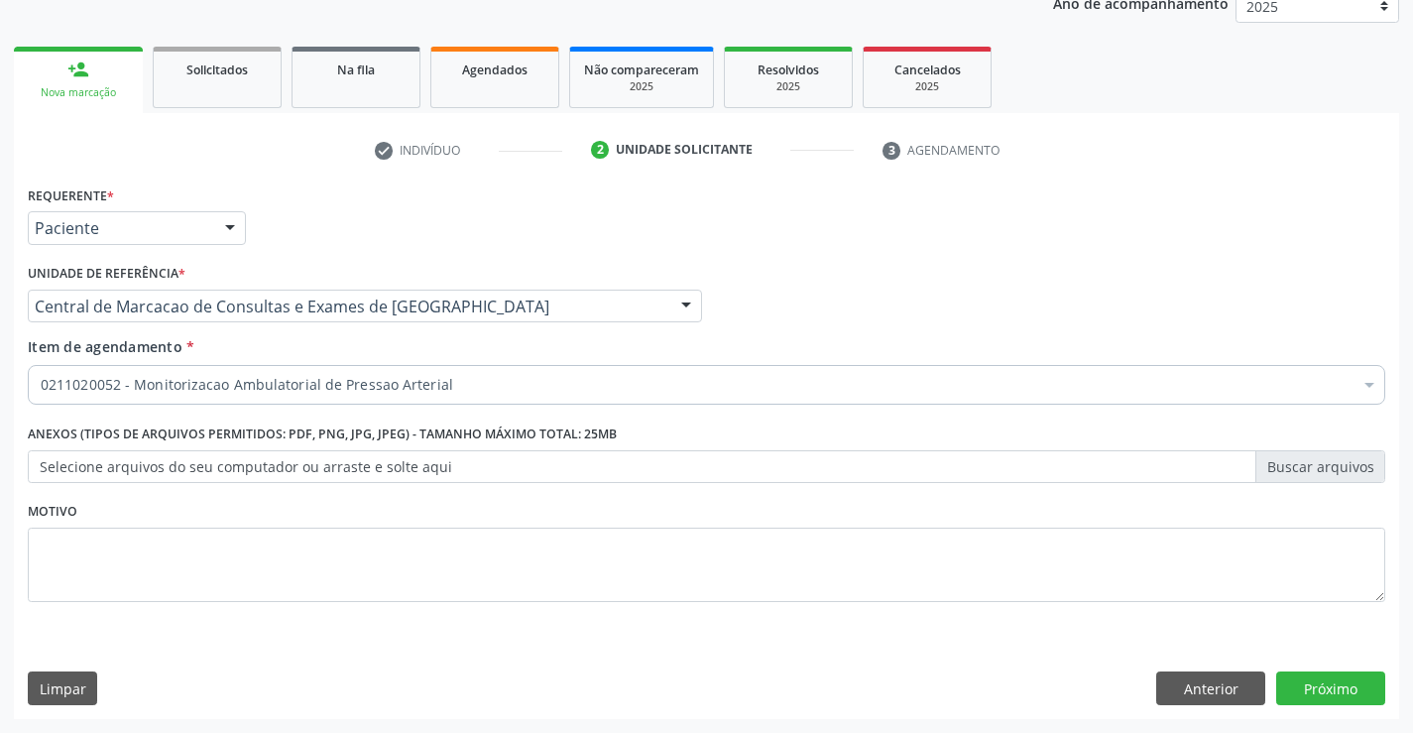
scroll to position [0, 0]
click at [1311, 682] on button "Próximo" at bounding box center [1330, 688] width 109 height 34
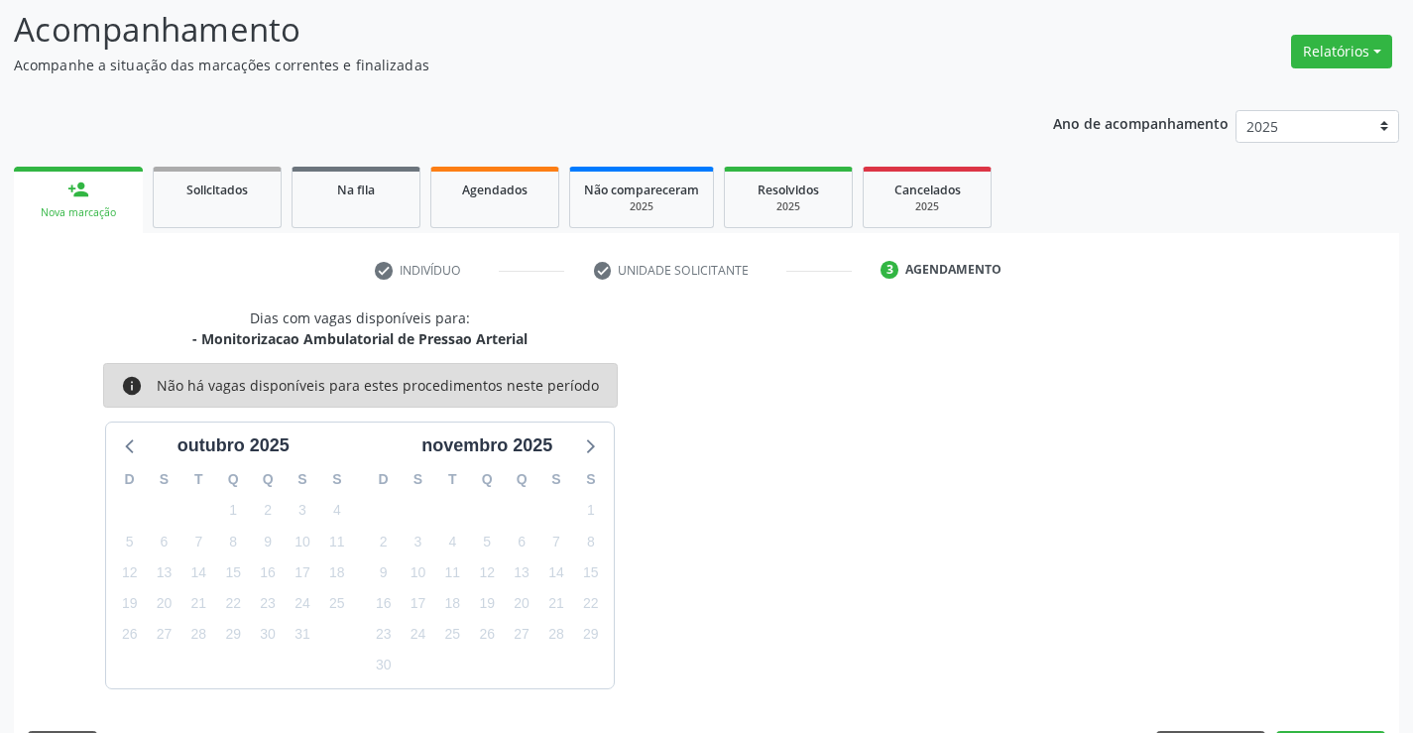
scroll to position [188, 0]
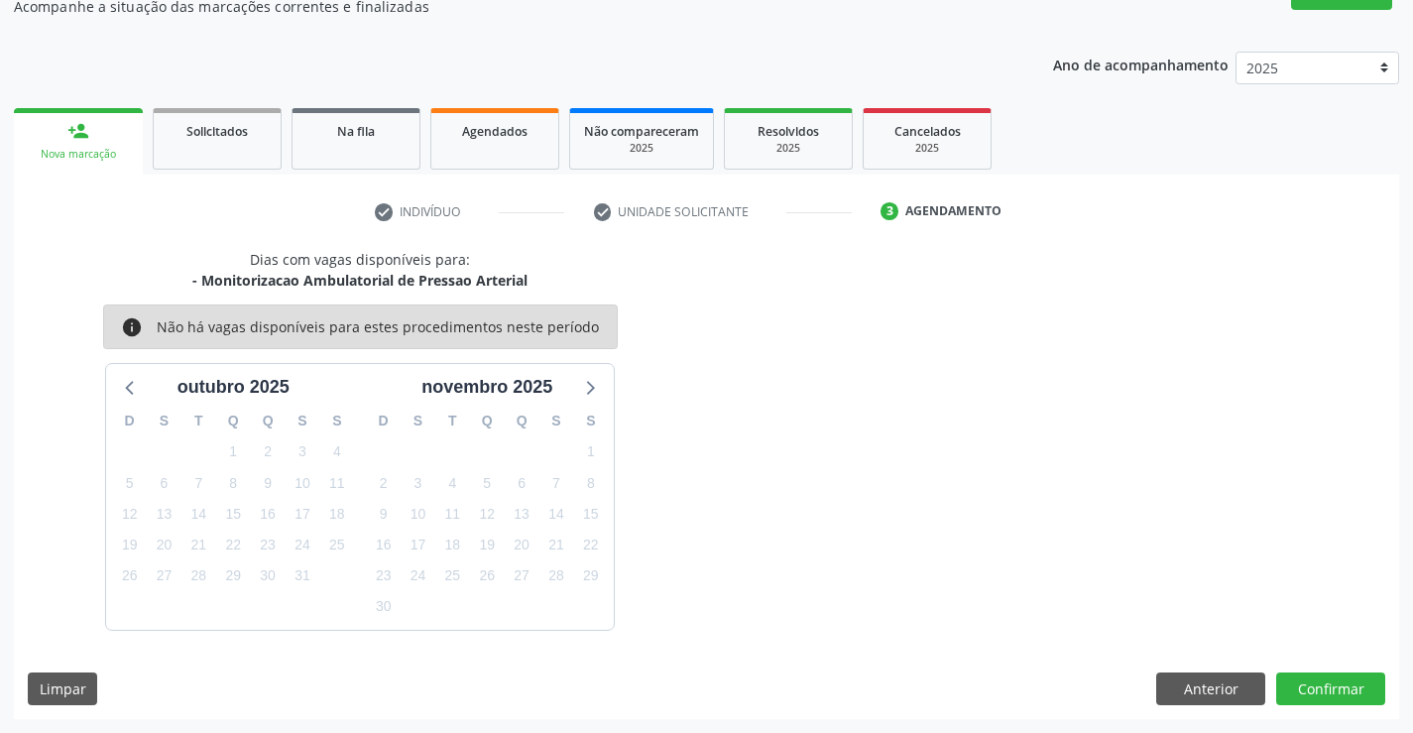
click at [1311, 708] on div "Dias com vagas disponíveis para: - Monitorizacao Ambulatorial de Pressao Arteri…" at bounding box center [706, 484] width 1385 height 470
click at [1322, 690] on button "Confirmar" at bounding box center [1330, 689] width 109 height 34
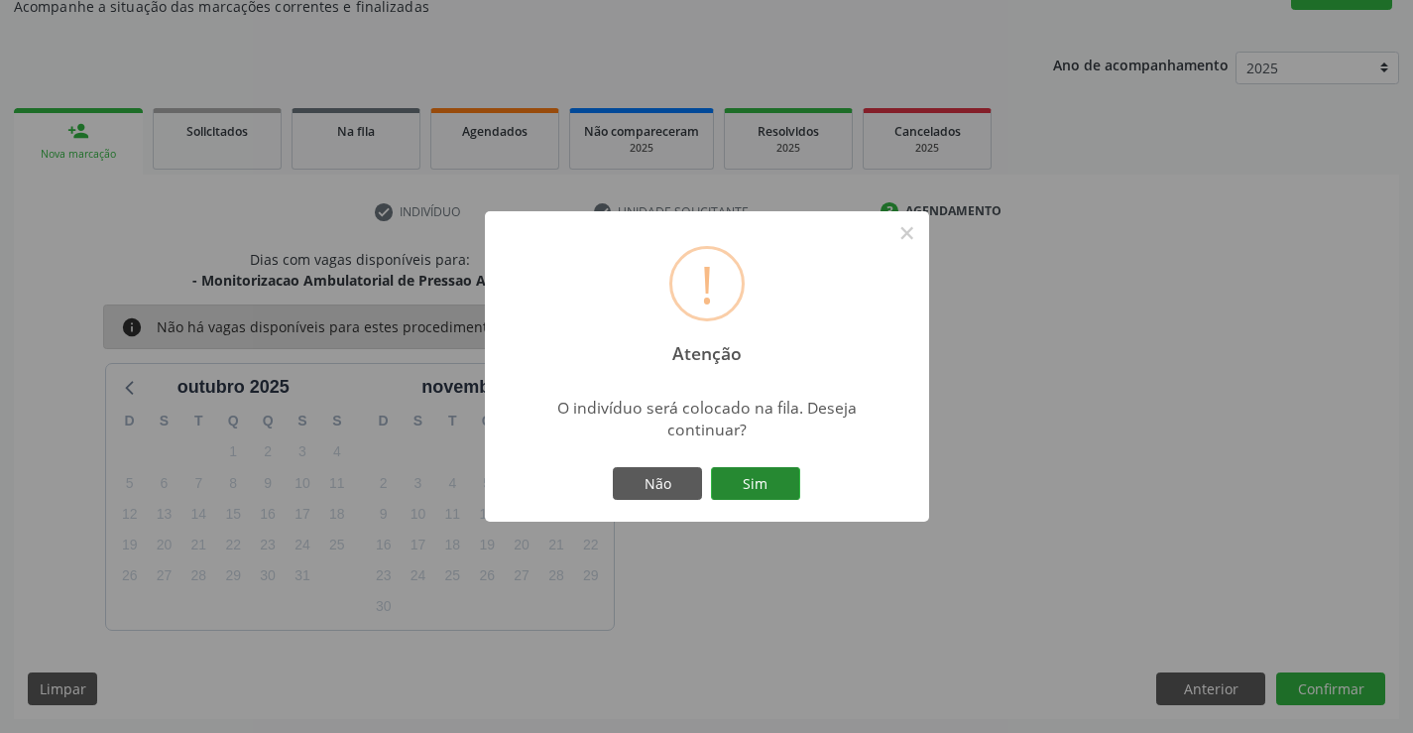
click at [743, 467] on button "Sim" at bounding box center [755, 484] width 89 height 34
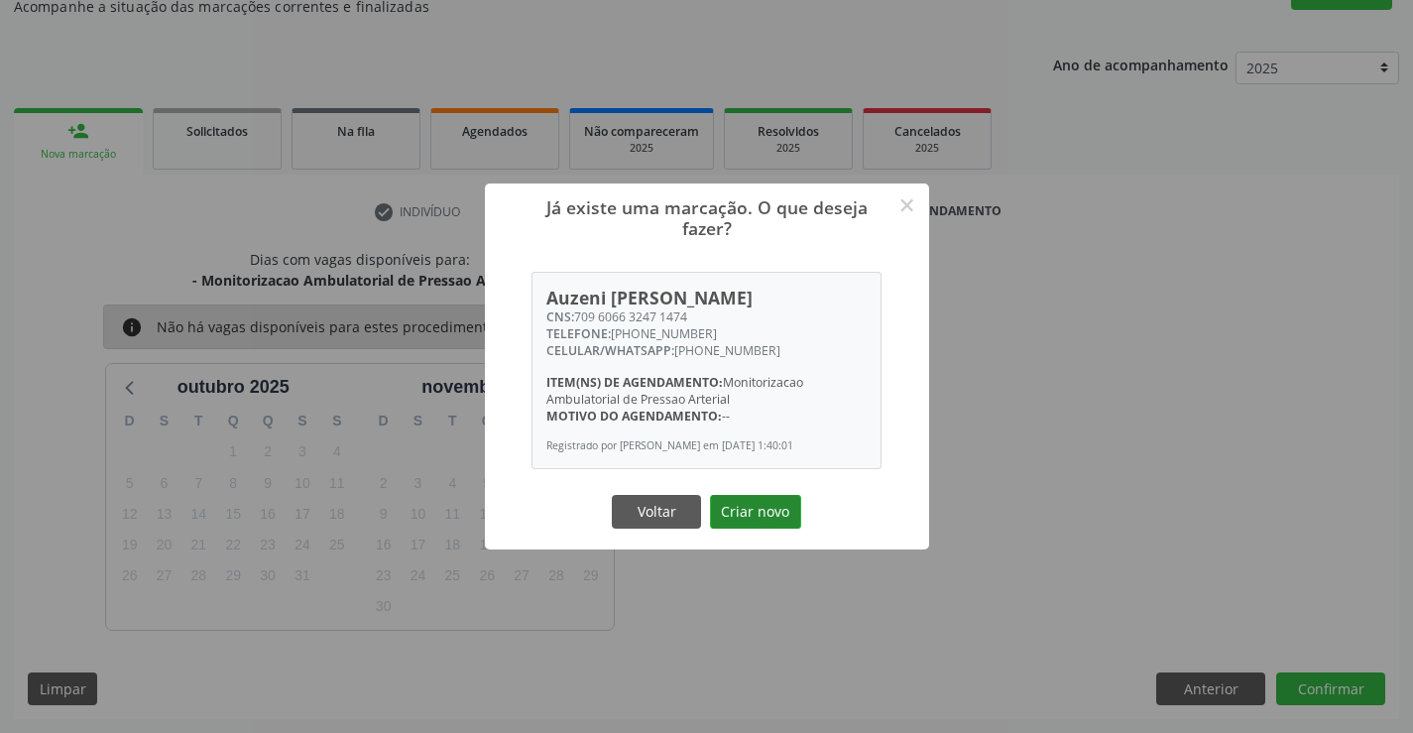
click at [751, 522] on button "Criar novo" at bounding box center [755, 512] width 91 height 34
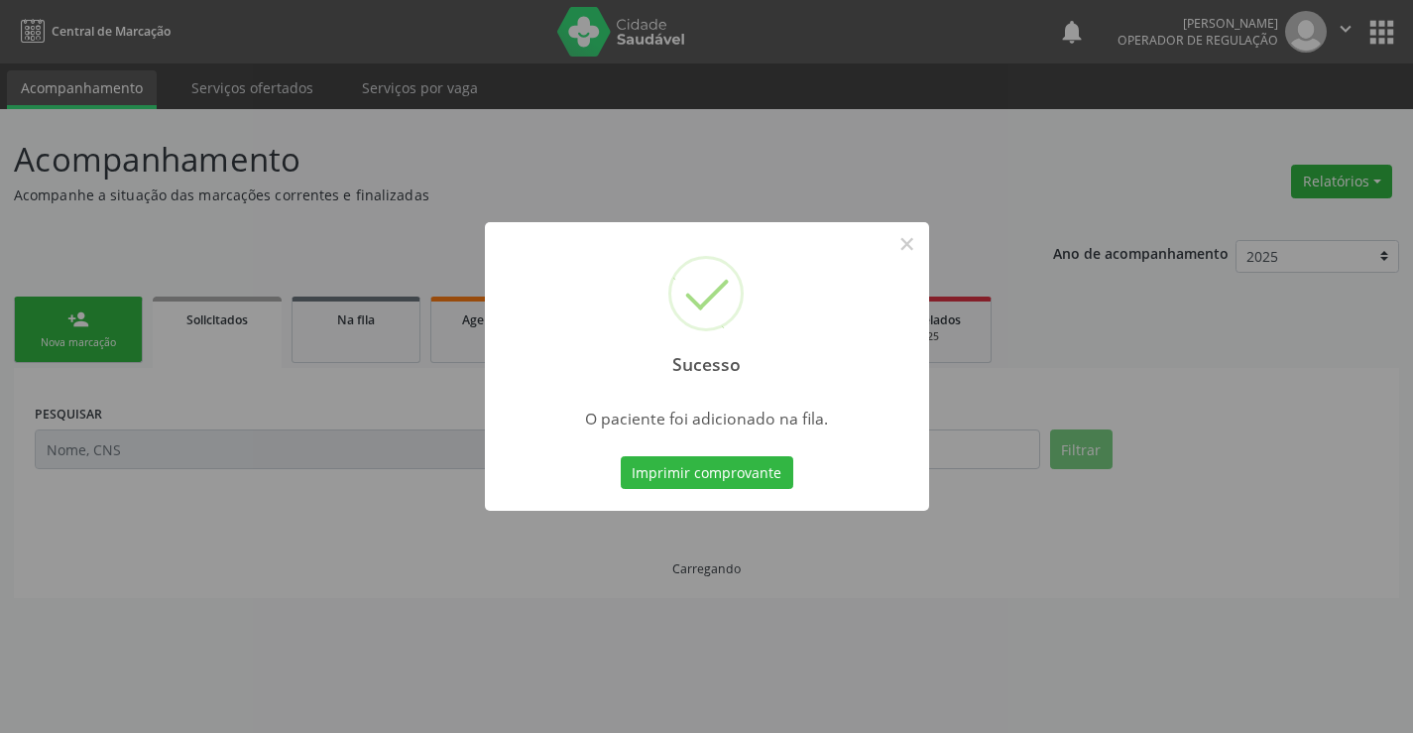
scroll to position [0, 0]
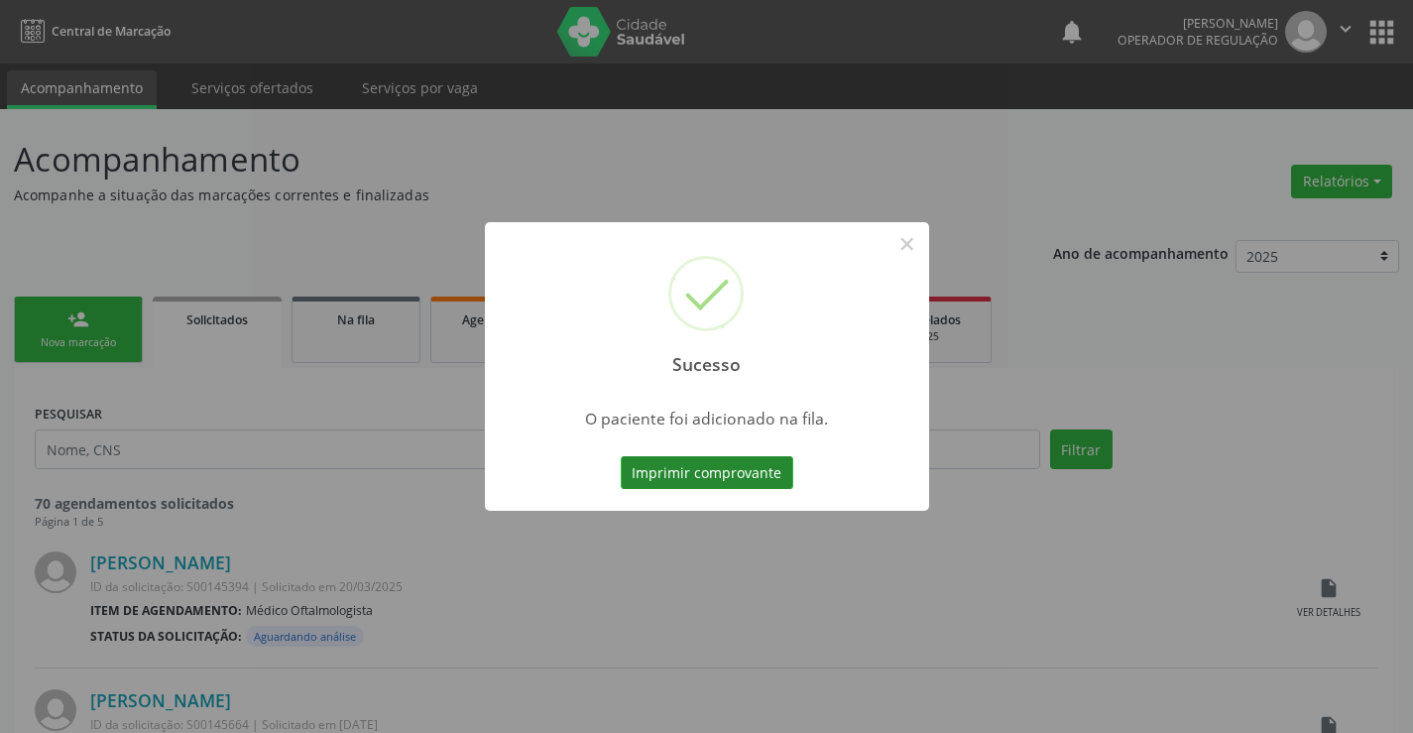
click at [762, 472] on button "Imprimir comprovante" at bounding box center [707, 473] width 173 height 34
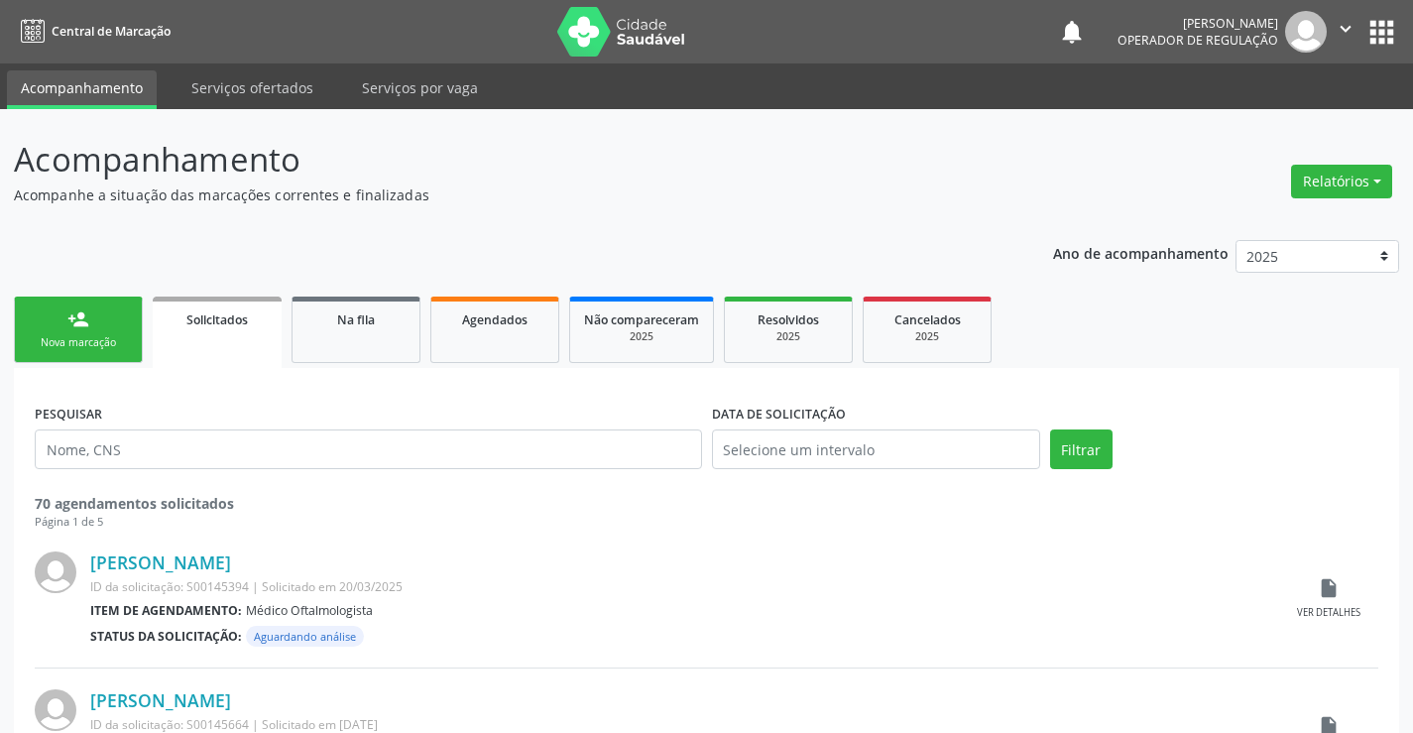
drag, startPoint x: 128, startPoint y: 325, endPoint x: 103, endPoint y: 349, distance: 34.4
click at [128, 325] on link "person_add Nova marcação" at bounding box center [78, 329] width 129 height 66
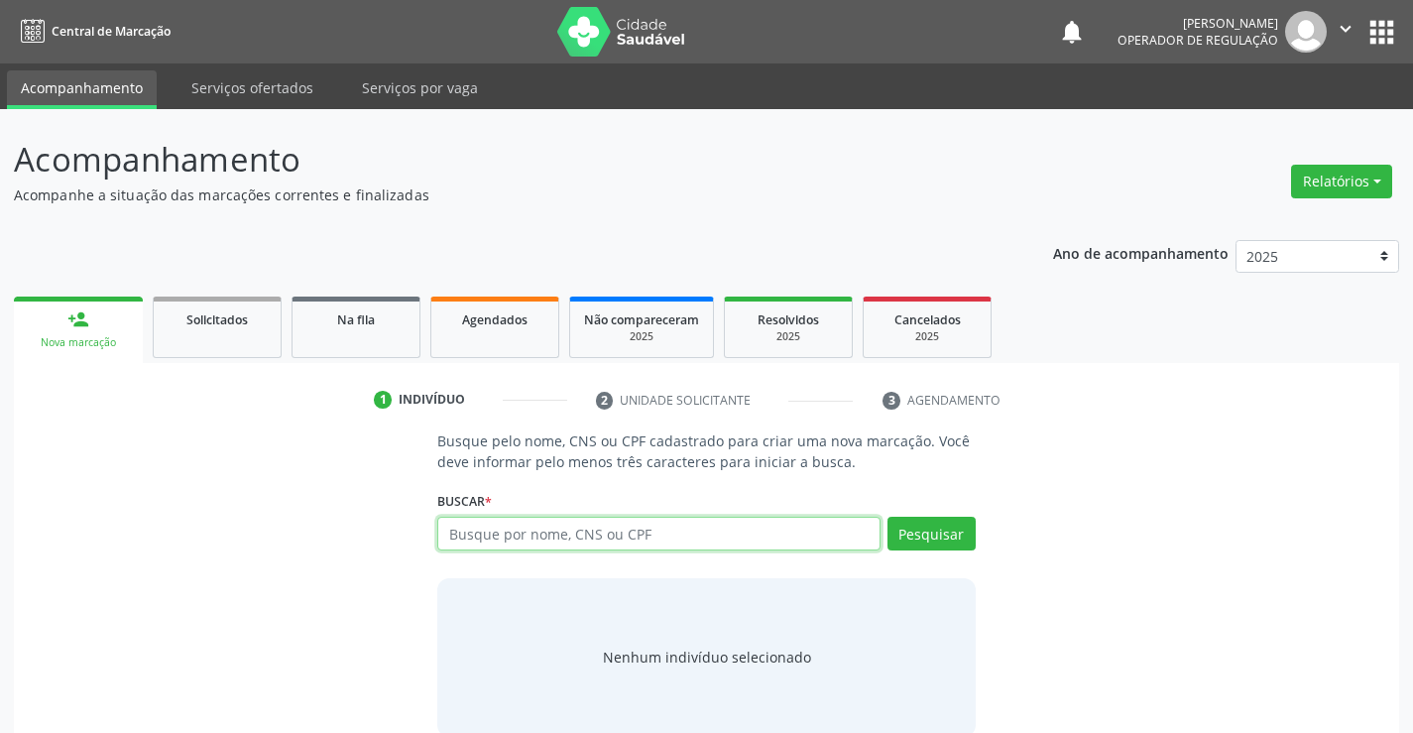
click at [470, 524] on input "text" at bounding box center [658, 534] width 442 height 34
type input "706002832264844"
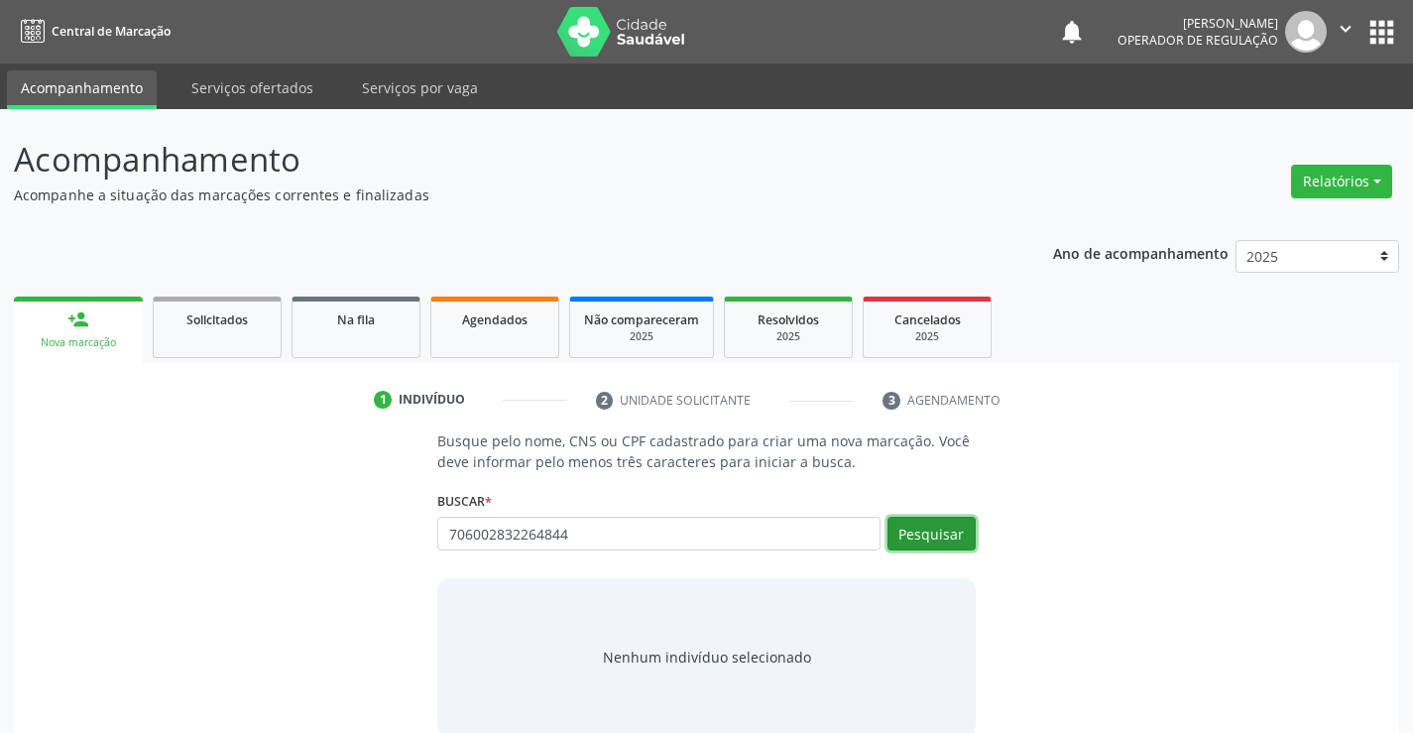
click at [908, 523] on button "Pesquisar" at bounding box center [931, 534] width 88 height 34
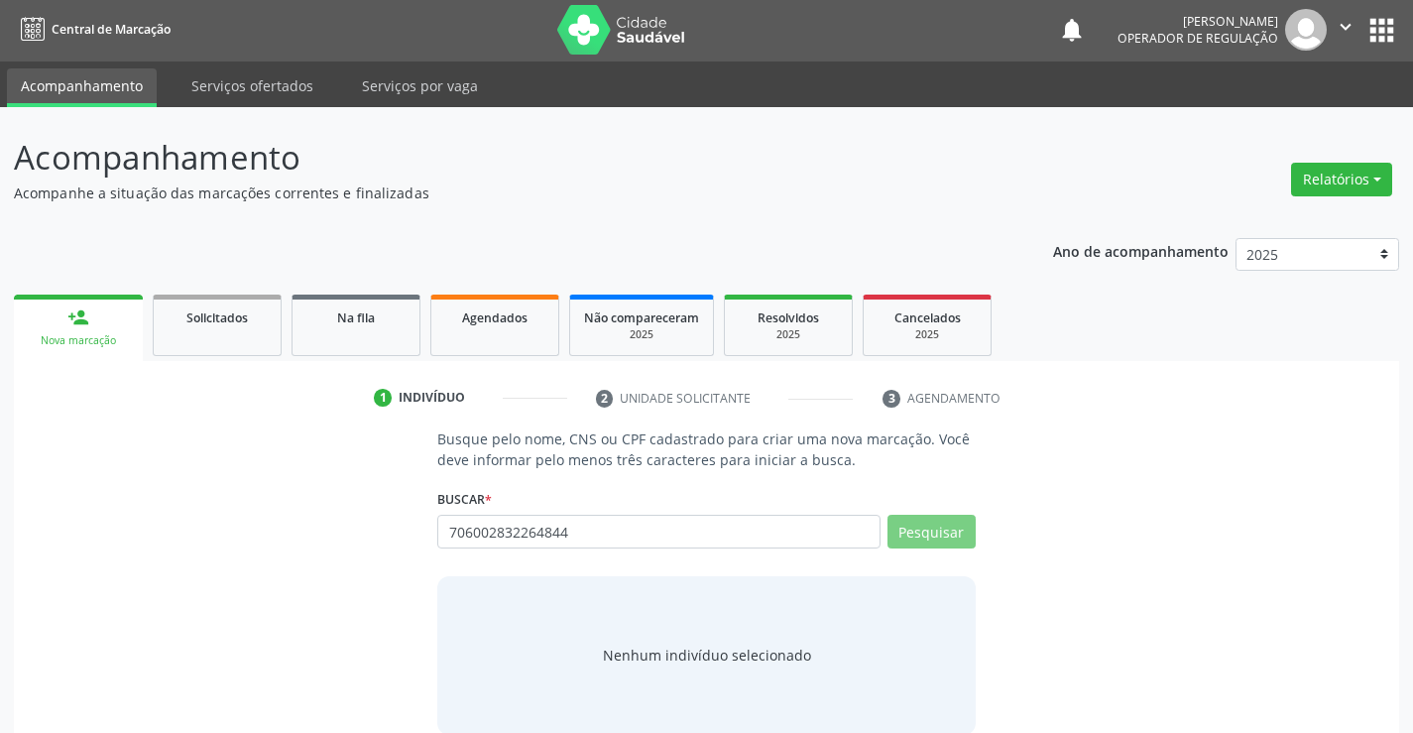
scroll to position [32, 0]
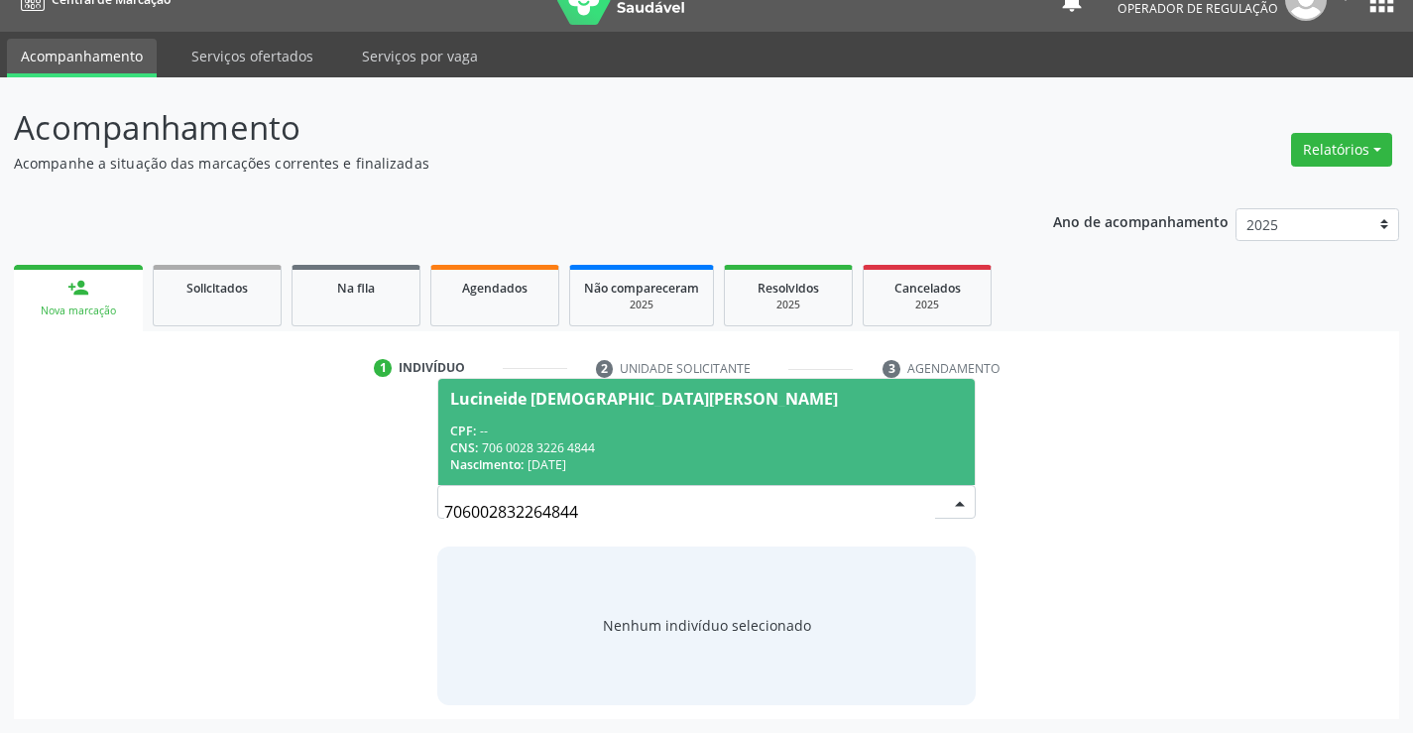
click at [570, 423] on div "CPF: --" at bounding box center [706, 430] width 512 height 17
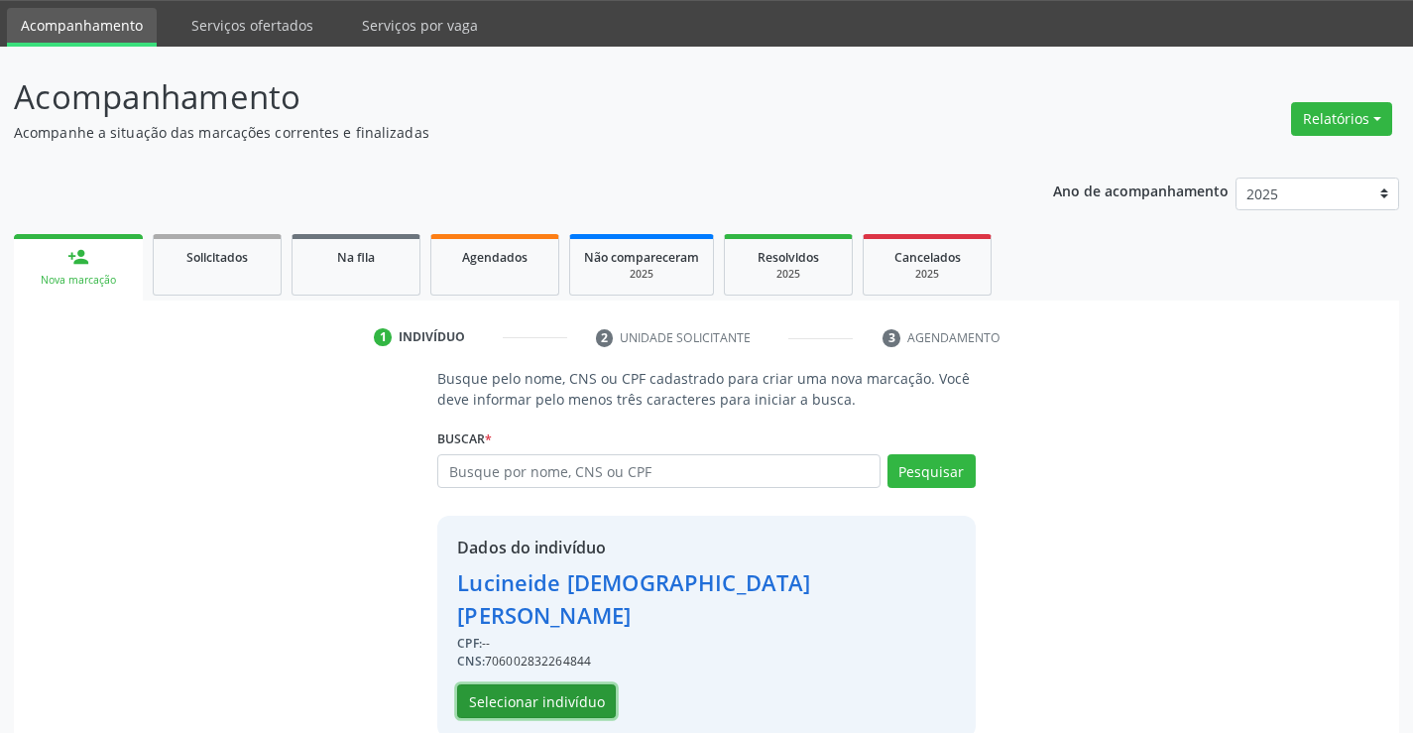
click at [527, 684] on button "Selecionar indivíduo" at bounding box center [536, 701] width 159 height 34
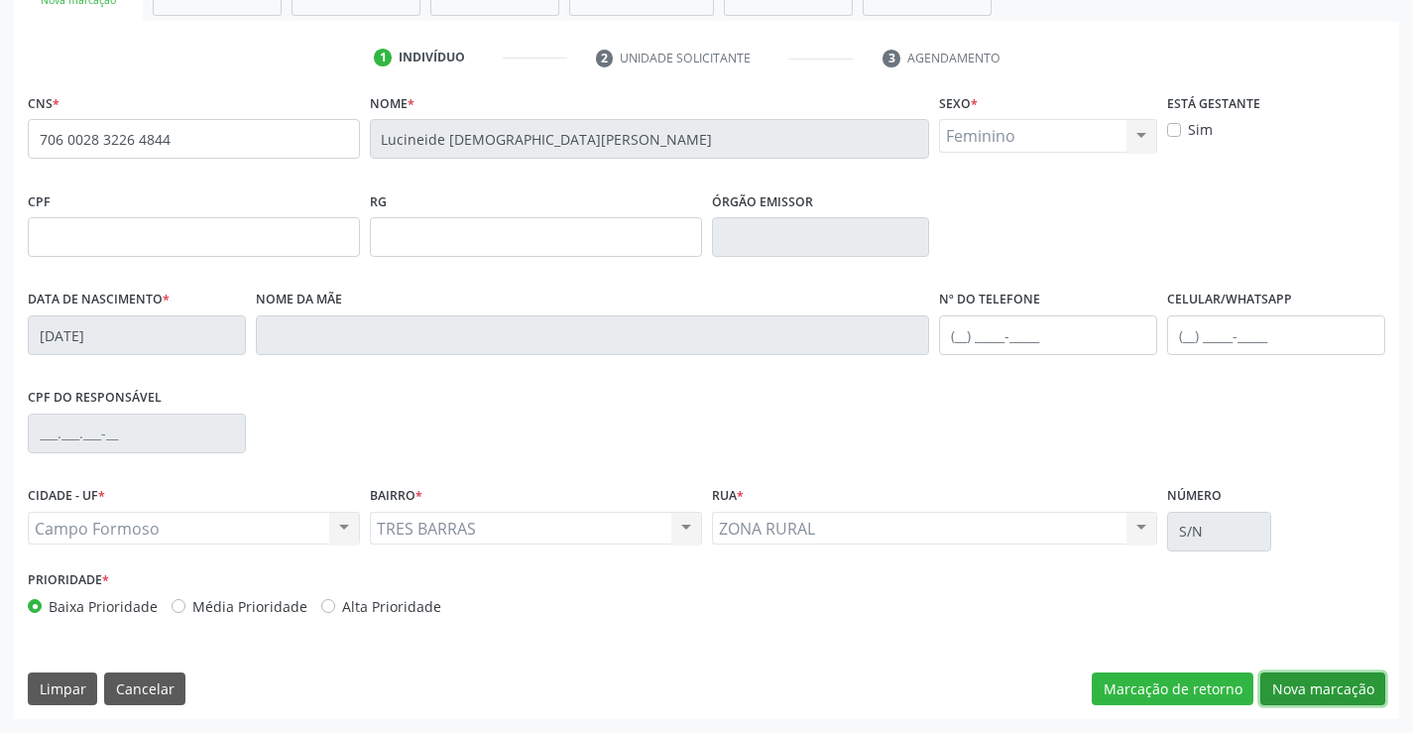
click at [1337, 700] on button "Nova marcação" at bounding box center [1322, 689] width 125 height 34
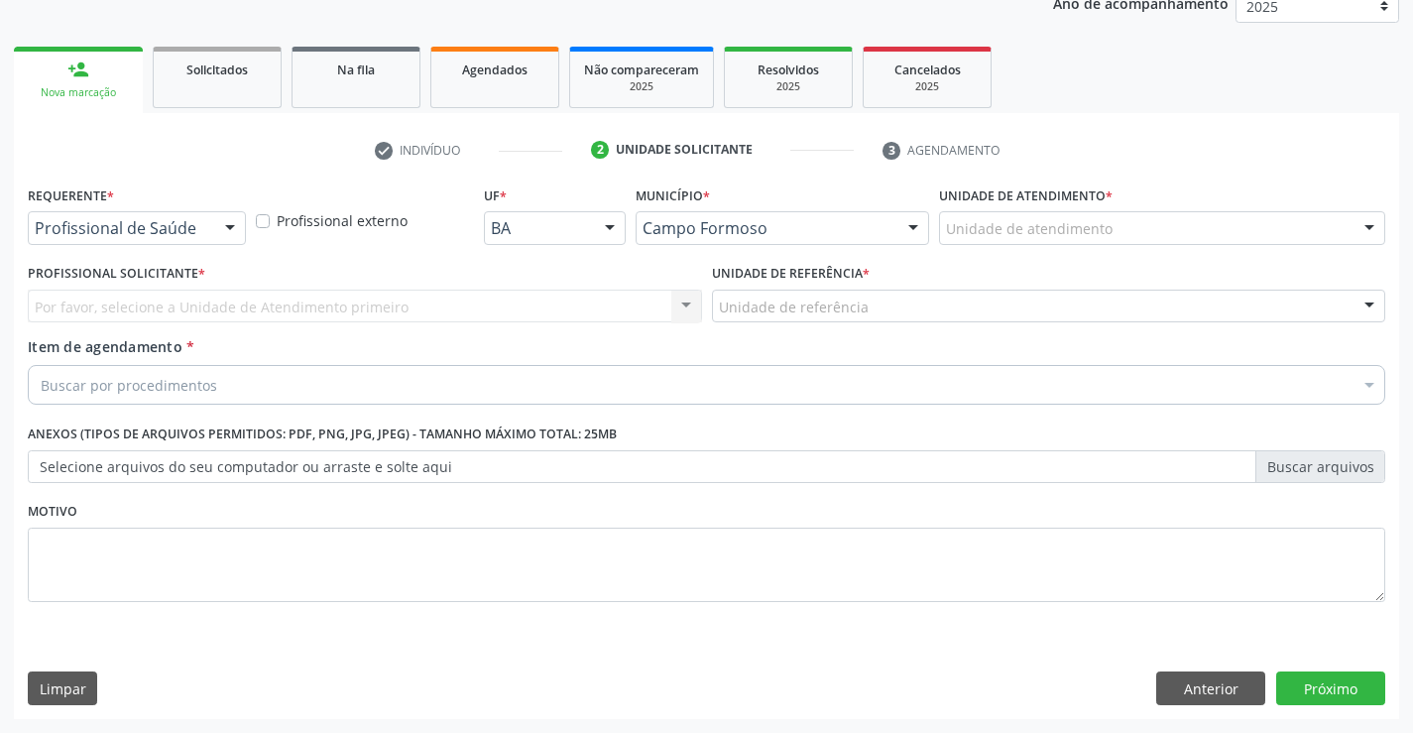
scroll to position [250, 0]
drag, startPoint x: 188, startPoint y: 229, endPoint x: 179, endPoint y: 293, distance: 65.1
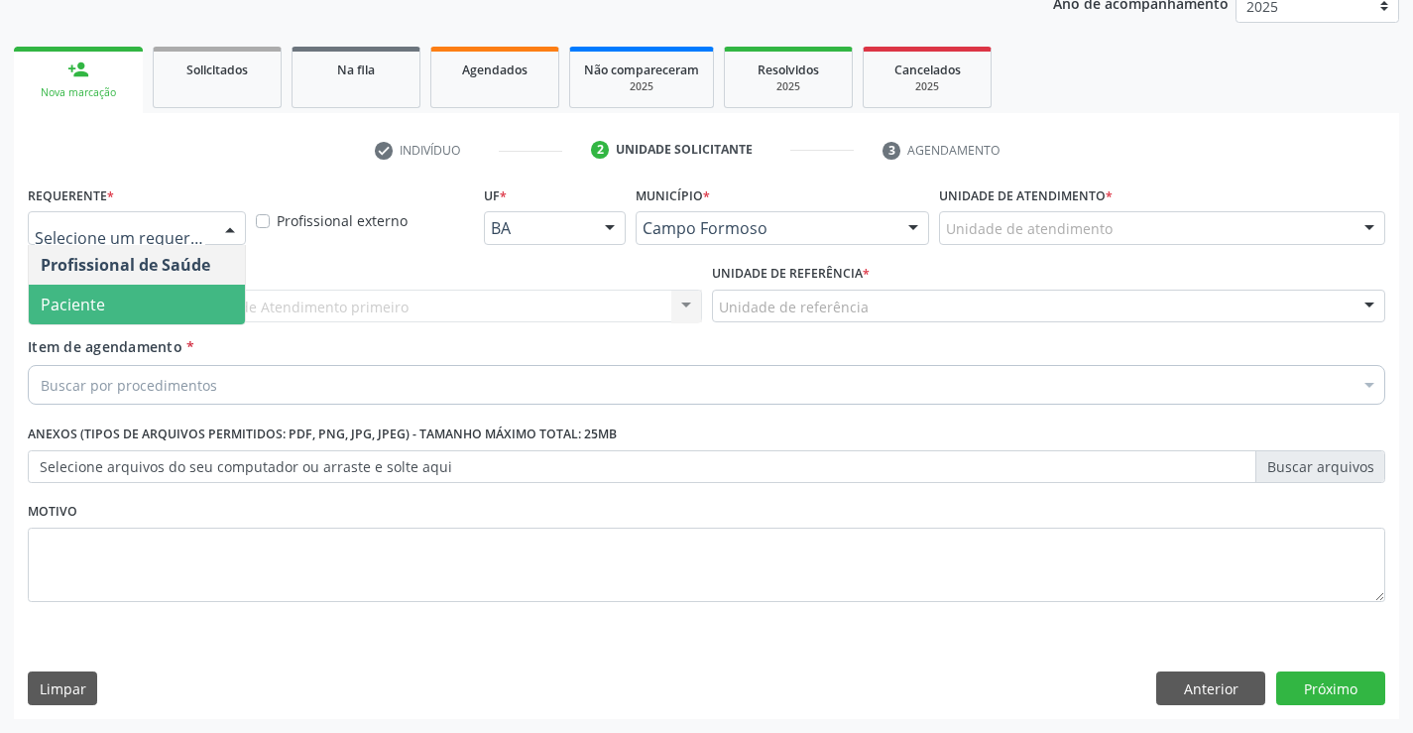
click at [163, 300] on span "Paciente" at bounding box center [137, 305] width 216 height 40
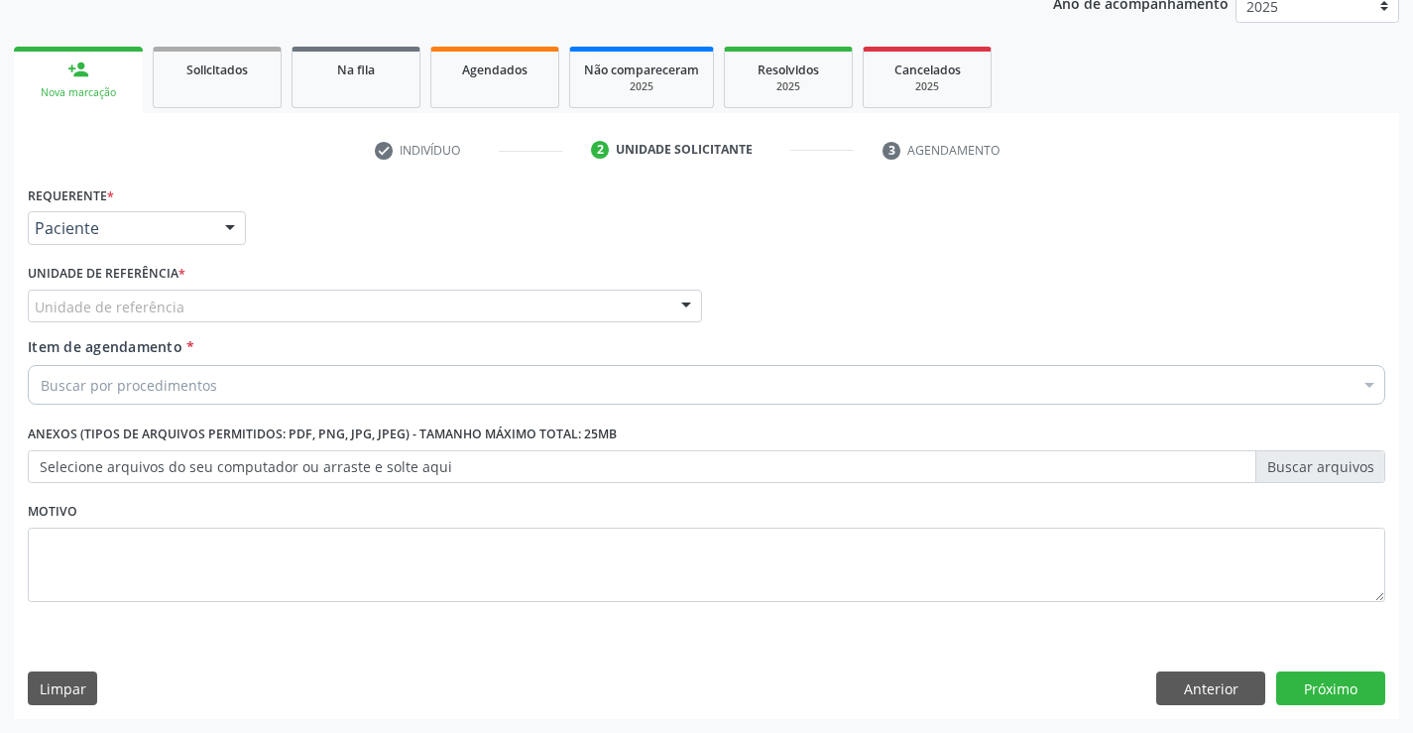
click at [328, 313] on div "Unidade de referência" at bounding box center [365, 306] width 674 height 34
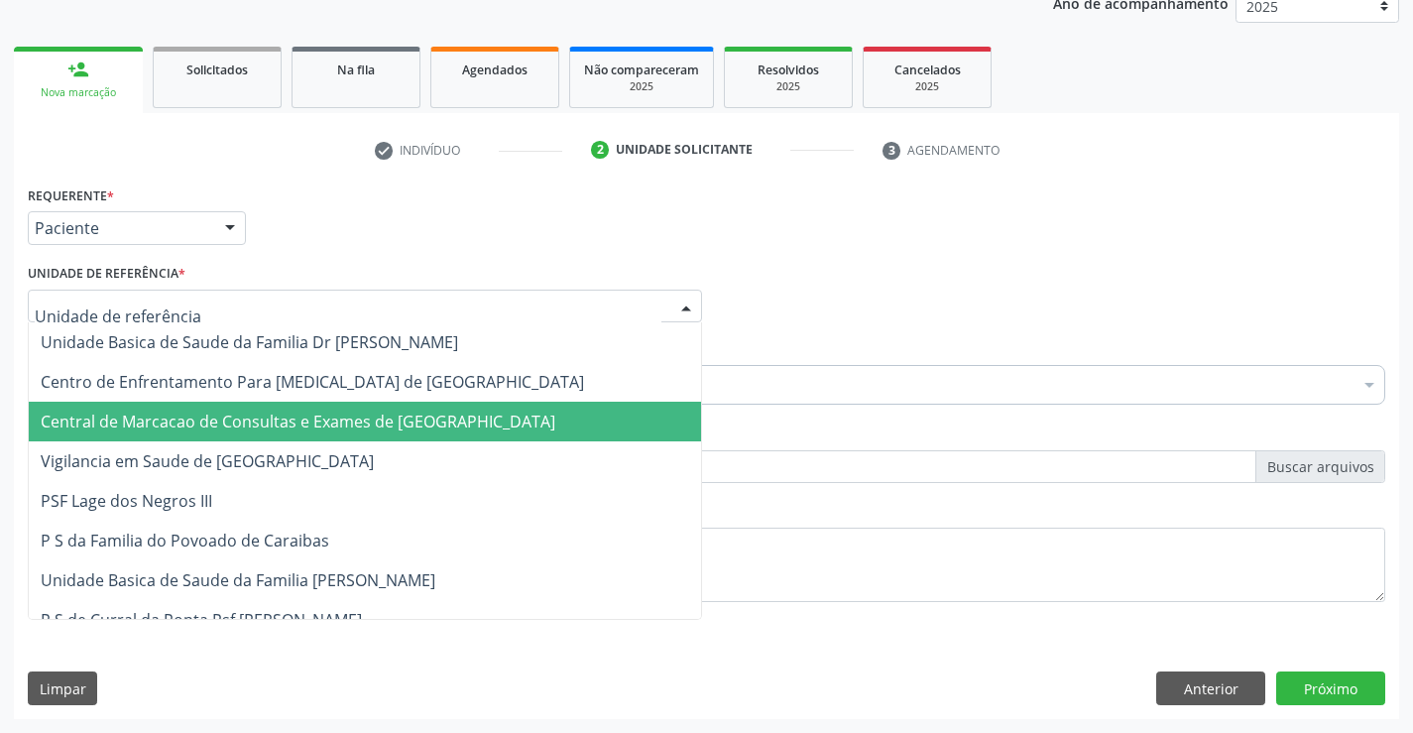
click at [329, 415] on span "Central de Marcacao de Consultas e Exames de Campo Formoso" at bounding box center [298, 421] width 515 height 22
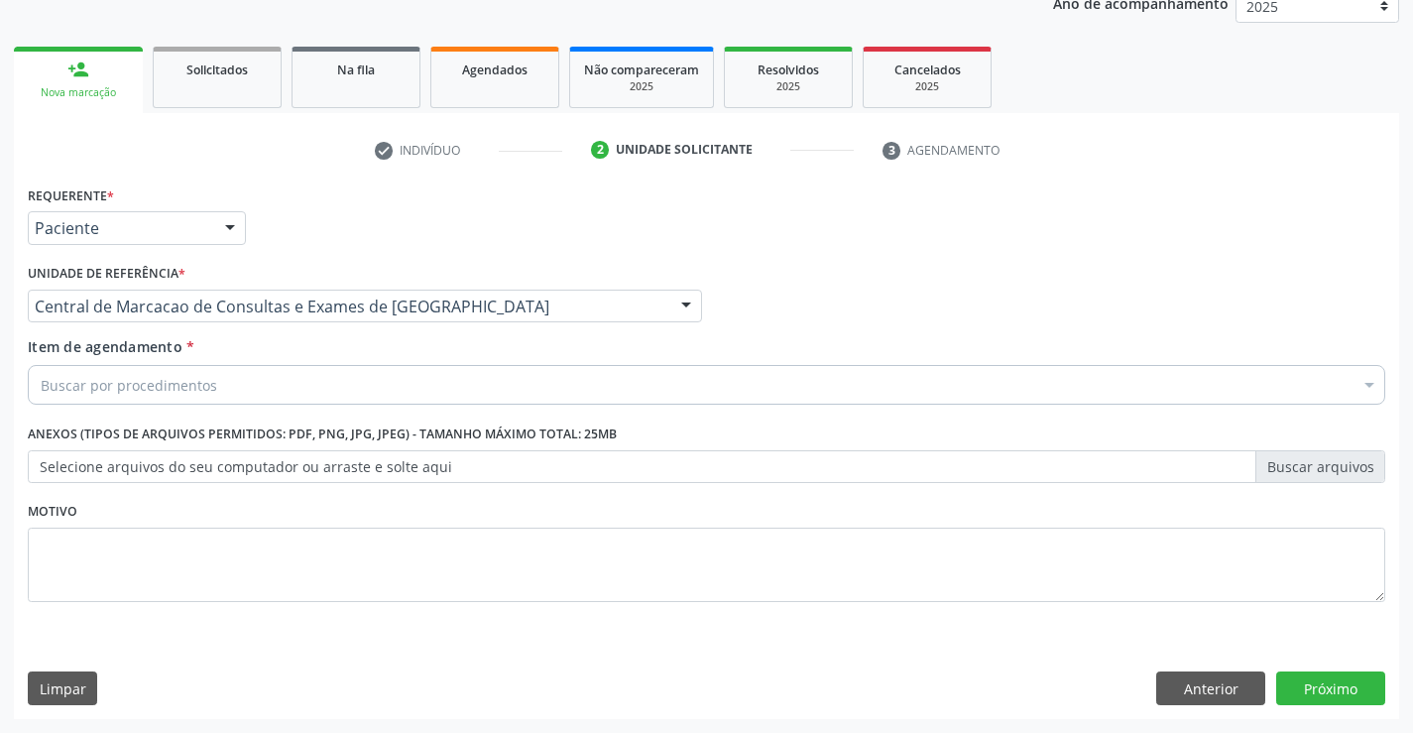
click at [337, 381] on div "Buscar por procedimentos" at bounding box center [706, 385] width 1357 height 40
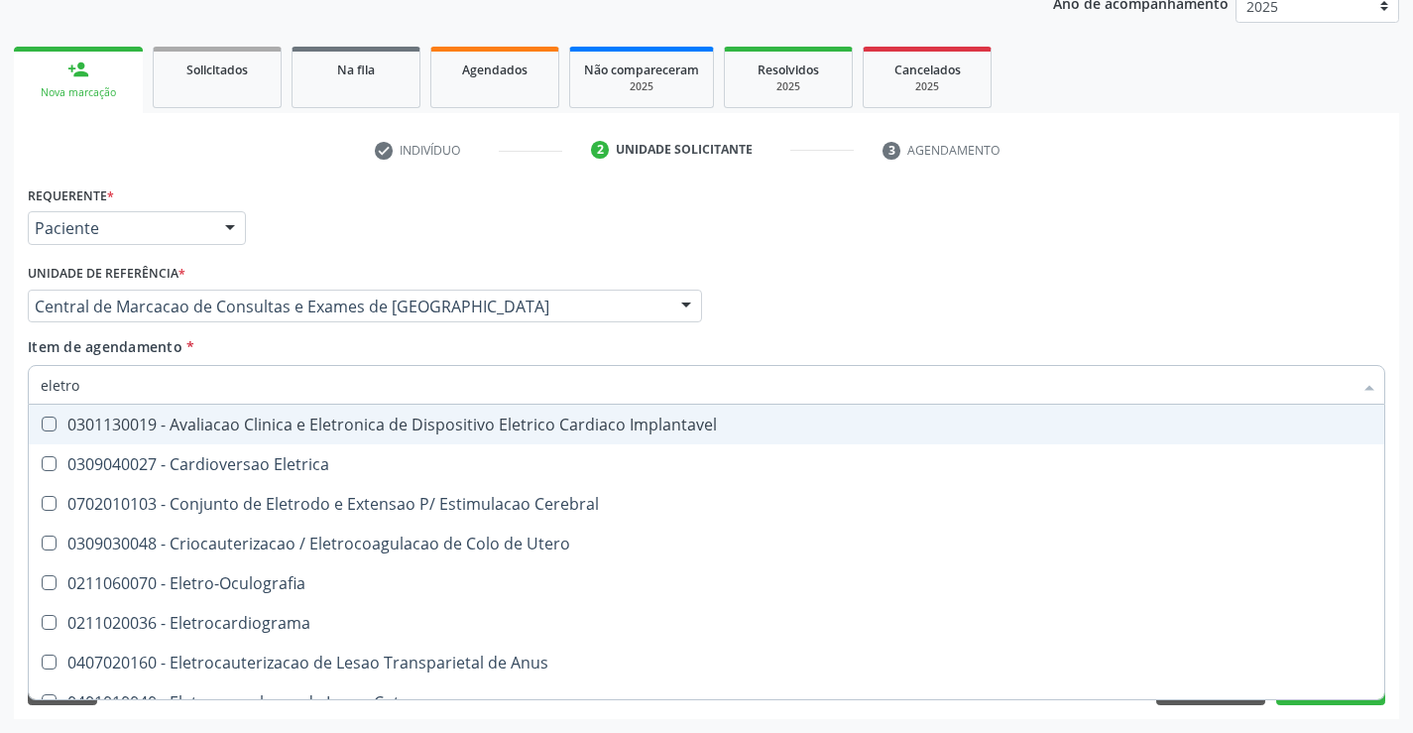
type input "eletroc"
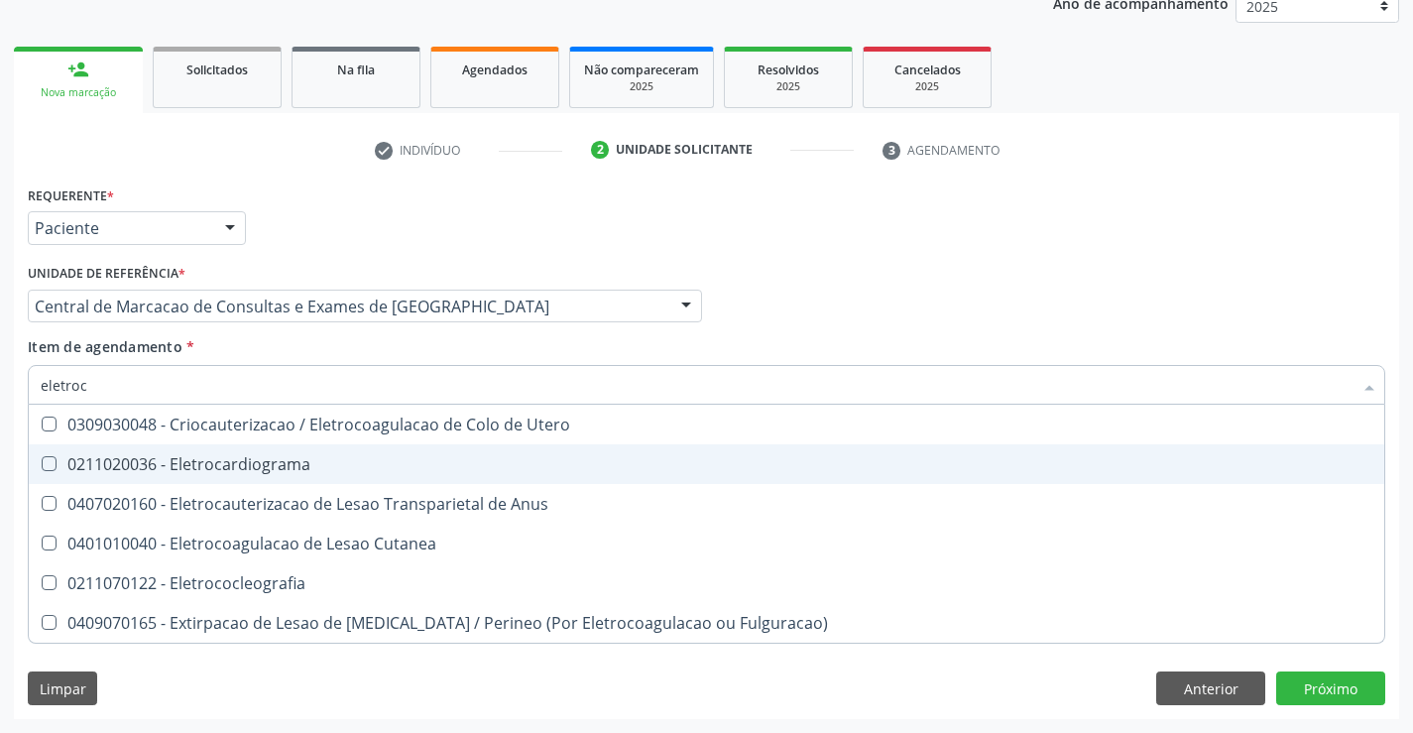
drag, startPoint x: 272, startPoint y: 459, endPoint x: 279, endPoint y: 400, distance: 59.9
click at [272, 456] on div "0211020036 - Eletrocardiograma" at bounding box center [706, 464] width 1331 height 16
checkbox Eletrocardiograma "true"
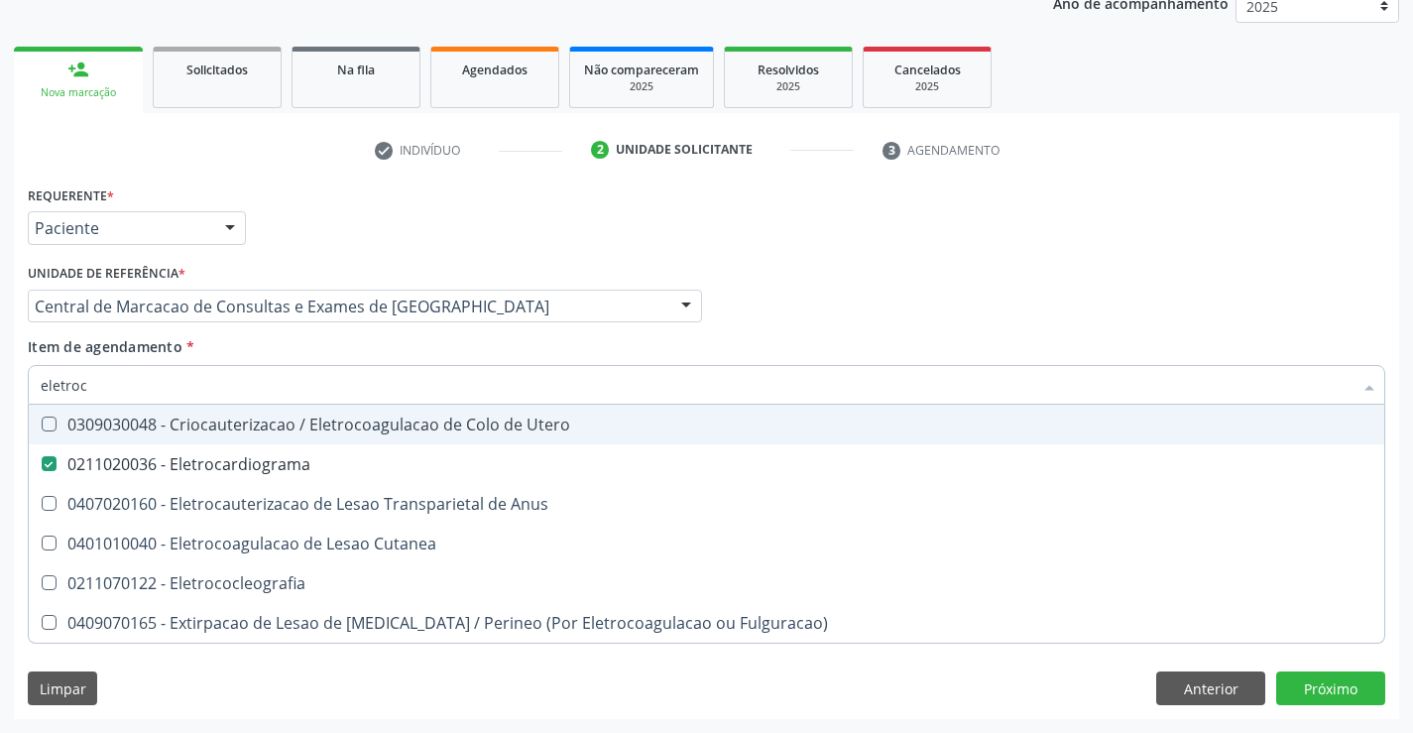
click at [282, 385] on input "eletroc" at bounding box center [697, 385] width 1312 height 40
type input "m"
checkbox Eletrocardiograma "false"
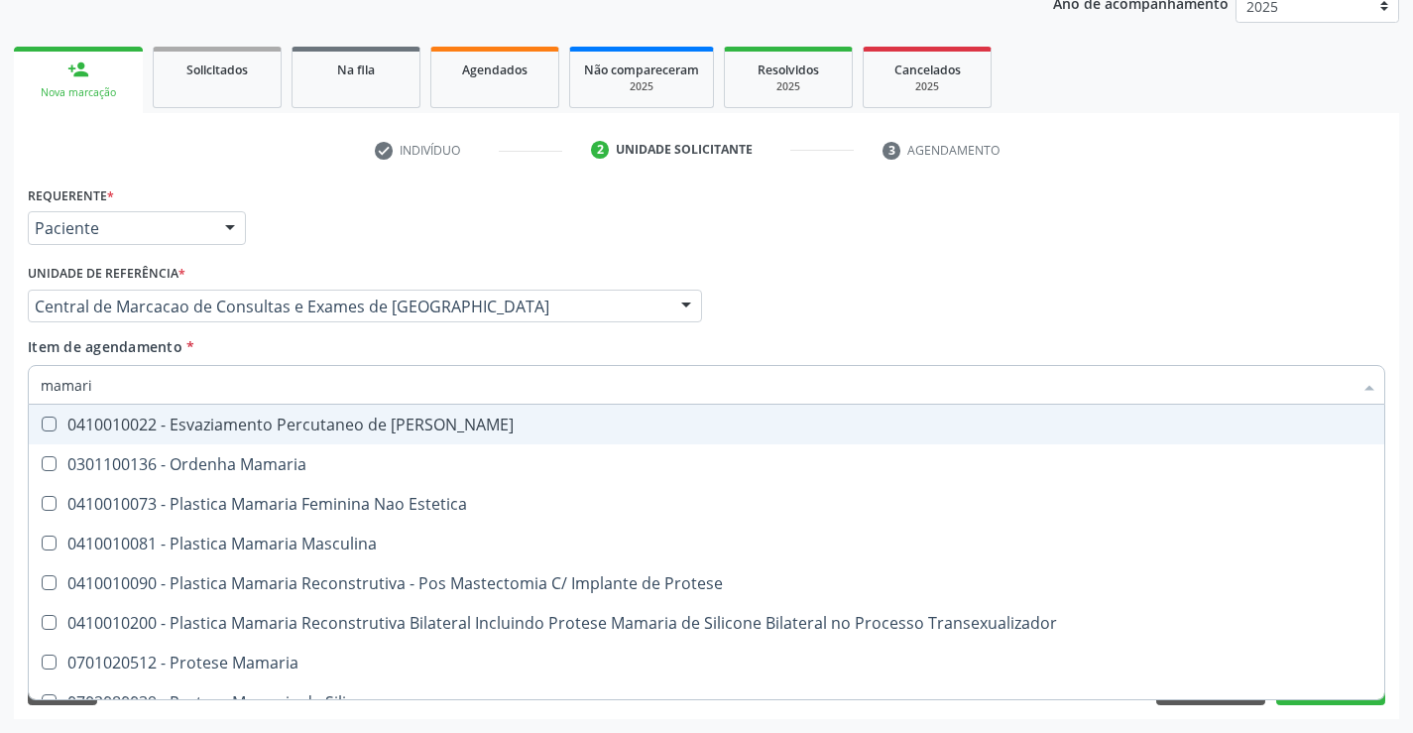
type input "mamaria"
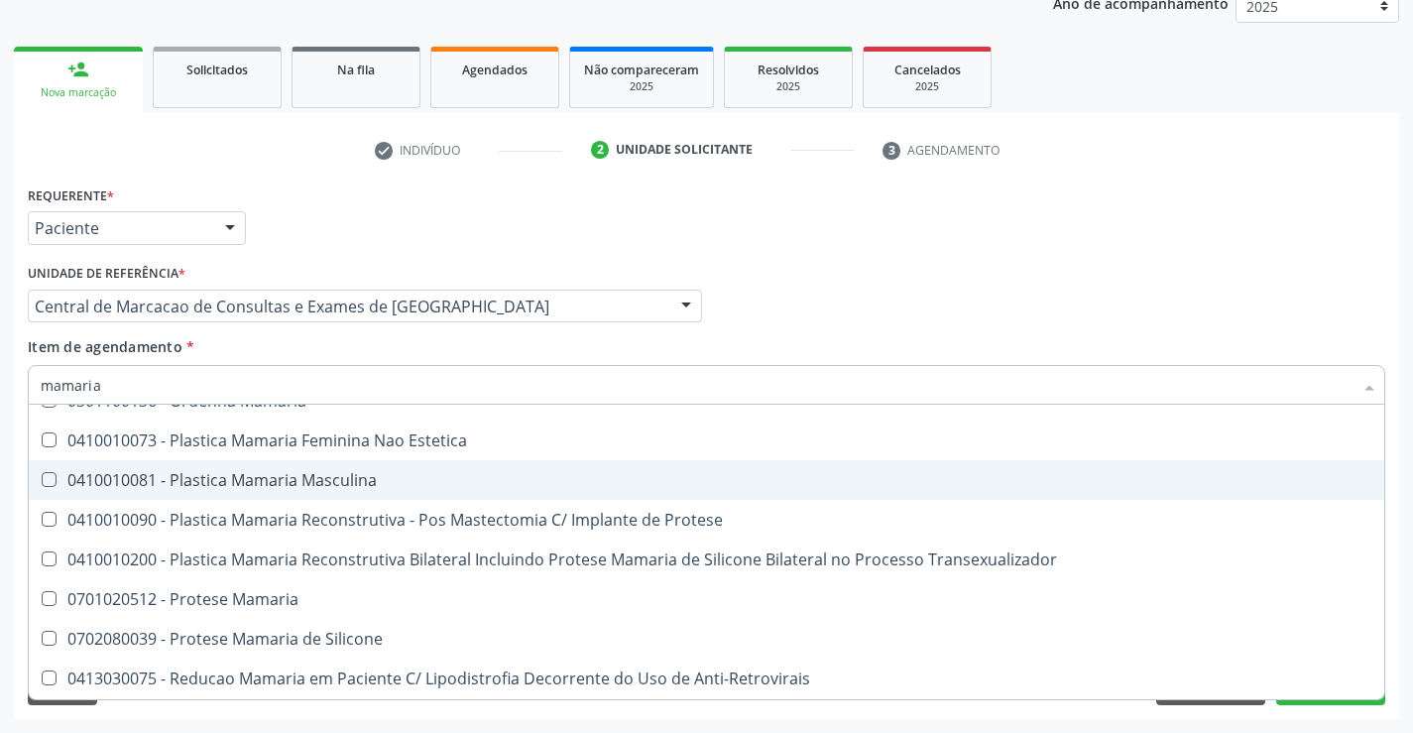
scroll to position [62, 0]
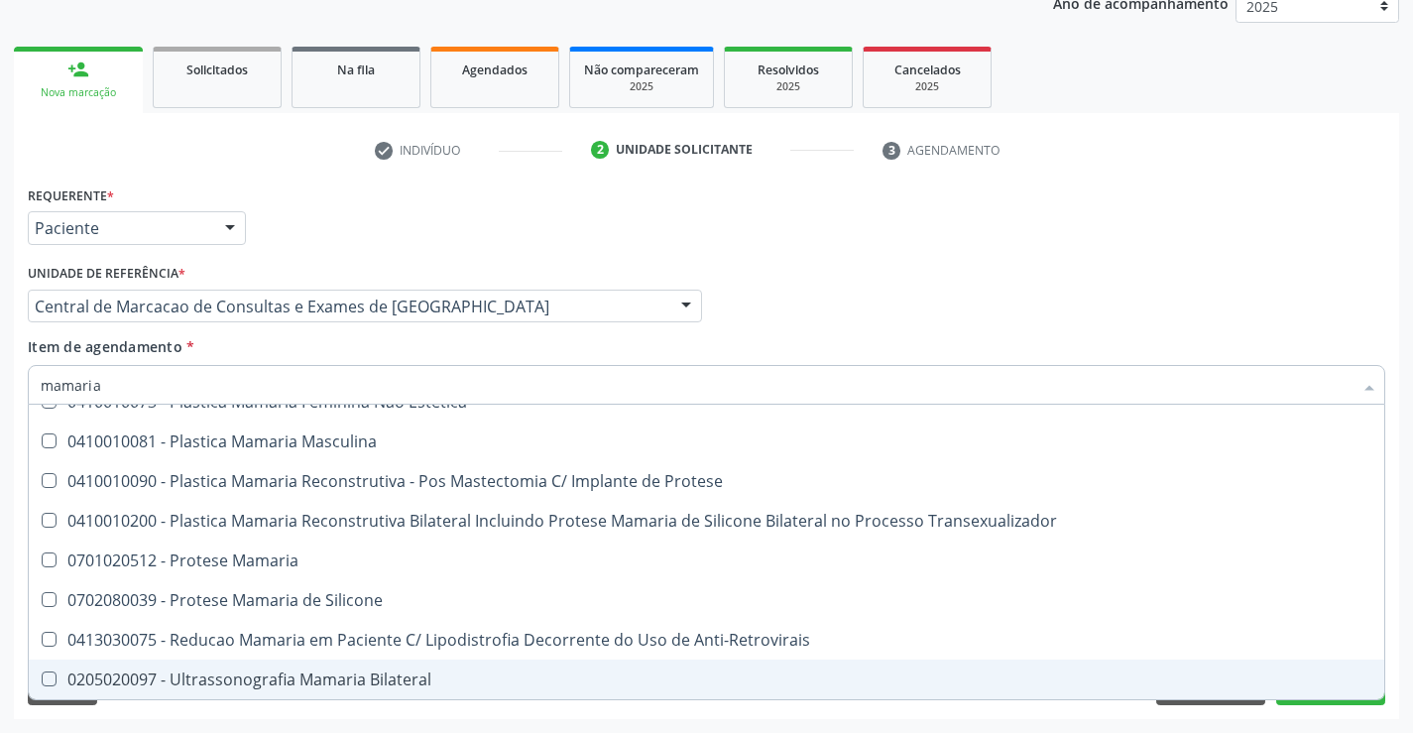
click at [323, 672] on div "0205020097 - Ultrassonografia Mamaria Bilateral" at bounding box center [706, 679] width 1331 height 16
checkbox Bilateral "true"
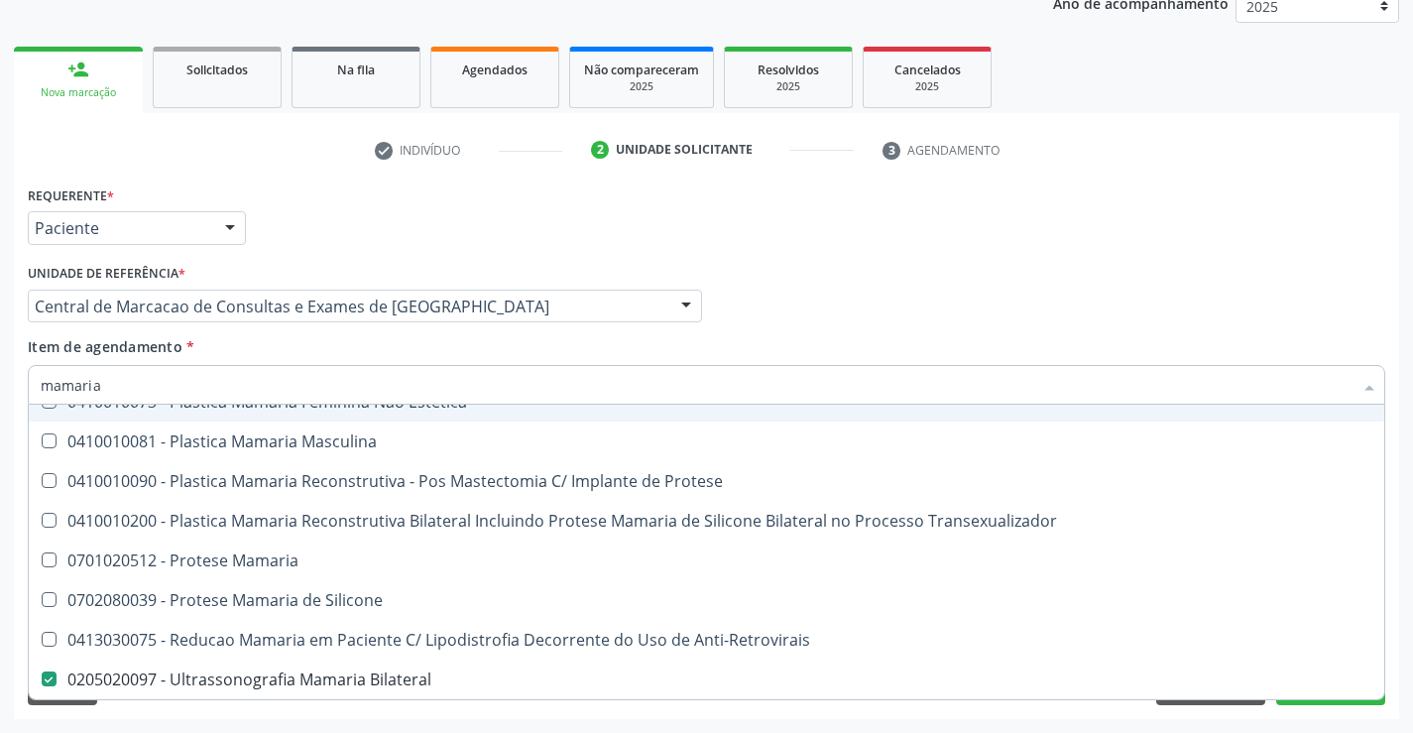
click at [808, 292] on div "Profissional Solicitante Por favor, selecione a Unidade de Atendimento primeiro…" at bounding box center [706, 297] width 1367 height 77
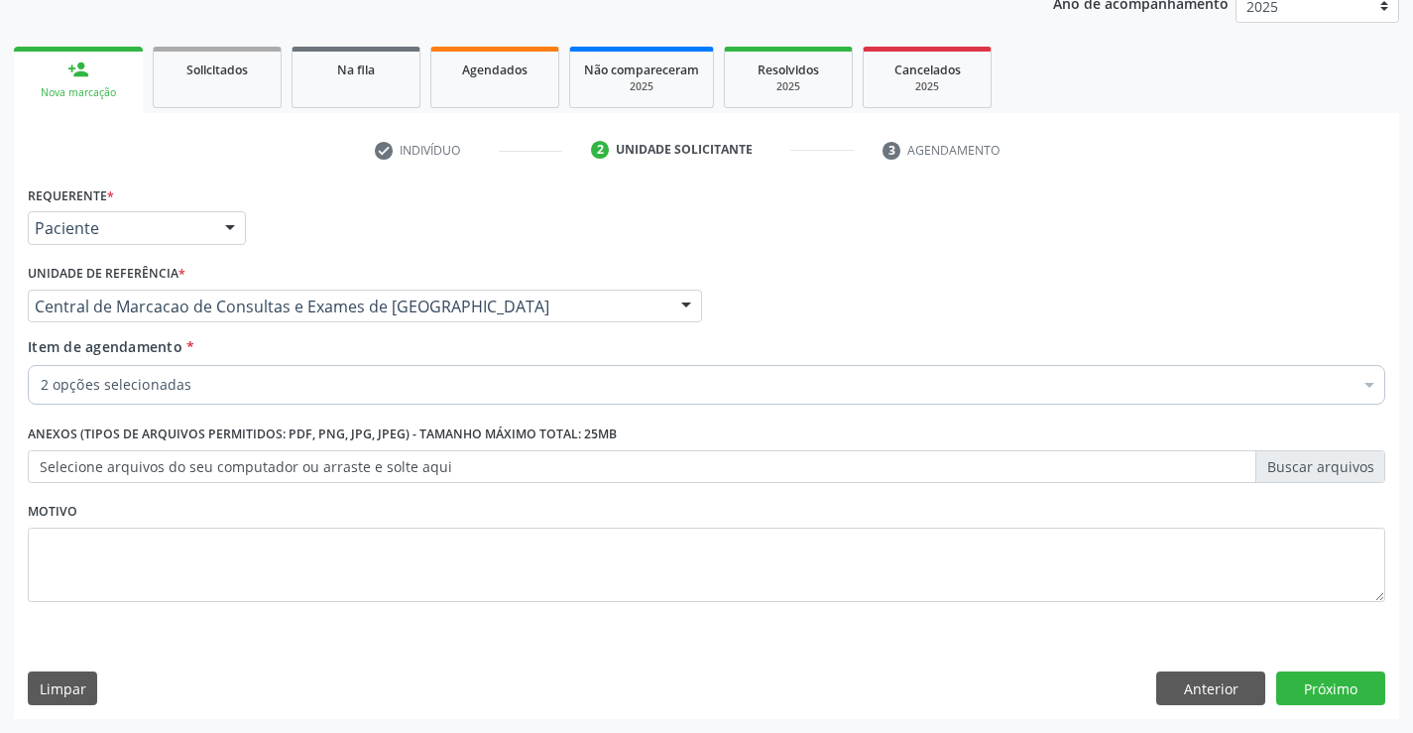
scroll to position [0, 0]
click at [1332, 689] on button "Próximo" at bounding box center [1330, 688] width 109 height 34
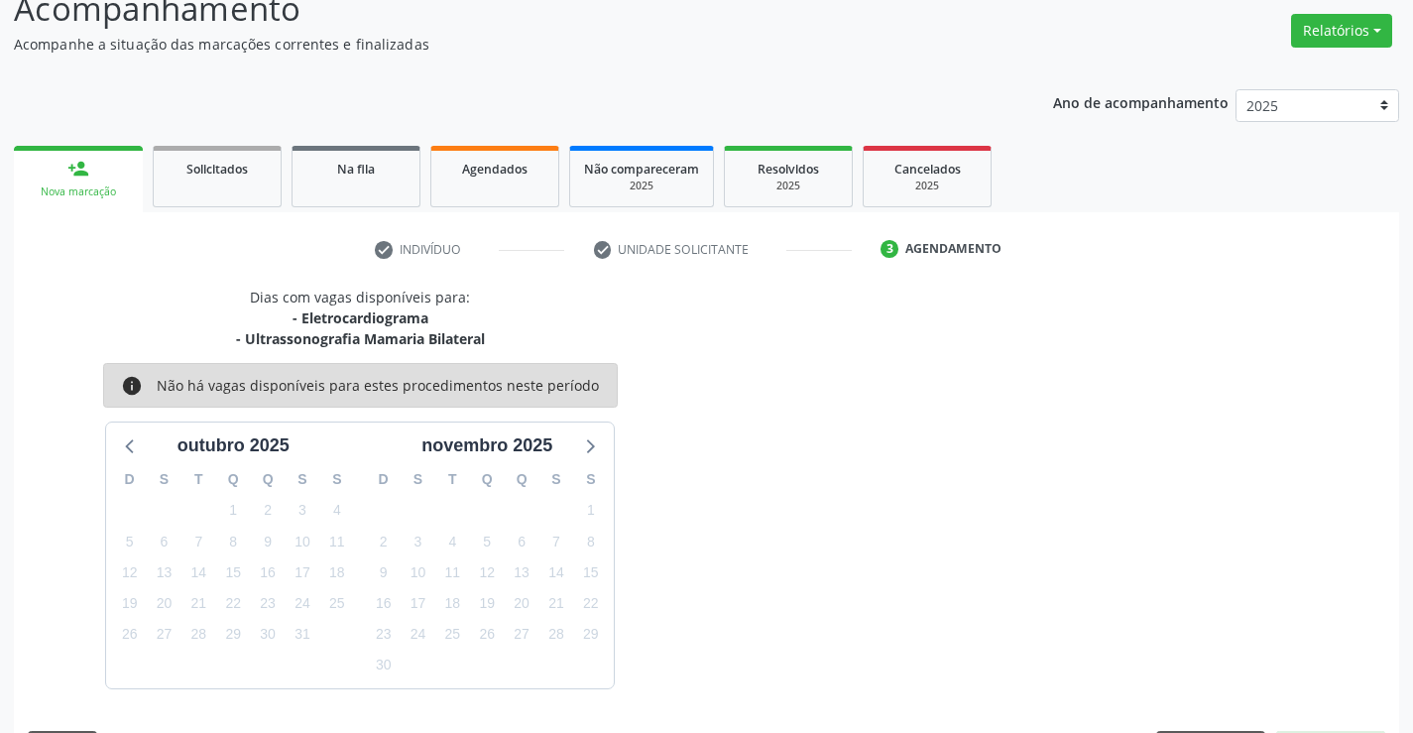
scroll to position [209, 0]
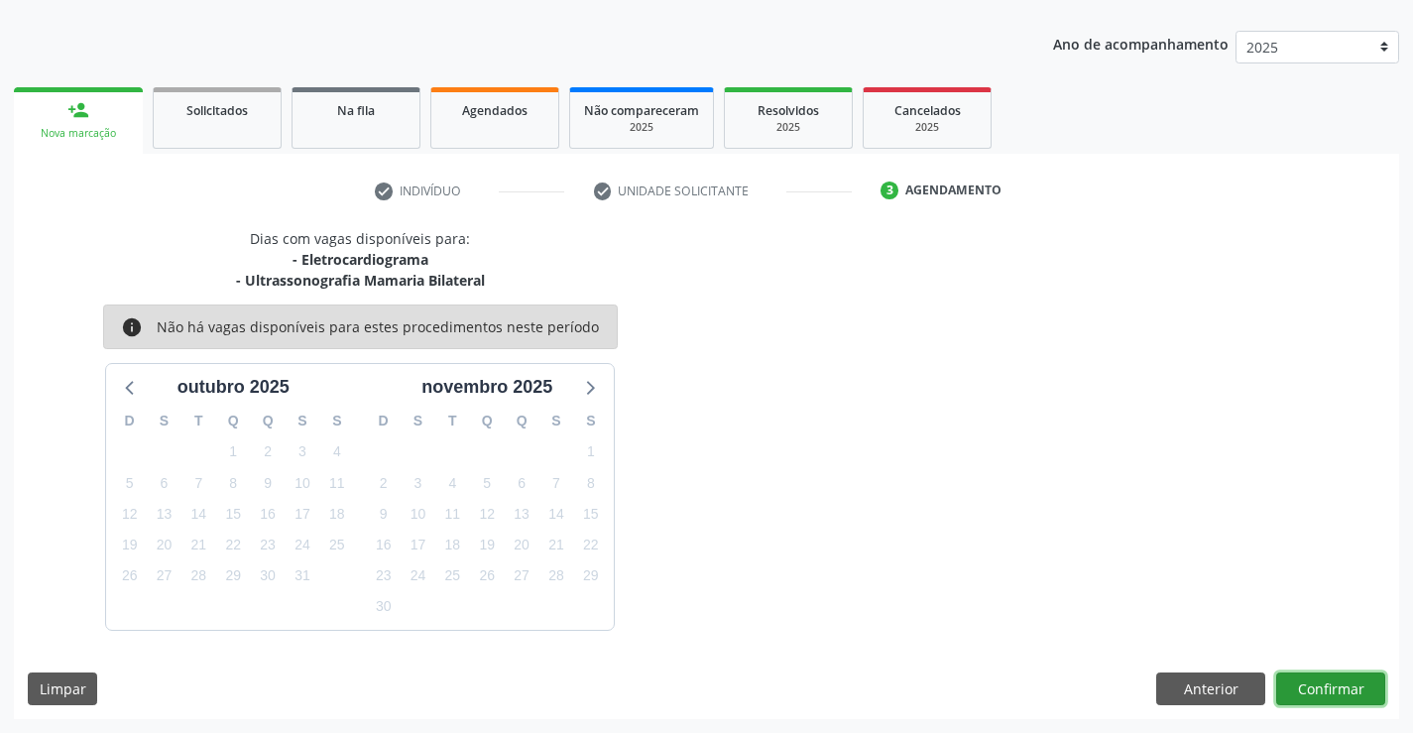
click at [1332, 689] on button "Confirmar" at bounding box center [1330, 689] width 109 height 34
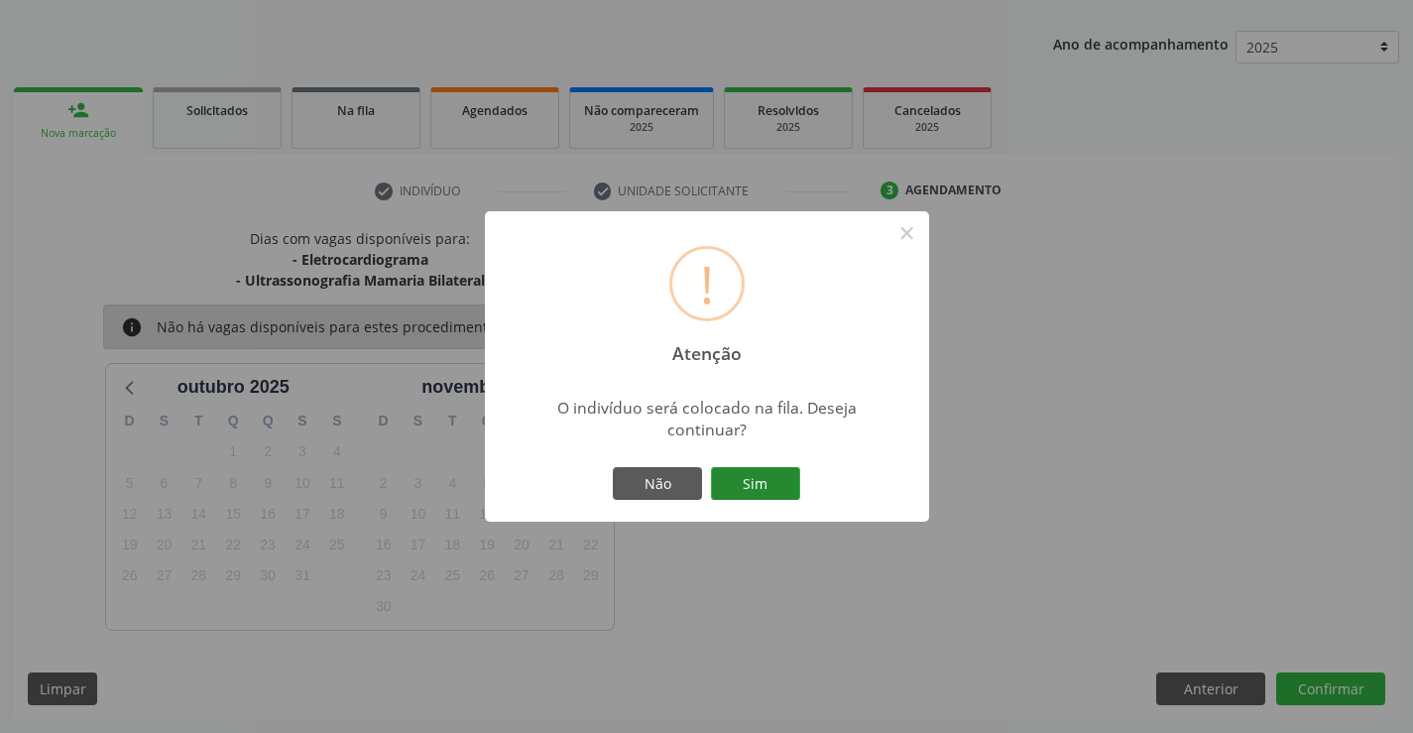
click at [766, 485] on button "Sim" at bounding box center [755, 484] width 89 height 34
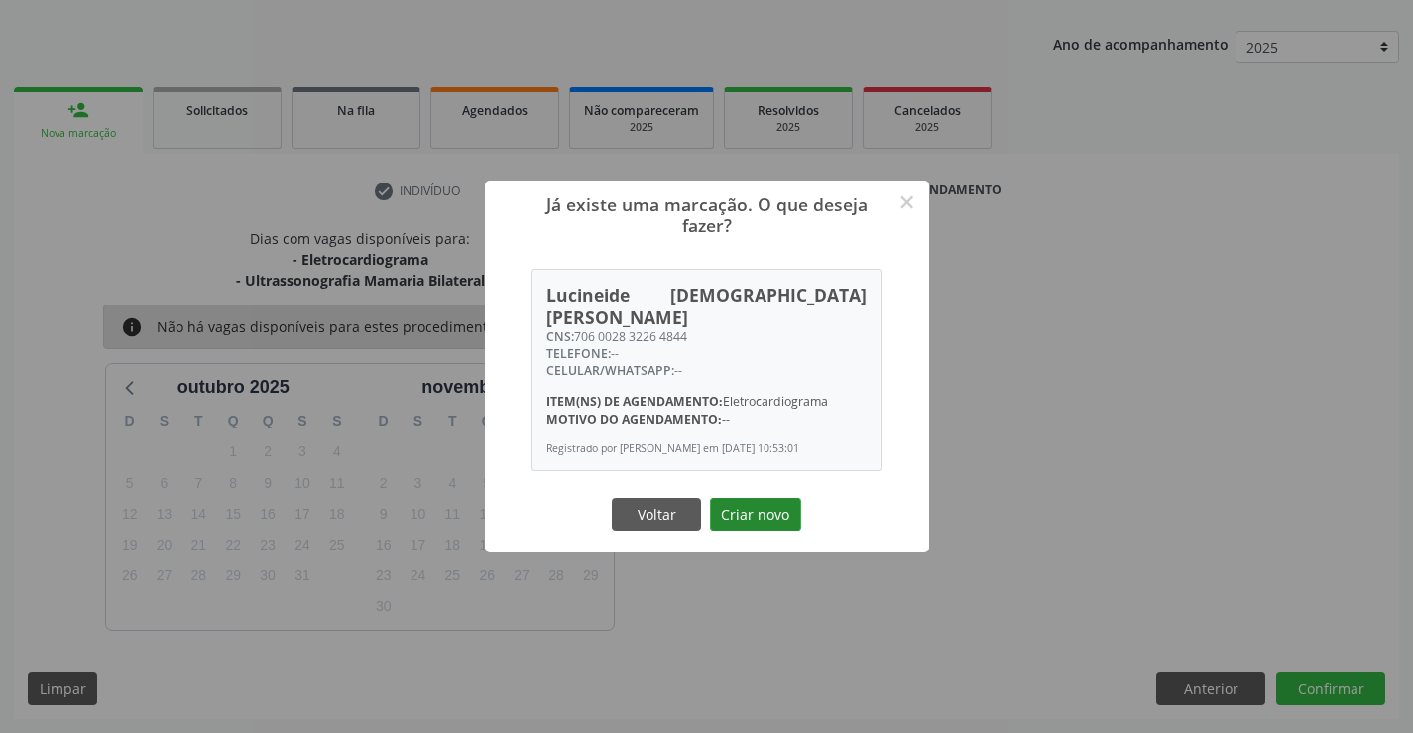
click at [769, 498] on button "Criar novo" at bounding box center [755, 515] width 91 height 34
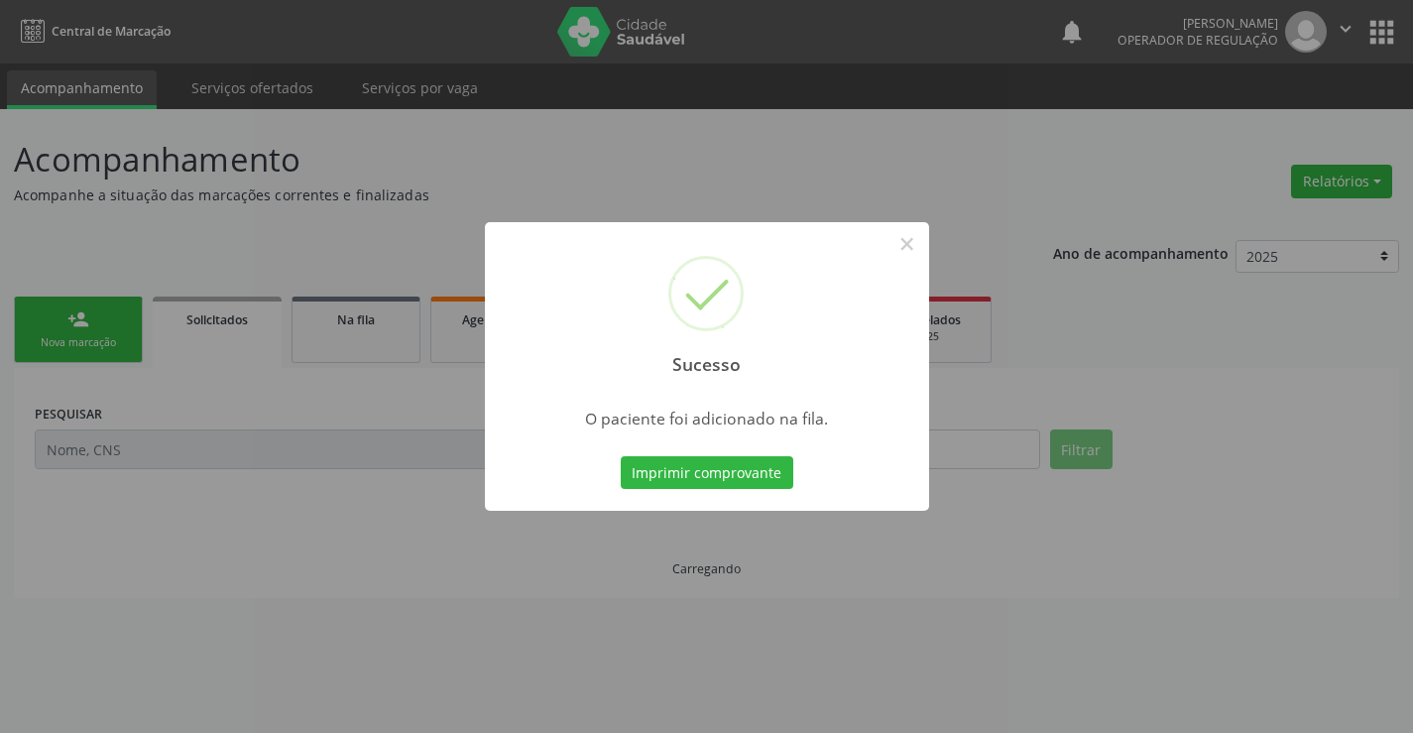
scroll to position [0, 0]
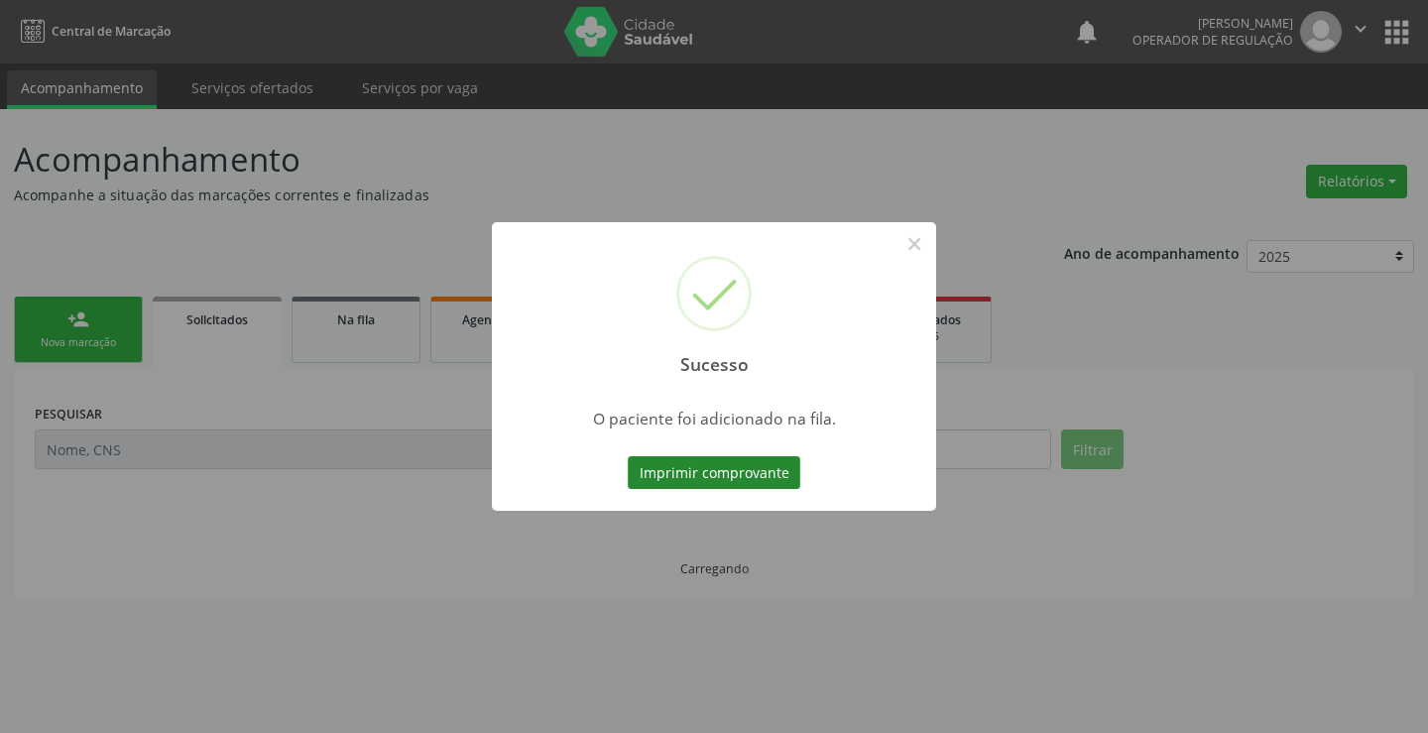
click at [774, 480] on button "Imprimir comprovante" at bounding box center [714, 473] width 173 height 34
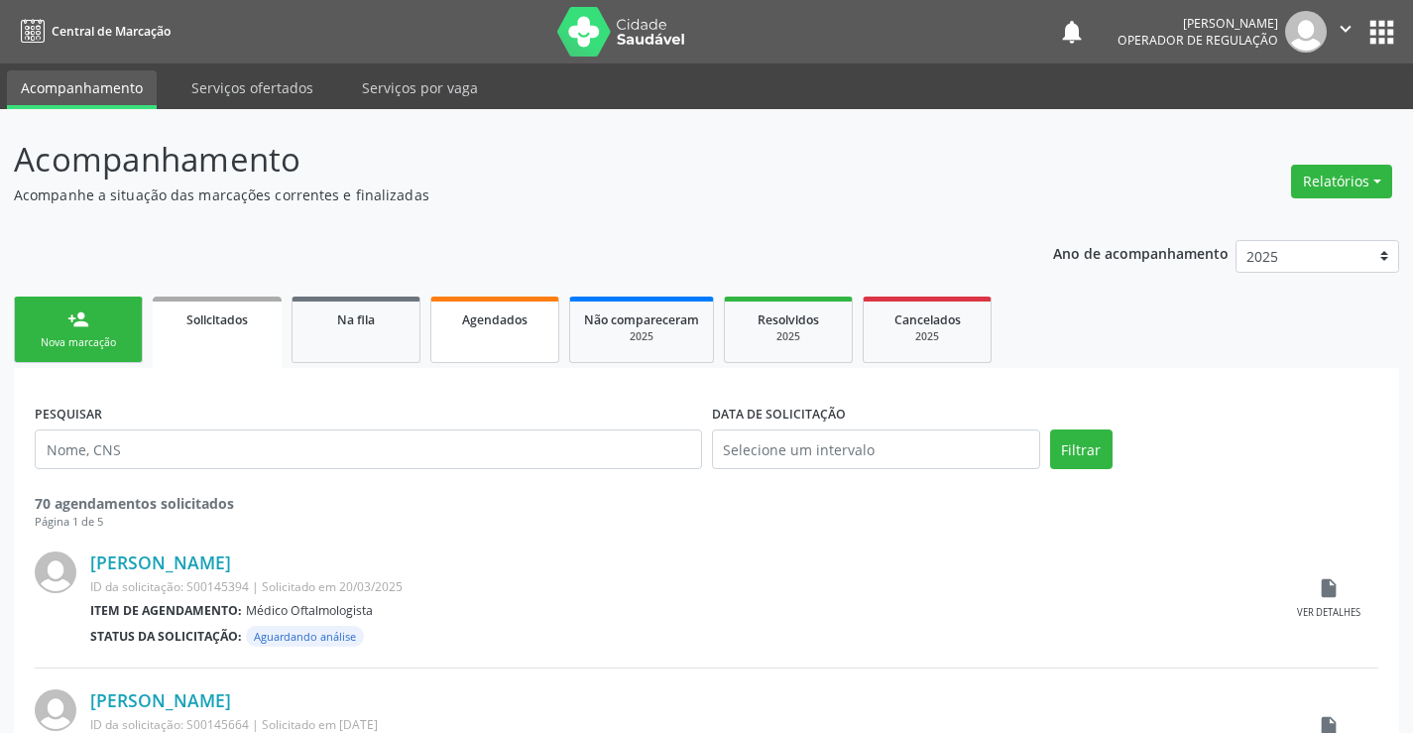
click at [450, 308] on div "Agendados" at bounding box center [494, 318] width 99 height 21
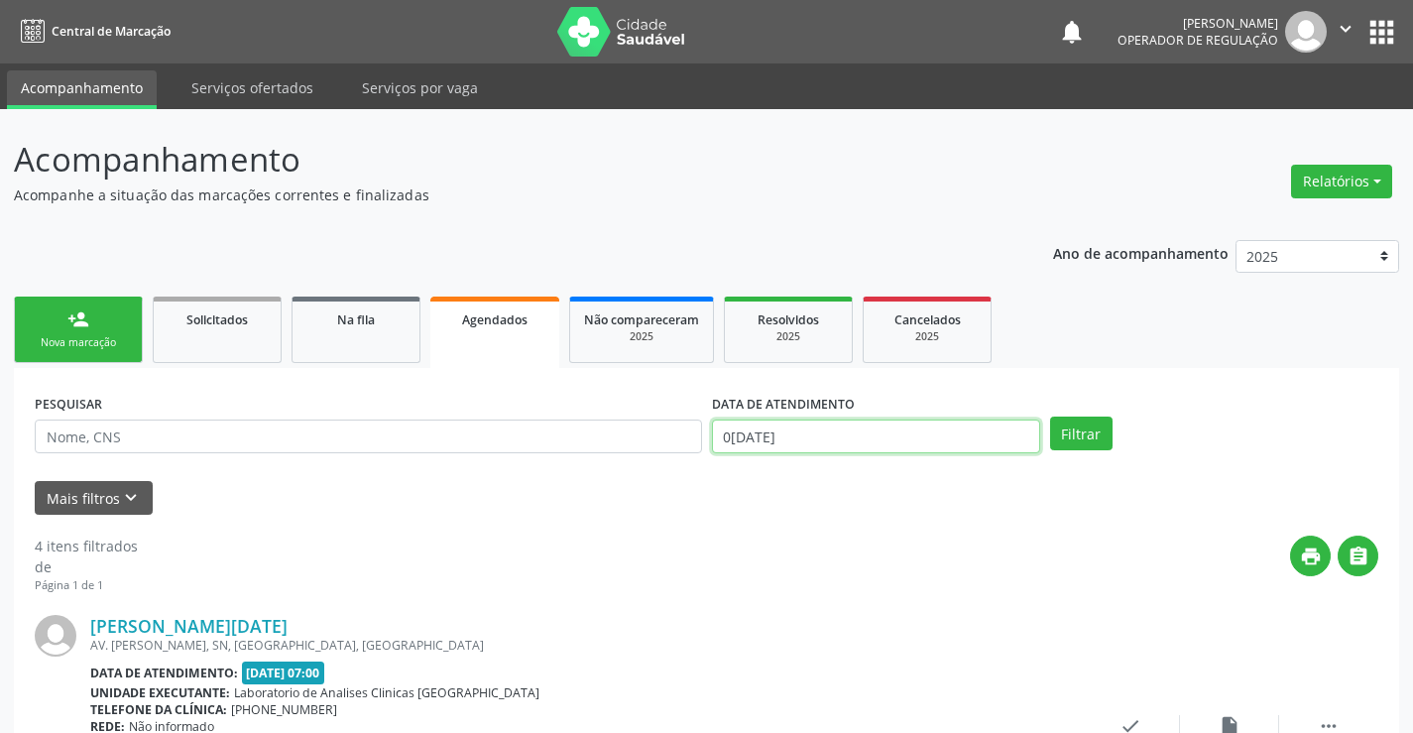
click at [839, 445] on input "07/10/2025" at bounding box center [876, 436] width 328 height 34
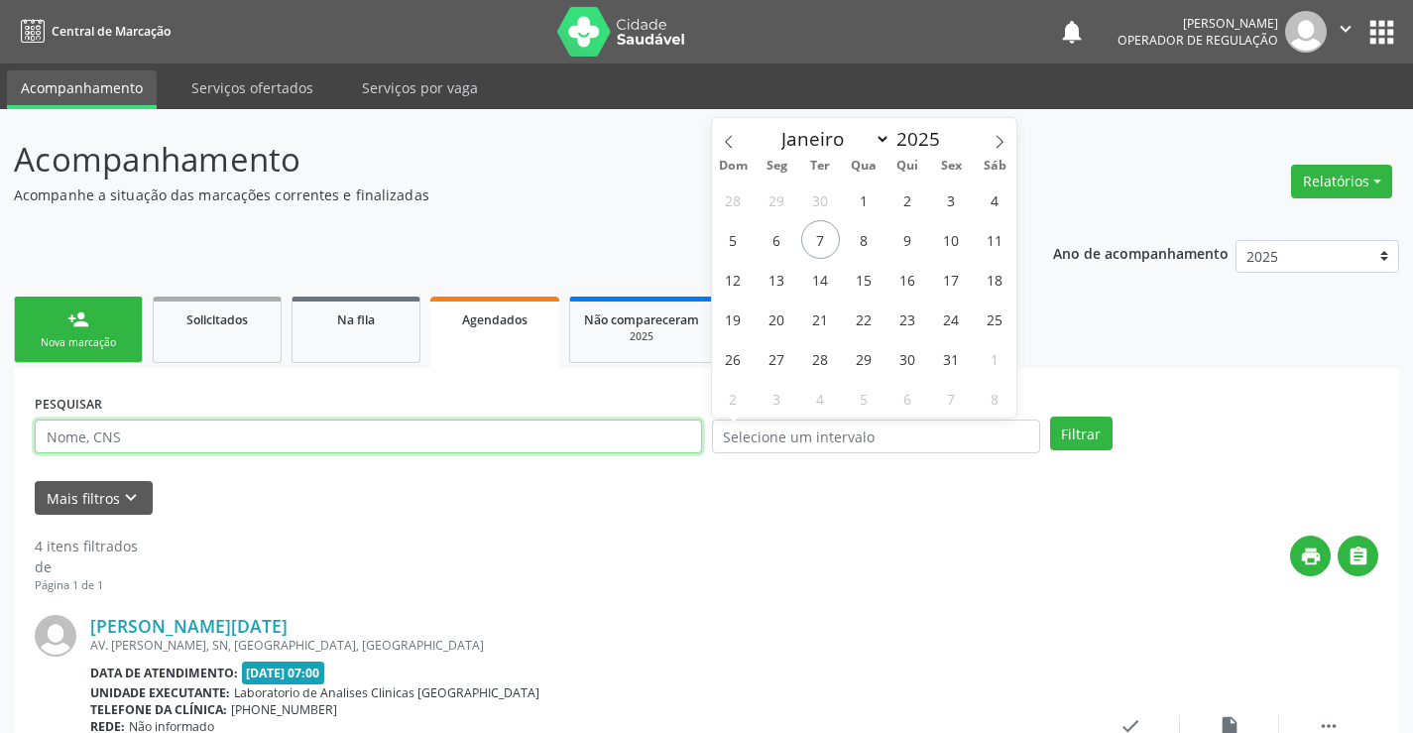
click at [586, 435] on input "text" at bounding box center [368, 436] width 667 height 34
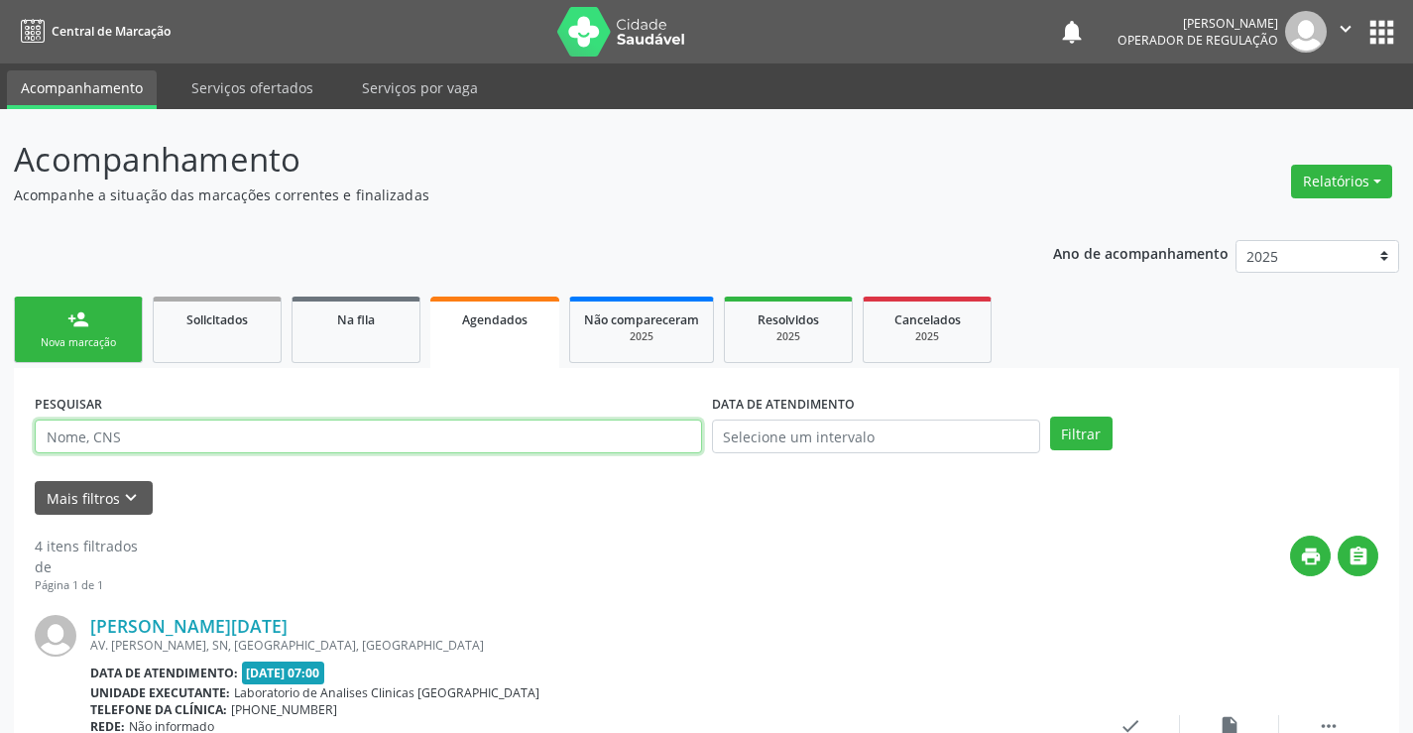
click at [586, 435] on input "text" at bounding box center [368, 436] width 667 height 34
type input "707805677761618"
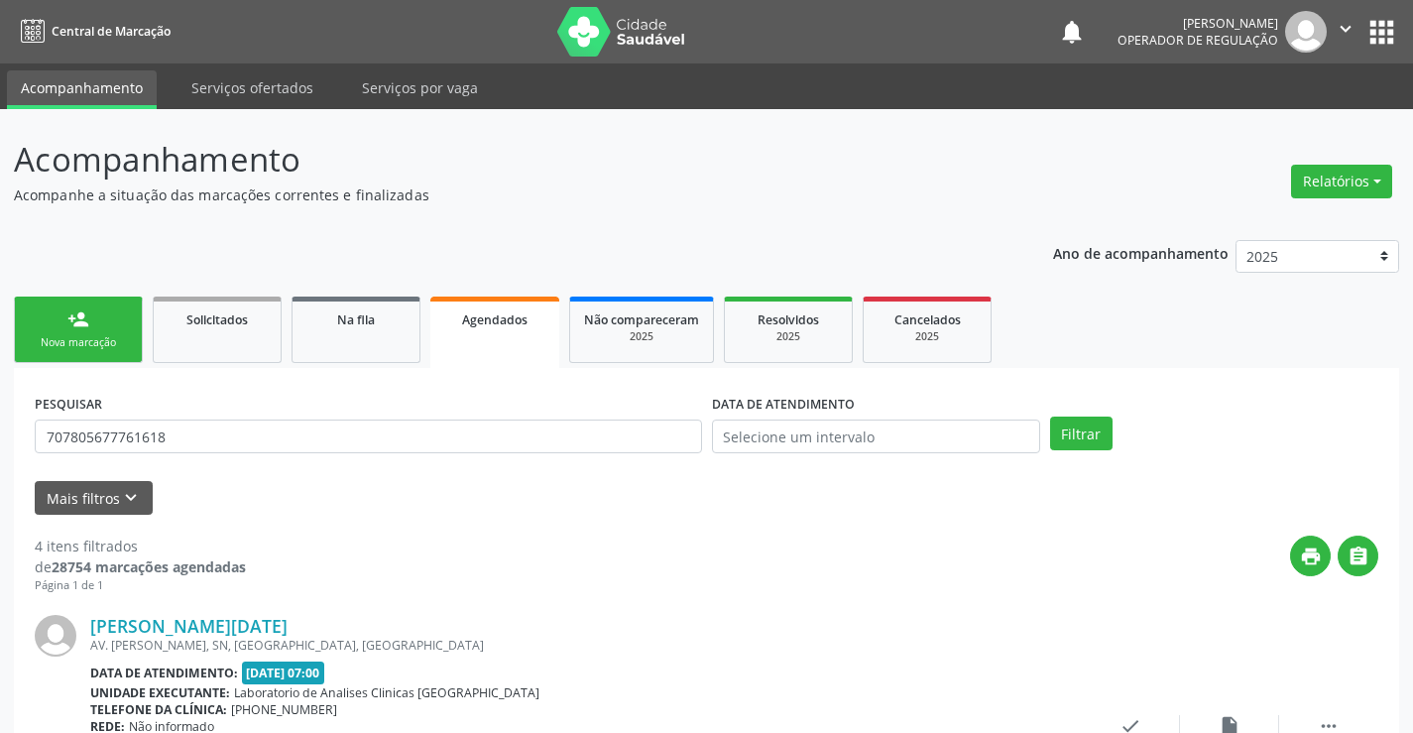
click at [1097, 406] on div "PESQUISAR 707805677761618 DATA DE ATENDIMENTO Filtrar" at bounding box center [706, 427] width 1353 height 77
click at [1087, 423] on button "Filtrar" at bounding box center [1081, 433] width 62 height 34
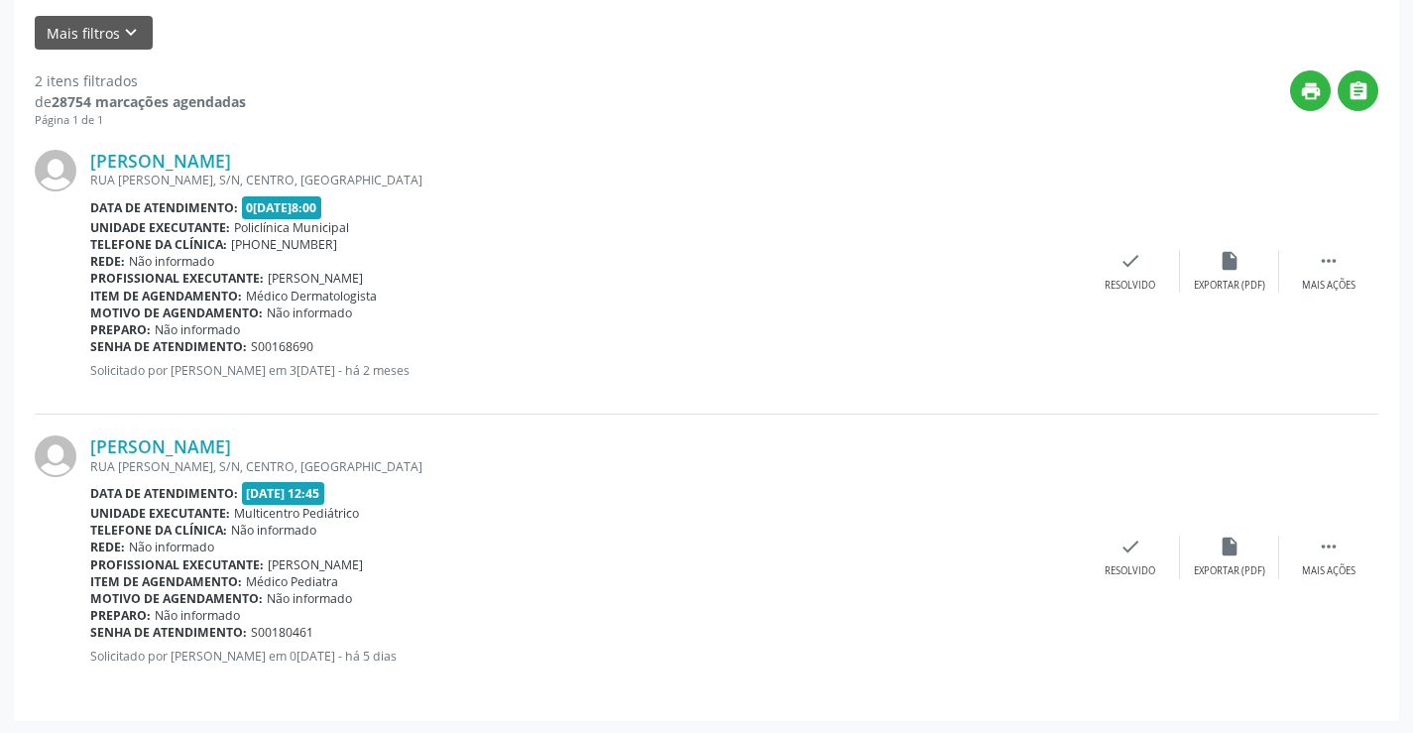
scroll to position [467, 0]
click at [1369, 560] on div " Mais ações" at bounding box center [1328, 554] width 99 height 43
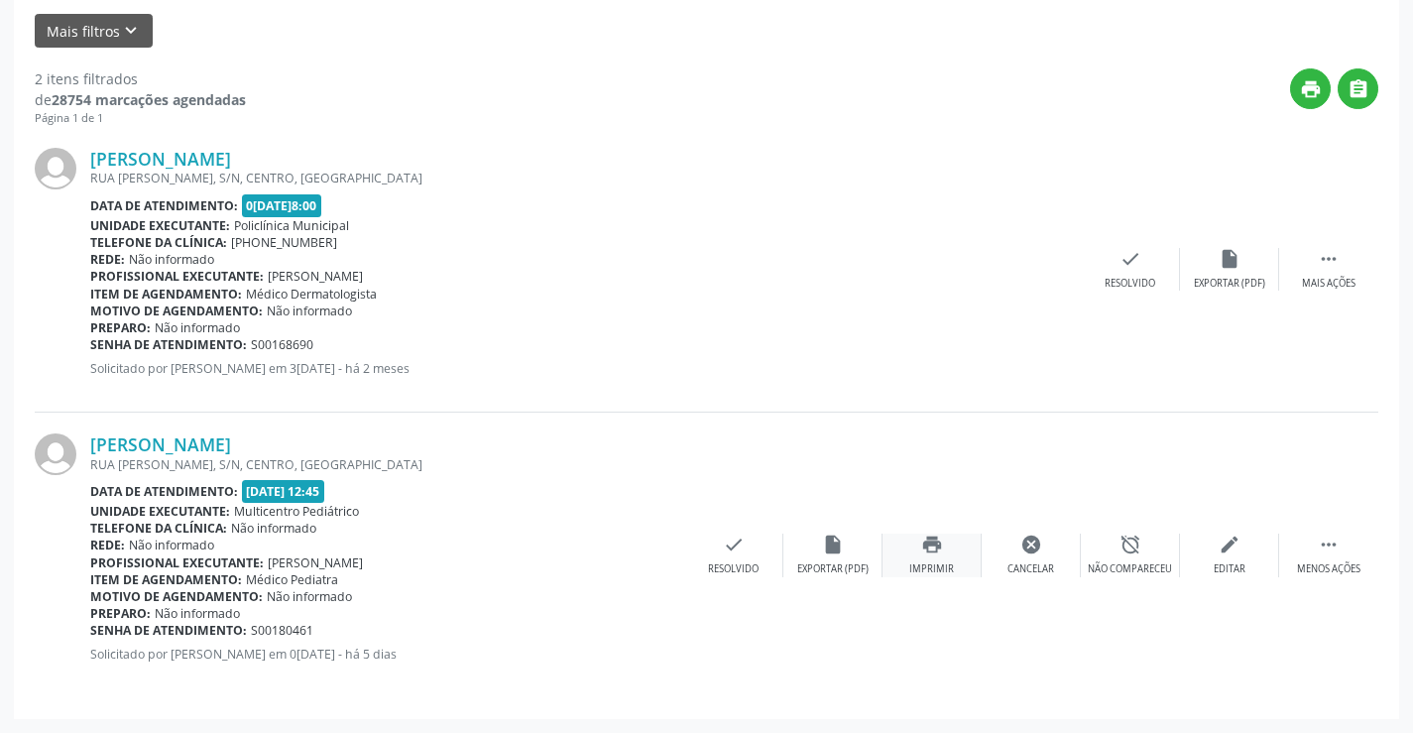
click at [937, 559] on div "print Imprimir" at bounding box center [931, 554] width 99 height 43
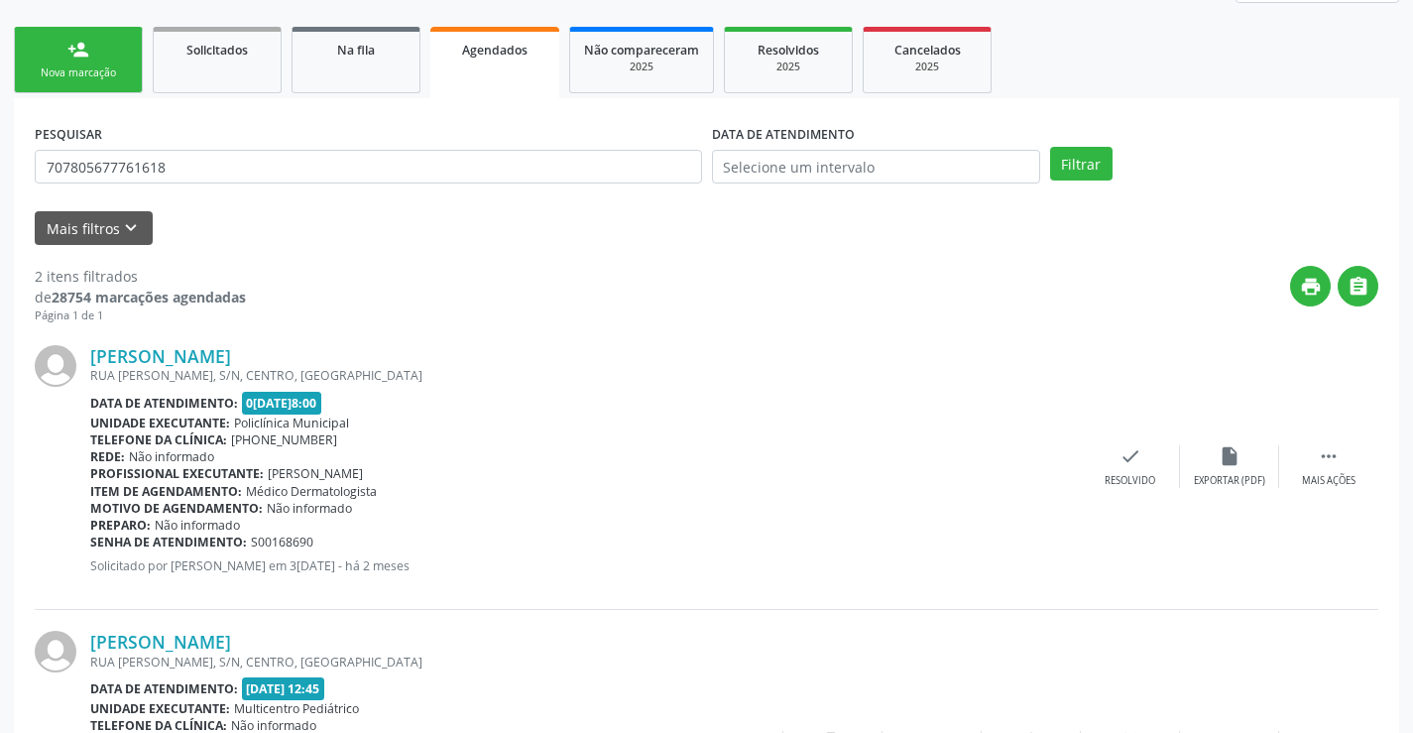
scroll to position [0, 0]
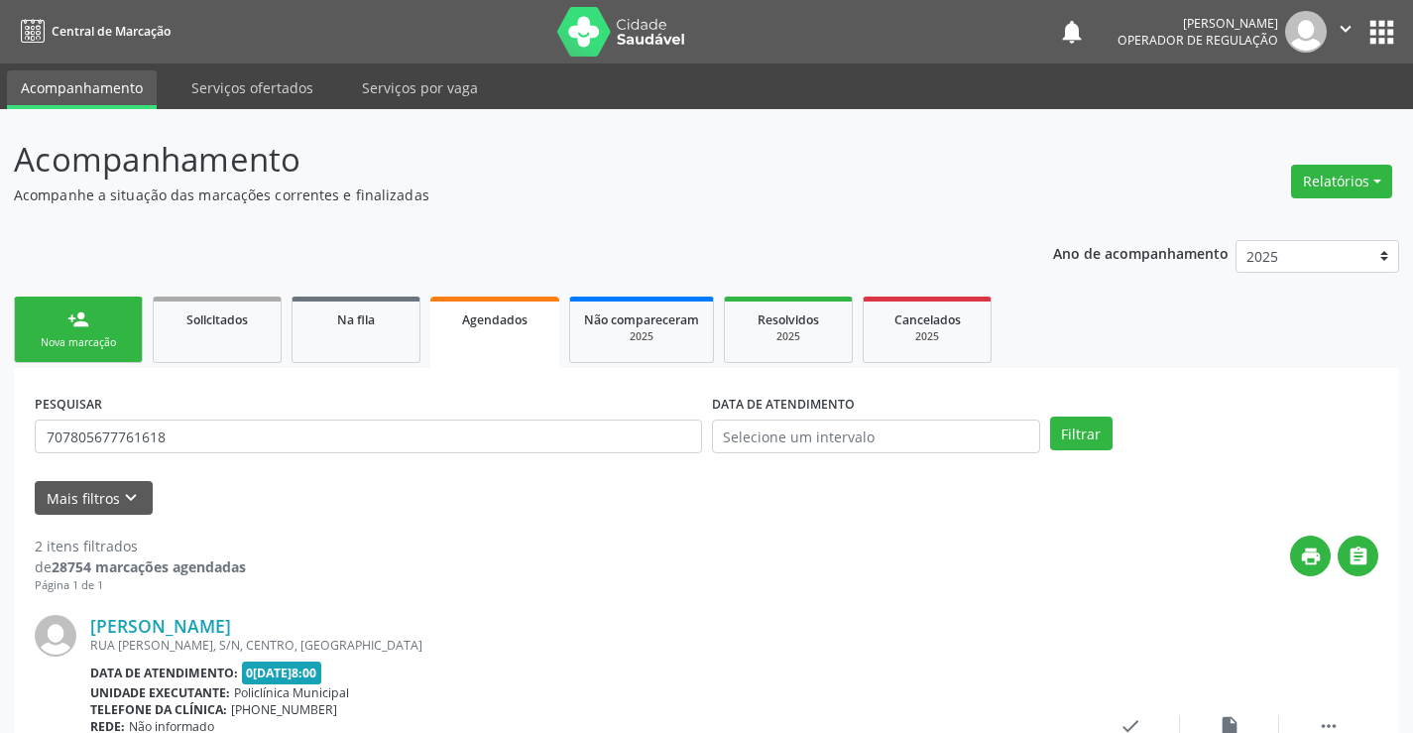
click at [99, 352] on link "person_add Nova marcação" at bounding box center [78, 329] width 129 height 66
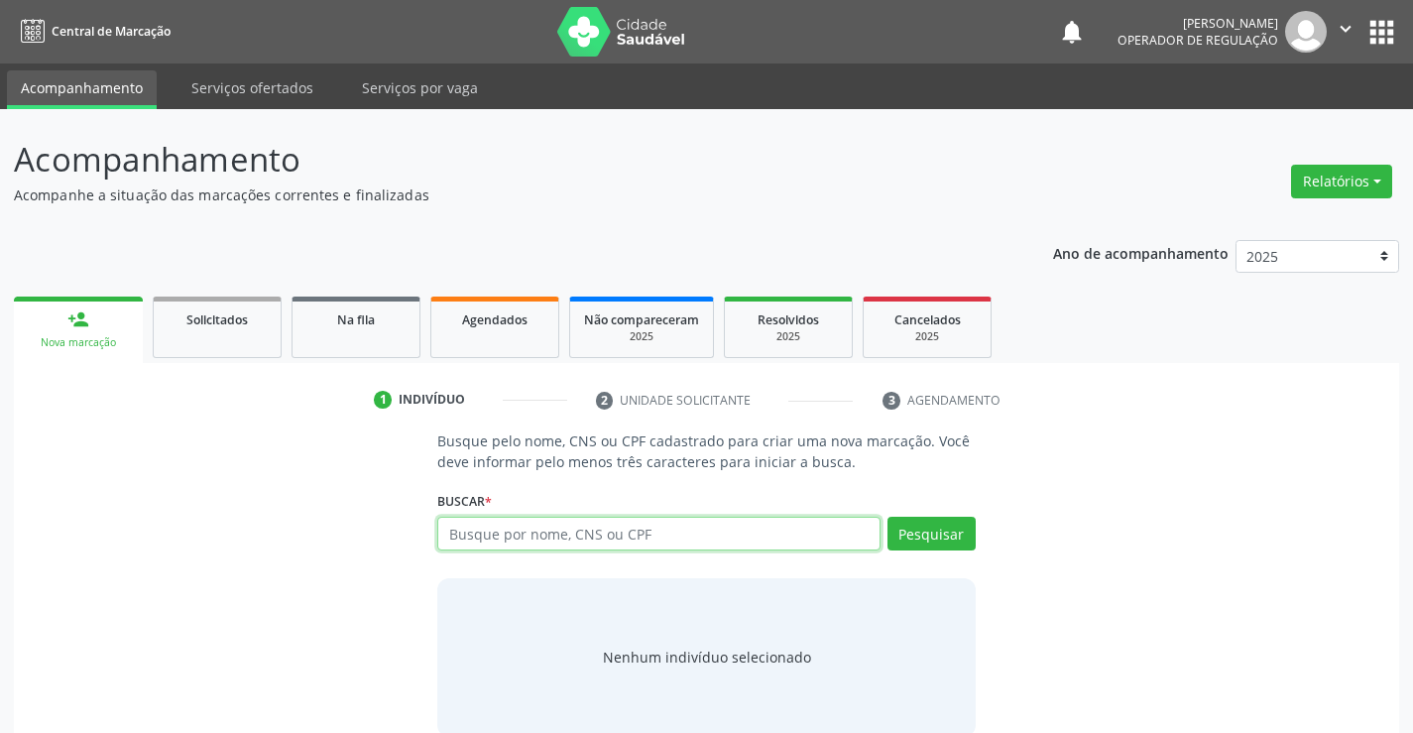
click at [595, 545] on input "text" at bounding box center [658, 534] width 442 height 34
paste input "702 6027 0764 0749"
type input "702 6027 0764 0749"
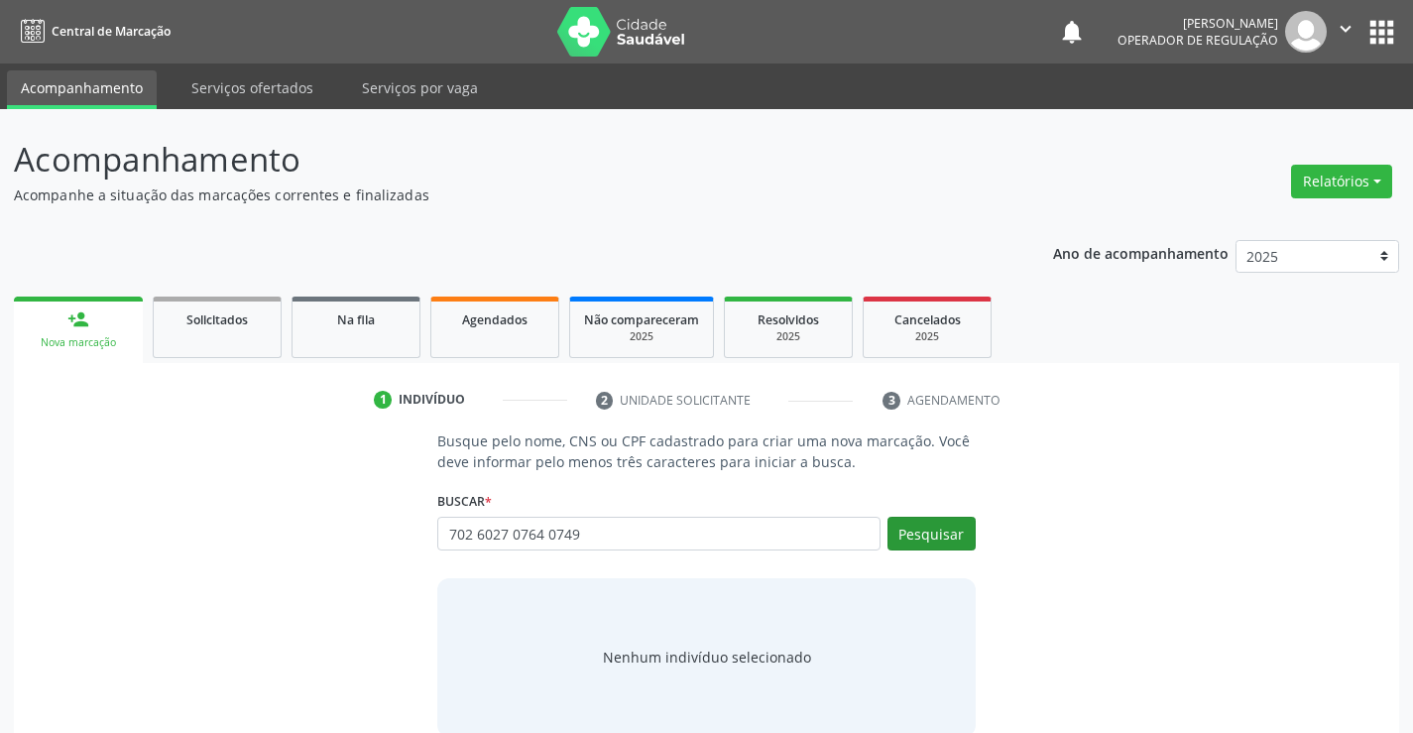
click at [913, 532] on button "Pesquisar" at bounding box center [931, 534] width 88 height 34
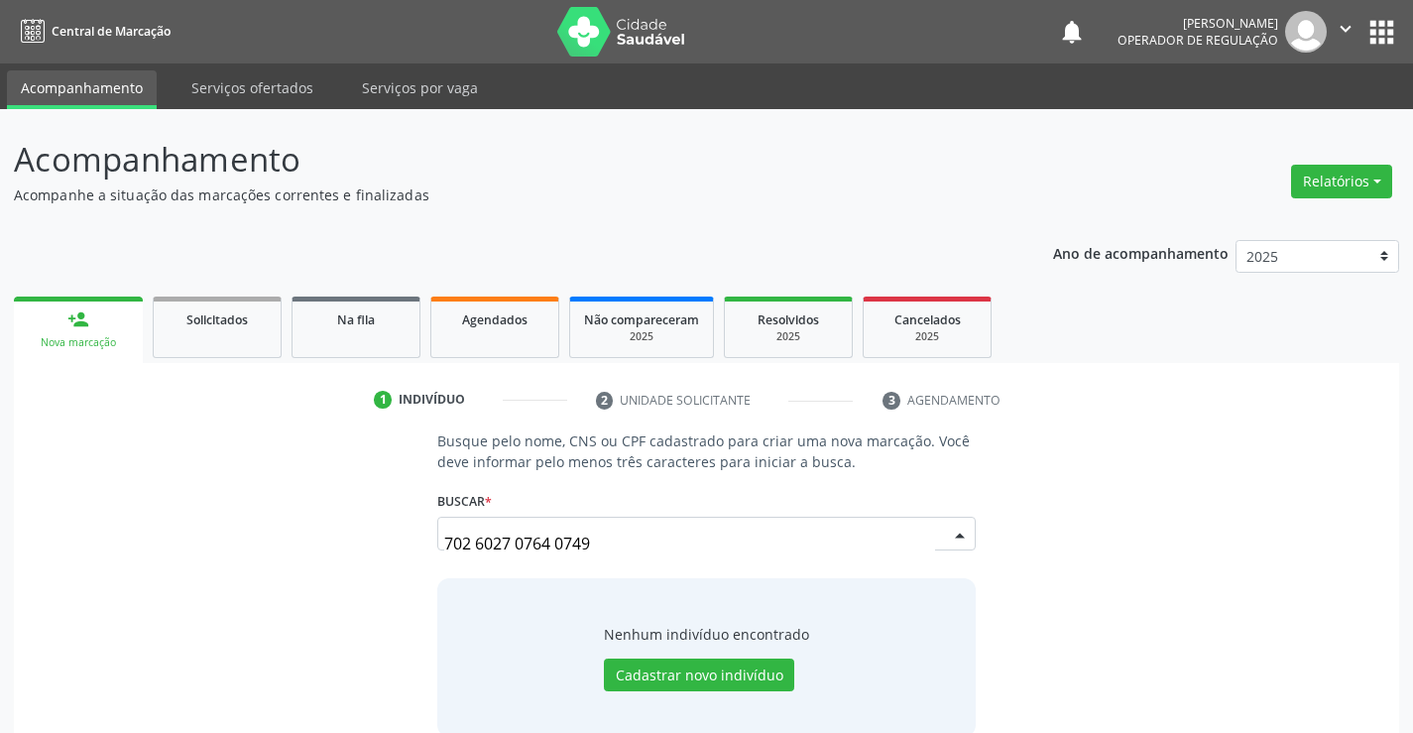
scroll to position [32, 0]
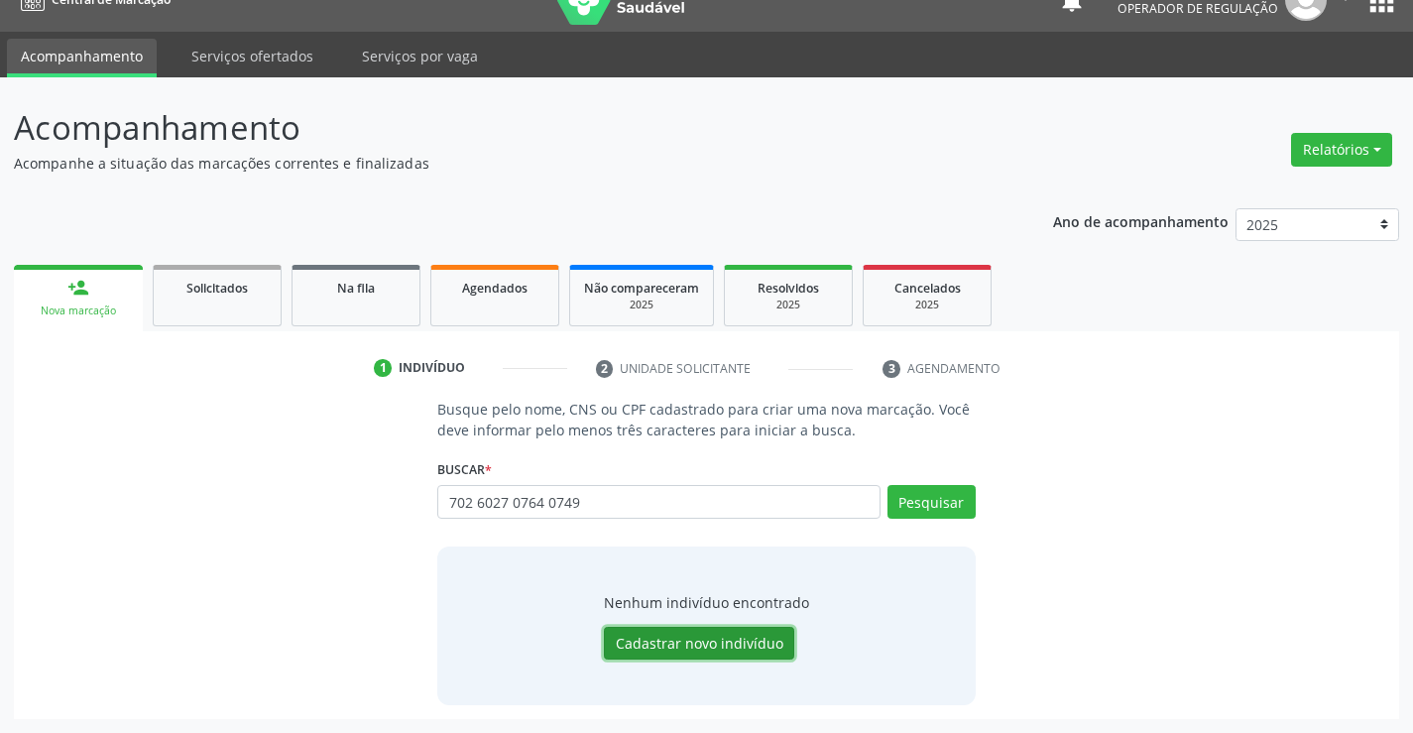
click at [686, 650] on button "Cadastrar novo indivíduo" at bounding box center [699, 644] width 190 height 34
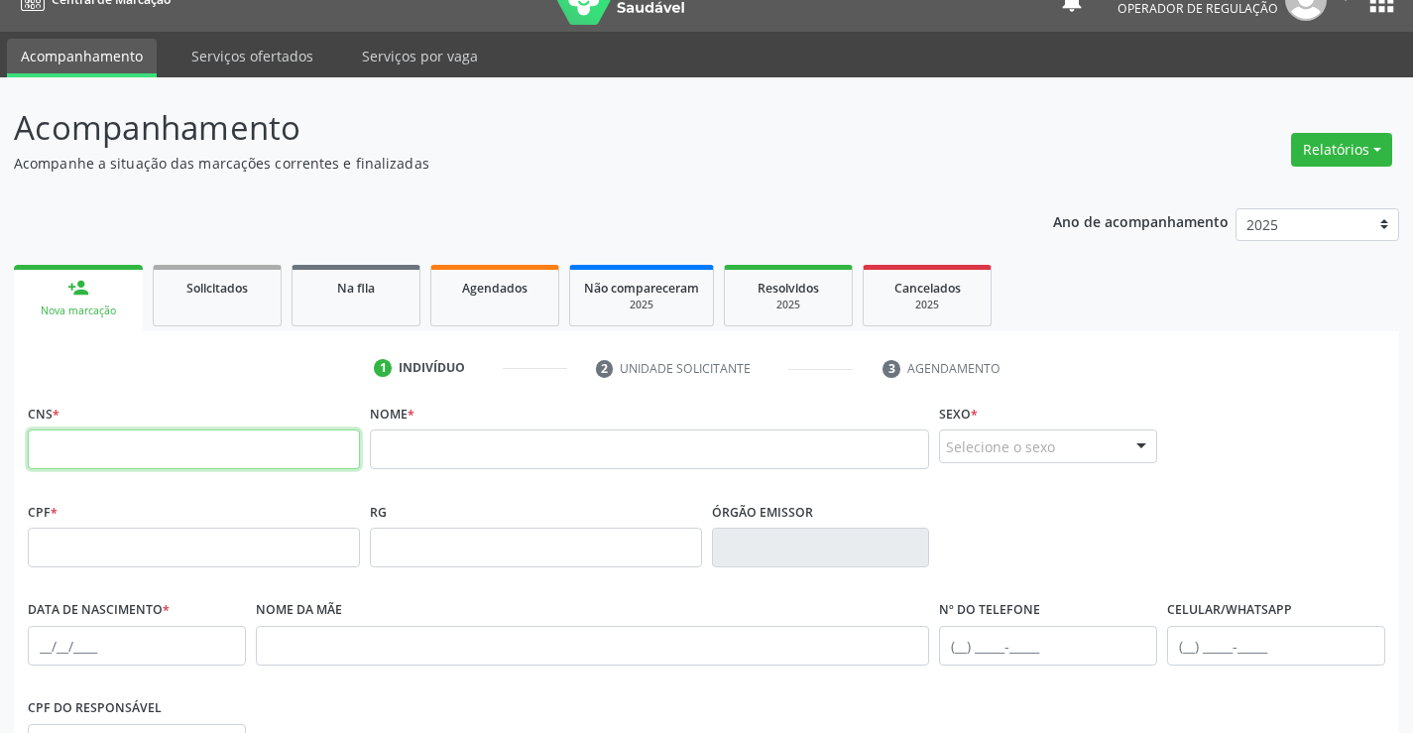
click at [341, 458] on input "text" at bounding box center [194, 449] width 332 height 40
paste input "702 6027 0764 0749"
type input "702 6027 0764 0749"
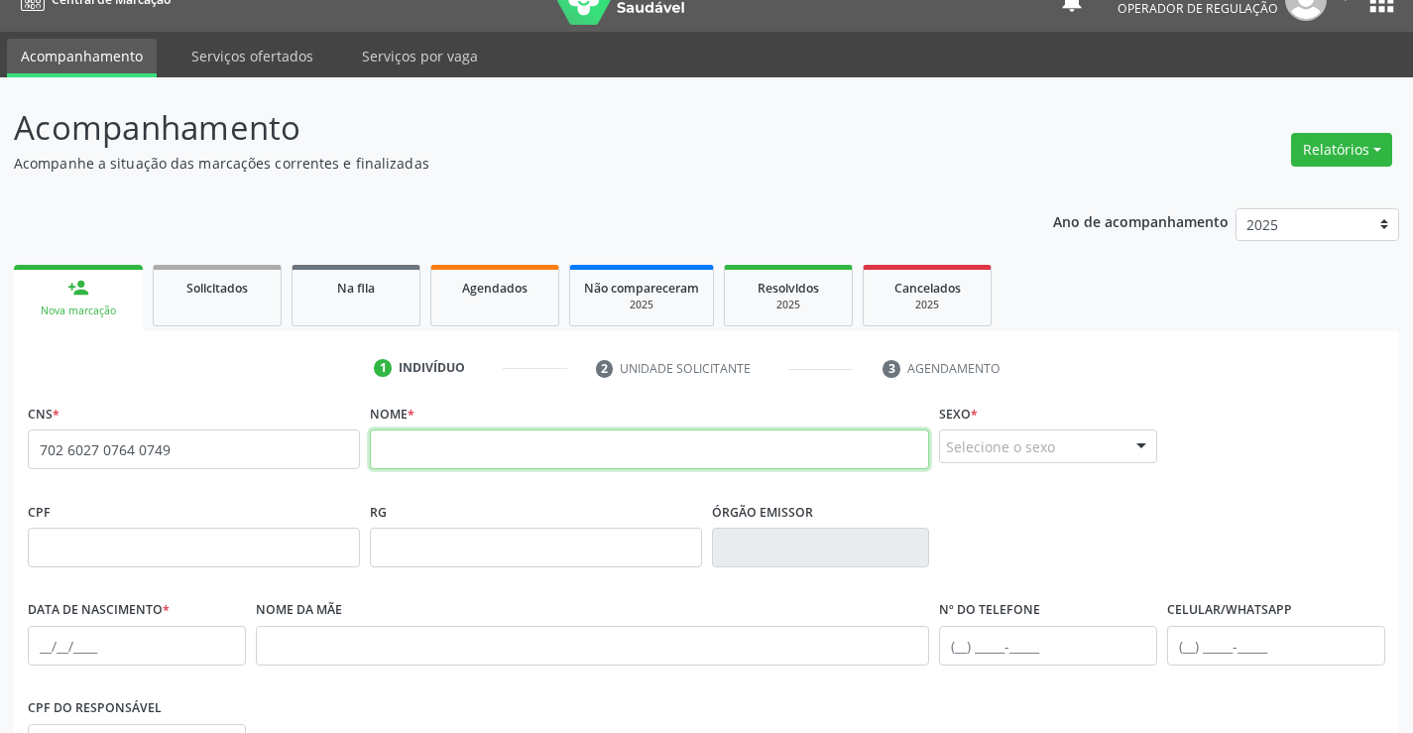
click at [456, 454] on input "text" at bounding box center [650, 449] width 560 height 40
type input "victor de souza cunha"
click at [530, 459] on input "victor de souza cunha" at bounding box center [650, 449] width 560 height 40
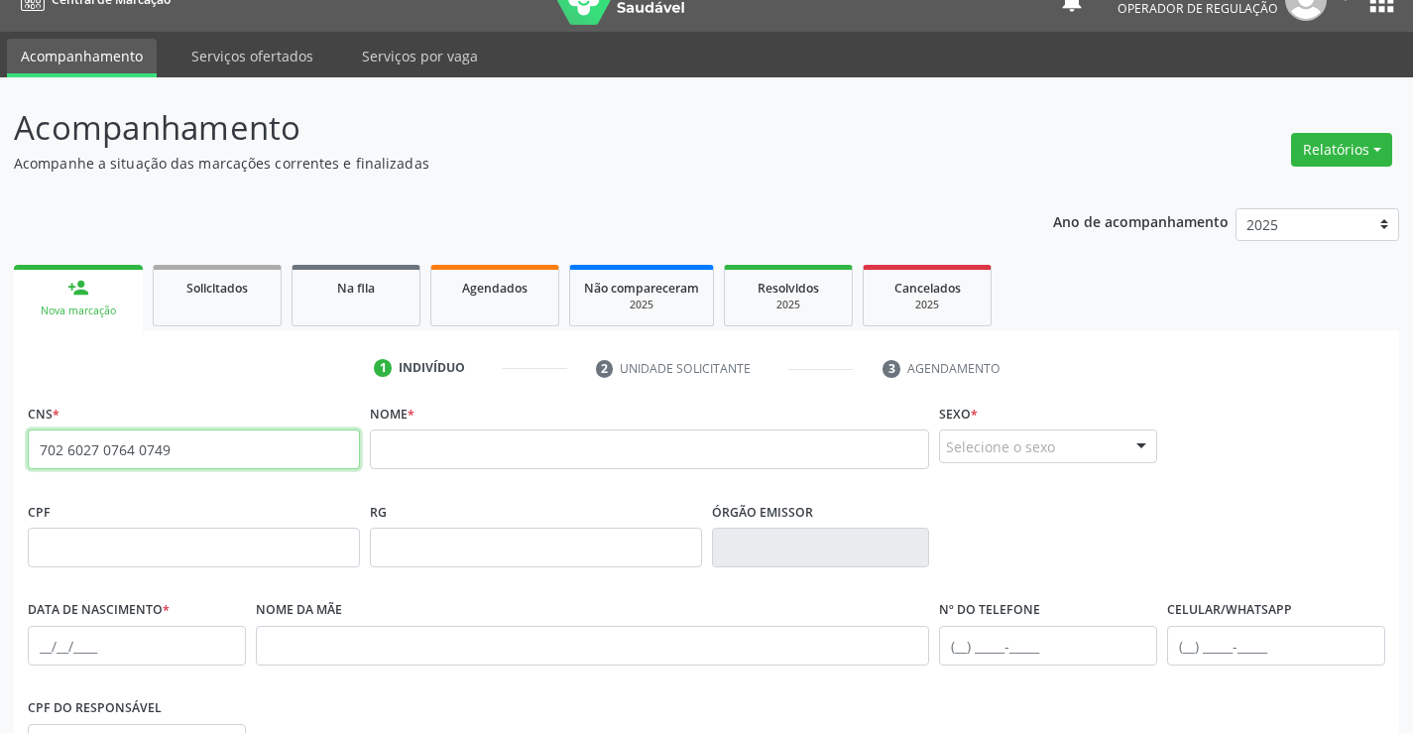
click at [179, 437] on input "702 6027 0764 0749" at bounding box center [194, 449] width 332 height 40
click at [63, 310] on div "Nova marcação" at bounding box center [78, 310] width 101 height 15
click at [546, 294] on link "Agendados" at bounding box center [494, 295] width 129 height 61
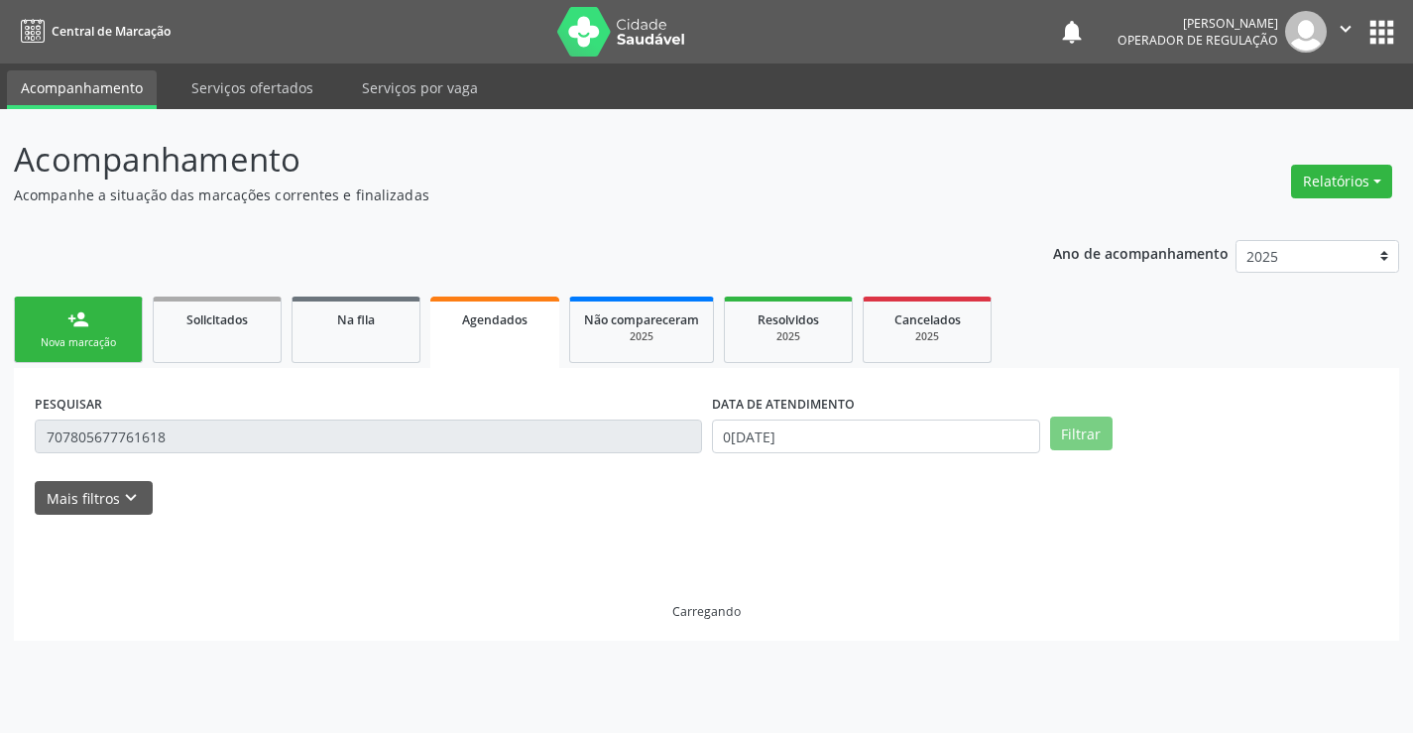
scroll to position [0, 0]
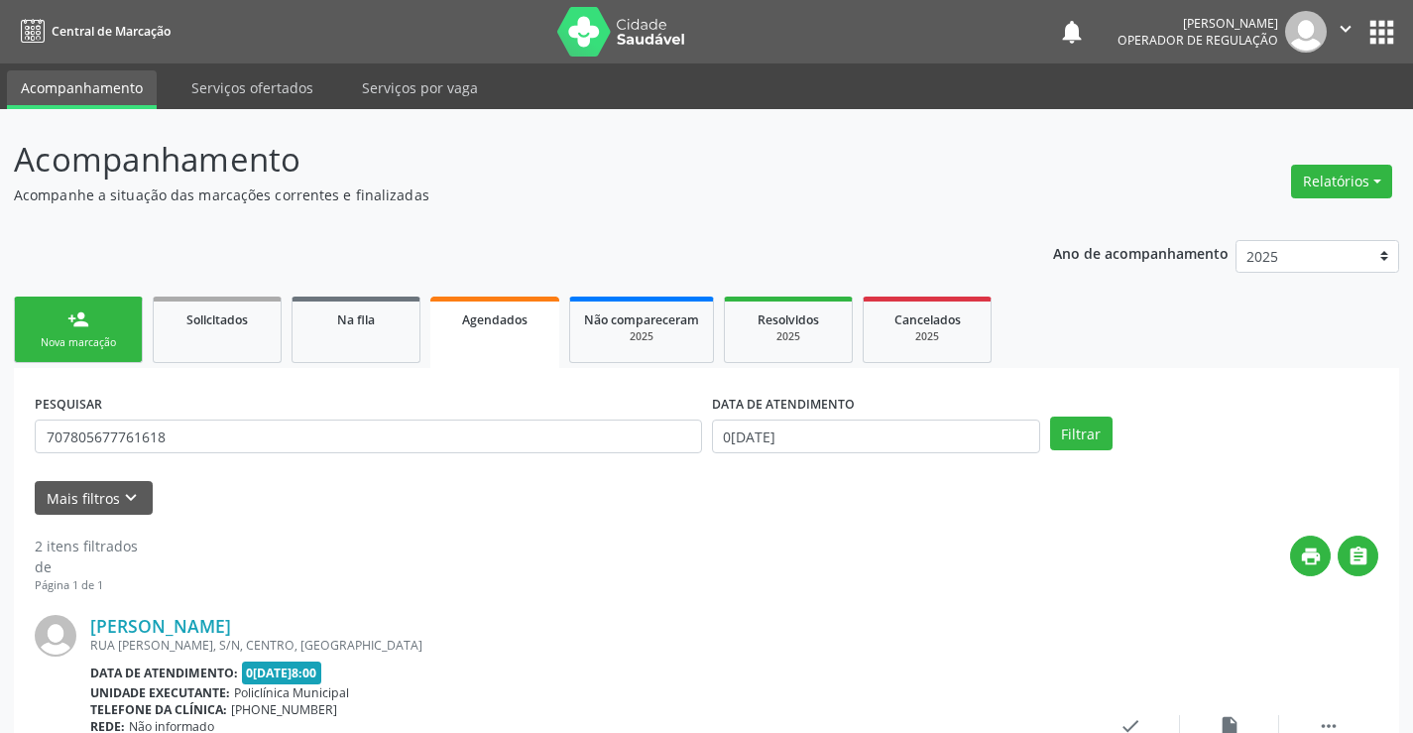
click at [363, 316] on span "Na fila" at bounding box center [356, 319] width 38 height 17
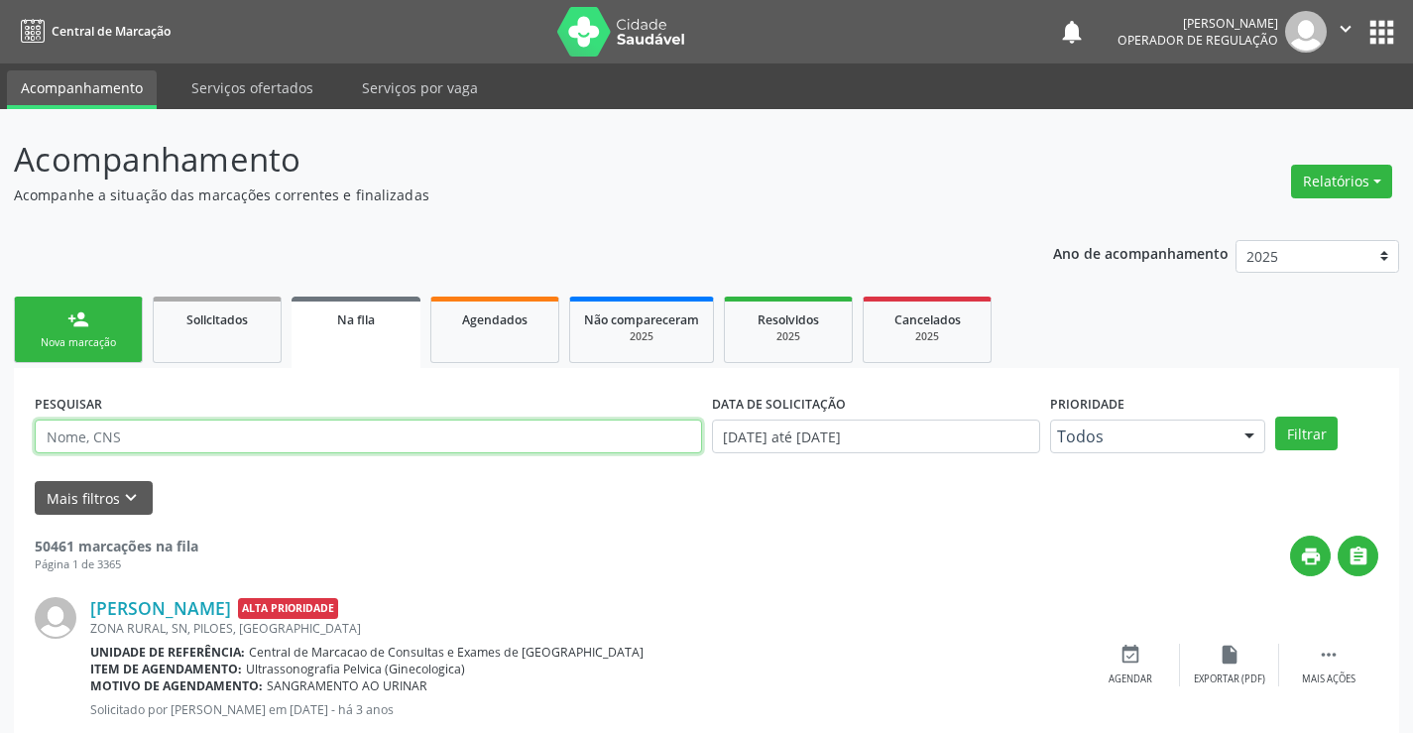
click at [342, 433] on input "text" at bounding box center [368, 436] width 667 height 34
type input "700604469002568"
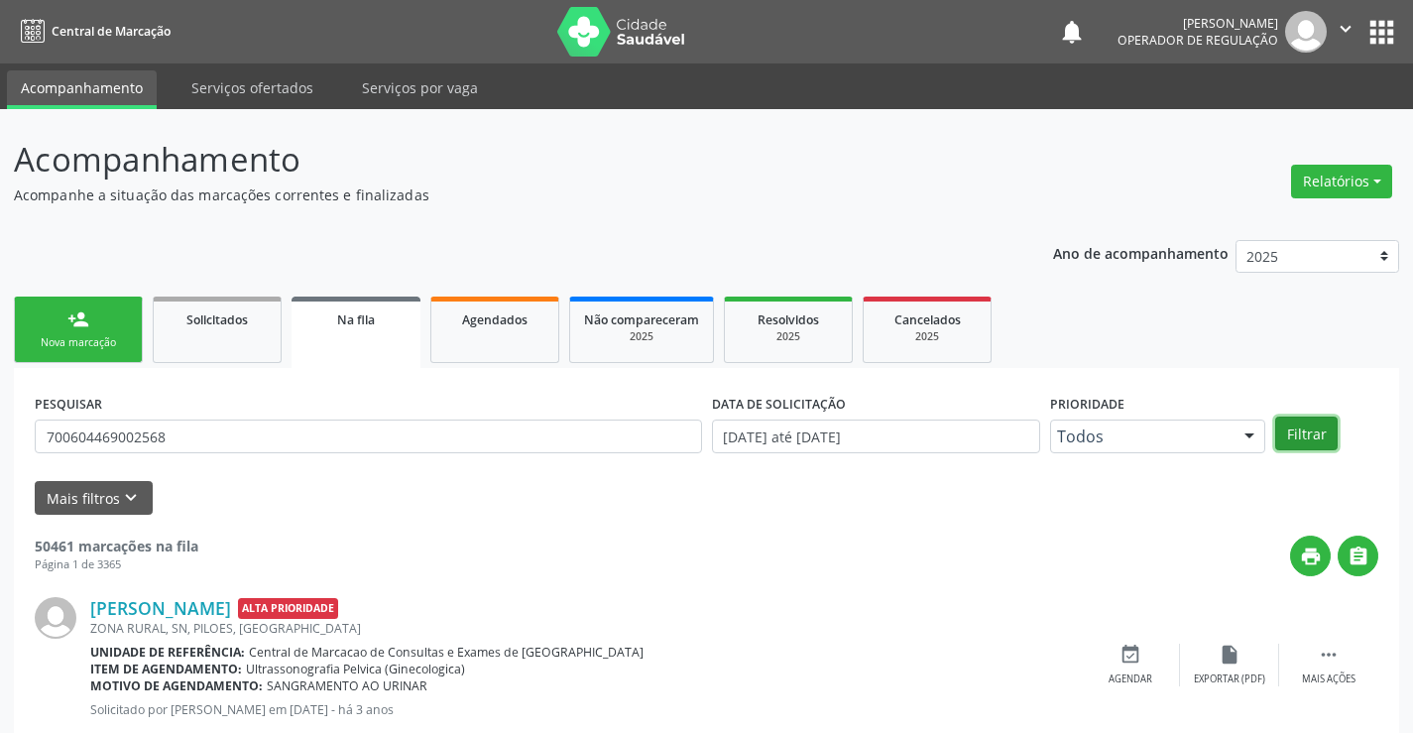
click at [1305, 438] on button "Filtrar" at bounding box center [1306, 433] width 62 height 34
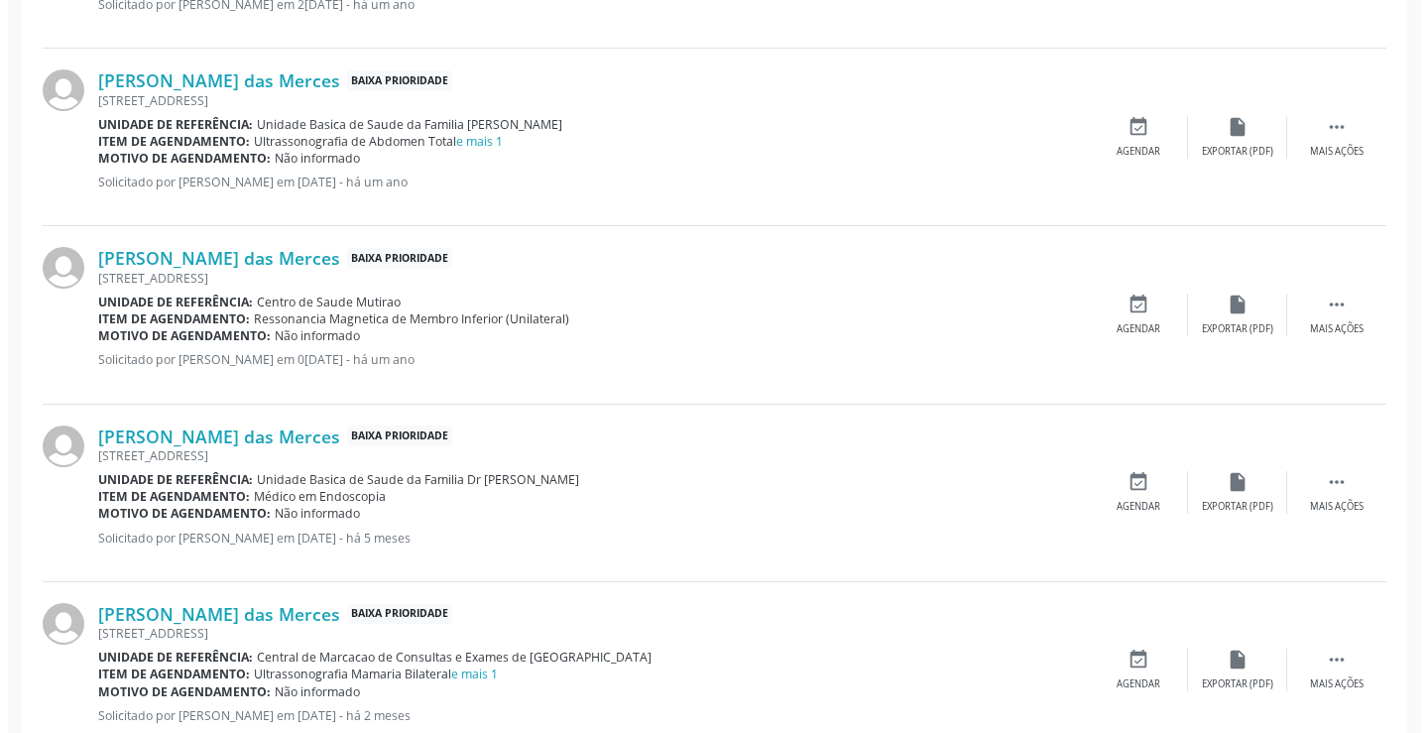
scroll to position [1511, 0]
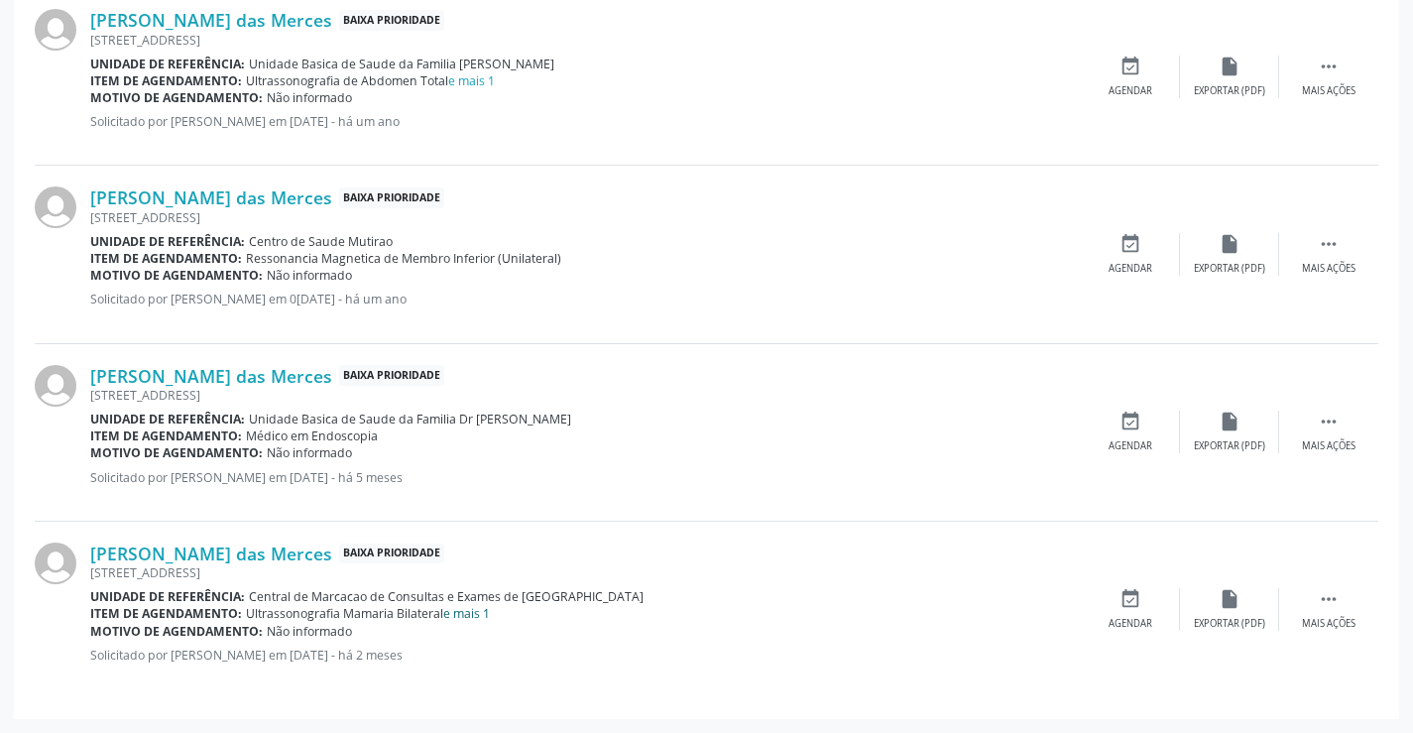
click at [457, 605] on link "e mais 1" at bounding box center [466, 613] width 47 height 17
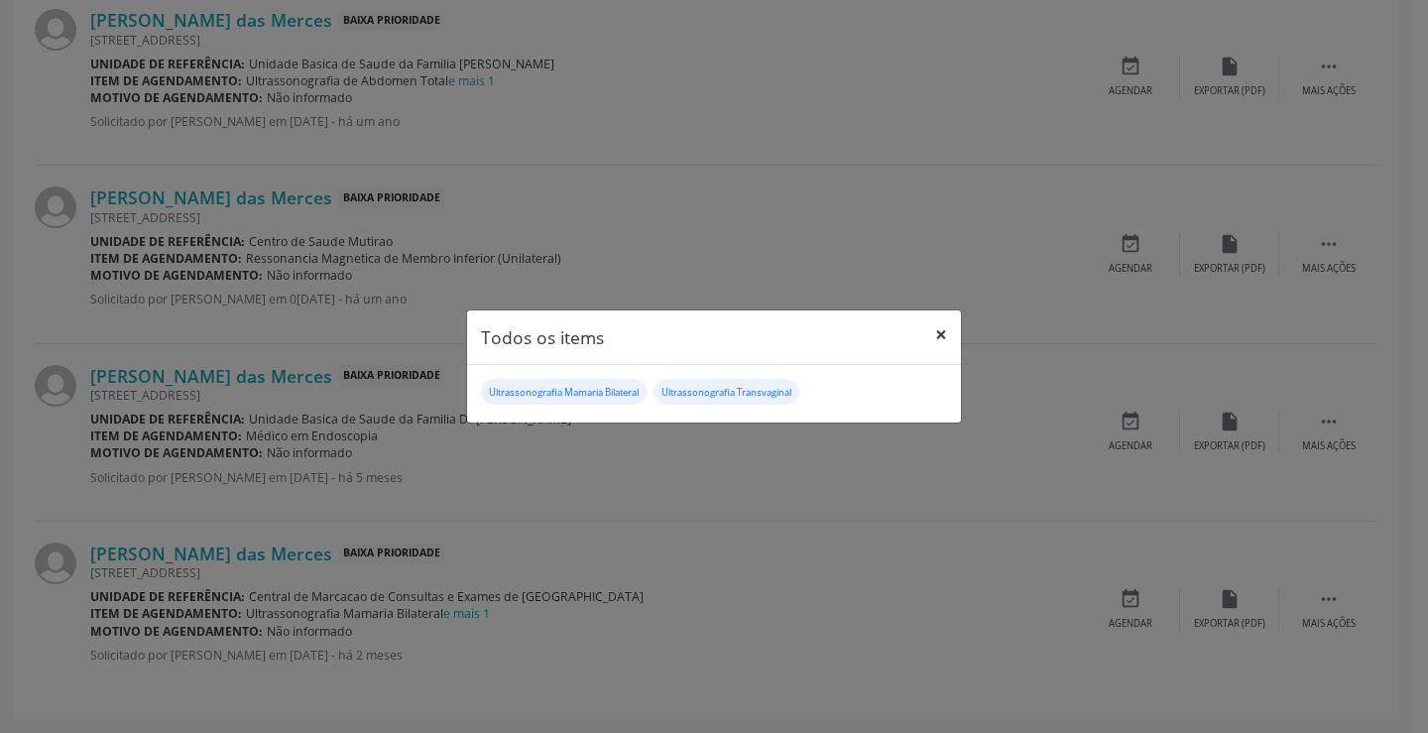
click at [936, 330] on button "×" at bounding box center [941, 334] width 40 height 49
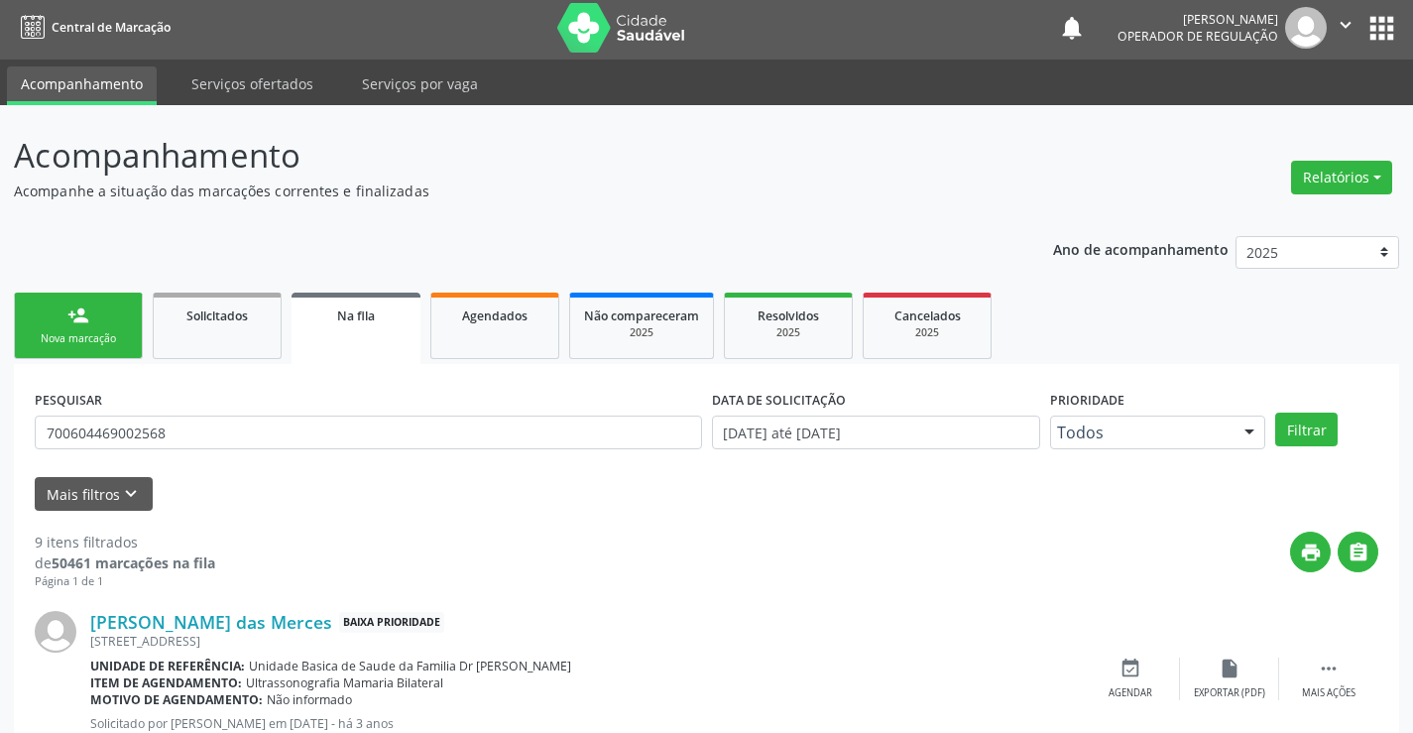
scroll to position [0, 0]
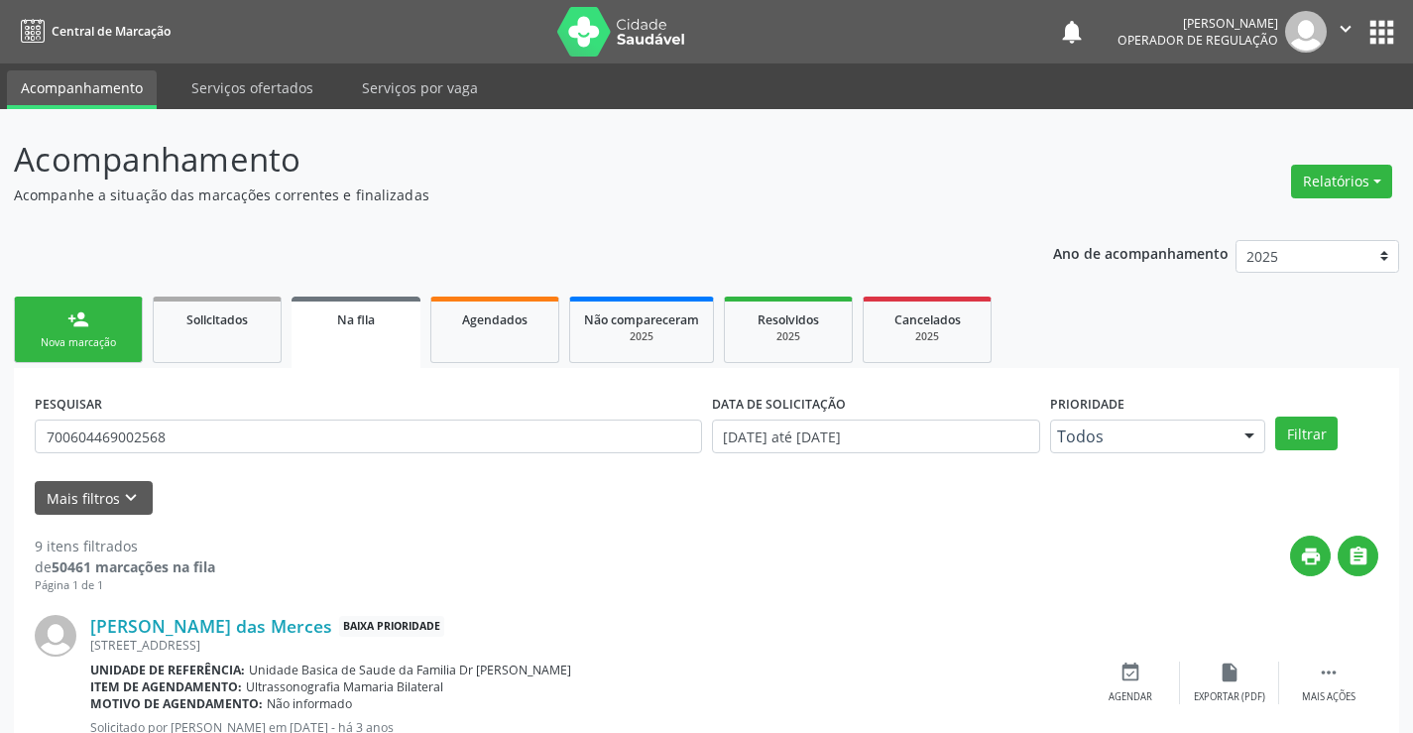
click at [84, 339] on div "Nova marcação" at bounding box center [78, 342] width 99 height 15
click at [238, 81] on link "Serviços ofertados" at bounding box center [252, 87] width 150 height 35
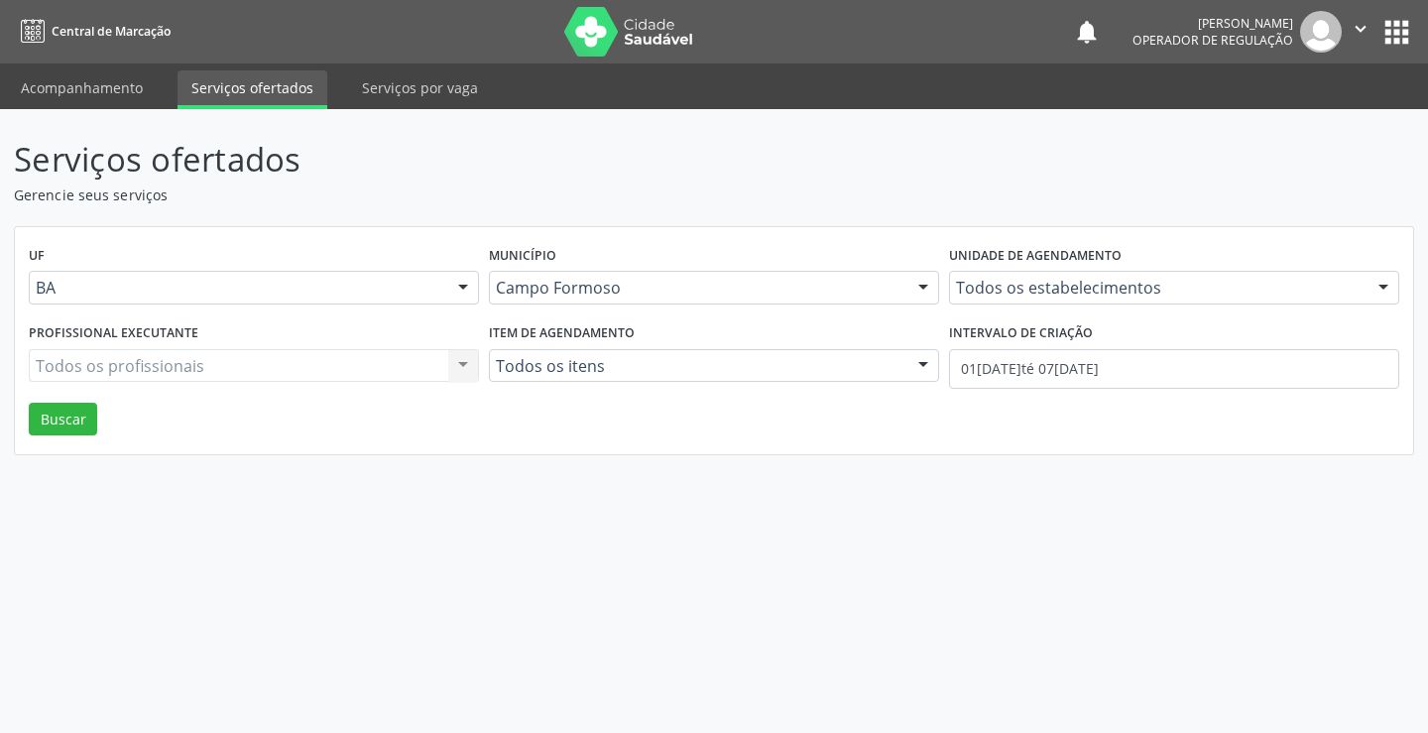
click at [1226, 301] on div "Todos os estabelecimentos" at bounding box center [1174, 288] width 450 height 34
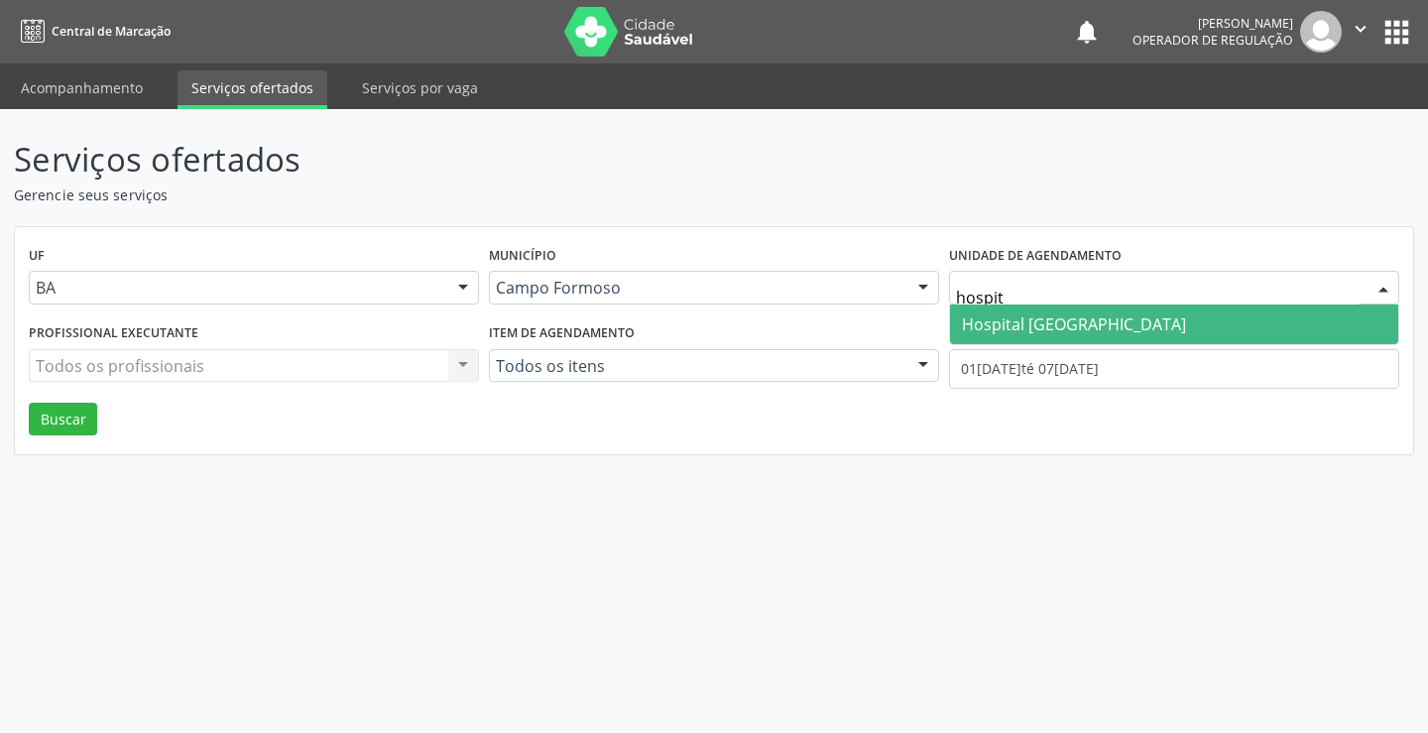
type input "hospita"
drag, startPoint x: 1244, startPoint y: 329, endPoint x: 1191, endPoint y: 339, distance: 54.4
click at [1242, 329] on span "Hospital Sao Francisco" at bounding box center [1174, 324] width 448 height 40
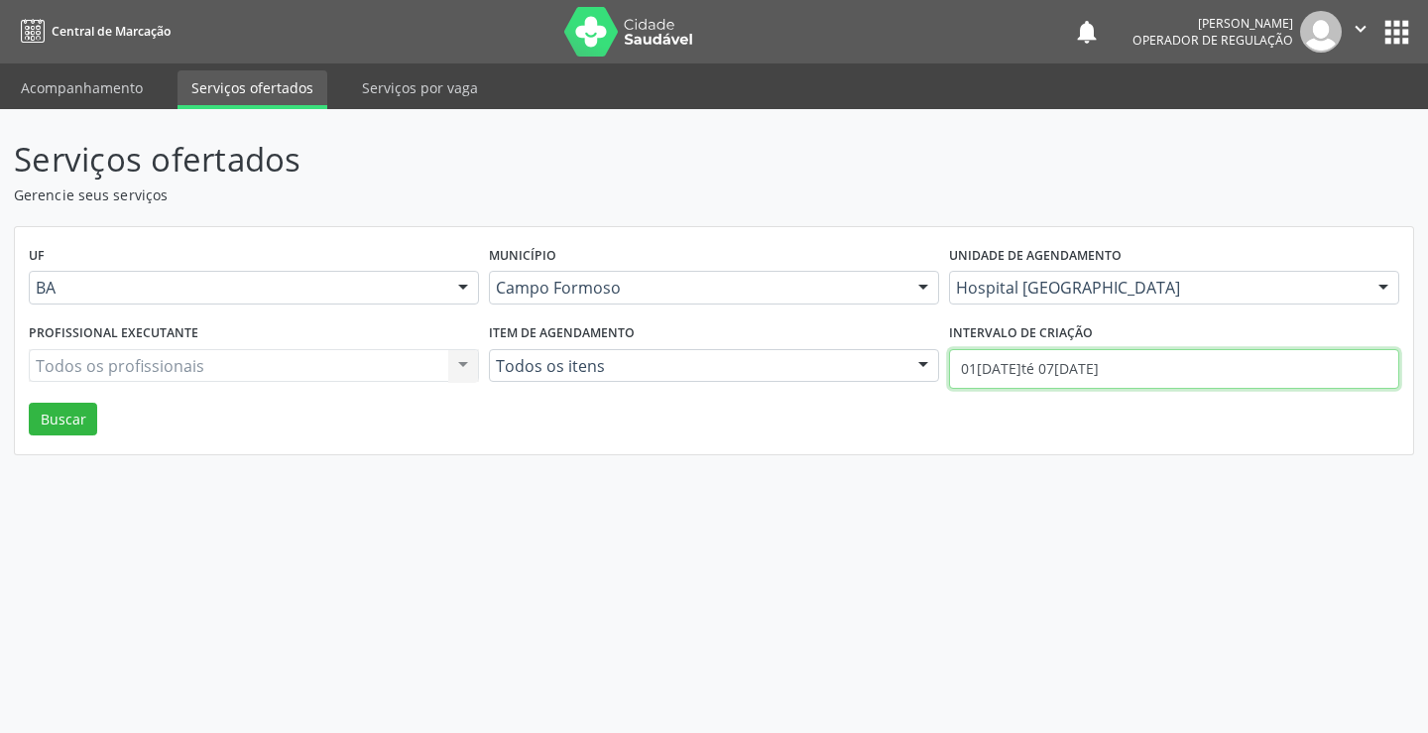
click at [1148, 370] on input "01/10/2025 até 07/10/2025" at bounding box center [1174, 369] width 450 height 40
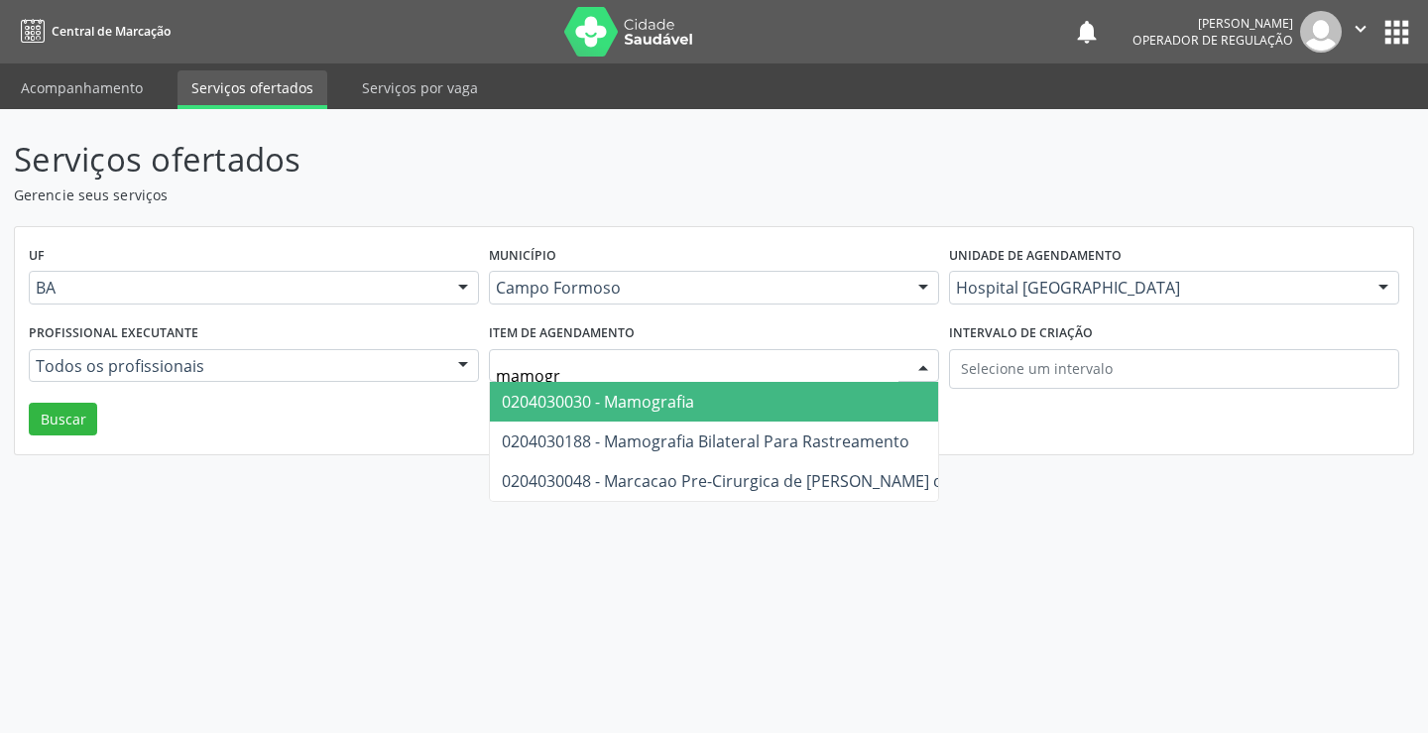
type input "mamogra"
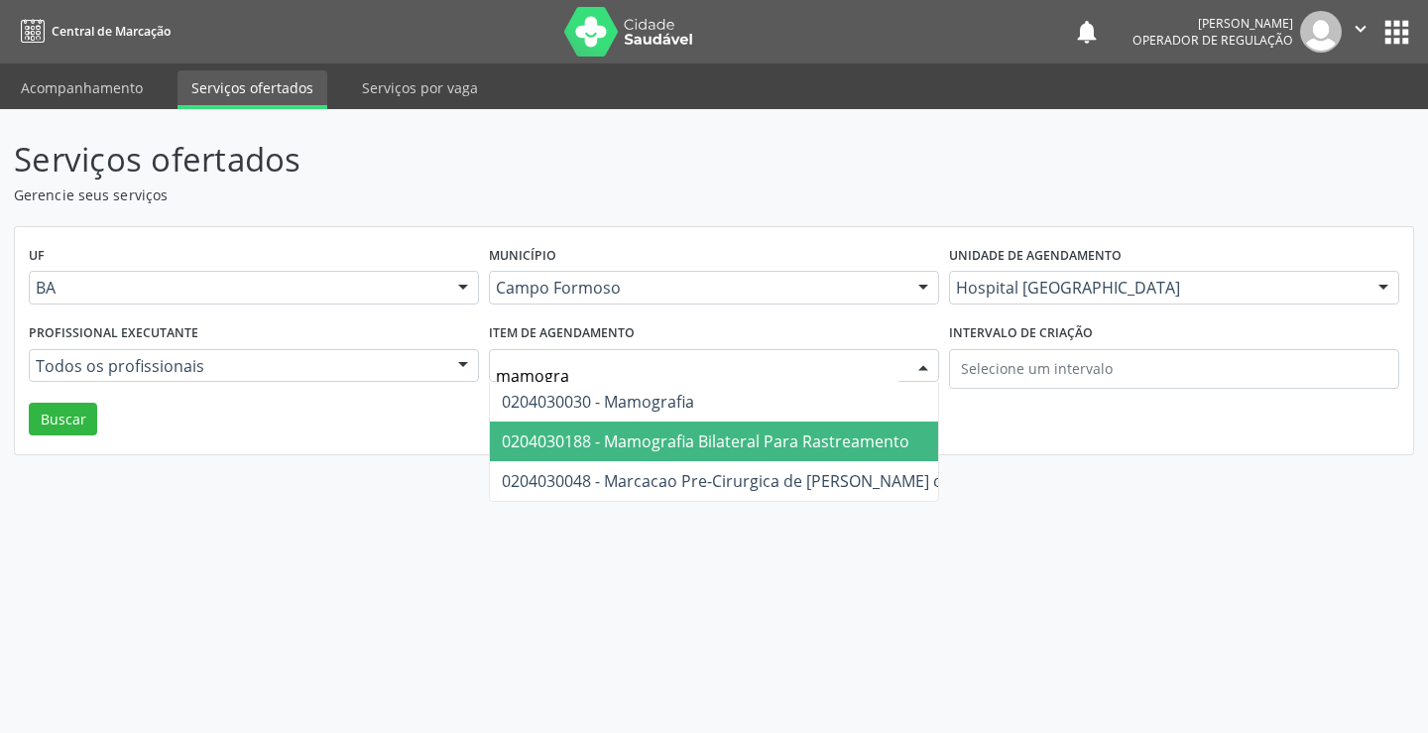
click at [760, 446] on span "0204030188 - Mamografia Bilateral Para Rastreamento" at bounding box center [705, 441] width 407 height 22
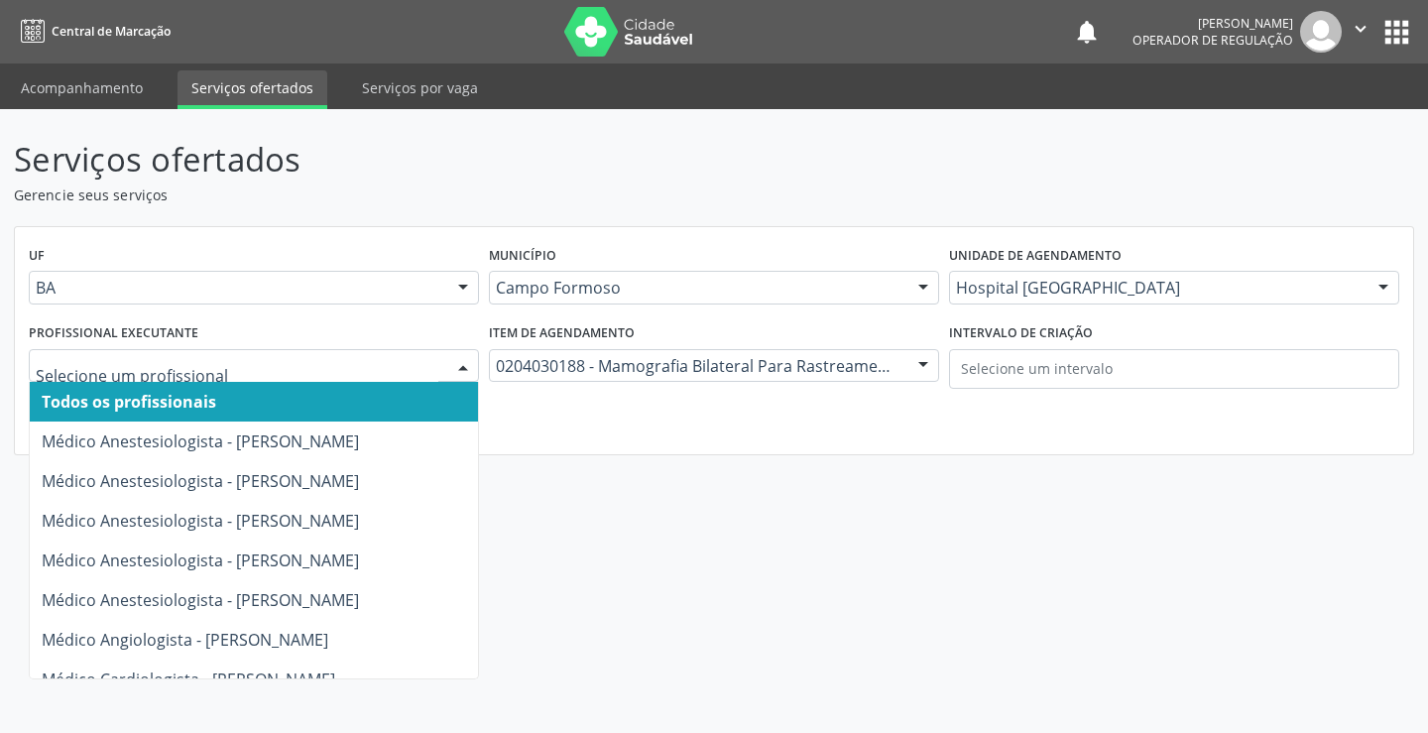
click at [453, 362] on div at bounding box center [463, 367] width 30 height 34
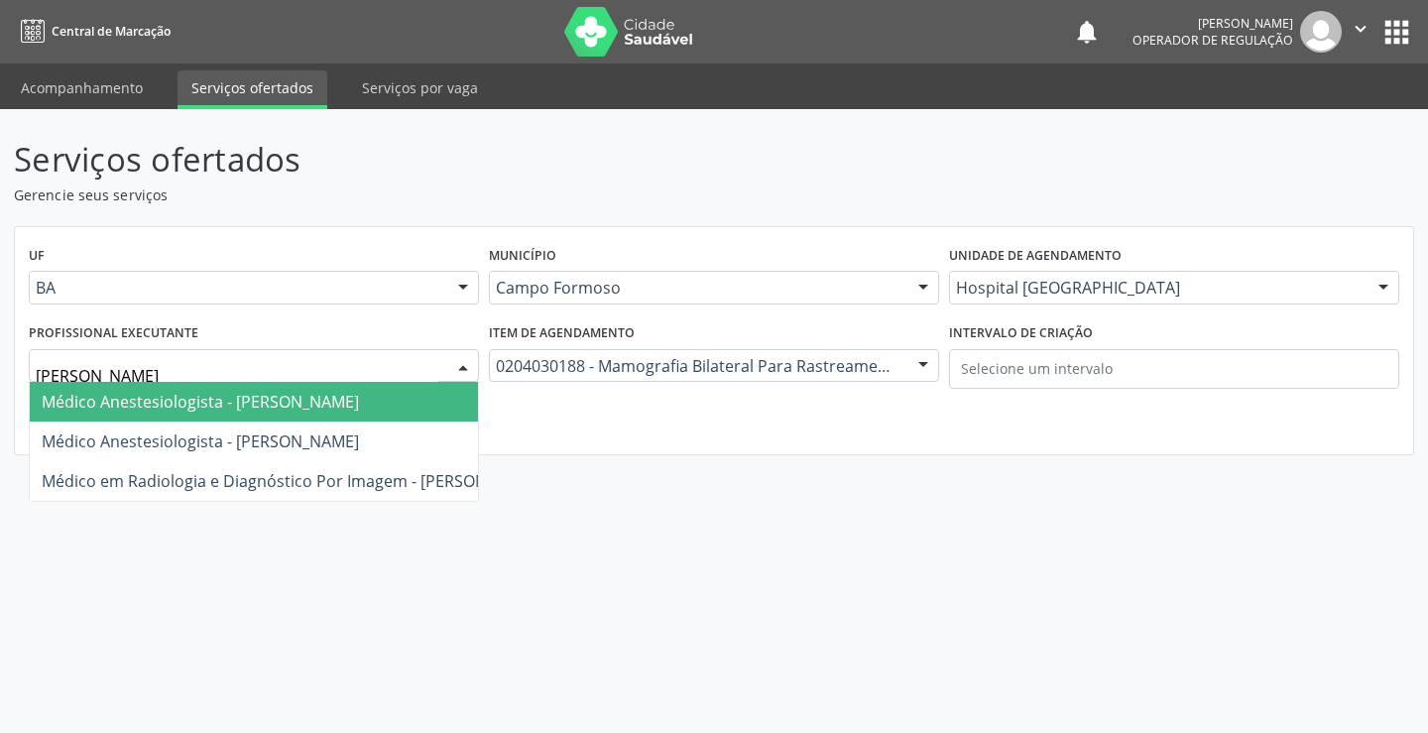
type input "joel"
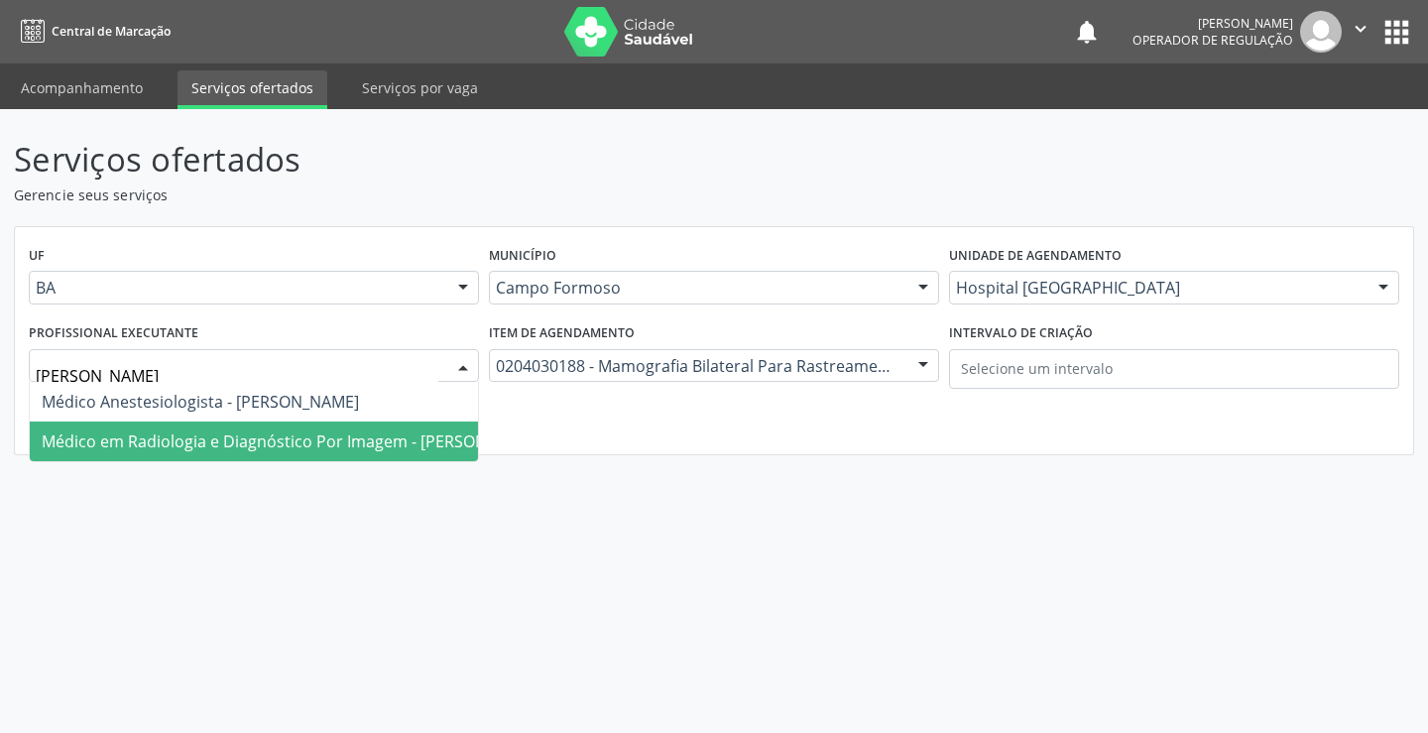
click at [375, 444] on span "Médico em Radiologia e Diagnóstico Por Imagem - Joel da Rocha Almeida" at bounding box center [293, 441] width 502 height 22
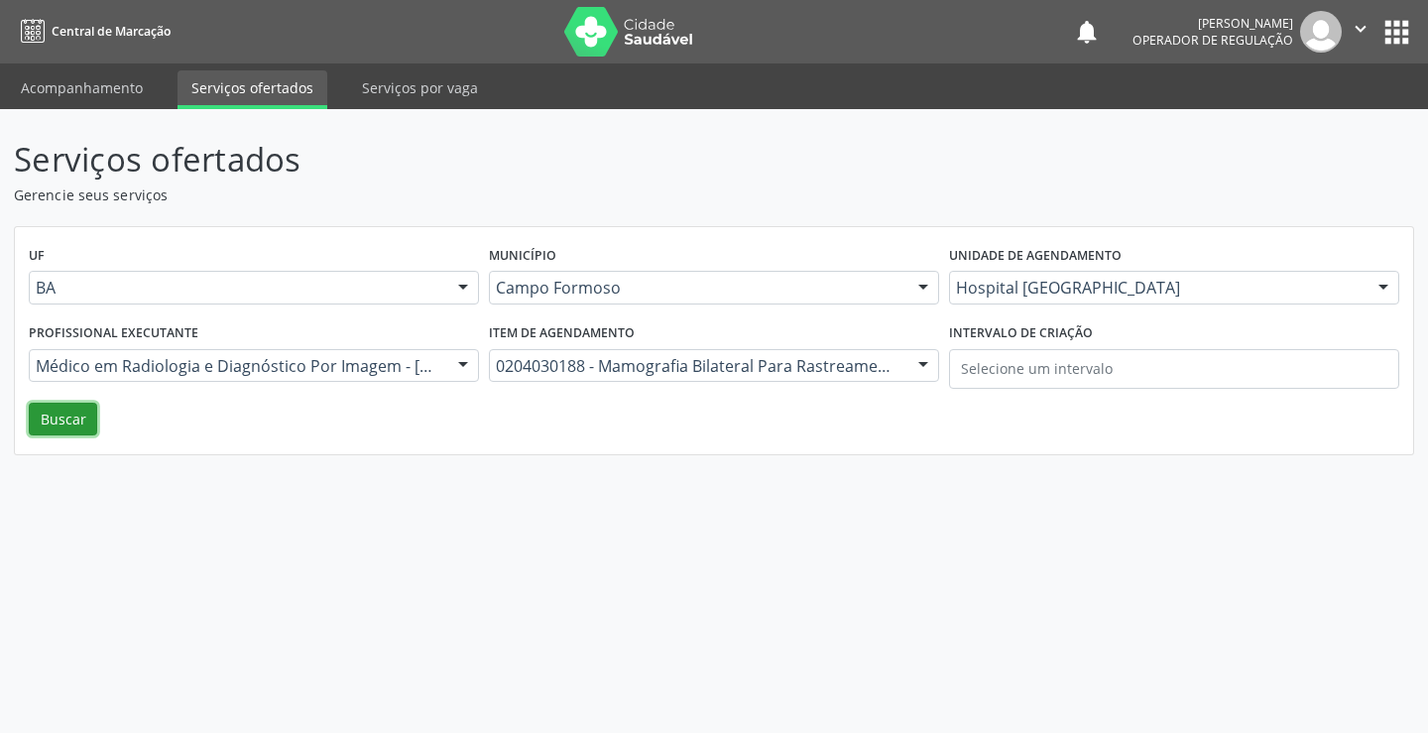
click at [48, 427] on button "Buscar" at bounding box center [63, 420] width 68 height 34
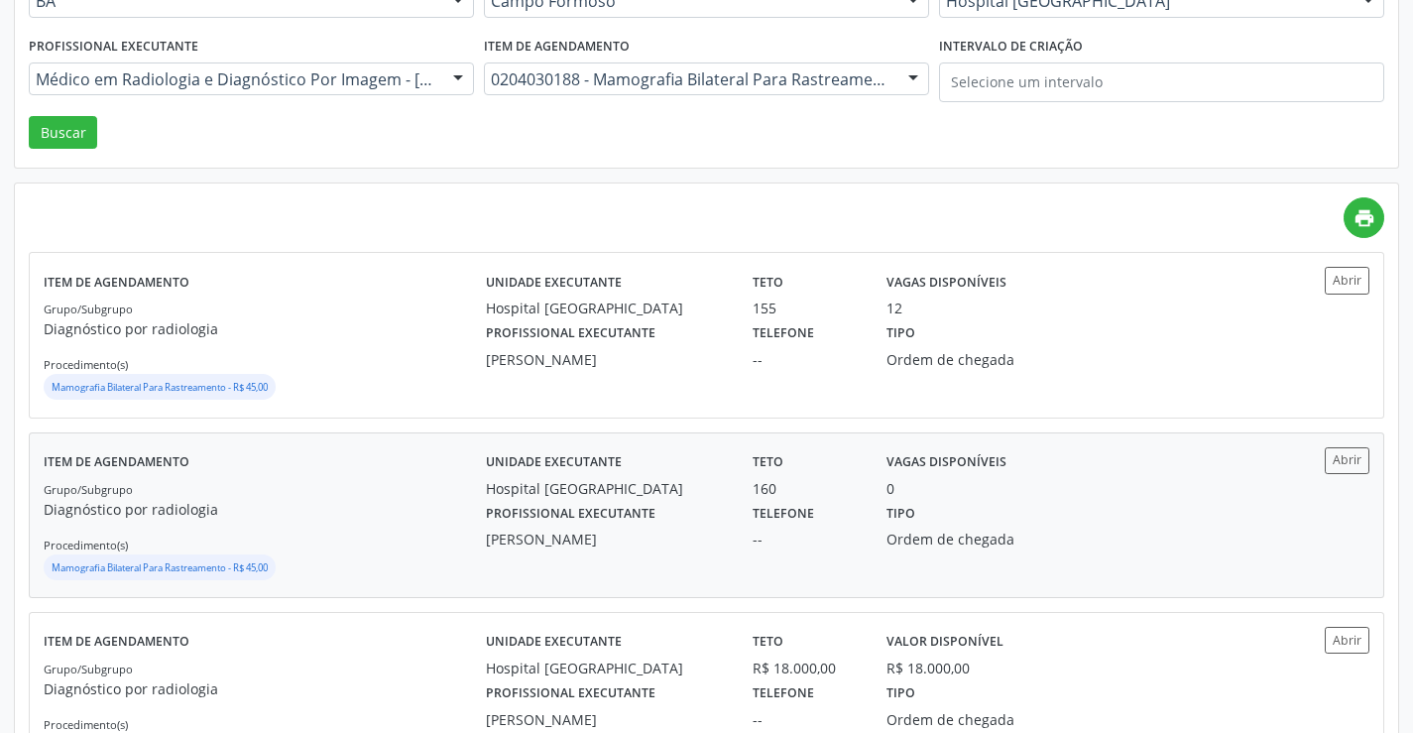
scroll to position [297, 0]
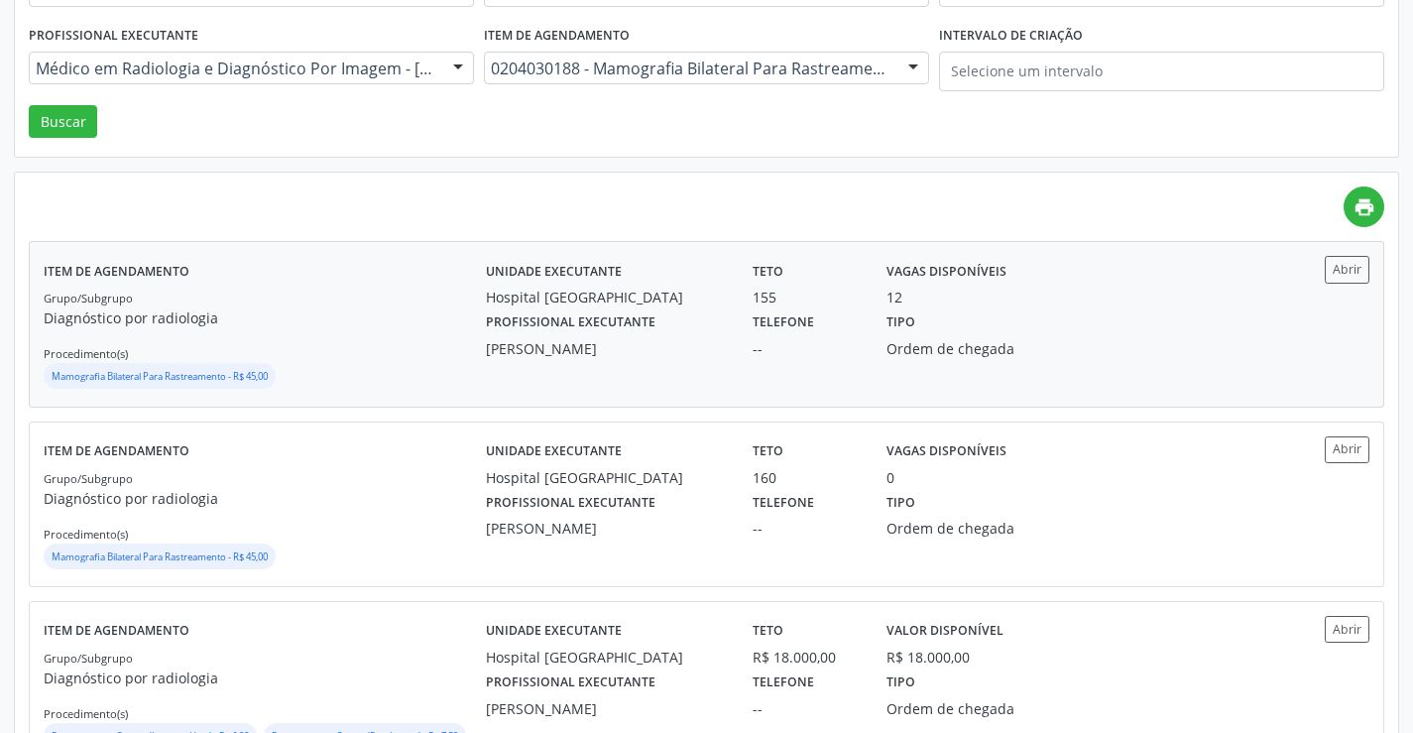
click at [485, 342] on div "Profissional executante Joel da Rocha Almeida" at bounding box center [605, 333] width 267 height 52
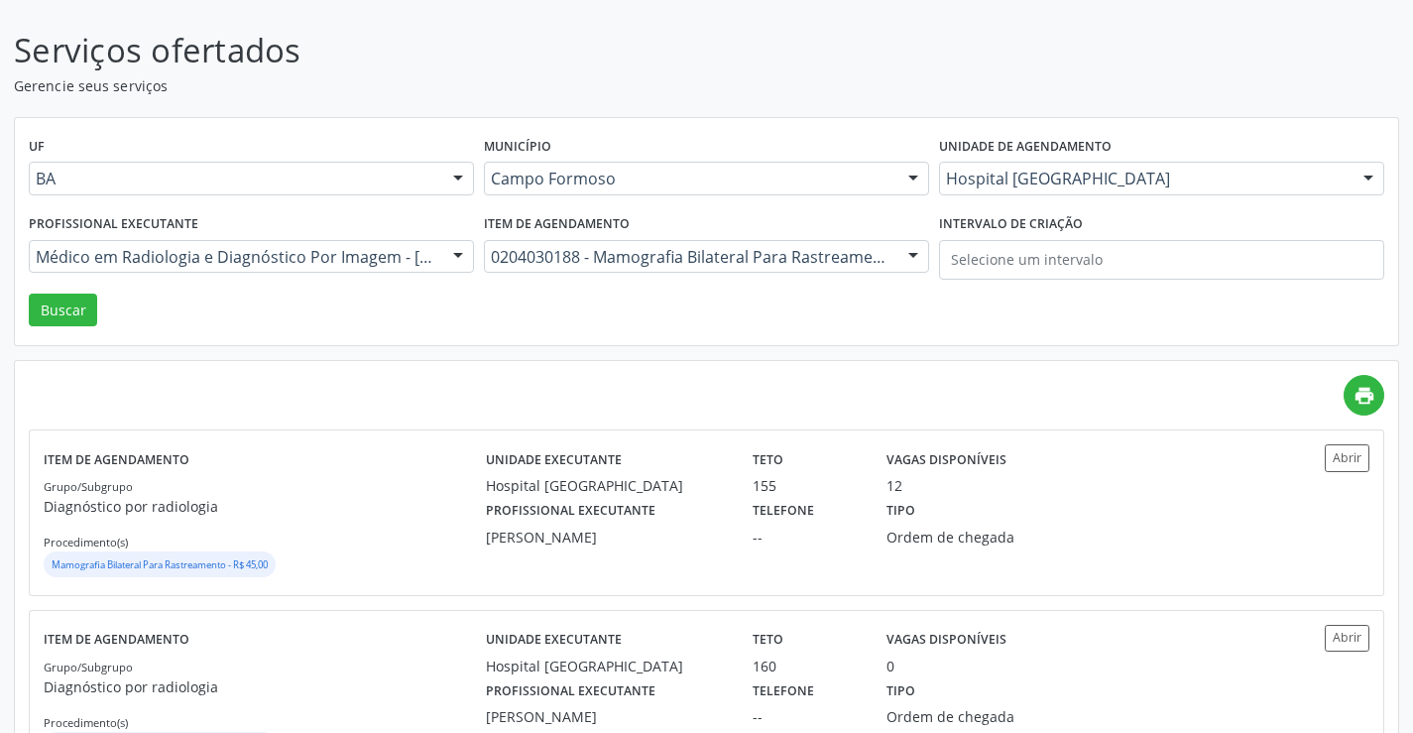
scroll to position [0, 0]
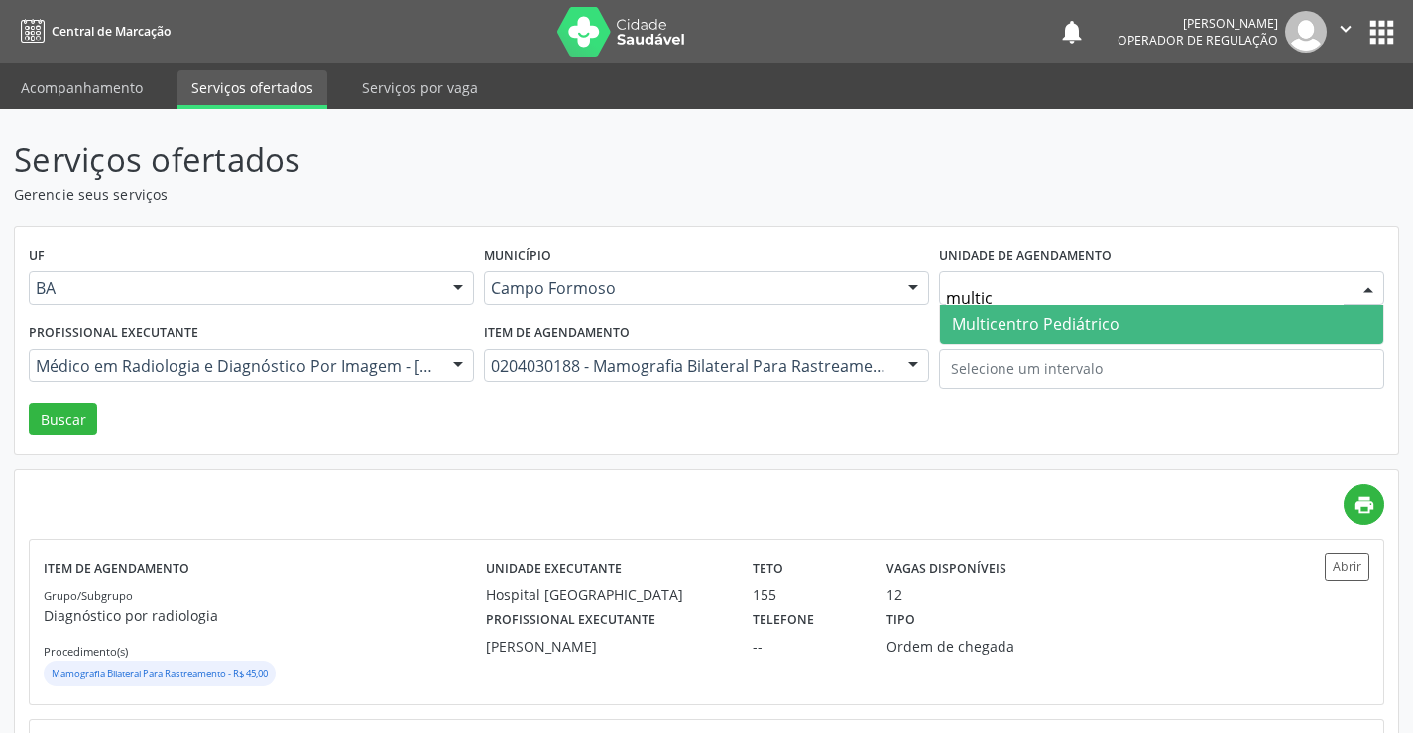
type input "multice"
drag, startPoint x: 1098, startPoint y: 322, endPoint x: 863, endPoint y: 349, distance: 237.5
click at [1097, 323] on span "Multicentro Pediátrico" at bounding box center [1036, 324] width 168 height 22
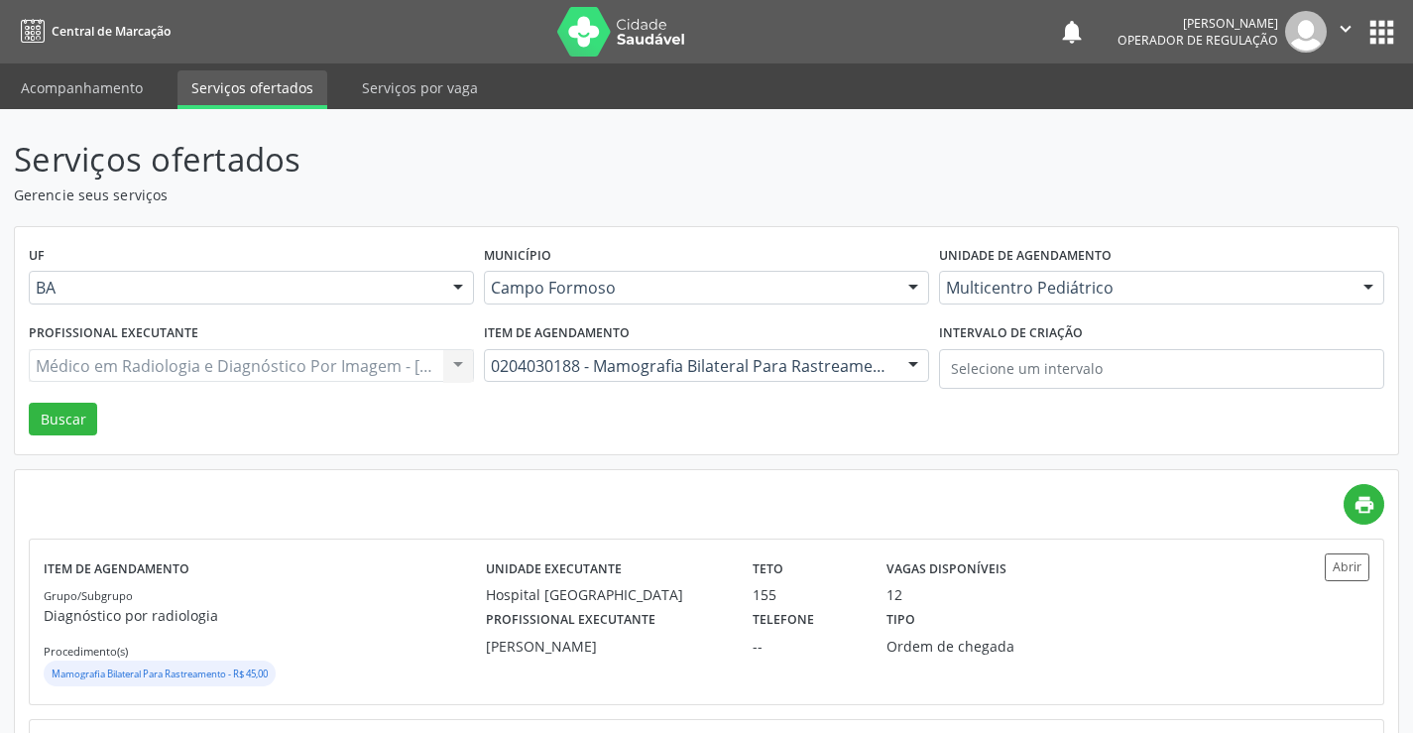
click at [840, 354] on div "0204030188 - Mamografia Bilateral Para Rastreamento" at bounding box center [706, 366] width 445 height 34
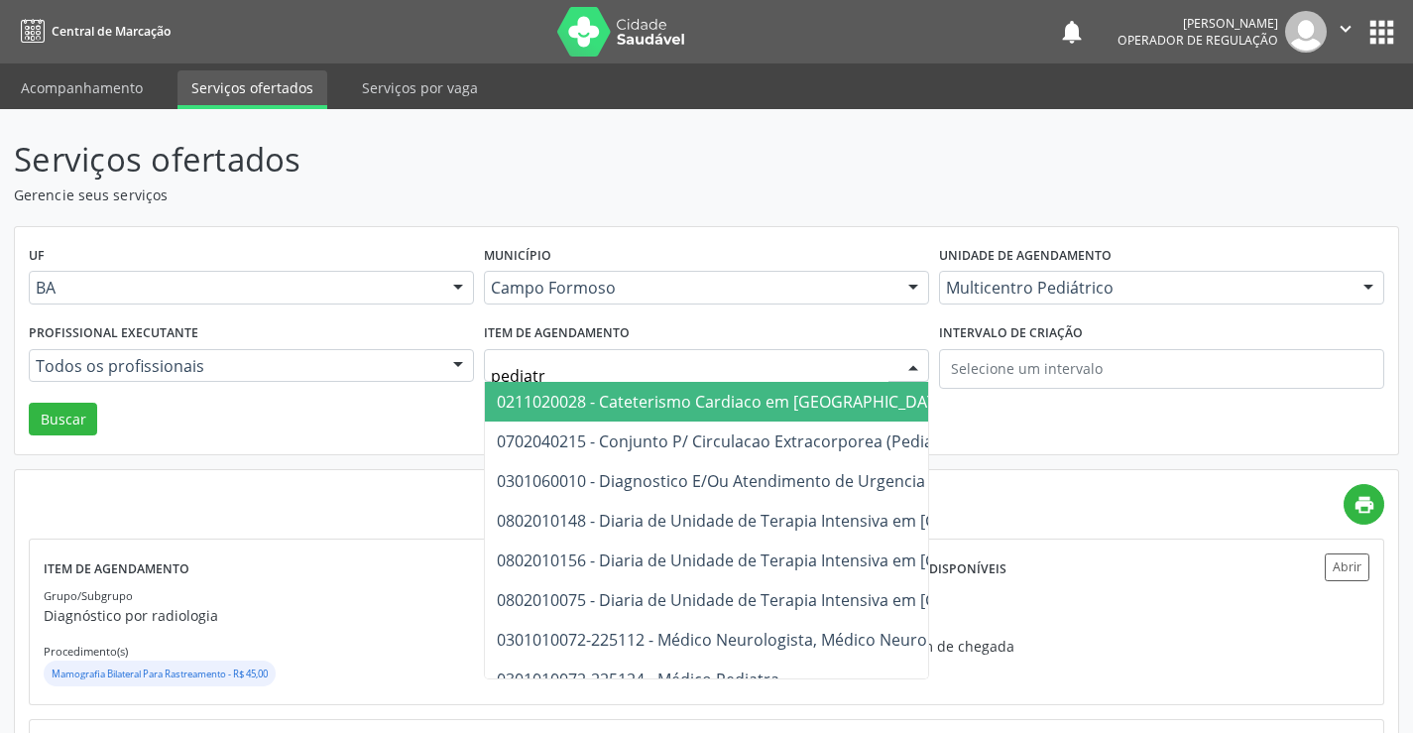
type input "pediatra"
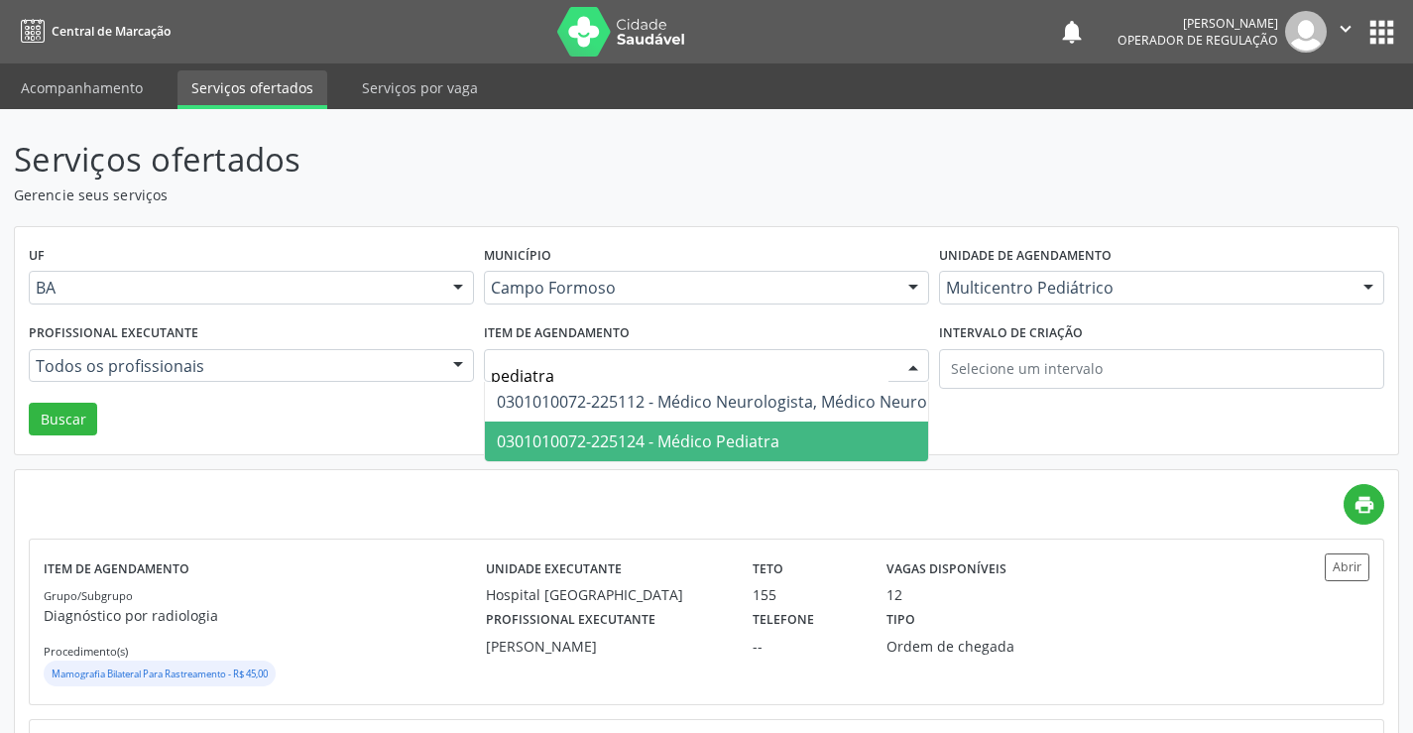
click at [735, 428] on span "0301010072-225124 - Médico Pediatra" at bounding box center [744, 441] width 518 height 40
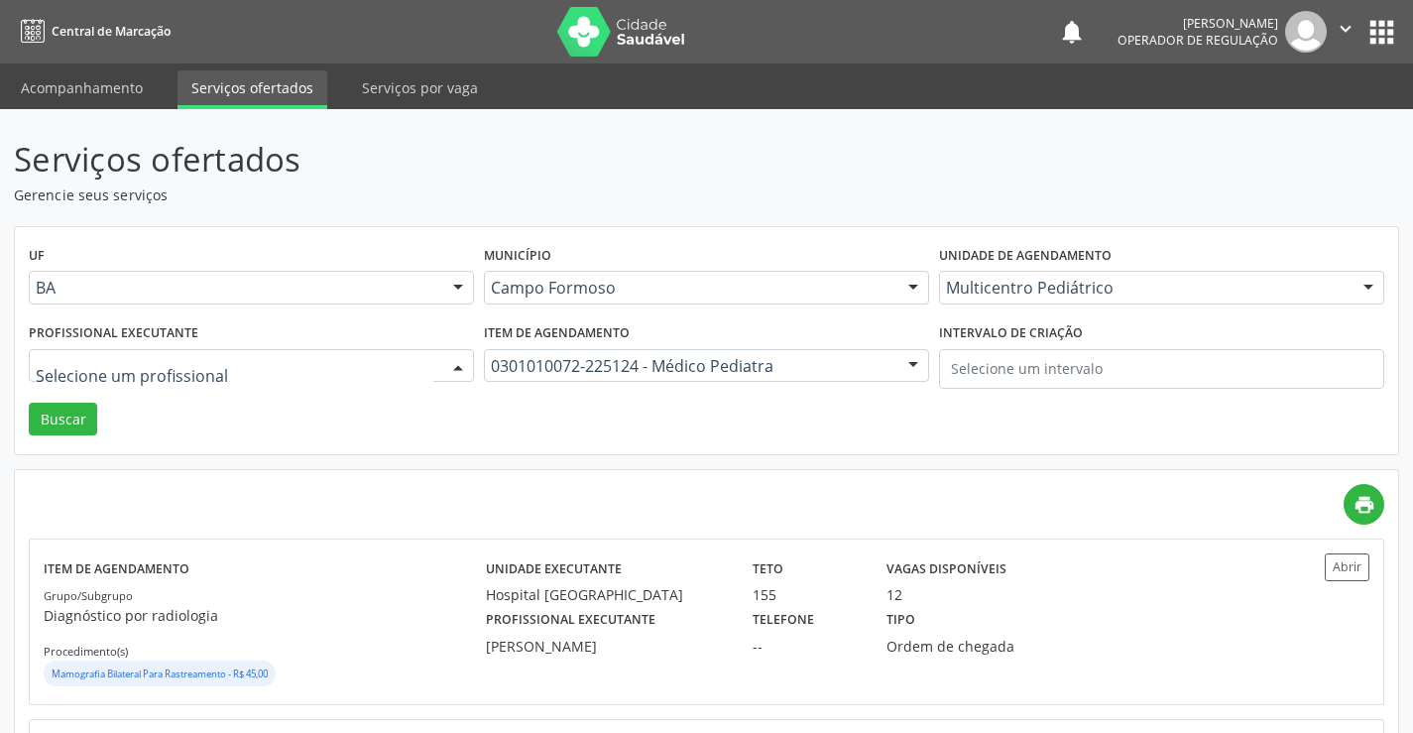
click at [455, 366] on div at bounding box center [458, 367] width 30 height 34
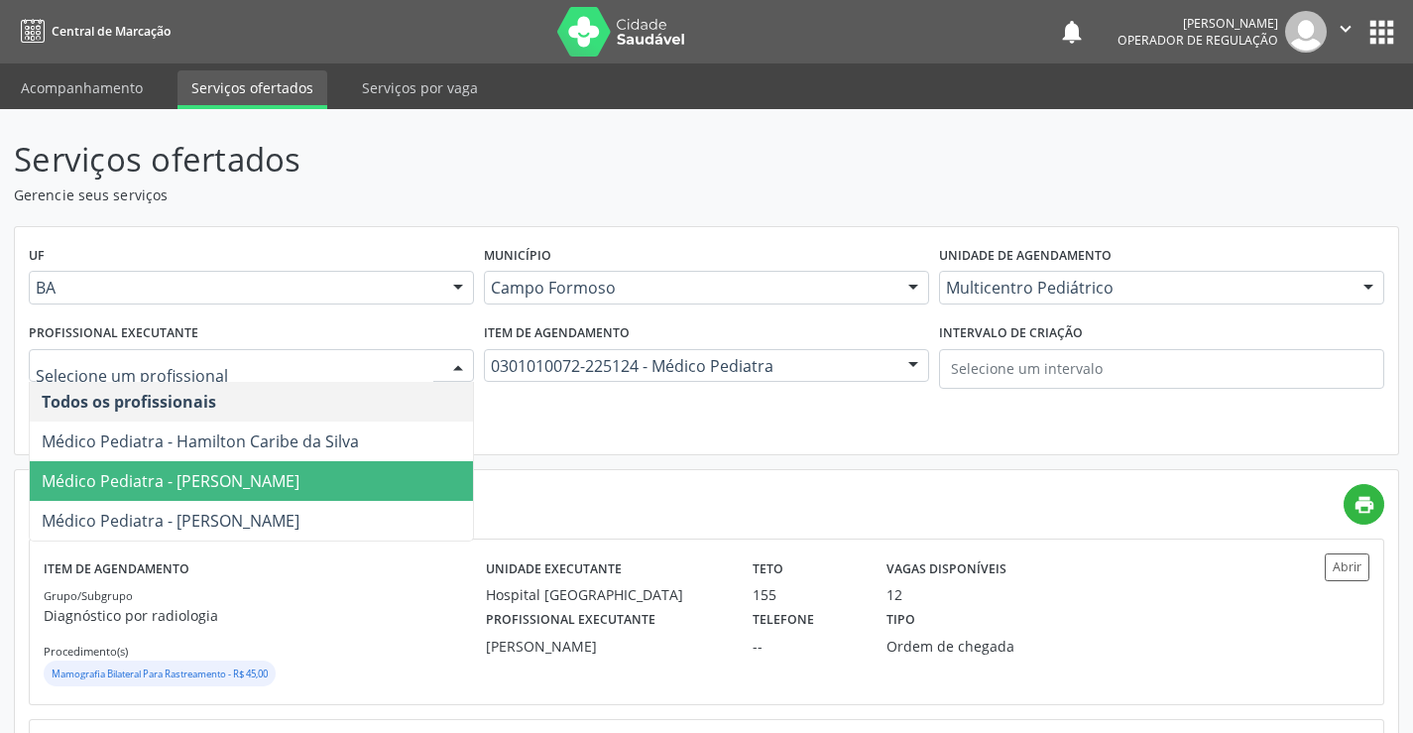
click at [158, 465] on span "Médico Pediatra - Maria Eleny Goncalves de Oliveira Porto" at bounding box center [251, 481] width 443 height 40
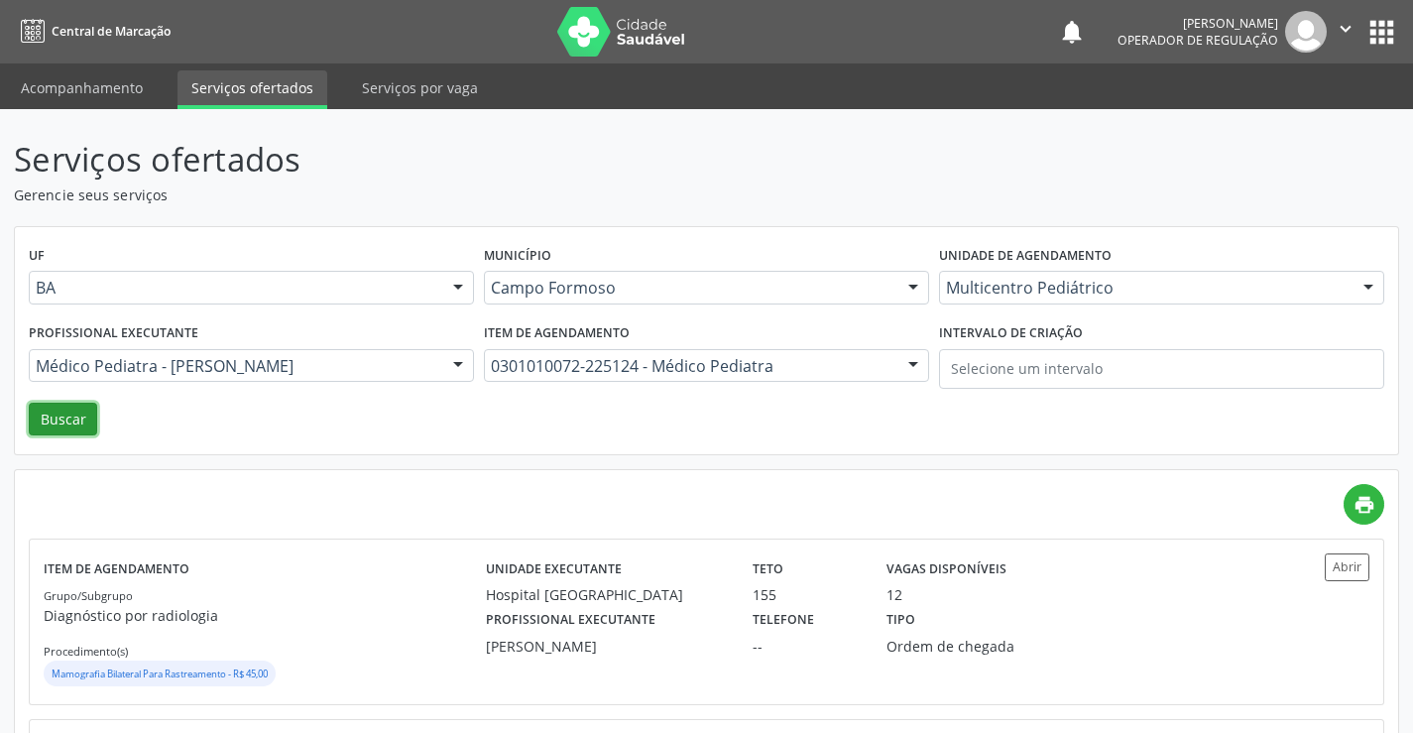
click at [71, 413] on button "Buscar" at bounding box center [63, 420] width 68 height 34
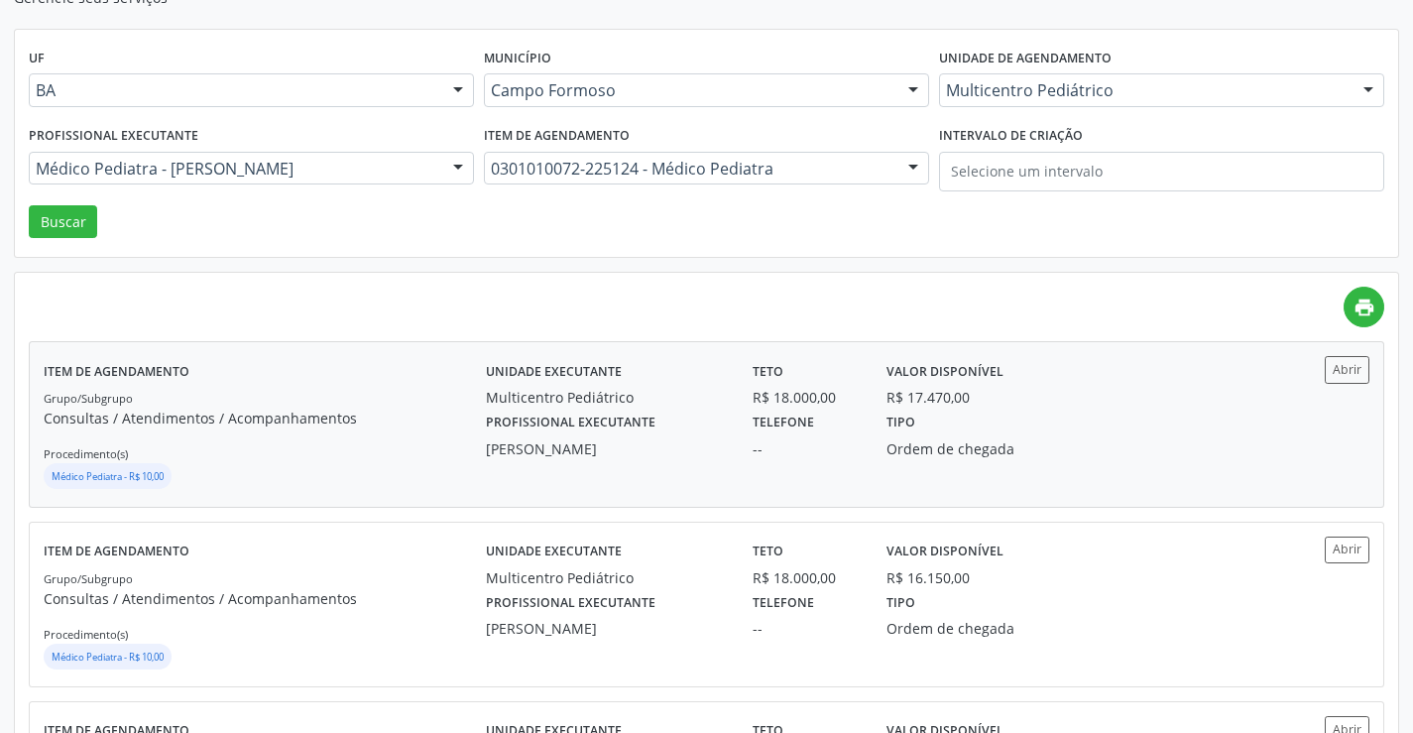
scroll to position [198, 0]
click at [374, 423] on p "Consultas / Atendimentos / Acompanhamentos" at bounding box center [265, 416] width 442 height 21
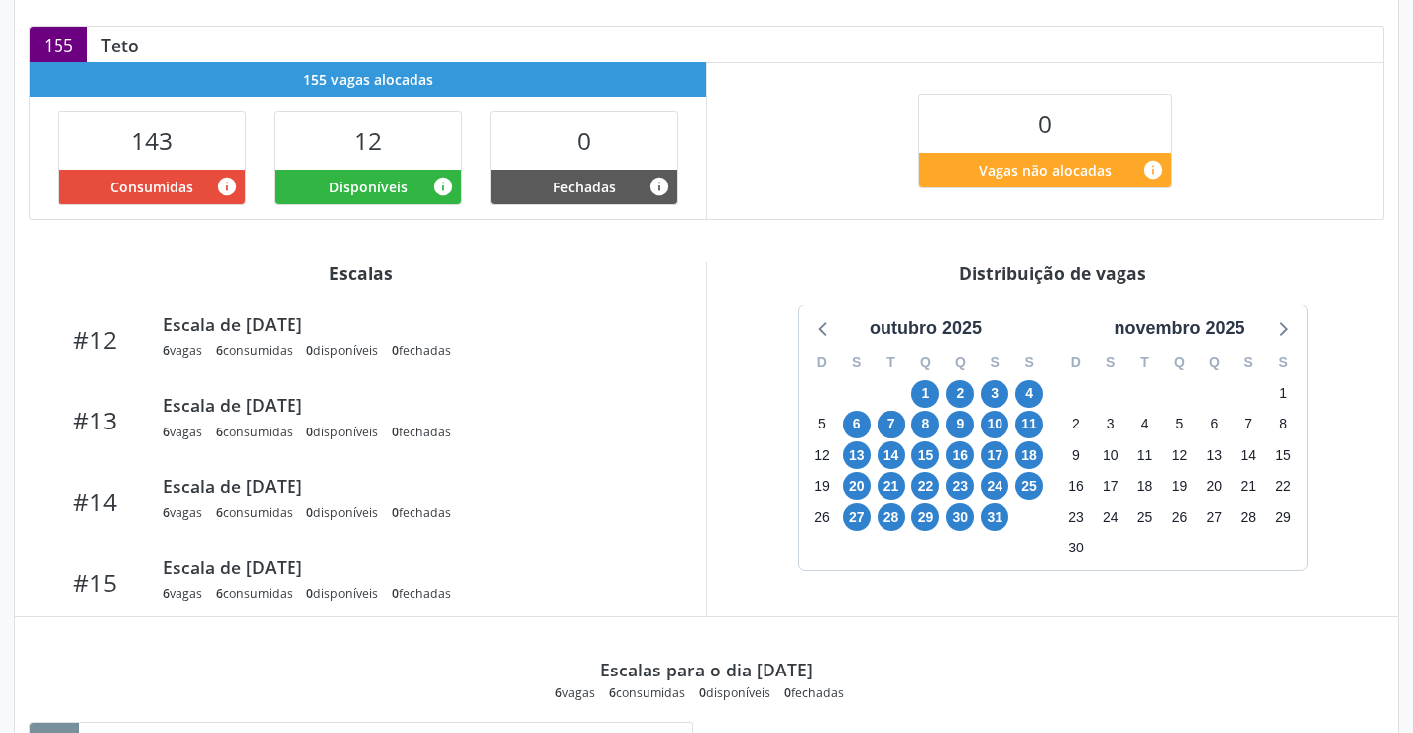
scroll to position [99, 0]
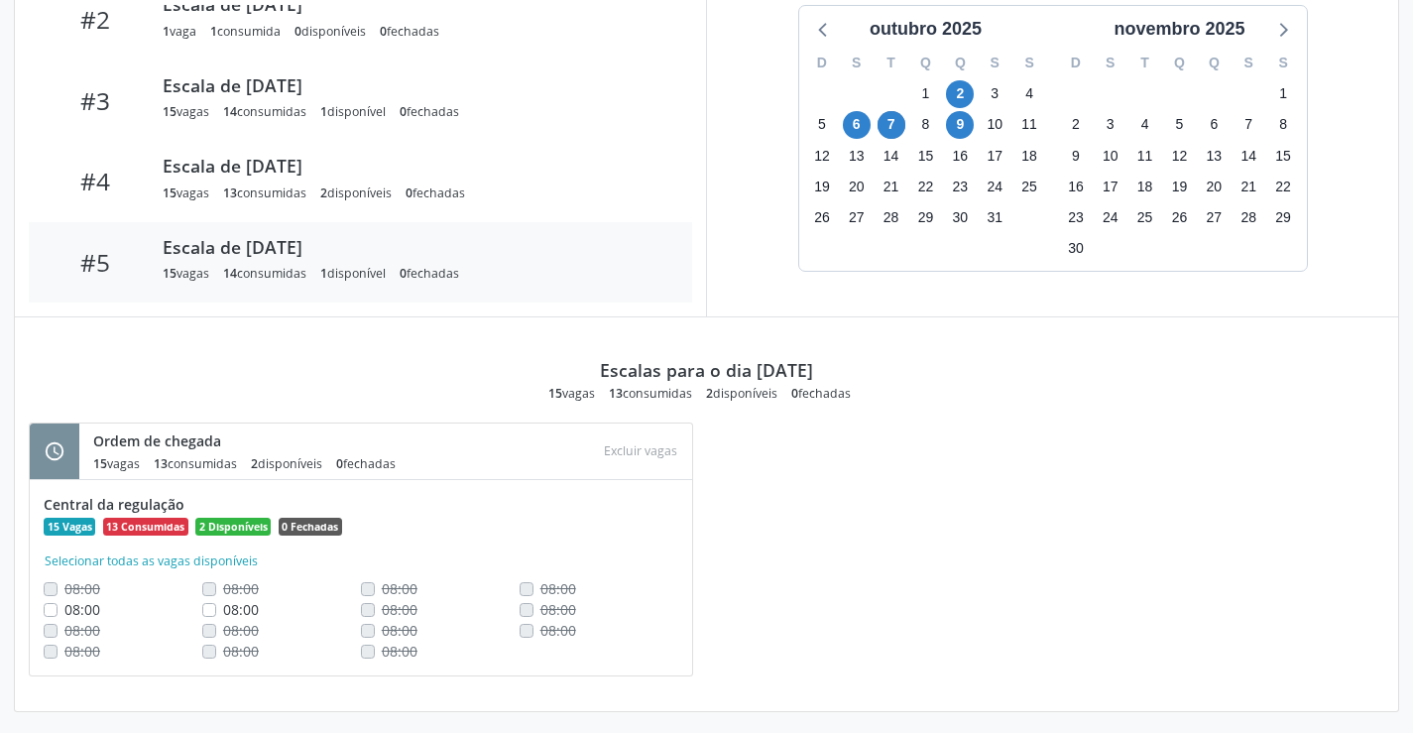
scroll to position [695, 0]
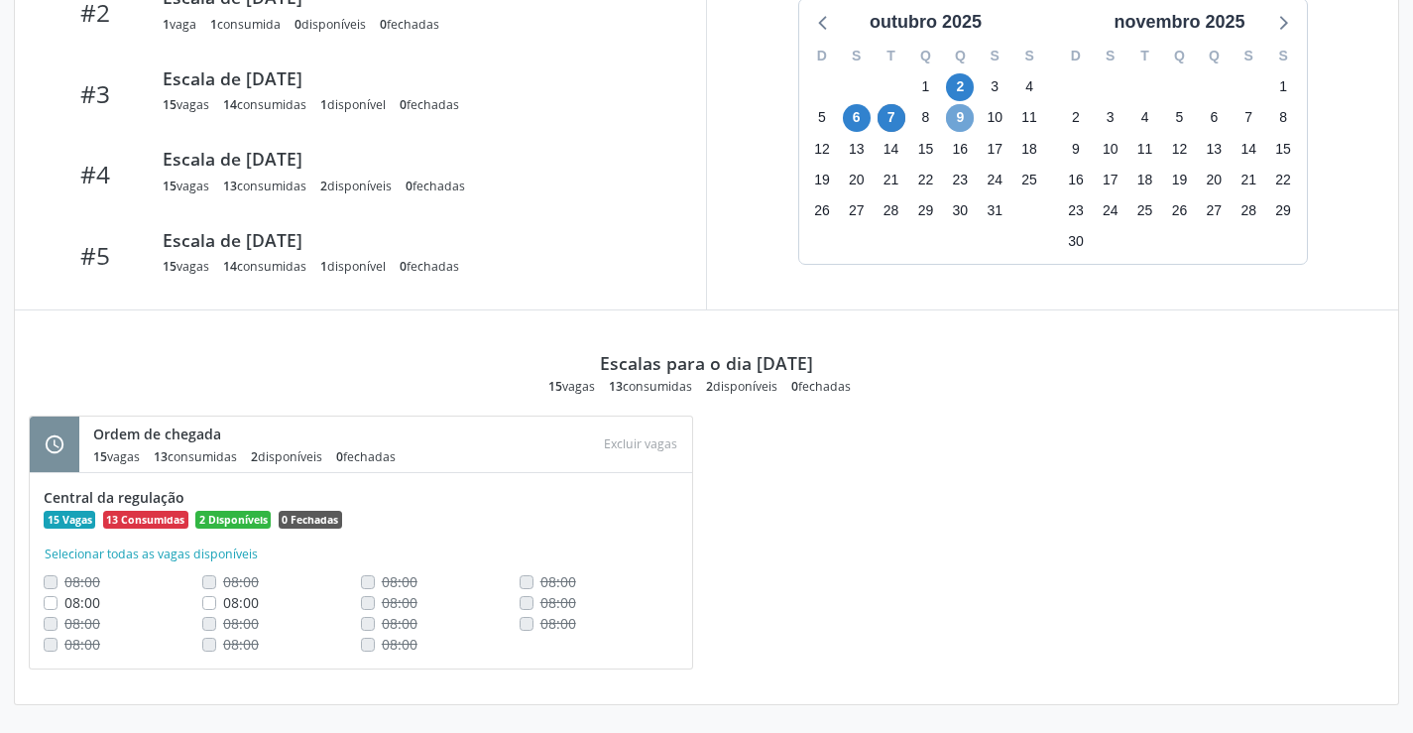
click at [957, 110] on span "9" at bounding box center [960, 118] width 28 height 28
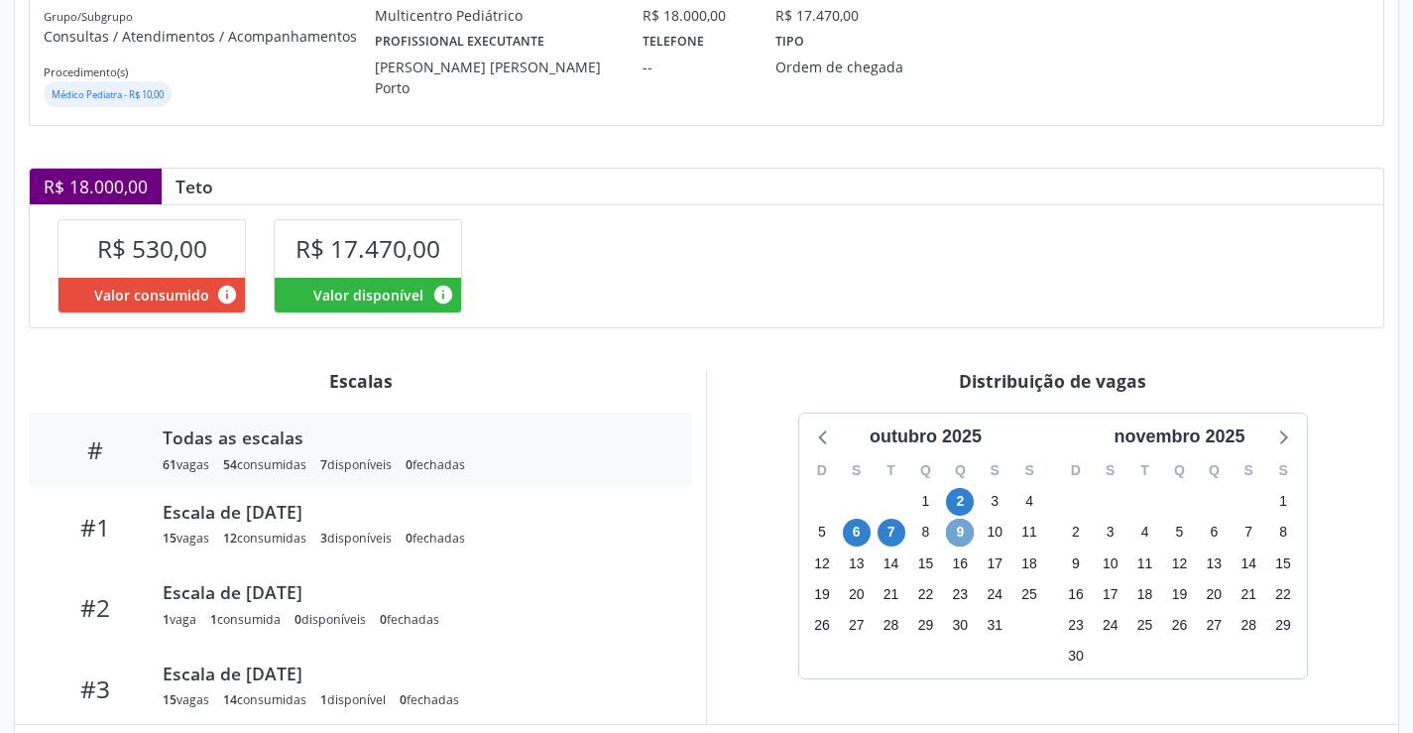
scroll to position [0, 0]
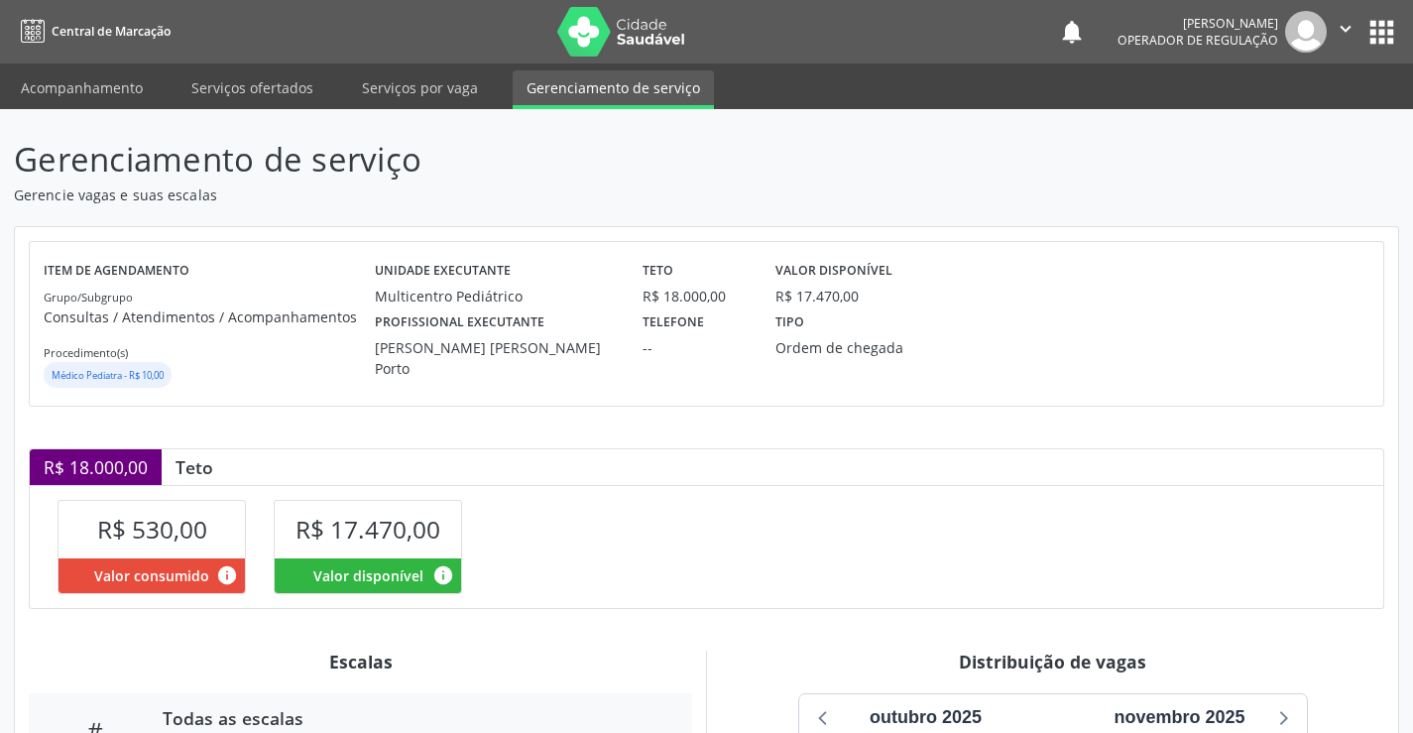
click at [1343, 27] on icon "" at bounding box center [1345, 29] width 22 height 22
click at [1273, 129] on link "Sair" at bounding box center [1294, 121] width 137 height 28
